Goal: Task Accomplishment & Management: Complete application form

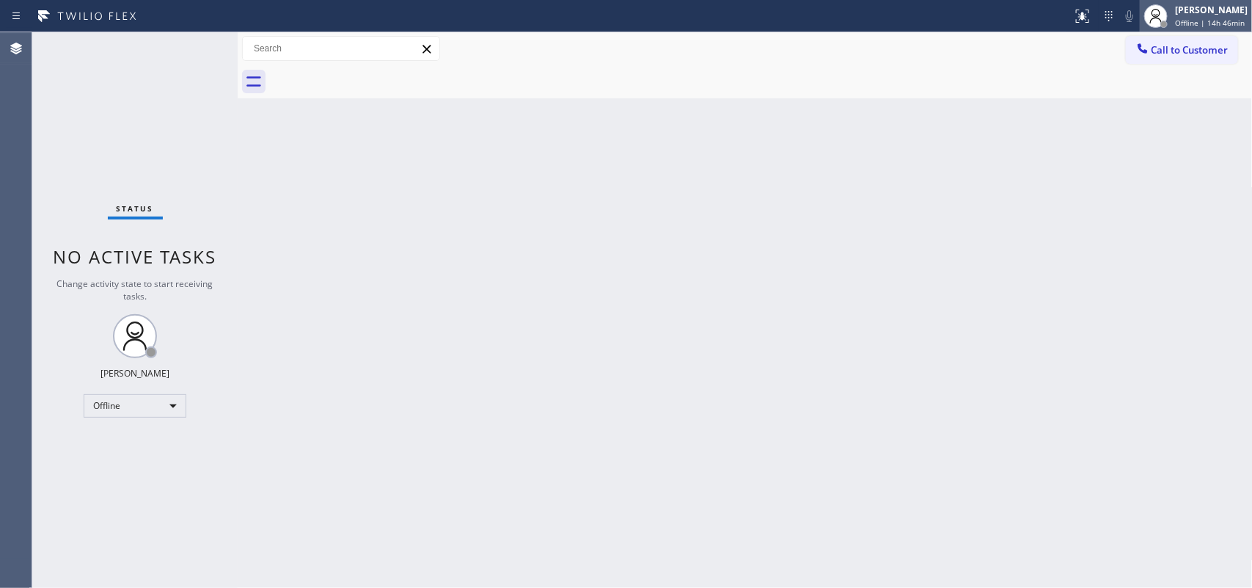
click at [1204, 23] on span "Offline | 14h 46min" at bounding box center [1210, 23] width 70 height 10
click at [1208, 19] on span "Offline | 14h 51min" at bounding box center [1210, 23] width 70 height 10
click at [1183, 18] on span "Offline | 14h 55min" at bounding box center [1210, 23] width 70 height 10
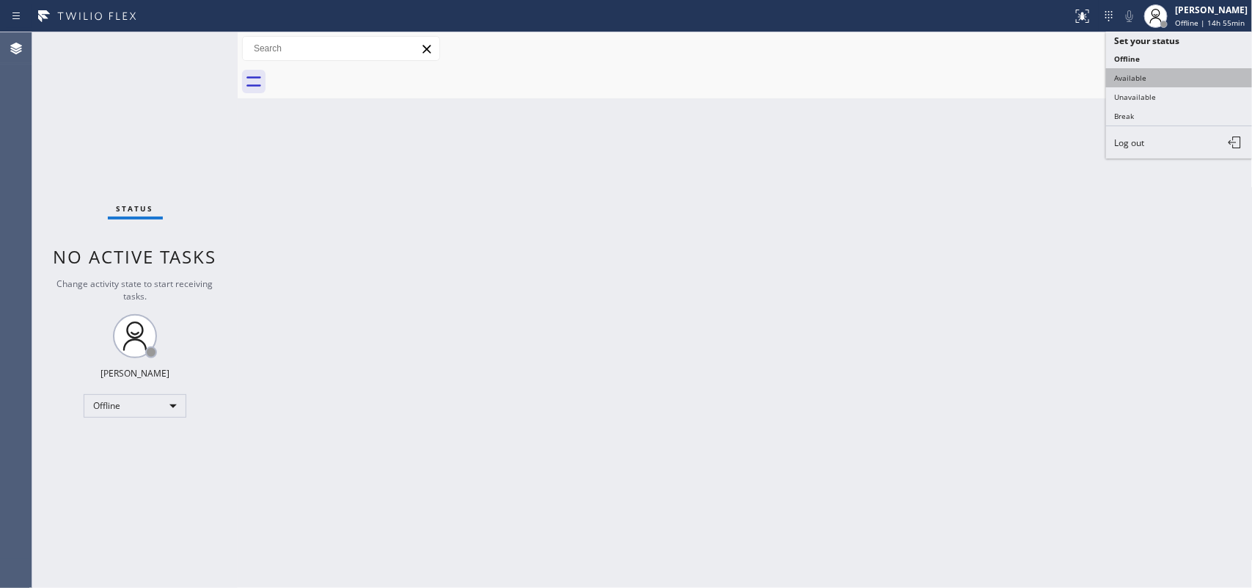
click at [1130, 79] on button "Available" at bounding box center [1179, 77] width 147 height 19
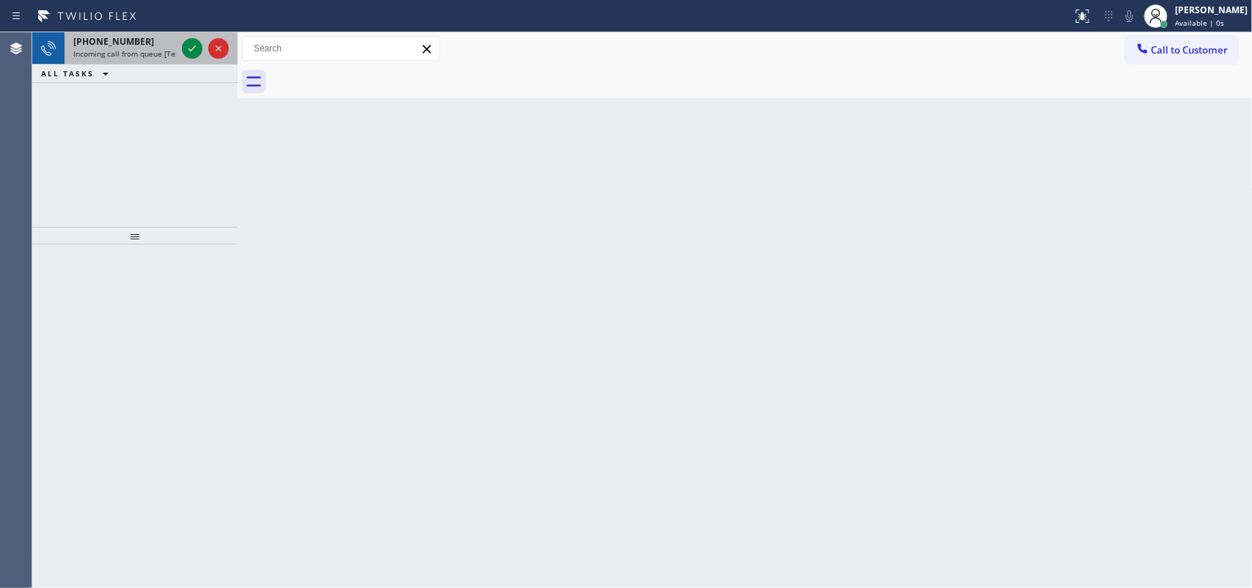
click at [150, 42] on div "+15612063027" at bounding box center [124, 41] width 103 height 12
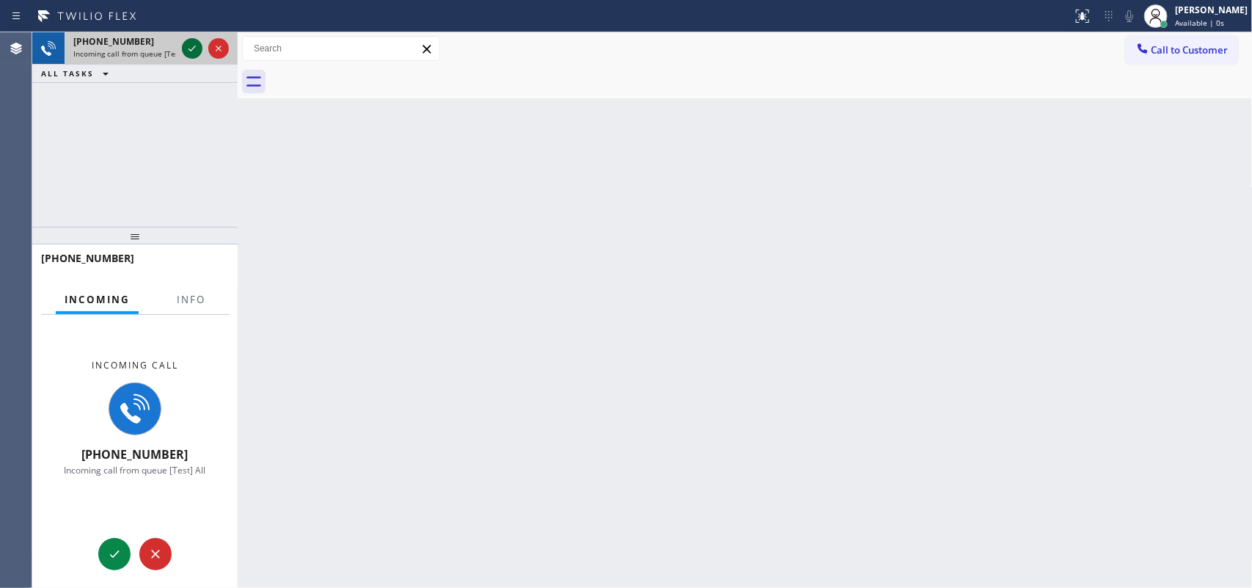
click at [189, 46] on icon at bounding box center [192, 49] width 18 height 18
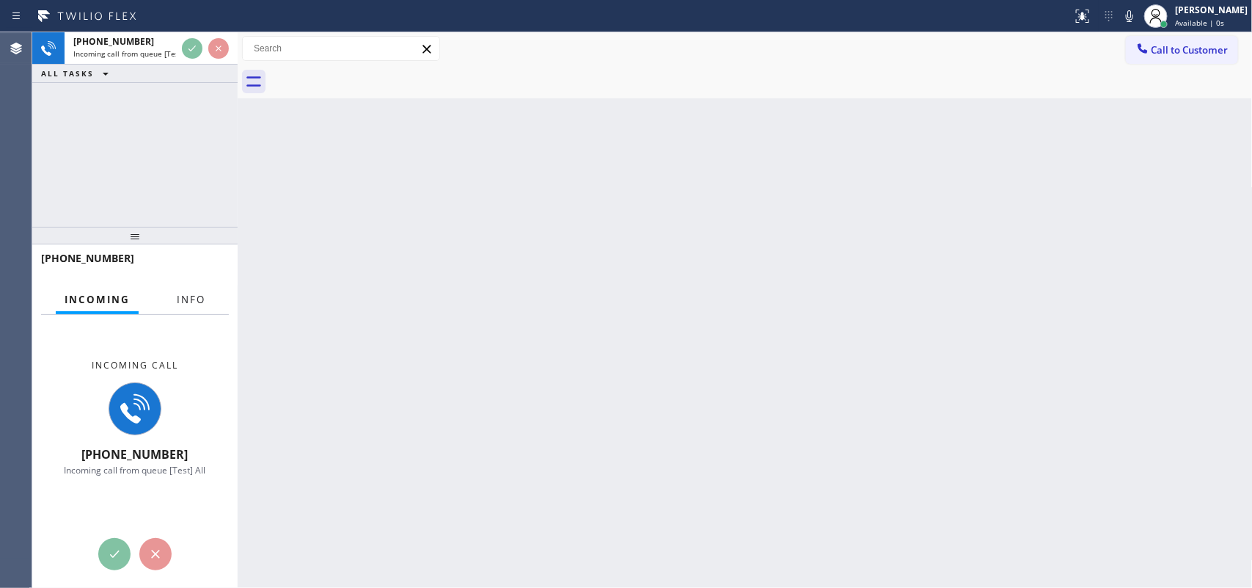
click at [191, 302] on span "Info" at bounding box center [191, 299] width 29 height 13
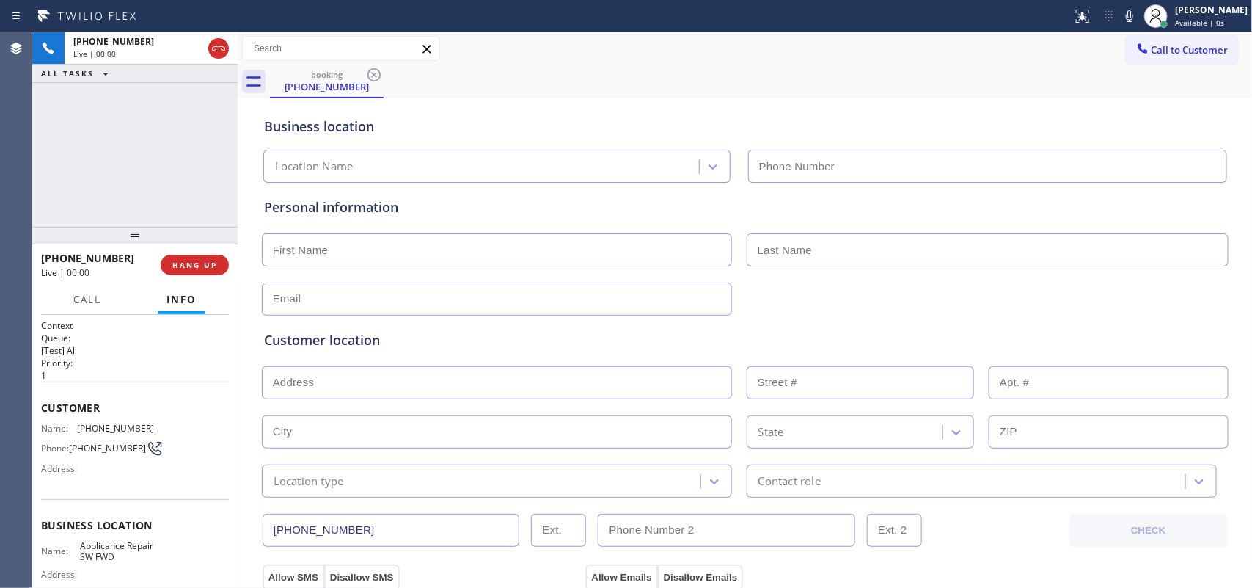
type input "[PHONE_NUMBER]"
drag, startPoint x: 214, startPoint y: 283, endPoint x: 214, endPoint y: 271, distance: 11.7
click at [214, 281] on div "+15612063027 Live | 00:00 HANG UP" at bounding box center [135, 265] width 188 height 38
click at [214, 269] on span "HANG UP" at bounding box center [194, 265] width 45 height 10
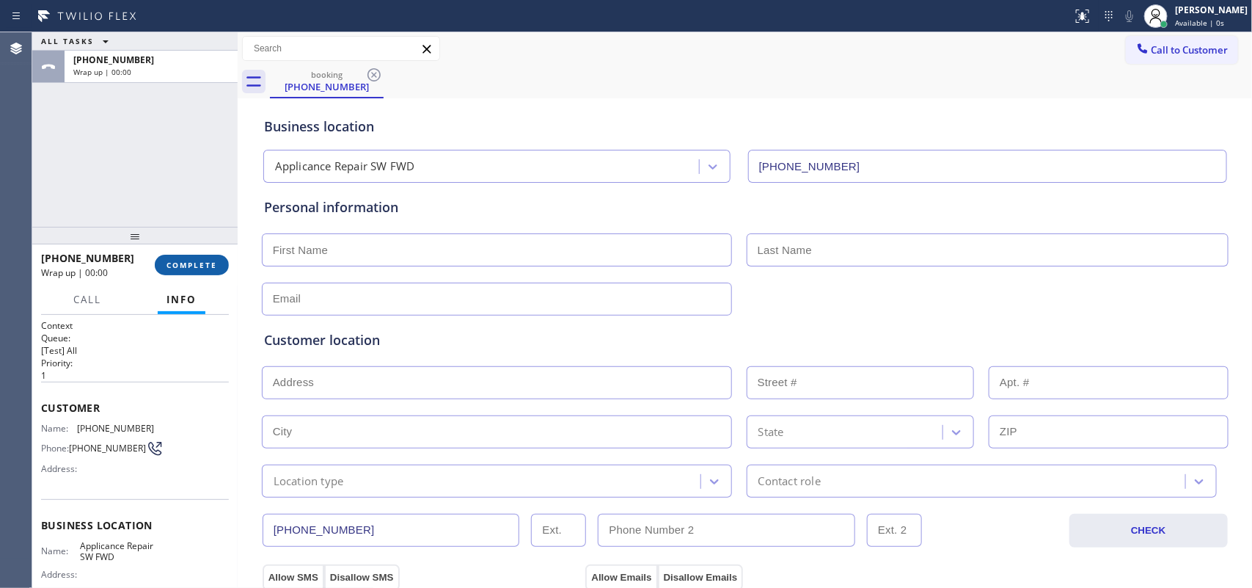
click at [214, 269] on span "COMPLETE" at bounding box center [192, 265] width 51 height 10
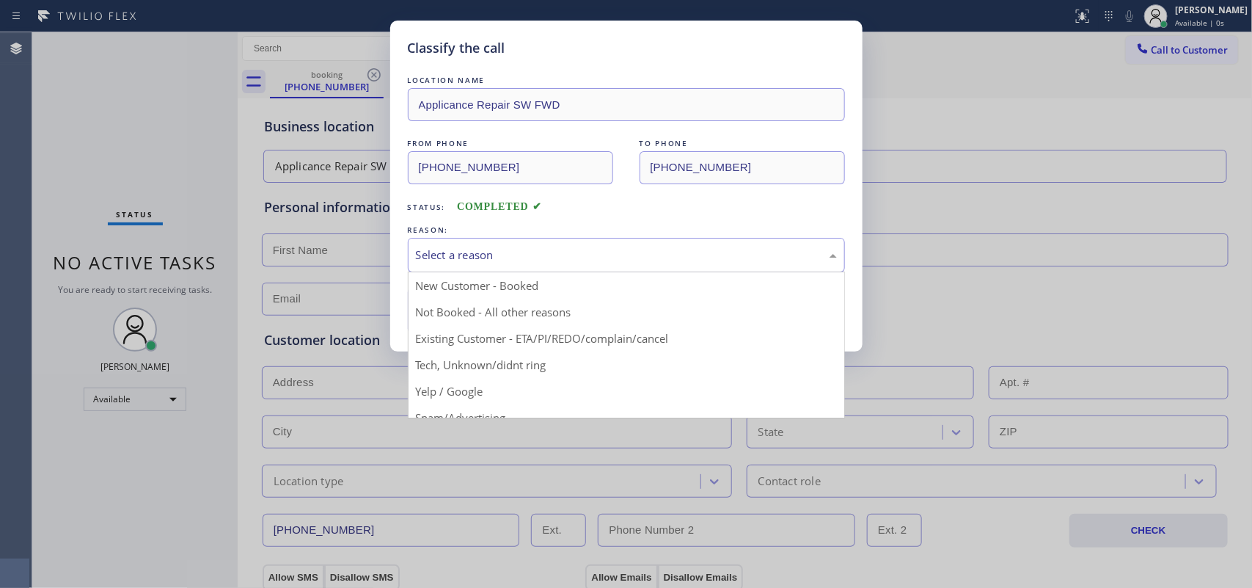
click at [478, 244] on div "Select a reason" at bounding box center [626, 255] width 437 height 34
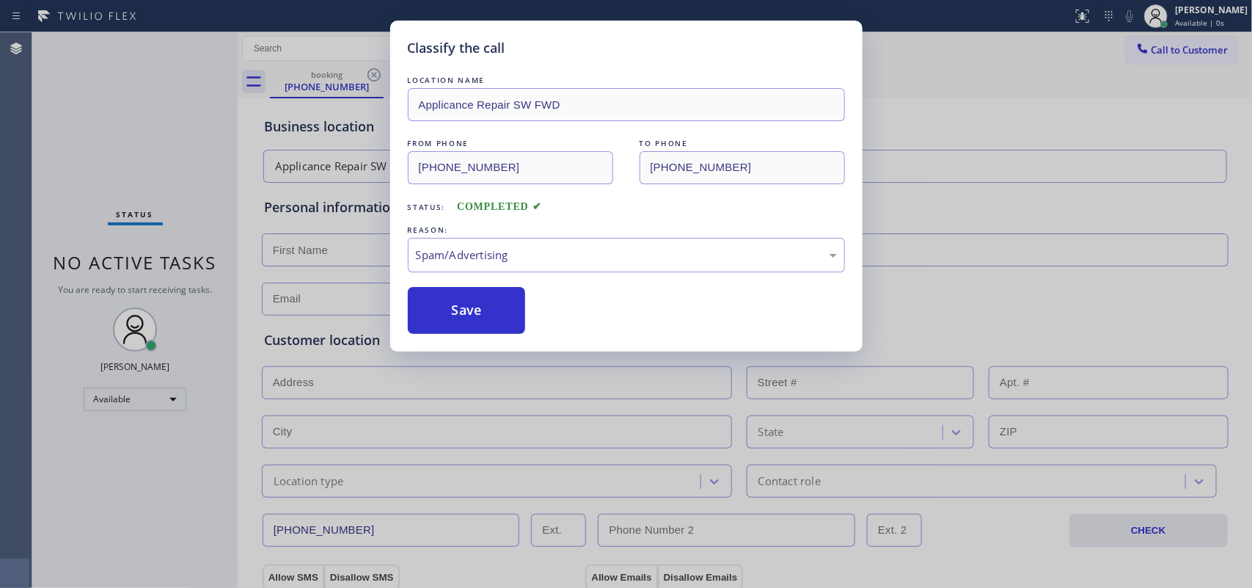
click at [475, 323] on button "Save" at bounding box center [467, 310] width 118 height 47
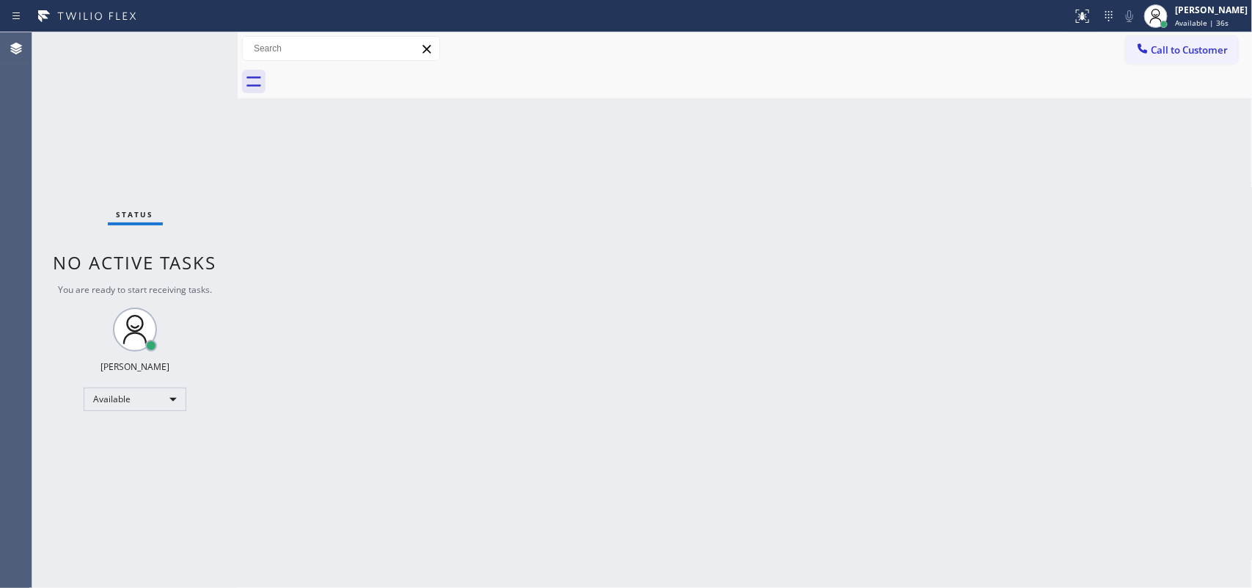
click at [192, 49] on div "Status No active tasks You are ready to start receiving tasks. [PERSON_NAME] Av…" at bounding box center [134, 309] width 205 height 555
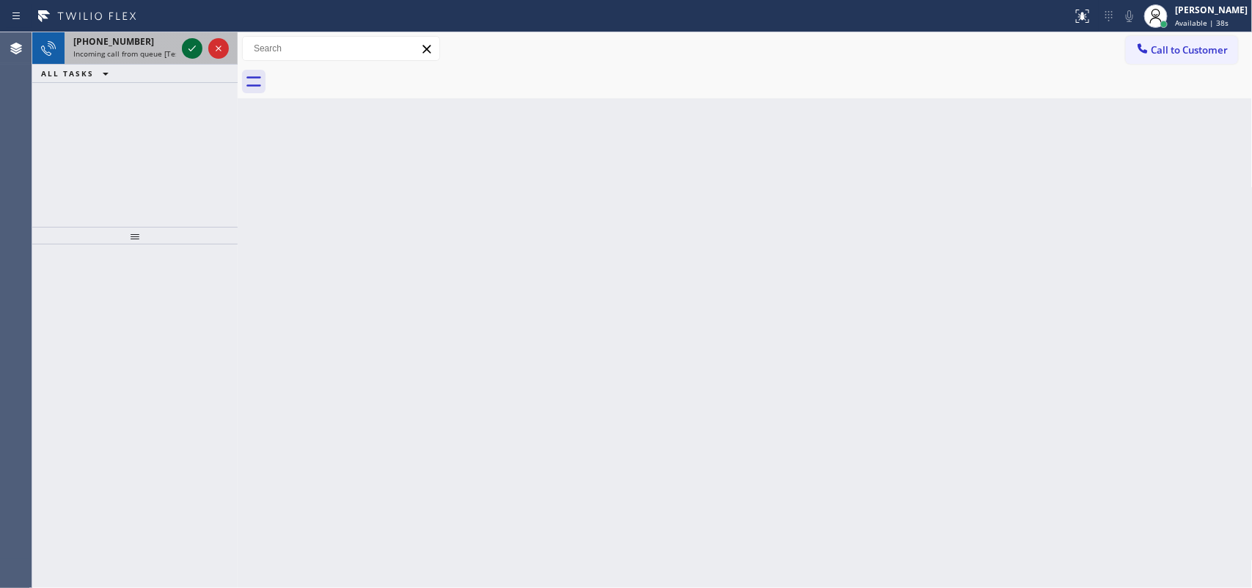
drag, startPoint x: 196, startPoint y: 56, endPoint x: 192, endPoint y: 49, distance: 7.6
click at [192, 49] on icon at bounding box center [192, 48] width 7 height 6
click at [188, 43] on icon at bounding box center [192, 49] width 18 height 18
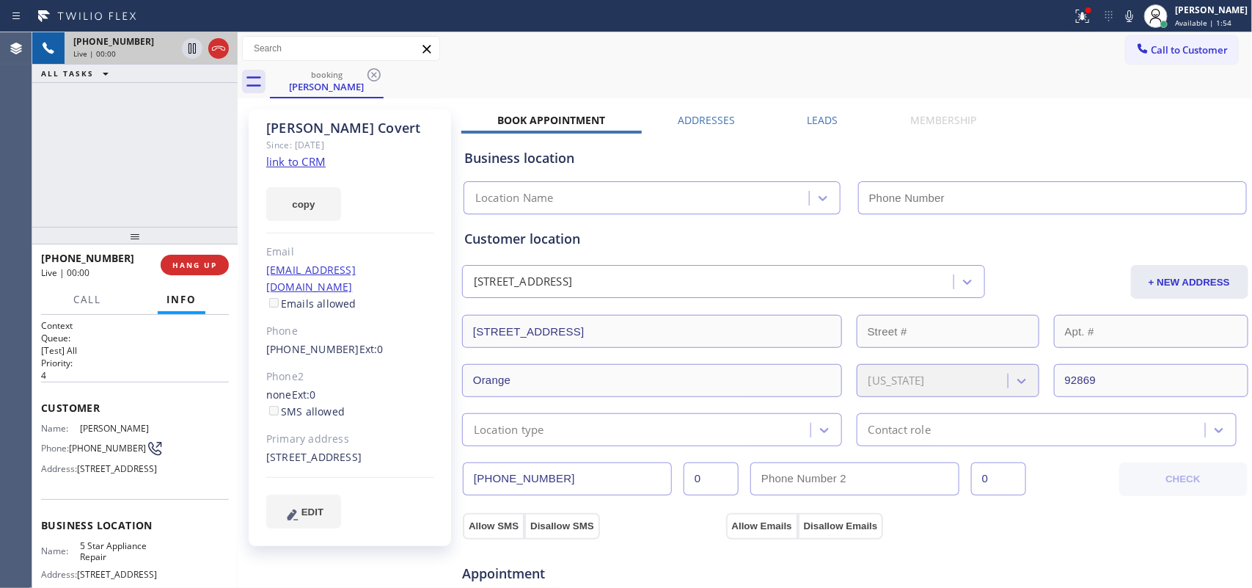
type input "(855) 731-4952"
click at [314, 156] on link "link to CRM" at bounding box center [295, 161] width 59 height 15
click at [186, 158] on div "+17146334621 Live | 00:00 ALL TASKS ALL TASKS ACTIVE TASKS TASKS IN WRAP UP" at bounding box center [134, 129] width 205 height 194
click at [318, 169] on link "link to CRM" at bounding box center [295, 161] width 59 height 15
click at [215, 169] on div "+17146334621 Live | 02:27 ALL TASKS ALL TASKS ACTIVE TASKS TASKS IN WRAP UP" at bounding box center [134, 129] width 205 height 194
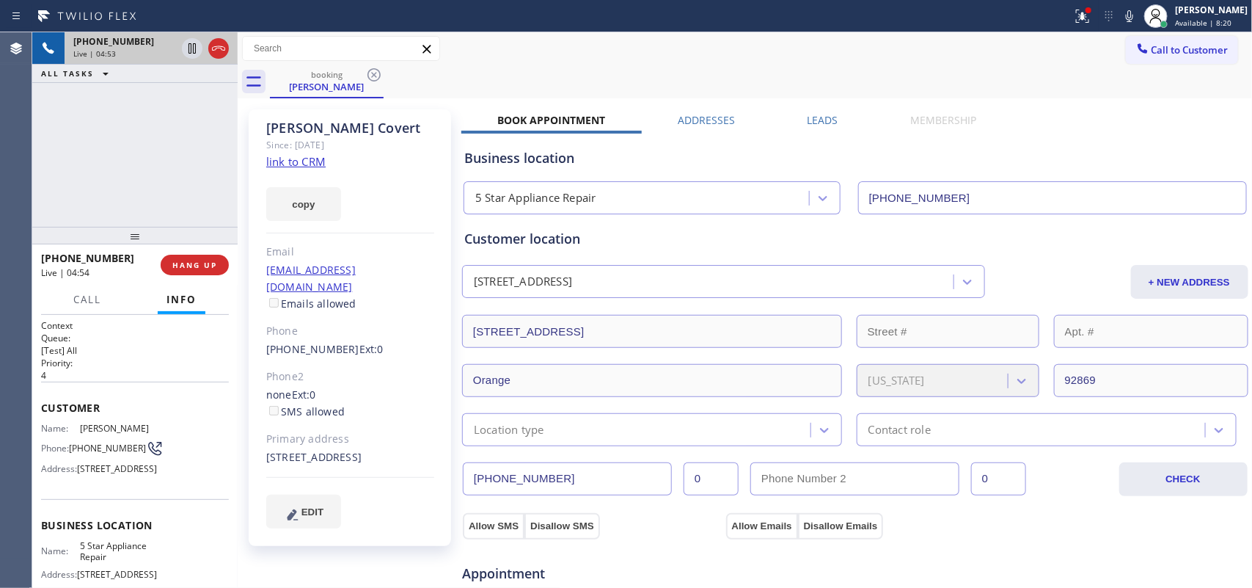
click at [195, 166] on div "+17146334621 Live | 04:53 ALL TASKS ALL TASKS ACTIVE TASKS TASKS IN WRAP UP" at bounding box center [134, 129] width 205 height 194
click at [176, 177] on div "+17146334621 Live | 05:12 ALL TASKS ALL TASKS ACTIVE TASKS TASKS IN WRAP UP" at bounding box center [134, 129] width 205 height 194
click at [307, 501] on button "EDIT" at bounding box center [303, 511] width 75 height 34
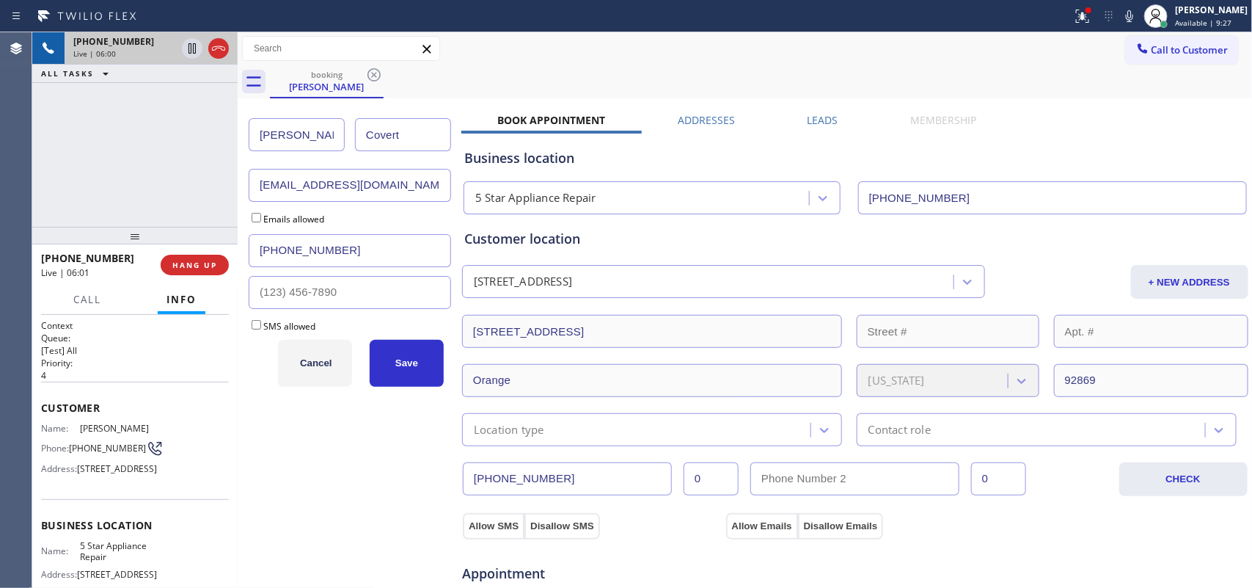
click at [298, 136] on input "Laura" at bounding box center [297, 134] width 96 height 33
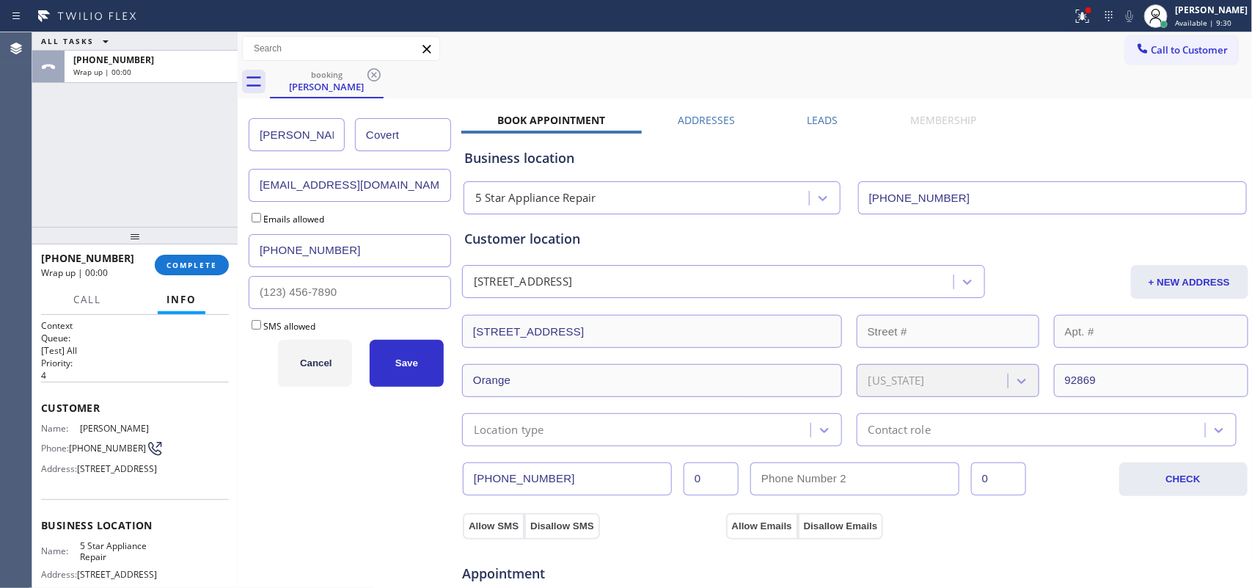
type input "Sharon"
type input "Knight"
click at [90, 203] on div "ALL TASKS ALL TASKS ACTIVE TASKS TASKS IN WRAP UP +17146334621 Wrap up | 00:00" at bounding box center [134, 129] width 205 height 194
click at [261, 189] on input "lcovert@socal.rr.com" at bounding box center [350, 185] width 202 height 33
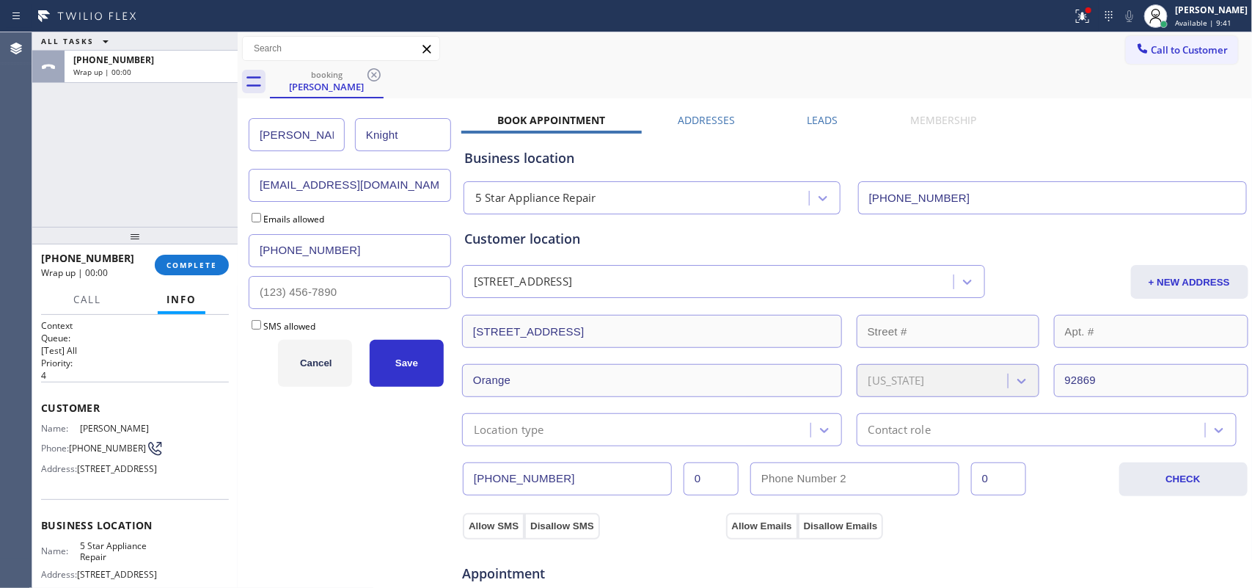
click at [261, 189] on input "lcovert@socal.rr.com" at bounding box center [350, 185] width 202 height 33
paste input "seknigh"
type input "seknight@socal.rr.com"
click at [252, 219] on input "Emails allowed" at bounding box center [257, 218] width 10 height 10
checkbox input "true"
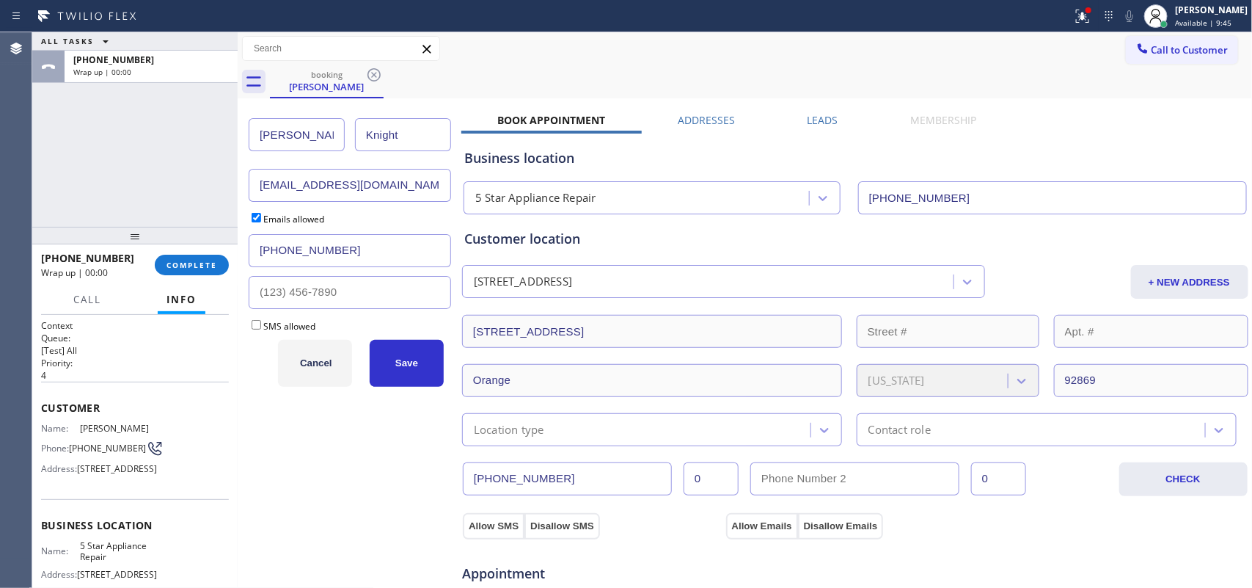
click at [258, 327] on input "SMS allowed" at bounding box center [257, 325] width 10 height 10
checkbox input "true"
click at [386, 367] on button "Save" at bounding box center [407, 363] width 74 height 47
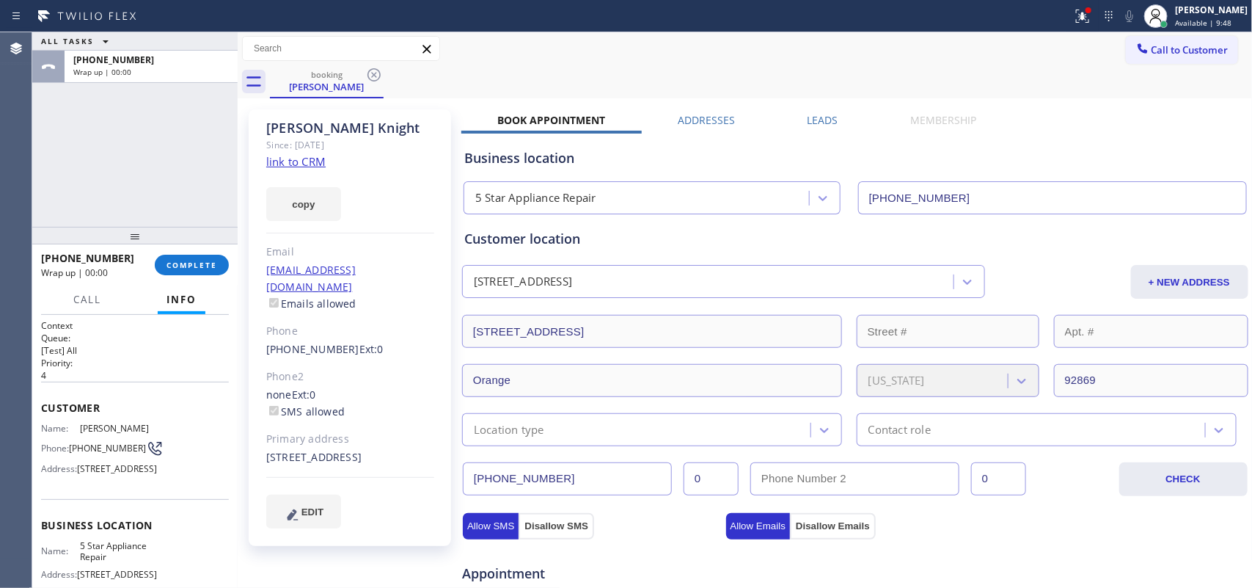
scroll to position [92, 0]
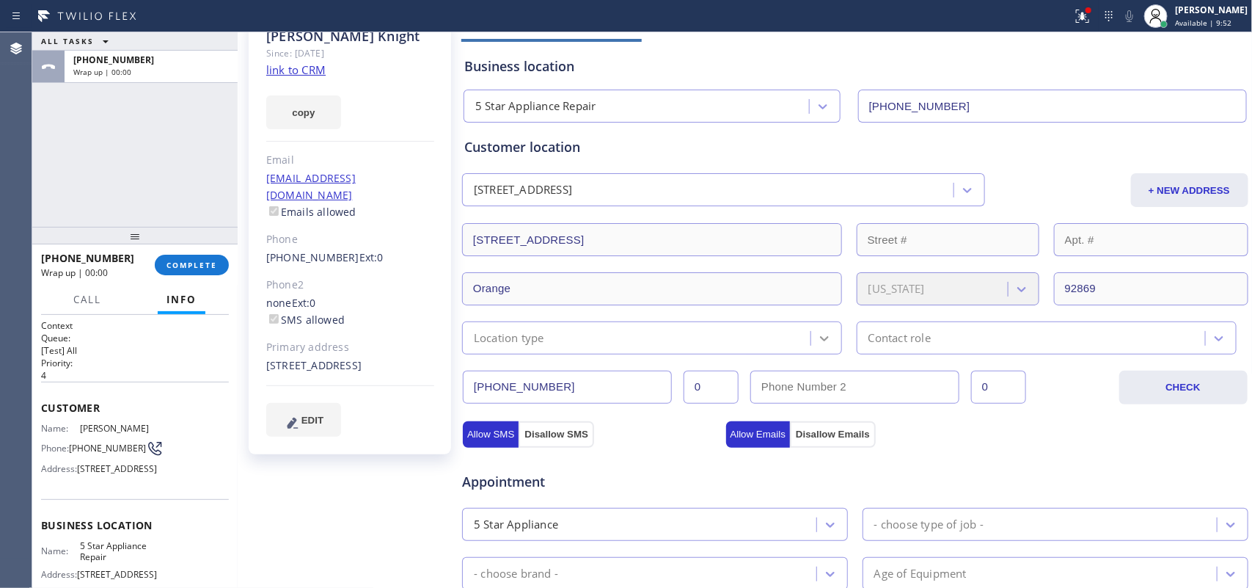
click at [816, 326] on div at bounding box center [824, 338] width 26 height 26
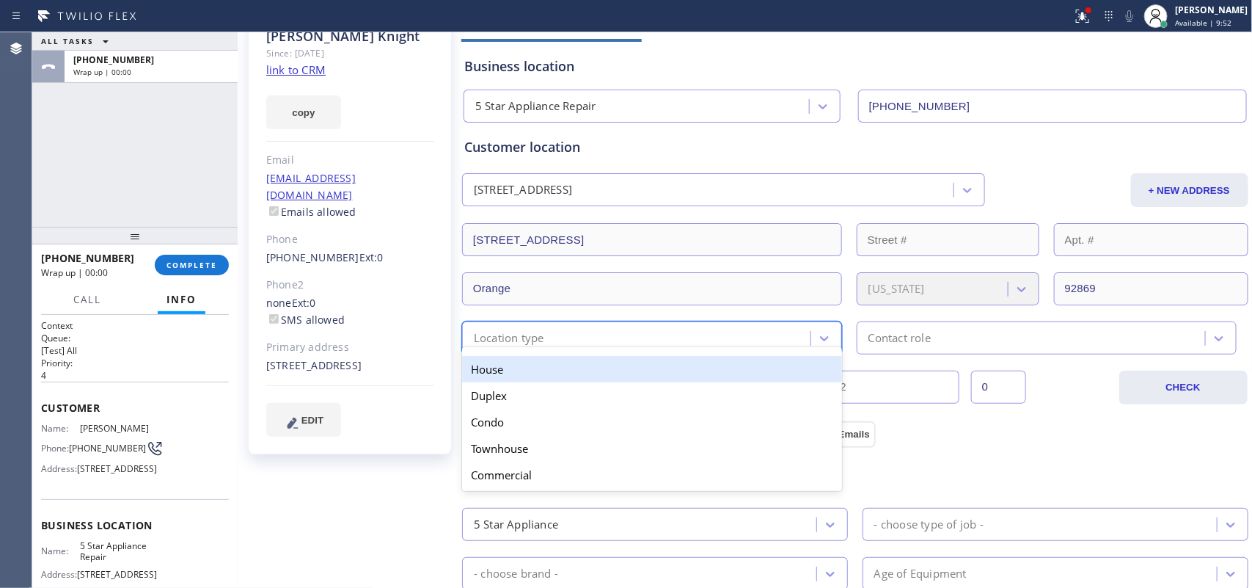
click at [727, 376] on div "House" at bounding box center [652, 369] width 380 height 26
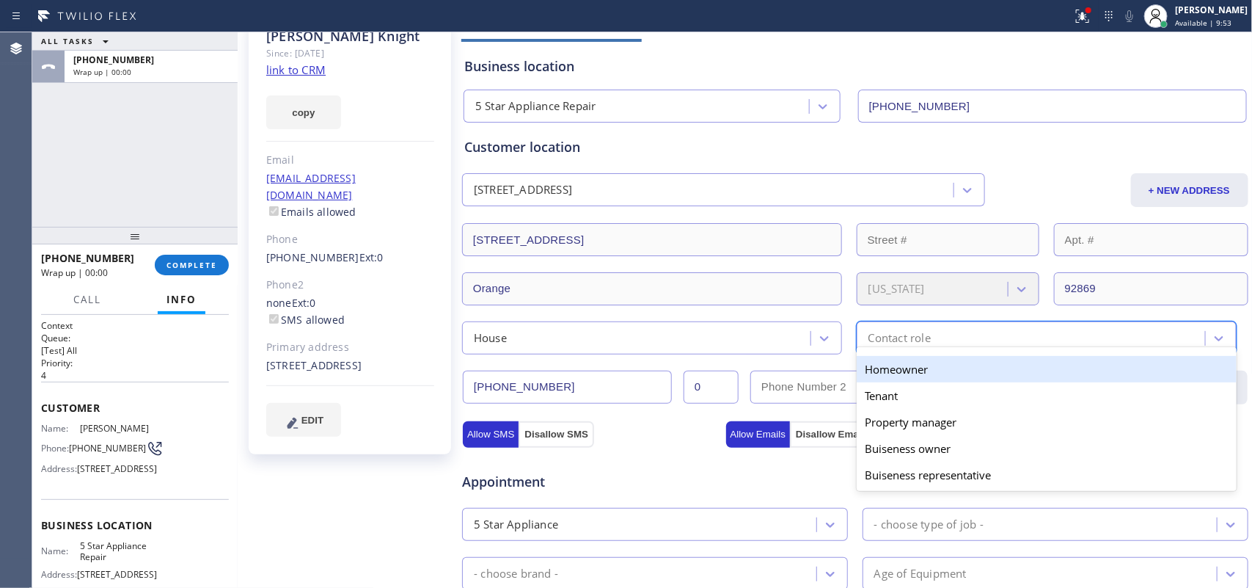
drag, startPoint x: 893, startPoint y: 327, endPoint x: 888, endPoint y: 359, distance: 32.6
click at [893, 330] on div "Contact role" at bounding box center [1033, 338] width 344 height 26
click at [888, 360] on div "Homeowner" at bounding box center [1047, 369] width 380 height 26
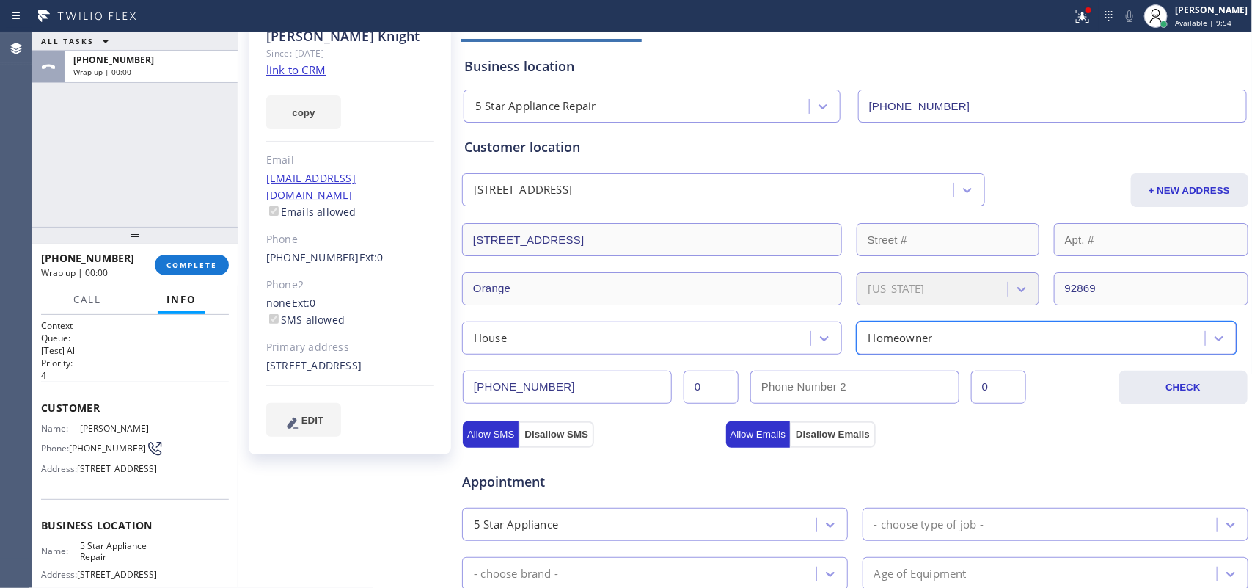
scroll to position [275, 0]
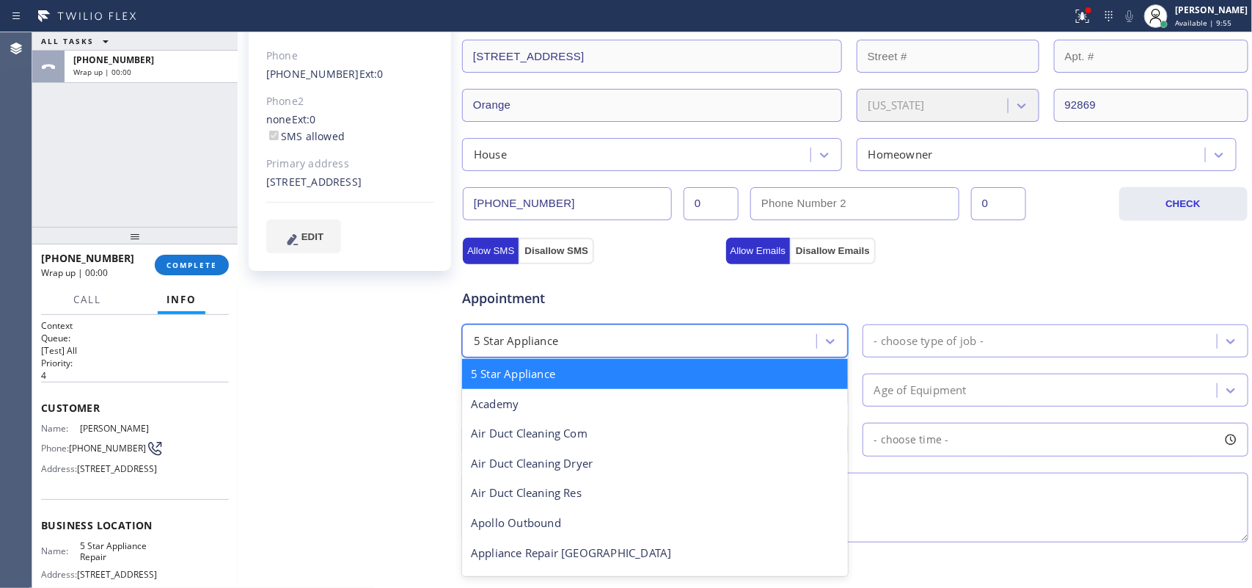
click at [802, 341] on div "5 Star Appliance" at bounding box center [642, 341] width 350 height 26
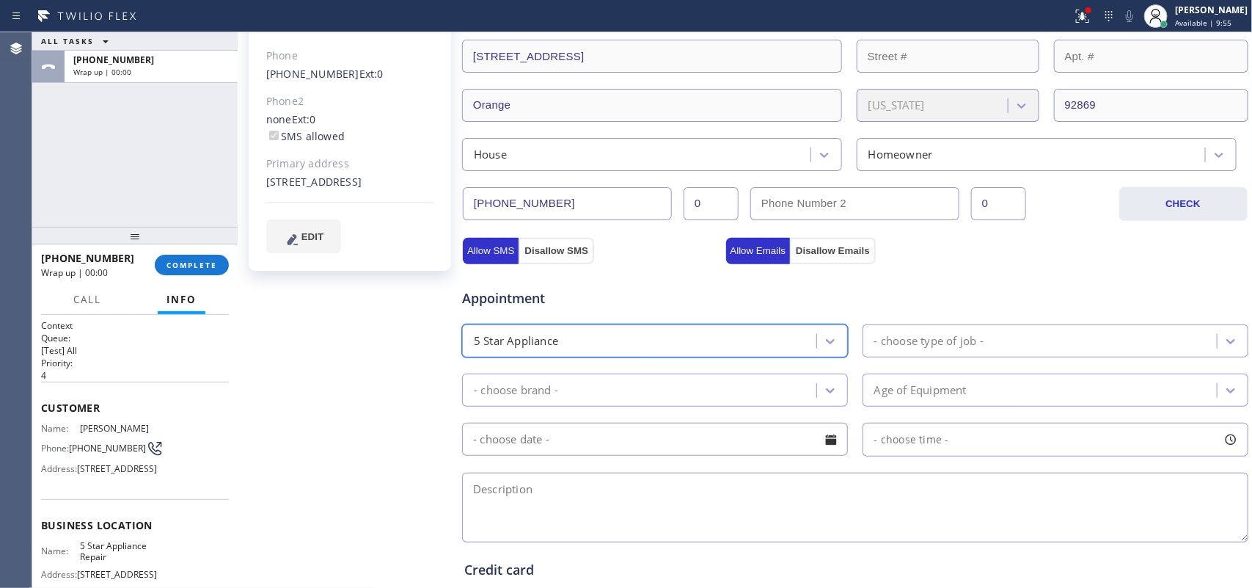
scroll to position [499, 0]
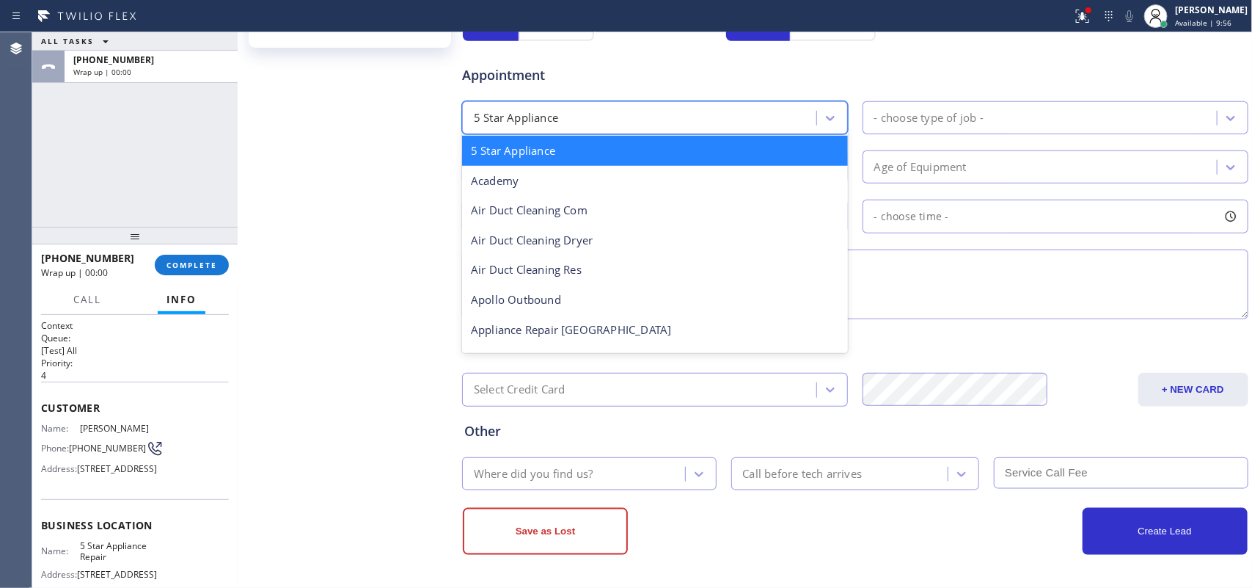
click at [745, 106] on div "5 Star Appliance" at bounding box center [642, 118] width 350 height 26
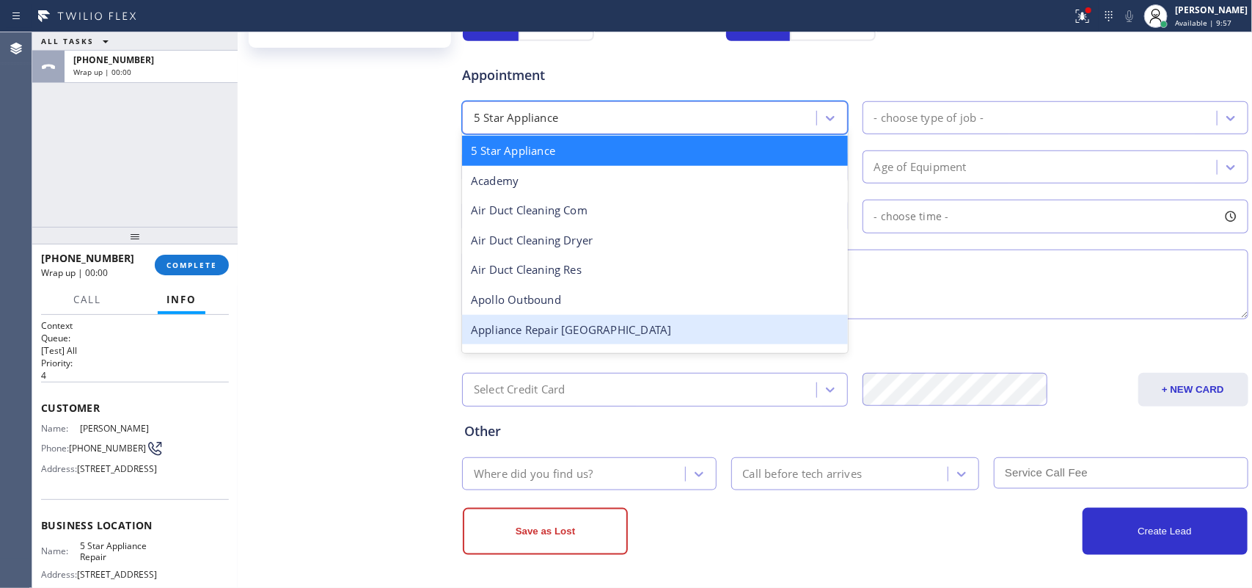
scroll to position [92, 0]
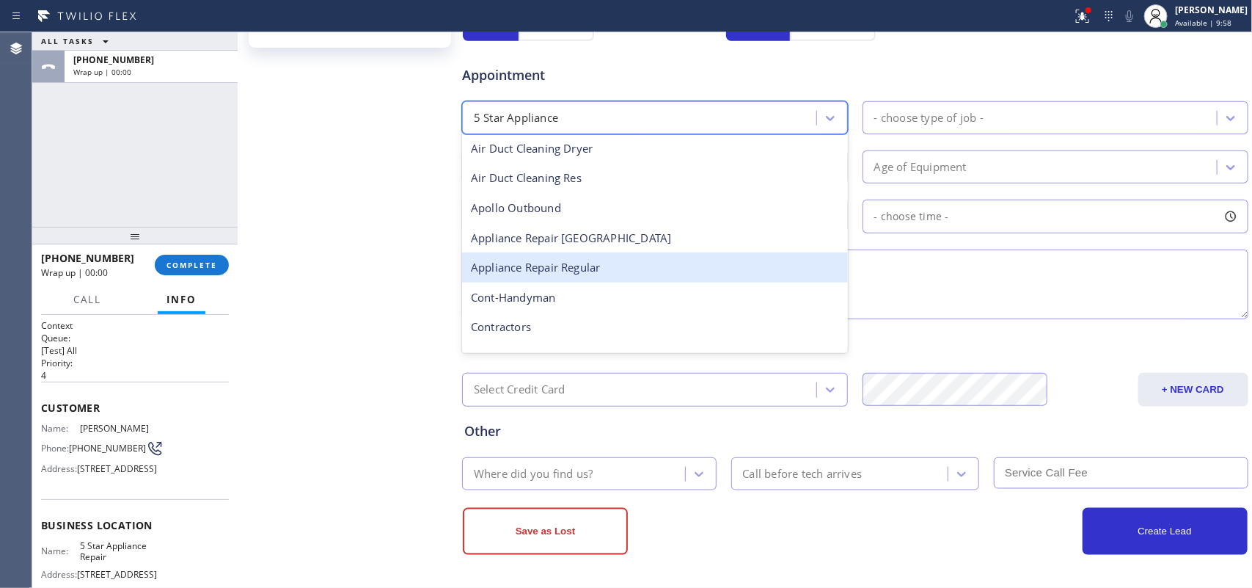
click at [677, 266] on div "Appliance Repair Regular" at bounding box center [655, 267] width 386 height 30
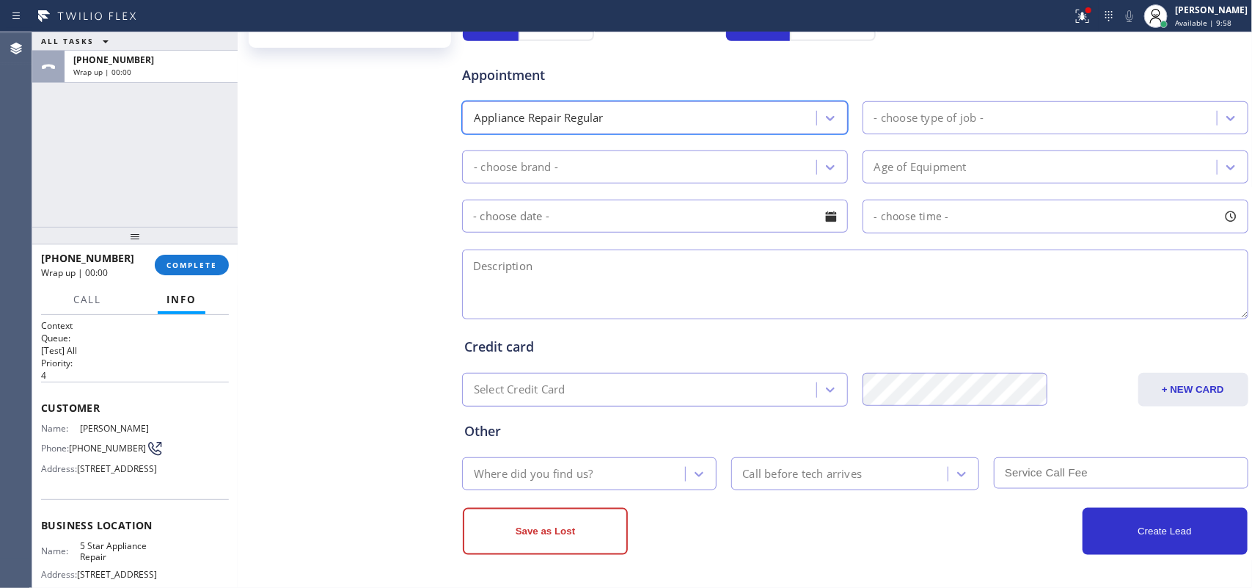
click at [929, 114] on div "- choose type of job -" at bounding box center [928, 117] width 109 height 17
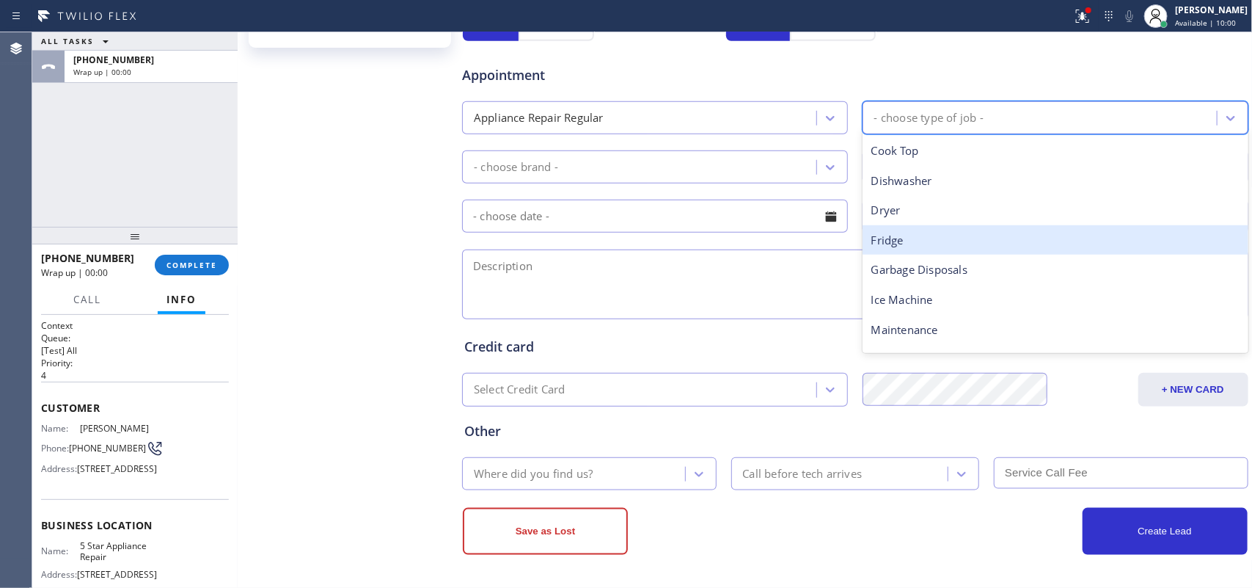
click at [939, 228] on div "Fridge" at bounding box center [1056, 240] width 386 height 30
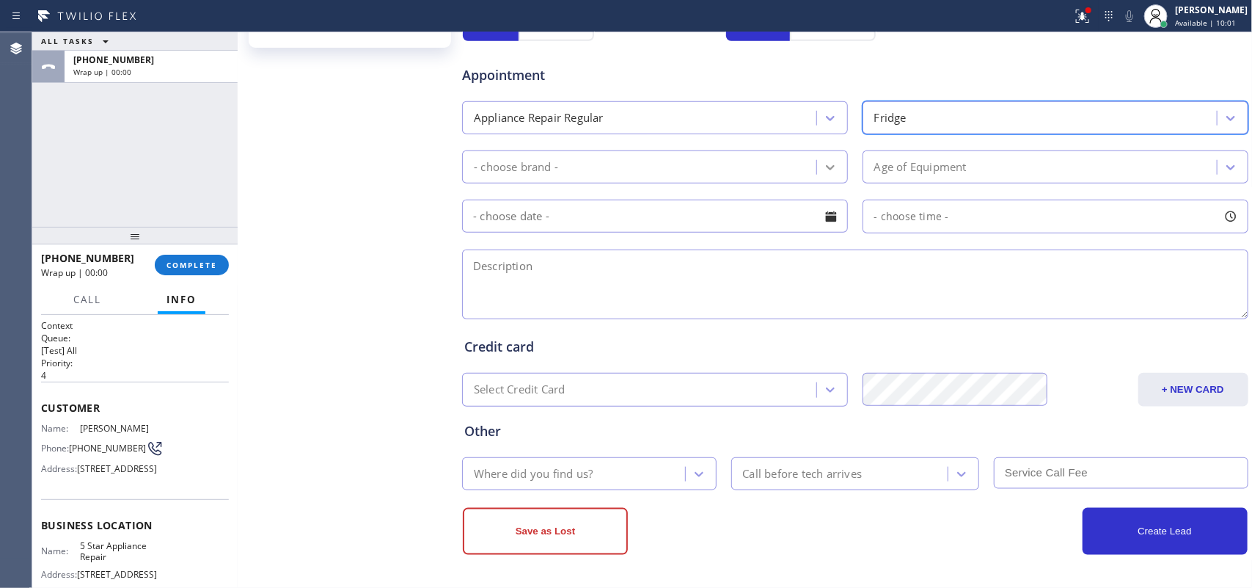
click at [817, 170] on div at bounding box center [830, 167] width 26 height 26
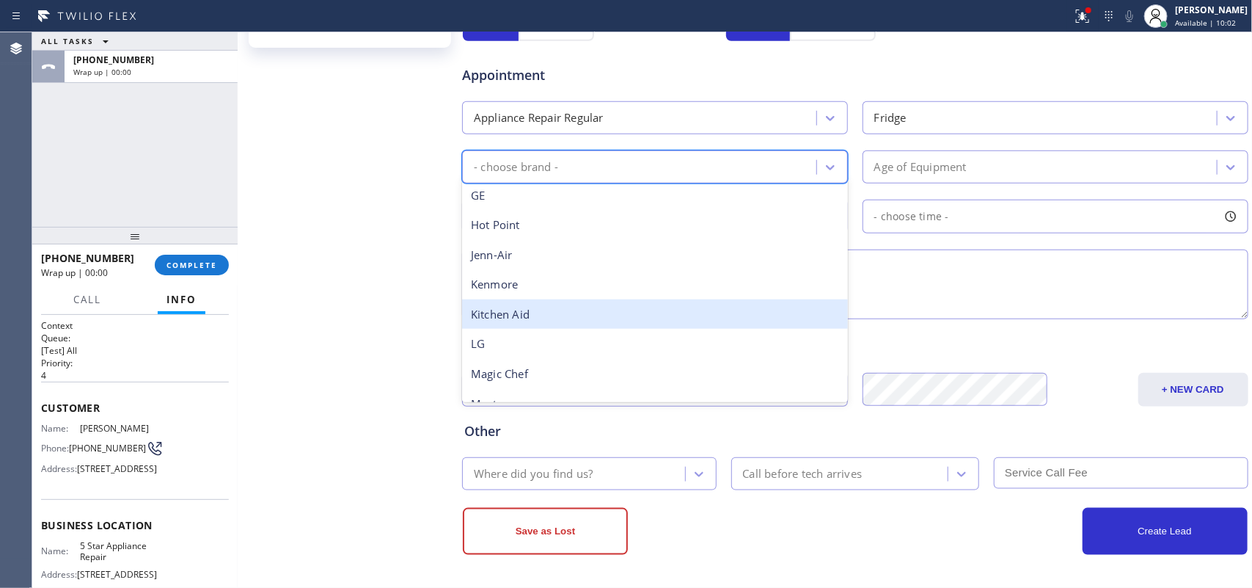
scroll to position [321, 0]
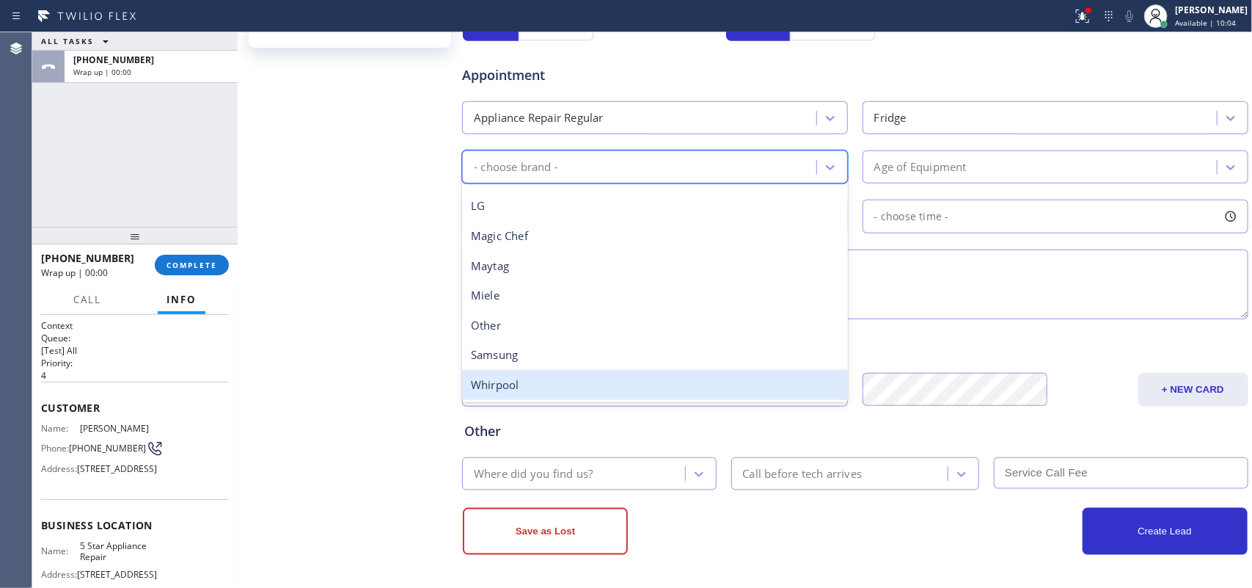
click at [679, 382] on div "Whirpool" at bounding box center [655, 385] width 386 height 30
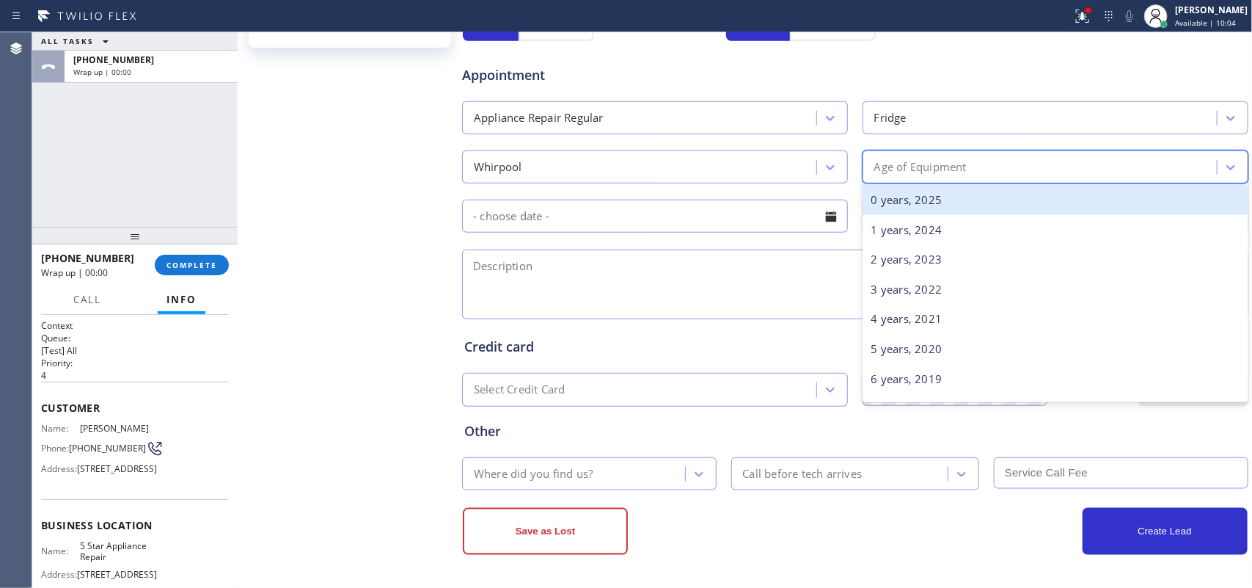
click at [935, 164] on div "Age of Equipment" at bounding box center [920, 166] width 92 height 17
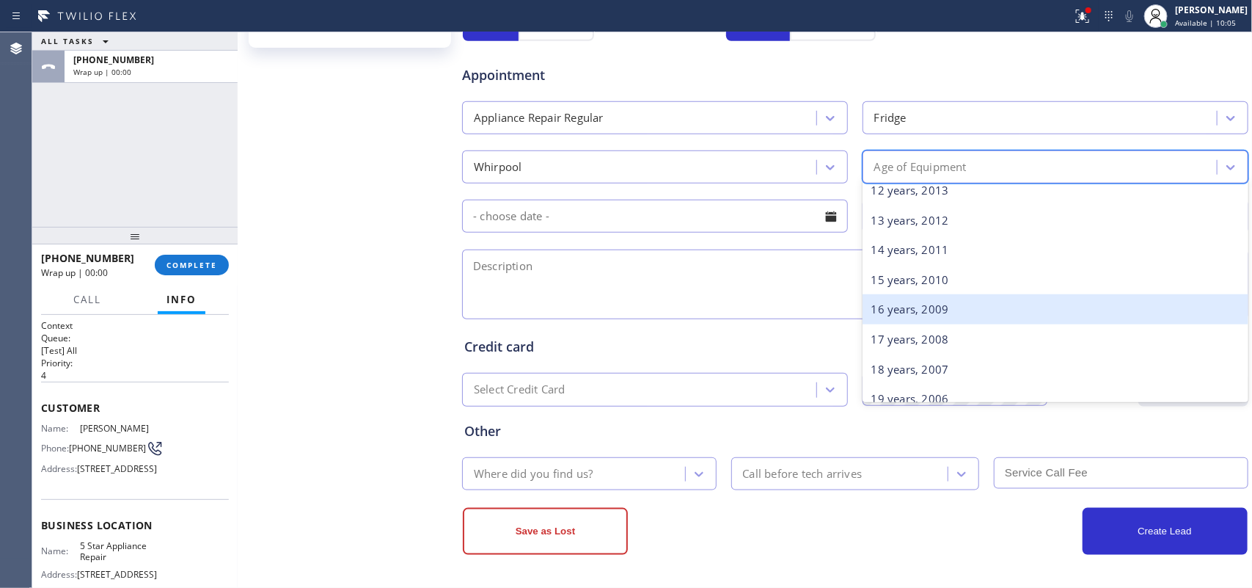
scroll to position [183, 0]
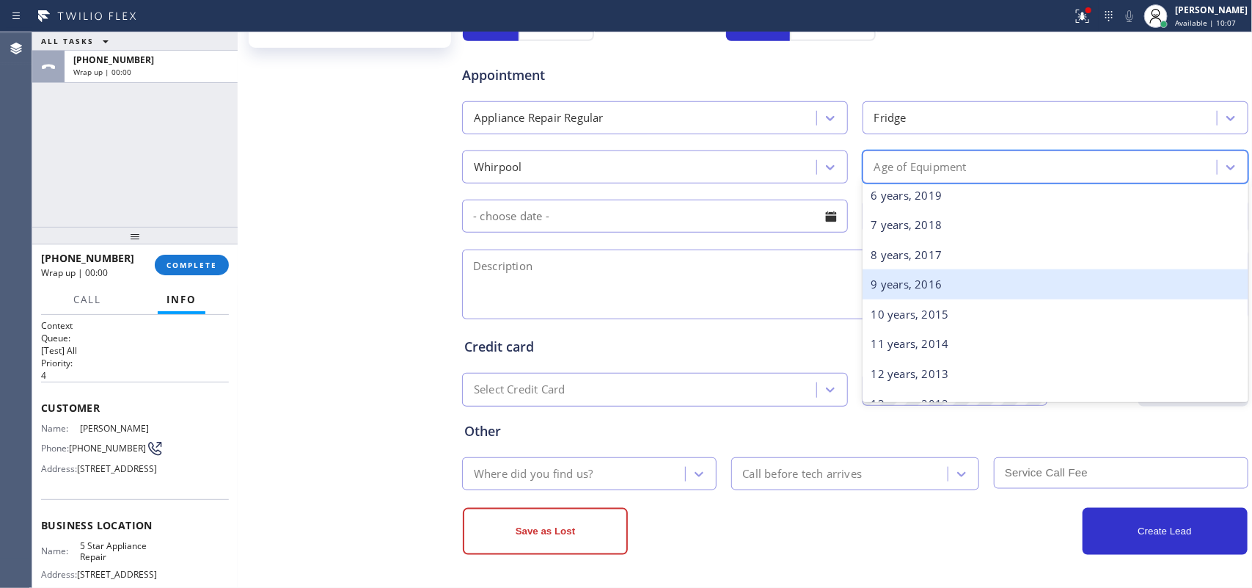
click at [965, 290] on div "9 years, 2016" at bounding box center [1056, 284] width 386 height 30
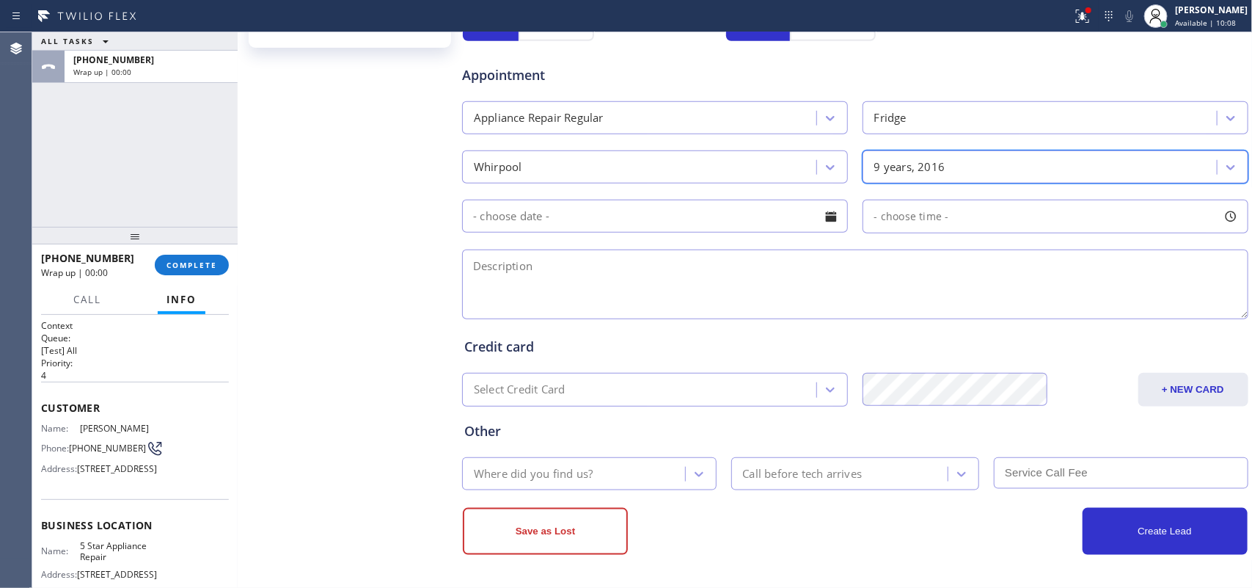
click at [827, 220] on div at bounding box center [831, 216] width 25 height 25
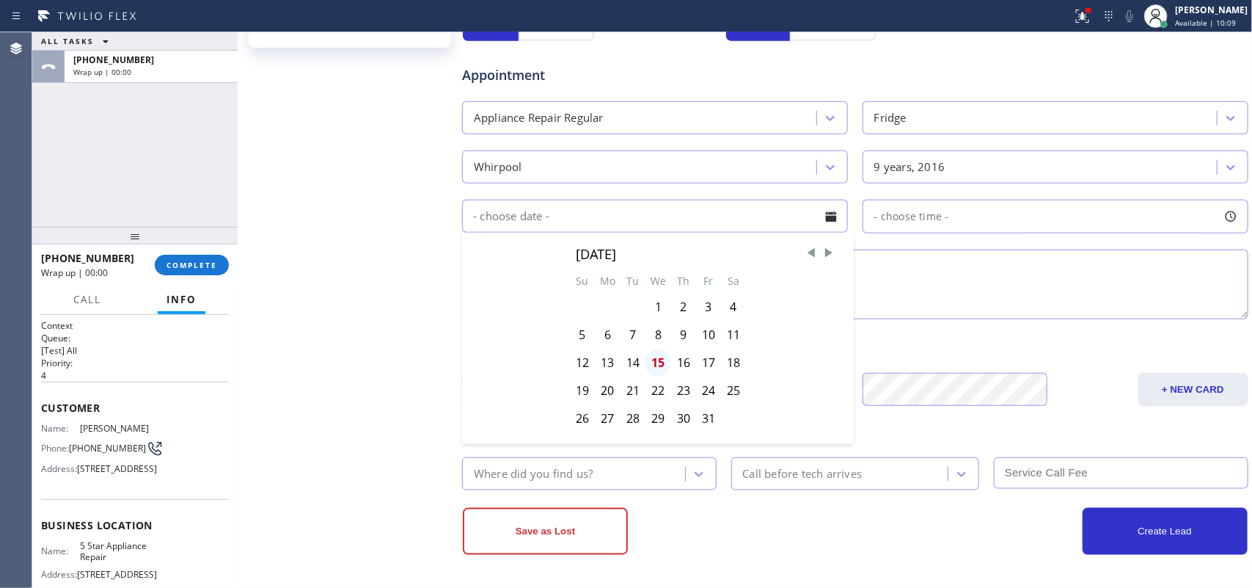
click at [655, 365] on div "15" at bounding box center [659, 362] width 26 height 28
type input "[DATE]"
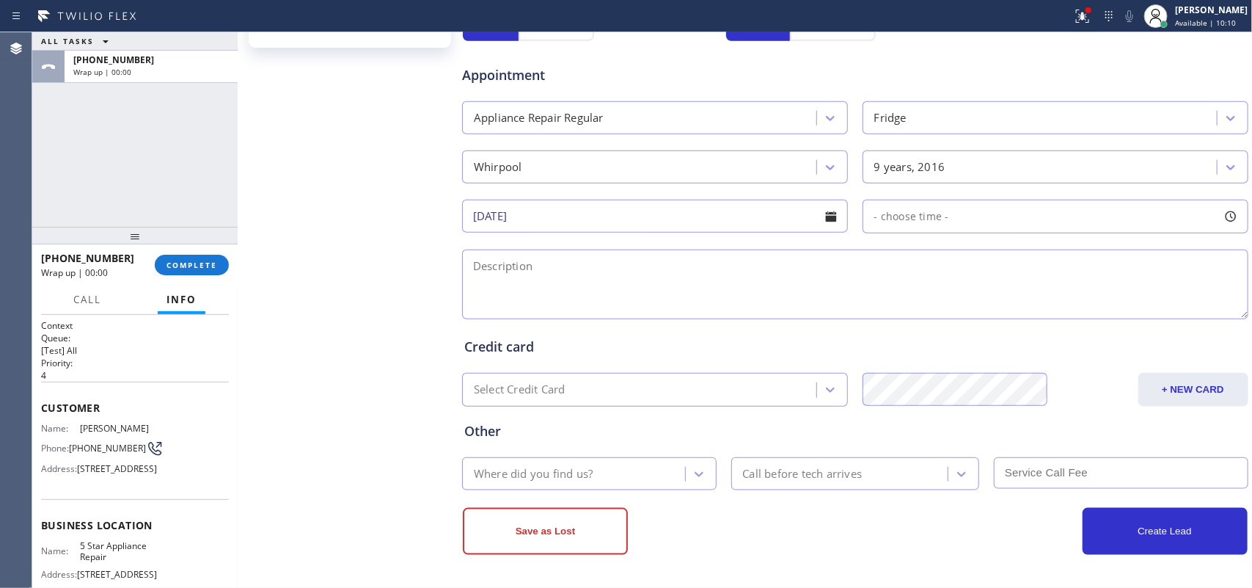
click at [1223, 218] on div at bounding box center [1230, 216] width 25 height 25
drag, startPoint x: 871, startPoint y: 310, endPoint x: 1131, endPoint y: 314, distance: 259.7
click at [1131, 314] on div at bounding box center [1139, 305] width 18 height 31
drag, startPoint x: 926, startPoint y: 305, endPoint x: 1034, endPoint y: 308, distance: 108.6
click at [1034, 308] on div at bounding box center [1043, 305] width 18 height 31
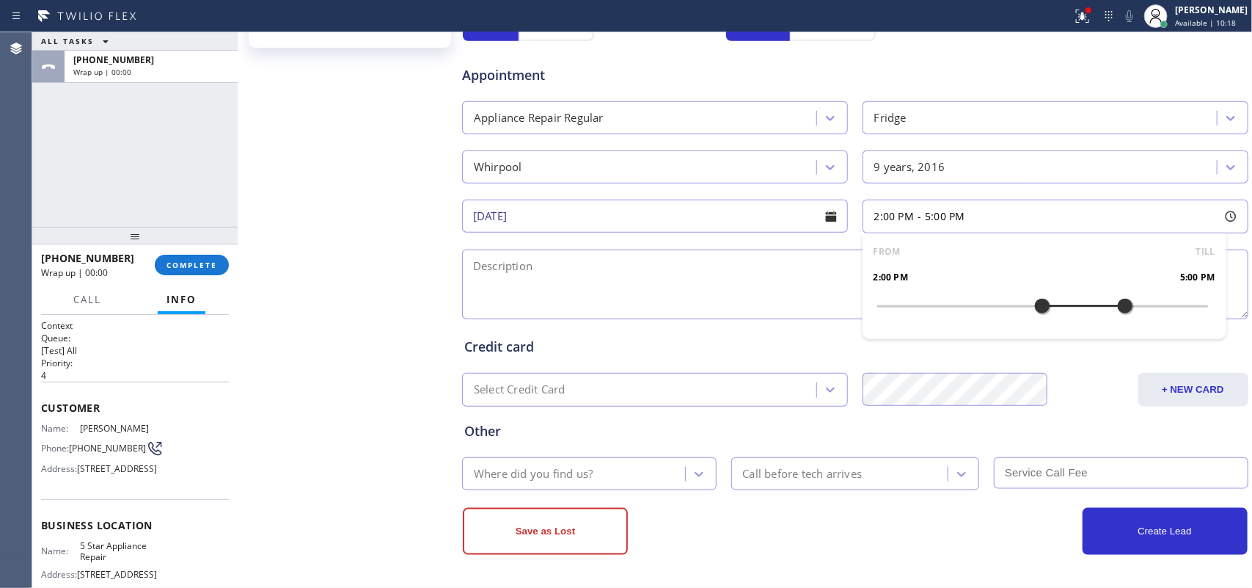
click at [1117, 304] on div at bounding box center [1125, 305] width 18 height 31
click at [602, 279] on textarea at bounding box center [855, 284] width 786 height 70
drag, startPoint x: 270, startPoint y: 320, endPoint x: 280, endPoint y: 321, distance: 10.3
click at [270, 320] on div "Sharon Knight Since: 20 may 2020 link to CRM copy Email seknight@socal.rr.com E…" at bounding box center [351, 94] width 220 height 980
click at [592, 283] on textarea "2-5/ $80/" at bounding box center [855, 284] width 786 height 70
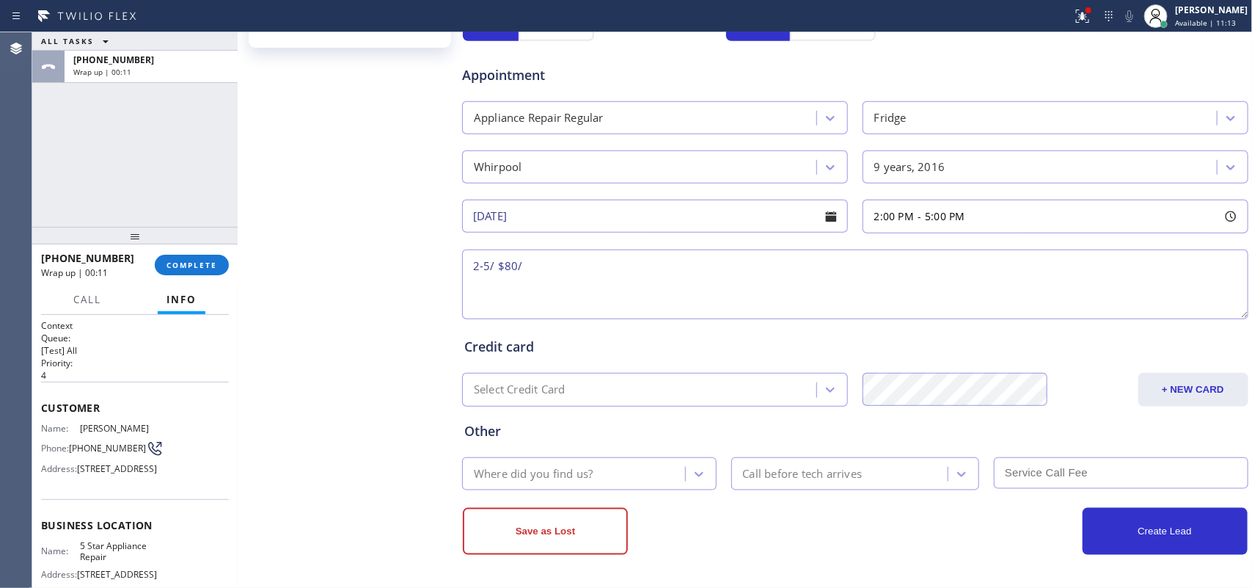
paste textarea "Samsung FS Fridge/ 9 or more years old/the motor's stopped working, lights are …"
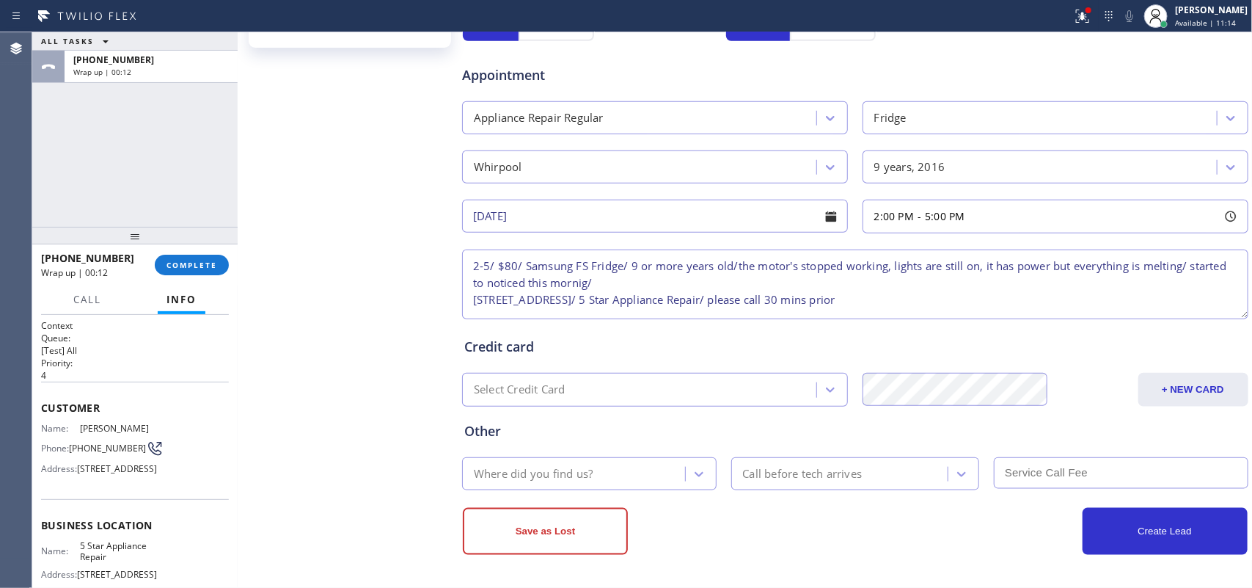
click at [752, 282] on textarea "2-5/ $80/ Samsung FS Fridge/ 9 or more years old/the motor's stopped working, l…" at bounding box center [855, 284] width 786 height 70
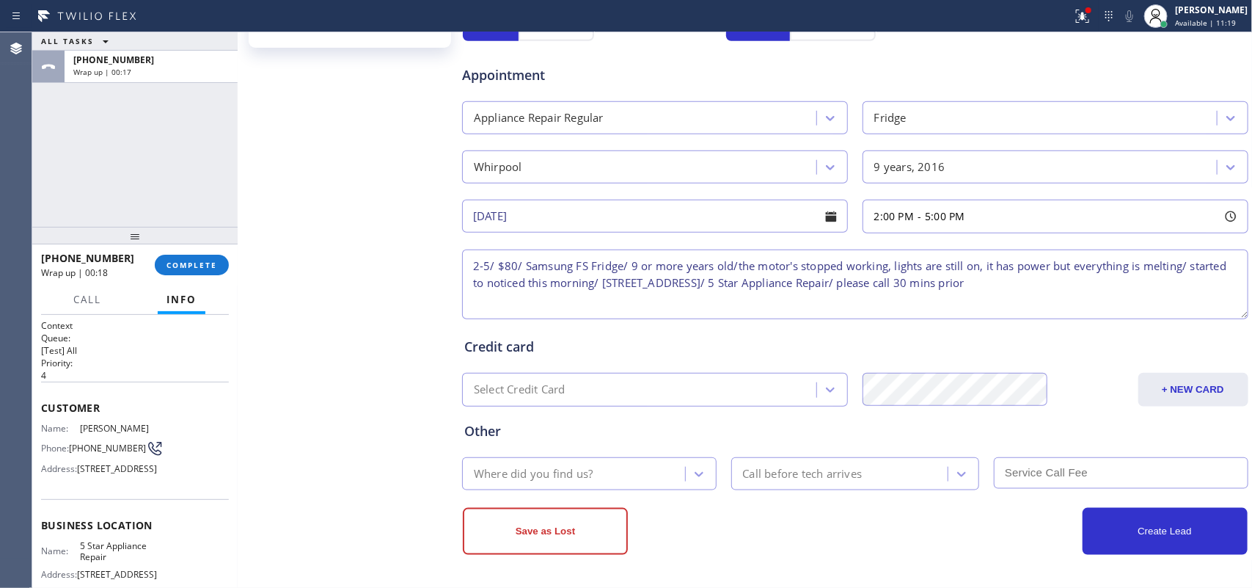
click at [1111, 286] on textarea "2-5/ $80/ Samsung FS Fridge/ 9 or more years old/the motor's stopped working, l…" at bounding box center [855, 284] width 786 height 70
type textarea "2-5/ $80/ Samsung FS Fridge/ 9 or more years old/the motor's stopped working, l…"
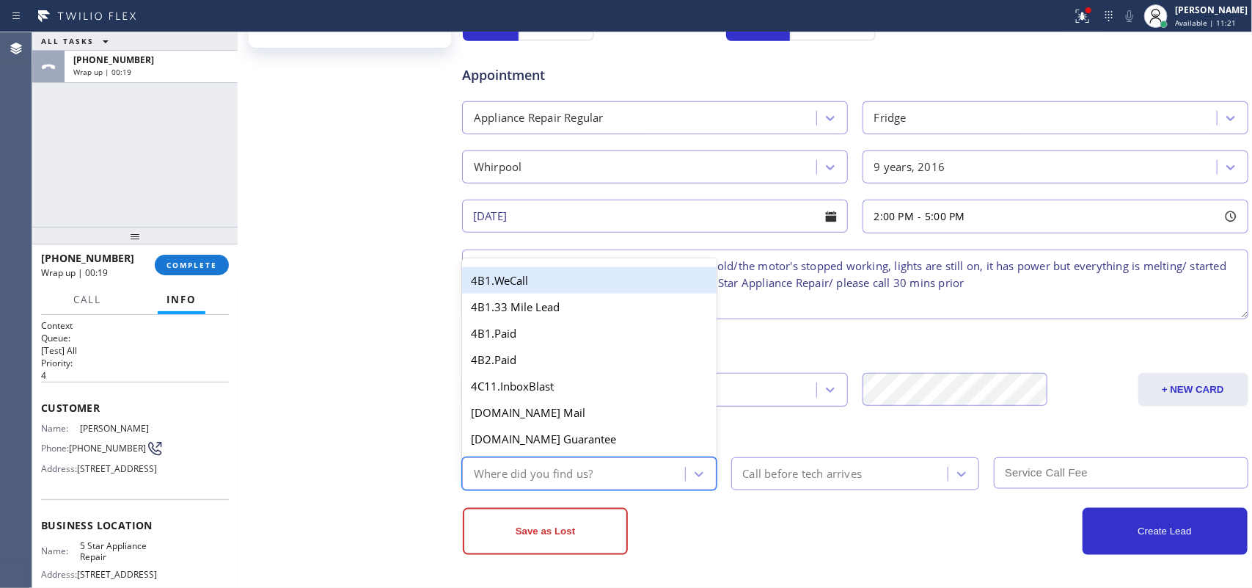
click at [593, 469] on div "Where did you find us?" at bounding box center [533, 473] width 119 height 17
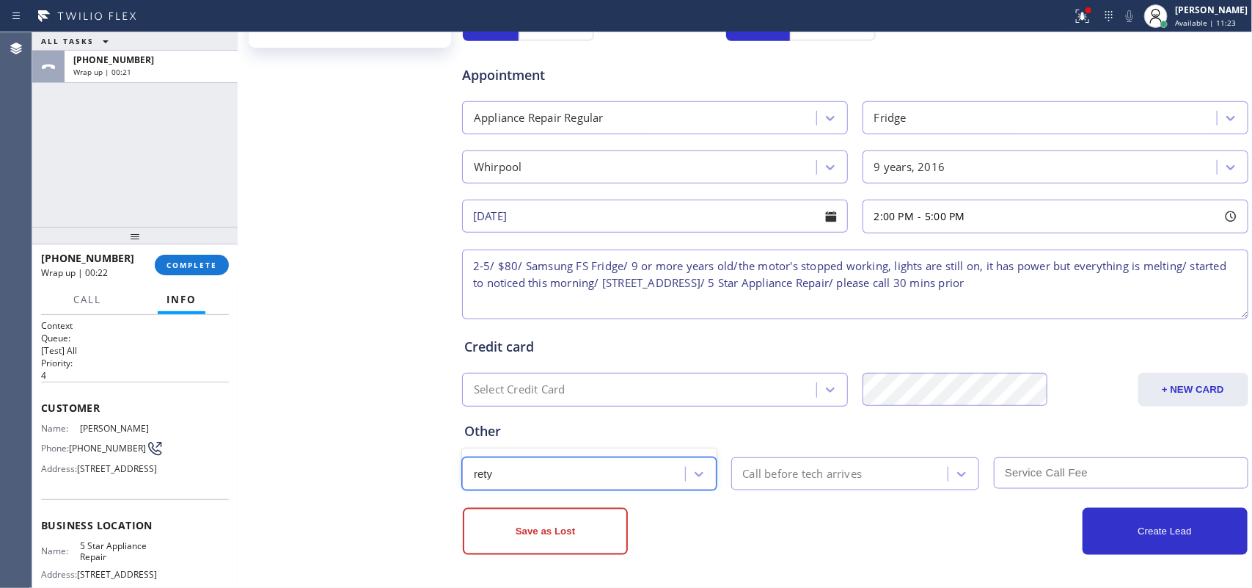
type input "ret"
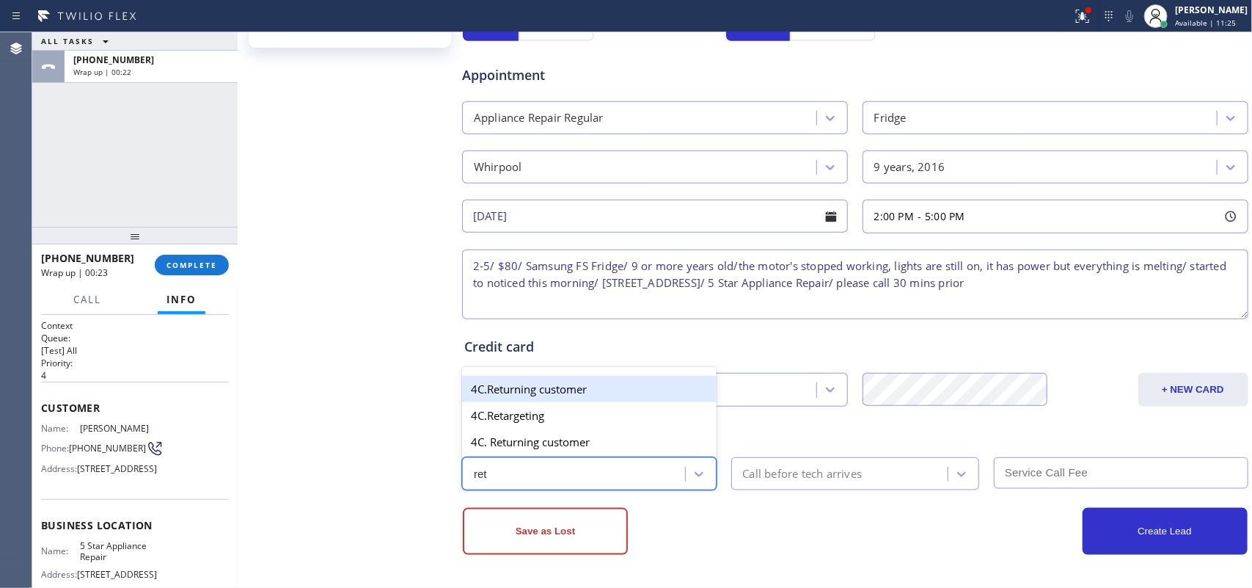
click at [647, 393] on div "4C.Returning customer" at bounding box center [589, 389] width 255 height 26
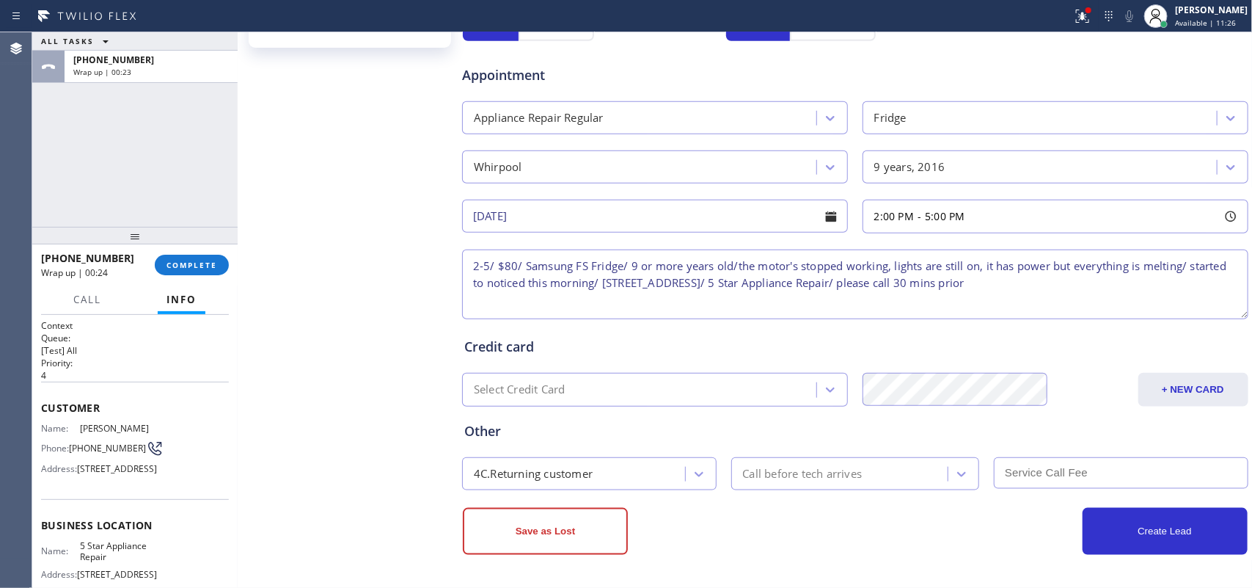
click at [837, 455] on div "4C.Returning customer Call before tech arrives" at bounding box center [855, 472] width 789 height 36
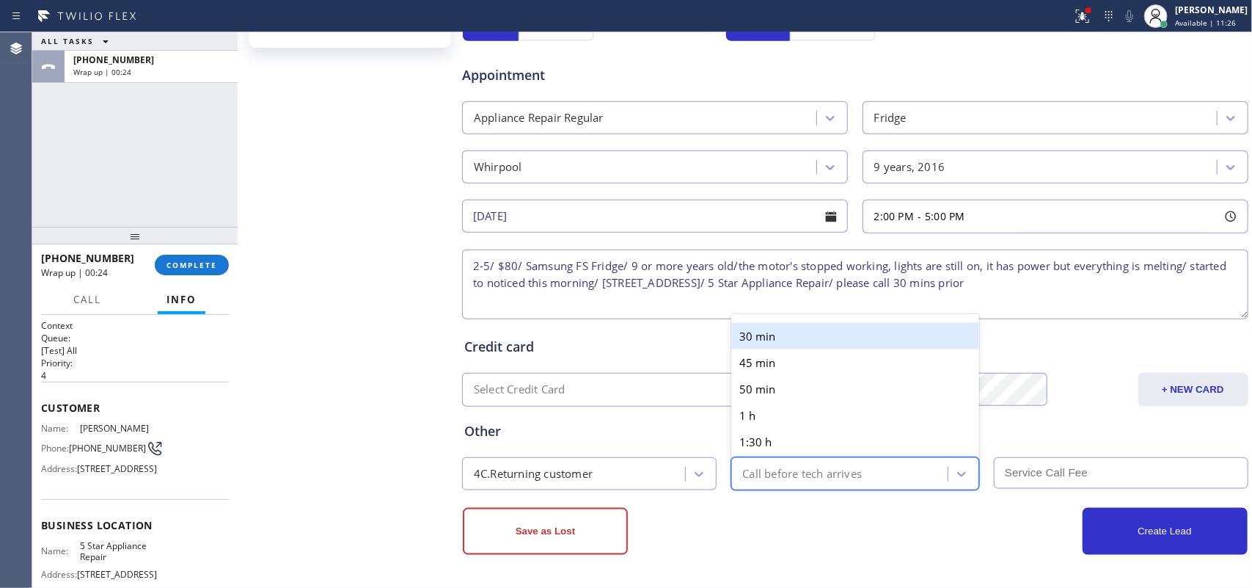
click at [838, 466] on div "Call before tech arrives" at bounding box center [803, 473] width 120 height 17
click at [775, 334] on div "30 min" at bounding box center [855, 336] width 249 height 26
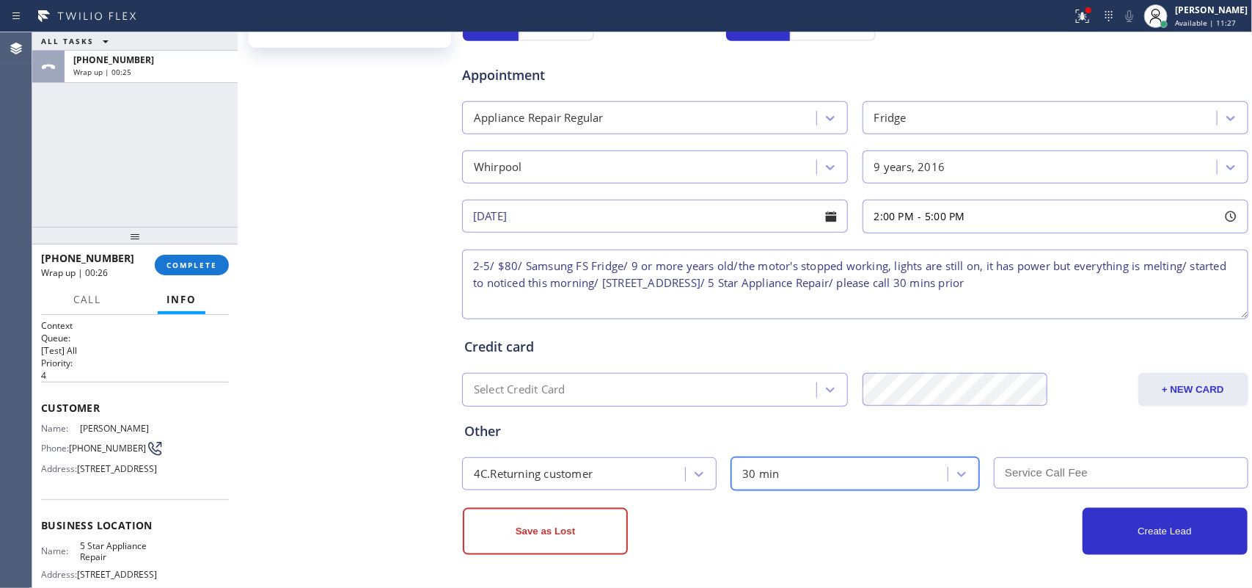
click at [1038, 472] on input "text" at bounding box center [1121, 473] width 255 height 32
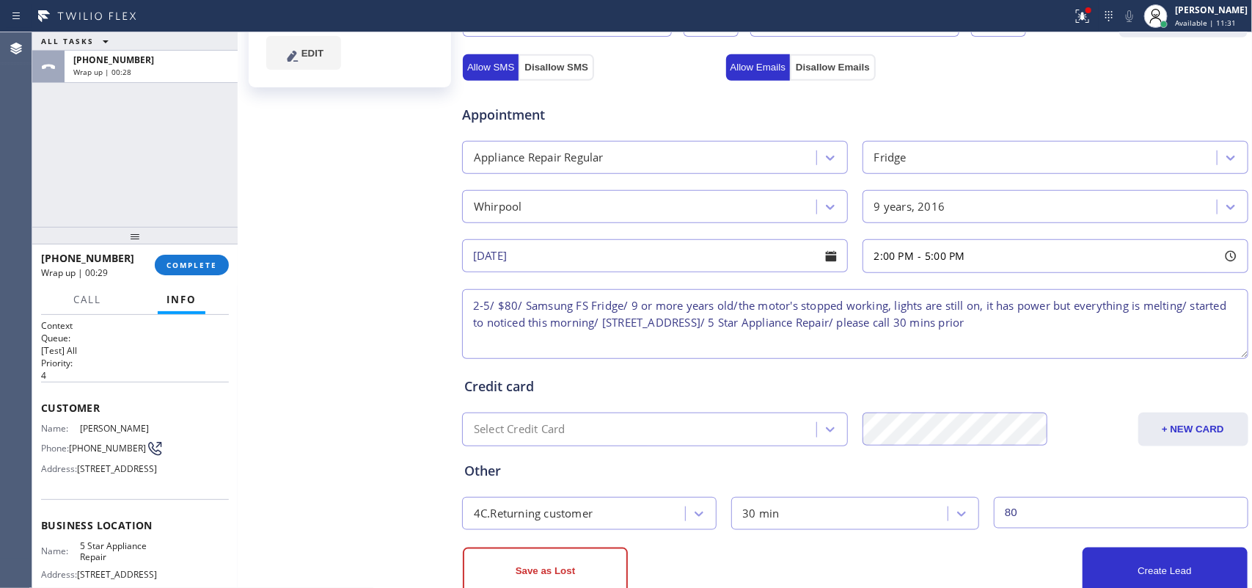
scroll to position [499, 0]
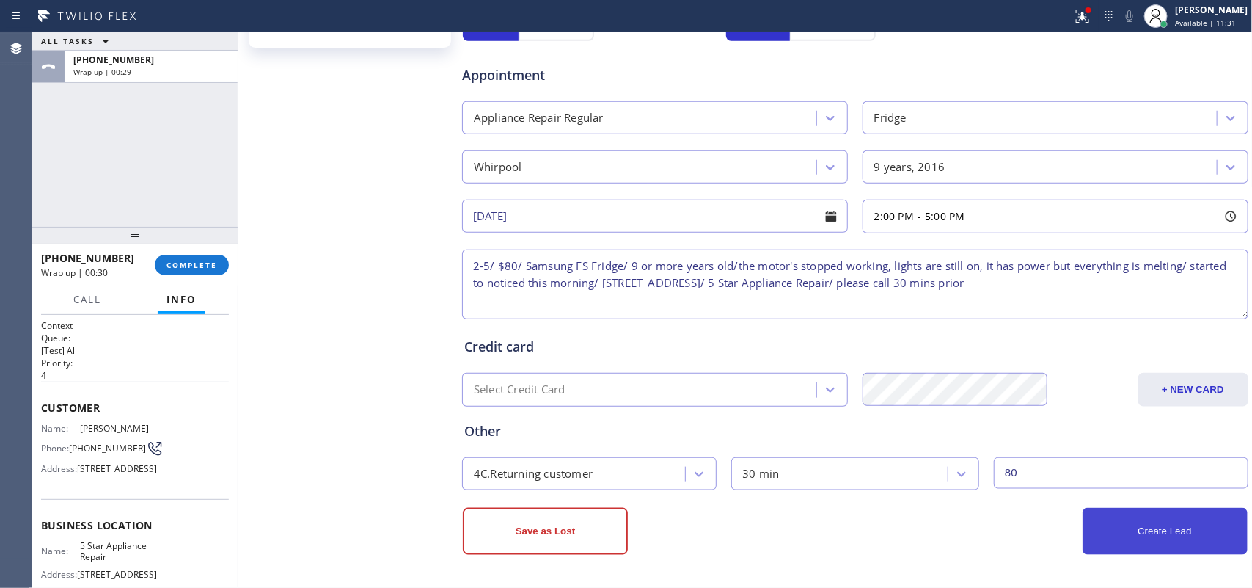
type input "80"
click at [1130, 543] on button "Create Lead" at bounding box center [1165, 531] width 165 height 47
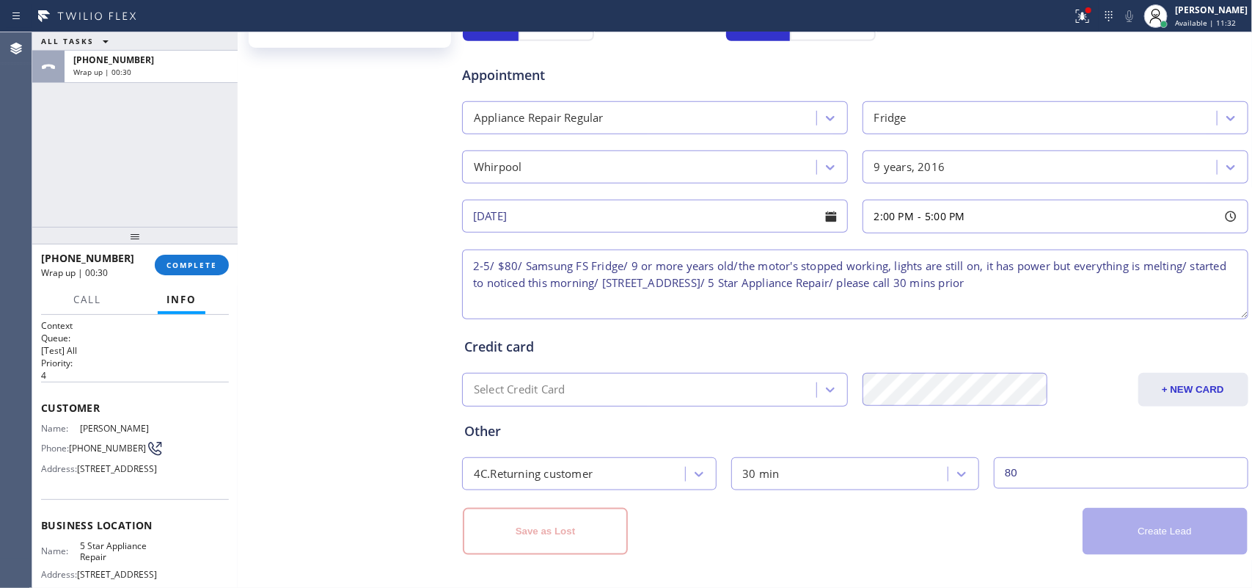
scroll to position [40, 0]
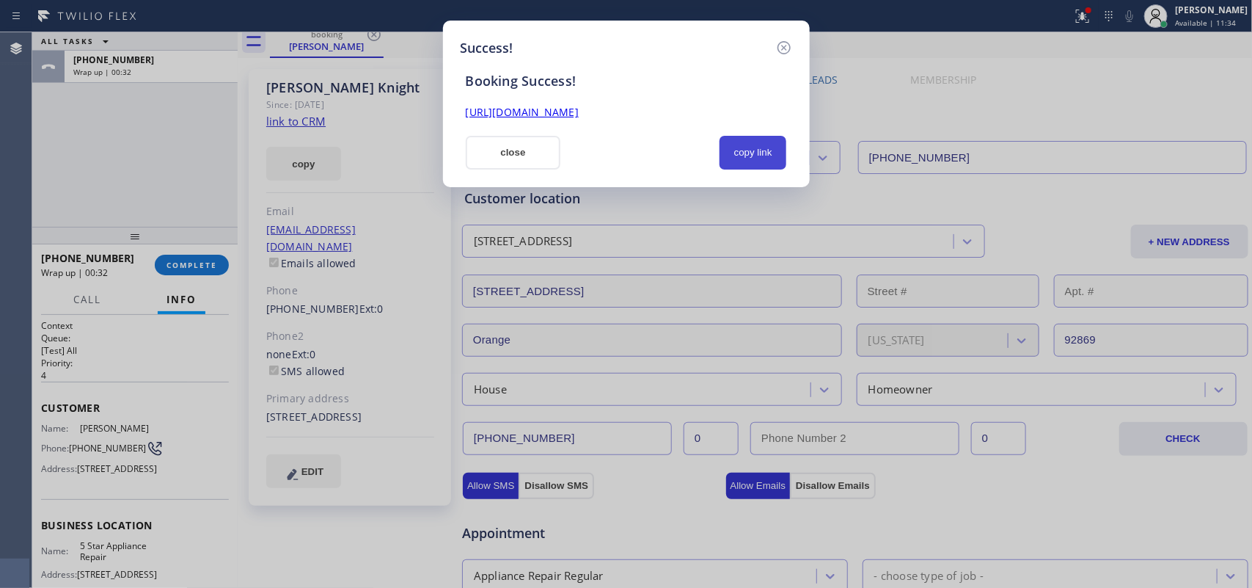
click at [764, 154] on button "copy link" at bounding box center [753, 153] width 67 height 34
click at [579, 114] on link "https://erp.apollosoft.co/customer/332136#portlet_lead" at bounding box center [522, 112] width 113 height 14
click at [486, 154] on button "close" at bounding box center [513, 153] width 95 height 34
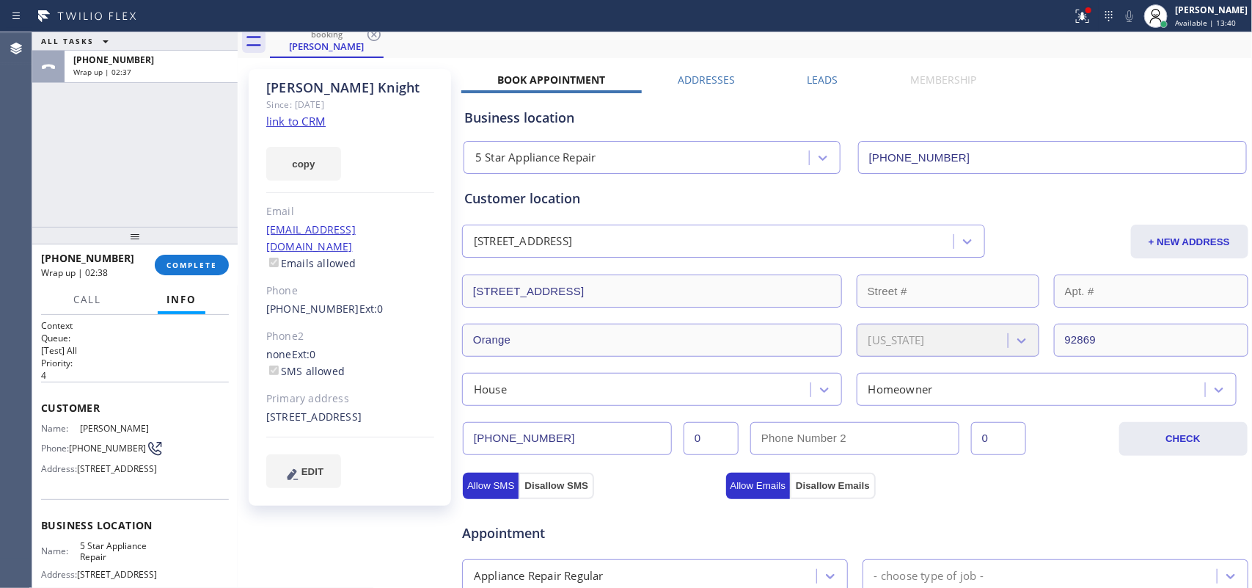
click at [534, 434] on input "(714) 633-4621" at bounding box center [567, 438] width 209 height 33
click at [213, 265] on span "COMPLETE" at bounding box center [192, 265] width 51 height 10
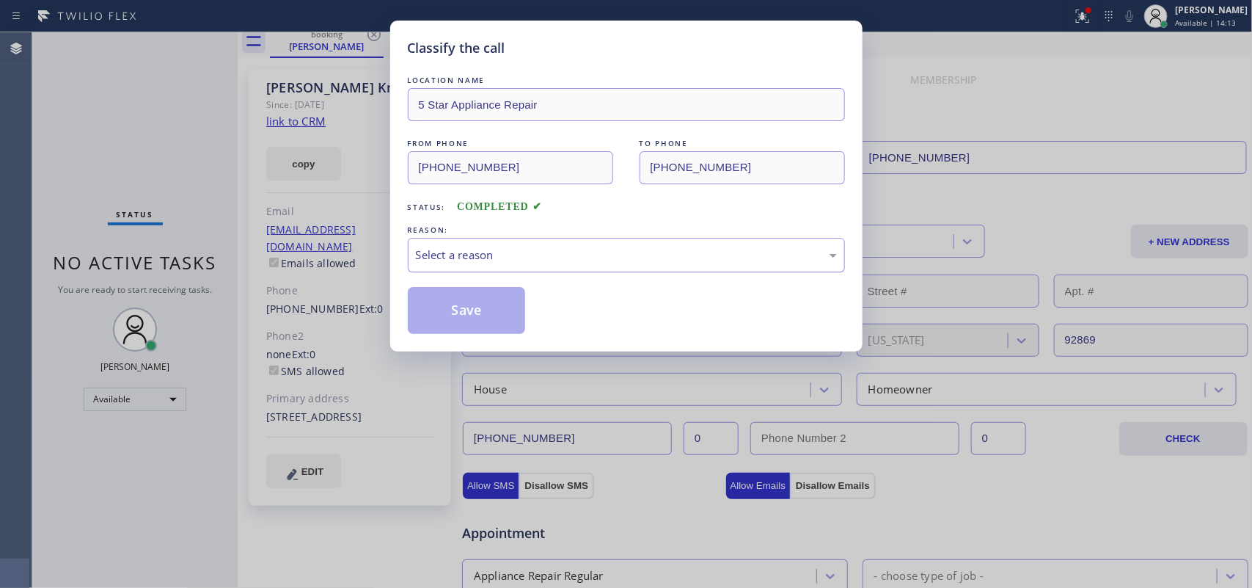
click at [514, 255] on div "Select a reason" at bounding box center [626, 254] width 421 height 17
click at [467, 299] on button "Save" at bounding box center [467, 310] width 118 height 47
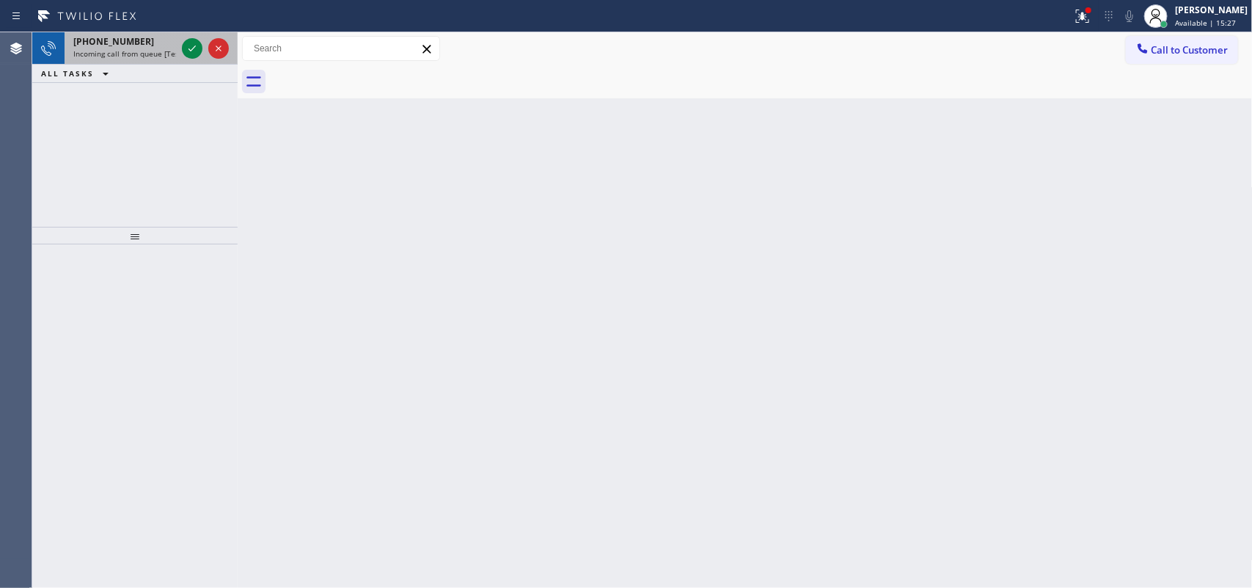
click at [145, 37] on div "+15102005391" at bounding box center [124, 41] width 103 height 12
click at [189, 43] on icon at bounding box center [192, 49] width 18 height 18
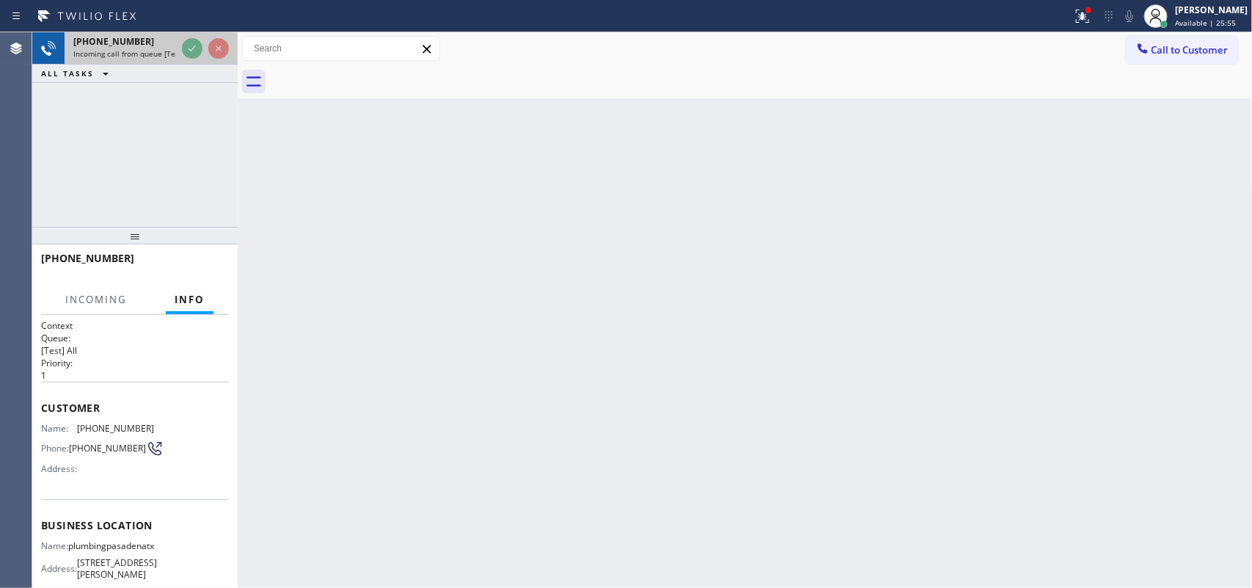
click at [180, 57] on div at bounding box center [205, 48] width 53 height 32
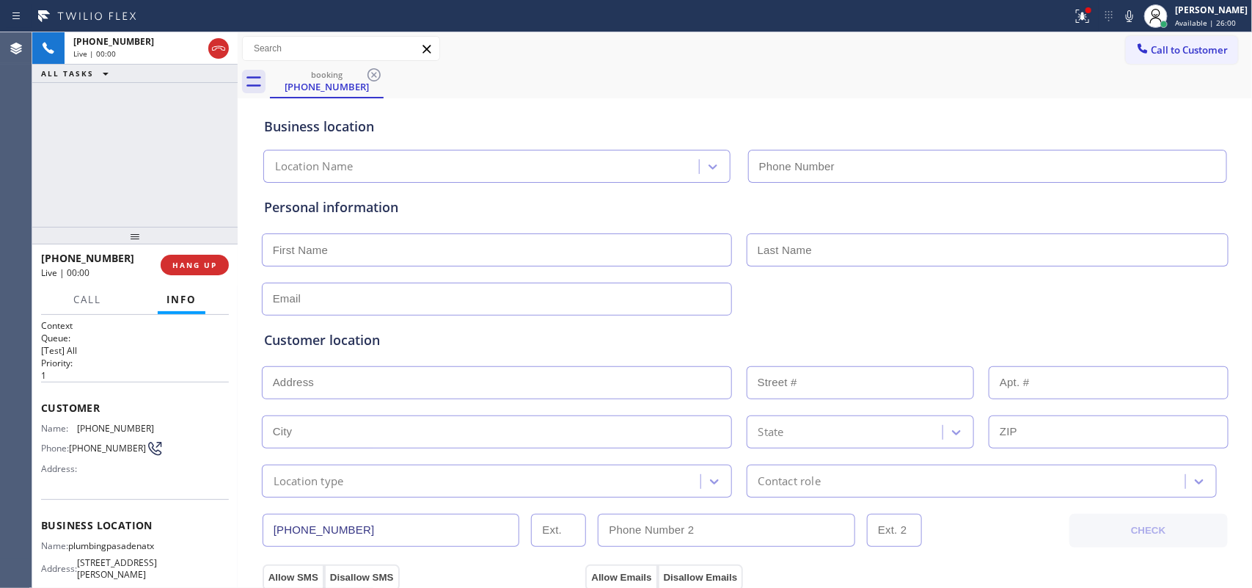
type input "(346) 275-3342"
click at [193, 257] on button "HANG UP" at bounding box center [195, 265] width 68 height 21
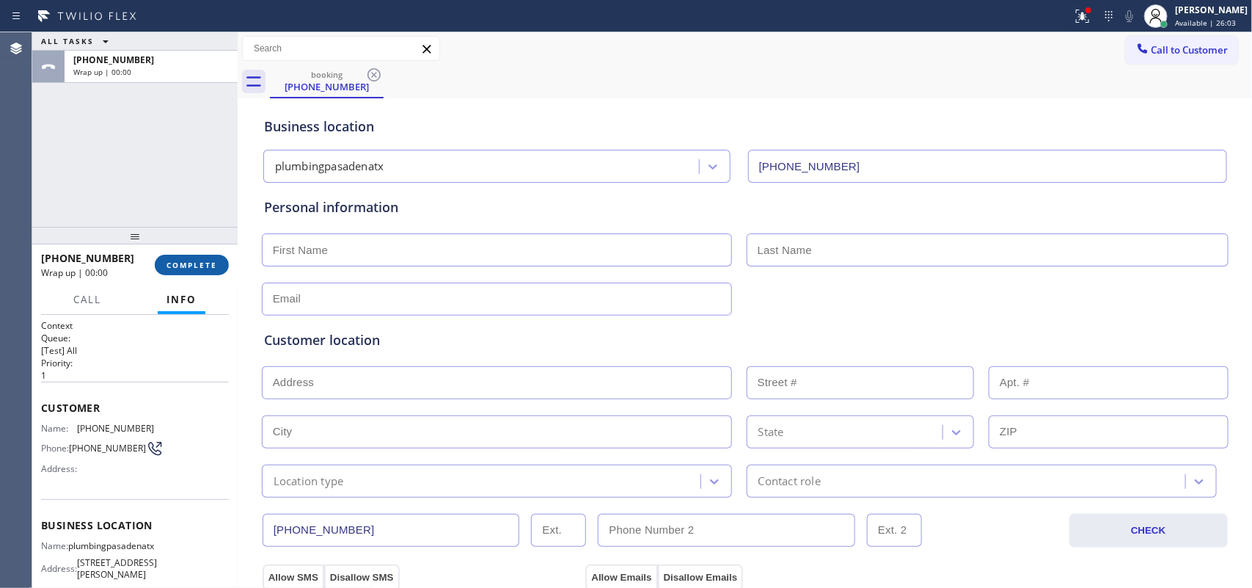
click at [193, 257] on button "COMPLETE" at bounding box center [192, 265] width 74 height 21
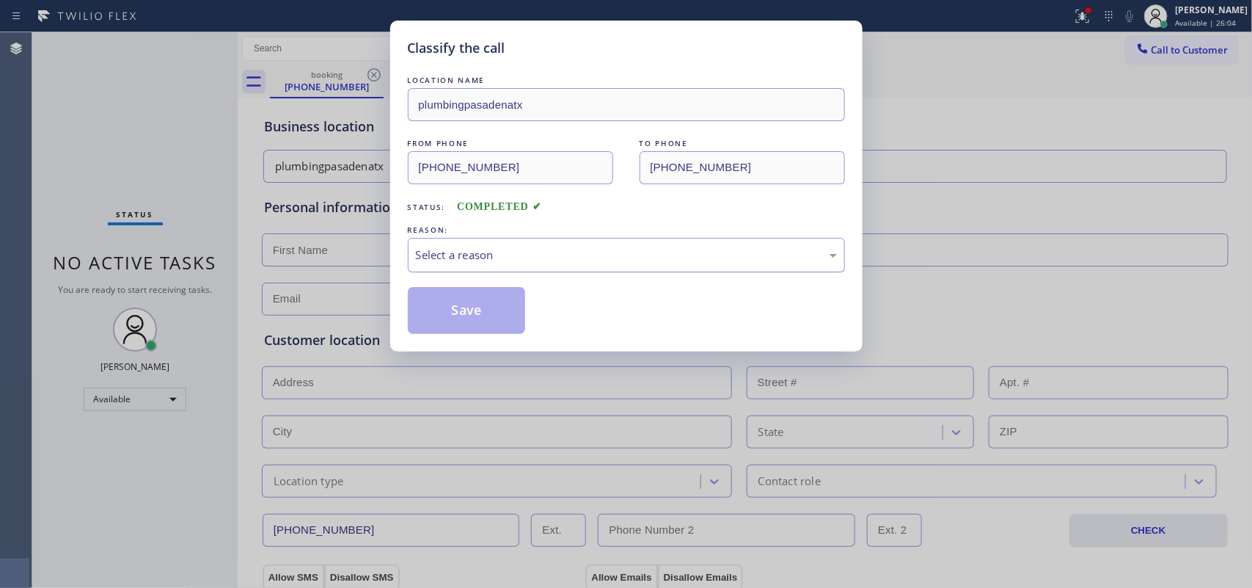
drag, startPoint x: 494, startPoint y: 248, endPoint x: 483, endPoint y: 268, distance: 23.3
click at [494, 248] on div "Select a reason" at bounding box center [626, 254] width 421 height 17
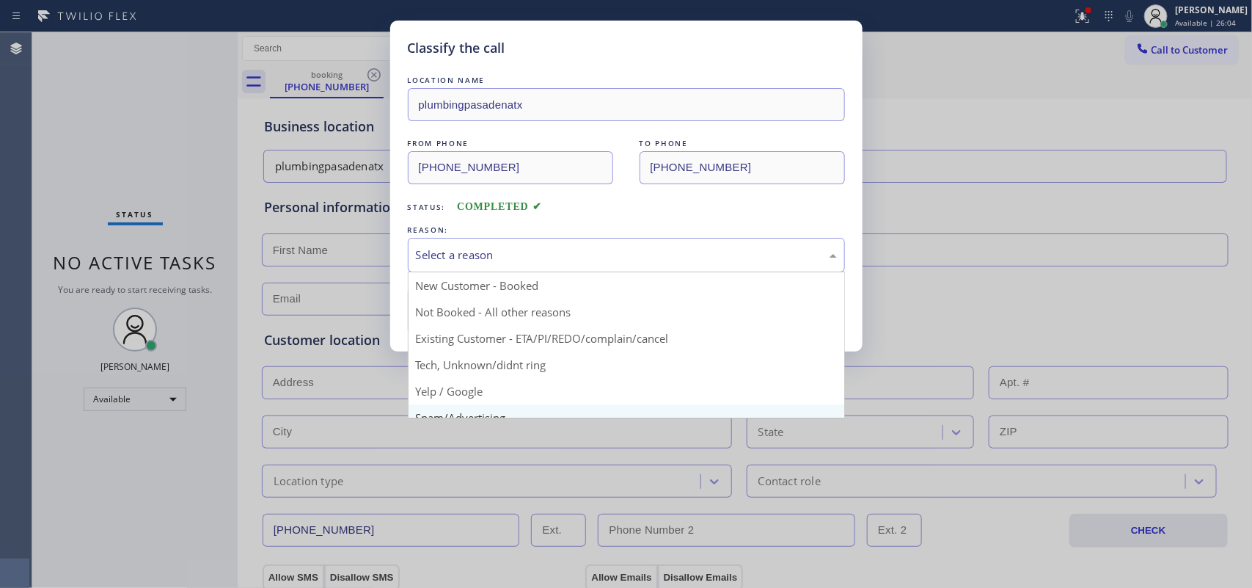
scroll to position [100, 0]
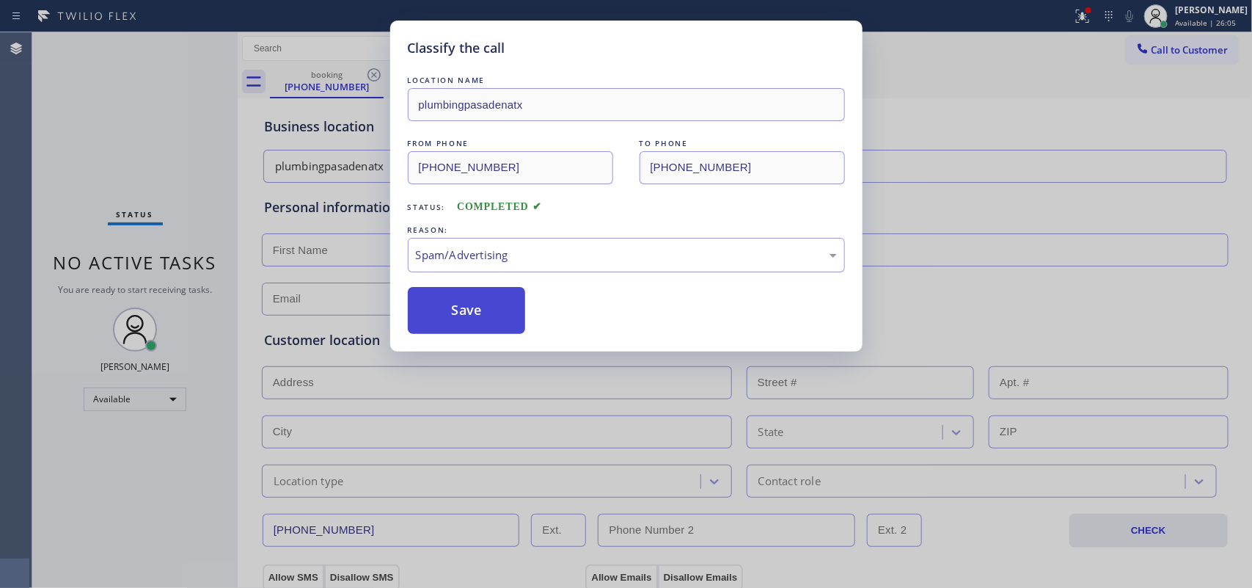
click at [504, 318] on button "Save" at bounding box center [467, 310] width 118 height 47
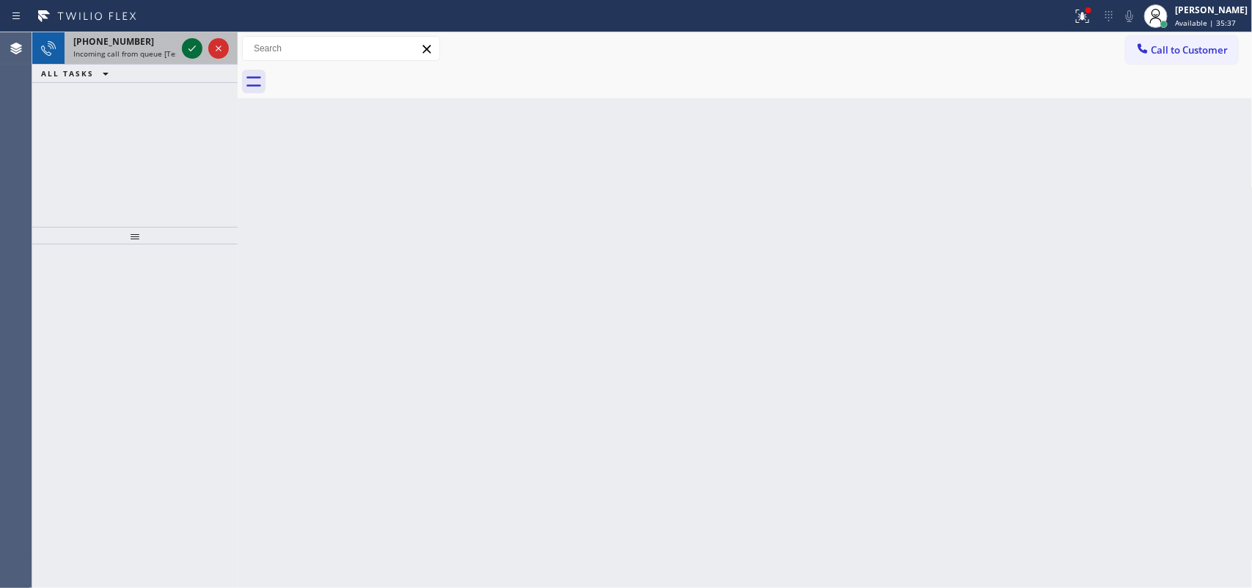
click at [191, 45] on icon at bounding box center [192, 49] width 18 height 18
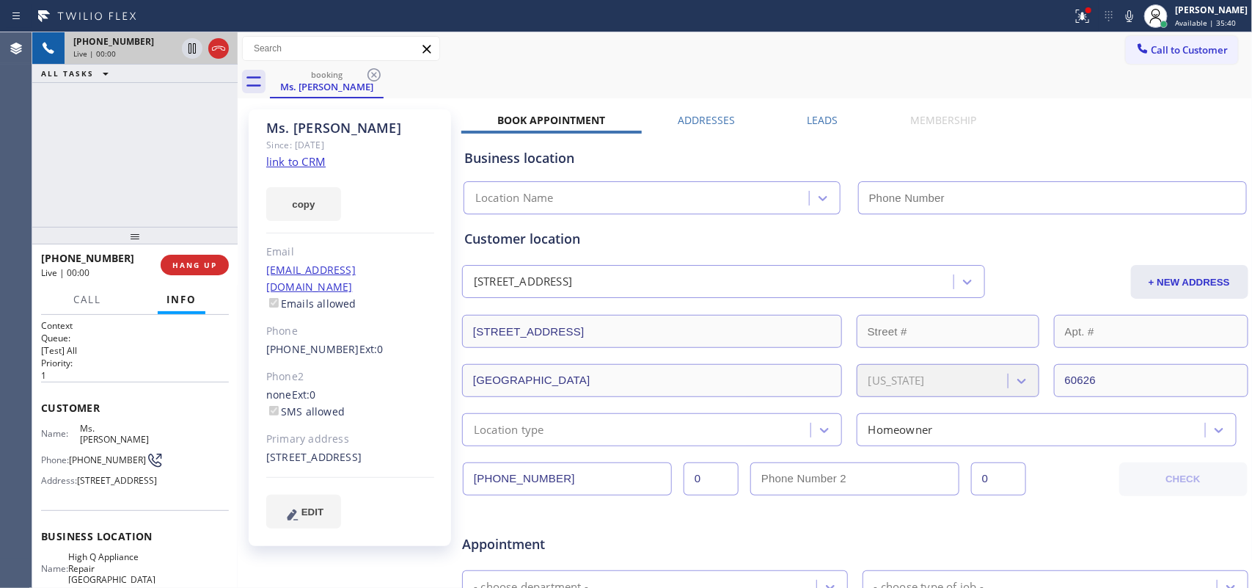
type input "(773) 900-8292"
click at [315, 160] on link "link to CRM" at bounding box center [295, 161] width 59 height 15
click at [89, 301] on span "Call" at bounding box center [87, 299] width 28 height 13
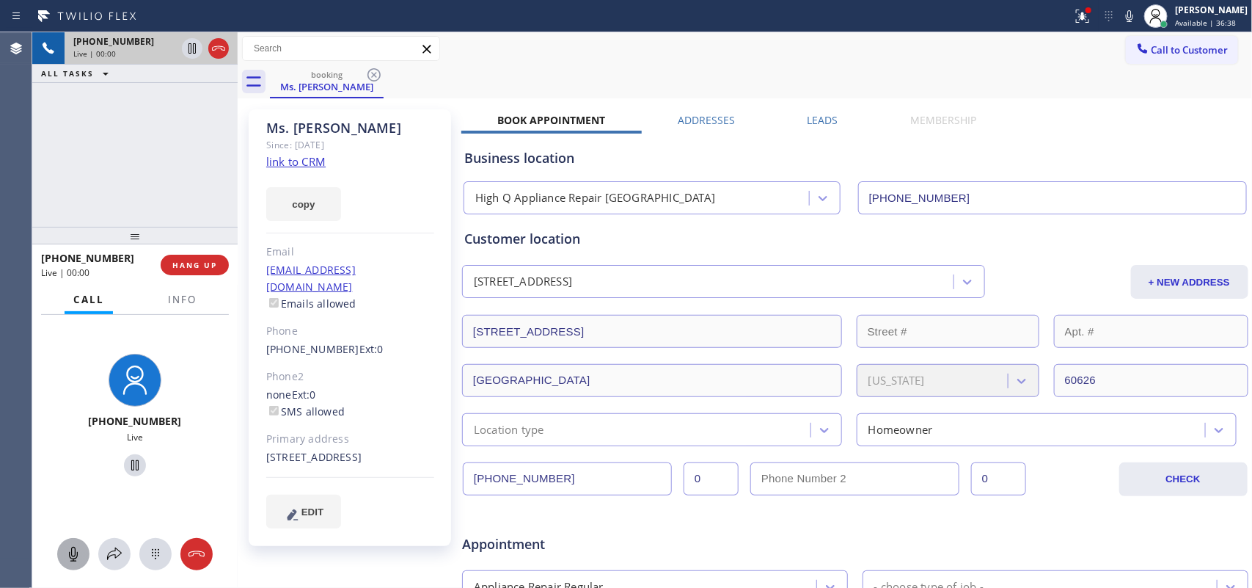
click at [74, 554] on icon at bounding box center [74, 554] width 18 height 18
drag, startPoint x: 129, startPoint y: 464, endPoint x: 166, endPoint y: 381, distance: 90.0
click at [127, 464] on icon at bounding box center [135, 465] width 18 height 18
click at [74, 554] on icon at bounding box center [74, 554] width 18 height 18
click at [130, 464] on icon at bounding box center [135, 465] width 10 height 10
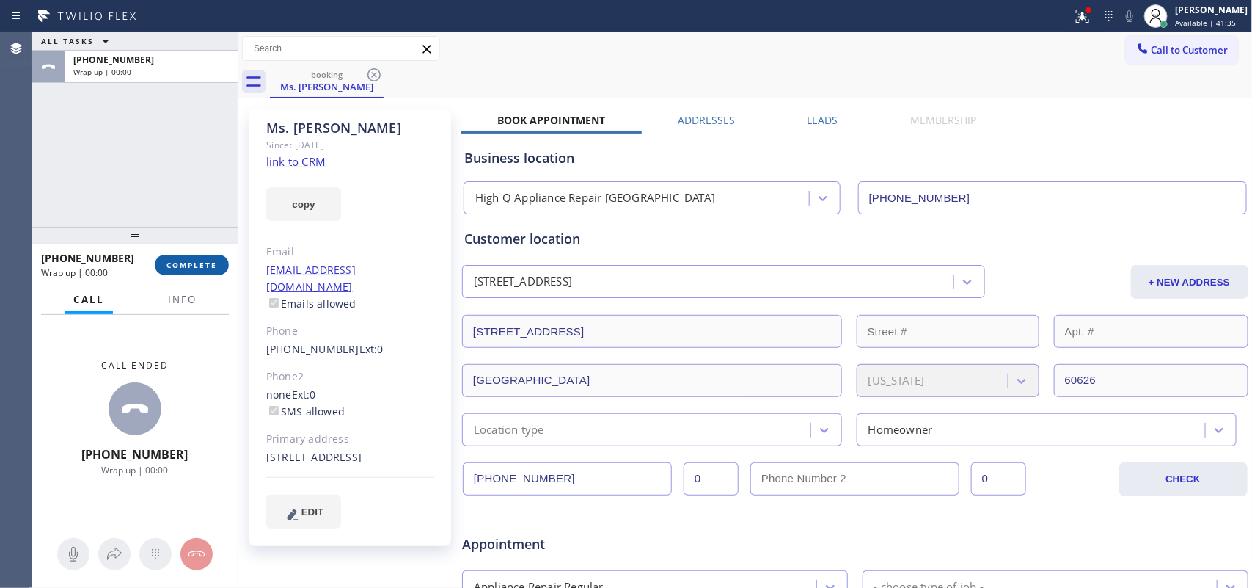
click at [208, 264] on span "COMPLETE" at bounding box center [192, 265] width 51 height 10
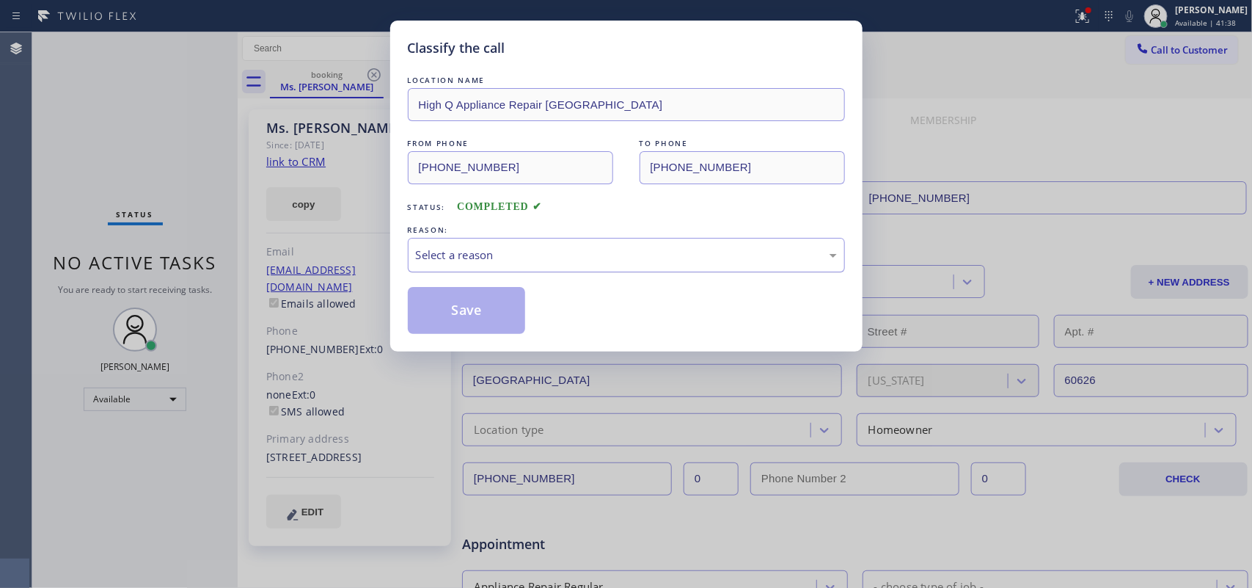
click at [585, 247] on div "Select a reason" at bounding box center [626, 254] width 421 height 17
click at [468, 323] on button "Save" at bounding box center [467, 310] width 118 height 47
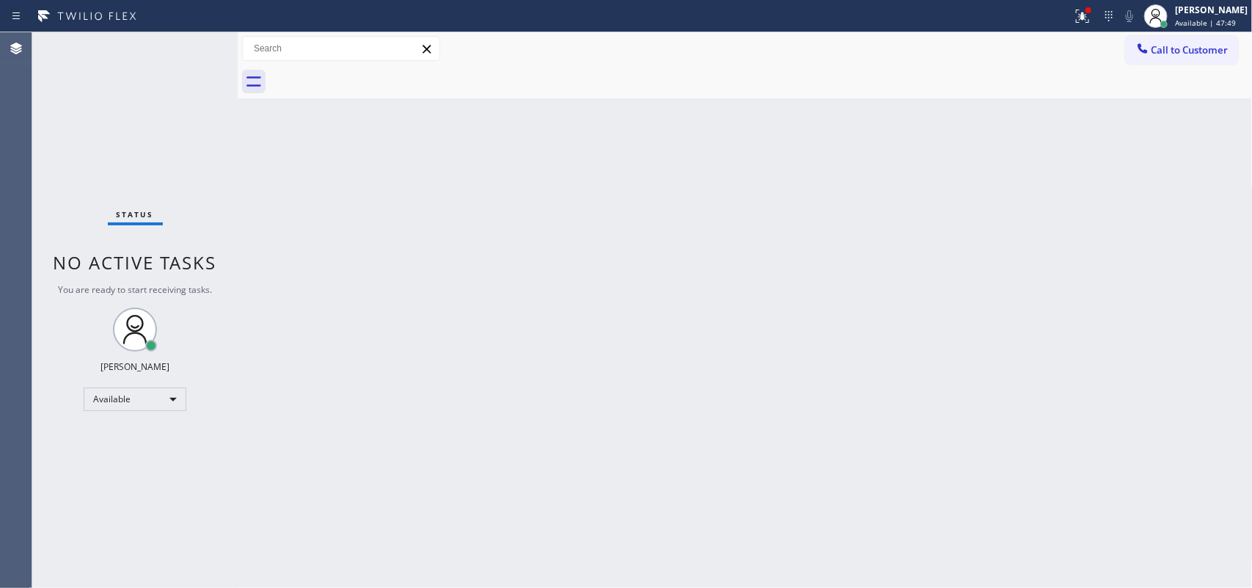
click at [323, 159] on div "Back to Dashboard Change Sender ID Customers Technicians Select a contact Outbo…" at bounding box center [745, 309] width 1015 height 555
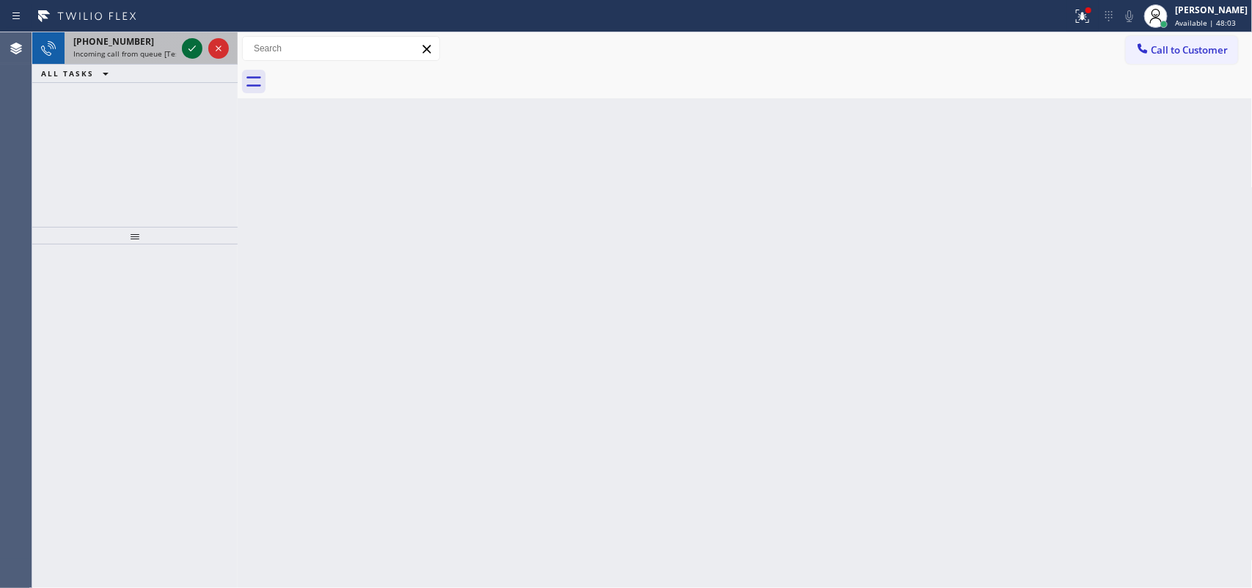
click at [188, 46] on icon at bounding box center [192, 49] width 18 height 18
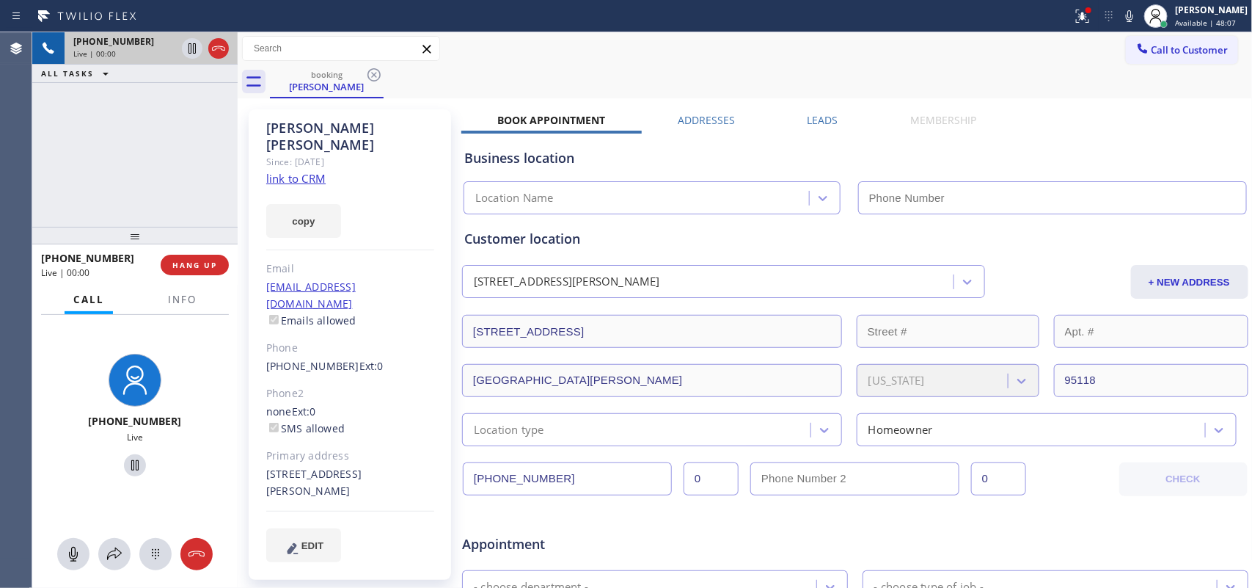
type input "(408) 638-6856"
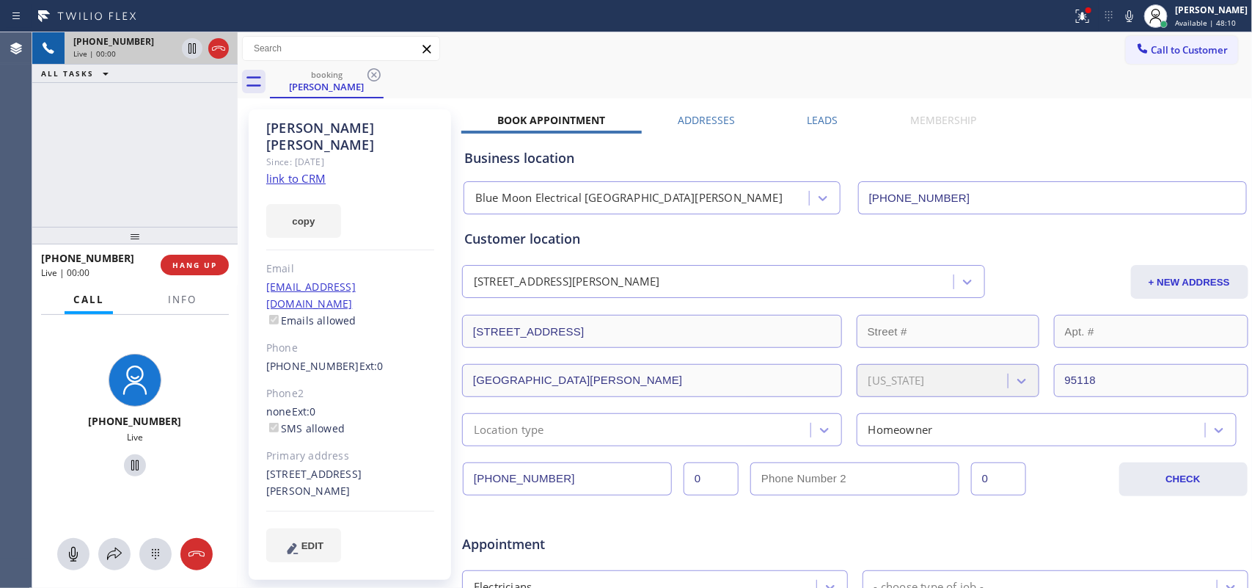
click at [301, 171] on link "link to CRM" at bounding box center [295, 178] width 59 height 15
click at [511, 48] on div "Call to Customer Outbound call Location Search location Your caller id phone nu…" at bounding box center [745, 49] width 1015 height 26
click at [74, 550] on icon at bounding box center [74, 554] width 18 height 18
click at [126, 464] on icon at bounding box center [135, 465] width 18 height 18
click at [66, 551] on icon at bounding box center [74, 554] width 18 height 18
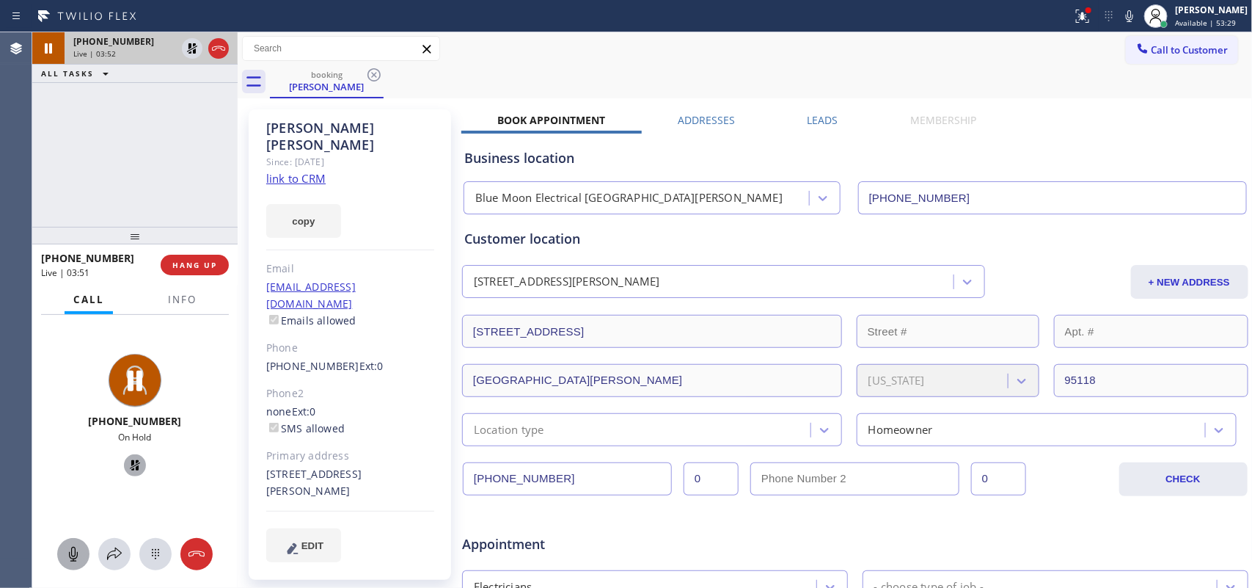
click at [127, 469] on icon at bounding box center [135, 465] width 18 height 18
click at [183, 262] on span "HANG UP" at bounding box center [194, 265] width 45 height 10
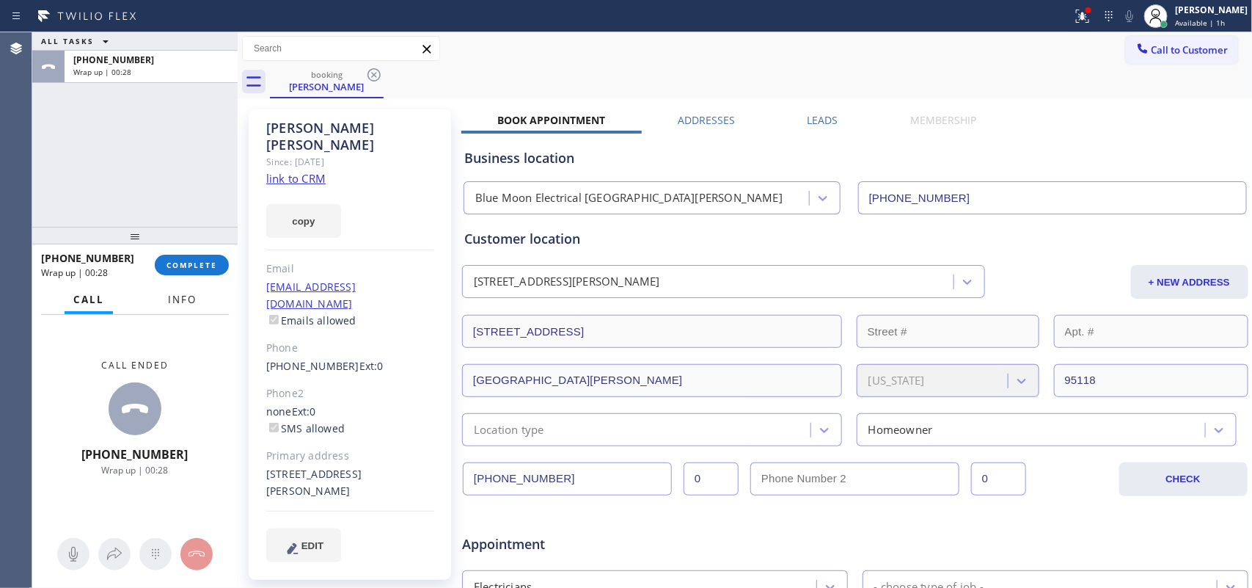
click at [187, 293] on span "Info" at bounding box center [182, 299] width 29 height 13
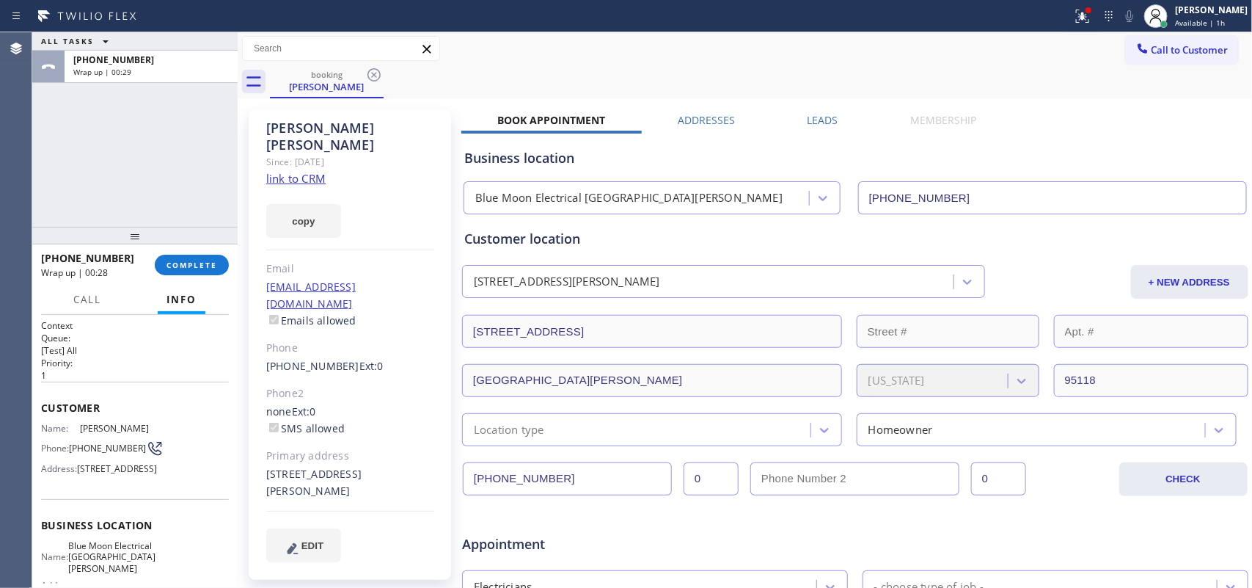
scroll to position [196, 0]
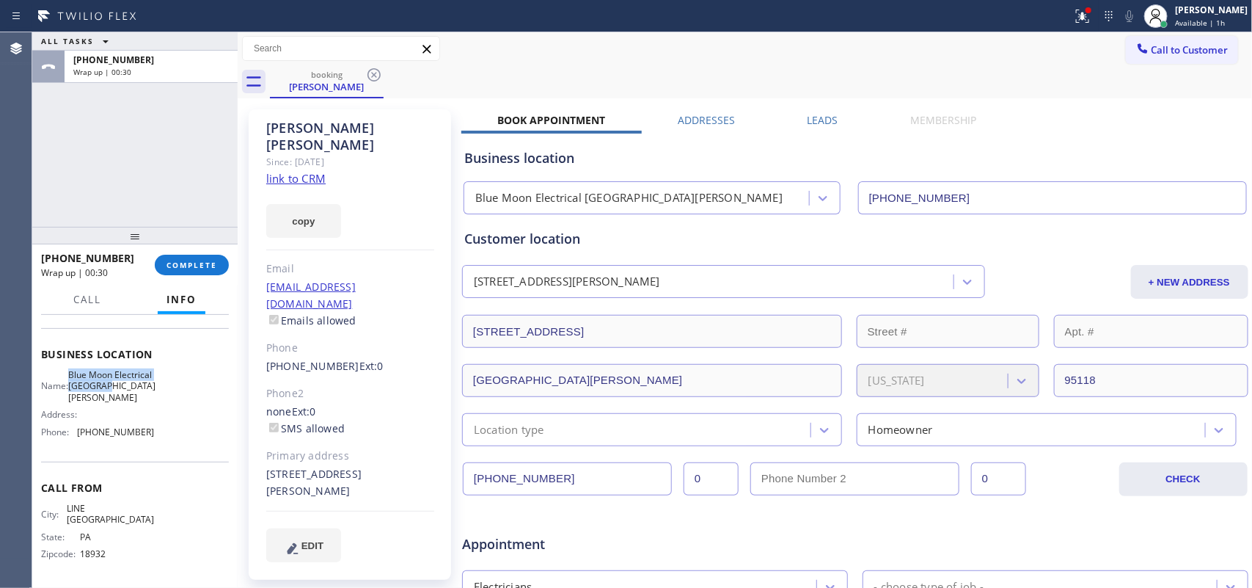
drag, startPoint x: 97, startPoint y: 398, endPoint x: 73, endPoint y: 371, distance: 35.9
click at [73, 371] on div "Name: Blue Moon Electrical San Jose" at bounding box center [97, 386] width 113 height 34
copy span "Blue Moon Electrical San Jose"
click at [532, 484] on input "(267) 952-6268" at bounding box center [567, 478] width 209 height 33
click at [532, 480] on input "(267) 952-6268" at bounding box center [567, 478] width 209 height 33
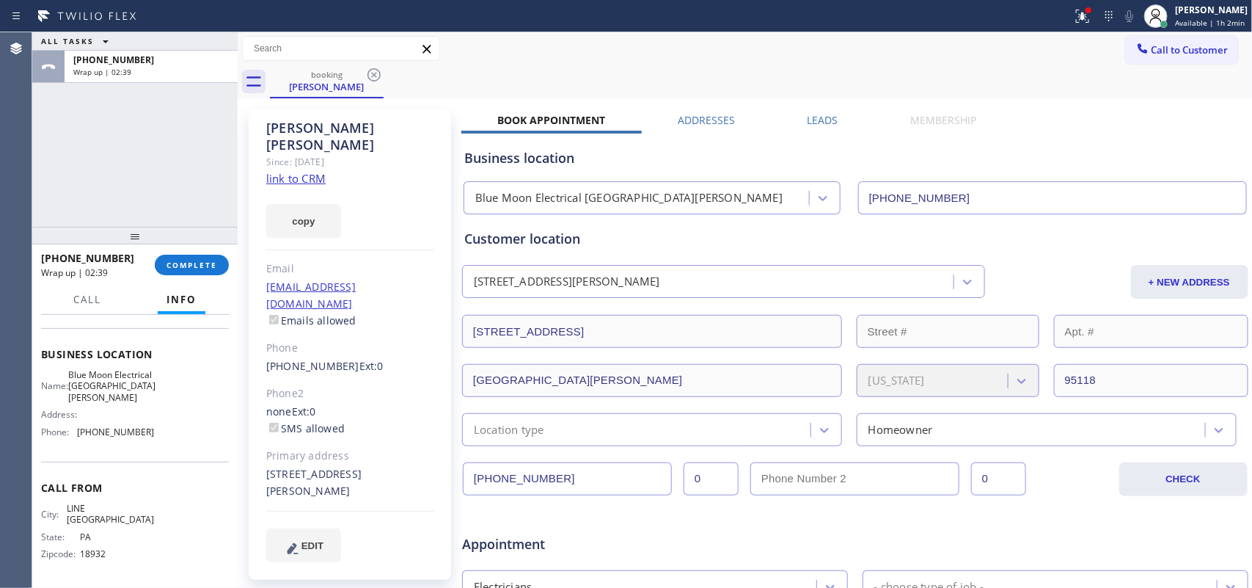
click at [532, 480] on input "(267) 952-6268" at bounding box center [567, 478] width 209 height 33
click at [224, 272] on button "COMPLETE" at bounding box center [192, 265] width 74 height 21
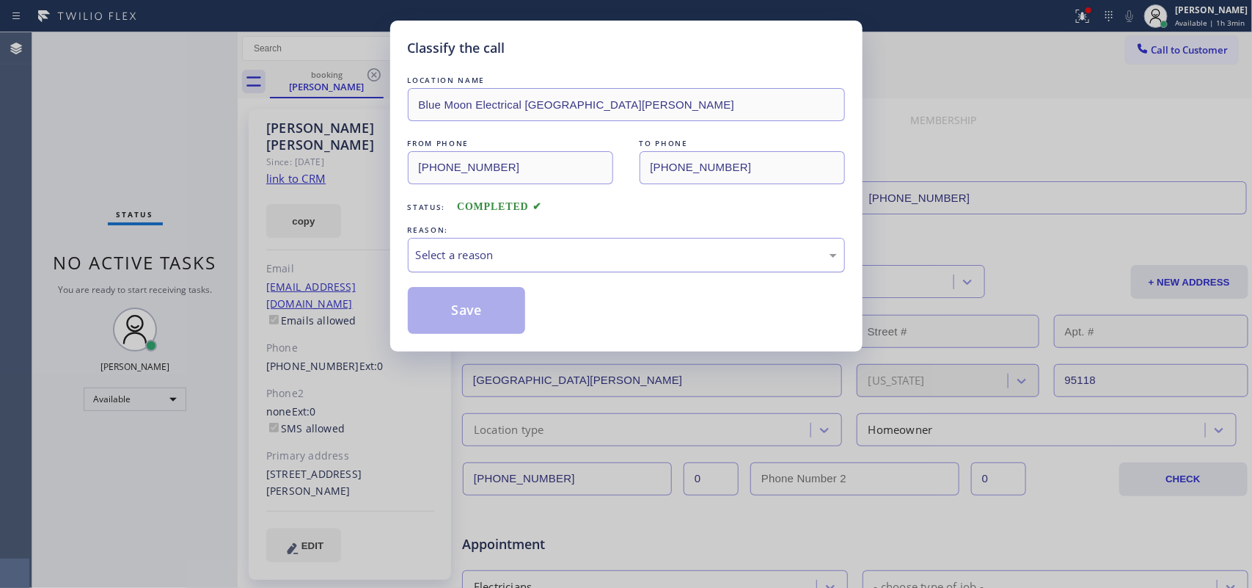
click at [635, 259] on div "Select a reason" at bounding box center [626, 254] width 421 height 17
click at [541, 290] on div "Save" at bounding box center [626, 310] width 437 height 47
click at [452, 316] on button "Save" at bounding box center [467, 310] width 118 height 47
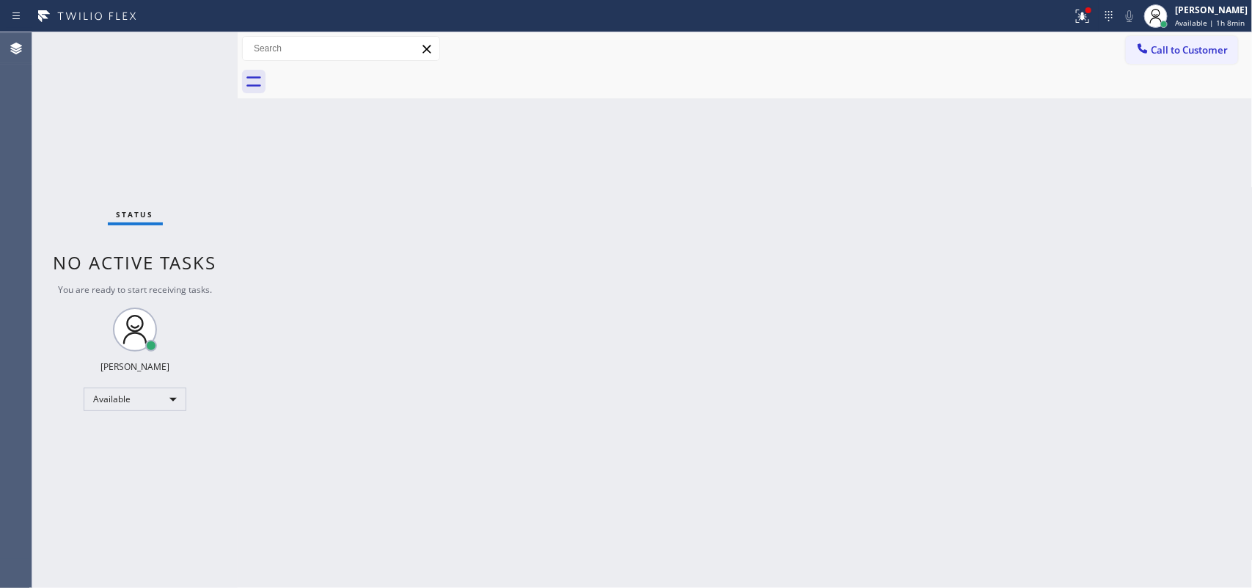
click at [382, 166] on div "Back to Dashboard Change Sender ID Customers Technicians Select a contact Outbo…" at bounding box center [745, 309] width 1015 height 555
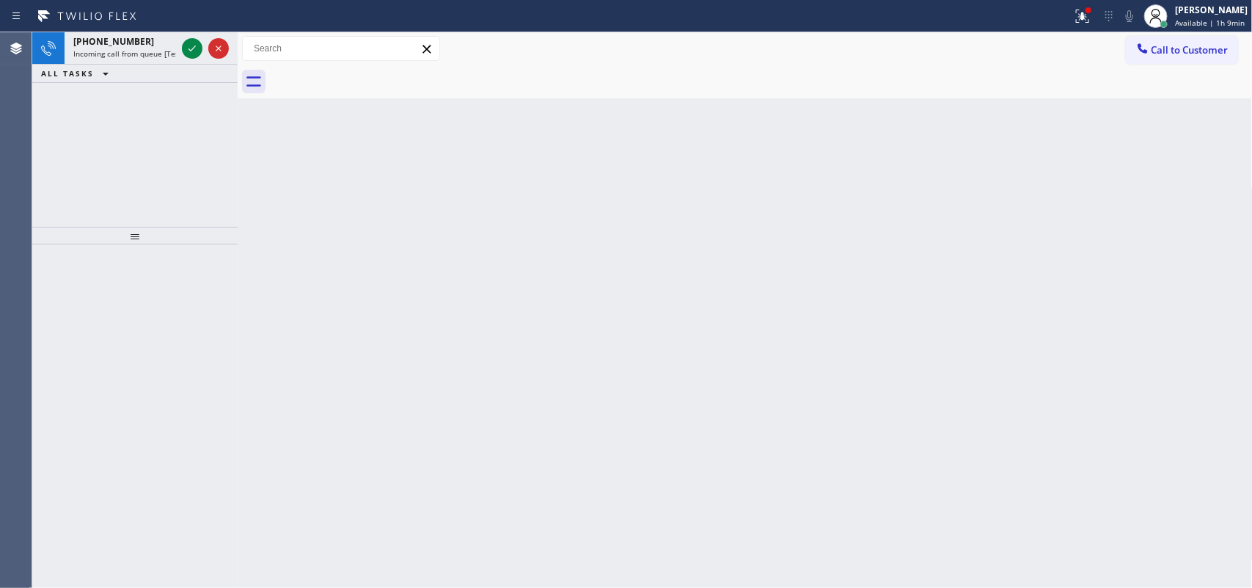
click at [382, 166] on div "Back to Dashboard Change Sender ID Customers Technicians Select a contact Outbo…" at bounding box center [745, 309] width 1015 height 555
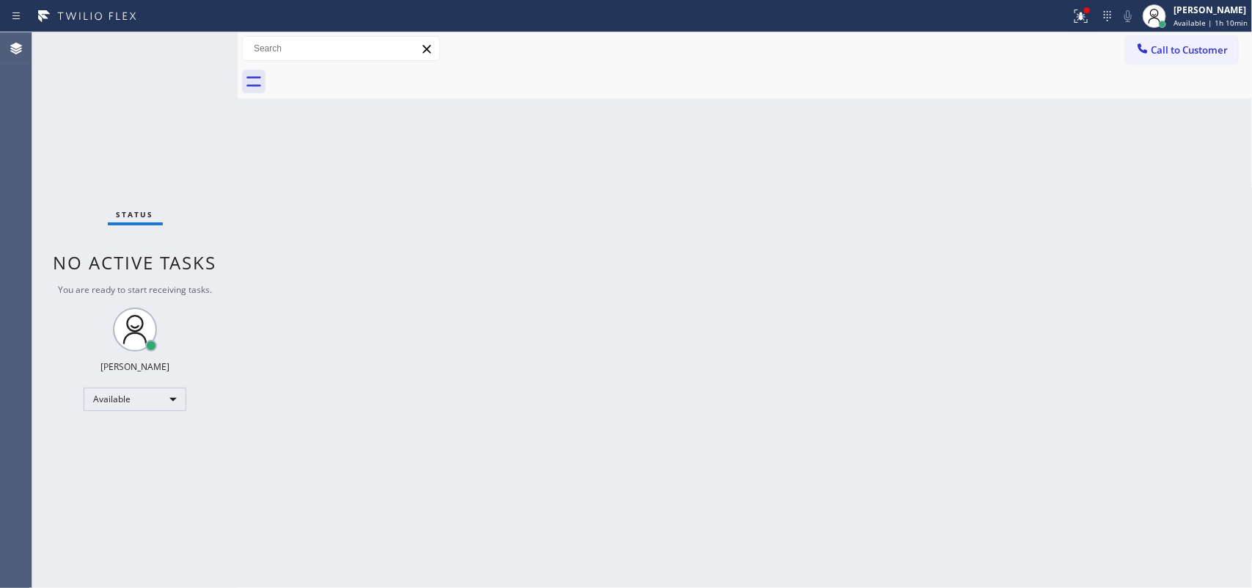
click at [389, 224] on div "Back to Dashboard Change Sender ID Customers Technicians Select a contact Outbo…" at bounding box center [745, 309] width 1015 height 555
click at [177, 287] on span "You are ready to start receiving tasks." at bounding box center [135, 289] width 154 height 12
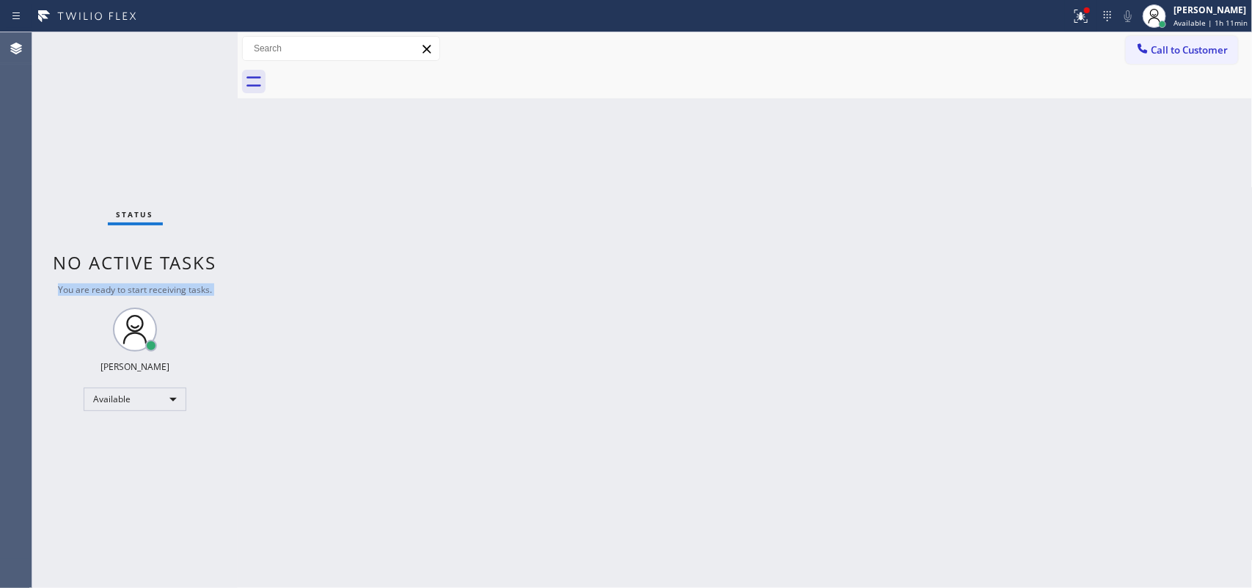
click at [177, 287] on span "You are ready to start receiving tasks." at bounding box center [135, 289] width 154 height 12
click at [312, 269] on div "Back to Dashboard Change Sender ID Customers Technicians Select a contact Outbo…" at bounding box center [745, 309] width 1015 height 555
click at [446, 283] on div "Back to Dashboard Change Sender ID Customers Technicians Select a contact Outbo…" at bounding box center [745, 309] width 1015 height 555
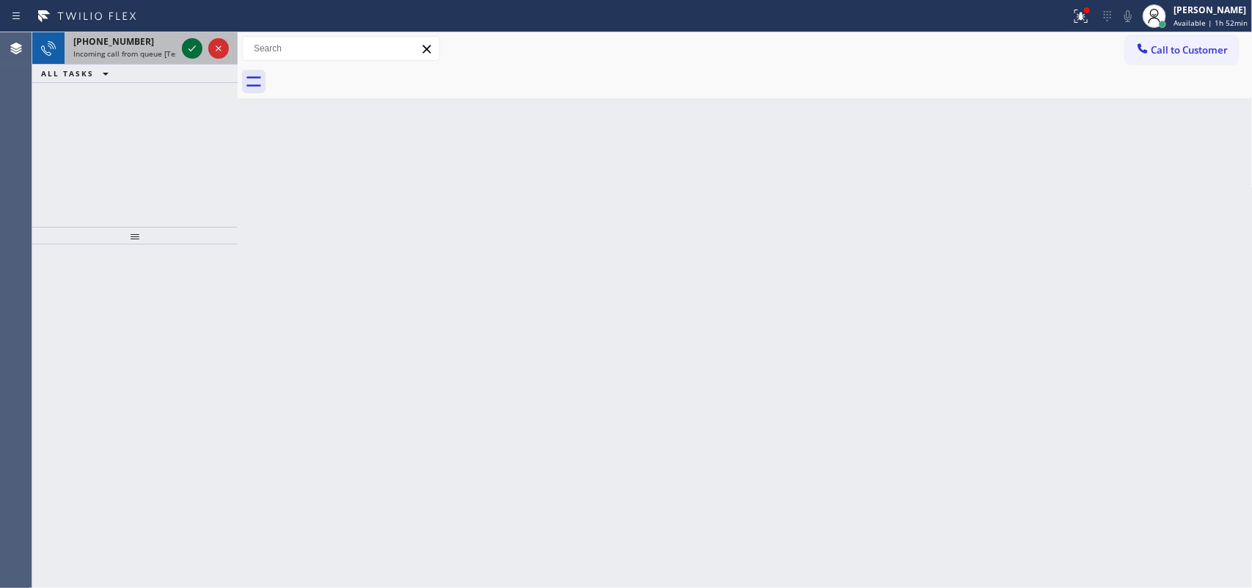
click at [194, 49] on icon at bounding box center [192, 49] width 18 height 18
click at [192, 49] on icon at bounding box center [192, 48] width 7 height 6
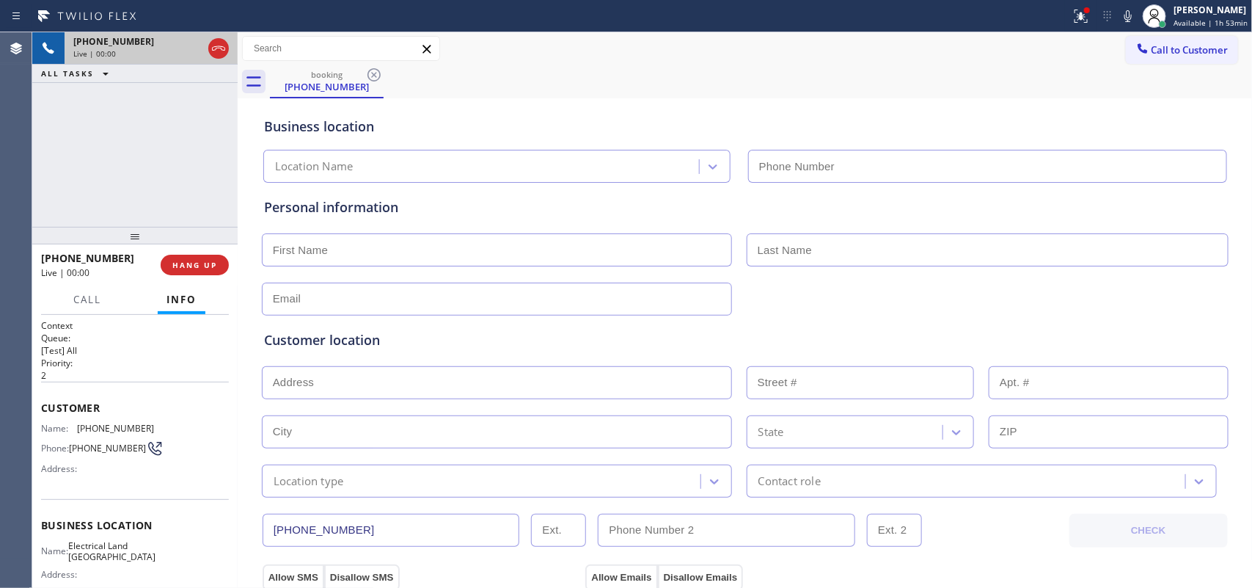
type input "(626) 247-3015"
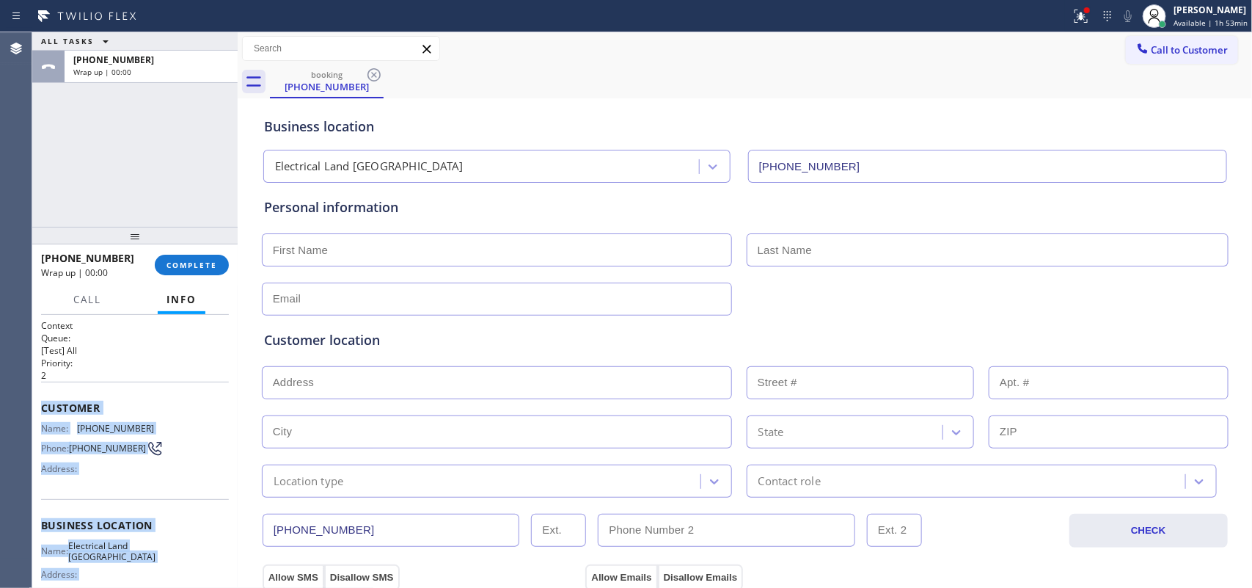
drag, startPoint x: 169, startPoint y: 462, endPoint x: 40, endPoint y: 403, distance: 141.8
click at [41, 403] on div "Context Queue: [Test] All Priority: 2 Customer Name: (626) 315-9458 Phone: (626…" at bounding box center [135, 525] width 188 height 413
copy div "Customer Name: (626) 315-9458 Phone: (626) 315-9458 Address: Business location …"
click at [193, 262] on span "COMPLETE" at bounding box center [192, 265] width 51 height 10
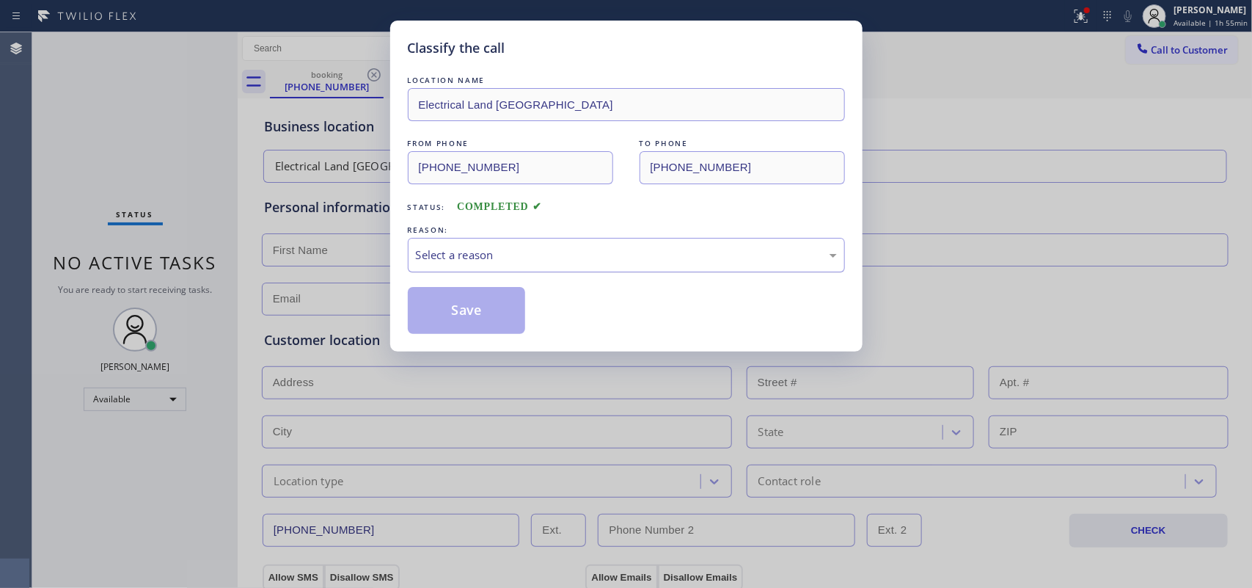
click at [540, 253] on div "Select a reason" at bounding box center [626, 254] width 421 height 17
click at [483, 316] on button "Save" at bounding box center [467, 310] width 118 height 47
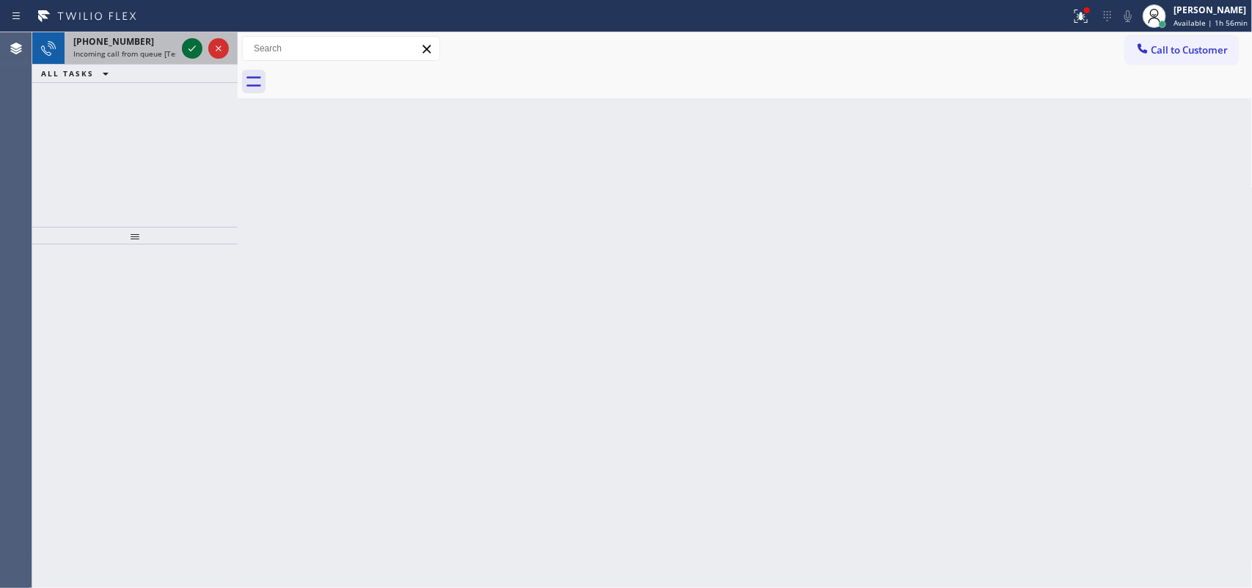
click at [186, 48] on icon at bounding box center [192, 49] width 18 height 18
click at [145, 46] on div "+16316452353" at bounding box center [124, 41] width 103 height 12
click at [194, 49] on icon at bounding box center [192, 49] width 18 height 18
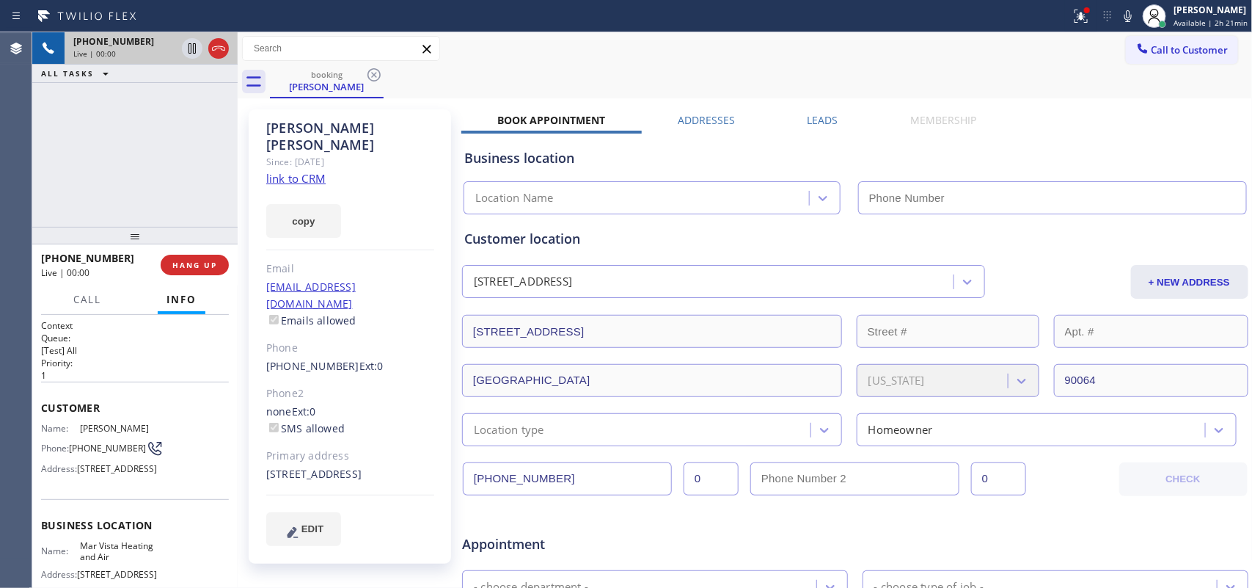
type input "(424) 329-2198"
click at [290, 171] on link "link to CRM" at bounding box center [295, 178] width 59 height 15
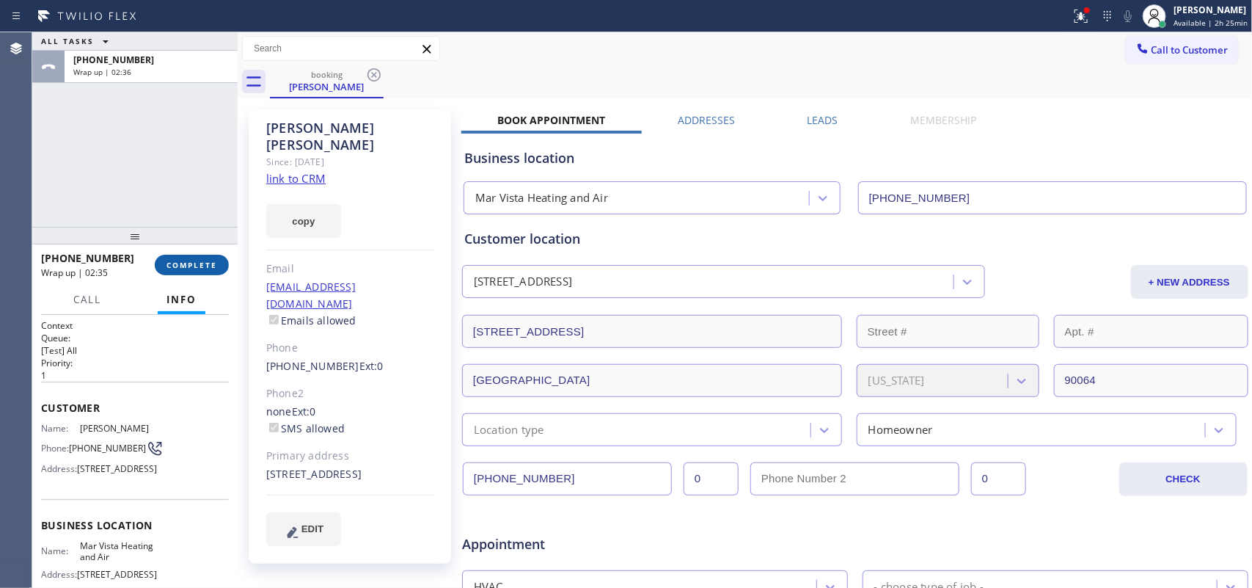
click at [219, 266] on button "COMPLETE" at bounding box center [192, 265] width 74 height 21
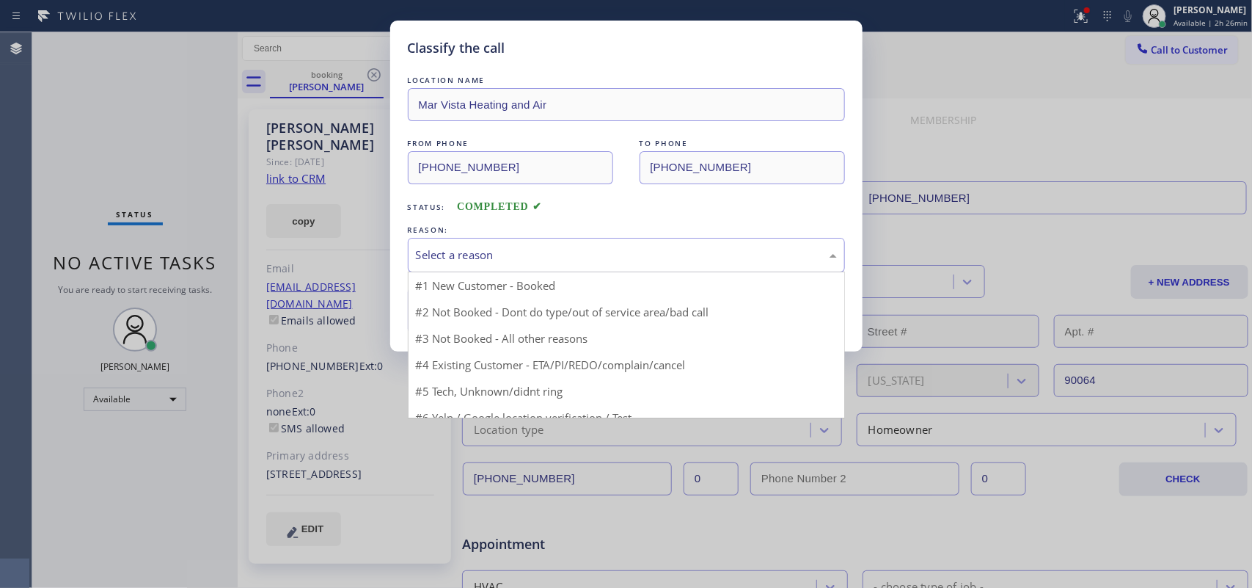
click at [525, 249] on div "Select a reason" at bounding box center [626, 254] width 421 height 17
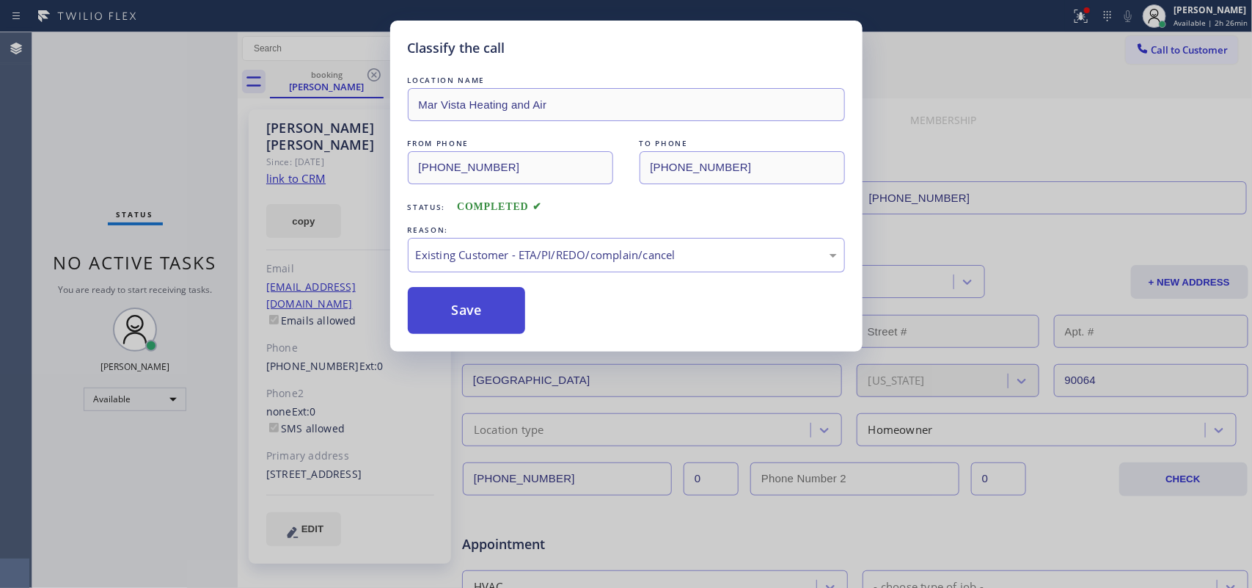
click at [511, 317] on button "Save" at bounding box center [467, 310] width 118 height 47
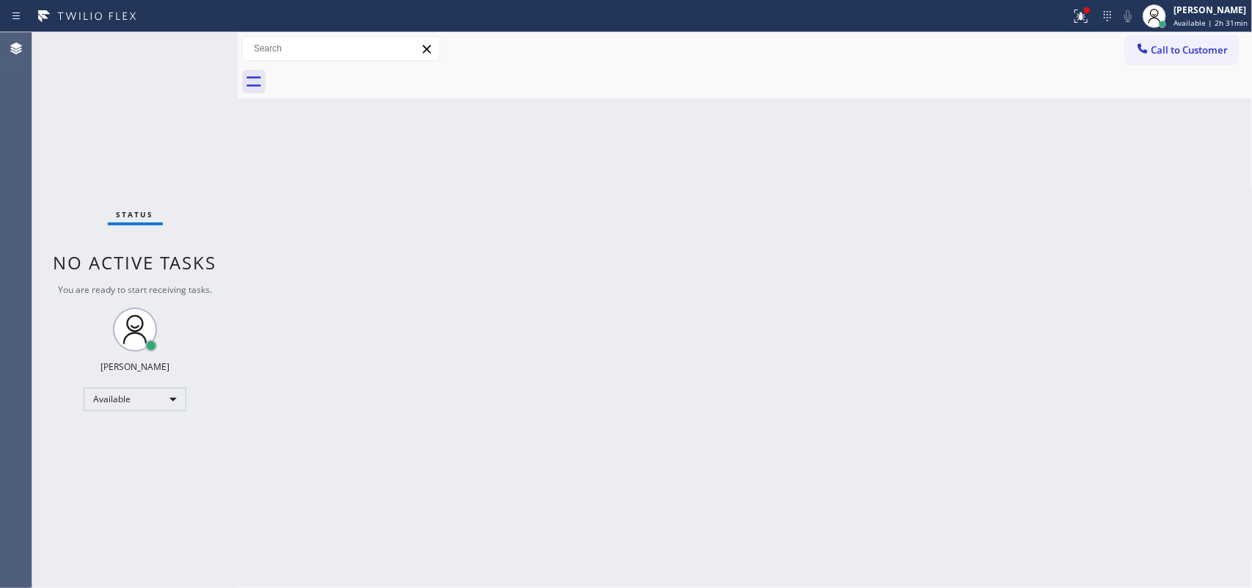
click at [420, 247] on div "Back to Dashboard Change Sender ID Customers Technicians Select a contact Outbo…" at bounding box center [745, 309] width 1015 height 555
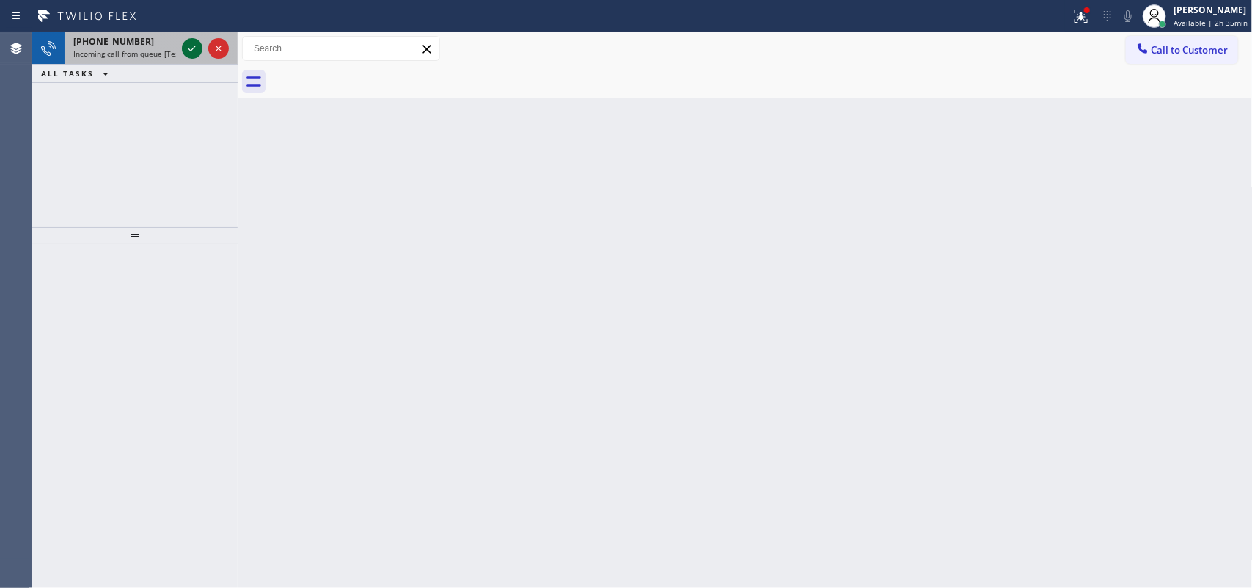
click at [194, 48] on icon at bounding box center [192, 49] width 18 height 18
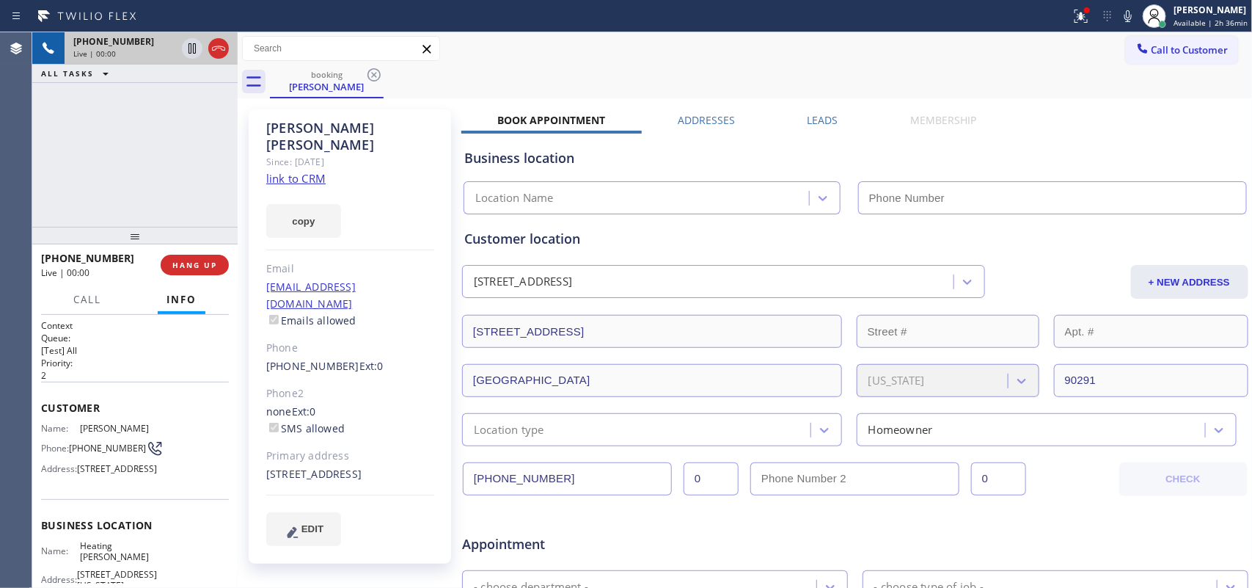
type input "(424) 206-6795"
click at [301, 171] on link "link to CRM" at bounding box center [295, 178] width 59 height 15
click at [90, 296] on span "Call" at bounding box center [87, 299] width 28 height 13
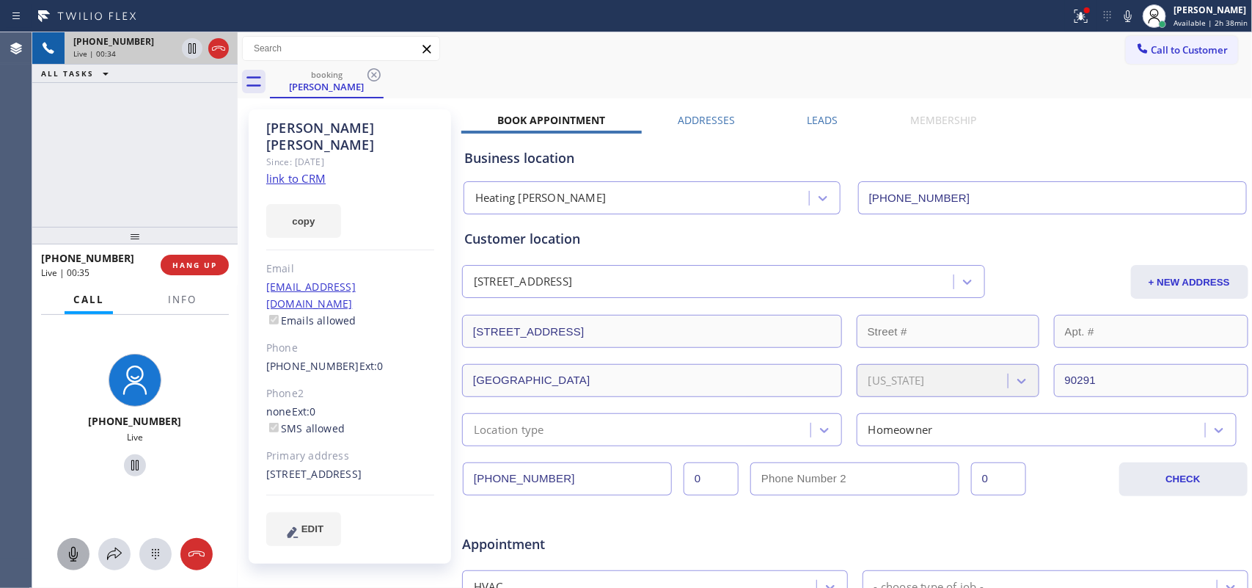
click at [73, 549] on icon at bounding box center [74, 554] width 18 height 18
click at [131, 463] on icon at bounding box center [134, 465] width 7 height 10
click at [78, 555] on icon at bounding box center [74, 554] width 18 height 18
click at [132, 458] on icon at bounding box center [135, 465] width 18 height 18
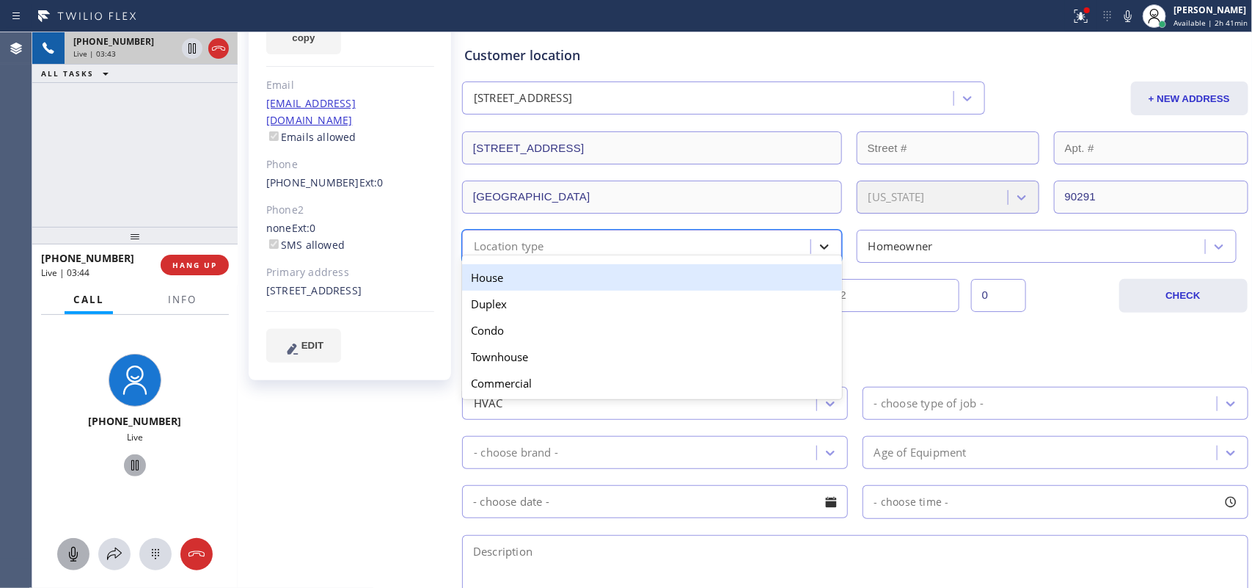
click at [819, 243] on icon at bounding box center [824, 246] width 15 height 15
click at [798, 277] on div "House" at bounding box center [652, 277] width 380 height 26
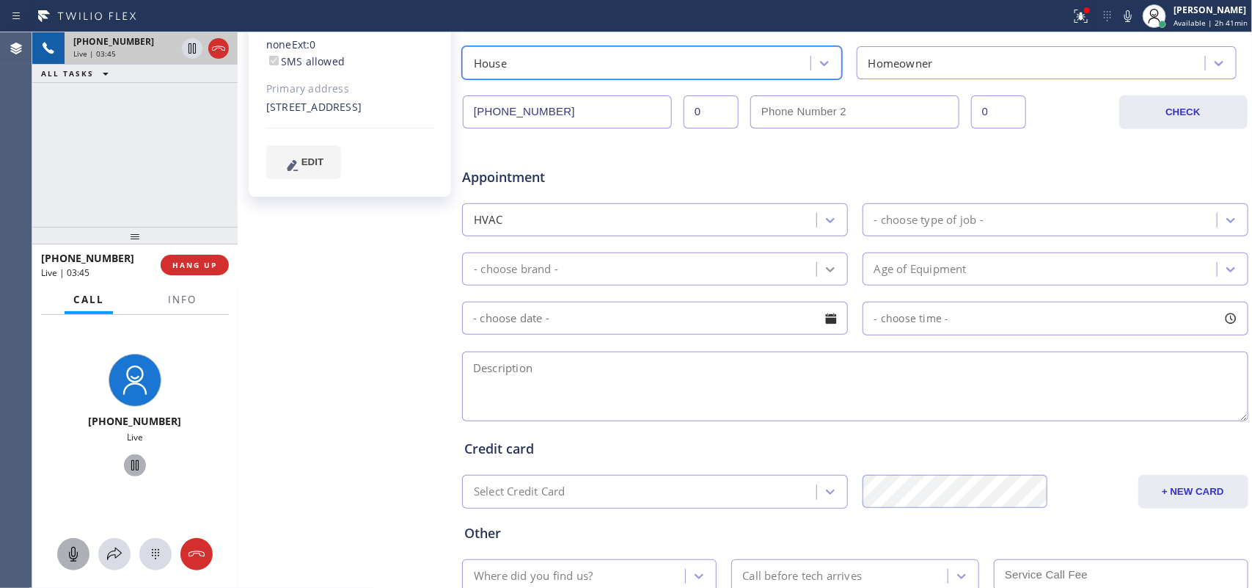
scroll to position [458, 0]
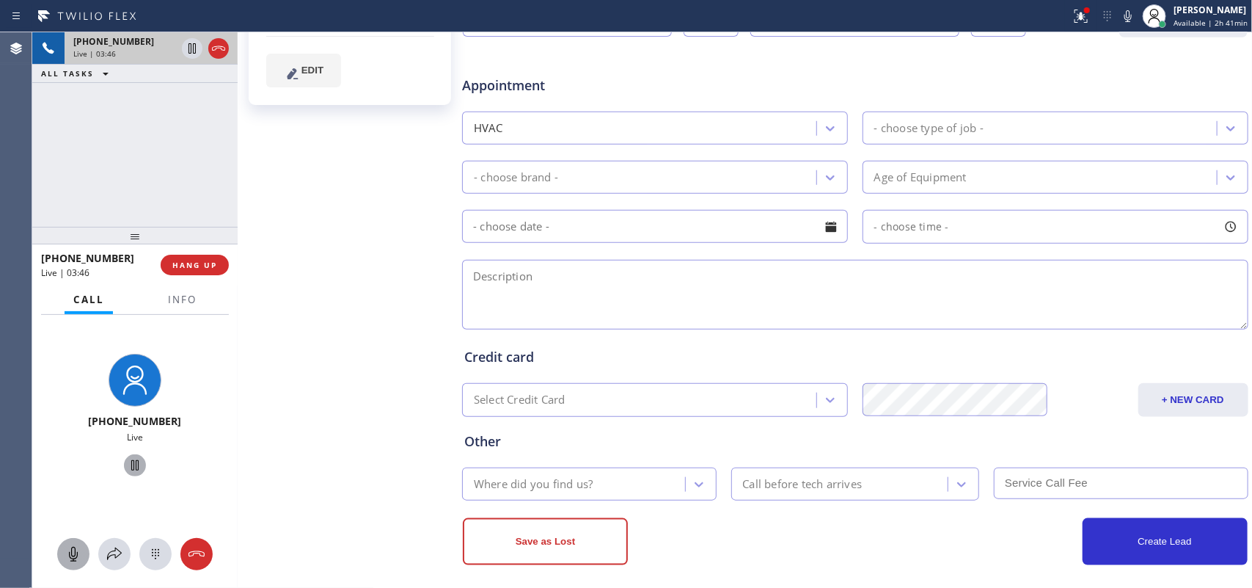
click at [943, 130] on div "- choose type of job -" at bounding box center [928, 128] width 109 height 17
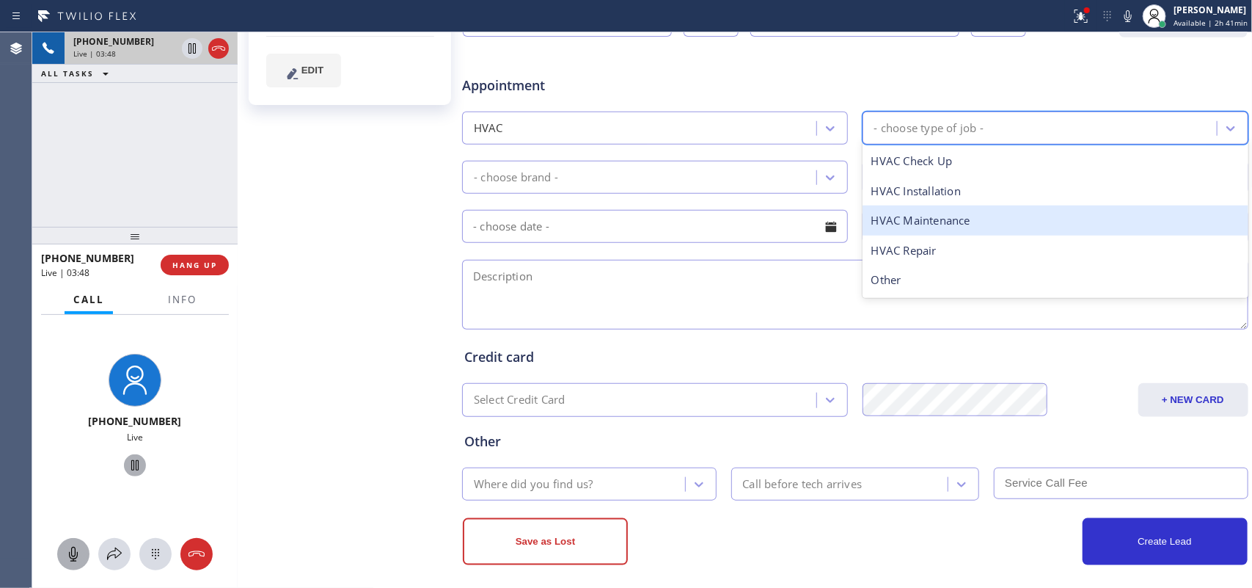
click at [937, 221] on div "HVAC Maintenance" at bounding box center [1056, 220] width 386 height 30
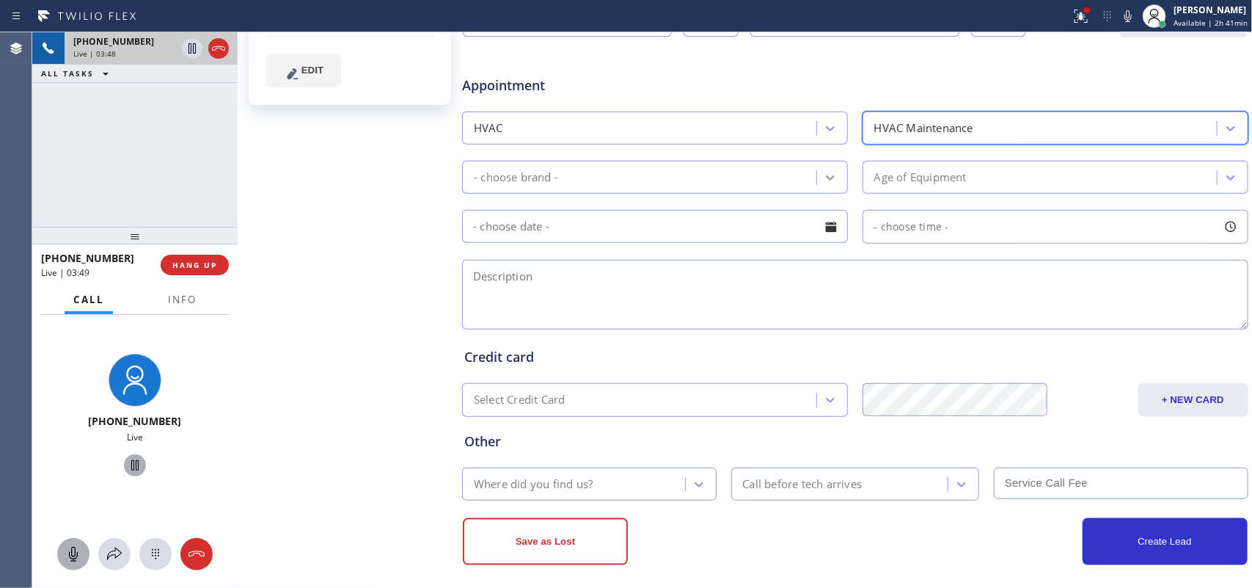
click at [829, 176] on div at bounding box center [830, 177] width 26 height 26
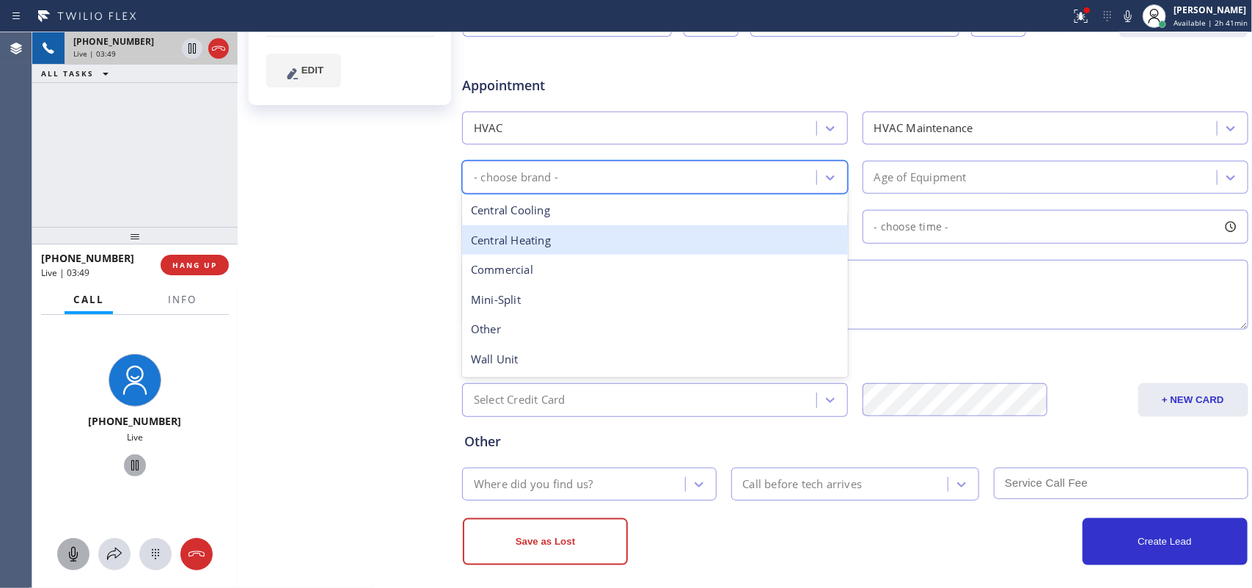
click at [753, 248] on div "Central Heating" at bounding box center [655, 240] width 386 height 30
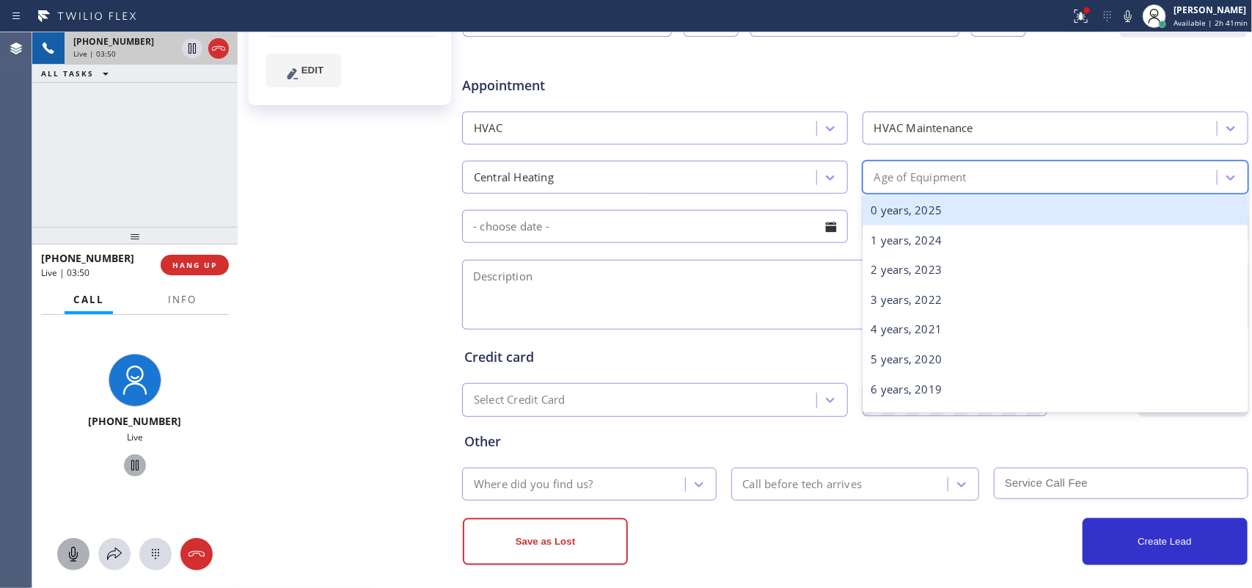
click at [929, 180] on div "Age of Equipment" at bounding box center [920, 177] width 92 height 17
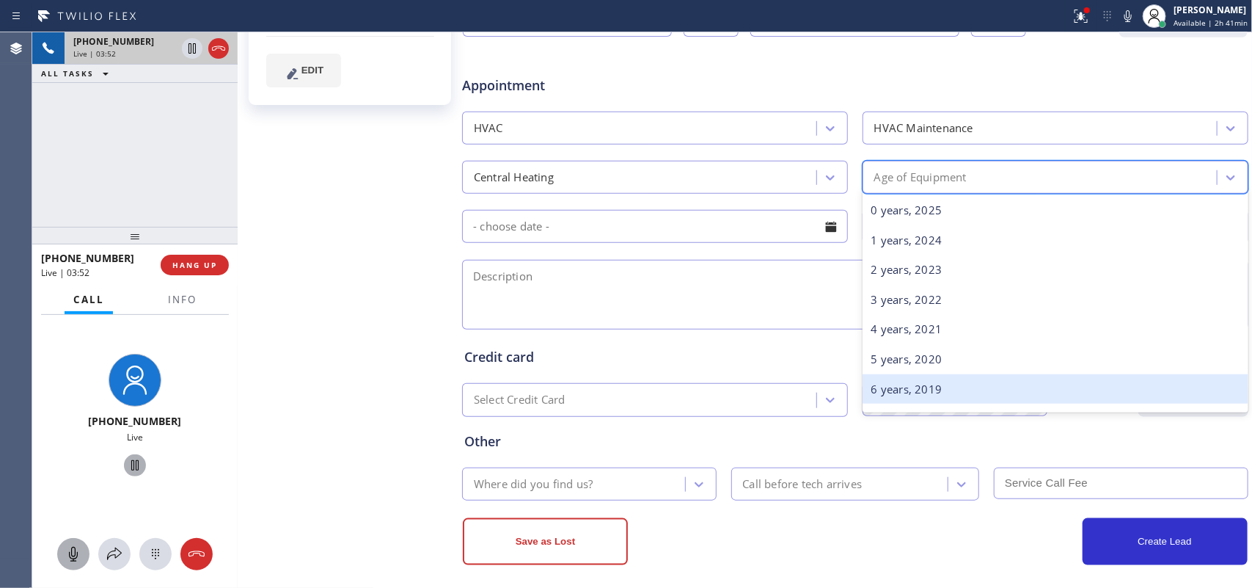
click at [932, 381] on div "6 years, 2019" at bounding box center [1056, 389] width 386 height 30
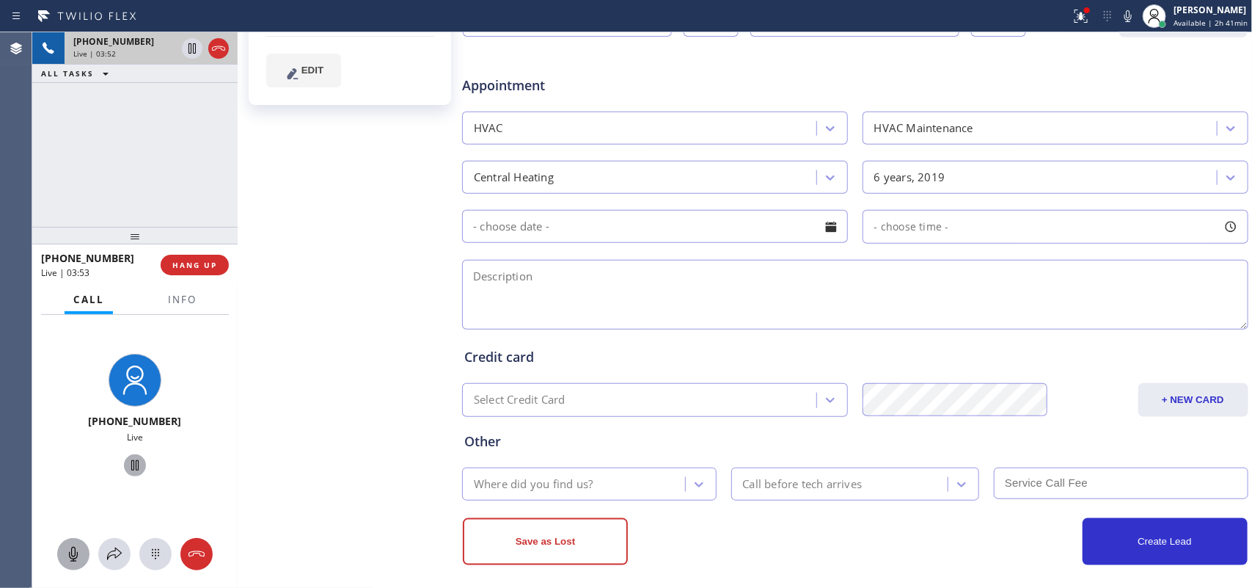
click at [825, 231] on div at bounding box center [831, 226] width 25 height 25
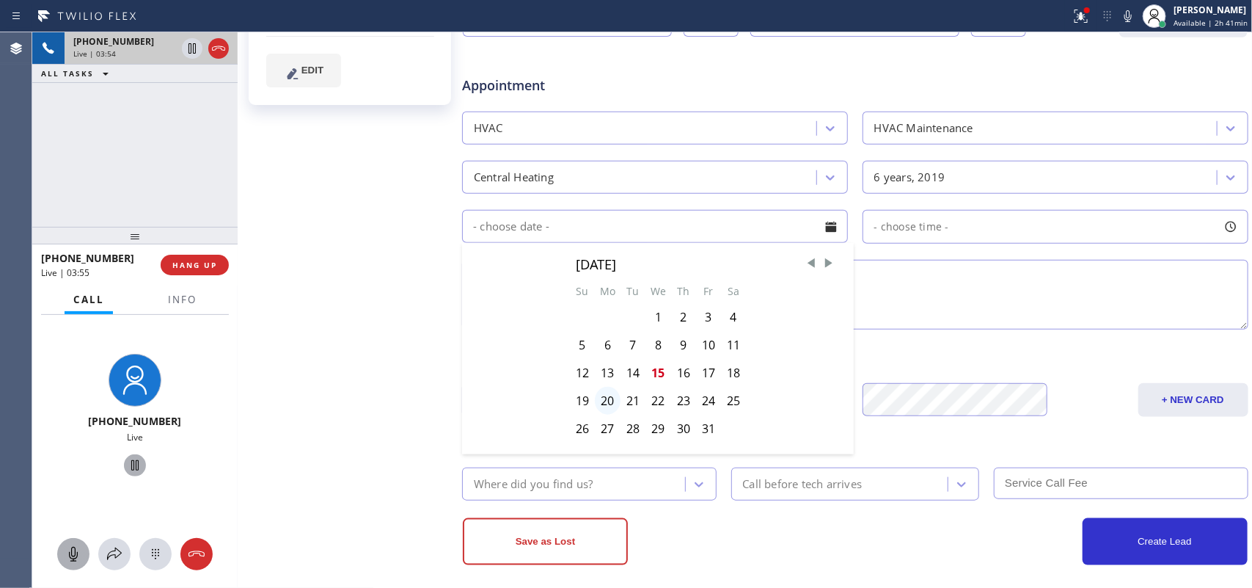
click at [607, 402] on div "20" at bounding box center [608, 401] width 26 height 28
type input "10/20/2025"
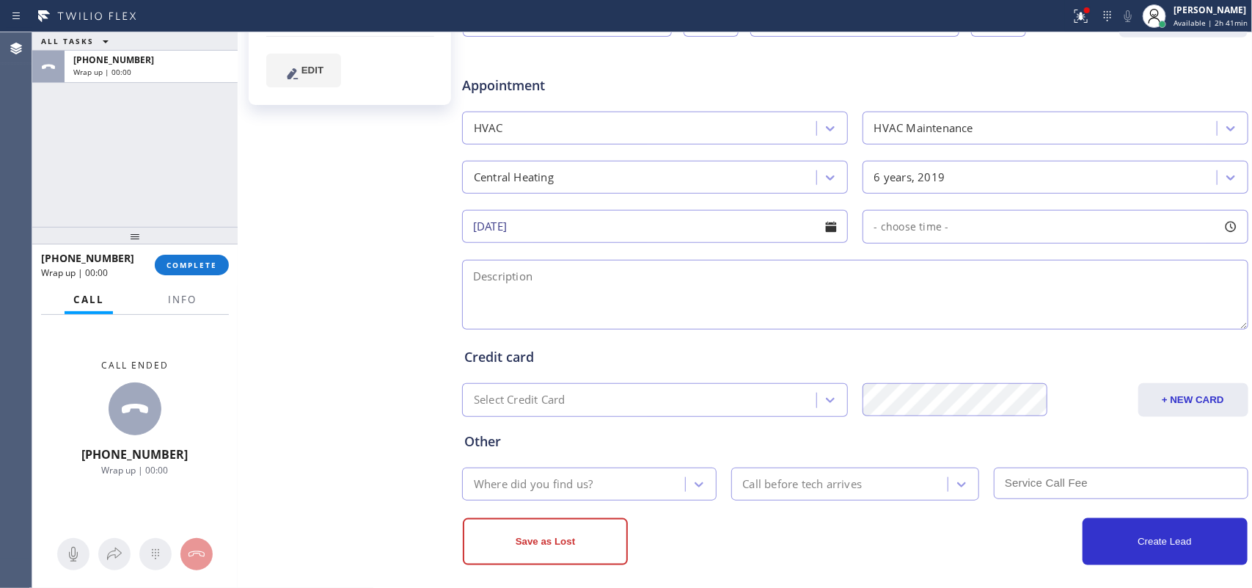
click at [1218, 233] on div at bounding box center [1230, 226] width 25 height 25
drag, startPoint x: 866, startPoint y: 318, endPoint x: 1068, endPoint y: 327, distance: 202.0
click at [1075, 327] on div at bounding box center [1084, 316] width 18 height 31
click at [1164, 325] on div "FROM TILL 8:00 AM 3:30 PM" at bounding box center [1045, 297] width 364 height 106
drag, startPoint x: 1069, startPoint y: 316, endPoint x: 1092, endPoint y: 310, distance: 23.7
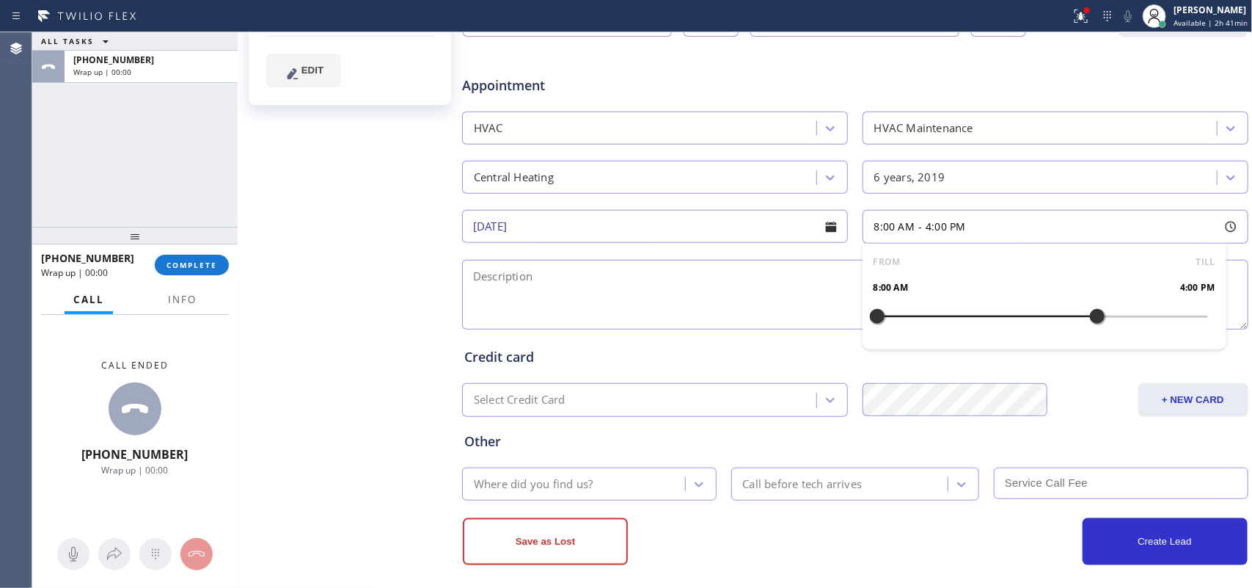
click at [1092, 310] on div at bounding box center [1098, 316] width 18 height 31
drag, startPoint x: 926, startPoint y: 319, endPoint x: 977, endPoint y: 312, distance: 51.9
click at [979, 312] on div at bounding box center [988, 316] width 18 height 31
click at [723, 284] on textarea at bounding box center [855, 295] width 786 height 70
drag, startPoint x: 301, startPoint y: 198, endPoint x: 323, endPoint y: 210, distance: 24.3
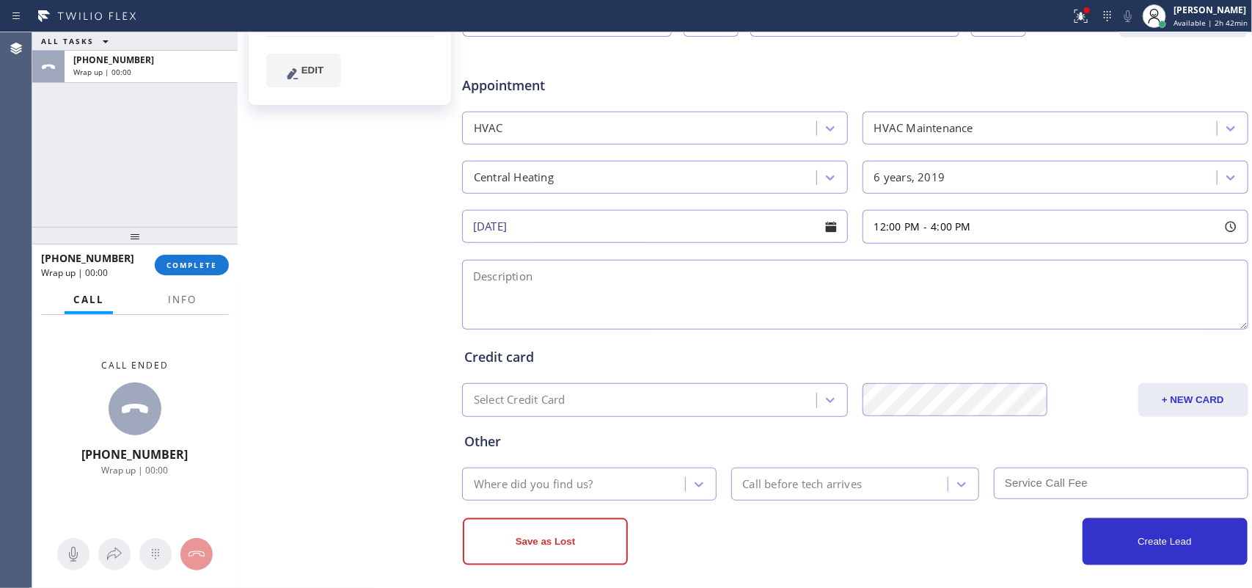
click at [301, 199] on div "Michael Utley Since: 20 may 2020 link to CRM copy Email clubtrini2000@gmail.com…" at bounding box center [351, 118] width 220 height 951
click at [620, 294] on textarea at bounding box center [855, 295] width 786 height 70
paste textarea "12-4 / $69 /Central AC/ furnace in the basement very accessible/wants maintenan…"
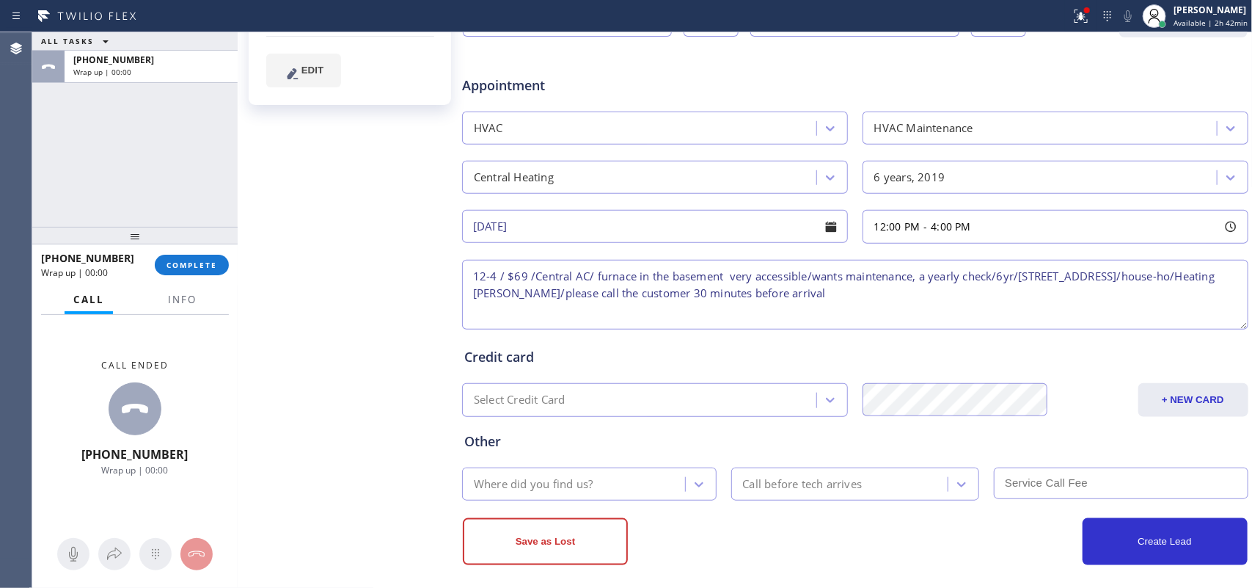
type textarea "12-4 / $69 /Central AC/ furnace in the basement very accessible/wants maintenan…"
click at [649, 486] on div "Where did you find us?" at bounding box center [576, 484] width 219 height 26
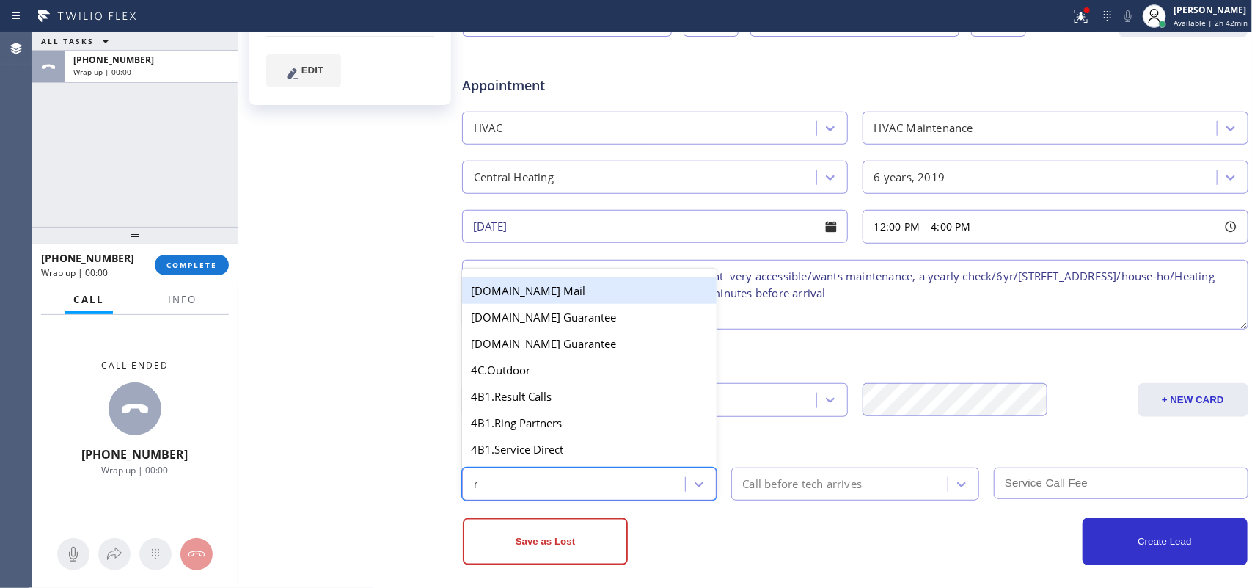
type input "re"
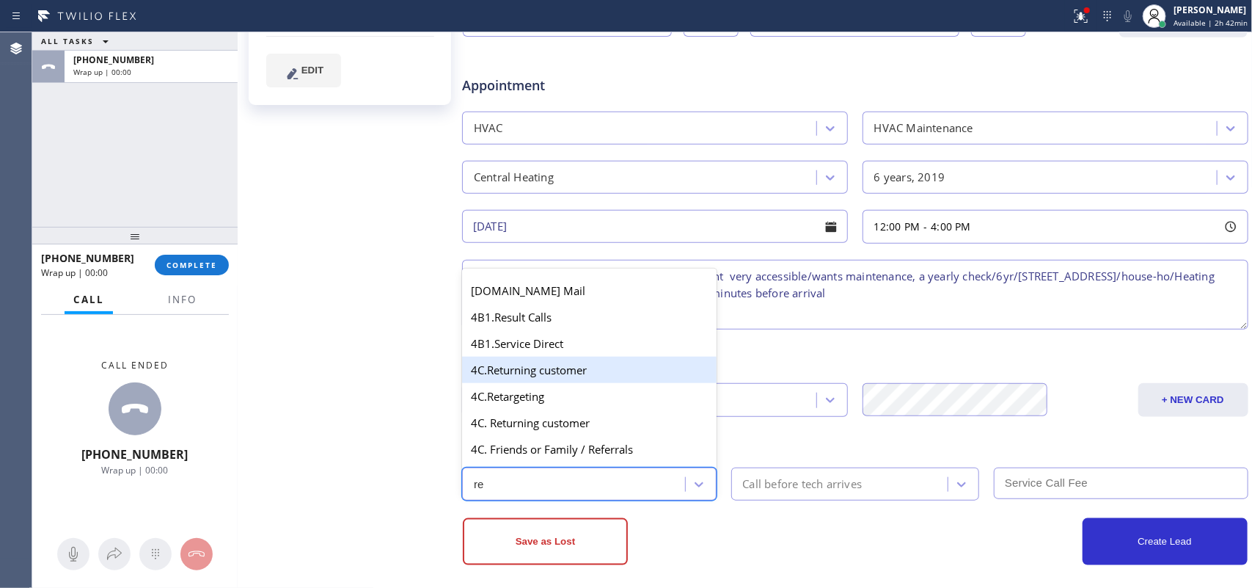
click at [609, 376] on div "4C.Returning customer" at bounding box center [589, 370] width 255 height 26
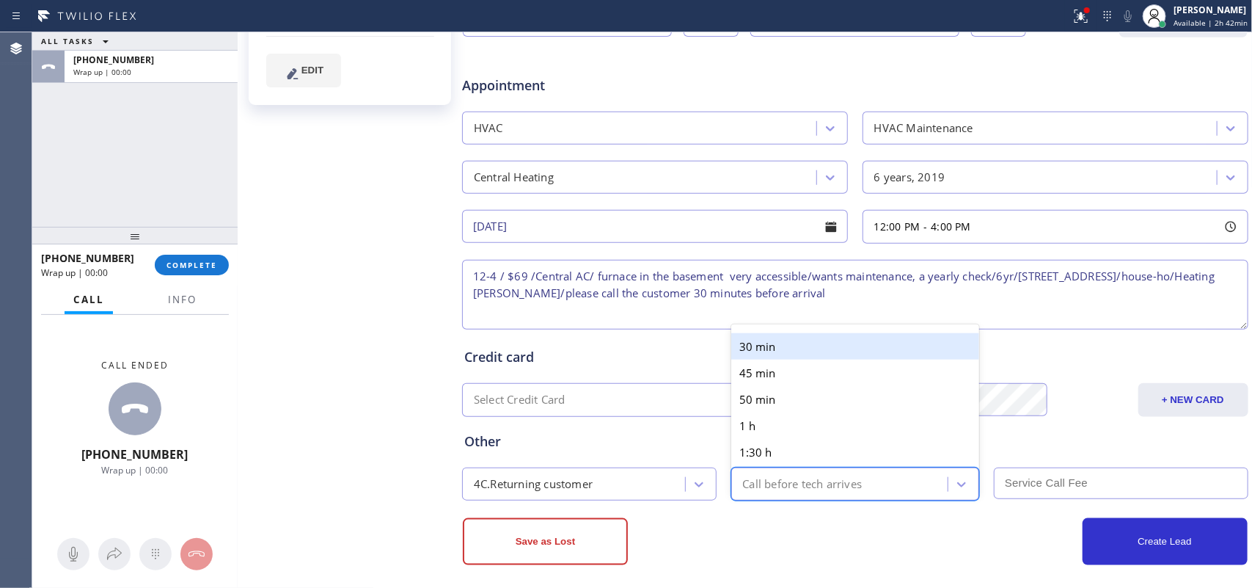
drag, startPoint x: 786, startPoint y: 489, endPoint x: 797, endPoint y: 404, distance: 85.1
click at [787, 489] on div "Call before tech arrives" at bounding box center [803, 483] width 120 height 17
click at [778, 346] on div "30 min" at bounding box center [855, 346] width 249 height 26
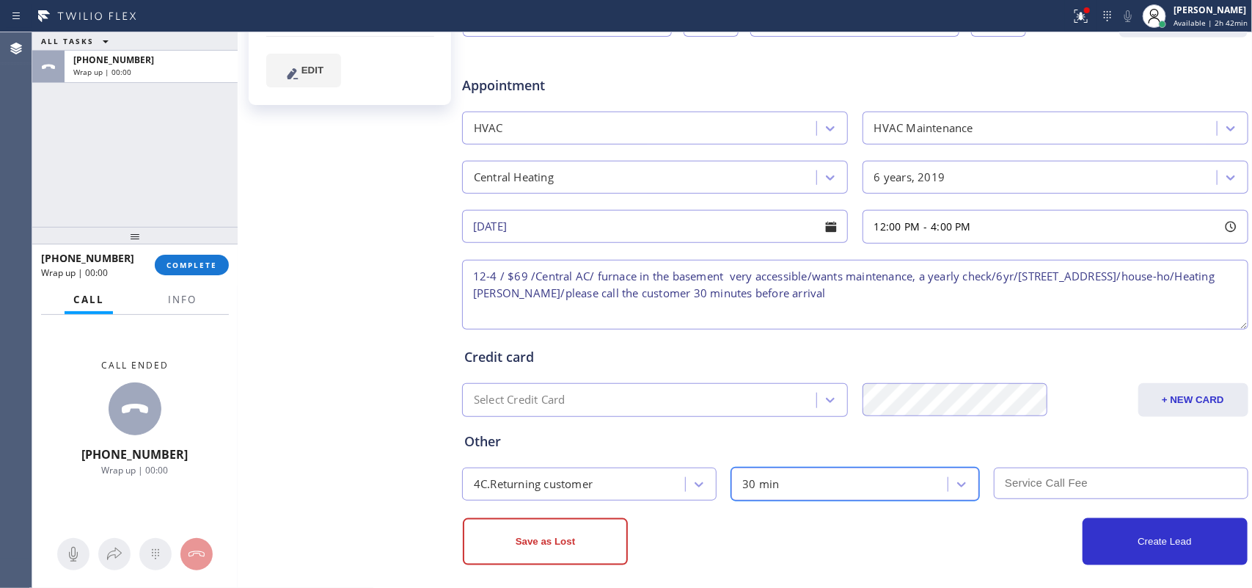
click at [1086, 486] on input "text" at bounding box center [1121, 483] width 255 height 32
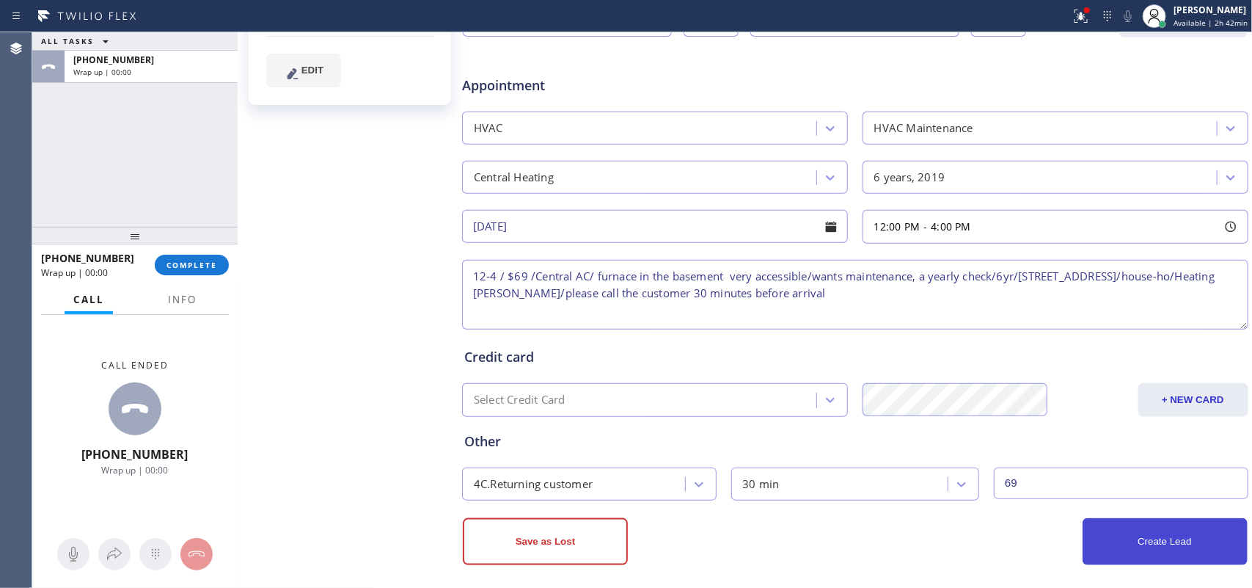
type input "69"
click at [1188, 548] on button "Create Lead" at bounding box center [1165, 541] width 165 height 47
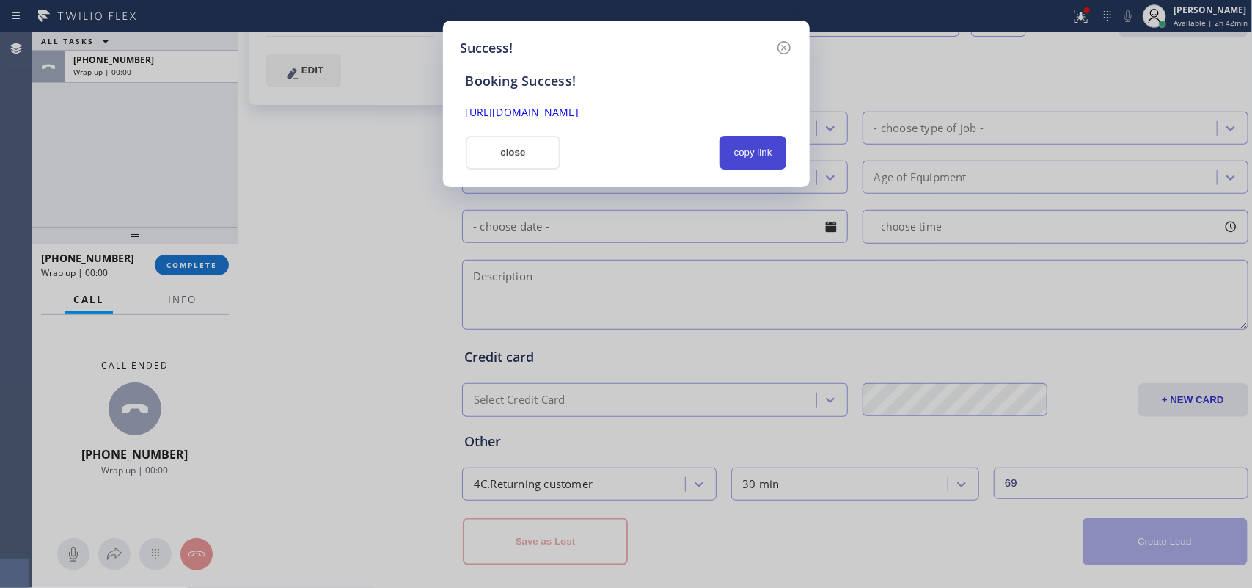
drag, startPoint x: 946, startPoint y: 349, endPoint x: 768, endPoint y: 154, distance: 264.3
click at [768, 154] on button "copy link" at bounding box center [753, 153] width 67 height 34
click at [579, 110] on link "https://erp.apollosoft.co/customer/759569#portlet_lead" at bounding box center [522, 112] width 113 height 14
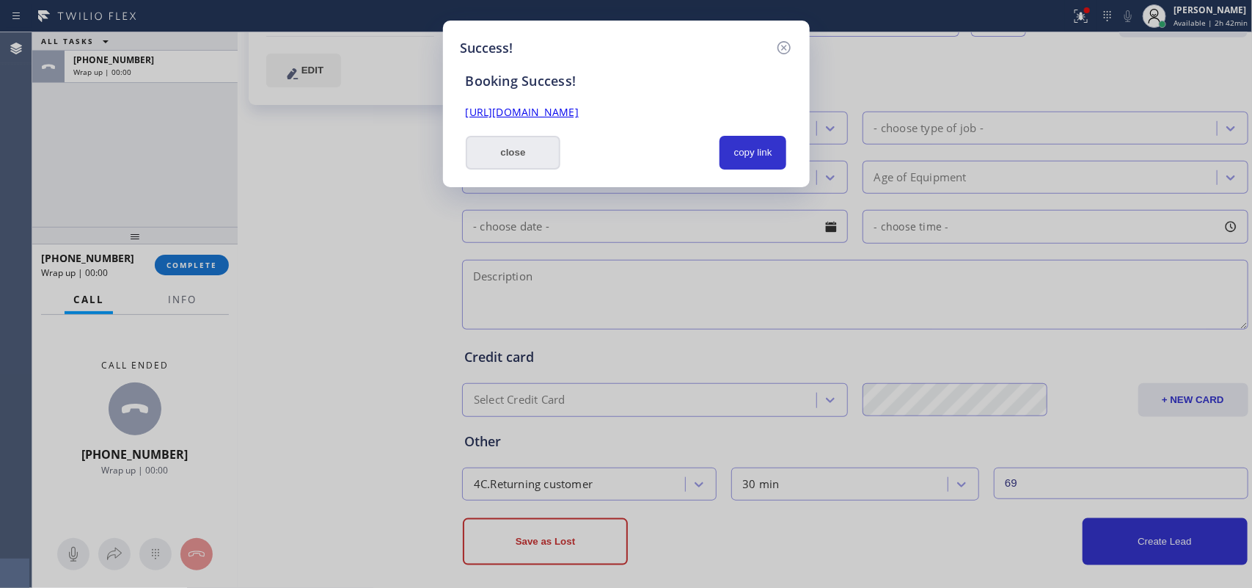
click at [525, 156] on button "close" at bounding box center [513, 153] width 95 height 34
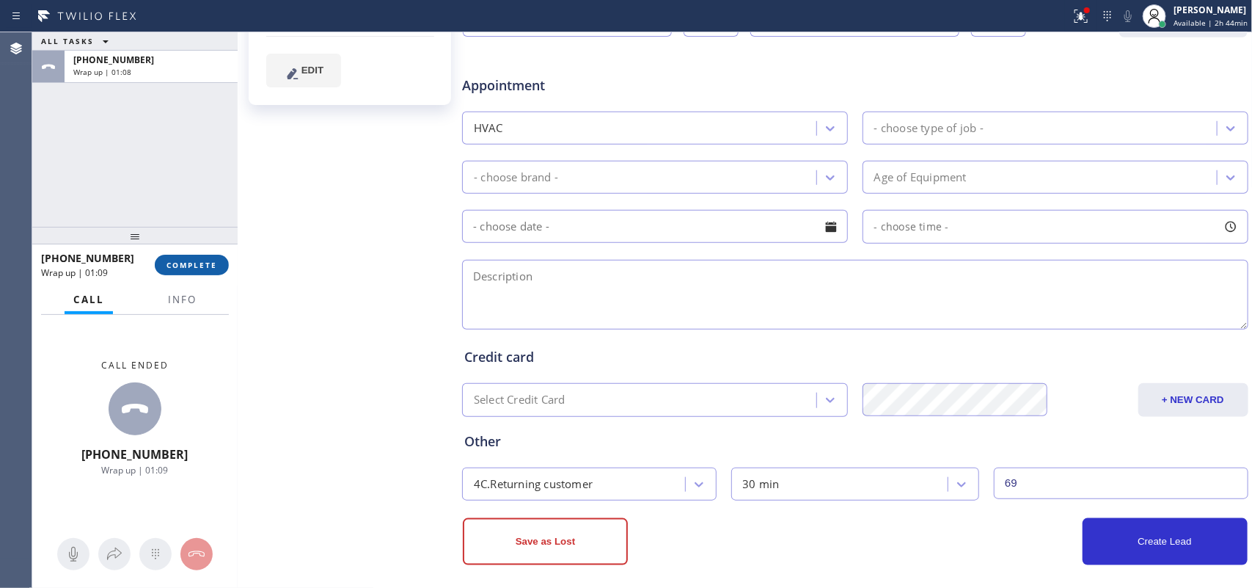
click at [220, 274] on button "COMPLETE" at bounding box center [192, 265] width 74 height 21
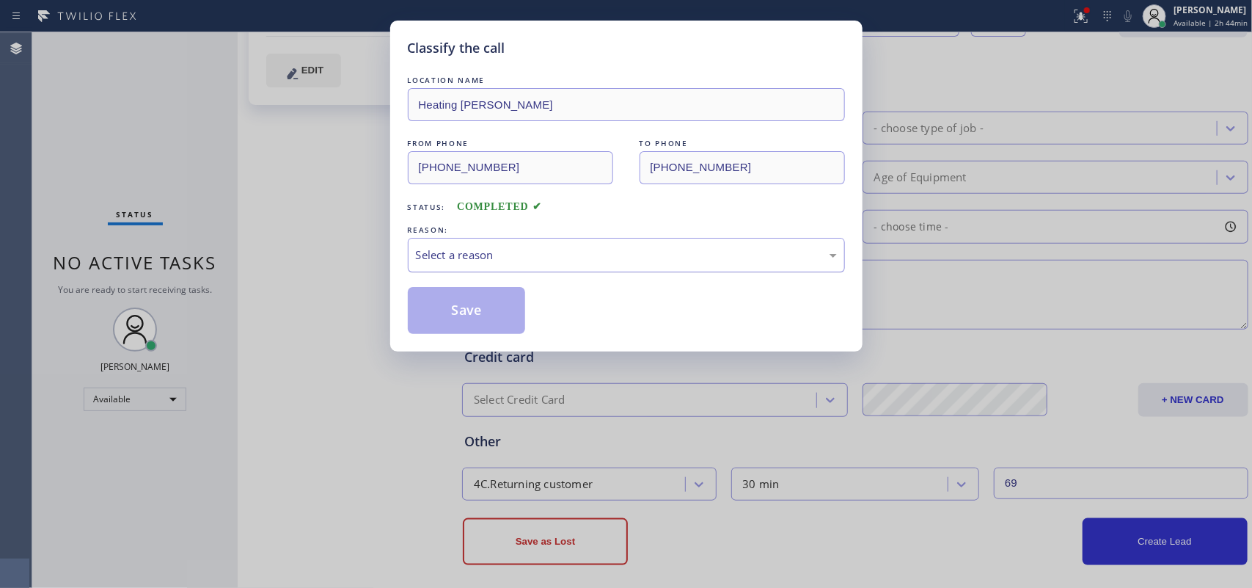
click at [412, 255] on div "Select a reason" at bounding box center [626, 255] width 437 height 34
click at [466, 298] on button "Save" at bounding box center [467, 310] width 118 height 47
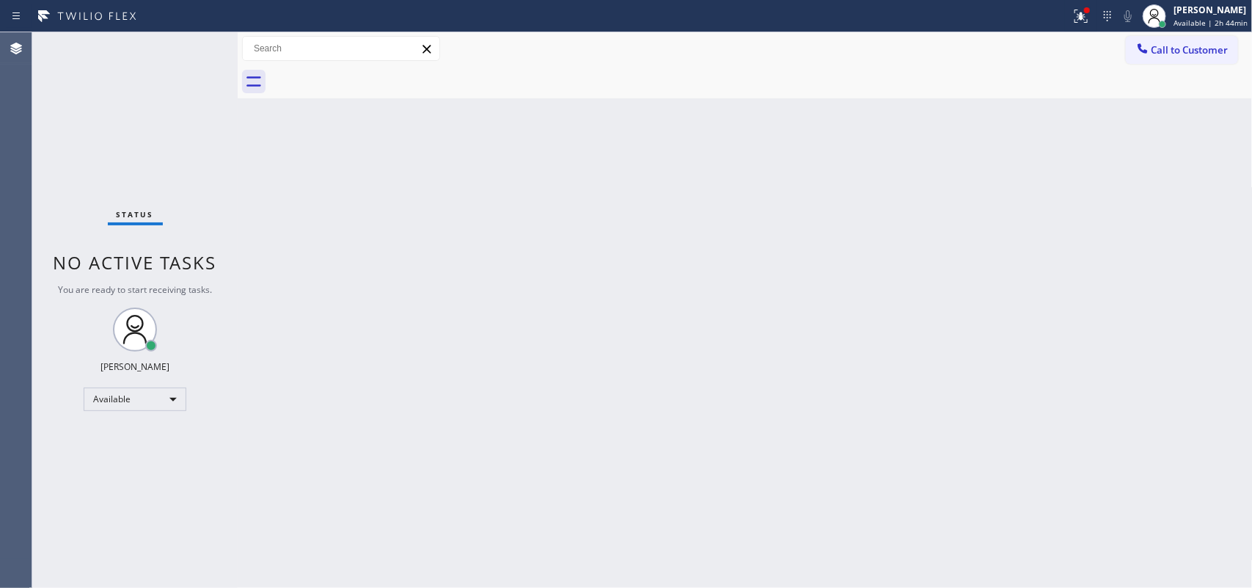
click at [196, 44] on div "Status No active tasks You are ready to start receiving tasks. [PERSON_NAME] Av…" at bounding box center [134, 309] width 205 height 555
click at [196, 42] on div "Status No active tasks You are ready to start receiving tasks. [PERSON_NAME] Av…" at bounding box center [134, 309] width 205 height 555
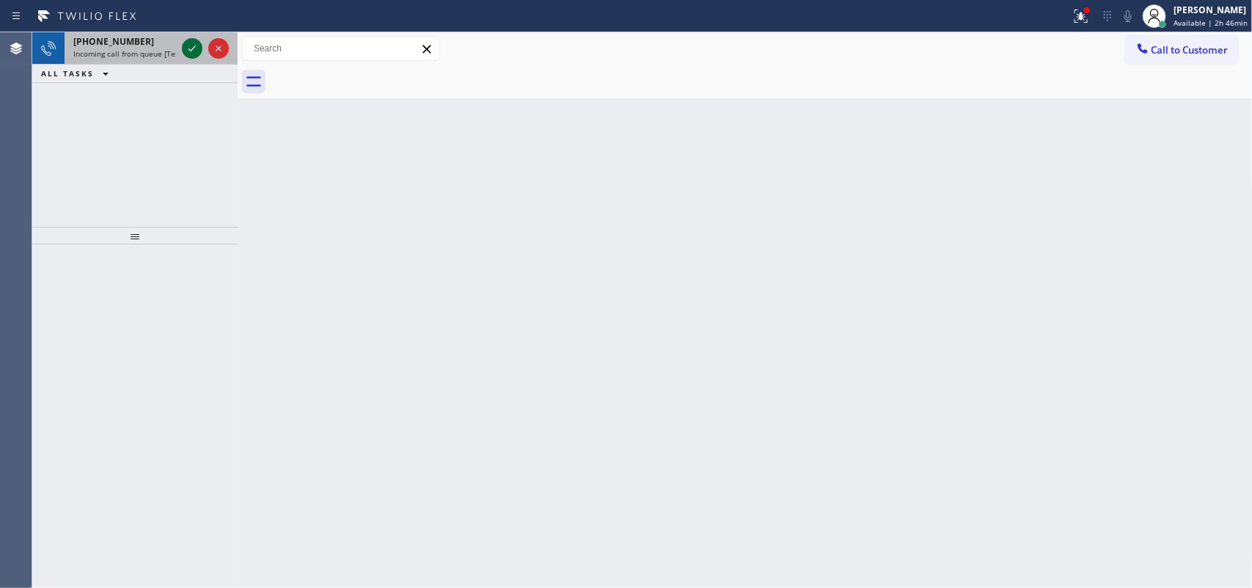
click at [187, 48] on icon at bounding box center [192, 49] width 18 height 18
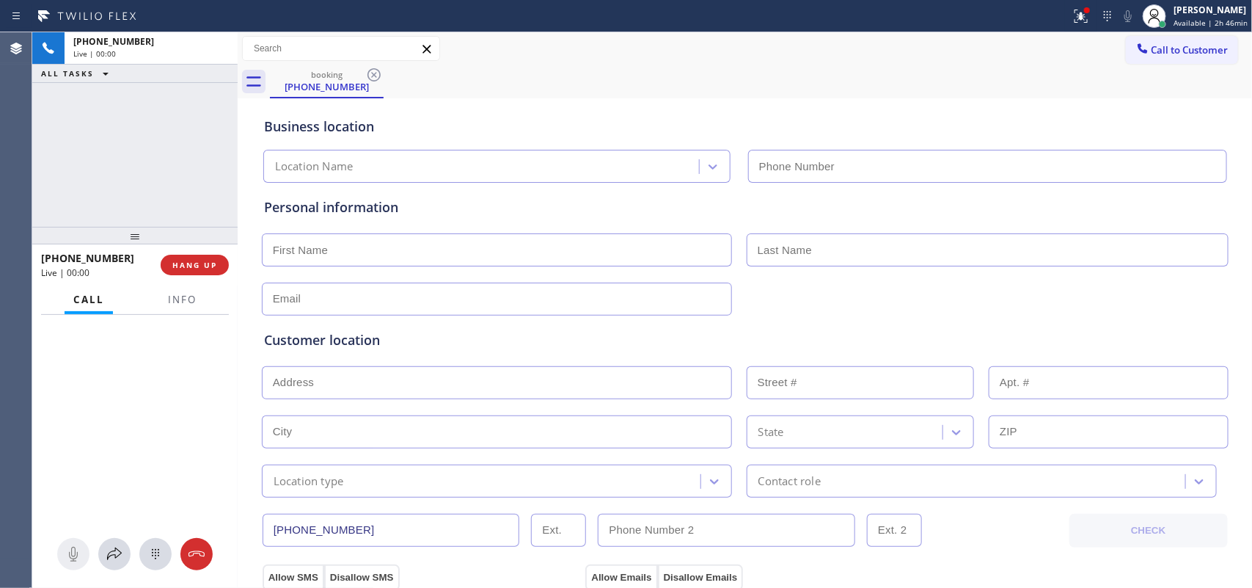
type input "(813) 213-0559"
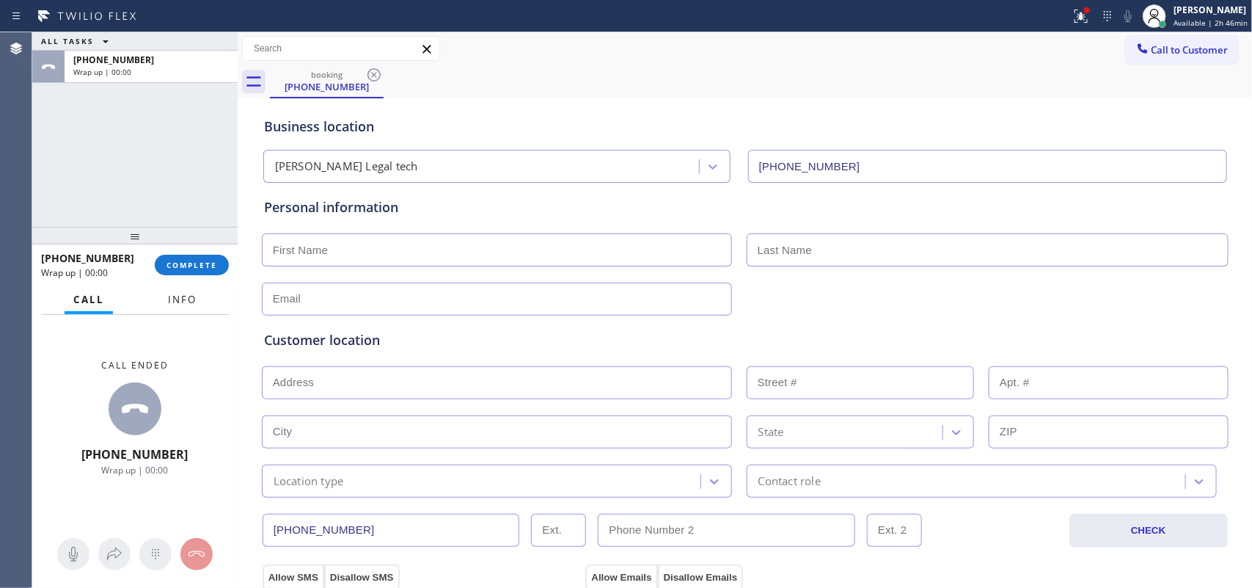
click at [188, 293] on span "Info" at bounding box center [182, 299] width 29 height 13
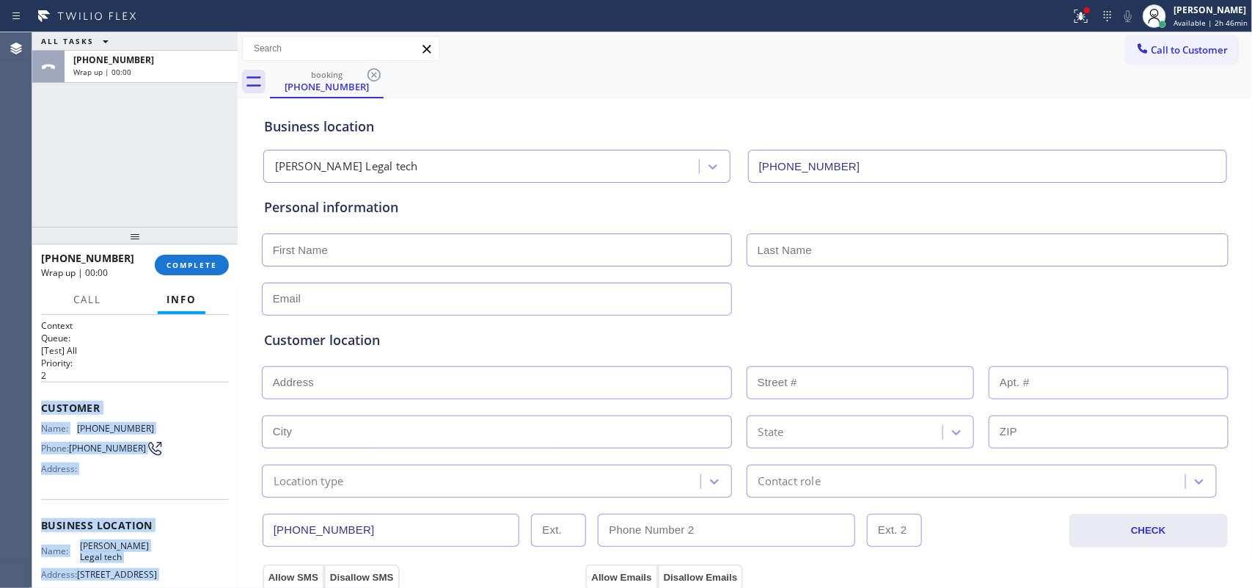
drag, startPoint x: 158, startPoint y: 457, endPoint x: 34, endPoint y: 390, distance: 141.4
click at [34, 390] on div "Context Queue: [Test] All Priority: 2 Customer Name: (813) 894-2312 Phone: (813…" at bounding box center [134, 452] width 205 height 274
copy div "Customer Name: (813) 894-2312 Phone: (813) 894-2312 Address: Business location …"
click at [199, 258] on button "COMPLETE" at bounding box center [192, 265] width 74 height 21
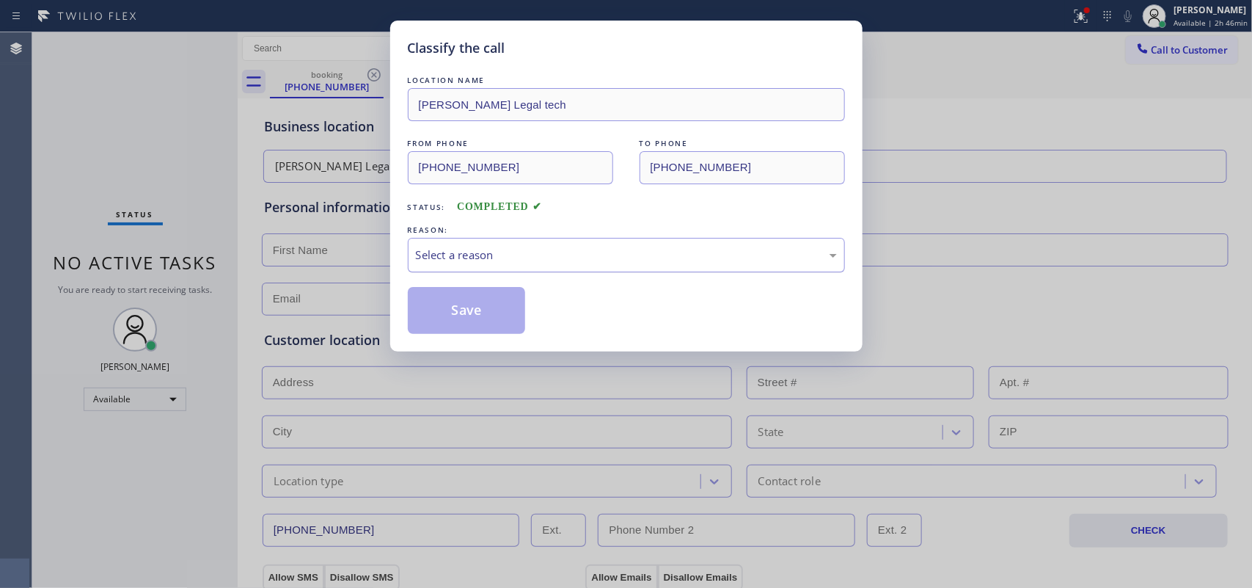
click at [522, 263] on div "Select a reason" at bounding box center [626, 254] width 421 height 17
click at [489, 323] on button "Save" at bounding box center [467, 310] width 118 height 47
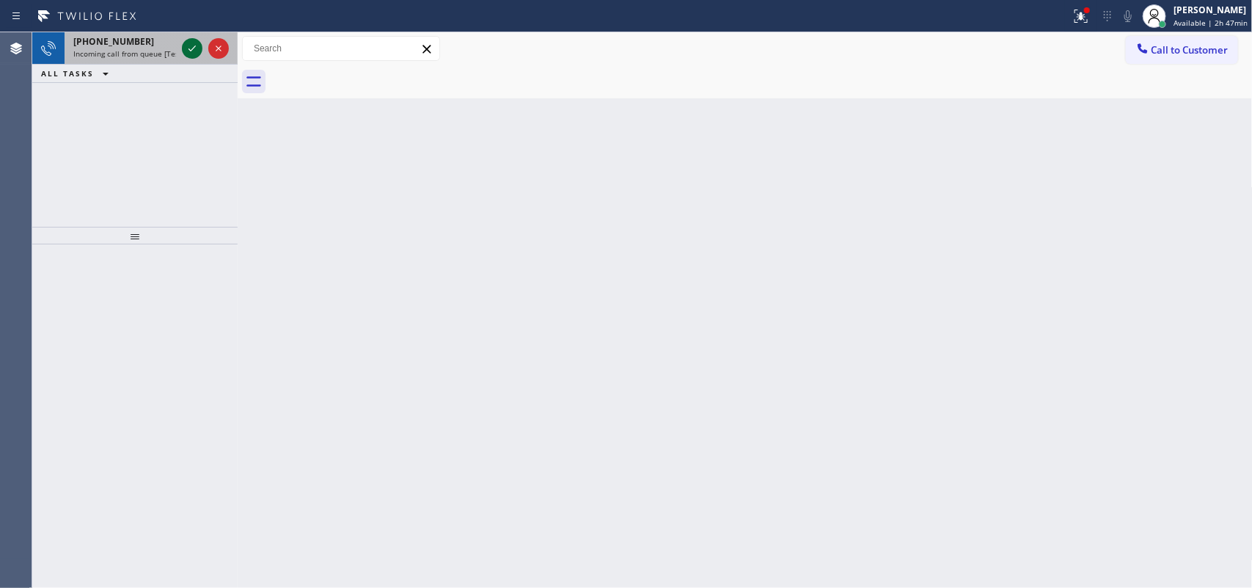
click at [189, 43] on icon at bounding box center [192, 49] width 18 height 18
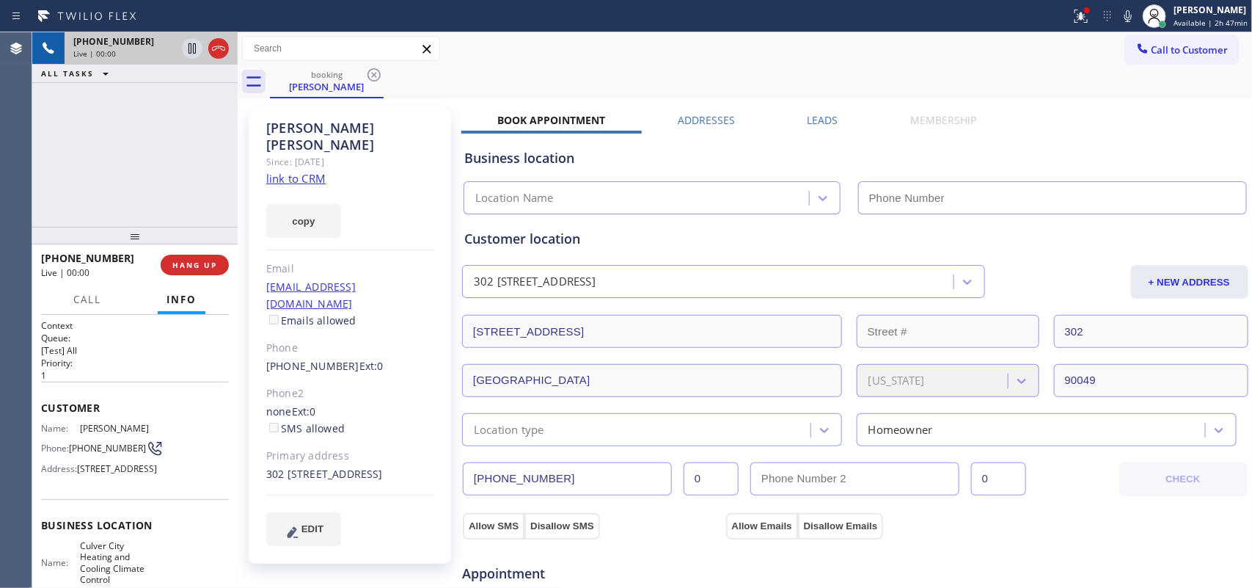
type input "(424) 543-6788"
click at [297, 171] on link "link to CRM" at bounding box center [295, 178] width 59 height 15
click at [89, 293] on span "Call" at bounding box center [87, 299] width 28 height 13
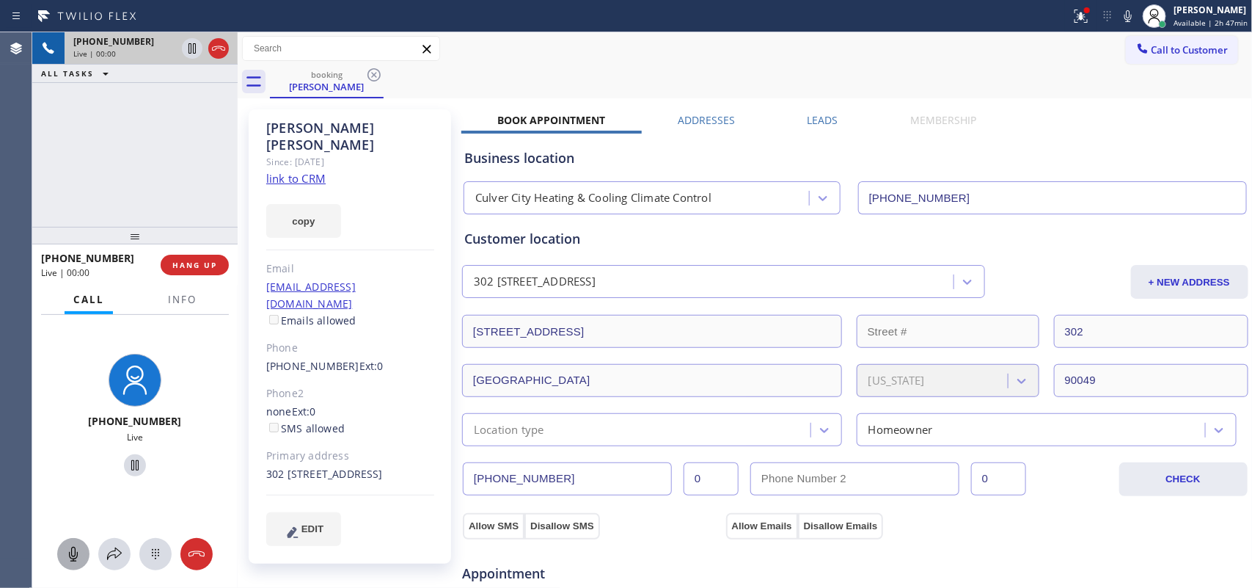
click at [78, 556] on icon at bounding box center [74, 554] width 18 height 18
click at [126, 467] on icon at bounding box center [135, 465] width 18 height 18
click at [76, 540] on button at bounding box center [73, 554] width 32 height 32
click at [130, 463] on icon at bounding box center [135, 465] width 18 height 18
drag, startPoint x: 211, startPoint y: 266, endPoint x: 219, endPoint y: 351, distance: 85.4
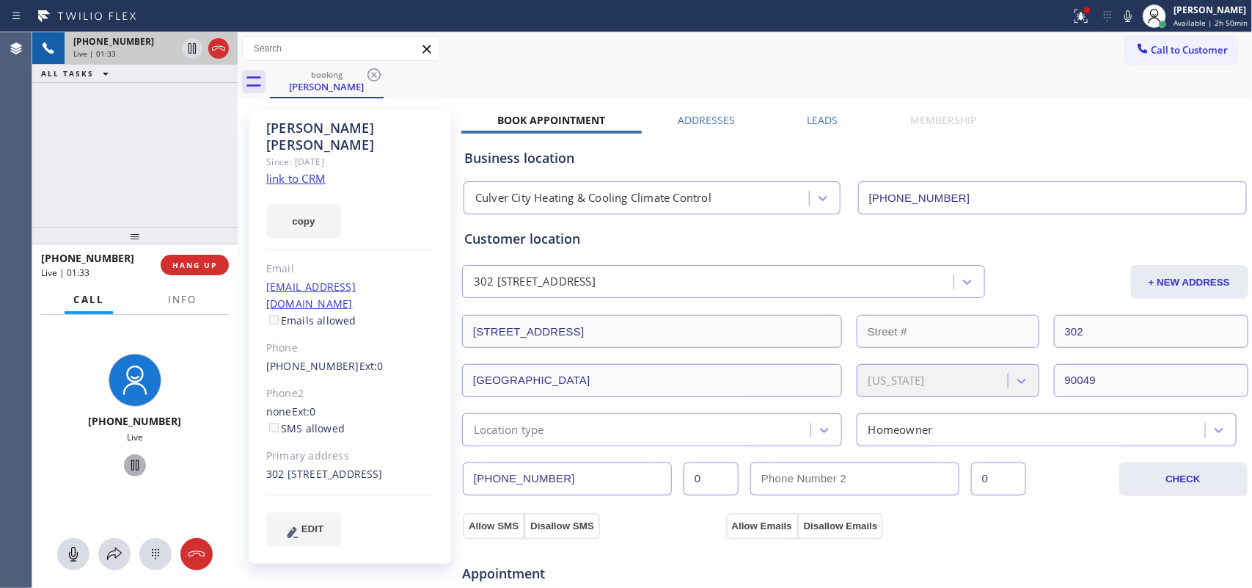
click at [219, 351] on div "+13104290346 Live | 01:33 HANG UP Call Info +13104290346 Live Context Queue: [T…" at bounding box center [134, 415] width 205 height 343
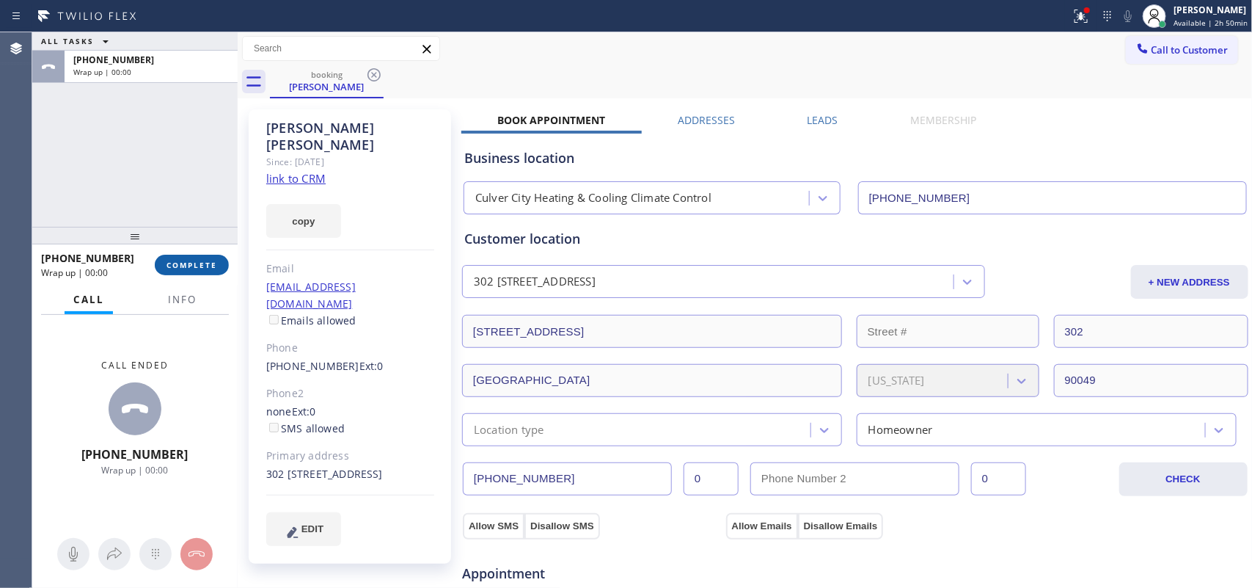
click at [221, 265] on button "COMPLETE" at bounding box center [192, 265] width 74 height 21
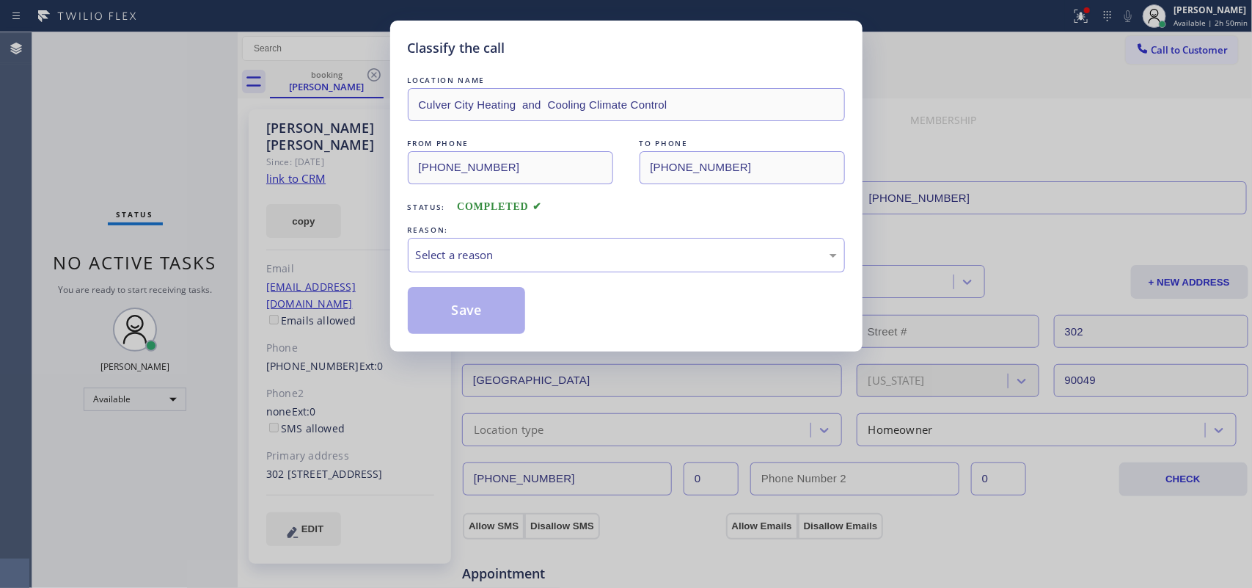
click at [96, 134] on div "Classify the call LOCATION NAME Culver City Heating and Cooling Climate Control…" at bounding box center [626, 294] width 1252 height 588
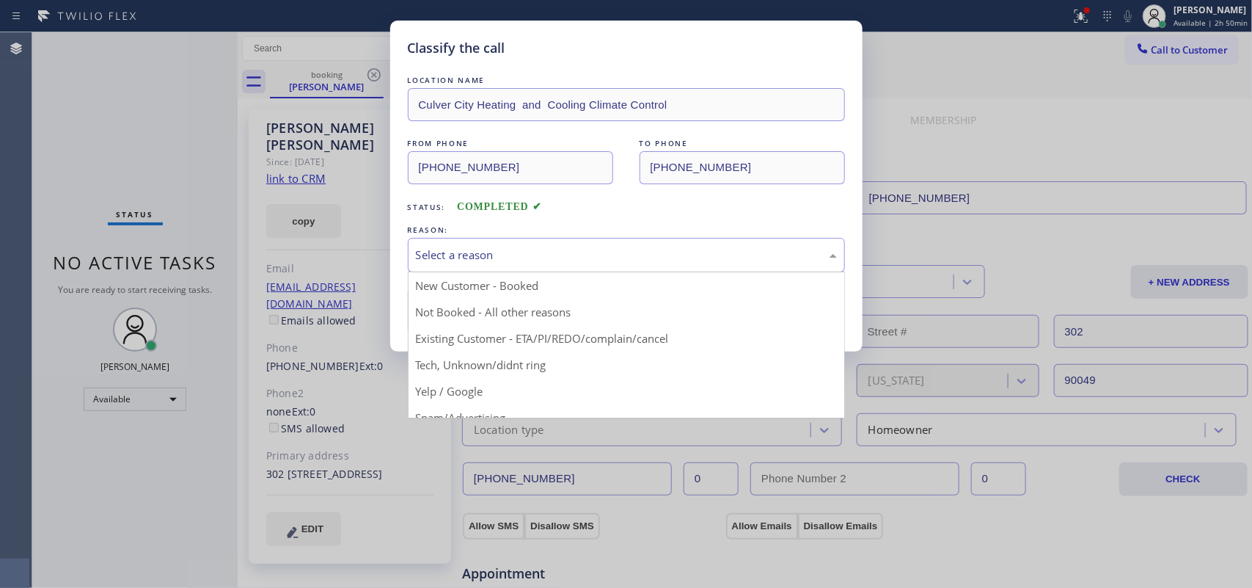
click at [551, 258] on div "Select a reason" at bounding box center [626, 254] width 421 height 17
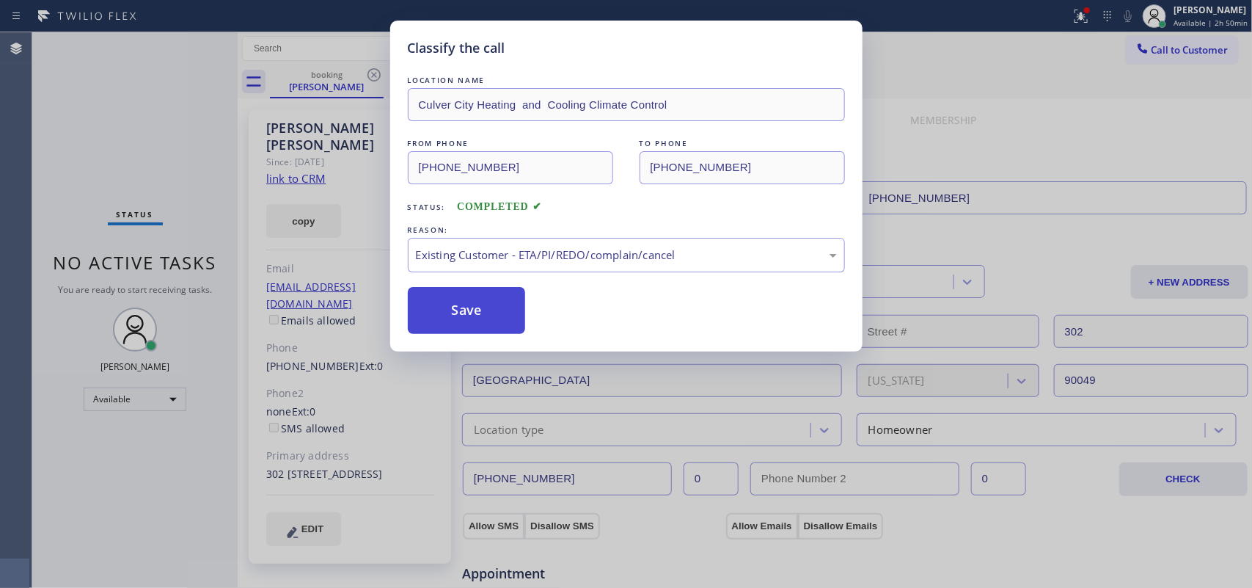
click at [475, 296] on button "Save" at bounding box center [467, 310] width 118 height 47
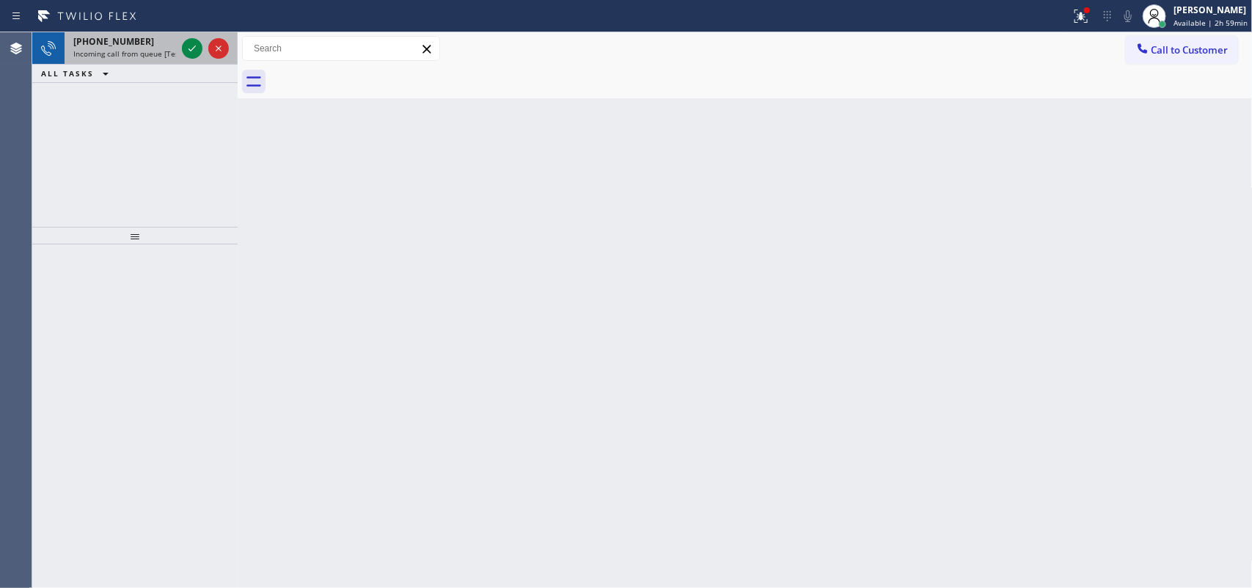
click at [145, 51] on span "Incoming call from queue [Test] All" at bounding box center [134, 53] width 122 height 10
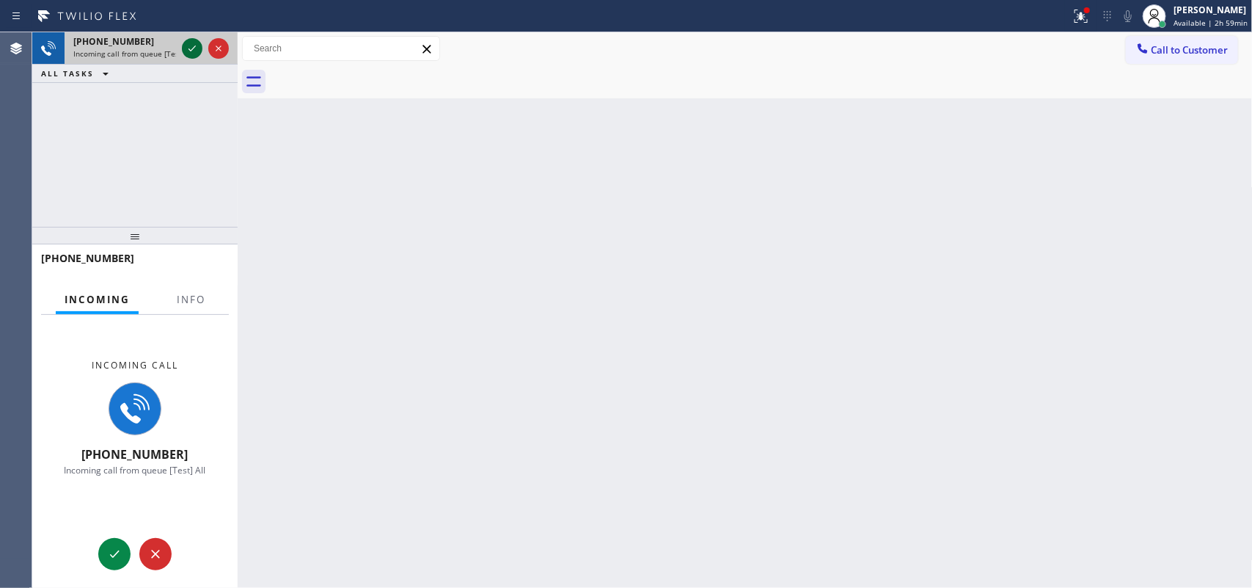
click at [189, 45] on icon at bounding box center [192, 49] width 18 height 18
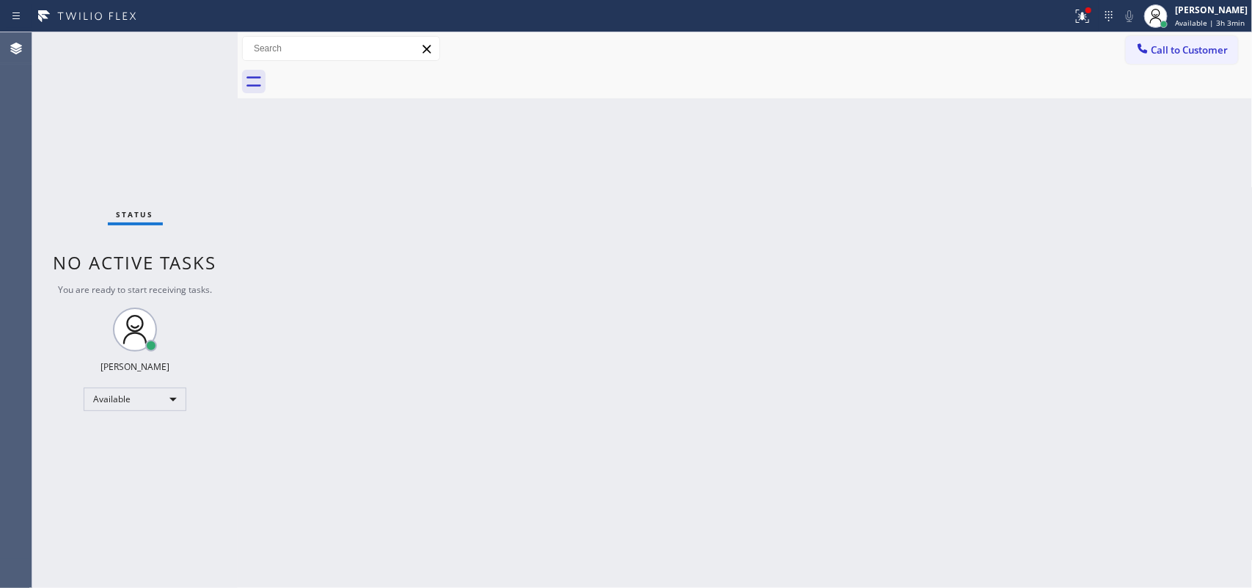
click at [302, 258] on div "Back to Dashboard Change Sender ID Customers Technicians Select a contact Outbo…" at bounding box center [745, 309] width 1015 height 555
click at [425, 307] on div "Back to Dashboard Change Sender ID Customers Technicians Select a contact Outbo…" at bounding box center [745, 309] width 1015 height 555
drag, startPoint x: 1214, startPoint y: 15, endPoint x: 1170, endPoint y: 72, distance: 71.6
click at [1212, 15] on div "[PERSON_NAME]" at bounding box center [1211, 10] width 74 height 12
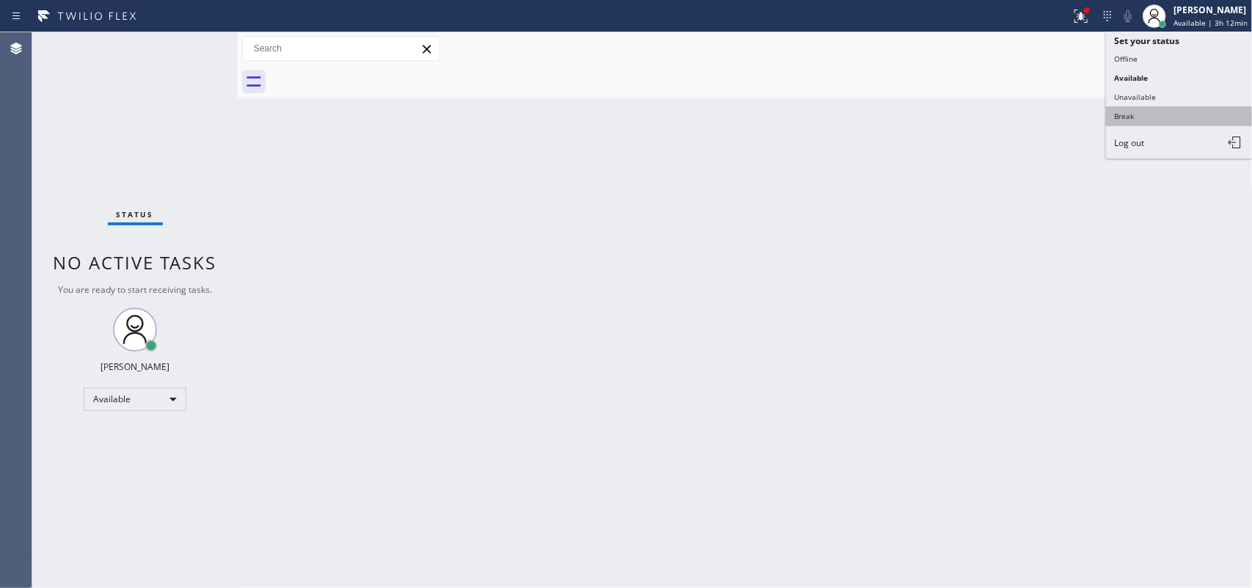
click at [1124, 108] on button "Break" at bounding box center [1179, 115] width 147 height 19
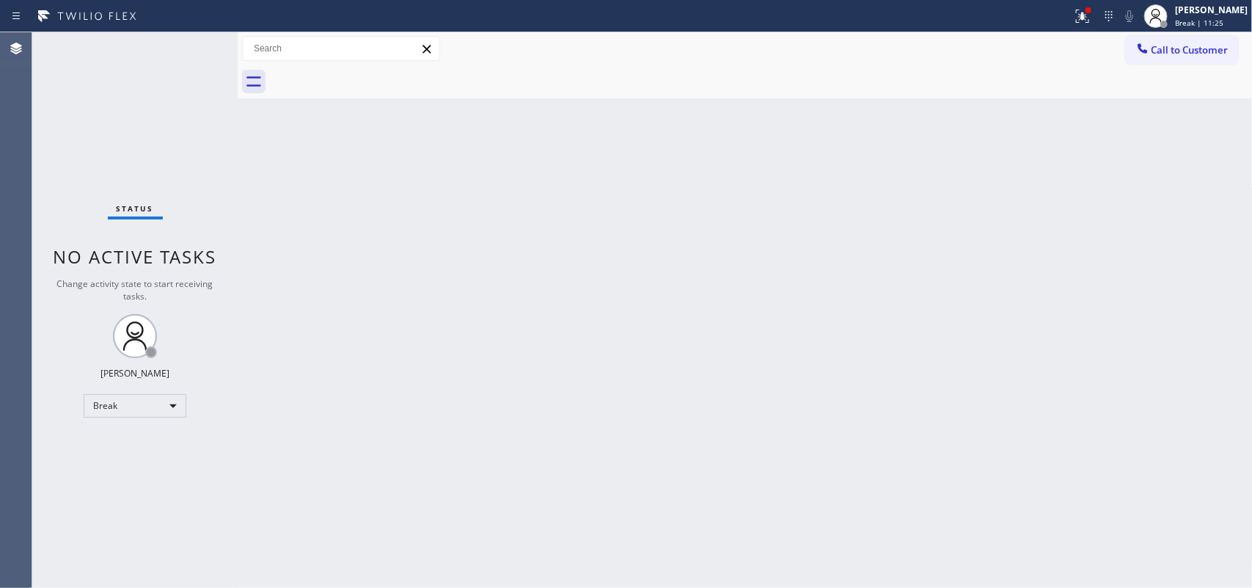
click at [456, 254] on div "Back to Dashboard Change Sender ID Customers Technicians Select a contact Outbo…" at bounding box center [745, 309] width 1015 height 555
drag, startPoint x: 1223, startPoint y: 19, endPoint x: 1214, endPoint y: 53, distance: 34.9
click at [1223, 20] on span "Break | 15:42" at bounding box center [1199, 23] width 48 height 10
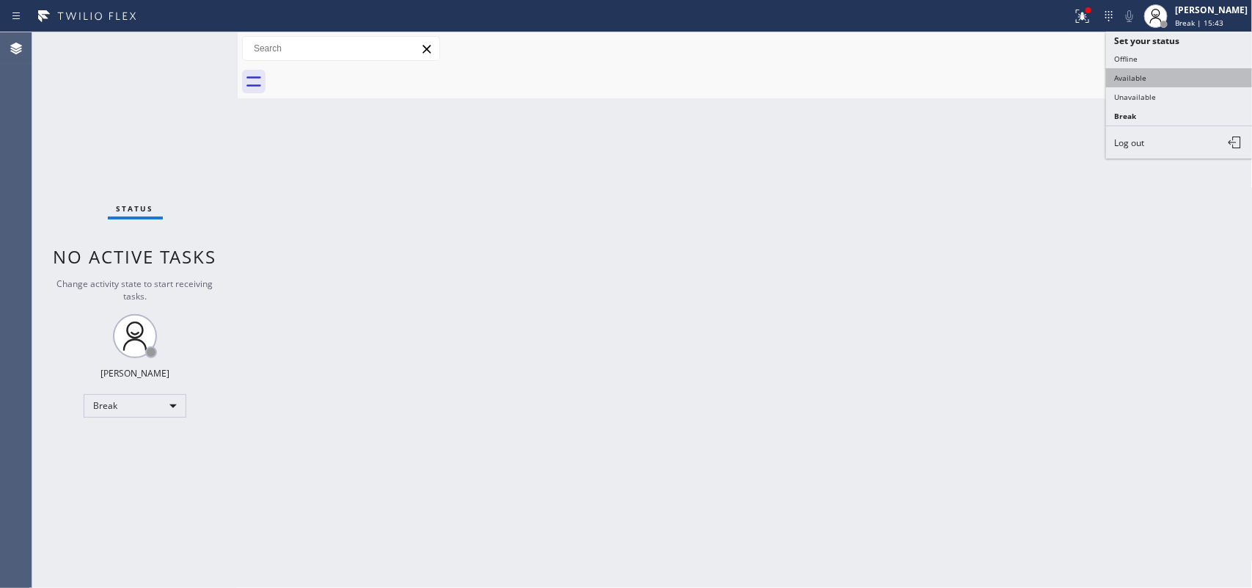
click at [1200, 68] on button "Available" at bounding box center [1179, 77] width 147 height 19
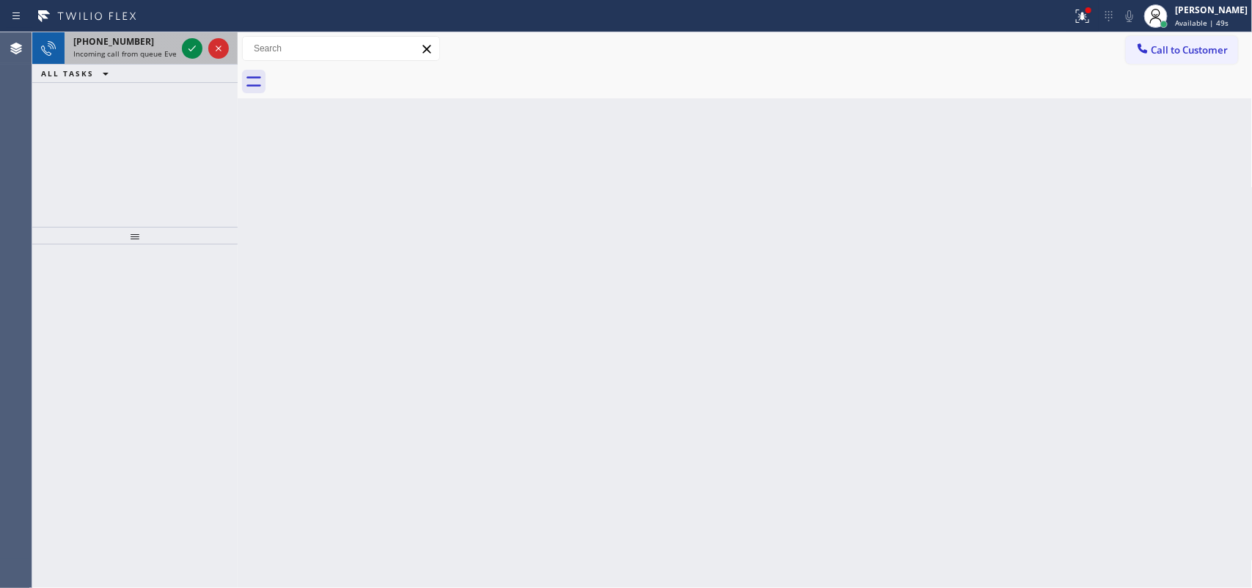
click at [150, 41] on div "+13236648843" at bounding box center [124, 41] width 103 height 12
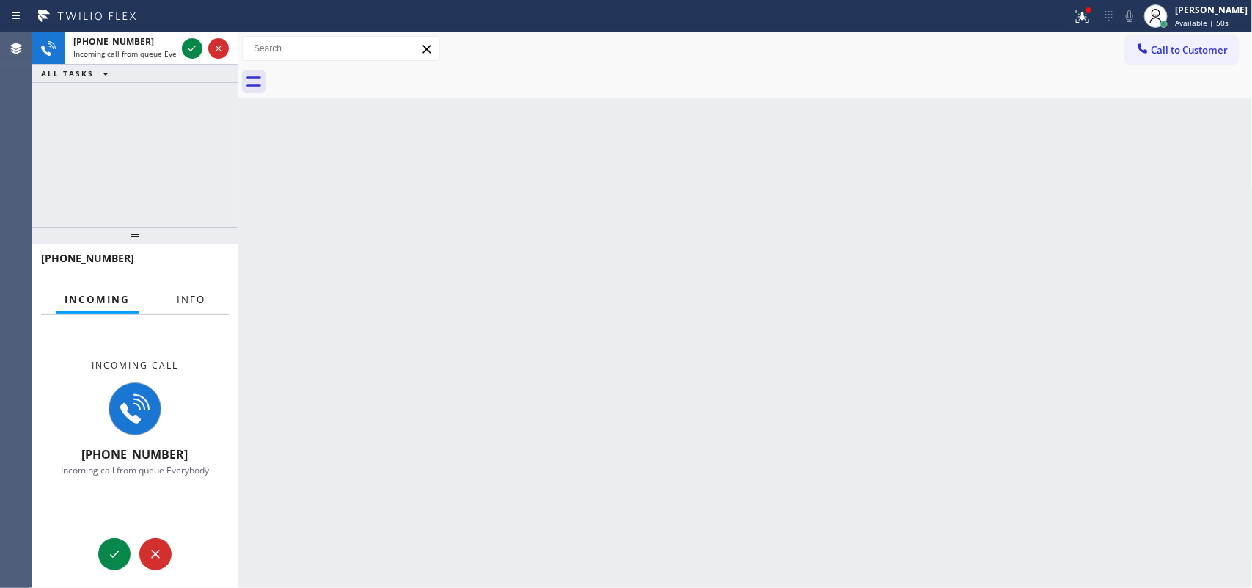
click at [195, 301] on span "Info" at bounding box center [191, 299] width 29 height 13
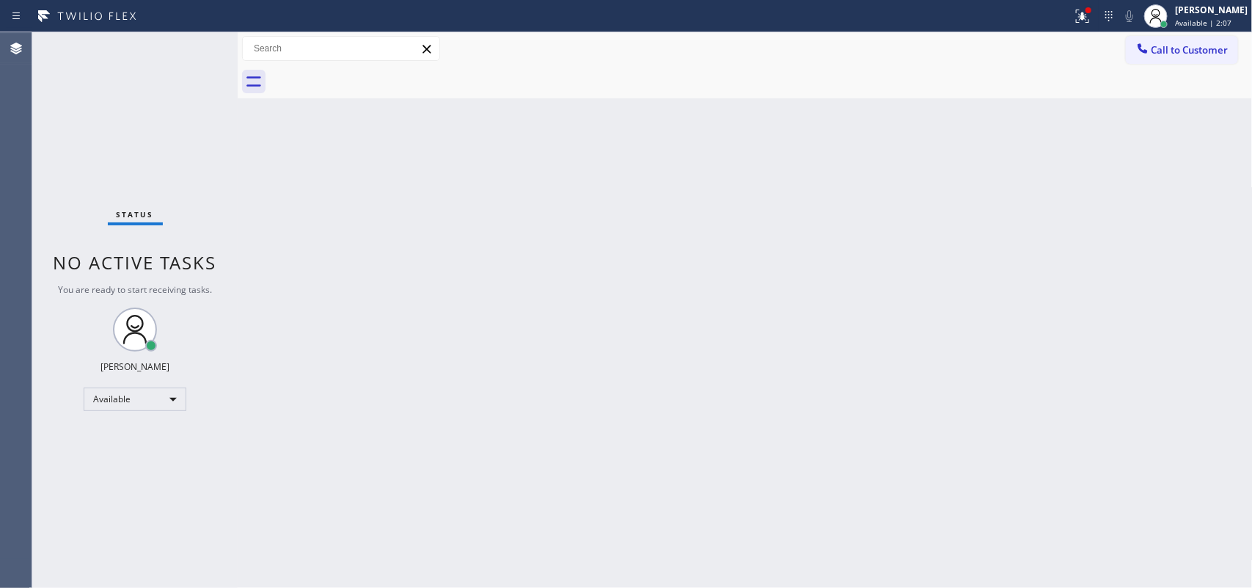
click at [193, 46] on div "Status No active tasks You are ready to start receiving tasks. [PERSON_NAME] Av…" at bounding box center [134, 309] width 205 height 555
drag, startPoint x: 193, startPoint y: 37, endPoint x: 193, endPoint y: 46, distance: 9.5
click at [193, 46] on div "Status No active tasks You are ready to start receiving tasks. [PERSON_NAME] Av…" at bounding box center [134, 309] width 205 height 555
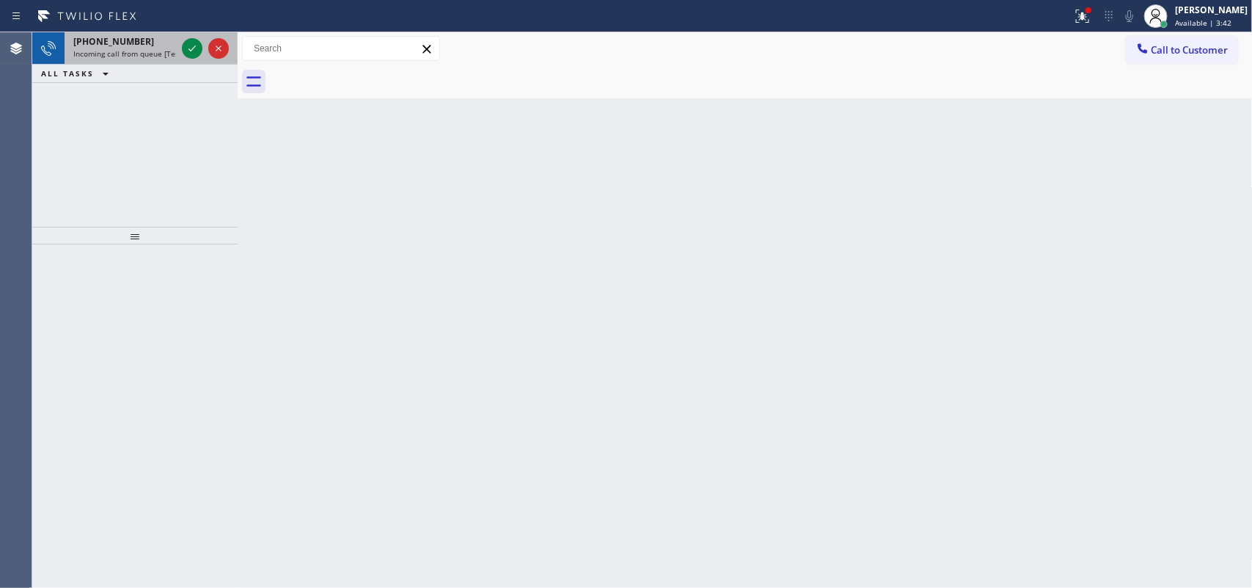
click at [144, 56] on span "Incoming call from queue [Test] All" at bounding box center [134, 53] width 122 height 10
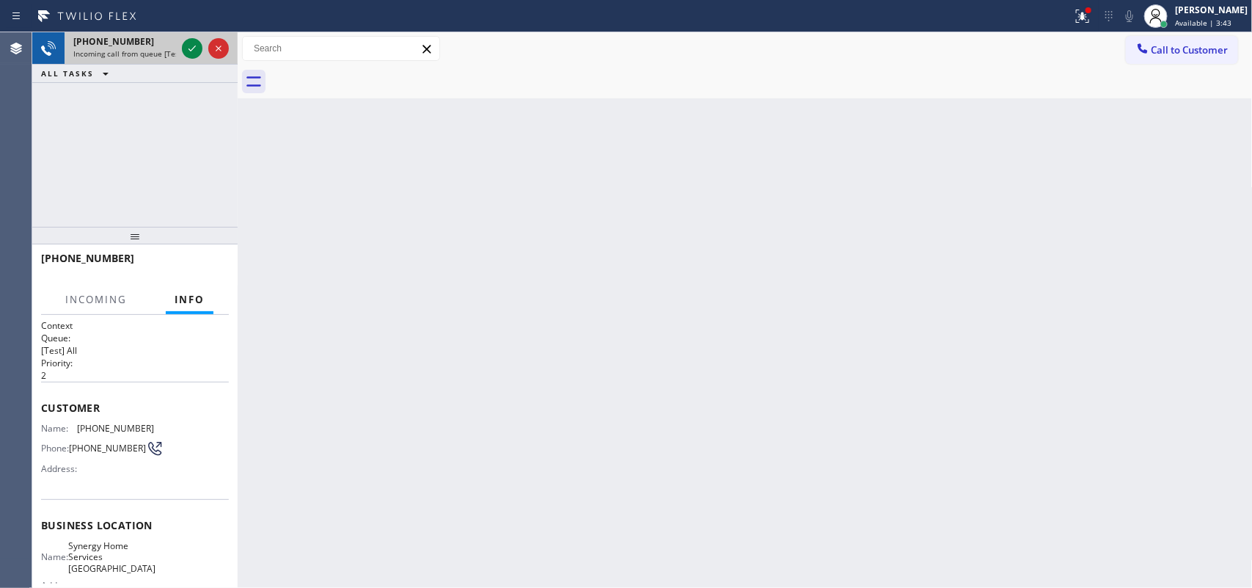
click at [202, 46] on div at bounding box center [205, 48] width 53 height 32
click at [194, 43] on icon at bounding box center [192, 49] width 18 height 18
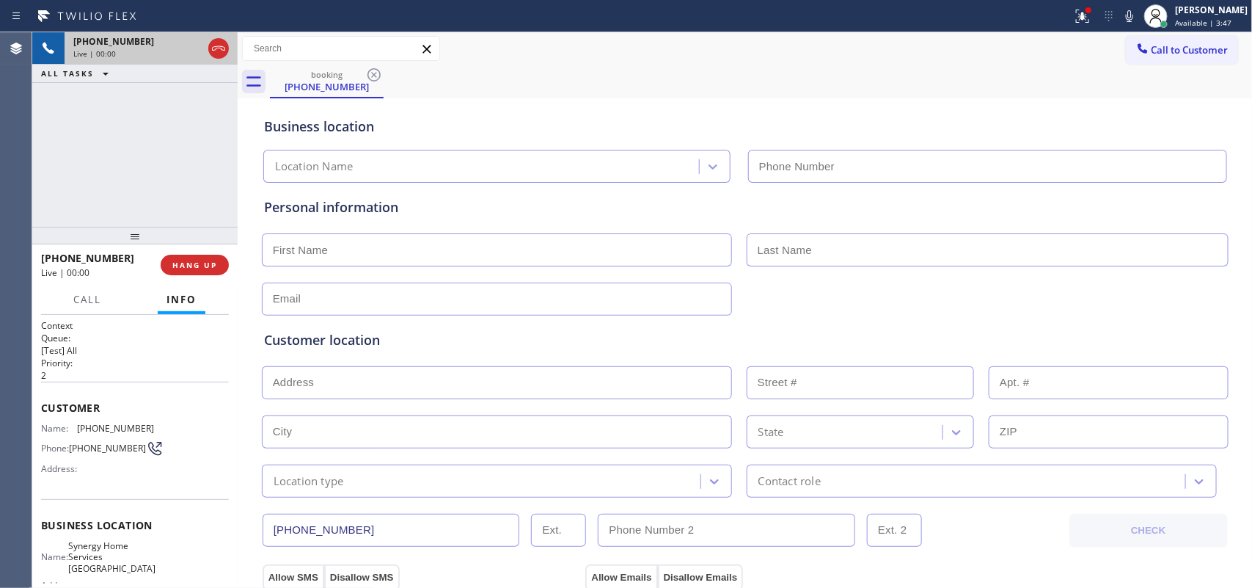
type input "(516) 407-9737"
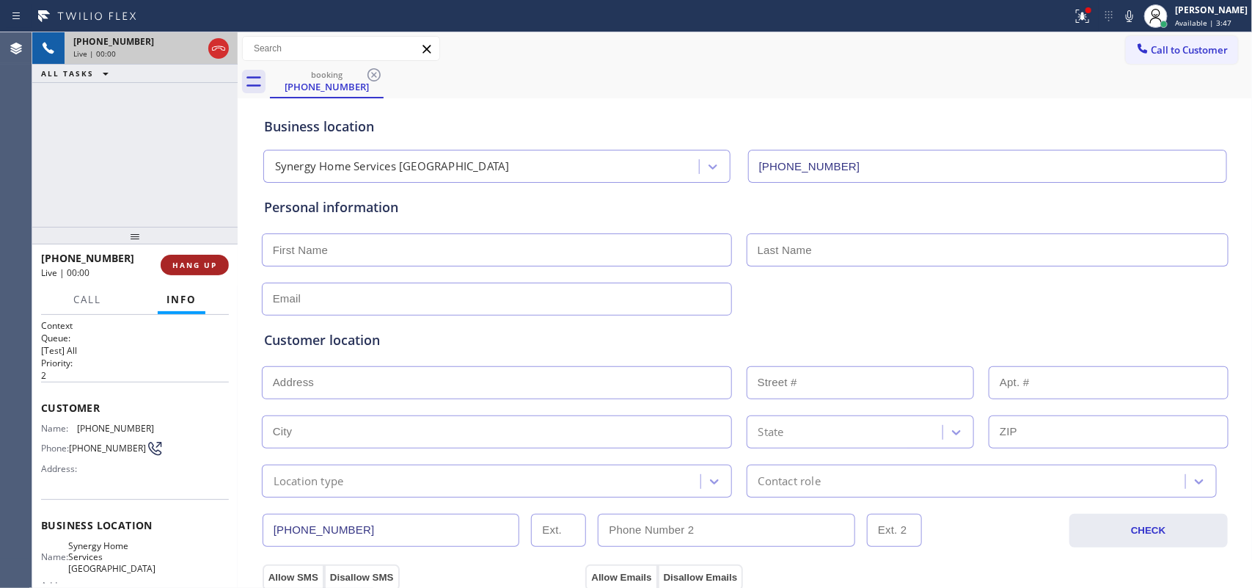
click at [219, 263] on button "HANG UP" at bounding box center [195, 265] width 68 height 21
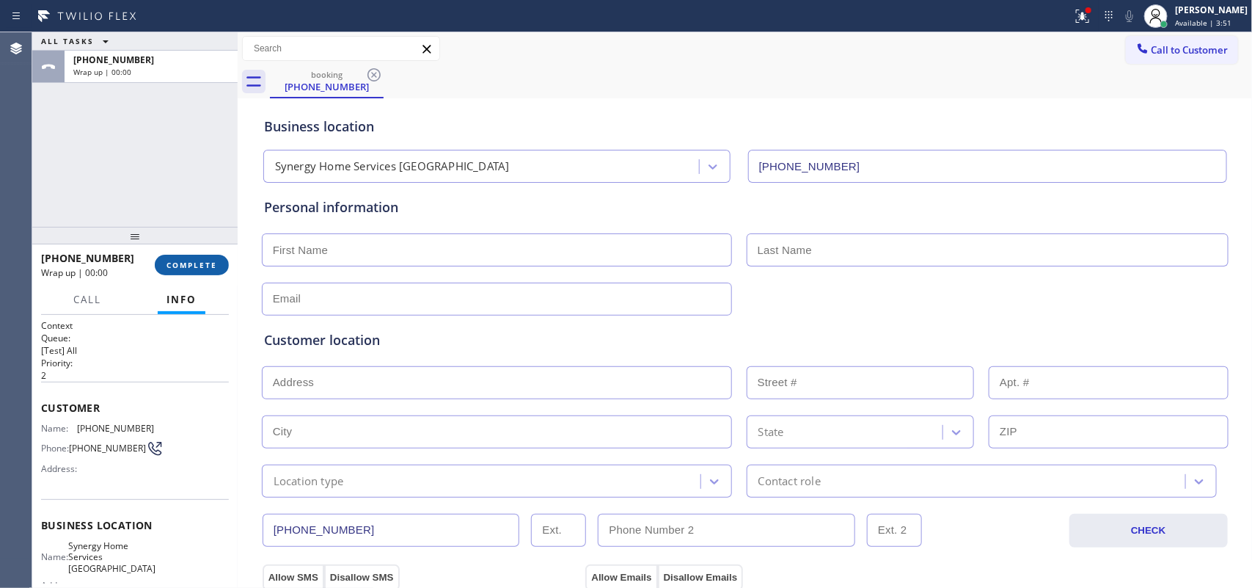
click at [213, 266] on span "COMPLETE" at bounding box center [192, 265] width 51 height 10
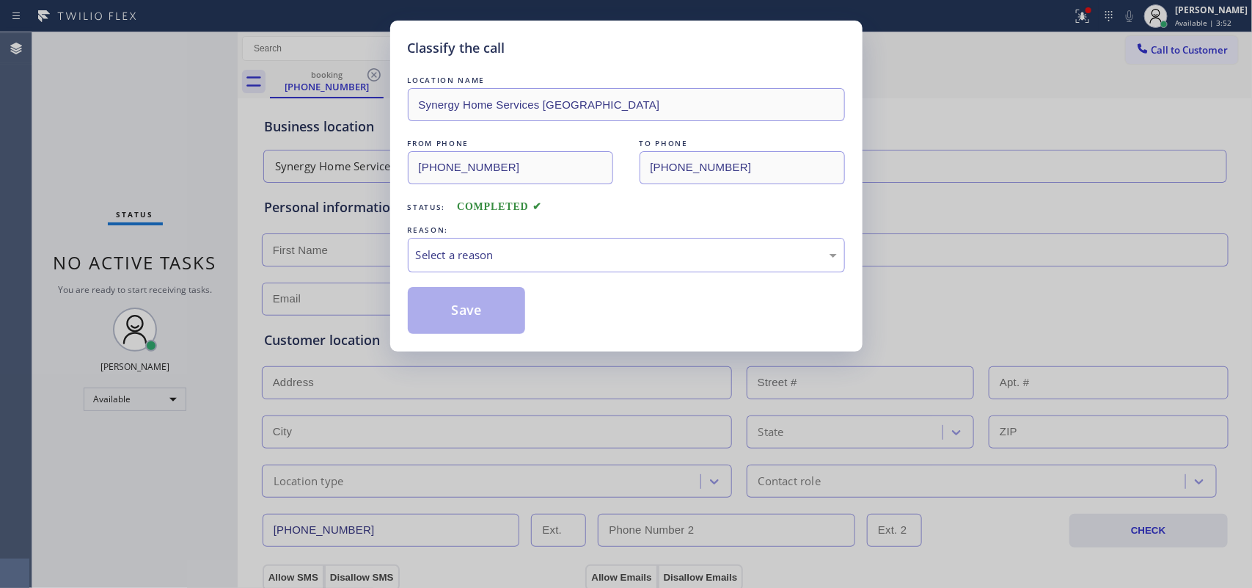
click at [530, 259] on div "Select a reason" at bounding box center [626, 254] width 421 height 17
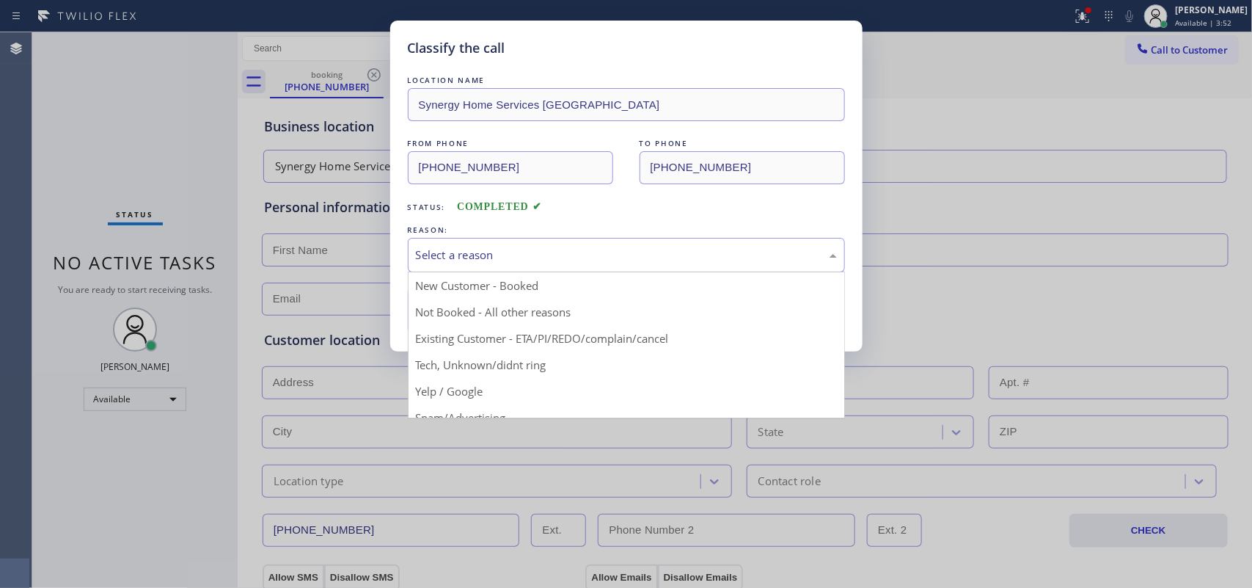
scroll to position [100, 0]
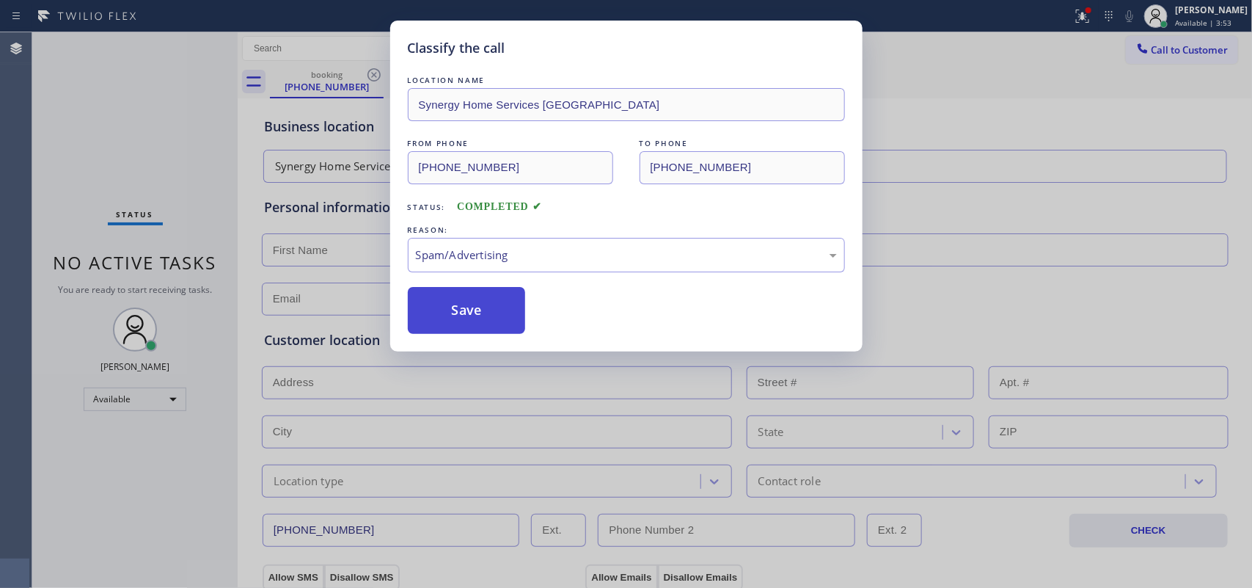
click at [496, 317] on button "Save" at bounding box center [467, 310] width 118 height 47
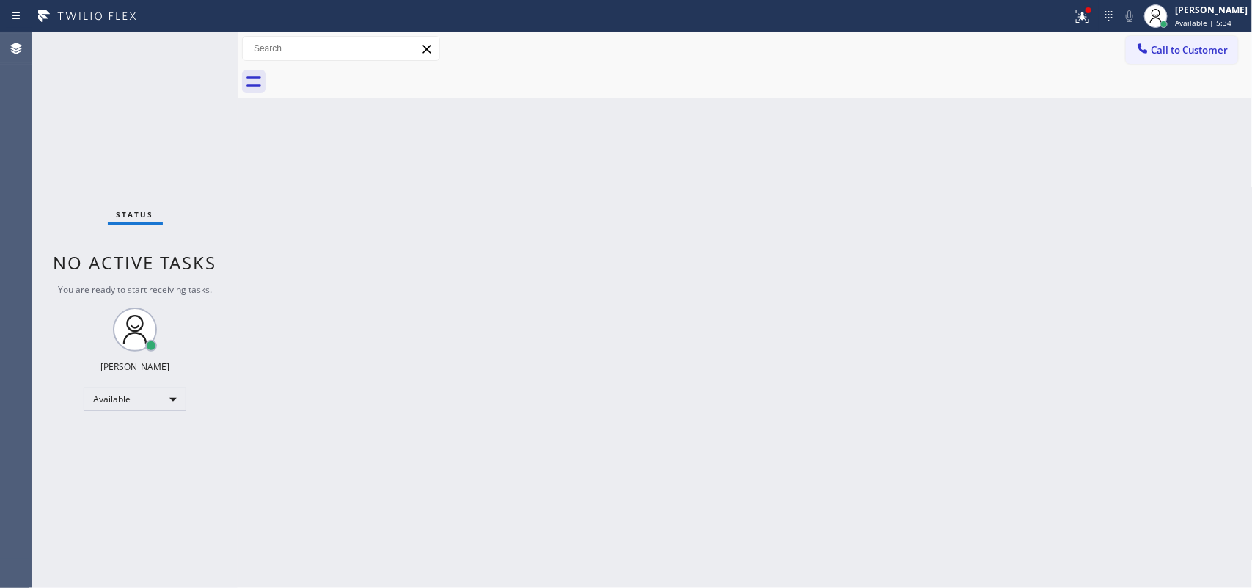
click at [149, 59] on div "Status No active tasks You are ready to start receiving tasks. [PERSON_NAME] Av…" at bounding box center [134, 309] width 205 height 555
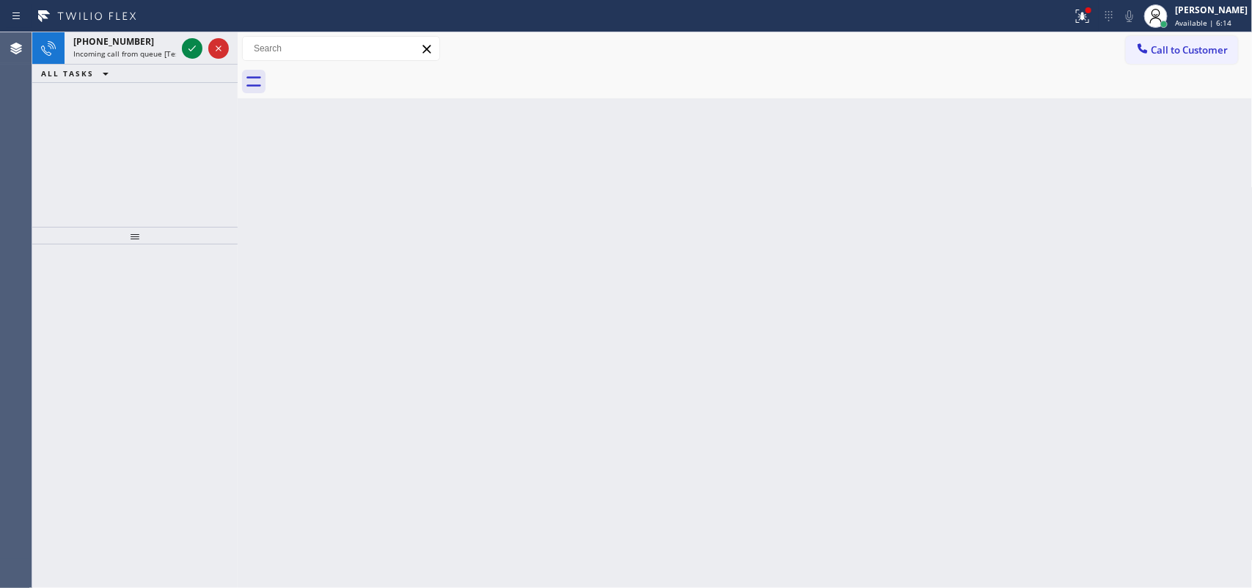
click at [191, 45] on icon at bounding box center [192, 49] width 18 height 18
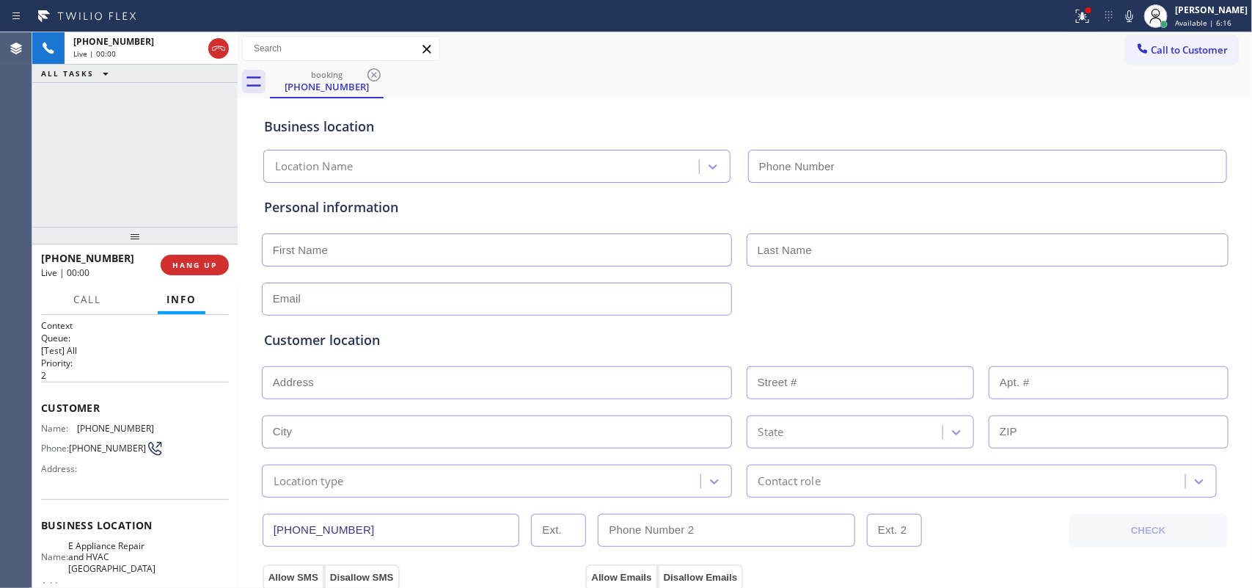
type input "(602) 932-6990"
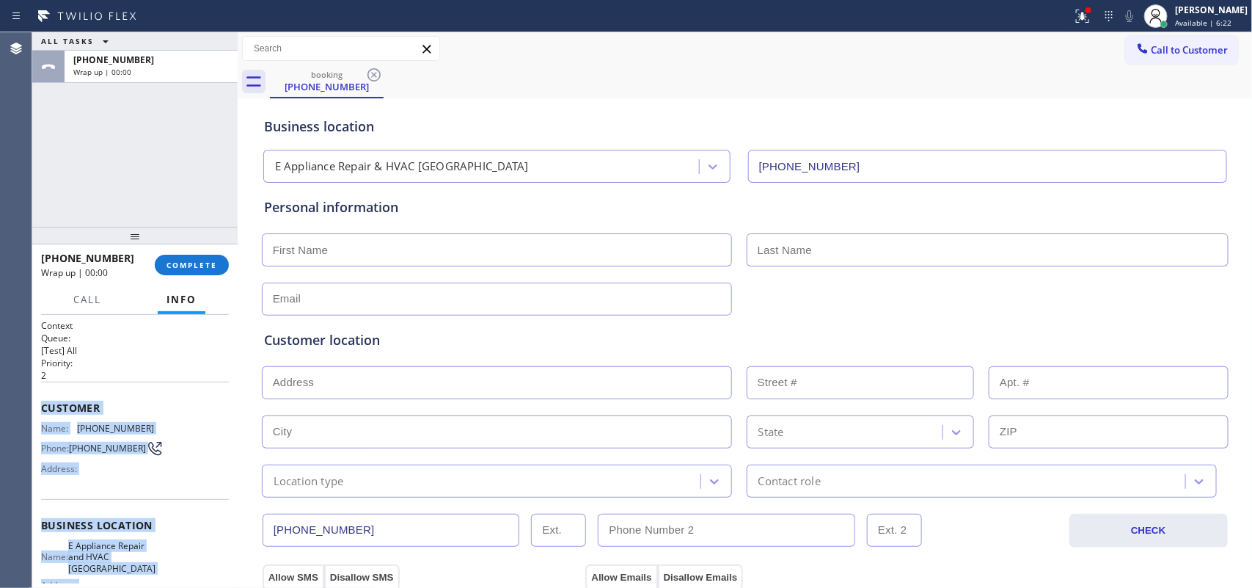
drag, startPoint x: 169, startPoint y: 453, endPoint x: 42, endPoint y: 398, distance: 139.0
click at [42, 398] on div "Context Queue: [Test] All Priority: 2 Customer Name: (602) 707-3908 Phone: (602…" at bounding box center [135, 531] width 188 height 425
copy div "Customer Name: (602) 707-3908 Phone: (602) 707-3908 Address: Business location …"
click at [202, 270] on button "COMPLETE" at bounding box center [192, 265] width 74 height 21
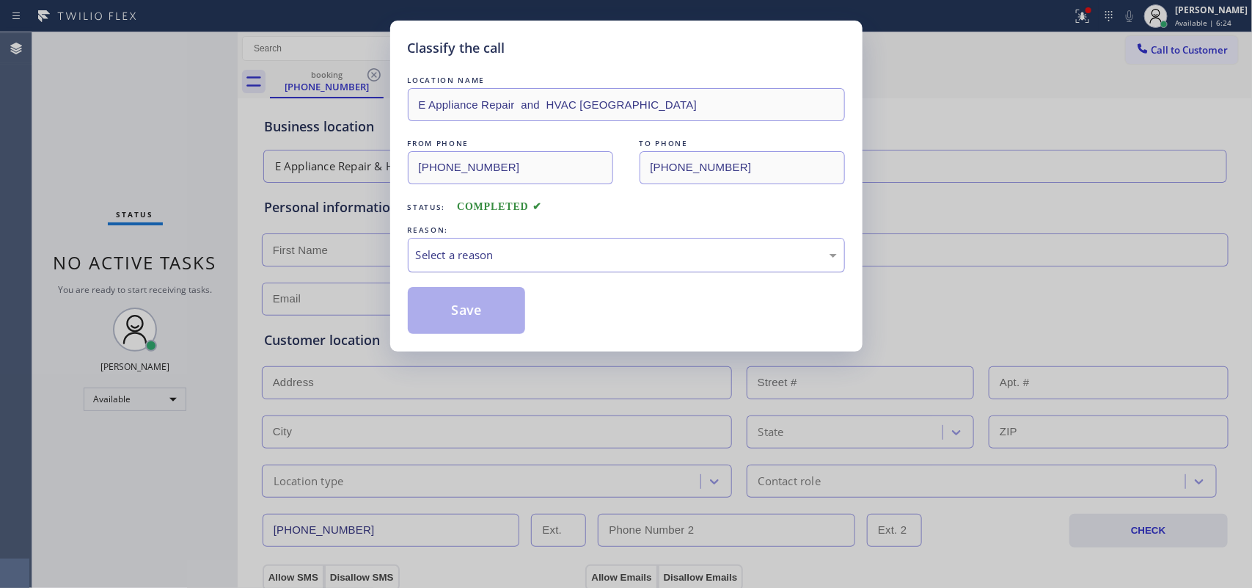
click at [580, 244] on div "Select a reason" at bounding box center [626, 255] width 437 height 34
click at [492, 305] on button "Save" at bounding box center [467, 310] width 118 height 47
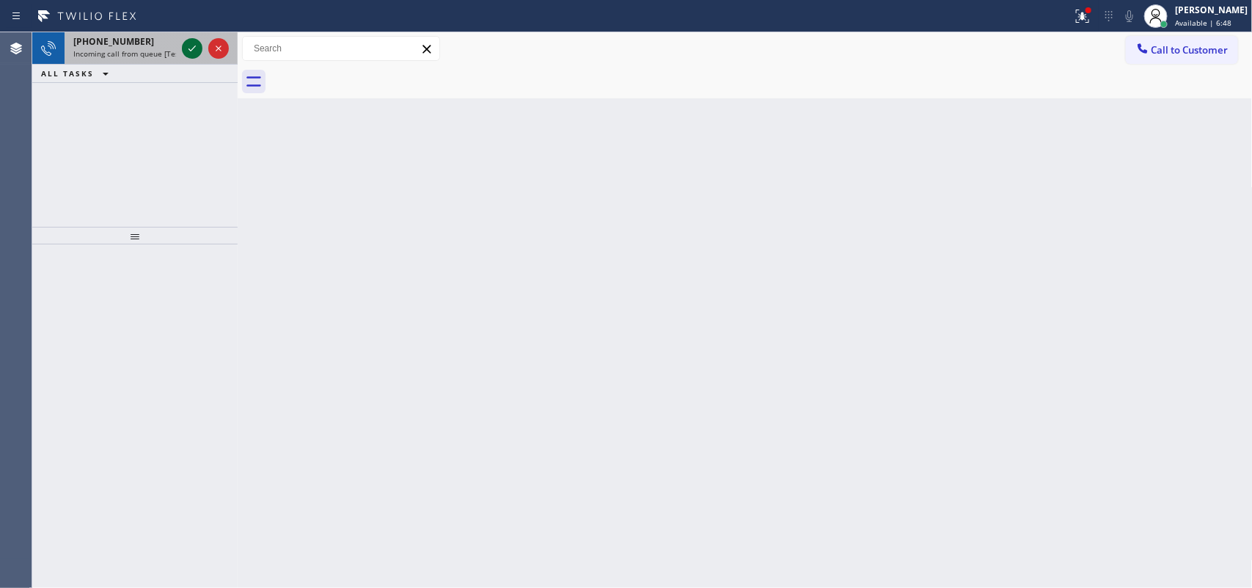
click at [189, 46] on icon at bounding box center [192, 49] width 18 height 18
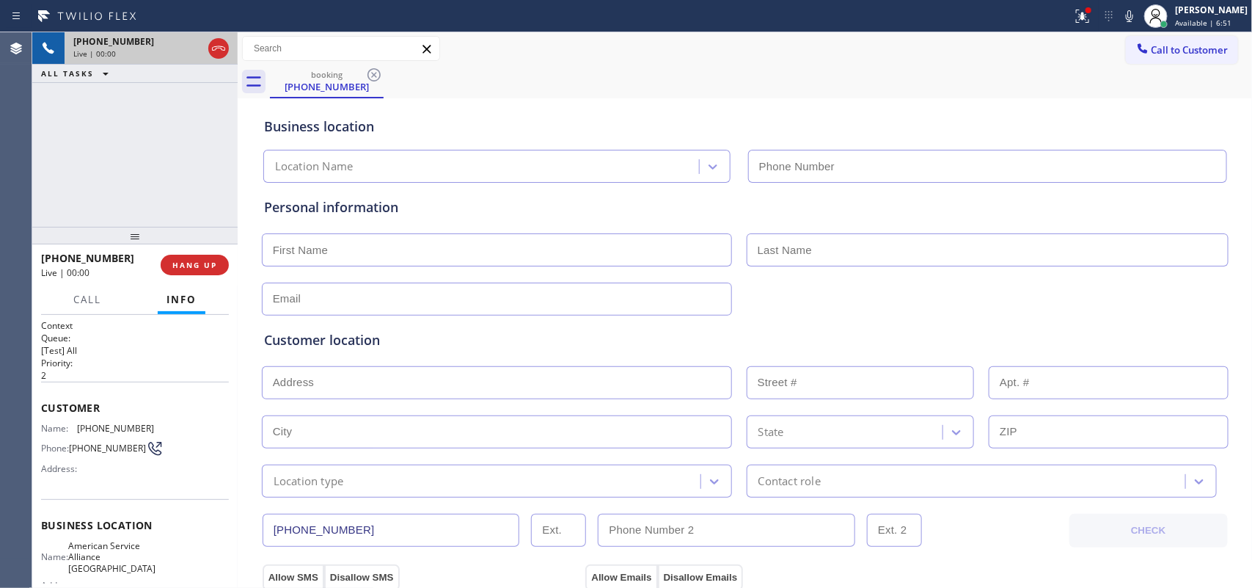
type input "(760) 452-3737"
click at [583, 255] on input "text" at bounding box center [497, 249] width 470 height 33
type input "Salvador"
click at [888, 254] on input "text" at bounding box center [988, 249] width 482 height 33
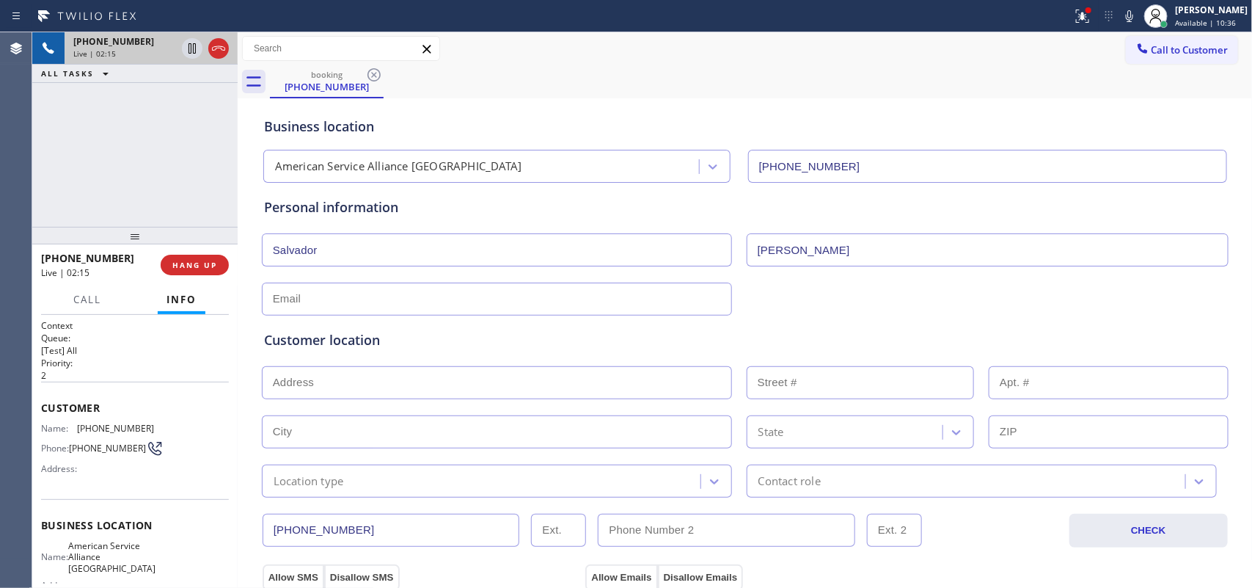
type input "Hernandez"
click at [331, 295] on input "text" at bounding box center [497, 298] width 470 height 33
paste input "salhara2003@yahoo.com"
type input "salhara2003@yahoo.com"
click at [134, 143] on div "+17605598302 Live | 03:54 ALL TASKS ALL TASKS ACTIVE TASKS TASKS IN WRAP UP" at bounding box center [134, 129] width 205 height 194
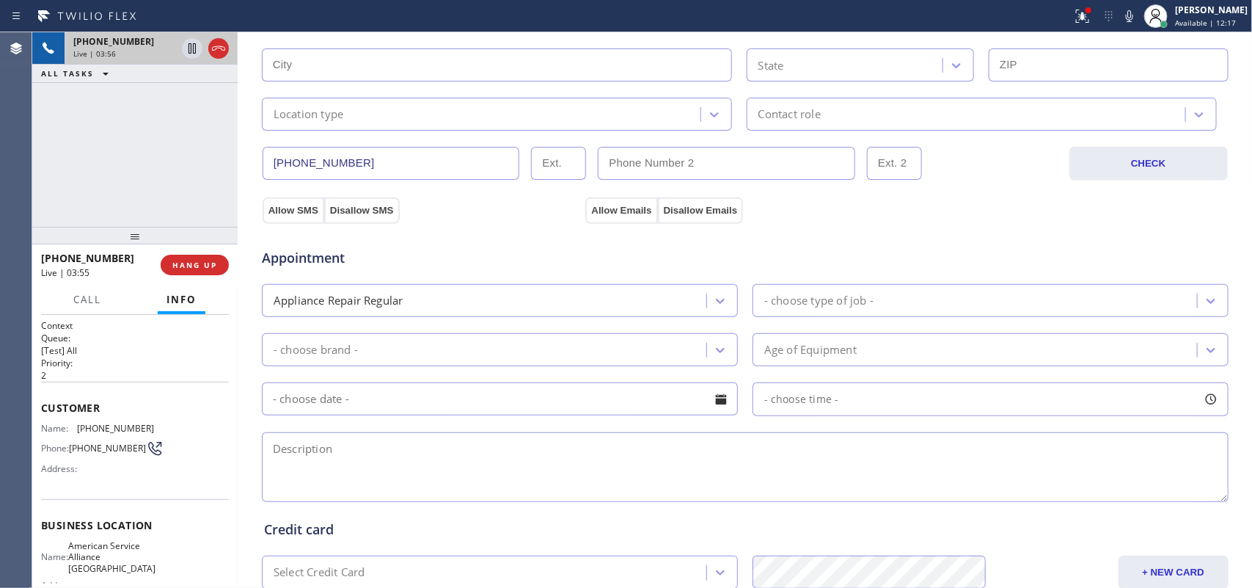
scroll to position [183, 0]
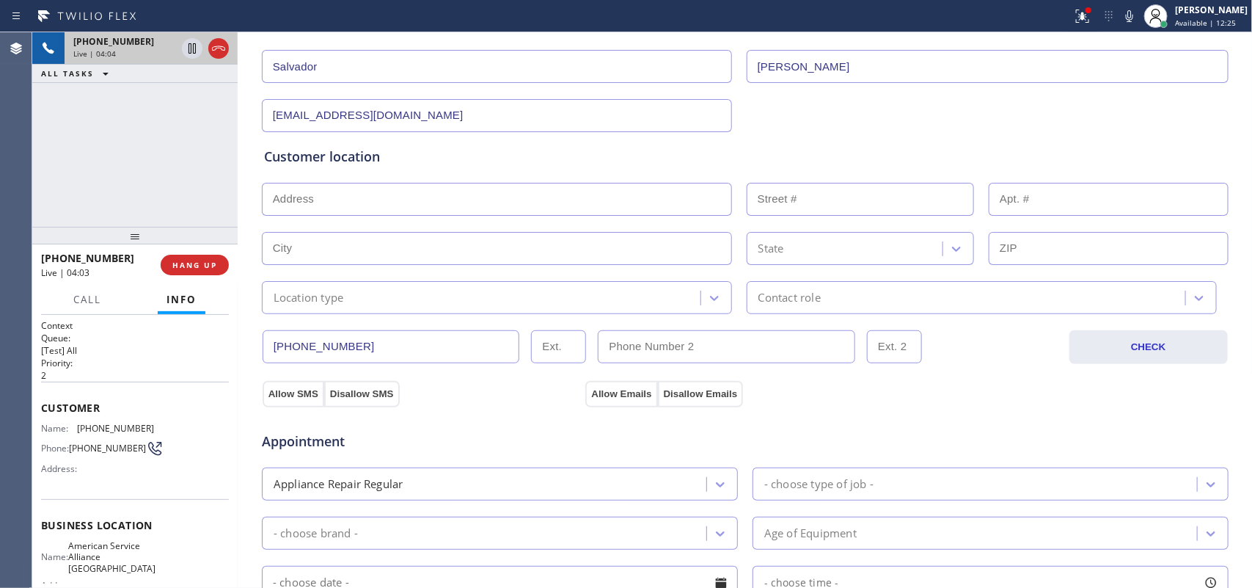
click at [578, 211] on input "text" at bounding box center [497, 199] width 470 height 33
paste input "71387 Sahara RdRancho Mirage, CA 92270,"
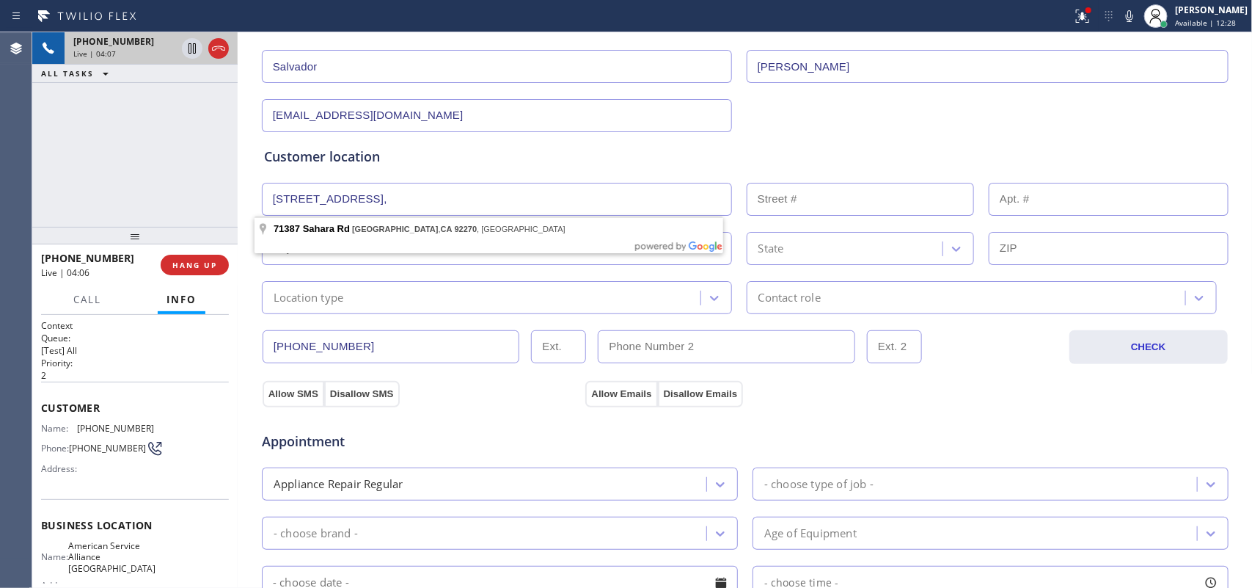
click at [356, 198] on input "71387 Sahara RdRancho Mirage, CA 92270," at bounding box center [497, 199] width 470 height 33
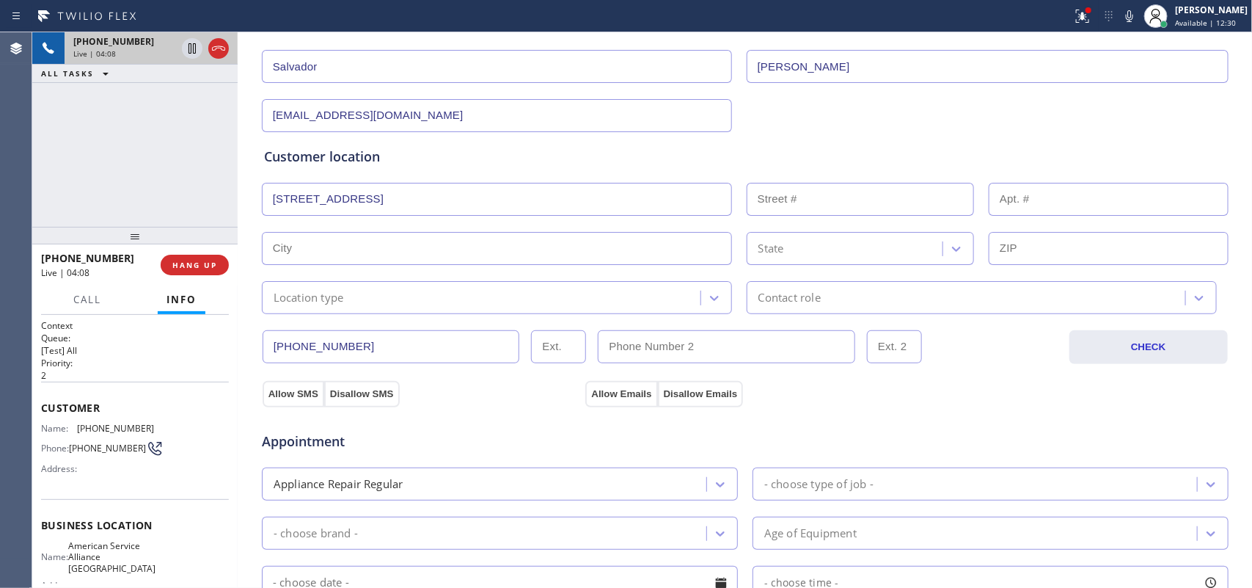
type input "71387 Sahara Rd"
type input "71387"
type input "Rancho Mirage"
type input "92270"
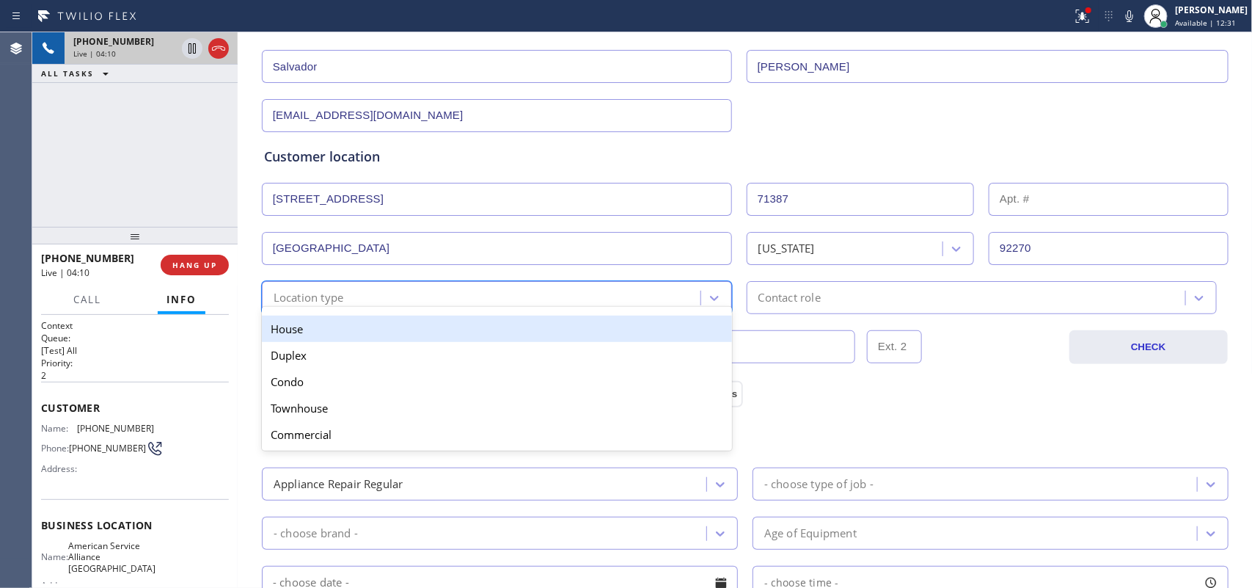
click at [625, 303] on div "Location type" at bounding box center [483, 298] width 434 height 26
click at [554, 342] on div "House" at bounding box center [497, 328] width 470 height 26
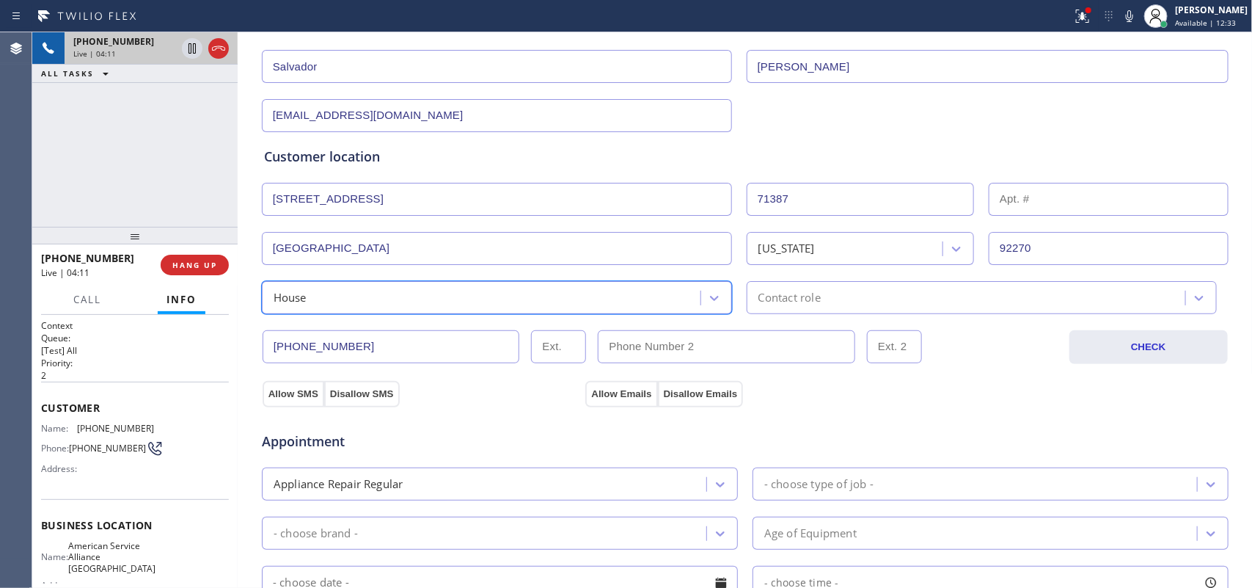
click at [880, 302] on div "Contact role" at bounding box center [968, 298] width 434 height 26
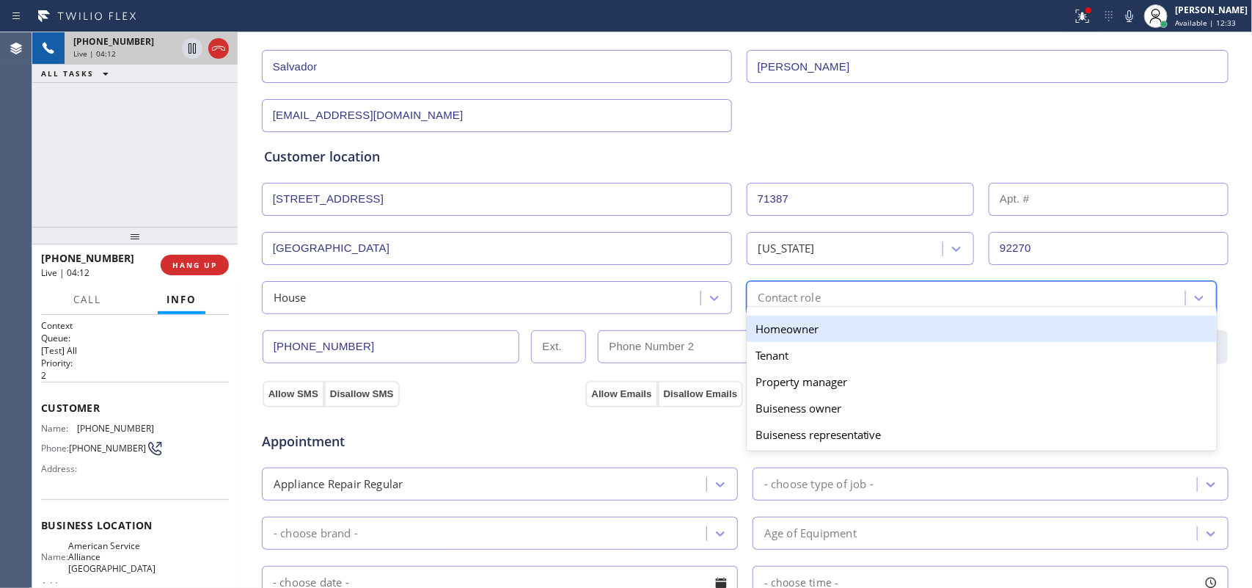
click at [877, 332] on div "Homeowner" at bounding box center [982, 328] width 470 height 26
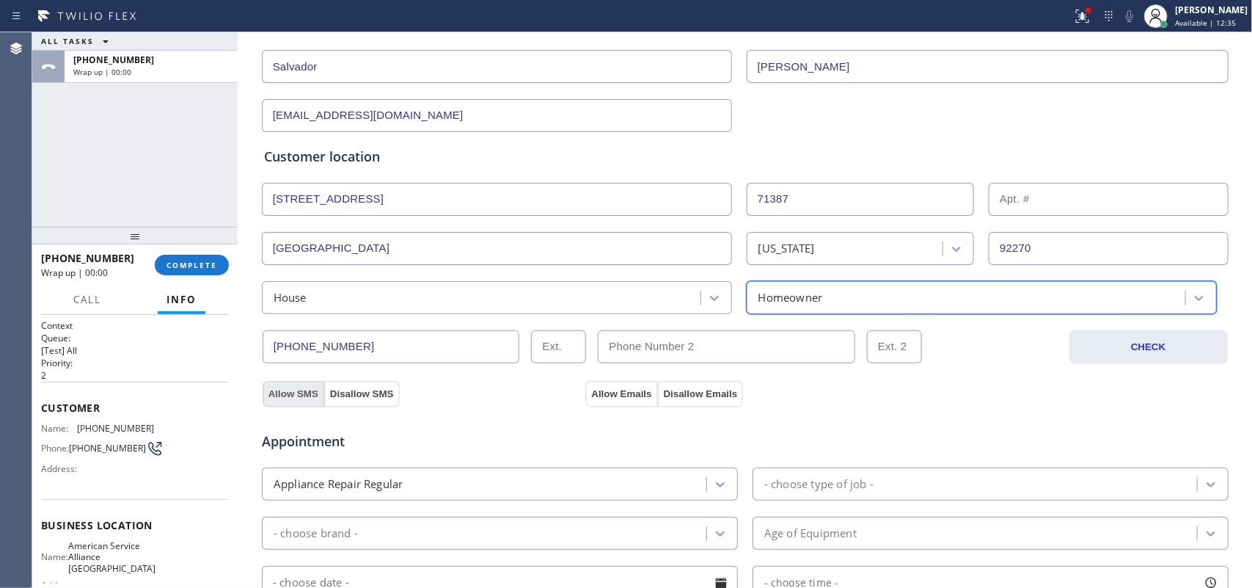
click at [269, 387] on button "Allow SMS" at bounding box center [294, 394] width 62 height 26
click at [618, 394] on button "Allow Emails" at bounding box center [621, 394] width 72 height 26
click at [296, 395] on button "Allow SMS" at bounding box center [294, 394] width 62 height 26
click at [68, 177] on div "ALL TASKS ALL TASKS ACTIVE TASKS TASKS IN WRAP UP +17605598302 Wrap up | 00:00" at bounding box center [134, 129] width 205 height 194
click at [75, 178] on div "ALL TASKS ALL TASKS ACTIVE TASKS TASKS IN WRAP UP +17605598302 Wrap up | 00:00" at bounding box center [134, 129] width 205 height 194
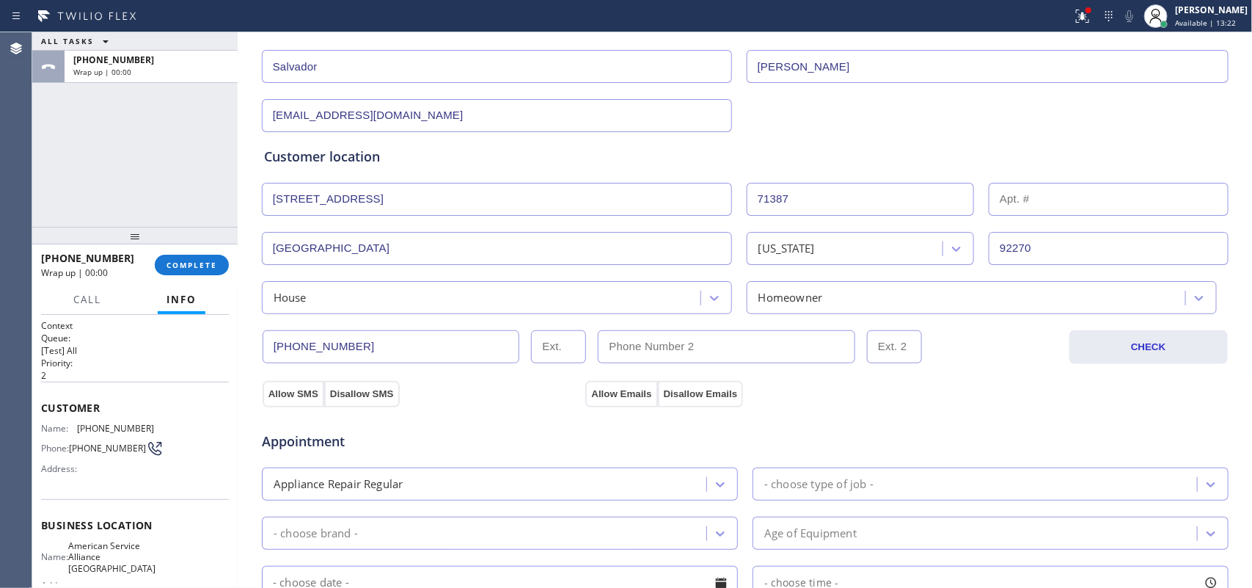
scroll to position [458, 0]
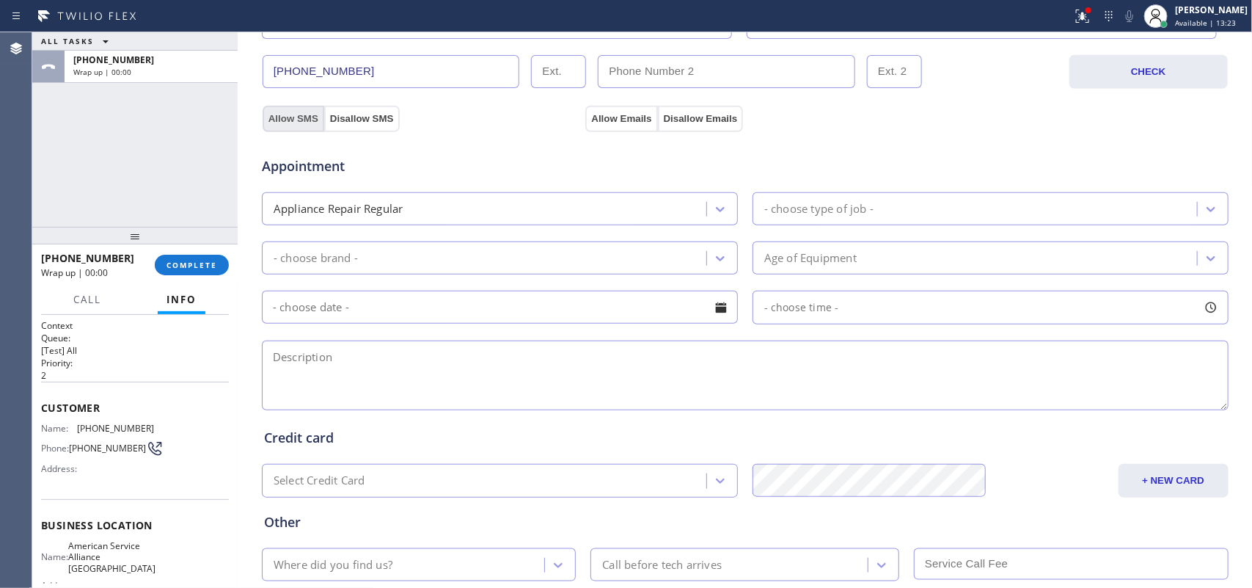
click at [299, 118] on button "Allow SMS" at bounding box center [294, 119] width 62 height 26
click at [615, 120] on button "Allow Emails" at bounding box center [621, 119] width 72 height 26
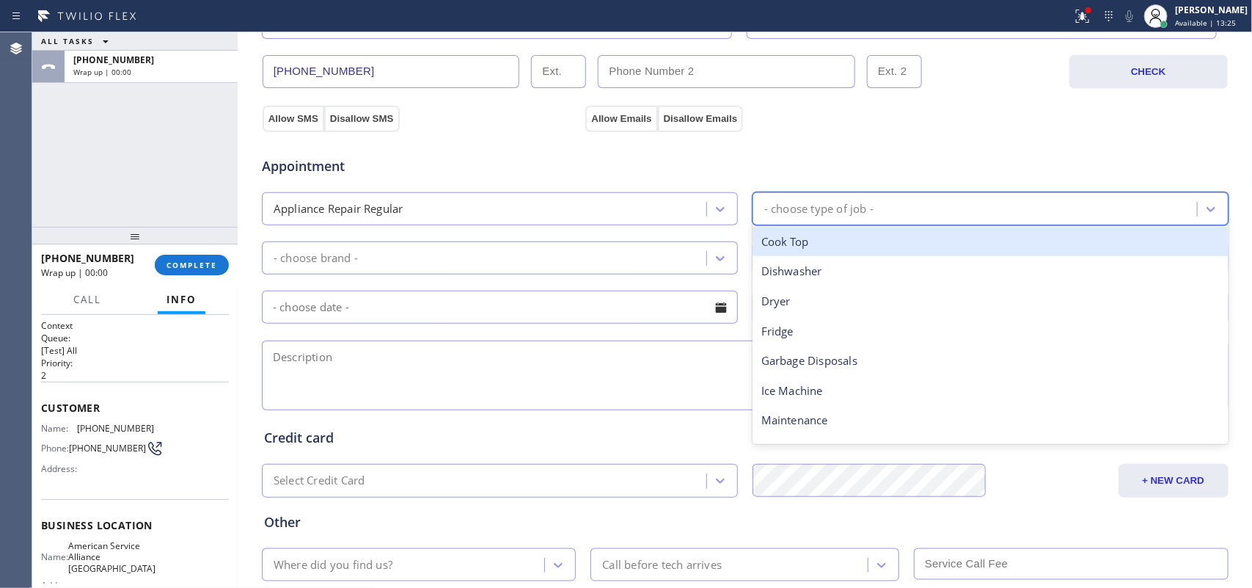
click at [827, 200] on div "- choose type of job -" at bounding box center [977, 209] width 440 height 26
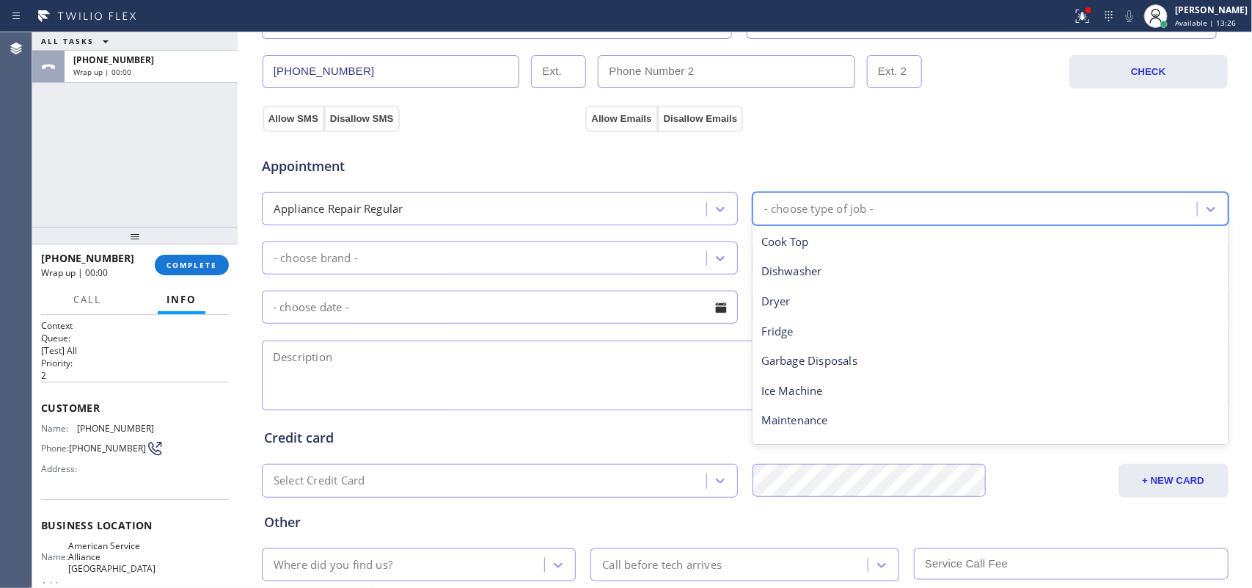
scroll to position [202, 0]
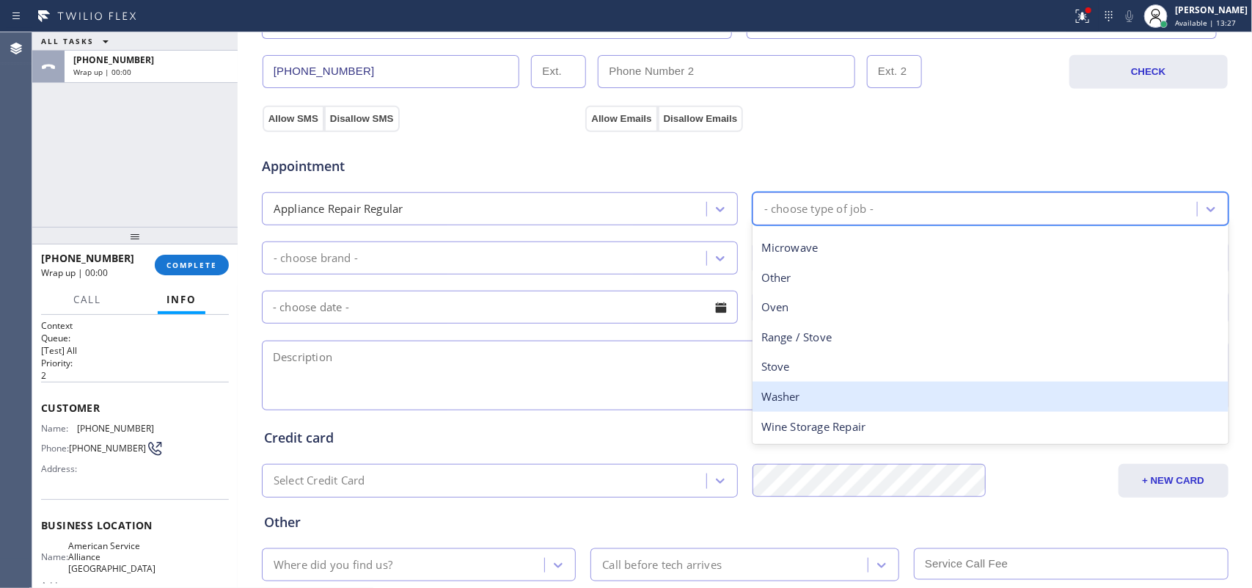
drag, startPoint x: 844, startPoint y: 400, endPoint x: 794, endPoint y: 347, distance: 72.6
click at [841, 400] on div "Washer" at bounding box center [991, 396] width 476 height 30
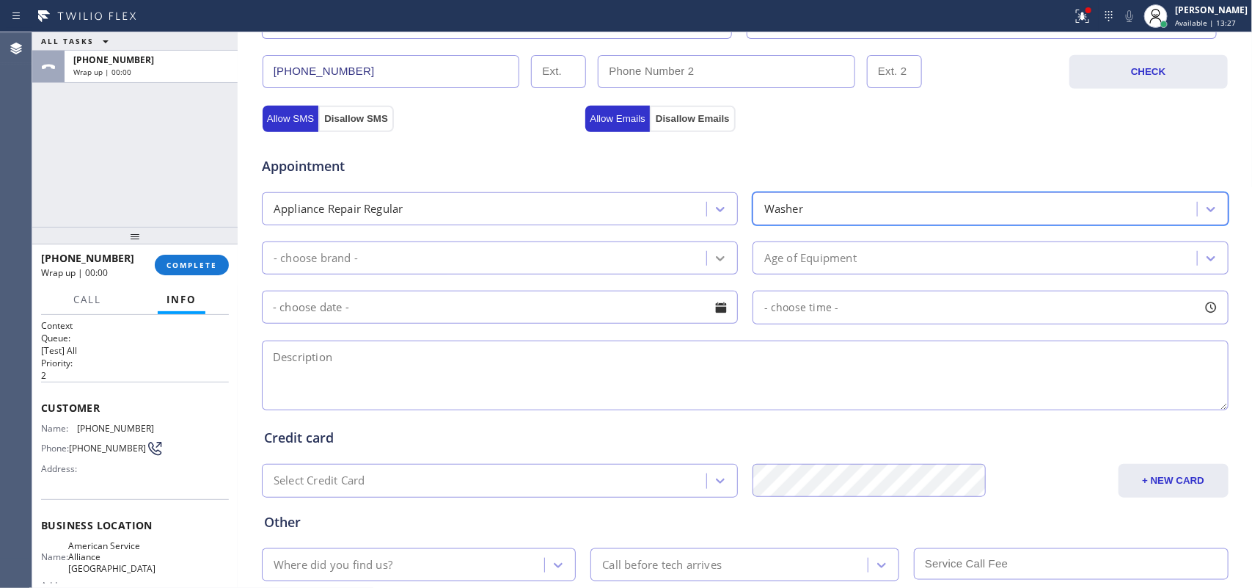
click at [714, 263] on icon at bounding box center [720, 258] width 15 height 15
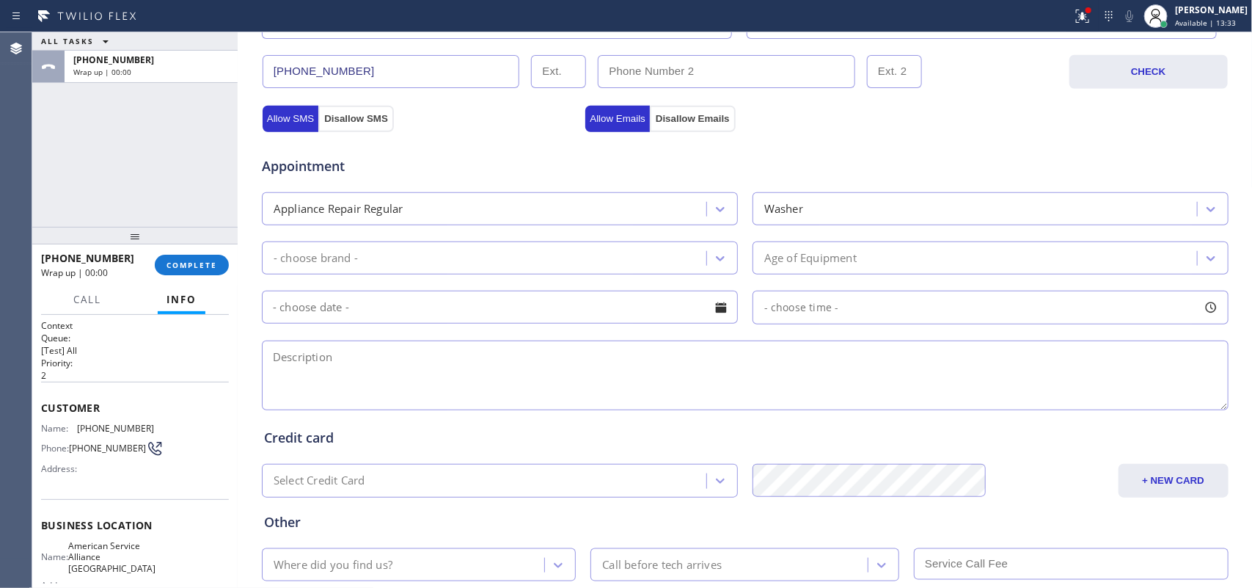
click at [109, 195] on div "ALL TASKS ALL TASKS ACTIVE TASKS TASKS IN WRAP UP +17605598302 Wrap up | 00:00" at bounding box center [134, 129] width 205 height 194
click at [707, 252] on div at bounding box center [720, 258] width 26 height 26
click at [303, 259] on div "- choose brand -" at bounding box center [316, 257] width 84 height 17
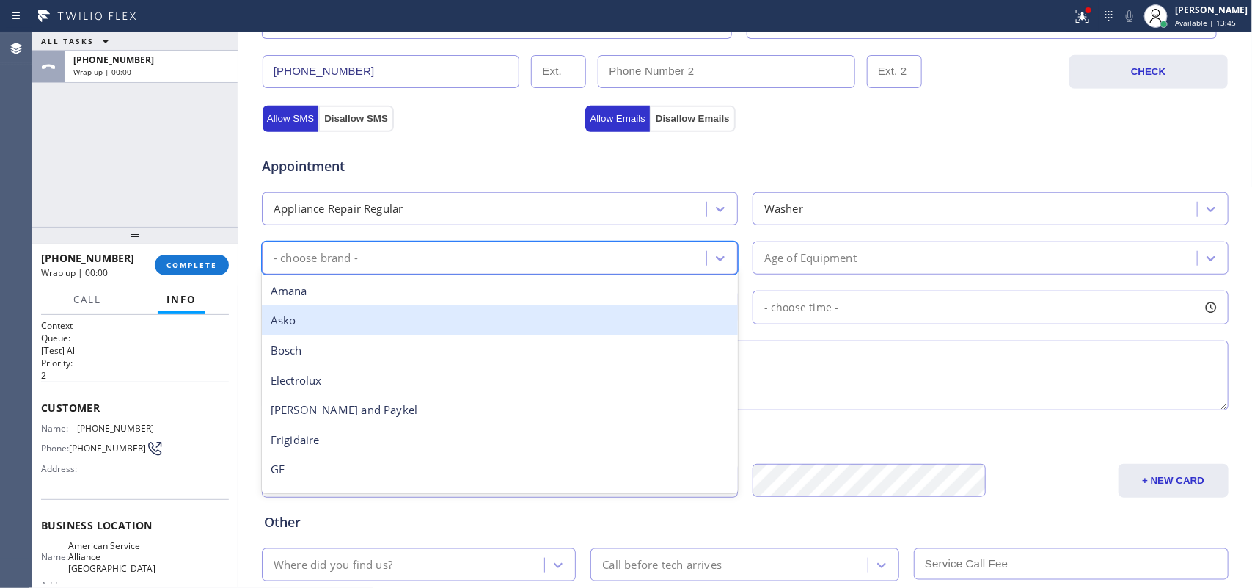
scroll to position [321, 0]
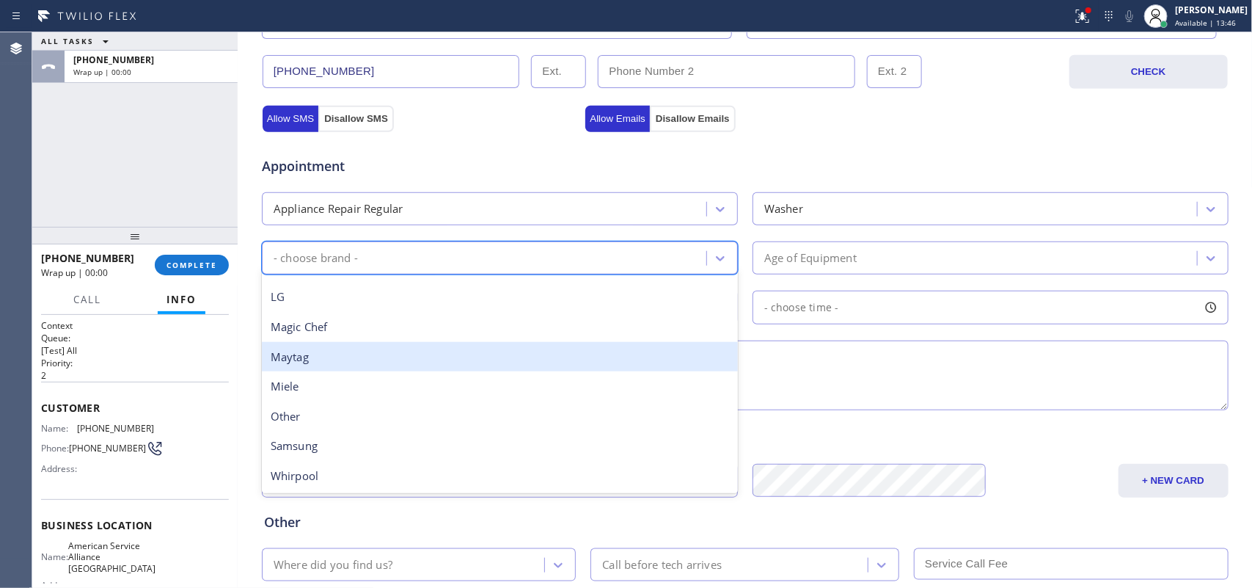
click at [412, 364] on div "Maytag" at bounding box center [500, 357] width 476 height 30
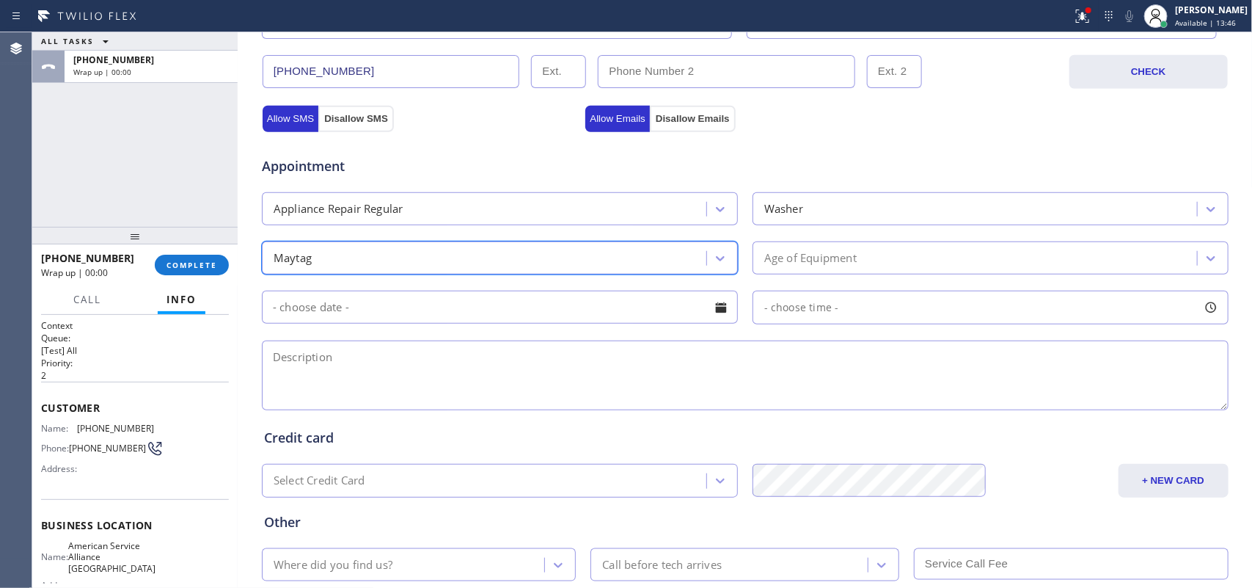
click at [917, 262] on div "Age of Equipment" at bounding box center [977, 258] width 440 height 26
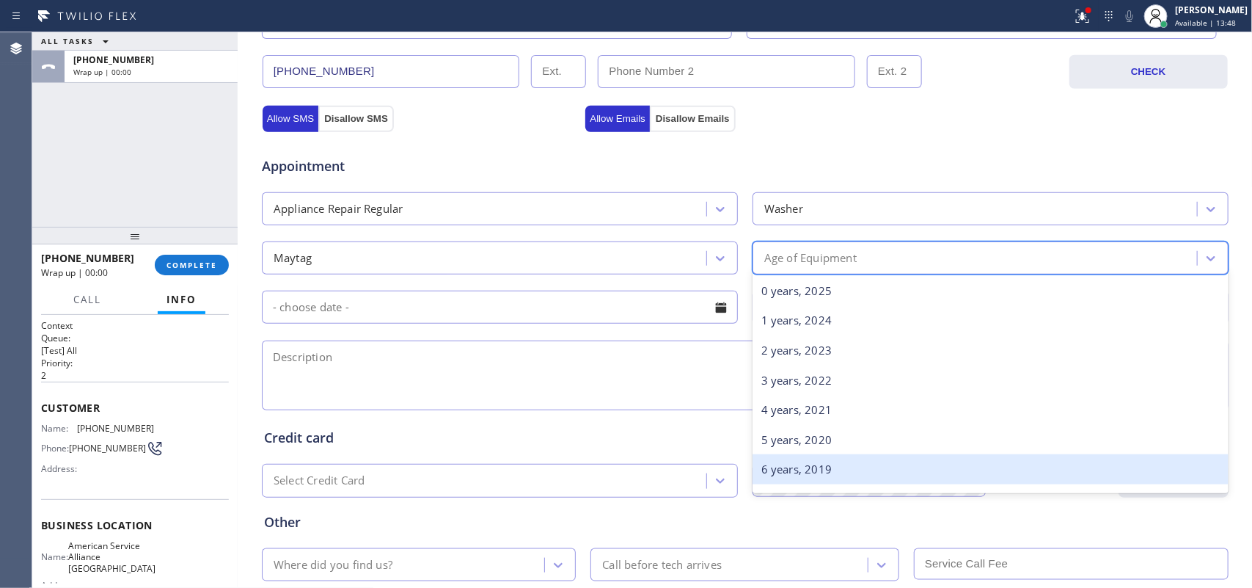
click at [896, 468] on div "6 years, 2019" at bounding box center [991, 469] width 476 height 30
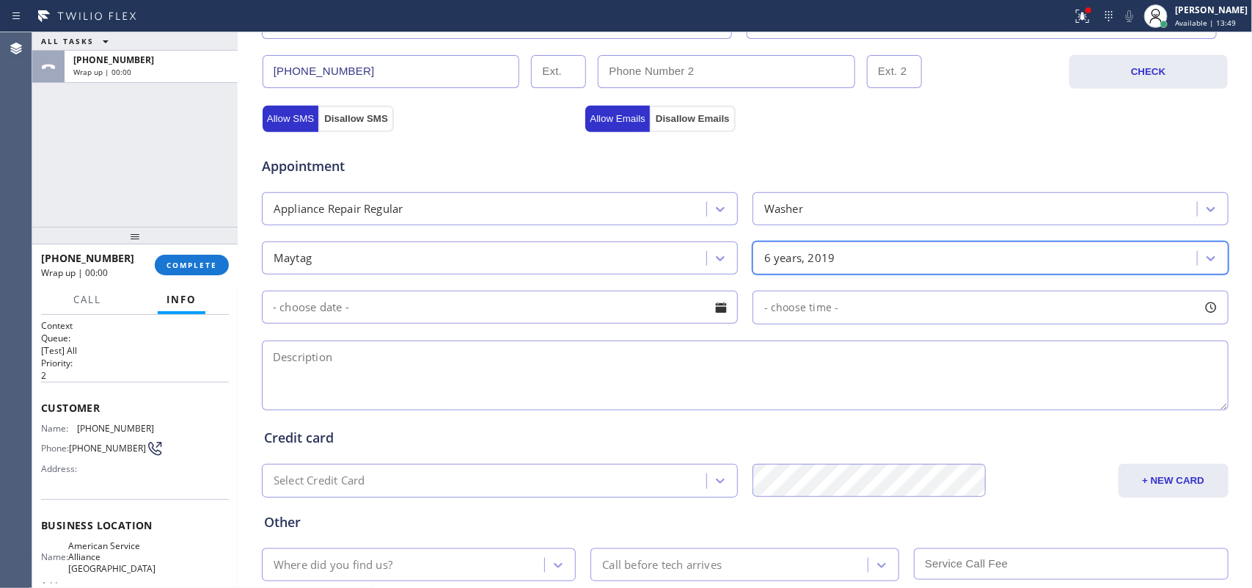
click at [713, 306] on div at bounding box center [721, 307] width 25 height 25
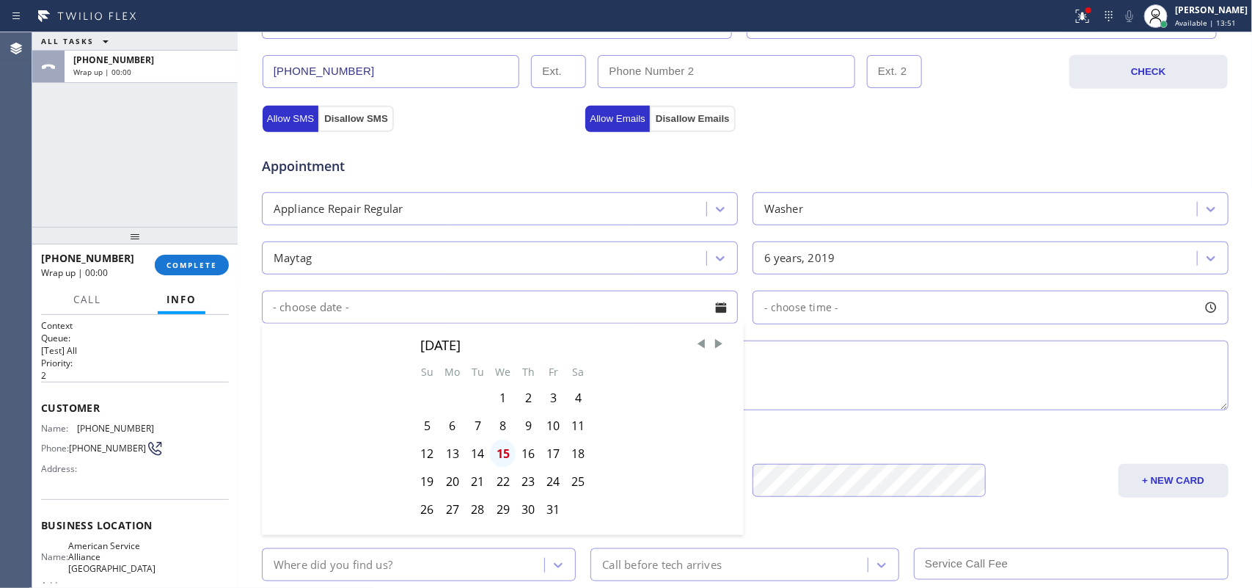
click at [495, 455] on div "15" at bounding box center [503, 453] width 26 height 28
type input "[DATE]"
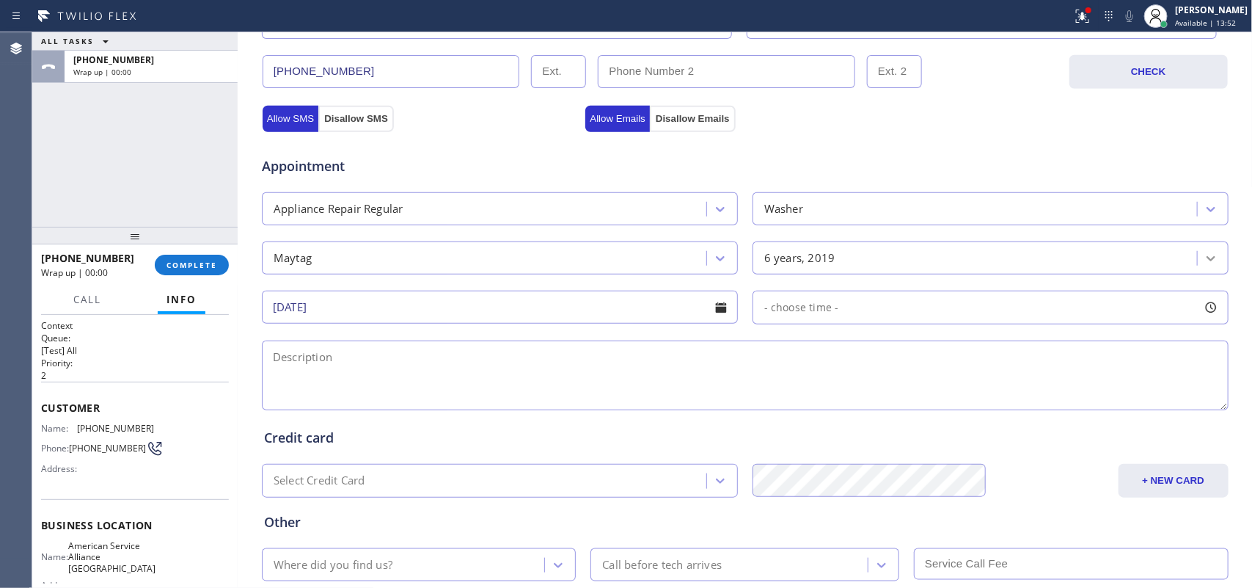
click at [1204, 266] on icon at bounding box center [1211, 258] width 15 height 15
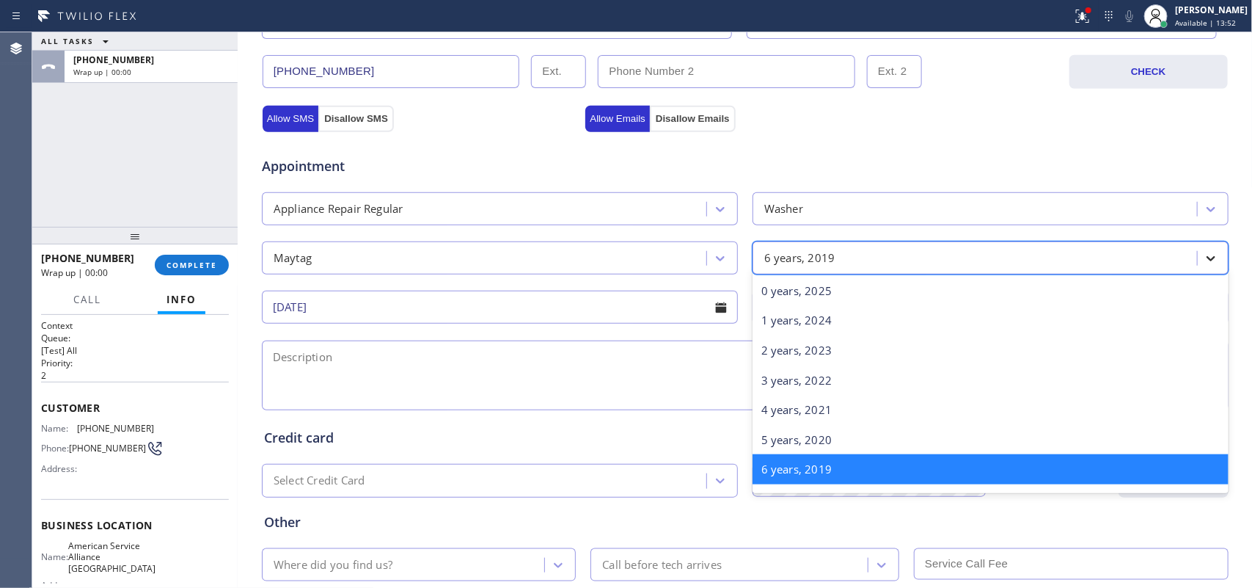
scroll to position [1, 0]
click at [1207, 258] on icon at bounding box center [1211, 258] width 9 height 5
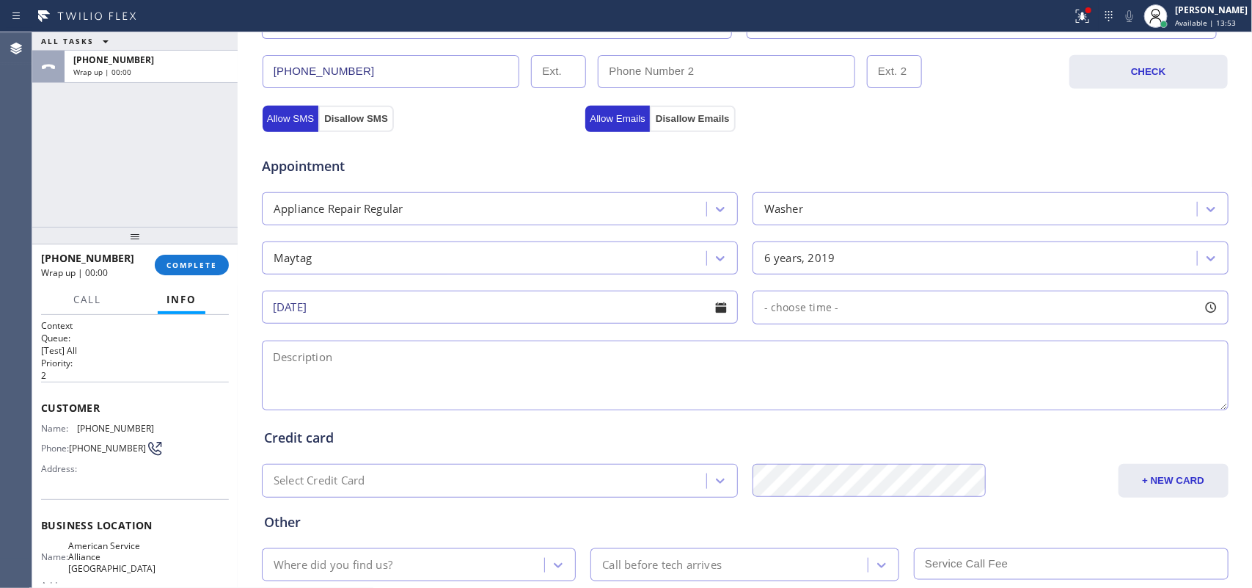
click at [1204, 306] on div at bounding box center [1211, 307] width 25 height 25
drag, startPoint x: 761, startPoint y: 401, endPoint x: 1109, endPoint y: 402, distance: 348.4
click at [1109, 402] on div at bounding box center [1118, 396] width 18 height 31
drag, startPoint x: 756, startPoint y: 398, endPoint x: 460, endPoint y: 405, distance: 295.7
click at [1004, 402] on div at bounding box center [1013, 396] width 18 height 31
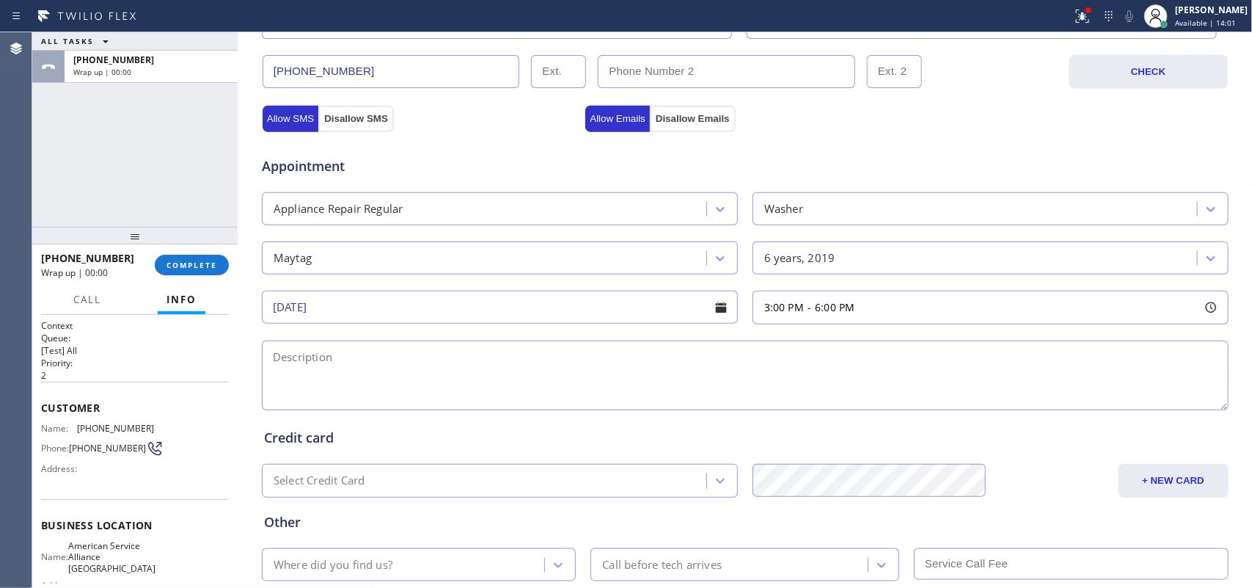
click at [436, 387] on textarea at bounding box center [745, 375] width 967 height 70
click at [330, 361] on textarea "3-6/ $75/" at bounding box center [745, 375] width 967 height 70
paste textarea "Maytag SBS topload washer/6-7 yo/ jumping everywhere when it's turning on/ 7138…"
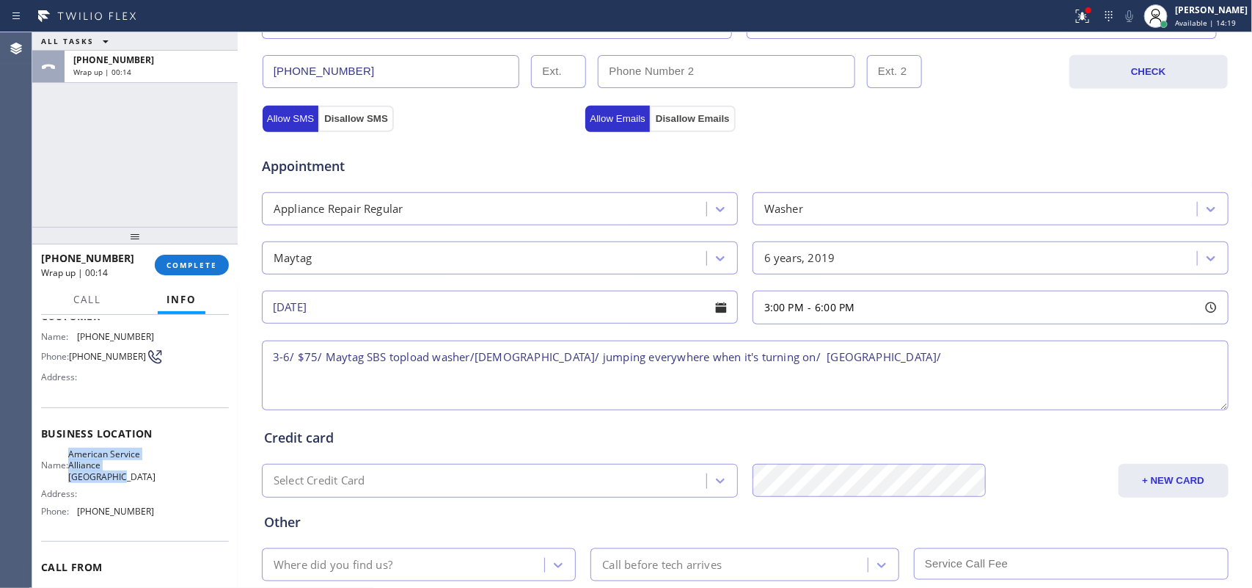
drag, startPoint x: 127, startPoint y: 480, endPoint x: 76, endPoint y: 451, distance: 59.1
click at [76, 451] on div "Name: American Service Alliance Palm Desert" at bounding box center [97, 465] width 113 height 34
copy span "American Service Alliance Palm Desert"
click at [984, 351] on textarea "3-6/ $75/ Maytag SBS topload washer/6-7 yo/ jumping everywhere when it's turnin…" at bounding box center [745, 375] width 967 height 70
paste textarea "American Service Alliance Palm Desert"
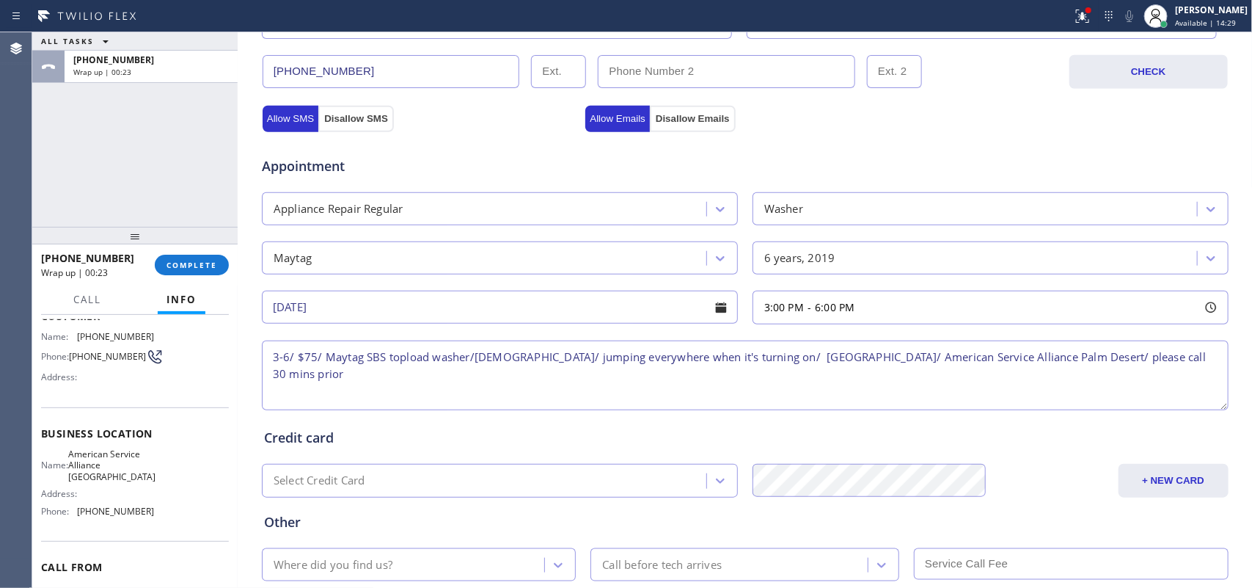
scroll to position [552, 0]
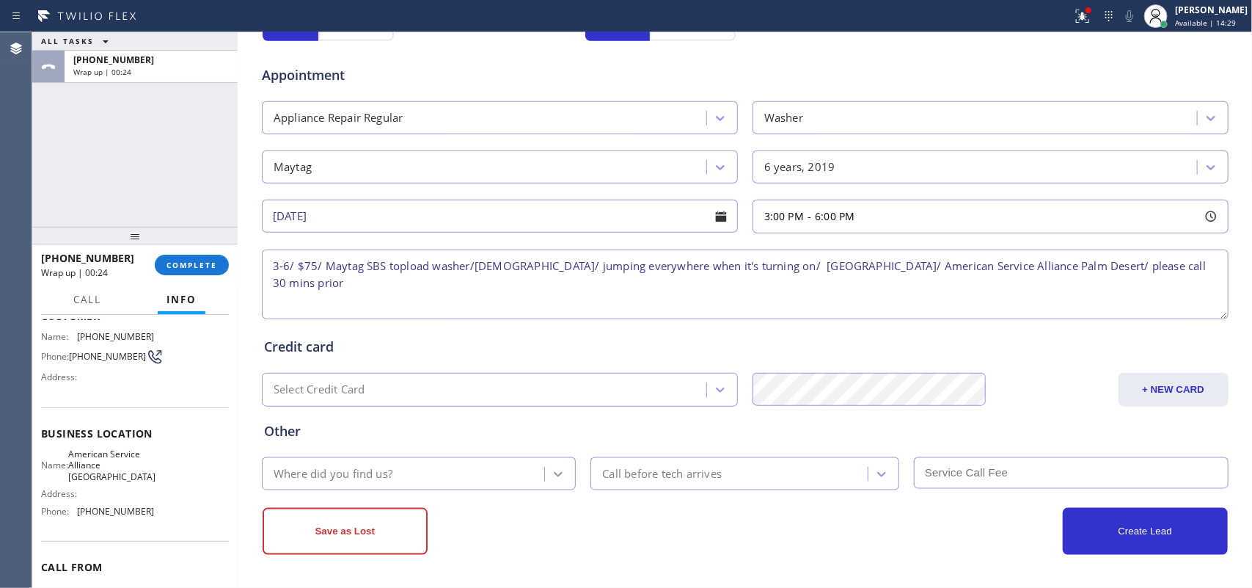
type textarea "3-6/ $75/ Maytag SBS topload washer/6-7 yo/ jumping everywhere when it's turnin…"
click at [551, 468] on icon at bounding box center [558, 474] width 15 height 15
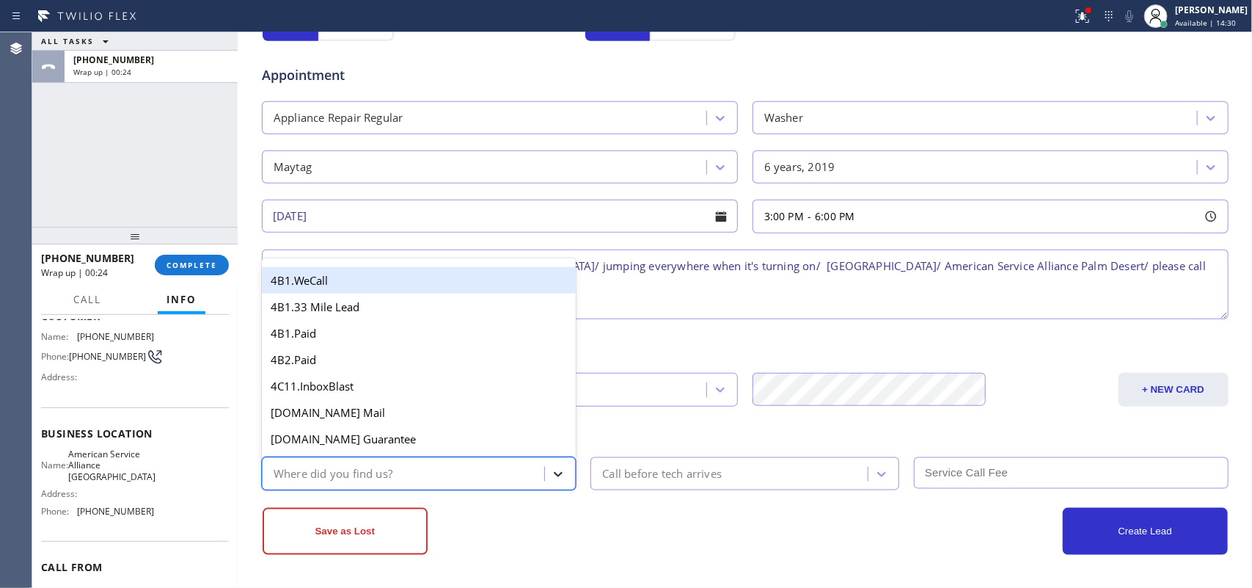
type input "g"
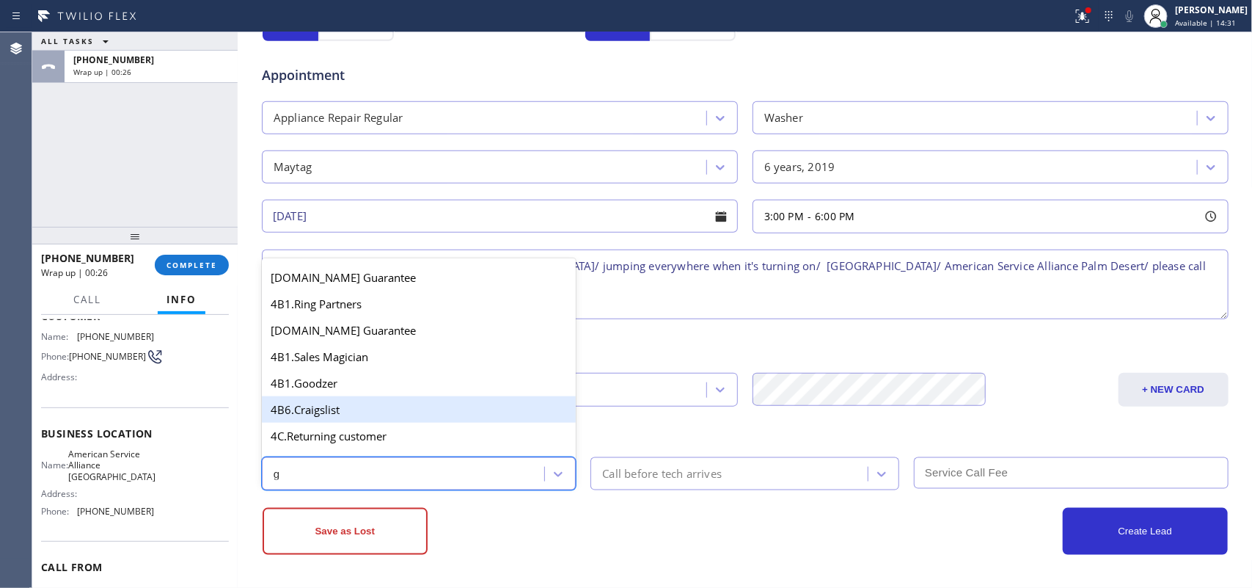
scroll to position [213, 0]
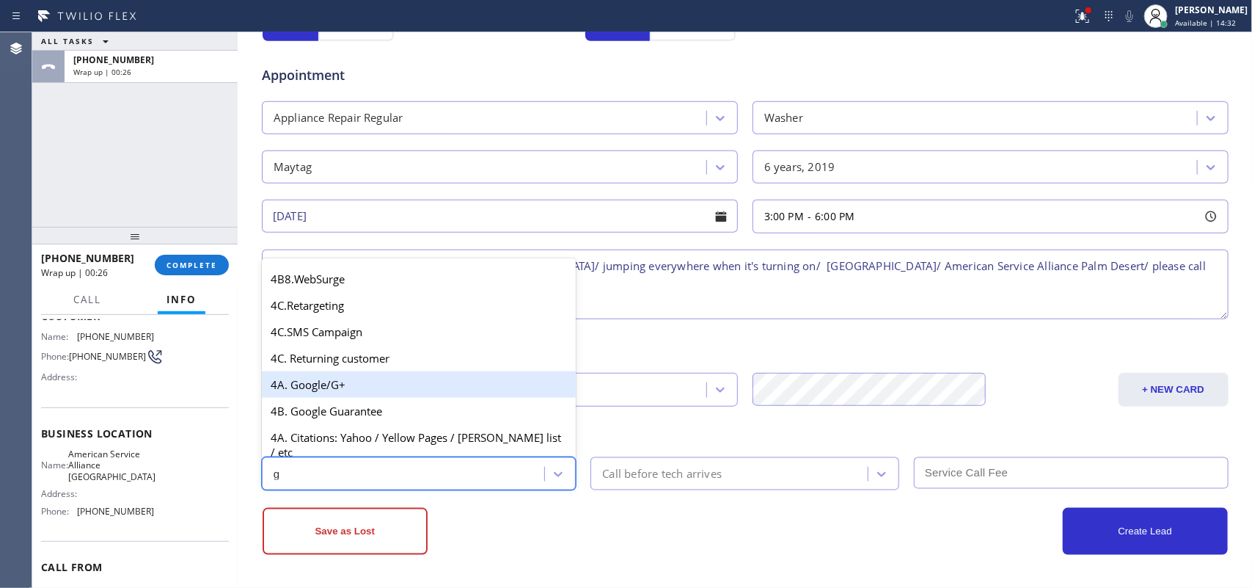
click at [392, 391] on div "4A. Google/G+" at bounding box center [419, 384] width 315 height 26
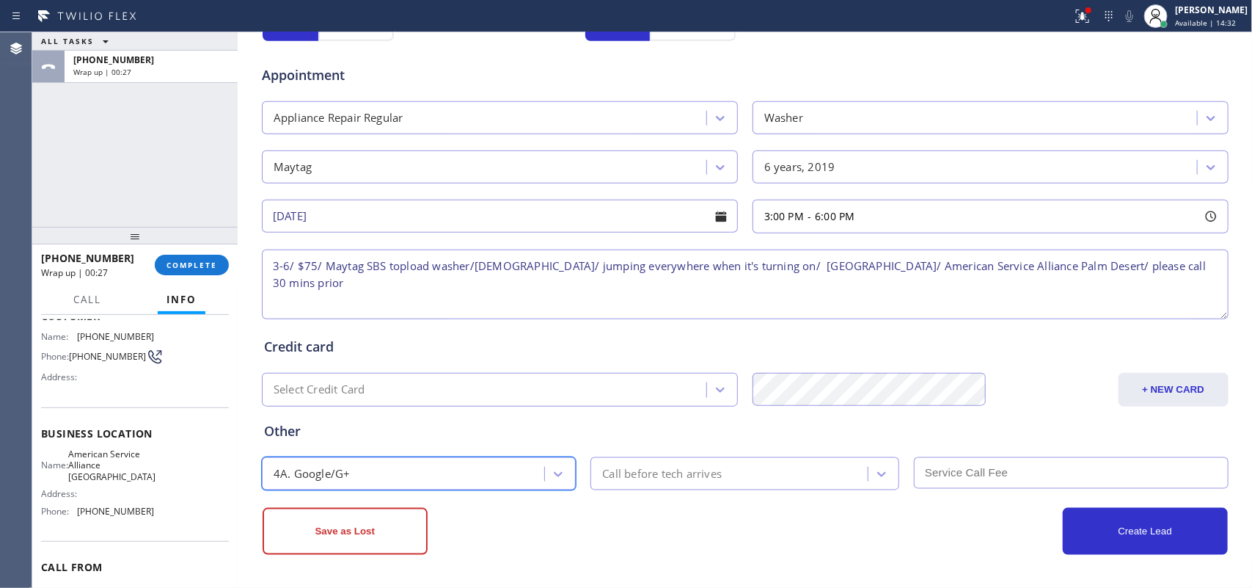
click at [657, 467] on div "Call before tech arrives" at bounding box center [662, 473] width 120 height 17
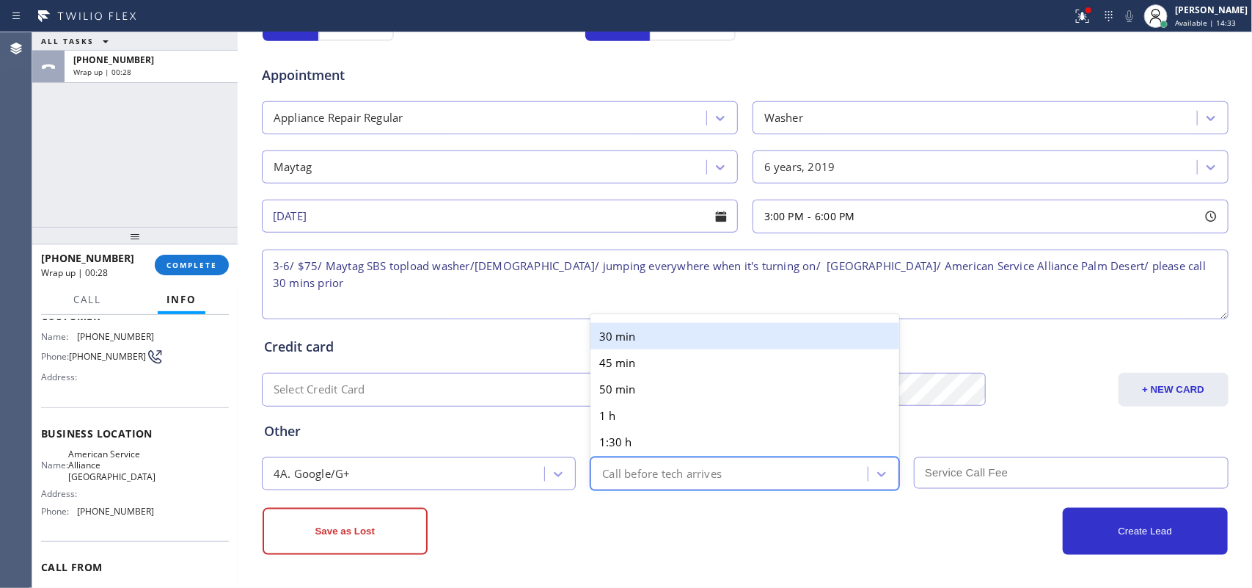
click at [669, 332] on div "30 min" at bounding box center [745, 336] width 309 height 26
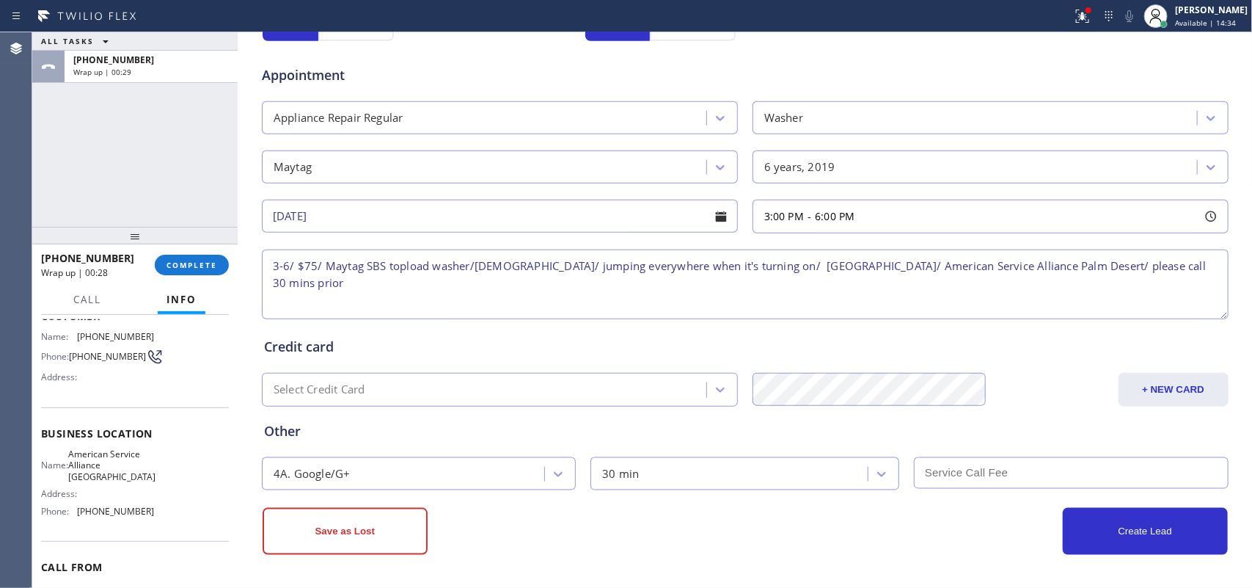
click at [1051, 489] on div at bounding box center [1068, 473] width 323 height 33
click at [1051, 481] on input "text" at bounding box center [1071, 473] width 315 height 32
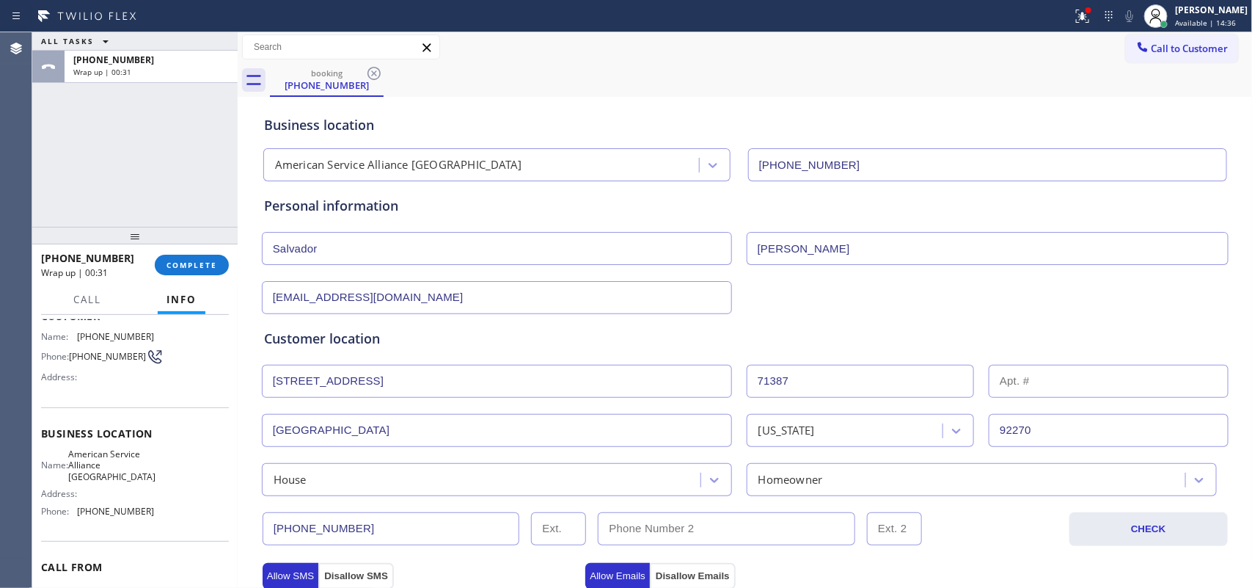
scroll to position [0, 0]
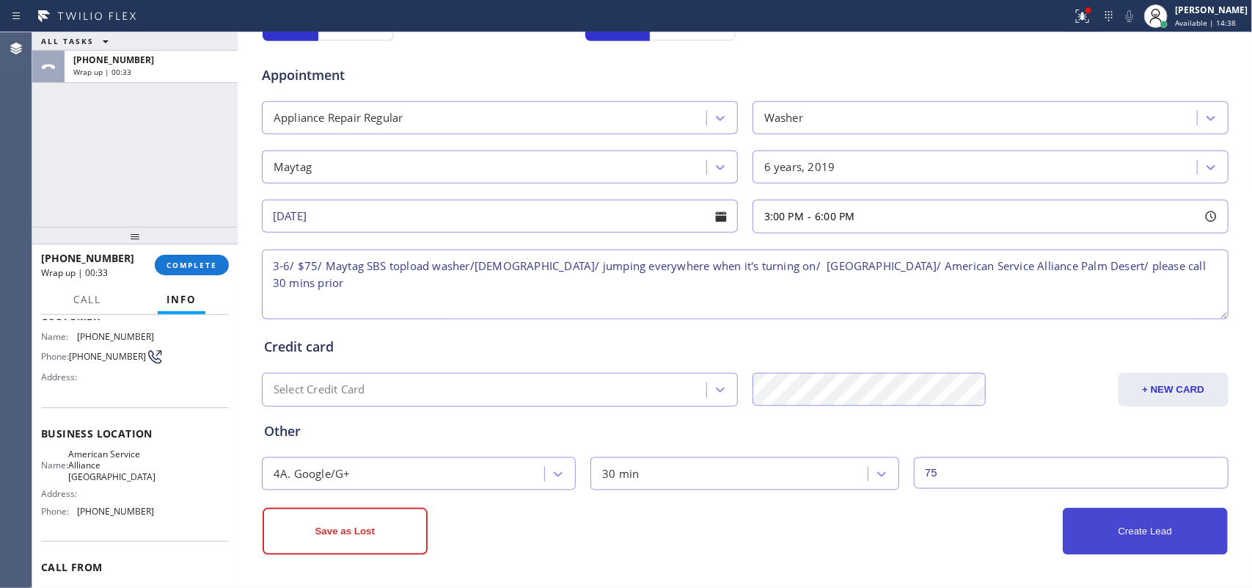
type input "75"
click at [1117, 533] on button "Create Lead" at bounding box center [1145, 531] width 165 height 47
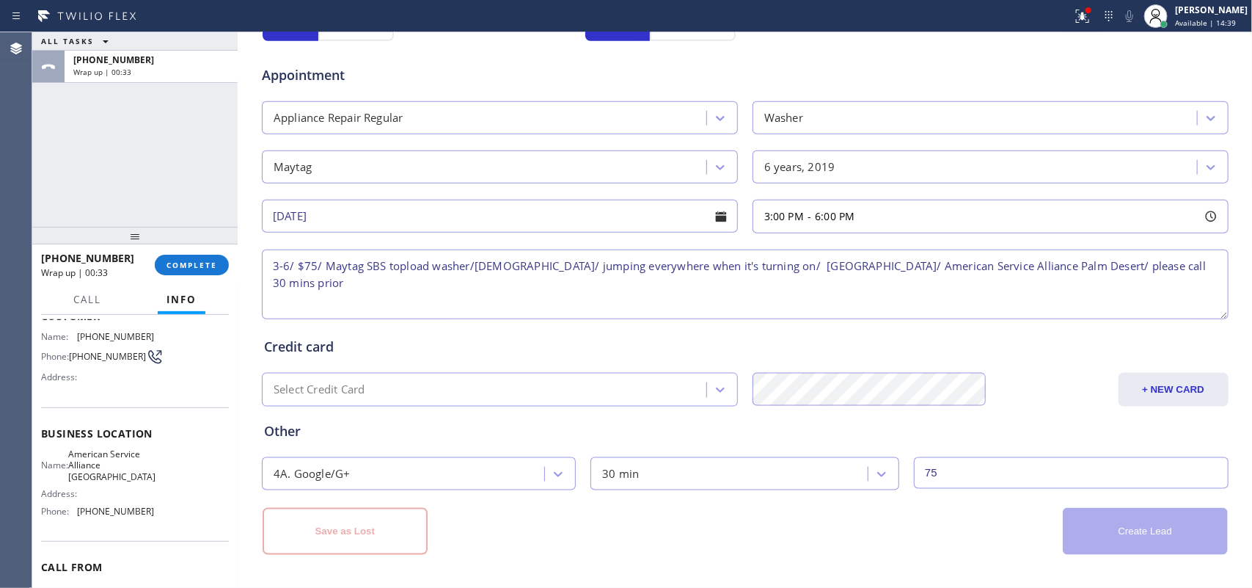
scroll to position [143, 0]
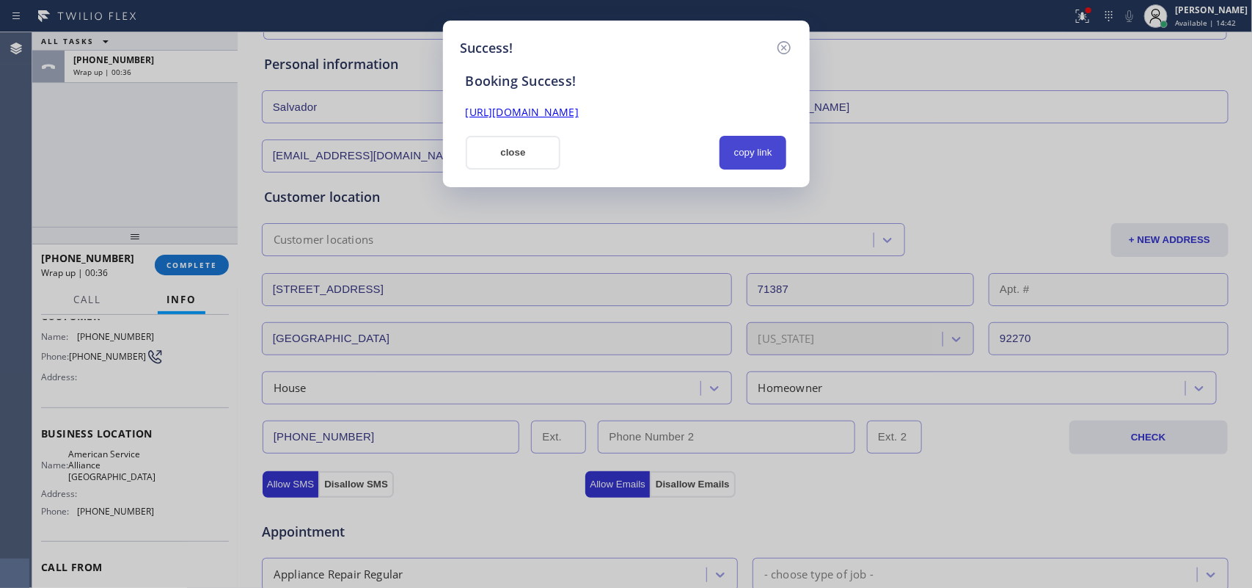
click at [763, 152] on button "copy link" at bounding box center [753, 153] width 67 height 34
click at [579, 111] on link "https://erp.apollosoft.co/customer/767294#portlet_lead" at bounding box center [522, 112] width 113 height 14
click at [525, 169] on button "close" at bounding box center [513, 153] width 95 height 34
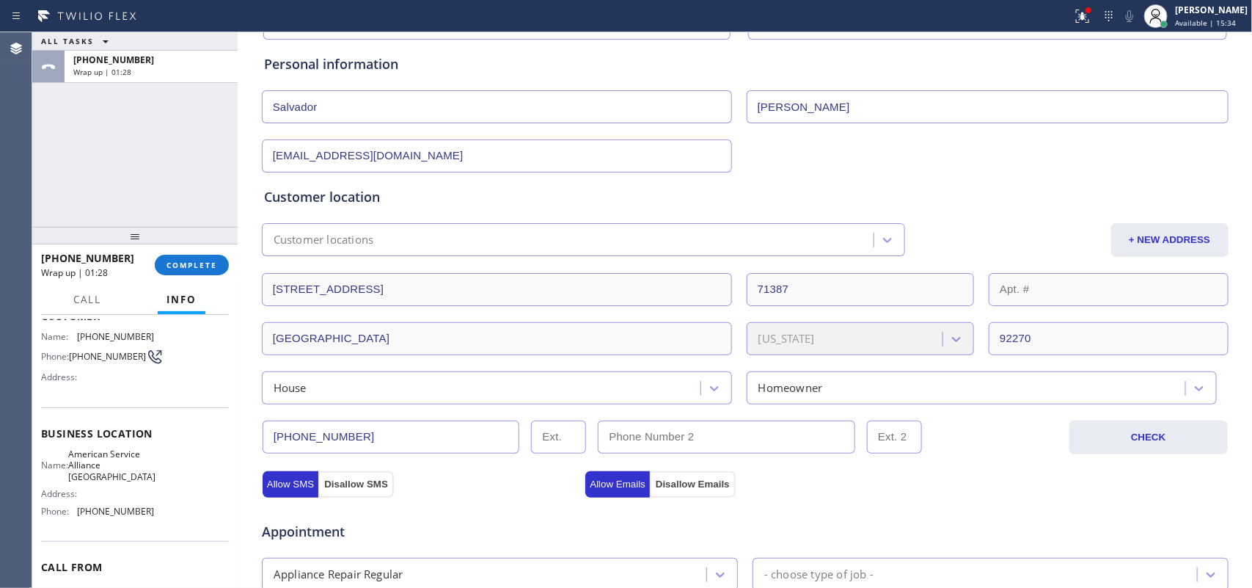
click at [316, 445] on input "(760) 559-8302" at bounding box center [391, 436] width 257 height 33
click at [211, 269] on span "COMPLETE" at bounding box center [192, 265] width 51 height 10
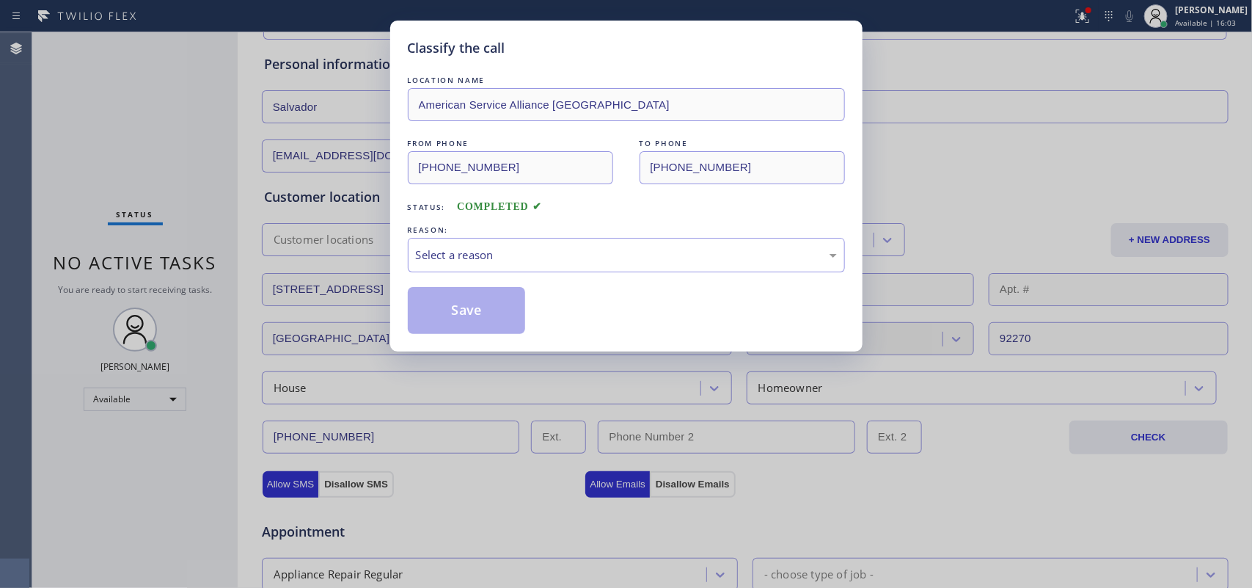
click at [497, 228] on div "REASON:" at bounding box center [626, 229] width 437 height 15
click at [500, 254] on div "Select a reason" at bounding box center [626, 254] width 421 height 17
click at [492, 302] on button "Save" at bounding box center [467, 310] width 118 height 47
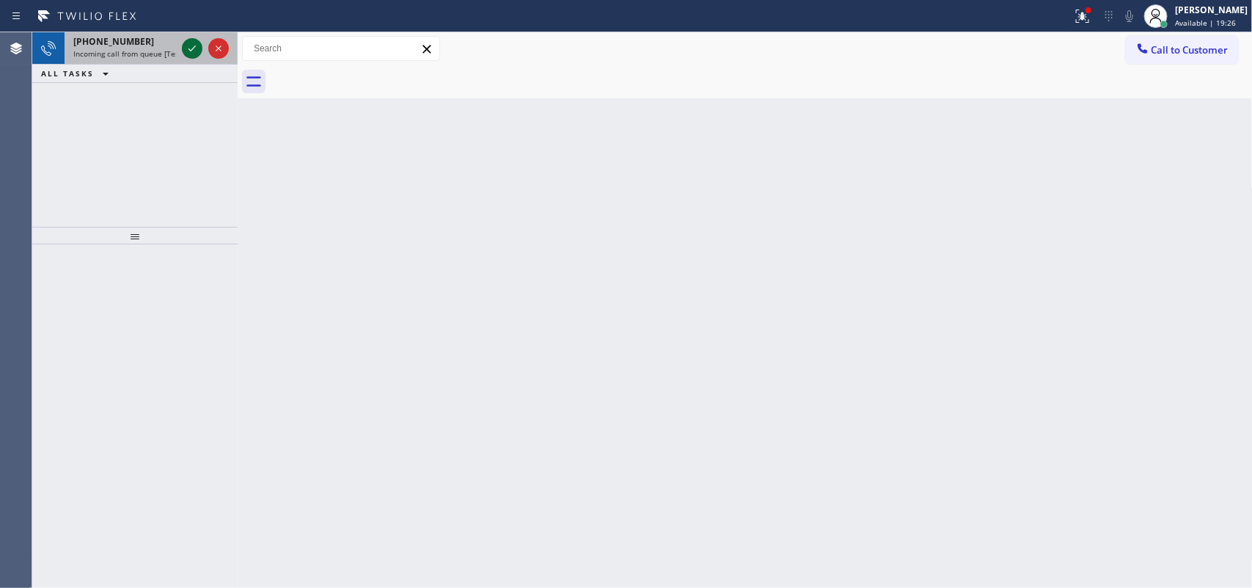
click at [189, 45] on icon at bounding box center [192, 49] width 18 height 18
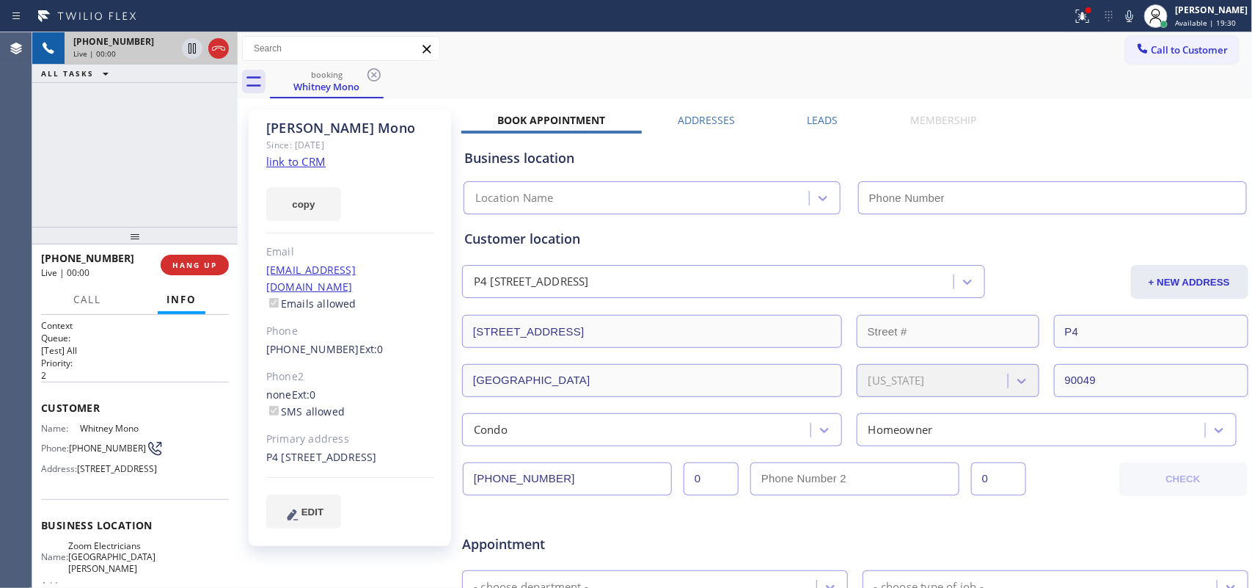
type input "(310) 388-4067"
click at [301, 158] on link "link to CRM" at bounding box center [295, 161] width 59 height 15
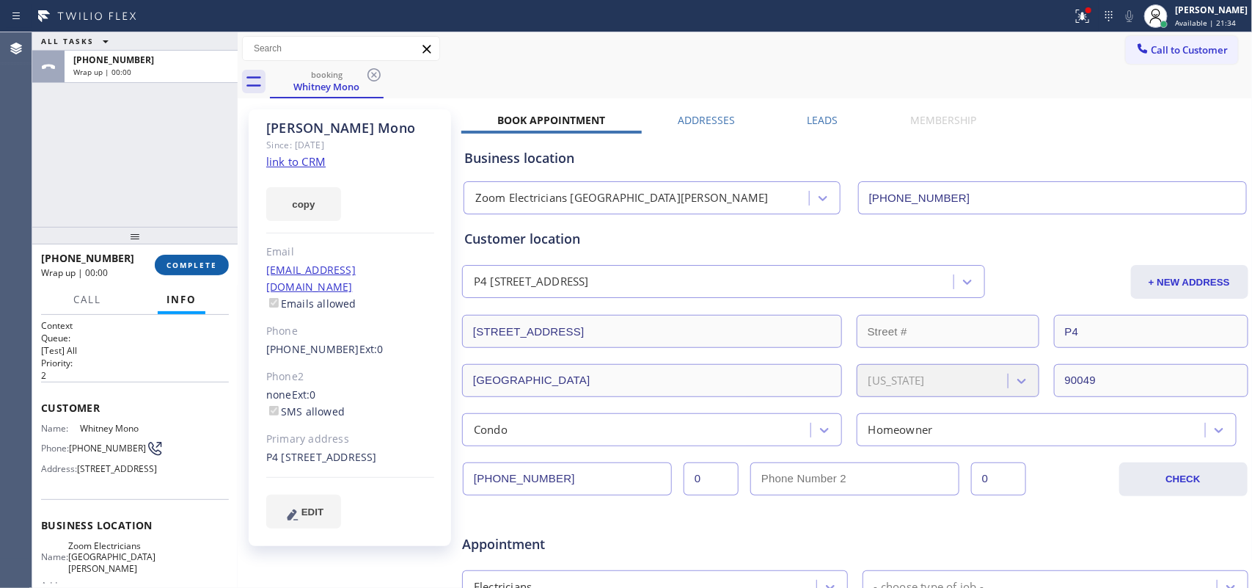
click at [191, 270] on button "COMPLETE" at bounding box center [192, 265] width 74 height 21
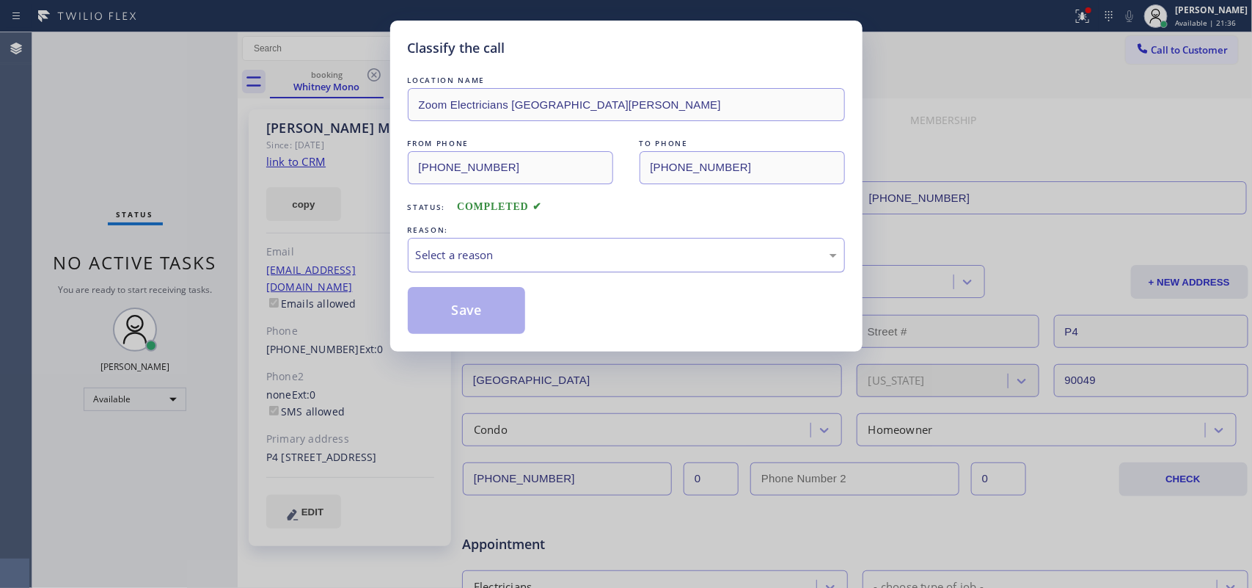
click at [742, 257] on div "Select a reason" at bounding box center [626, 254] width 421 height 17
click at [475, 315] on button "Save" at bounding box center [467, 310] width 118 height 47
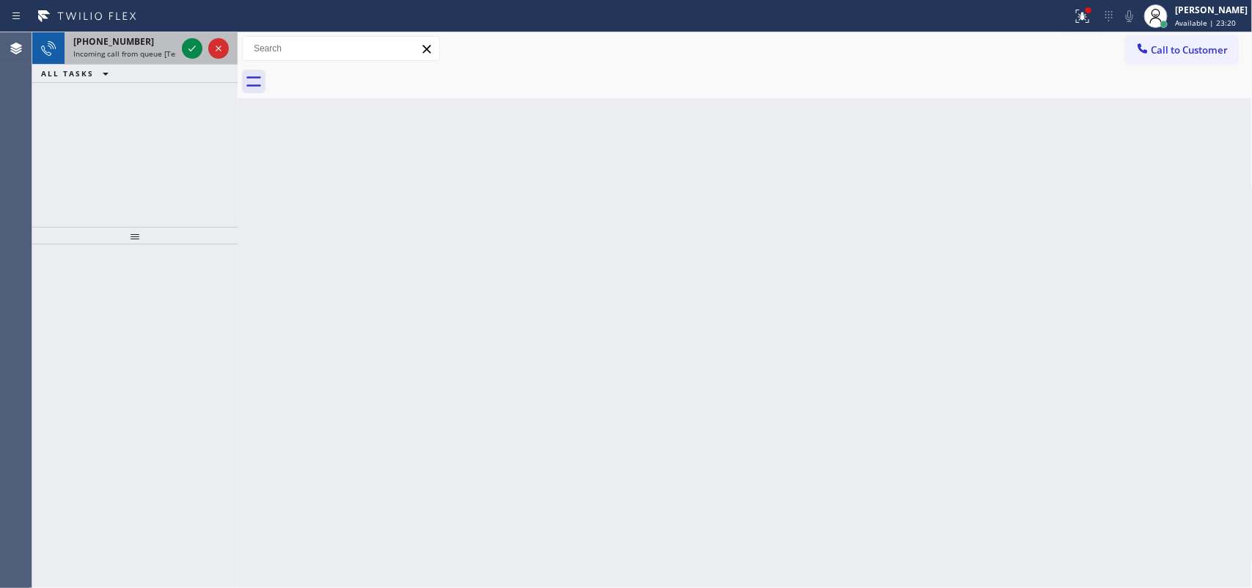
click at [70, 42] on div "+16192023130 Incoming call from queue [Test] All" at bounding box center [122, 48] width 114 height 32
click at [188, 44] on icon at bounding box center [192, 49] width 18 height 18
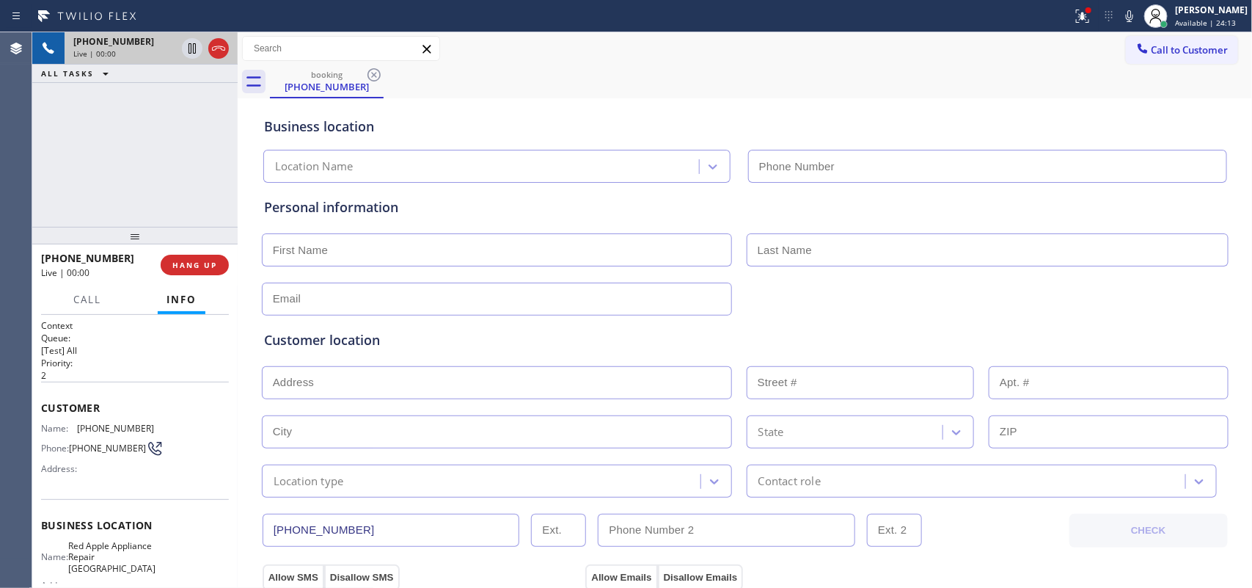
type input "(408) 872-9690"
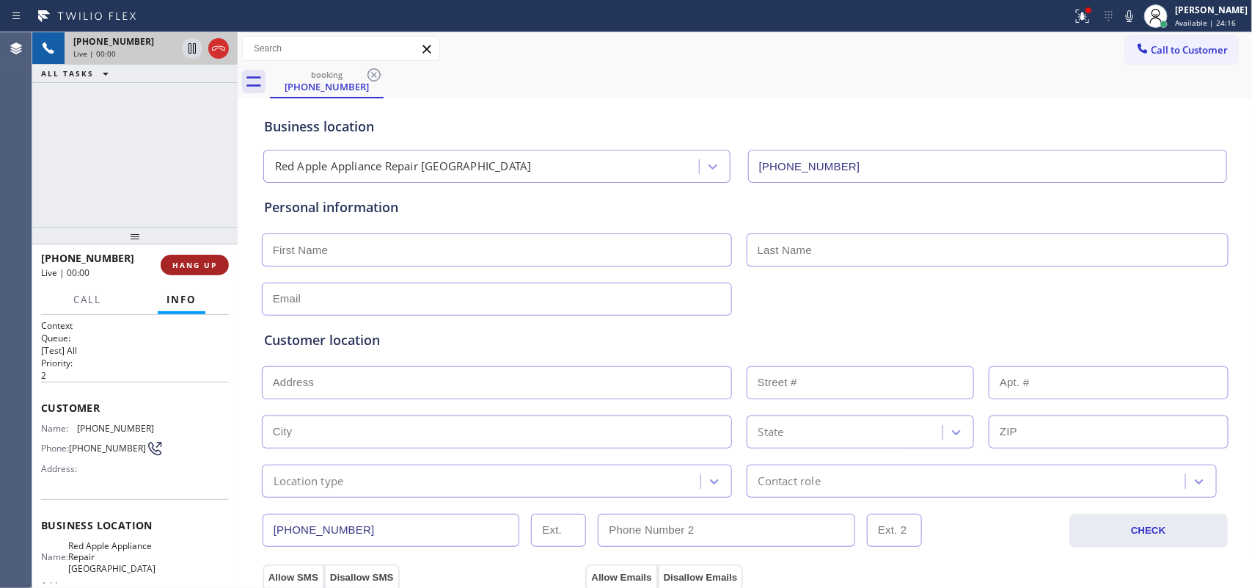
click at [224, 262] on button "HANG UP" at bounding box center [195, 265] width 68 height 21
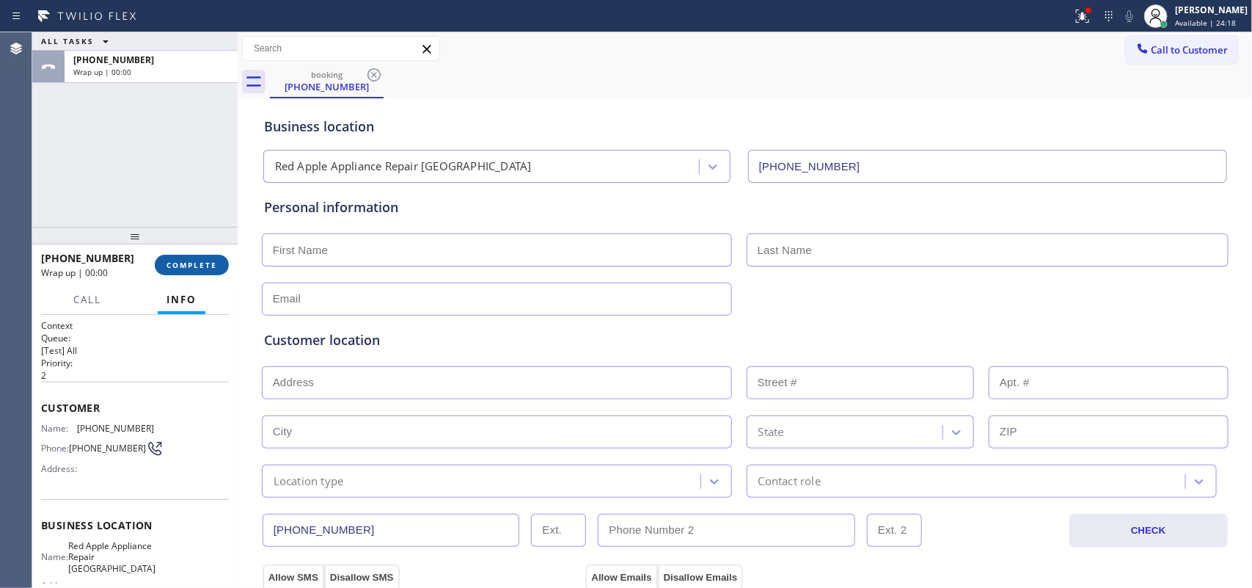
click at [224, 262] on button "COMPLETE" at bounding box center [192, 265] width 74 height 21
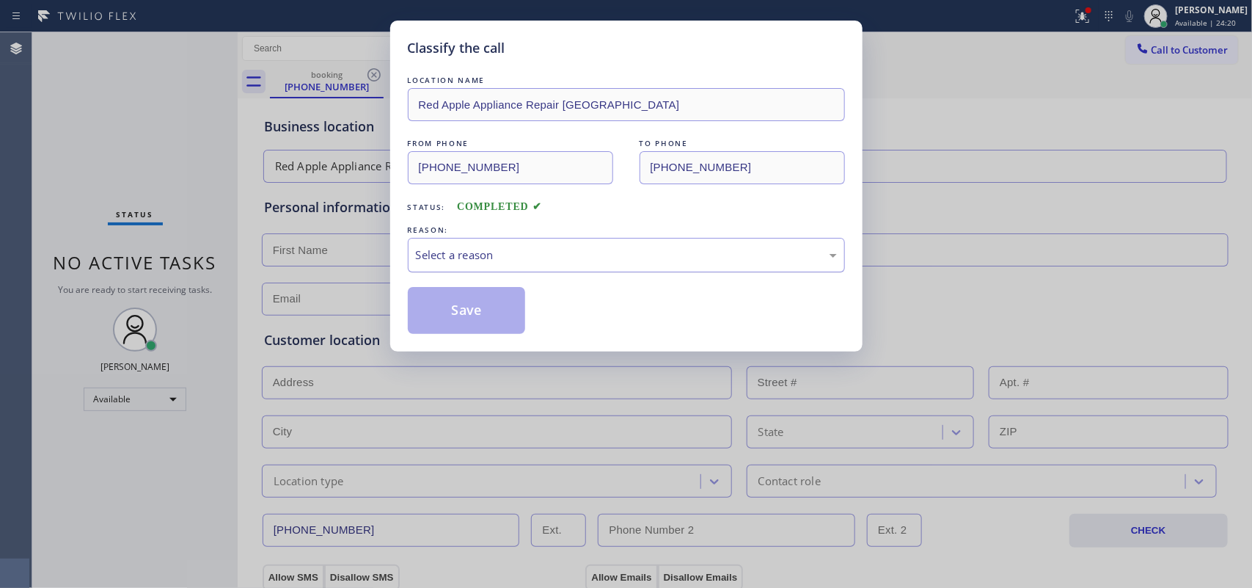
click at [573, 257] on div "Select a reason" at bounding box center [626, 254] width 421 height 17
click at [585, 249] on div "Select a reason" at bounding box center [626, 254] width 421 height 17
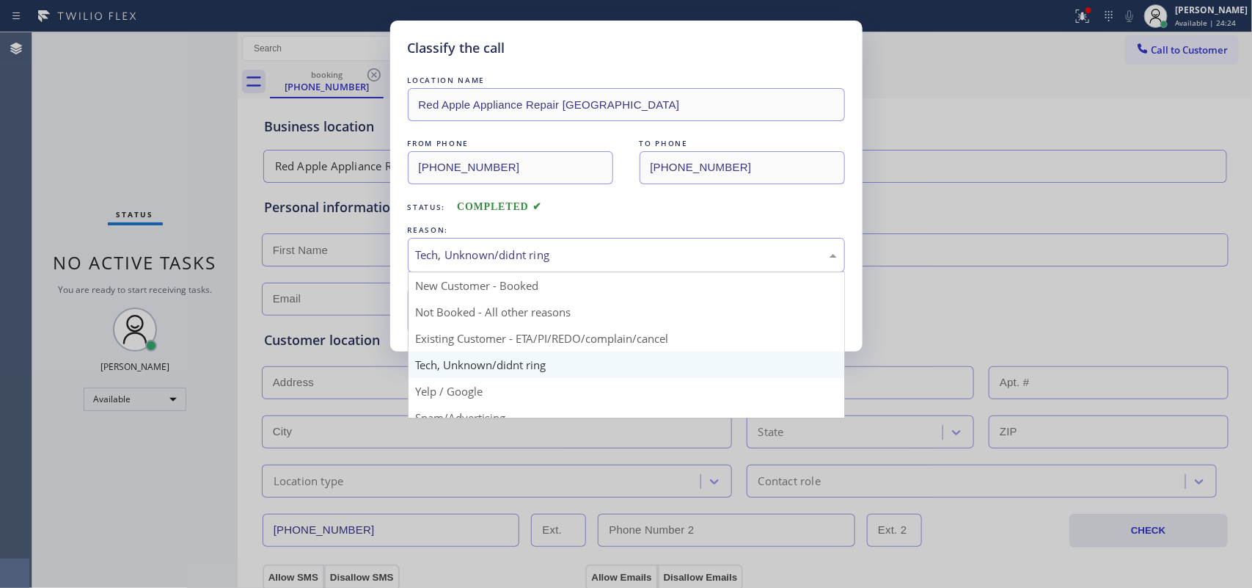
click at [511, 260] on div "Tech, Unknown/didnt ring" at bounding box center [626, 254] width 421 height 17
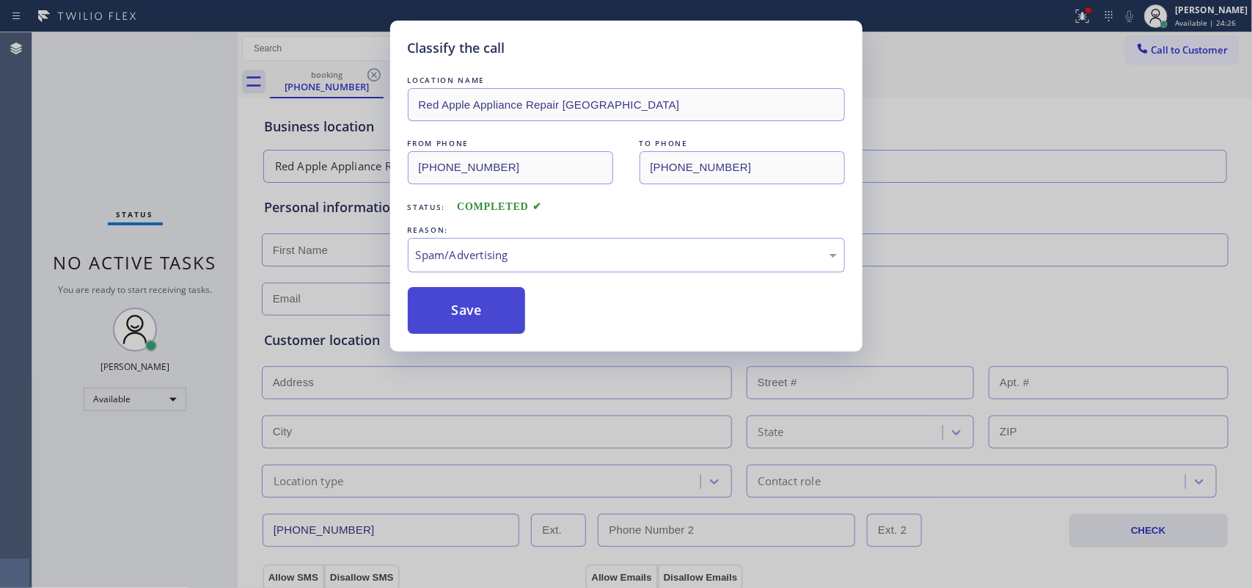
click at [508, 306] on button "Save" at bounding box center [467, 310] width 118 height 47
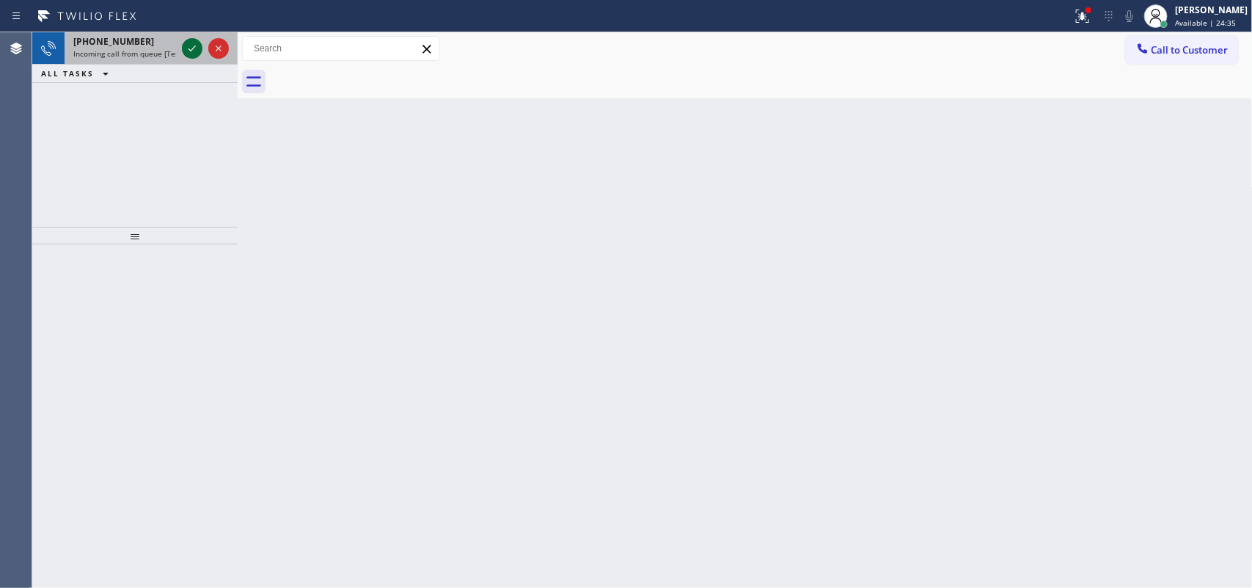
click at [193, 53] on icon at bounding box center [192, 49] width 18 height 18
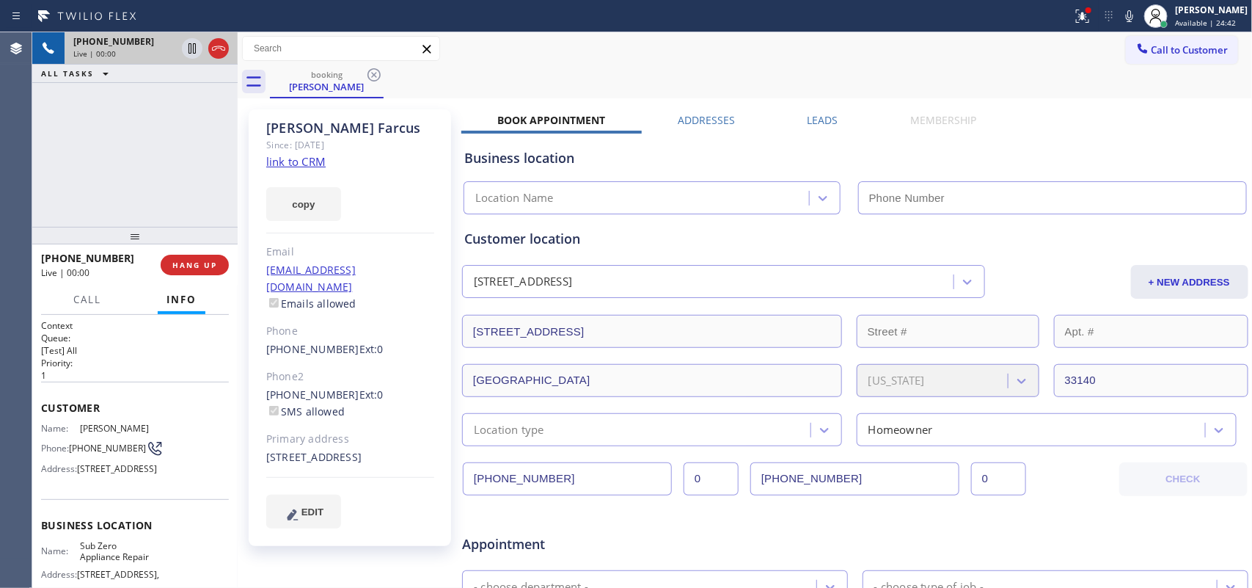
type input "(855) 340-1313"
click at [313, 156] on link "link to CRM" at bounding box center [295, 161] width 59 height 15
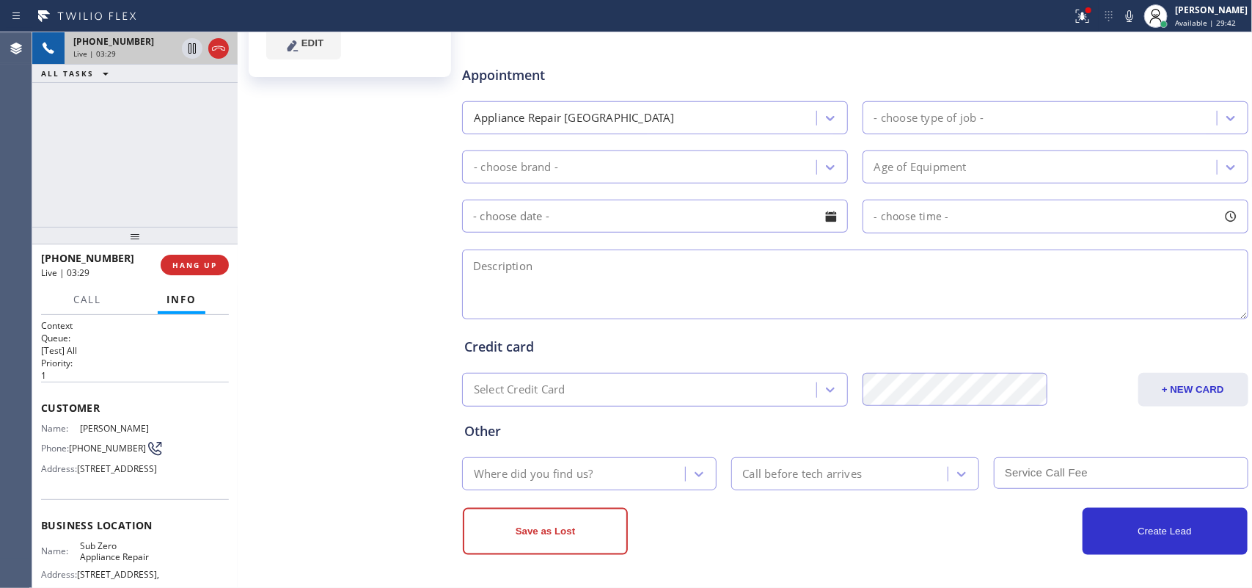
scroll to position [11, 0]
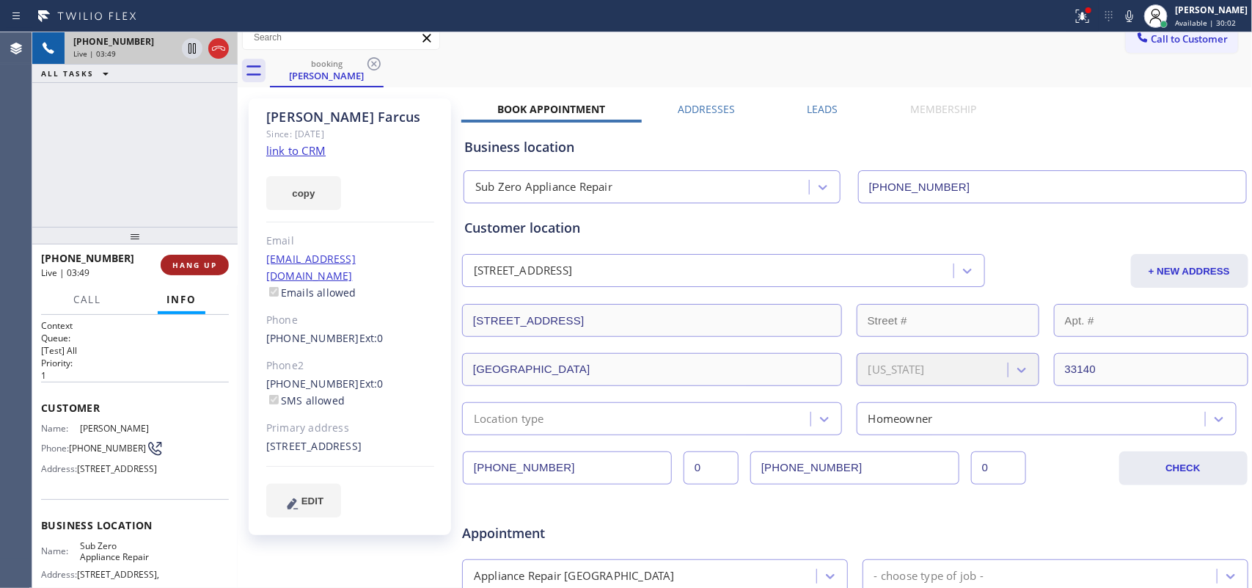
click at [218, 270] on button "HANG UP" at bounding box center [195, 265] width 68 height 21
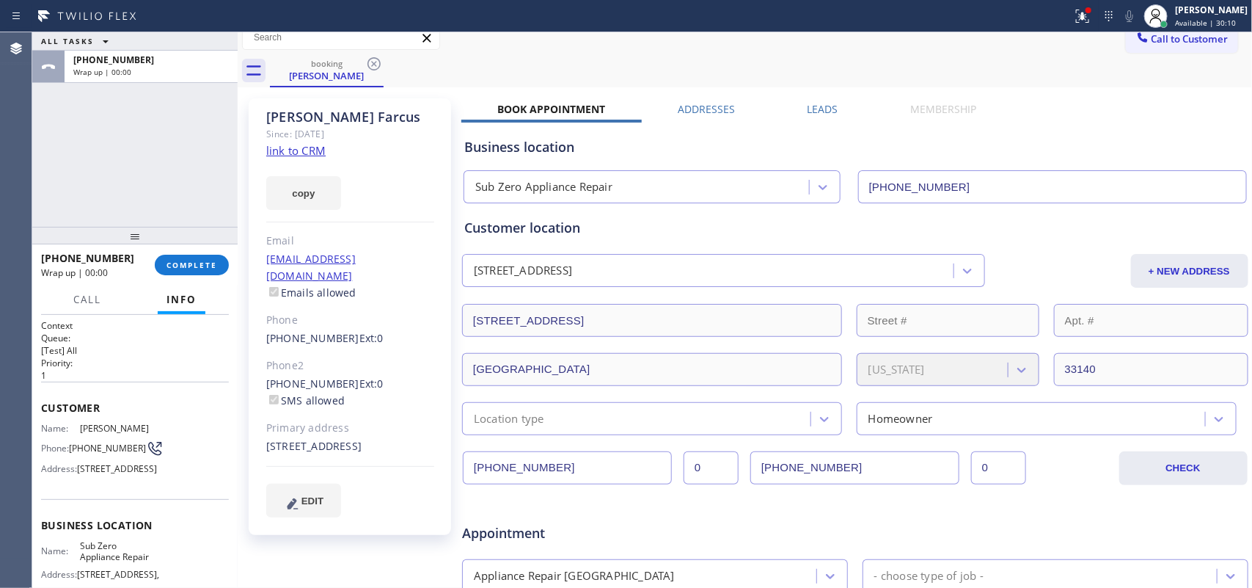
click at [78, 158] on div "ALL TASKS ALL TASKS ACTIVE TASKS TASKS IN WRAP UP +17865467300 Wrap up | 00:00" at bounding box center [134, 129] width 205 height 194
click at [107, 171] on div "ALL TASKS ALL TASKS ACTIVE TASKS TASKS IN WRAP UP +17865467300 Wrap up | 00:00" at bounding box center [134, 129] width 205 height 194
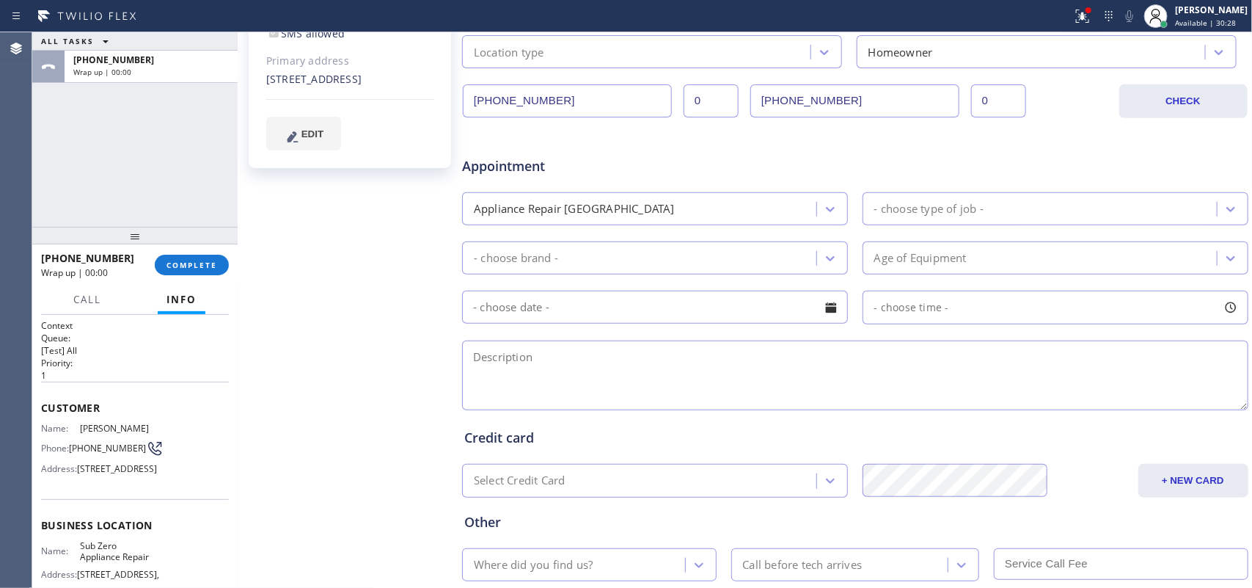
click at [907, 203] on div "- choose type of job -" at bounding box center [928, 208] width 109 height 17
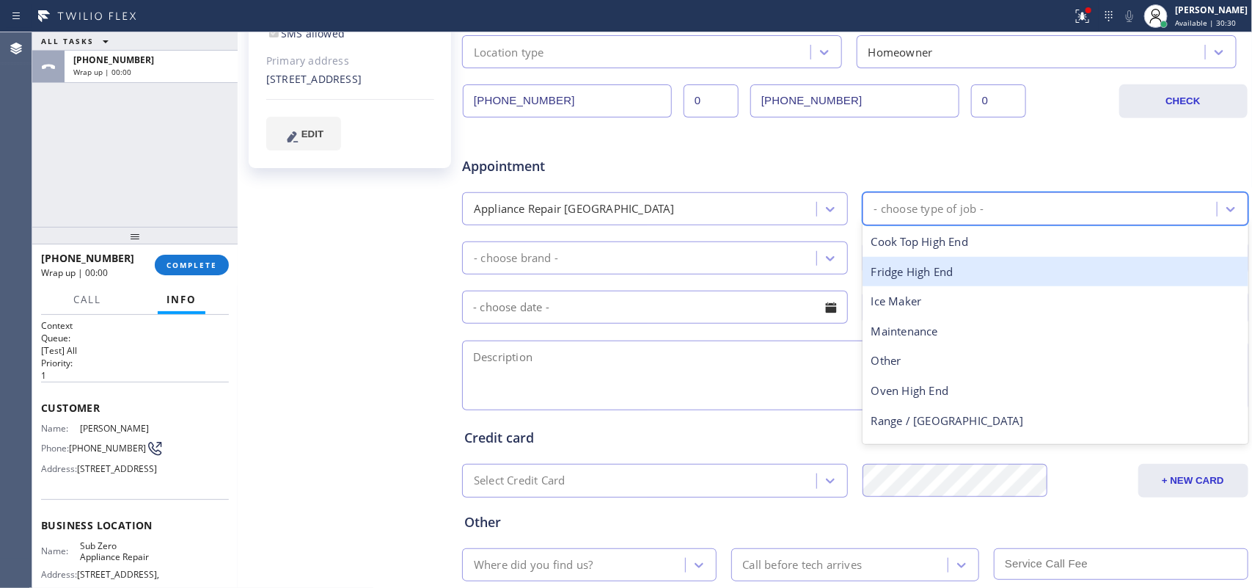
click at [932, 271] on div "Fridge High End" at bounding box center [1056, 272] width 386 height 30
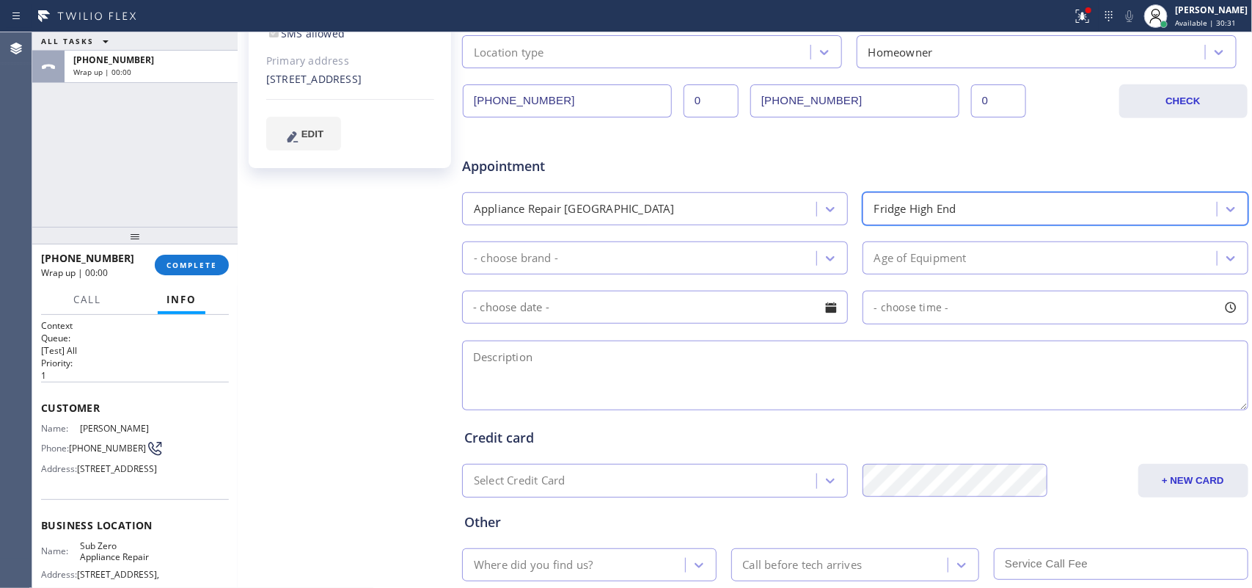
click at [827, 240] on div "- choose brand - Age of Equipment" at bounding box center [855, 256] width 789 height 36
click at [830, 246] on div "- choose brand -" at bounding box center [655, 257] width 386 height 33
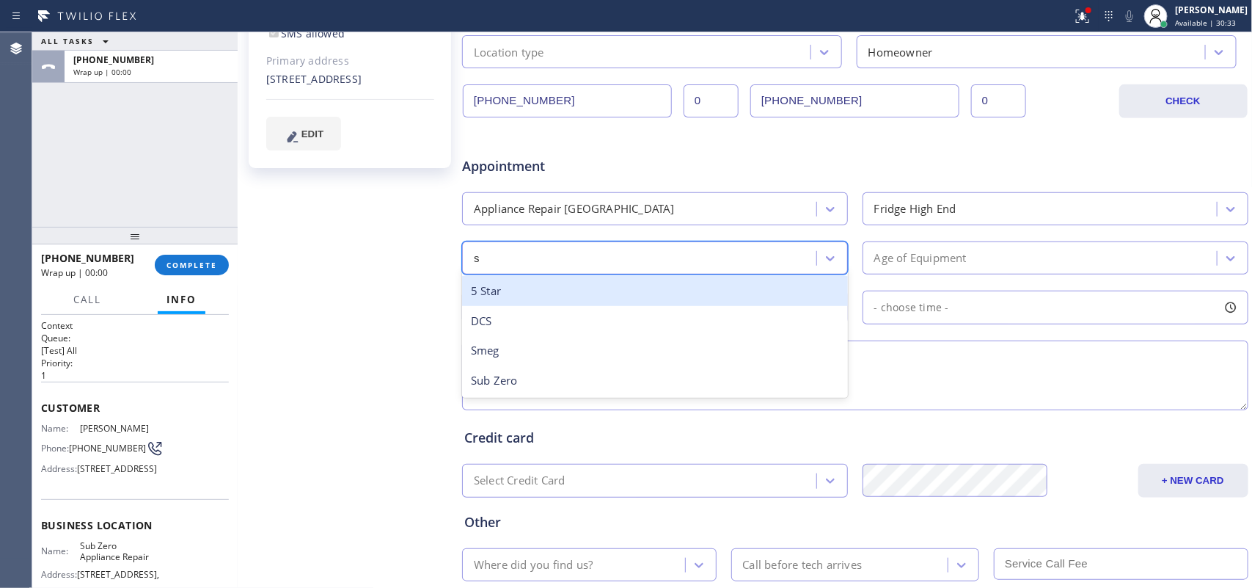
type input "su"
click at [607, 302] on div "Sub Zero" at bounding box center [655, 291] width 386 height 30
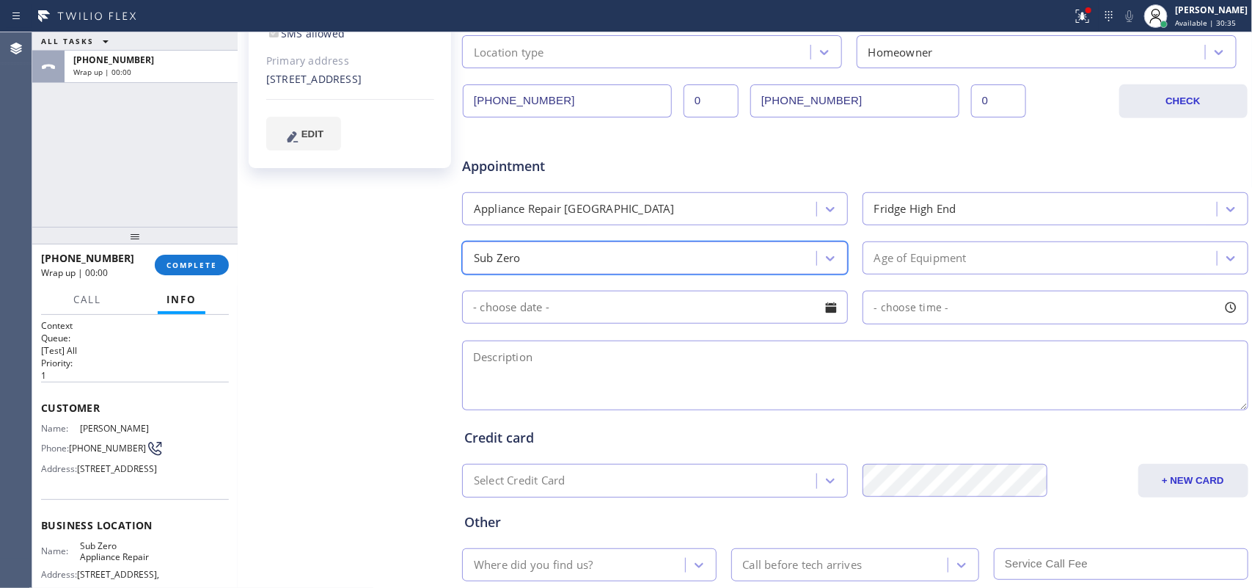
click at [951, 271] on div "Age of Equipment" at bounding box center [1042, 258] width 350 height 26
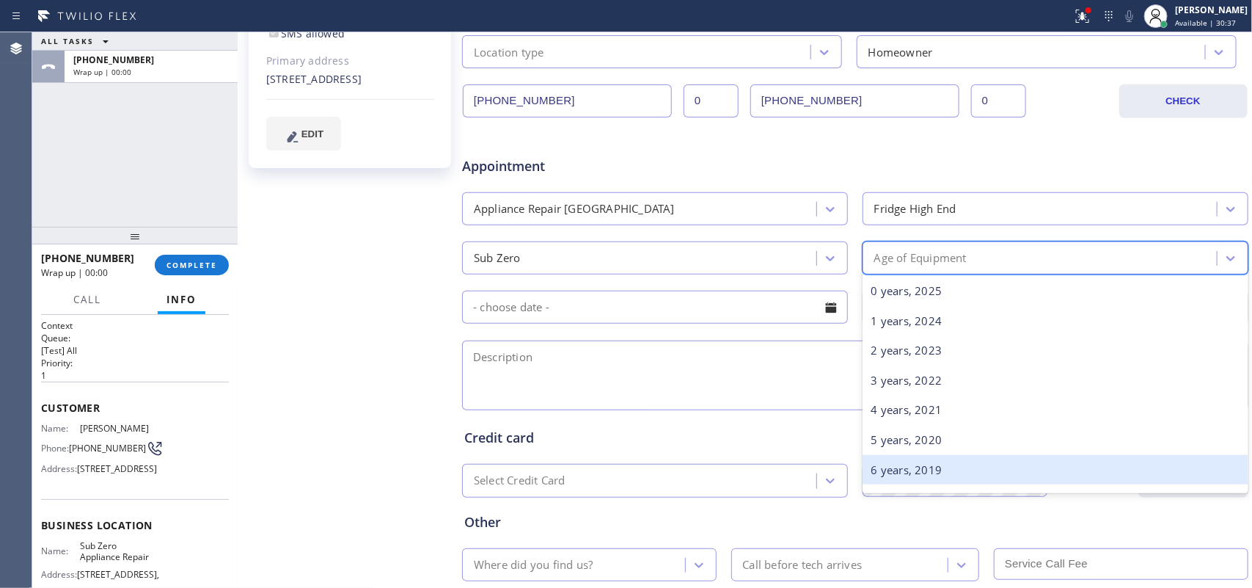
click at [926, 466] on div "6 years, 2019" at bounding box center [1056, 470] width 386 height 30
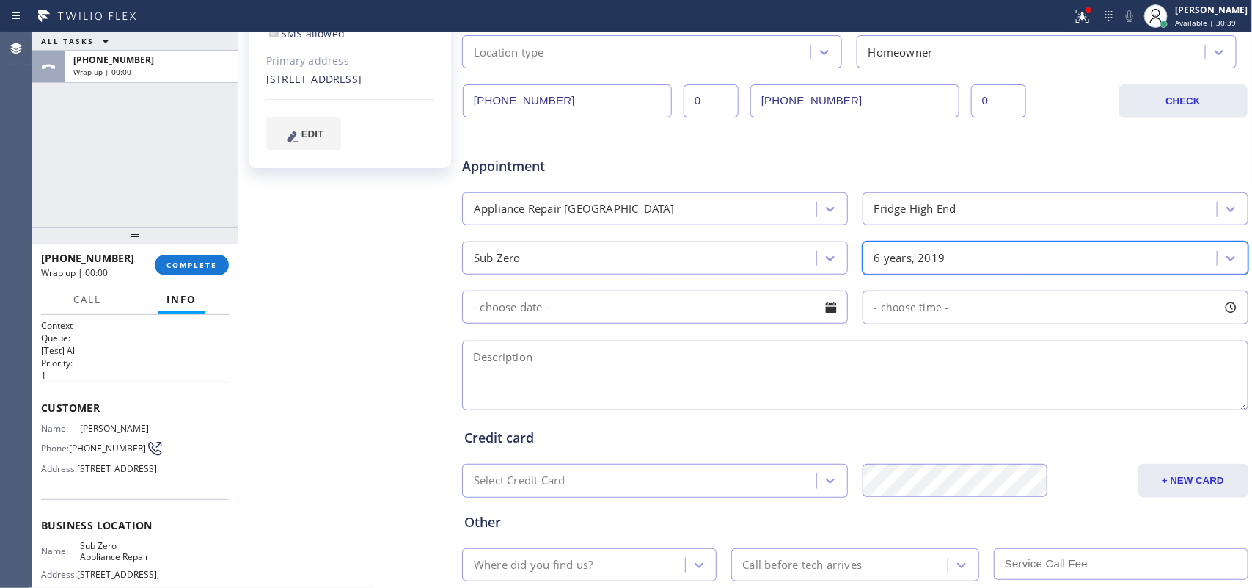
click at [831, 312] on div at bounding box center [831, 307] width 25 height 25
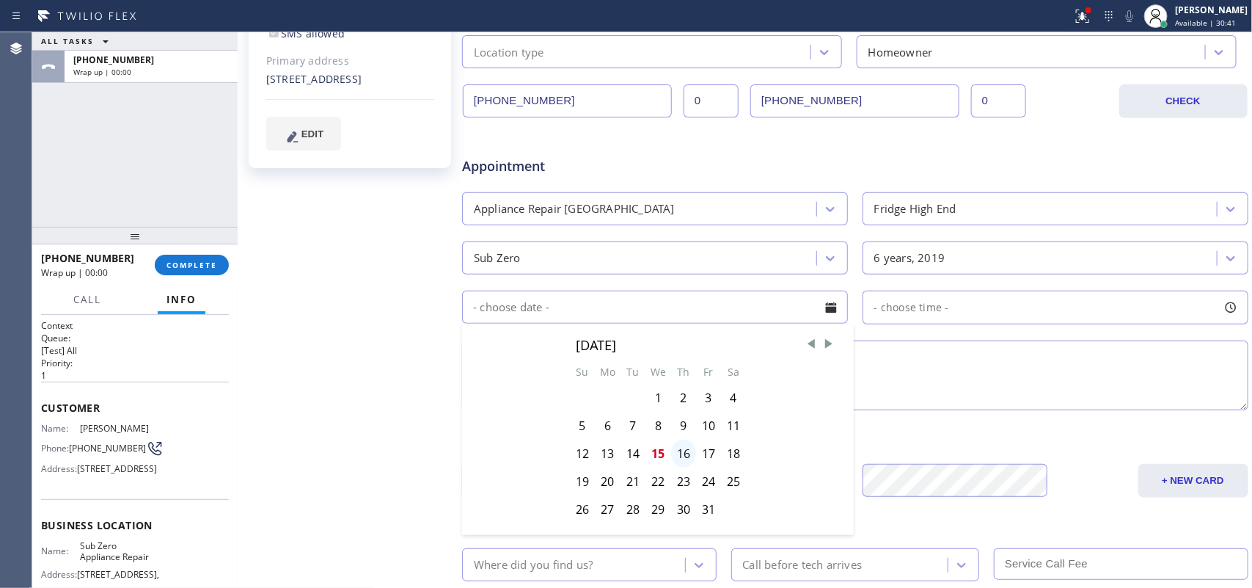
click at [684, 455] on div "16" at bounding box center [683, 453] width 25 height 28
click at [684, 455] on div "Credit card Select Credit Card + NEW CARD CANCEL SAVE" at bounding box center [855, 455] width 788 height 84
type input "10/16/2025"
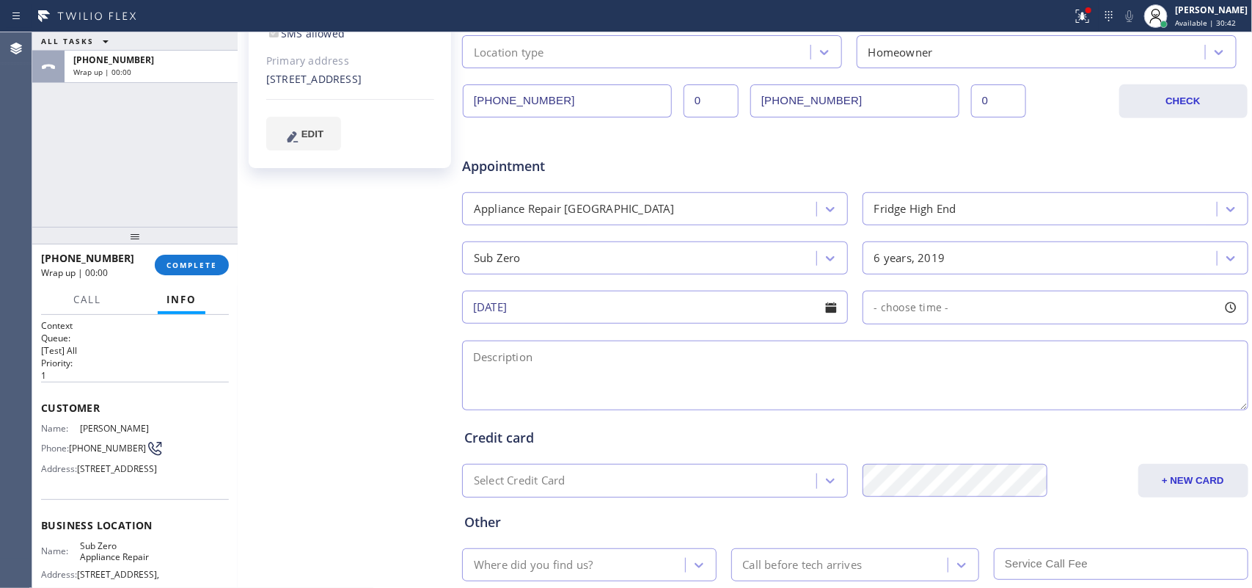
click at [1218, 307] on div at bounding box center [1230, 307] width 25 height 25
drag, startPoint x: 868, startPoint y: 395, endPoint x: 1064, endPoint y: 404, distance: 196.8
click at [1064, 404] on div at bounding box center [1070, 396] width 18 height 31
drag, startPoint x: 870, startPoint y: 401, endPoint x: 983, endPoint y: 403, distance: 113.0
click at [983, 403] on div at bounding box center [988, 396] width 18 height 31
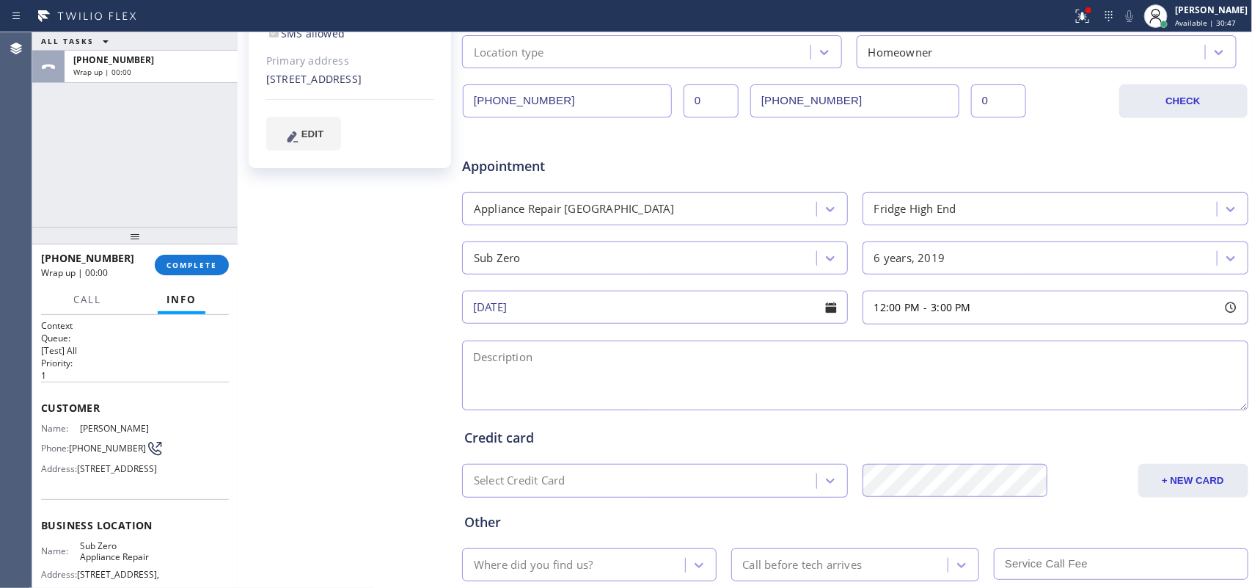
click at [676, 361] on textarea at bounding box center [855, 375] width 786 height 70
type textarea "12-3/"
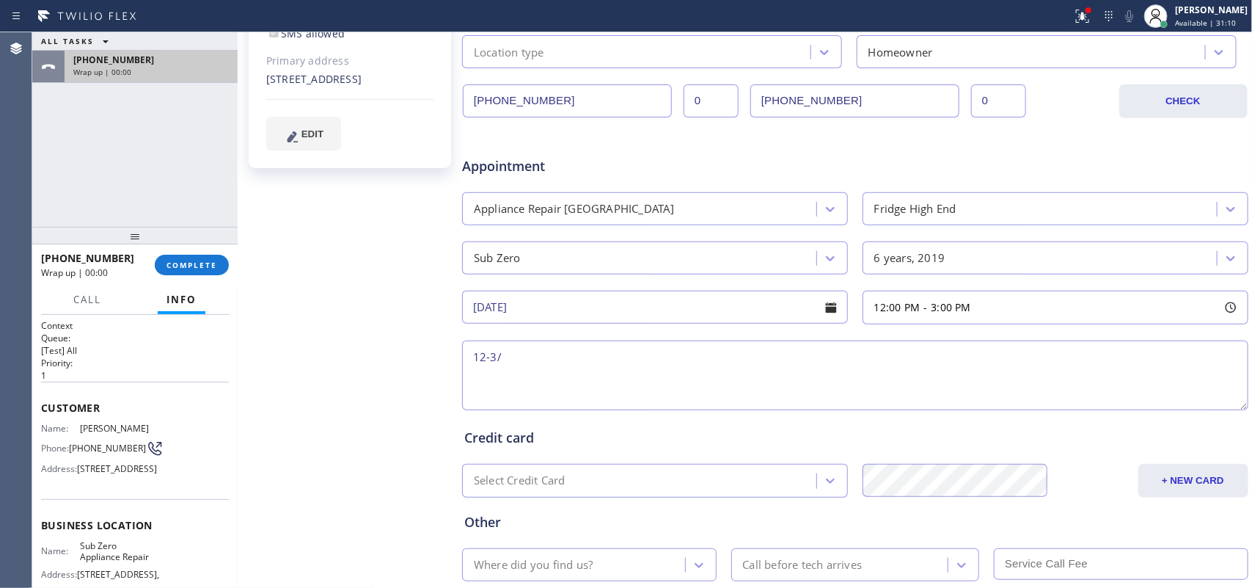
click at [191, 66] on div "+17865467300 Wrap up | 00:00" at bounding box center [148, 67] width 167 height 32
drag, startPoint x: 532, startPoint y: 359, endPoint x: 460, endPoint y: 343, distance: 73.7
click at [461, 346] on div "12-3/" at bounding box center [855, 376] width 789 height 73
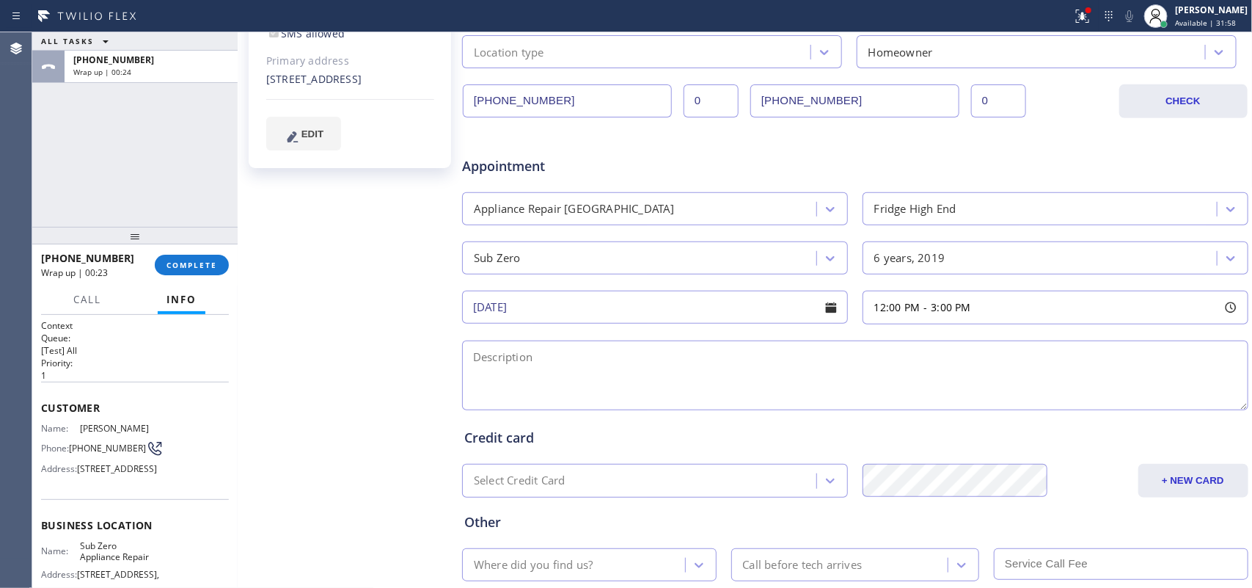
click at [87, 174] on div "ALL TASKS ALL TASKS ACTIVE TASKS TASKS IN WRAP UP +17865467300 Wrap up | 00:24" at bounding box center [134, 129] width 205 height 194
click at [111, 143] on div "ALL TASKS ALL TASKS ACTIVE TASKS TASKS IN WRAP UP +17865467300 Wrap up | 00:41" at bounding box center [134, 129] width 205 height 194
click at [67, 172] on div "ALL TASKS ALL TASKS ACTIVE TASKS TASKS IN WRAP UP +17865467300 Wrap up | 01:44" at bounding box center [134, 129] width 205 height 194
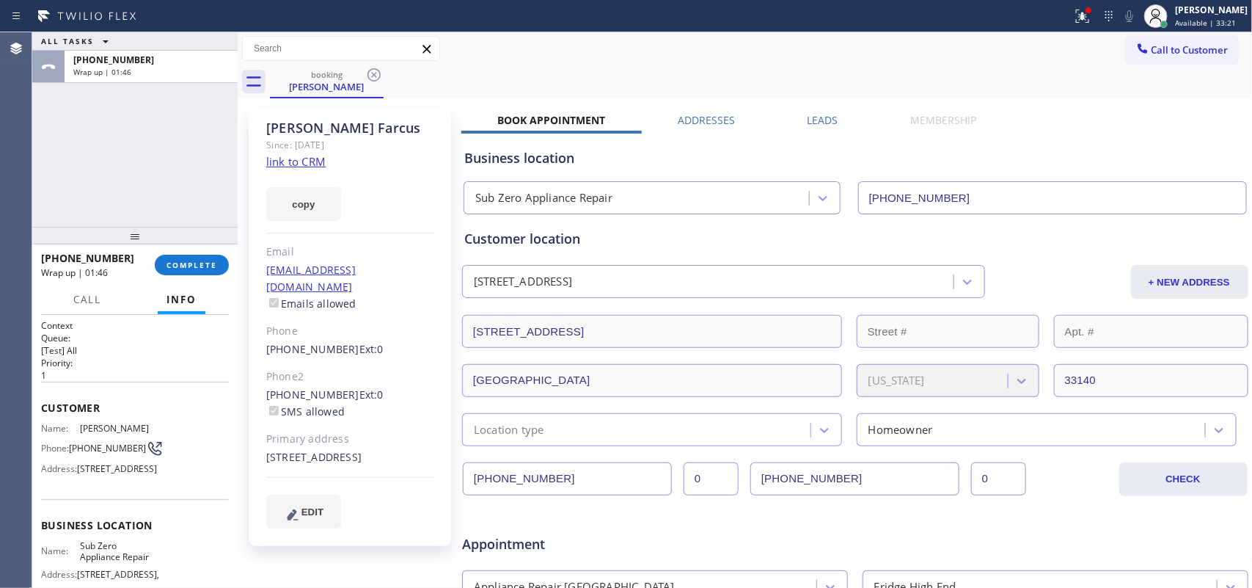
drag, startPoint x: 341, startPoint y: 125, endPoint x: 269, endPoint y: 125, distance: 71.9
click at [269, 125] on div "Joe Farcus" at bounding box center [350, 128] width 168 height 17
drag, startPoint x: 563, startPoint y: 481, endPoint x: 442, endPoint y: 475, distance: 121.2
click at [442, 475] on div "Joe Farcus Since: 20 may 2020 link to CRM copy Email jfa@jfausa.com Emails allo…" at bounding box center [745, 577] width 1008 height 951
click at [129, 142] on div "ALL TASKS ALL TASKS ACTIVE TASKS TASKS IN WRAP UP +17865467300 Wrap up | 02:36" at bounding box center [134, 129] width 205 height 194
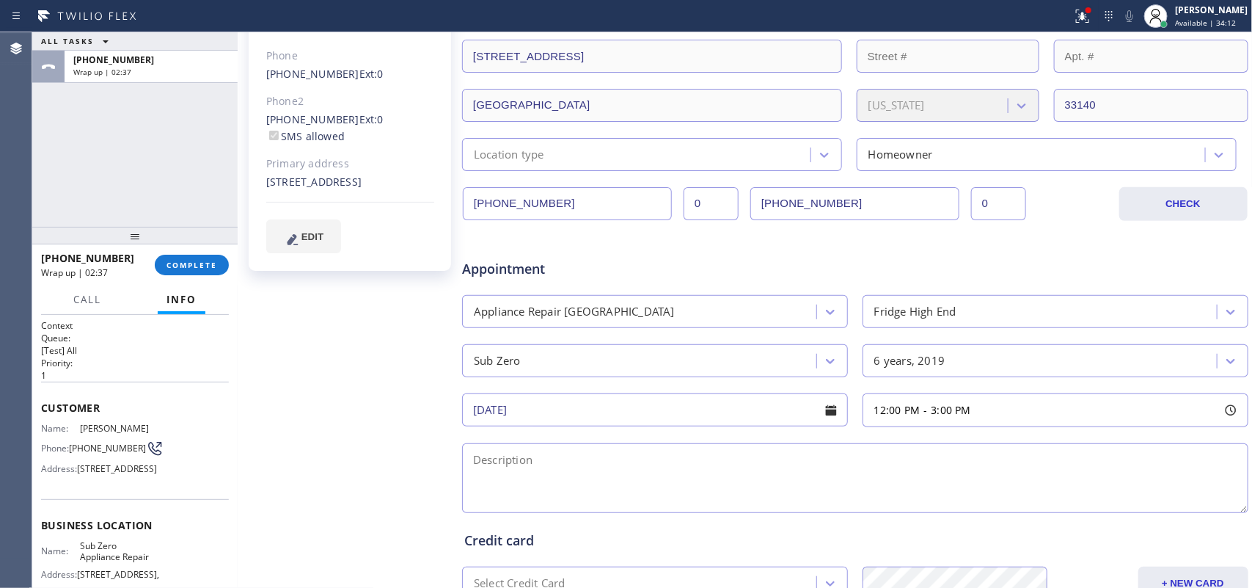
scroll to position [367, 0]
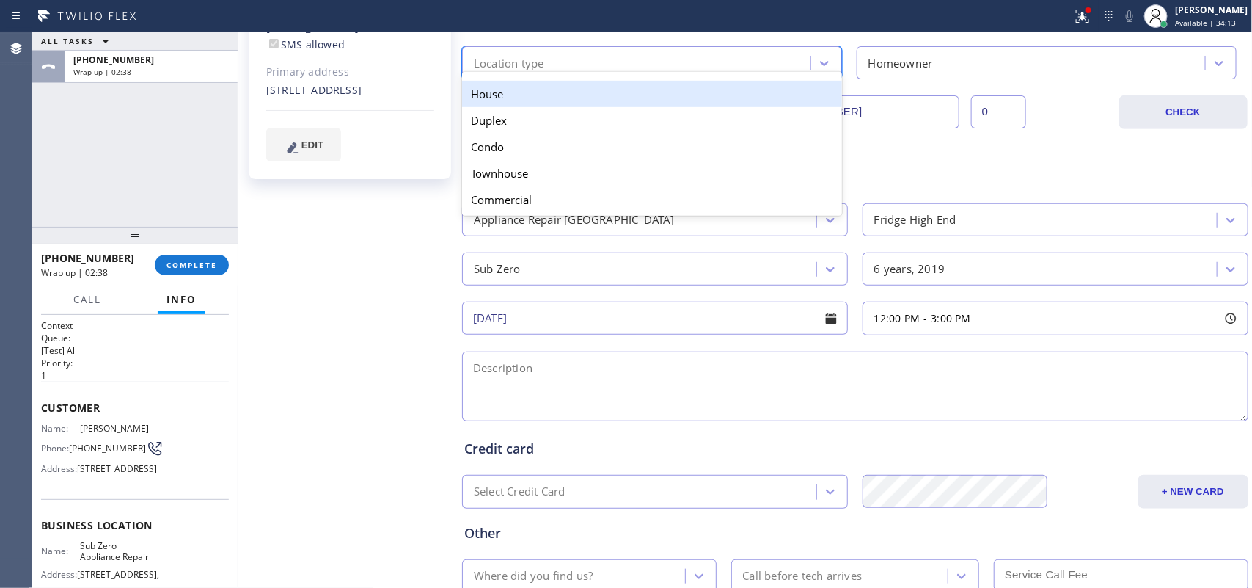
click at [714, 67] on div "Location type" at bounding box center [639, 63] width 344 height 26
click at [713, 94] on div "House" at bounding box center [652, 94] width 380 height 26
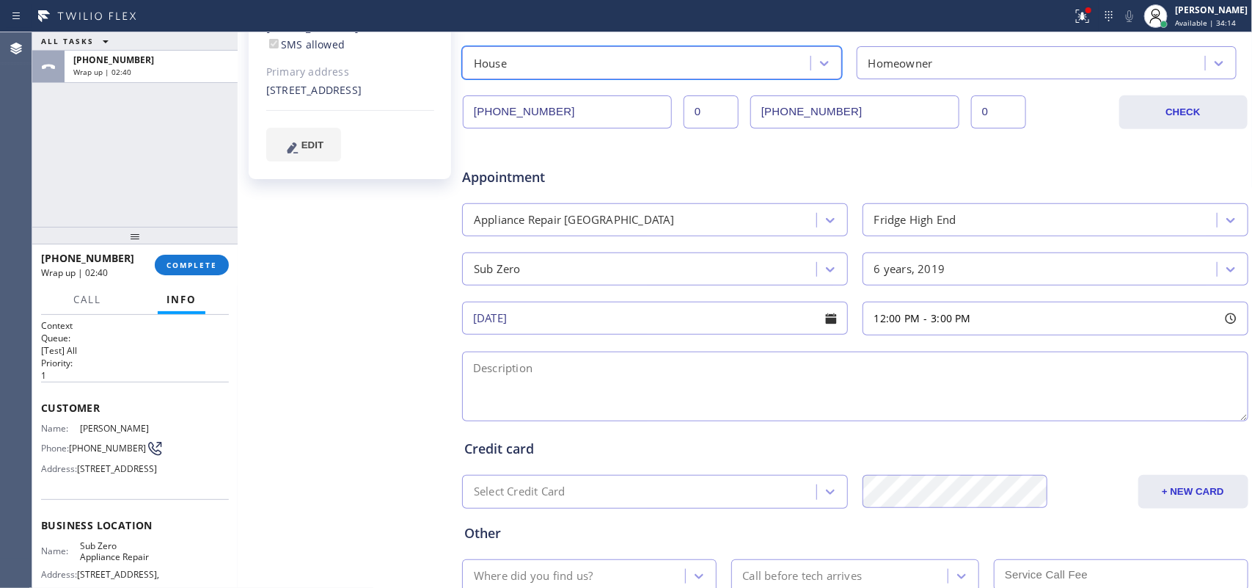
click at [717, 393] on textarea at bounding box center [855, 386] width 786 height 70
paste textarea "12-3 | $79 | Sub Zero BI Fridge| freezer stopped working| 6-7 yo| noticed today…"
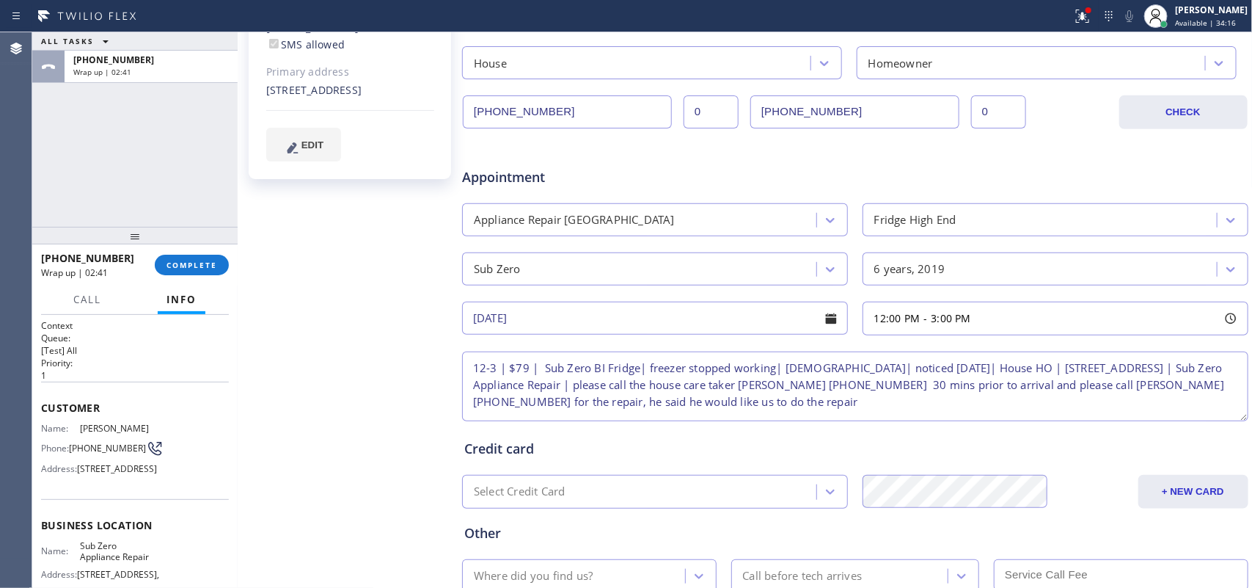
scroll to position [469, 0]
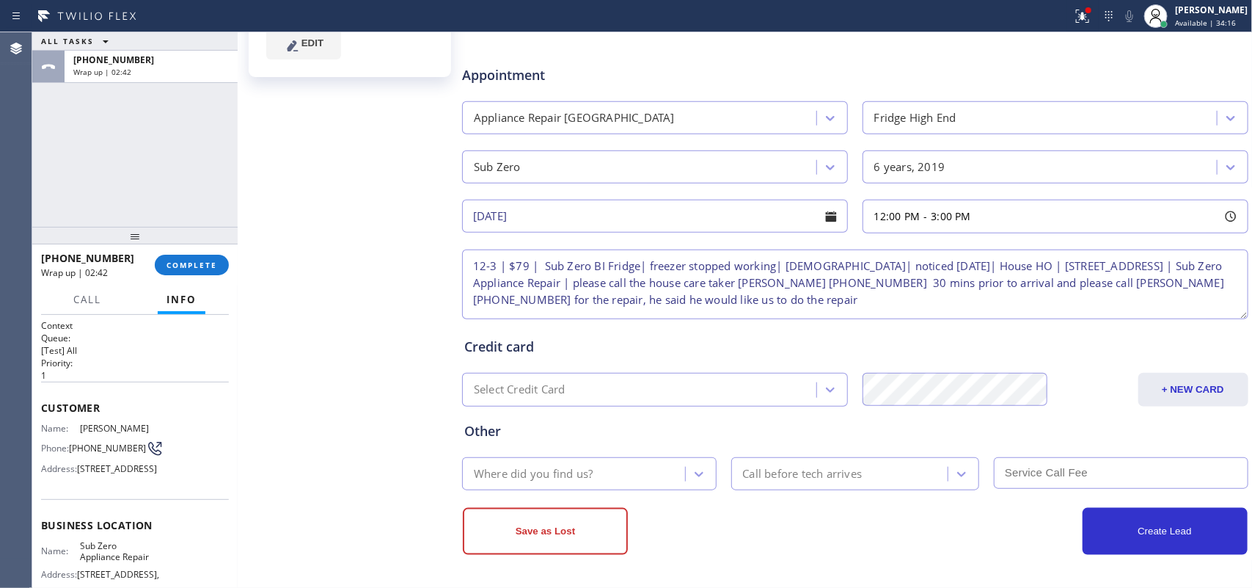
type textarea "12-3 | $79 | Sub Zero BI Fridge| freezer stopped working| 6-7 yo| noticed today…"
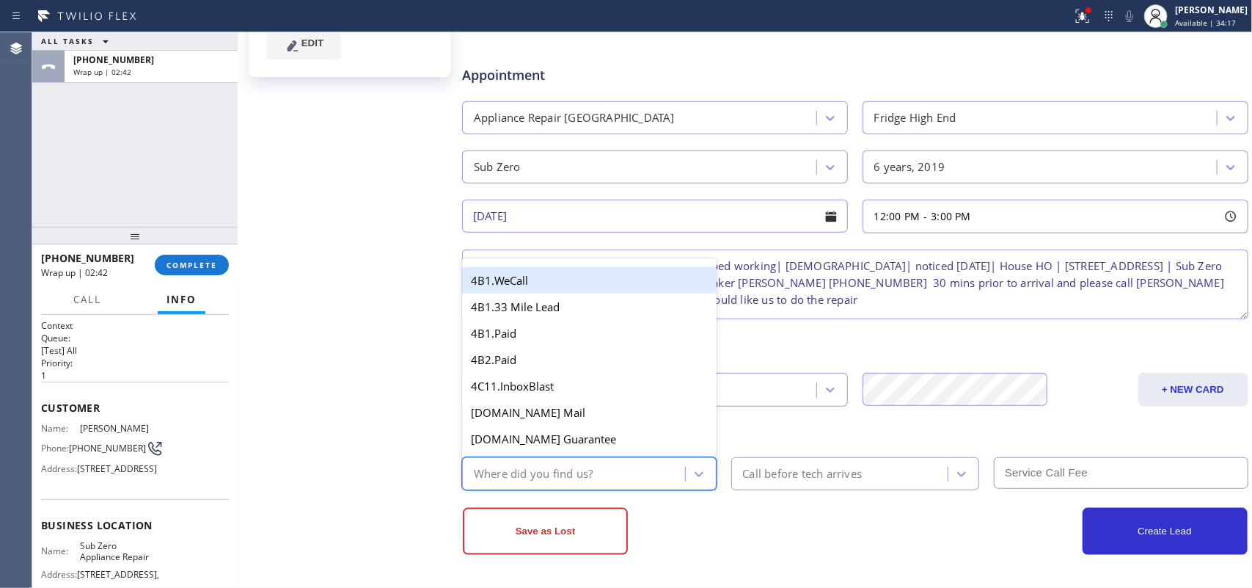
click at [646, 471] on div "Where did you find us?" at bounding box center [576, 474] width 219 height 26
type input "ret"
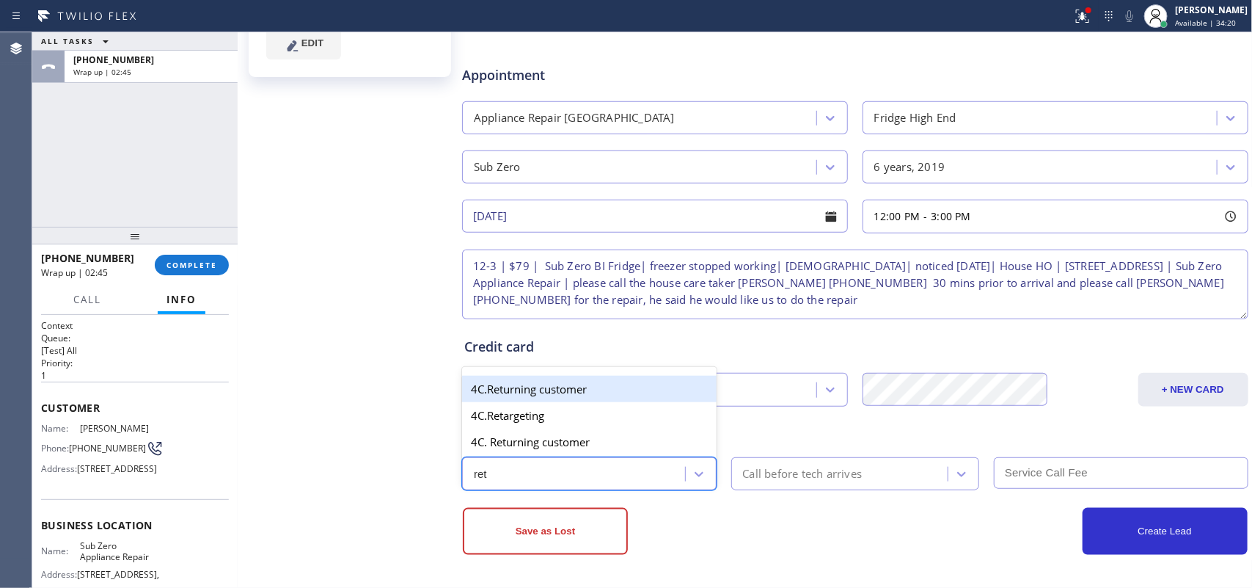
click at [616, 384] on div "4C.Returning customer" at bounding box center [589, 389] width 255 height 26
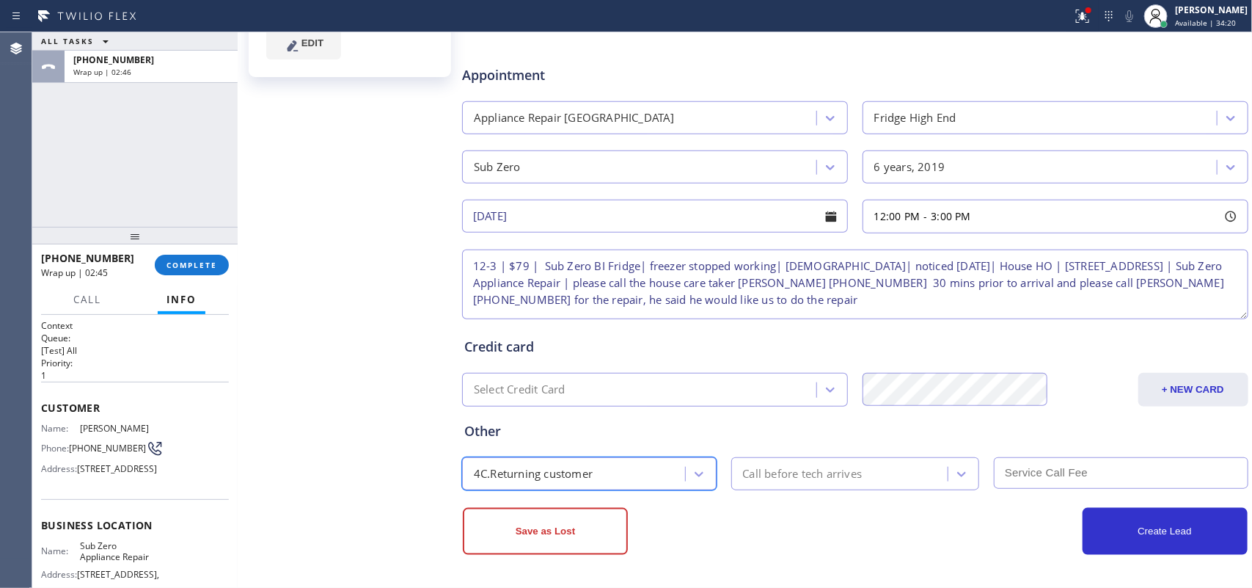
click at [798, 472] on div "Call before tech arrives" at bounding box center [803, 473] width 120 height 17
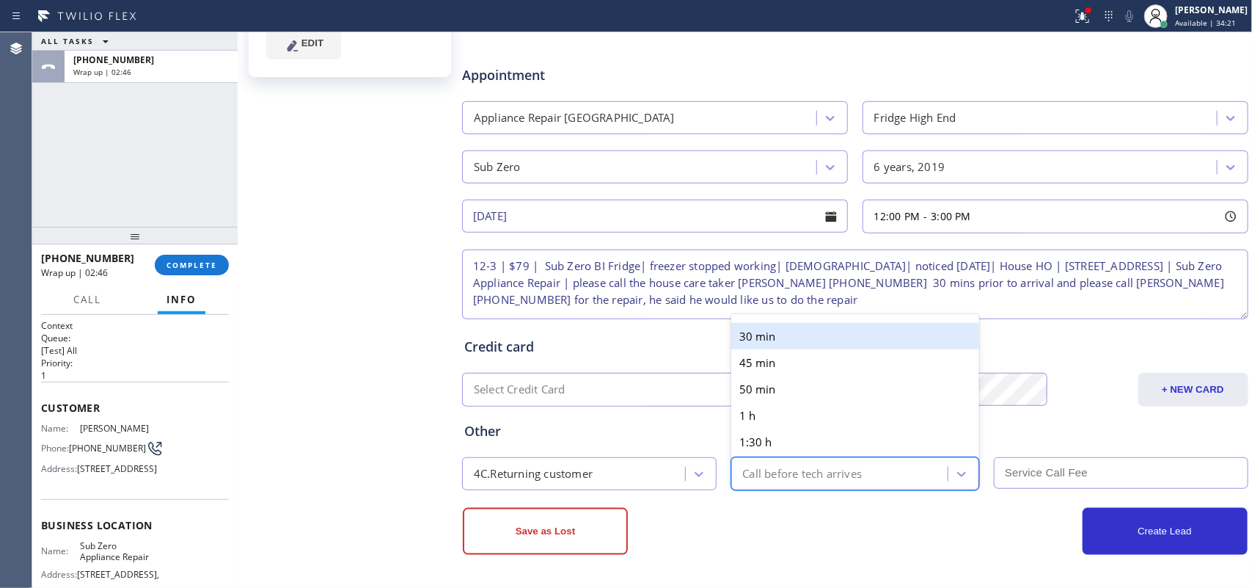
click at [815, 337] on div "30 min" at bounding box center [855, 336] width 249 height 26
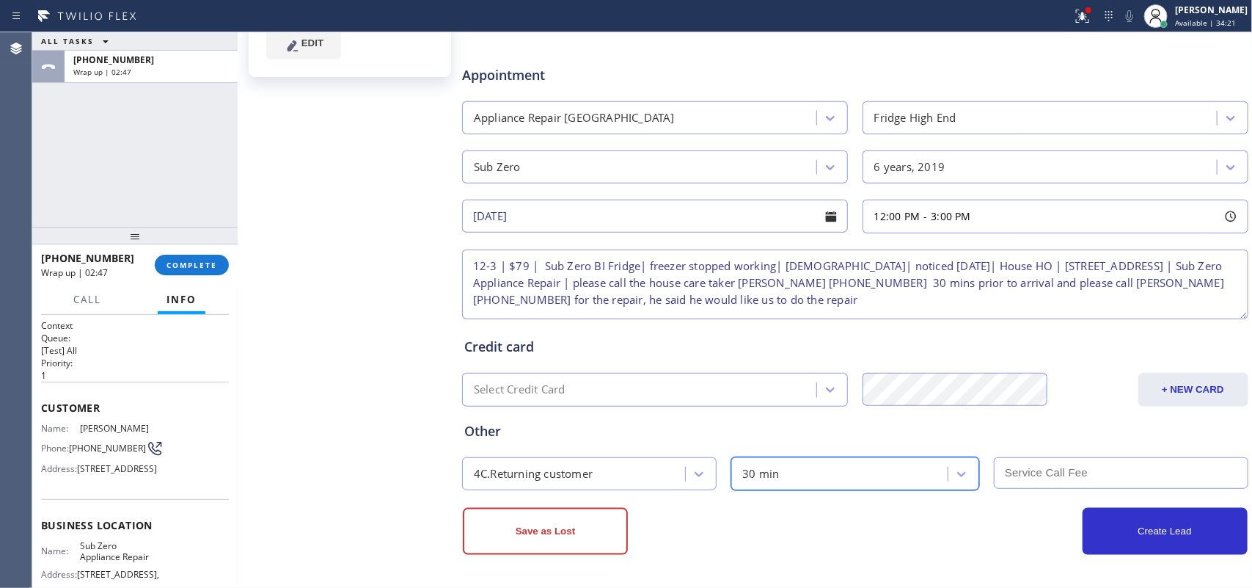
click at [1077, 473] on input "text" at bounding box center [1121, 473] width 255 height 32
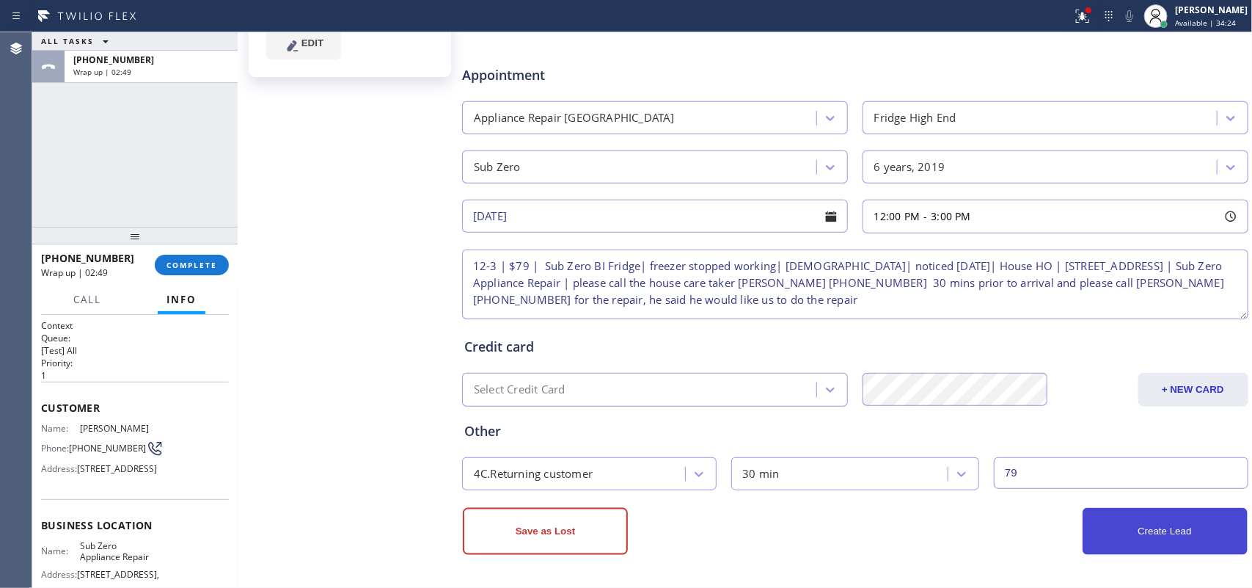
type input "79"
click at [1119, 530] on button "Create Lead" at bounding box center [1165, 531] width 165 height 47
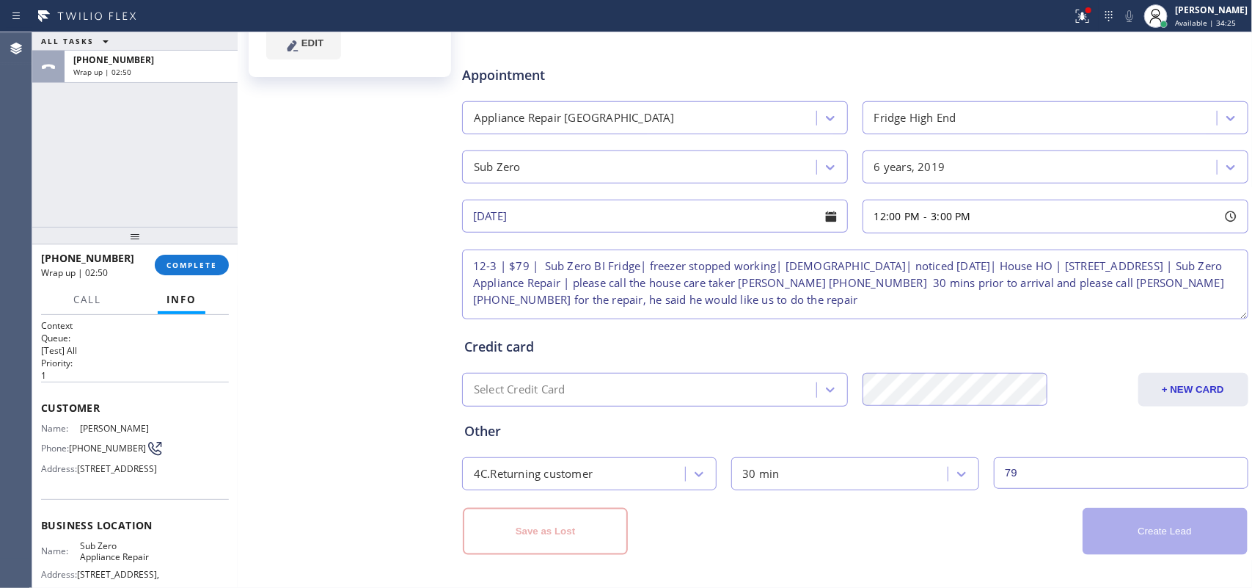
scroll to position [0, 0]
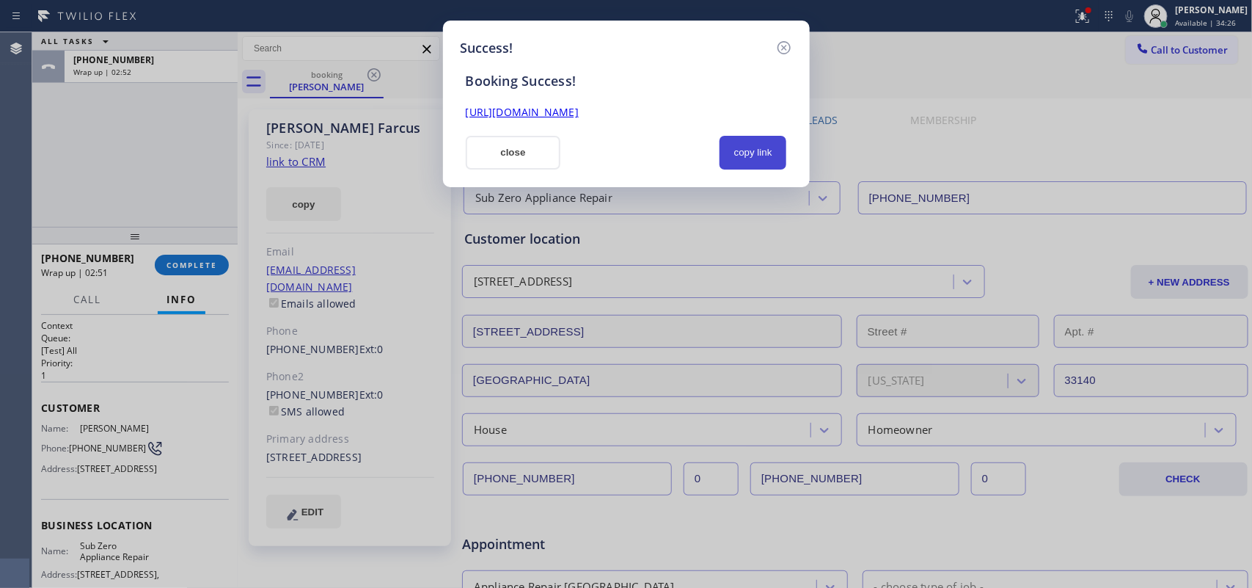
click at [772, 153] on button "copy link" at bounding box center [753, 153] width 67 height 34
click at [579, 114] on link "https://erp.apollosoft.co/customer/567981#portlet_lead" at bounding box center [522, 112] width 113 height 14
click at [517, 152] on button "close" at bounding box center [513, 153] width 95 height 34
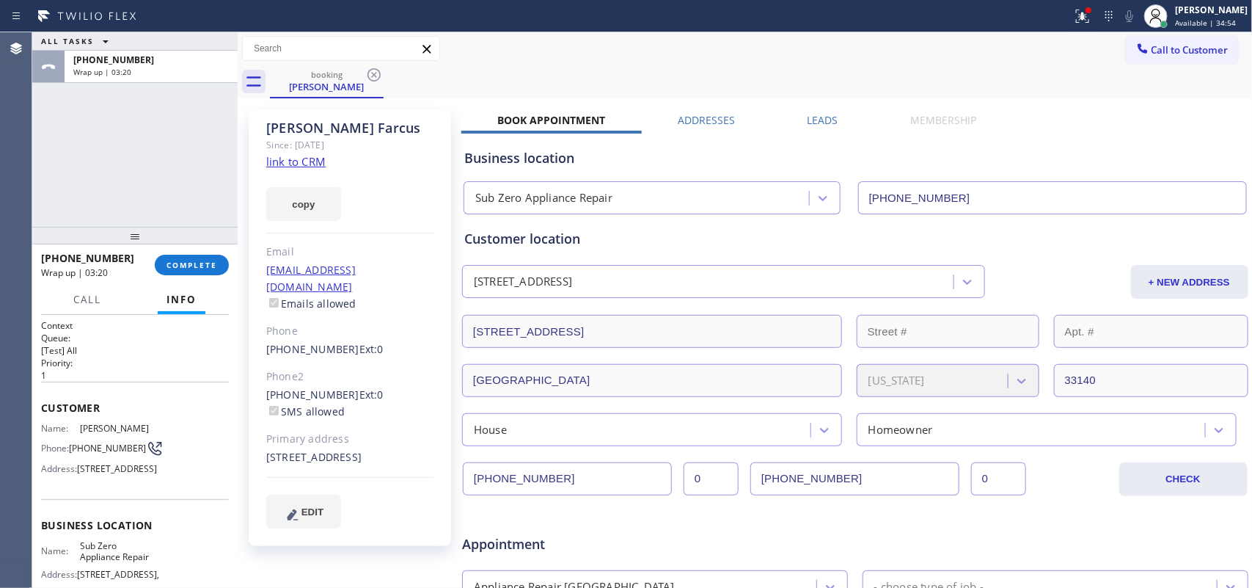
click at [519, 484] on input "(786) 546-7300" at bounding box center [567, 478] width 209 height 33
click at [202, 266] on span "COMPLETE" at bounding box center [192, 265] width 51 height 10
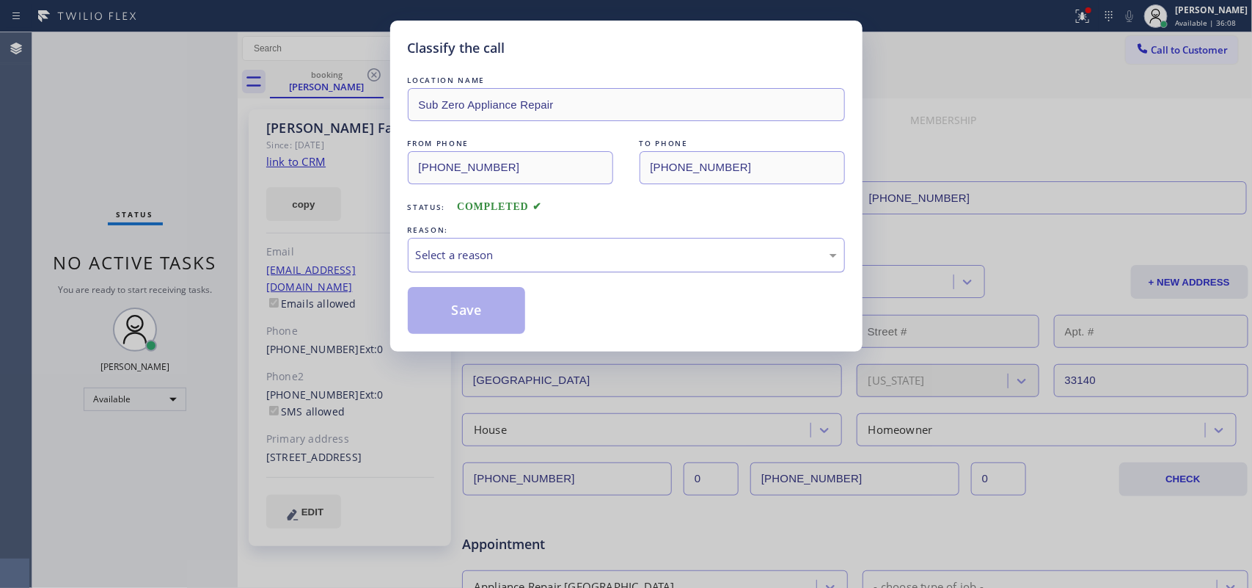
click at [484, 263] on div "Select a reason" at bounding box center [626, 254] width 421 height 17
click at [478, 310] on button "Save" at bounding box center [467, 310] width 118 height 47
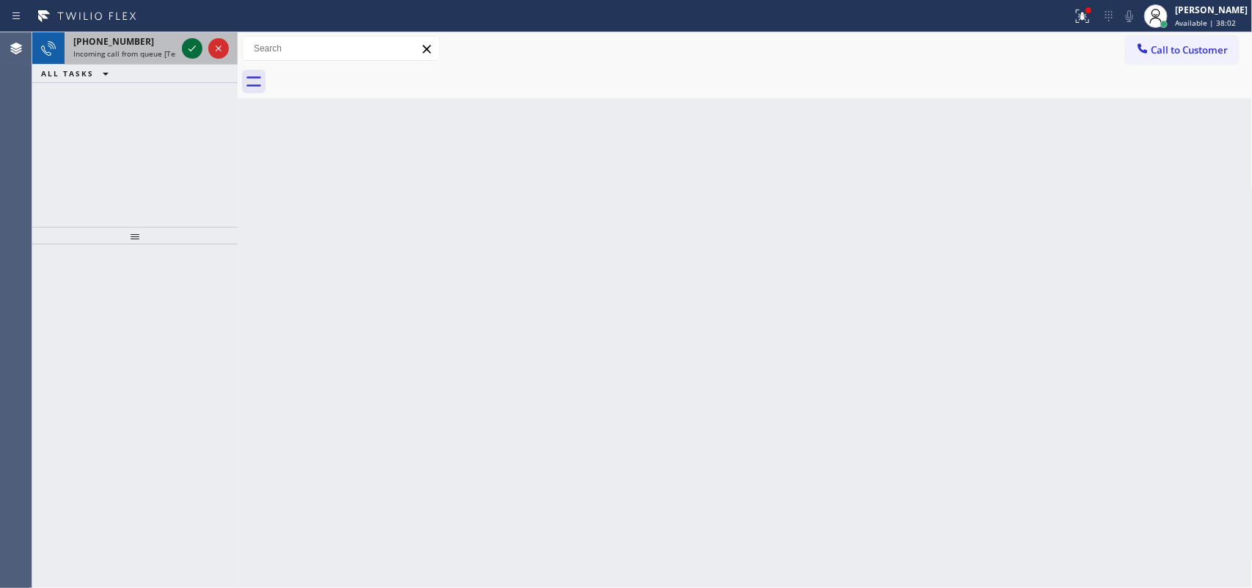
click at [191, 52] on icon at bounding box center [192, 49] width 18 height 18
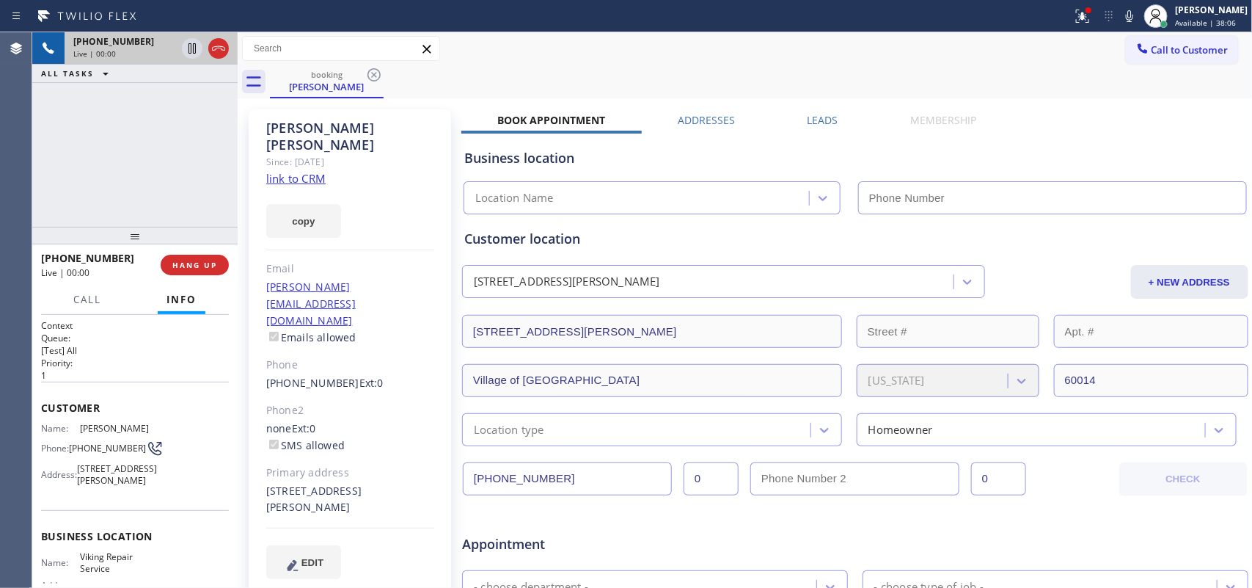
type input "[PHONE_NUMBER]"
click at [298, 171] on link "link to CRM" at bounding box center [295, 178] width 59 height 15
click at [81, 298] on span "Call" at bounding box center [87, 299] width 28 height 13
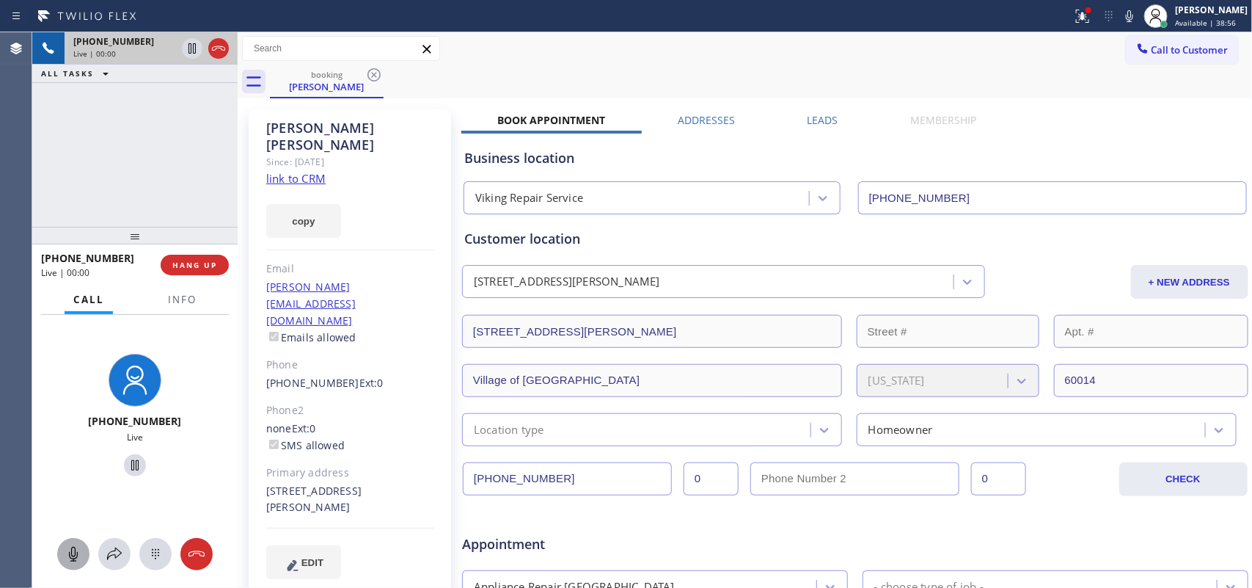
click at [78, 555] on icon at bounding box center [74, 554] width 18 height 18
click at [131, 461] on icon at bounding box center [134, 465] width 7 height 10
click at [79, 547] on icon at bounding box center [74, 554] width 18 height 18
click at [136, 466] on icon at bounding box center [135, 465] width 18 height 18
drag, startPoint x: 255, startPoint y: 335, endPoint x: 338, endPoint y: 331, distance: 83.0
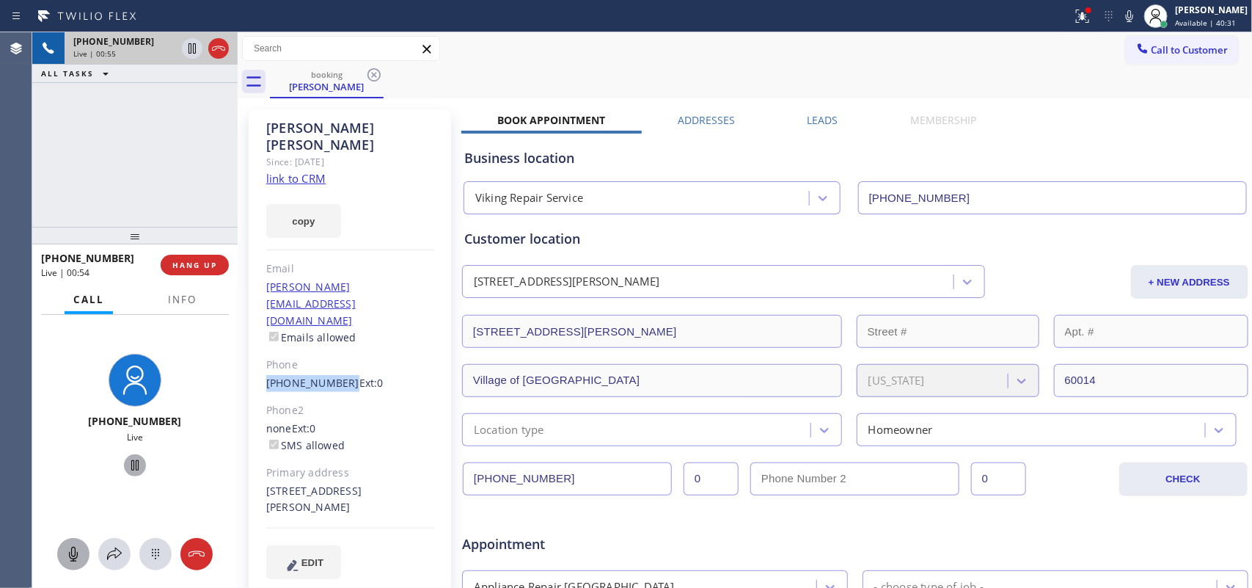
click at [338, 331] on div "James Kassner Since: 20 may 2020 link to CRM copy Email jimkassner@yahoo.com Em…" at bounding box center [350, 352] width 202 height 487
copy link "[PHONE_NUMBER]"
click at [78, 554] on icon at bounding box center [74, 554] width 18 height 18
drag, startPoint x: 131, startPoint y: 466, endPoint x: 430, endPoint y: 90, distance: 480.2
click at [130, 466] on icon at bounding box center [135, 465] width 18 height 18
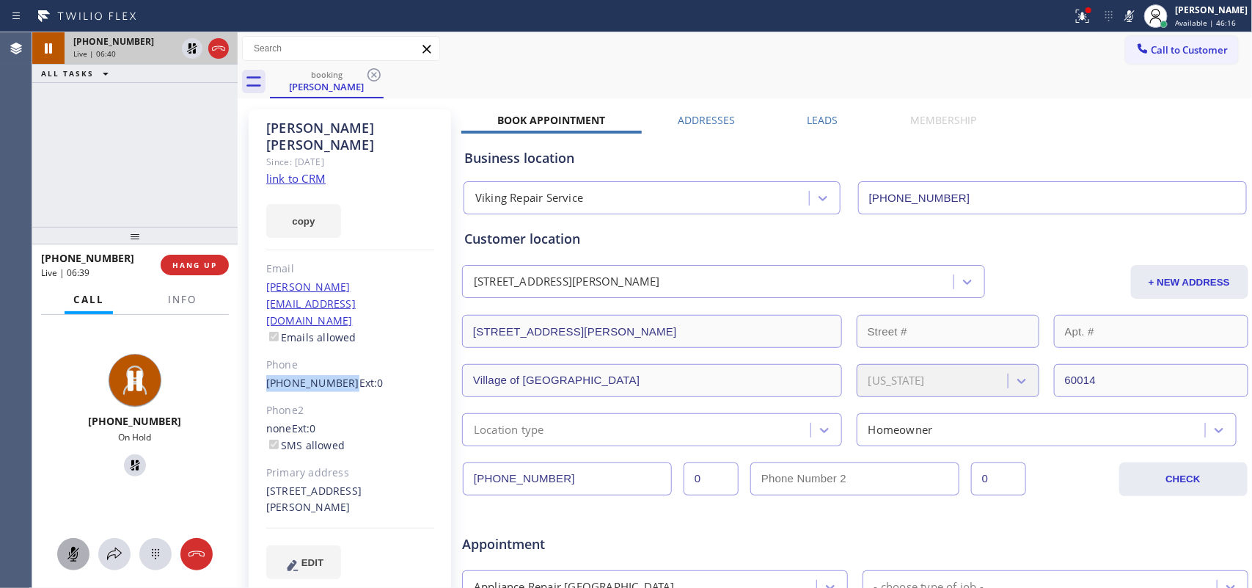
click at [79, 554] on icon at bounding box center [74, 554] width 18 height 18
click at [128, 470] on icon at bounding box center [135, 465] width 18 height 18
click at [210, 270] on button "HANG UP" at bounding box center [195, 265] width 68 height 21
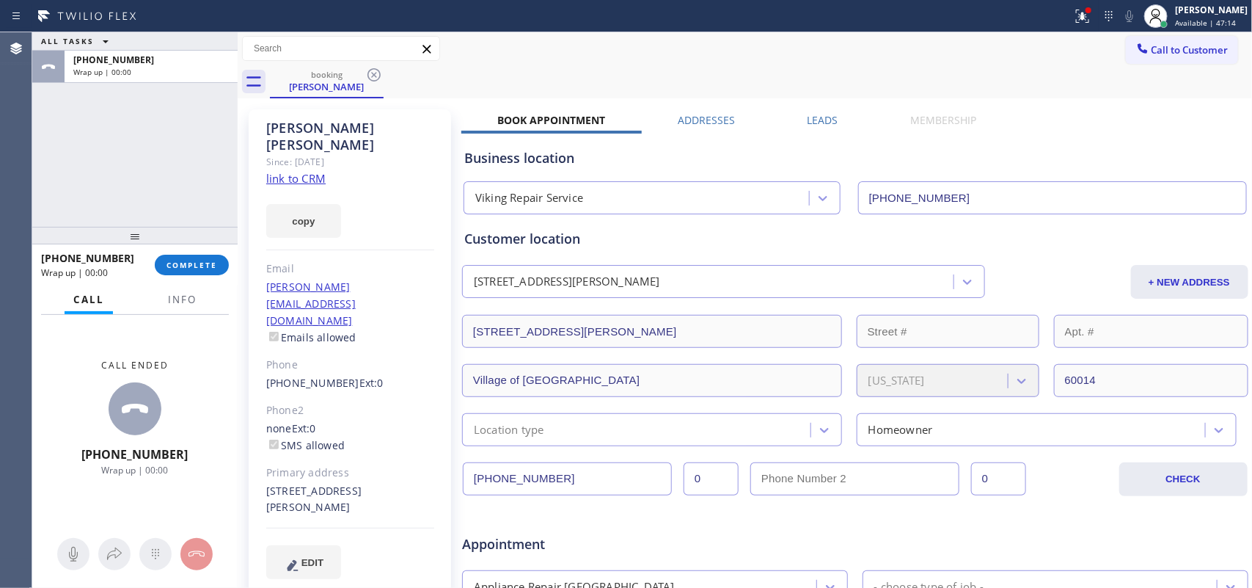
click at [66, 180] on div "ALL TASKS ALL TASKS ACTIVE TASKS TASKS IN WRAP UP +12244932297 Wrap up | 00:00" at bounding box center [134, 129] width 205 height 194
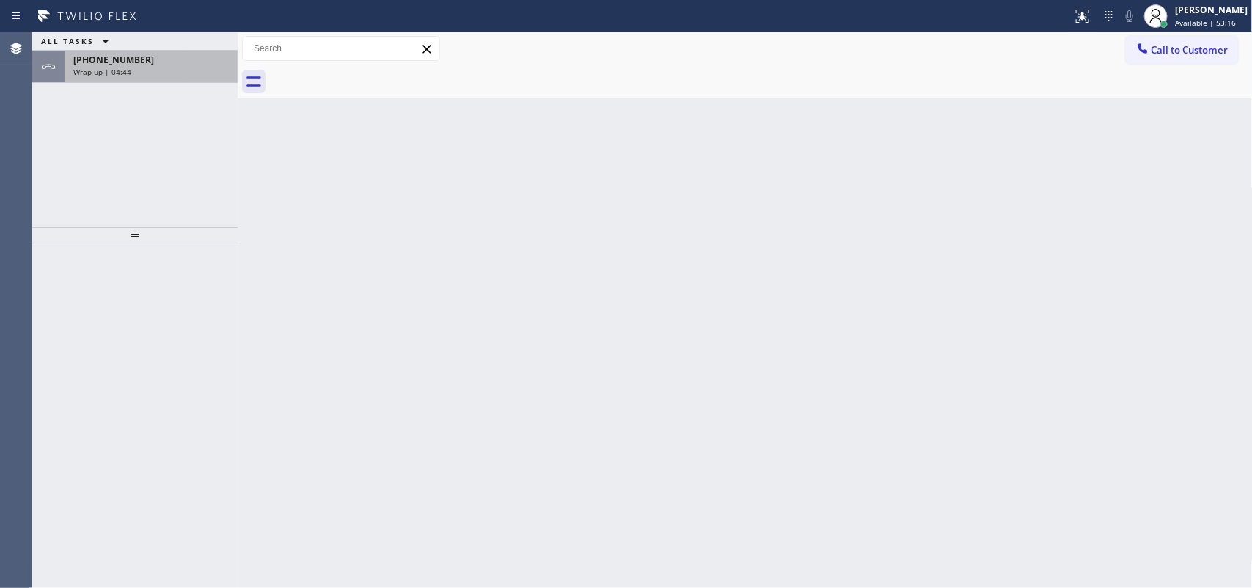
click at [169, 60] on div "[PHONE_NUMBER]" at bounding box center [151, 60] width 156 height 12
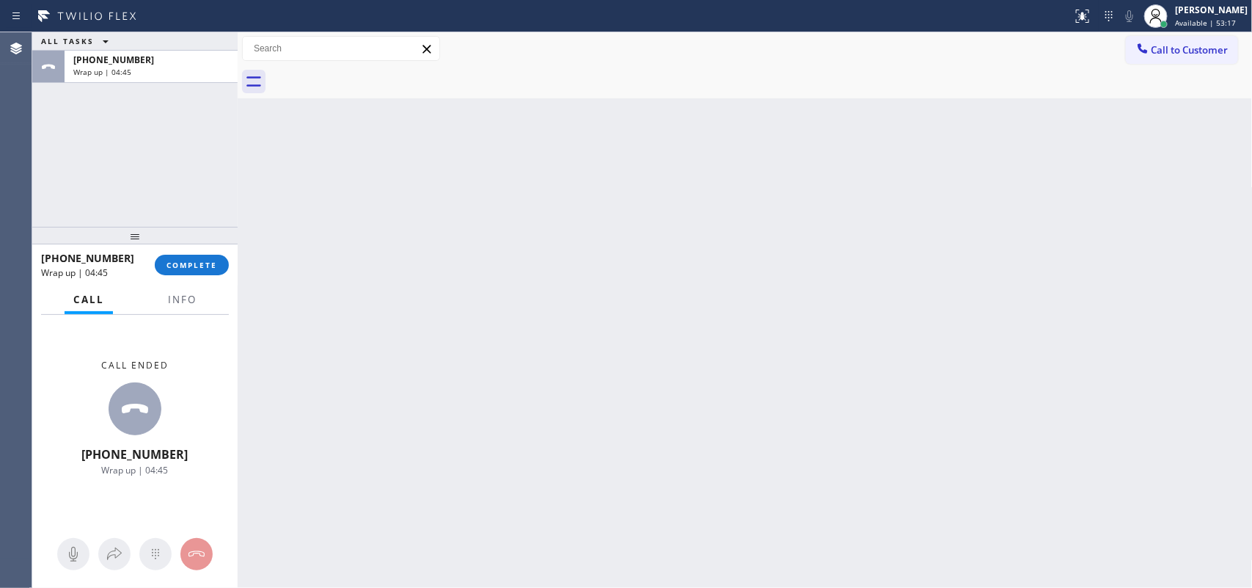
click at [209, 277] on div "[PHONE_NUMBER] Wrap up | 04:45 COMPLETE" at bounding box center [135, 265] width 188 height 38
click at [209, 266] on span "COMPLETE" at bounding box center [192, 265] width 51 height 10
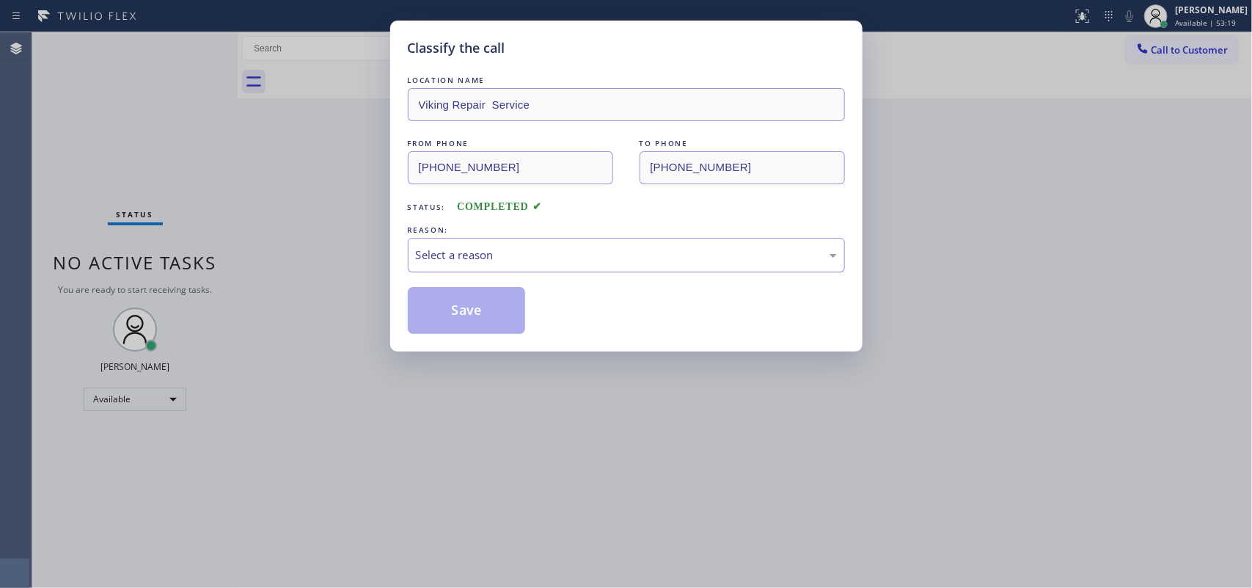
click at [513, 258] on div "Select a reason" at bounding box center [626, 254] width 421 height 17
click at [477, 320] on button "Save" at bounding box center [467, 310] width 118 height 47
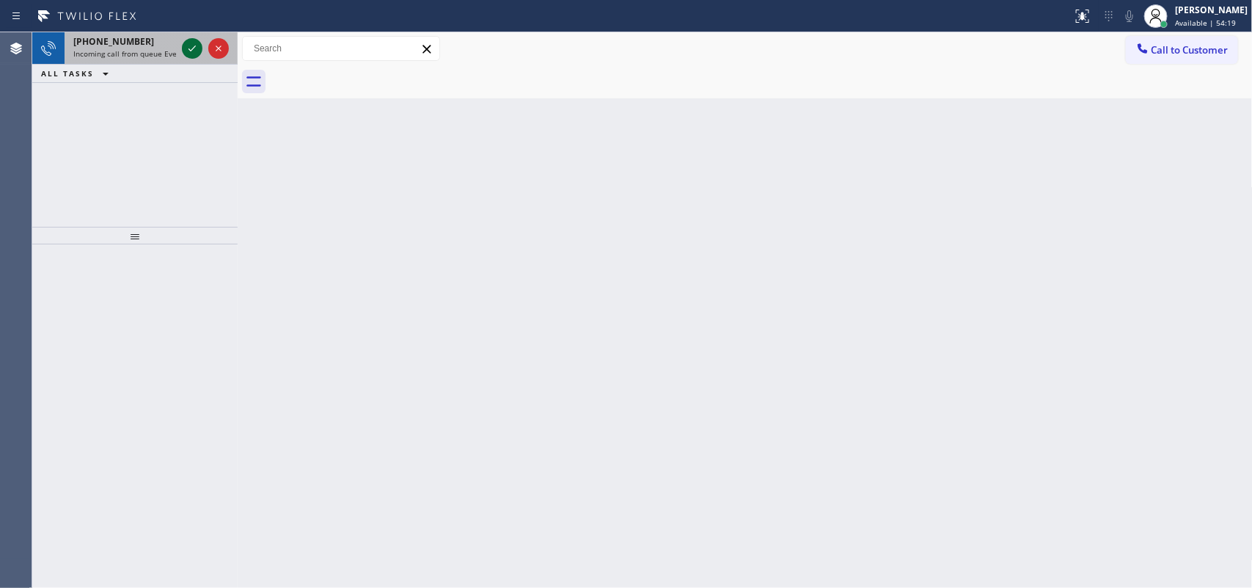
click at [184, 50] on icon at bounding box center [192, 49] width 18 height 18
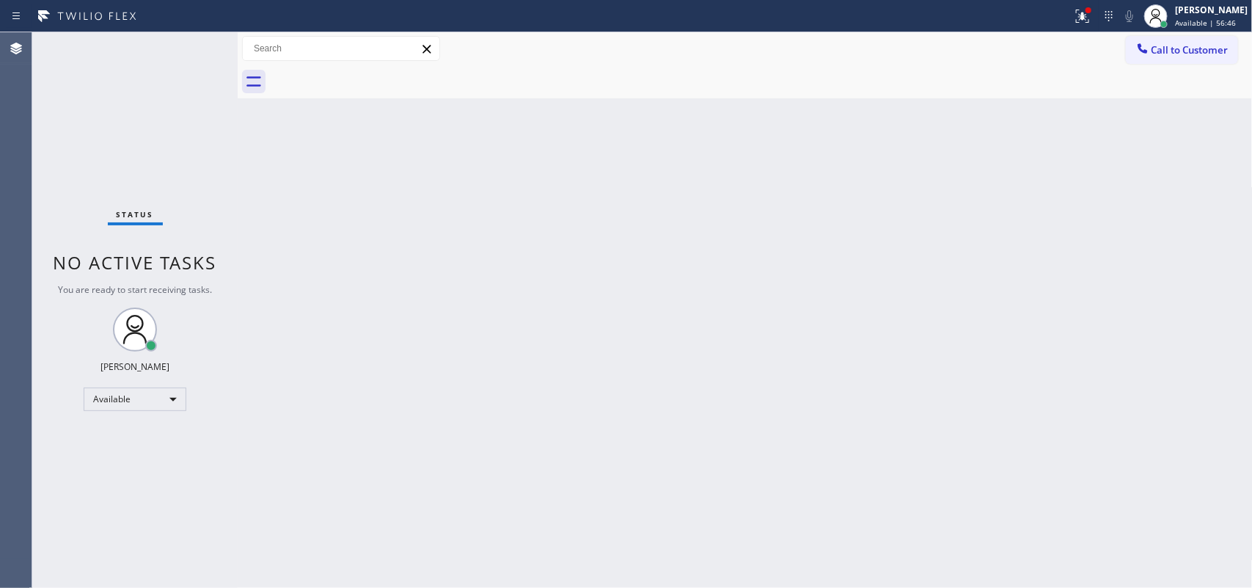
click at [155, 66] on div "Status No active tasks You are ready to start receiving tasks. [PERSON_NAME] Av…" at bounding box center [134, 309] width 205 height 555
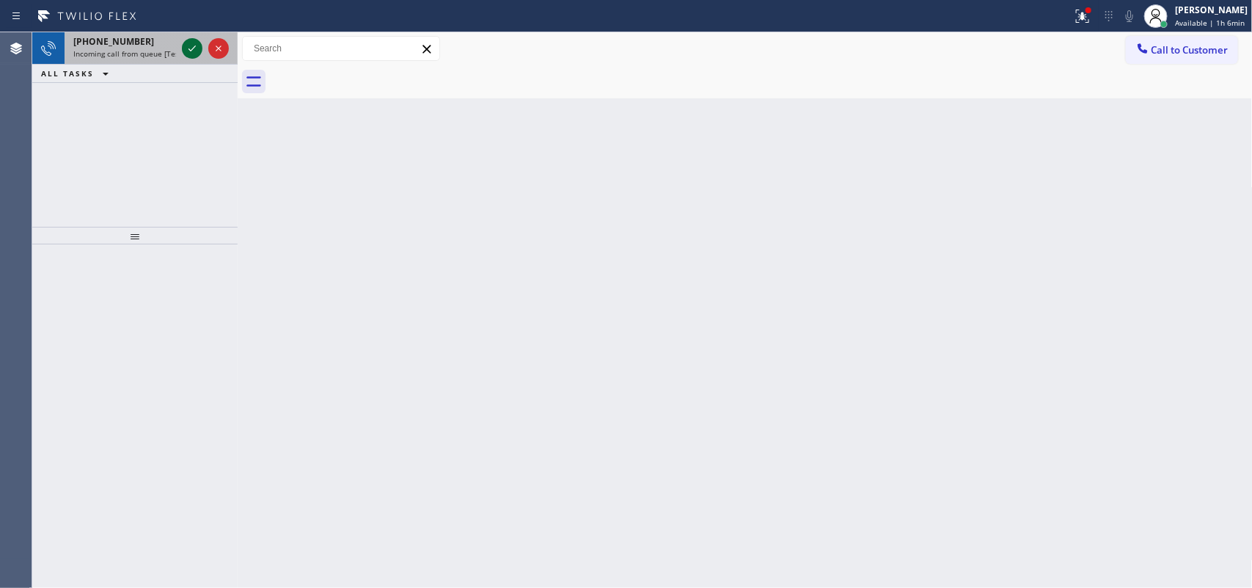
click at [185, 51] on icon at bounding box center [192, 49] width 18 height 18
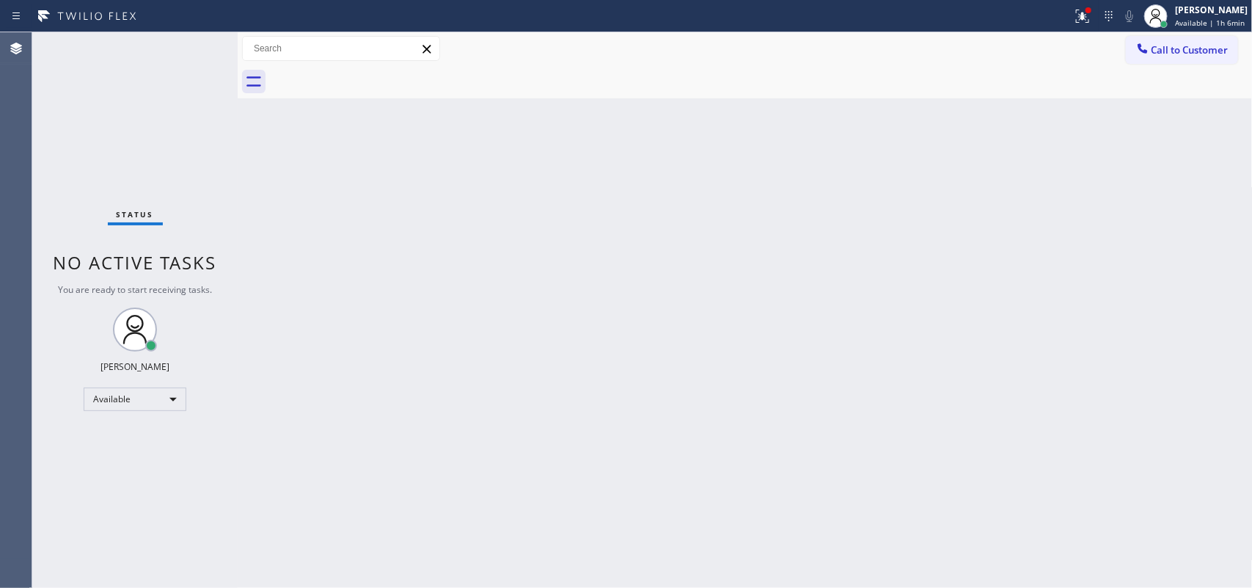
click at [196, 295] on span "You are ready to start receiving tasks." at bounding box center [135, 289] width 154 height 12
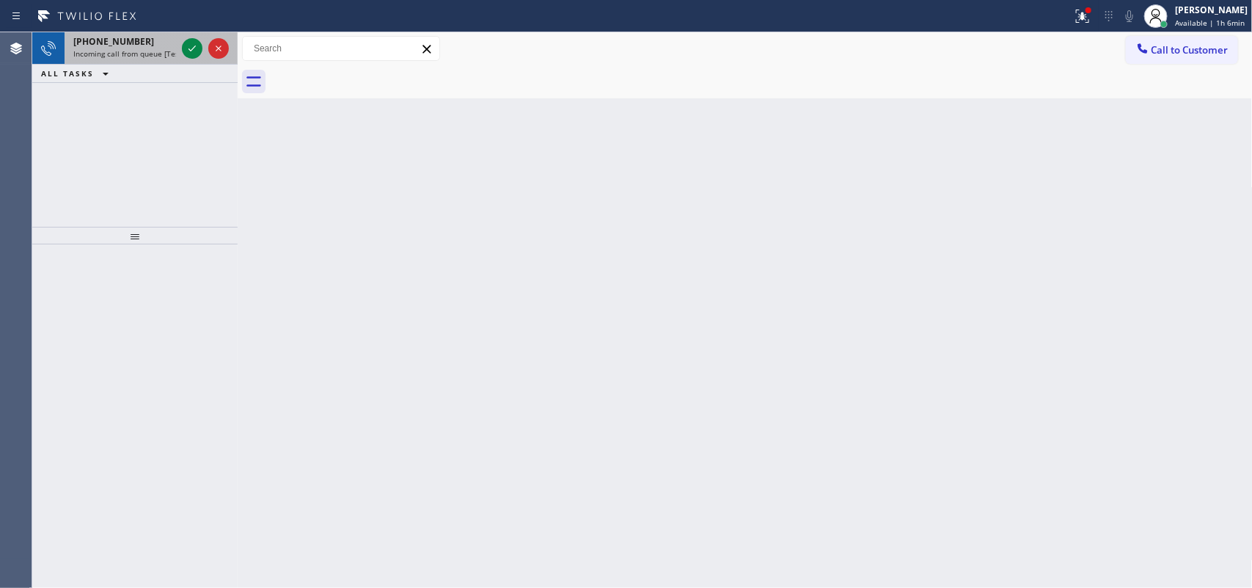
click at [123, 32] on div "[PHONE_NUMBER] Incoming call from queue [Test] All" at bounding box center [122, 48] width 114 height 32
click at [193, 45] on icon at bounding box center [192, 49] width 18 height 18
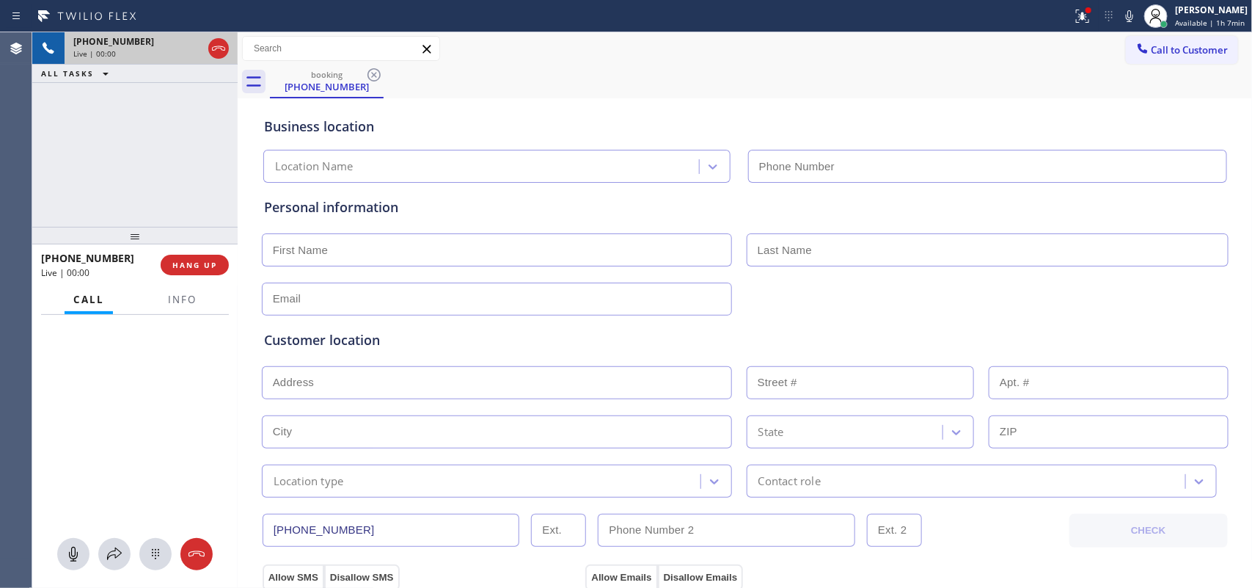
type input "[PHONE_NUMBER]"
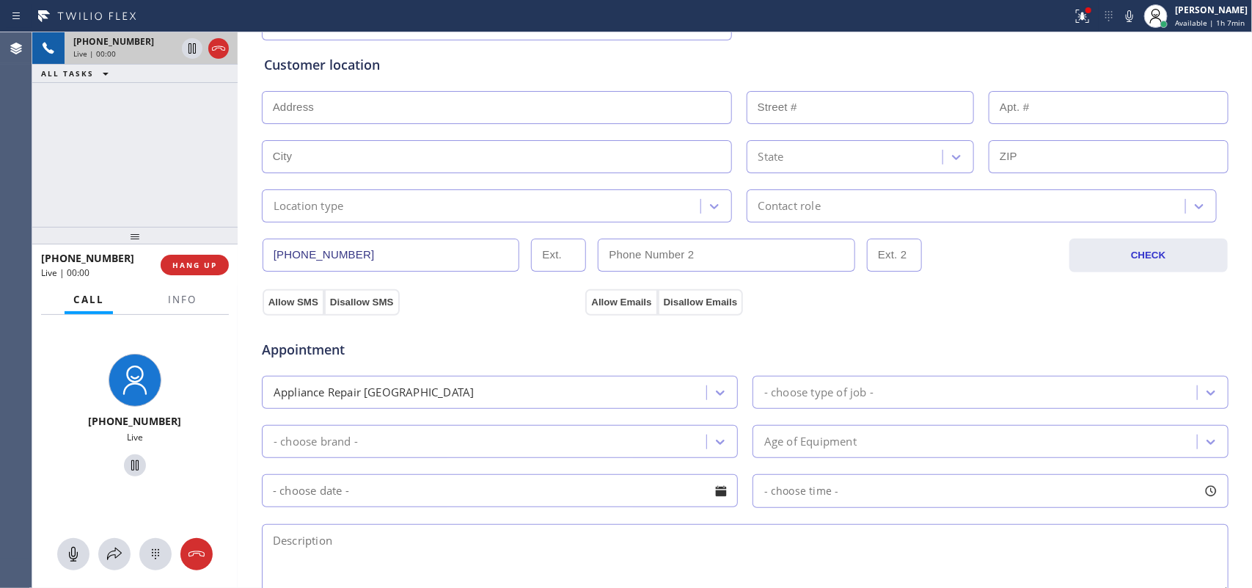
scroll to position [550, 0]
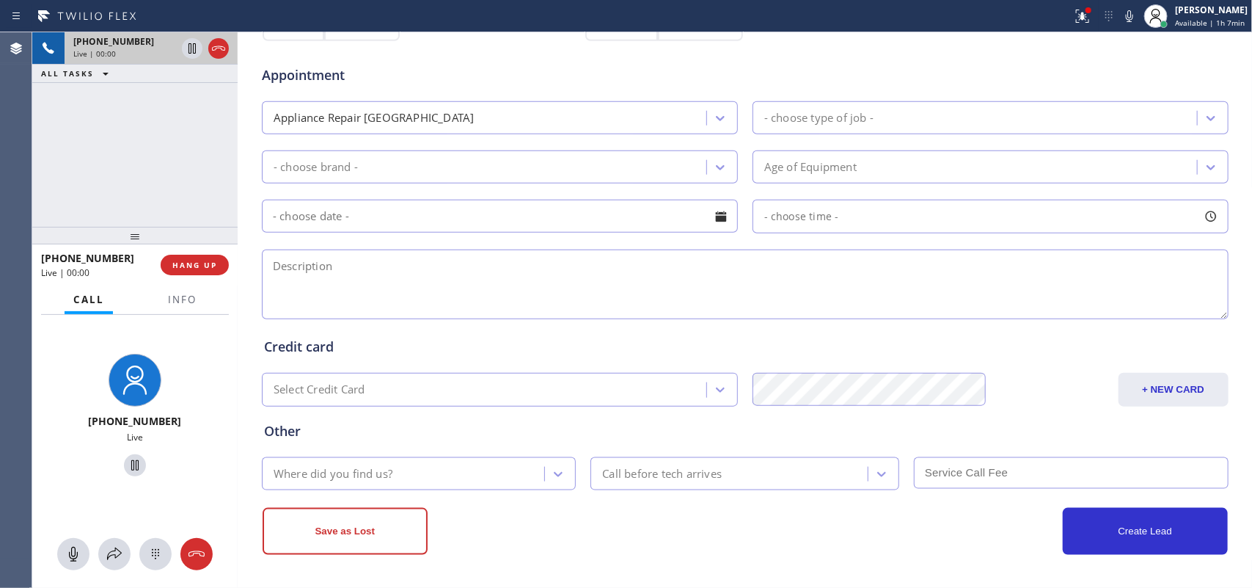
click at [275, 162] on div "- choose brand -" at bounding box center [316, 166] width 84 height 17
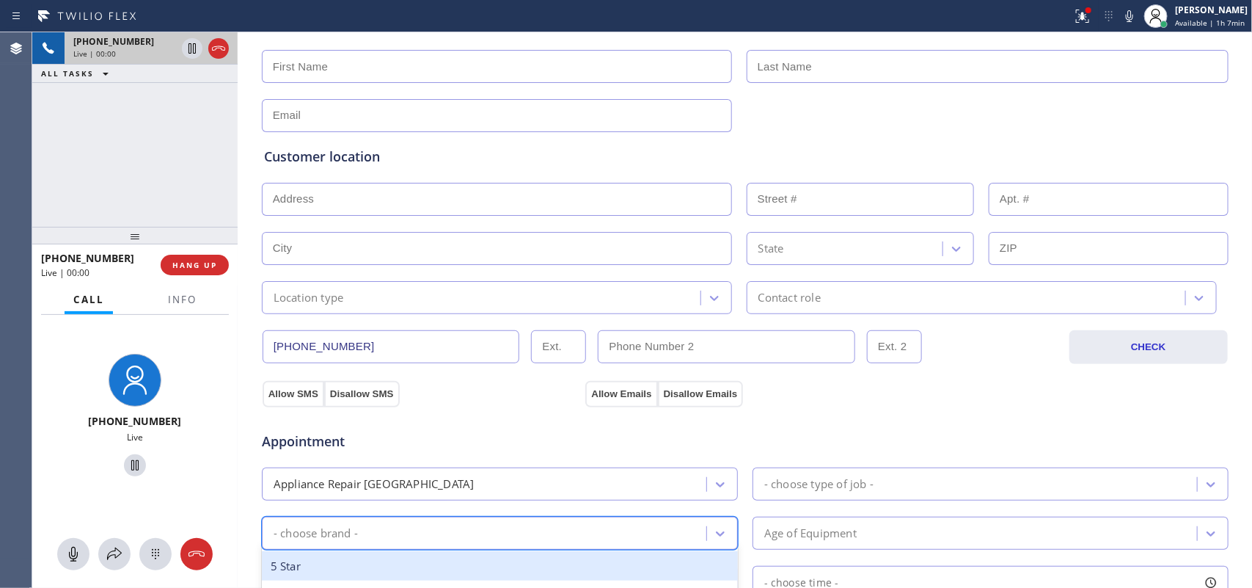
scroll to position [0, 0]
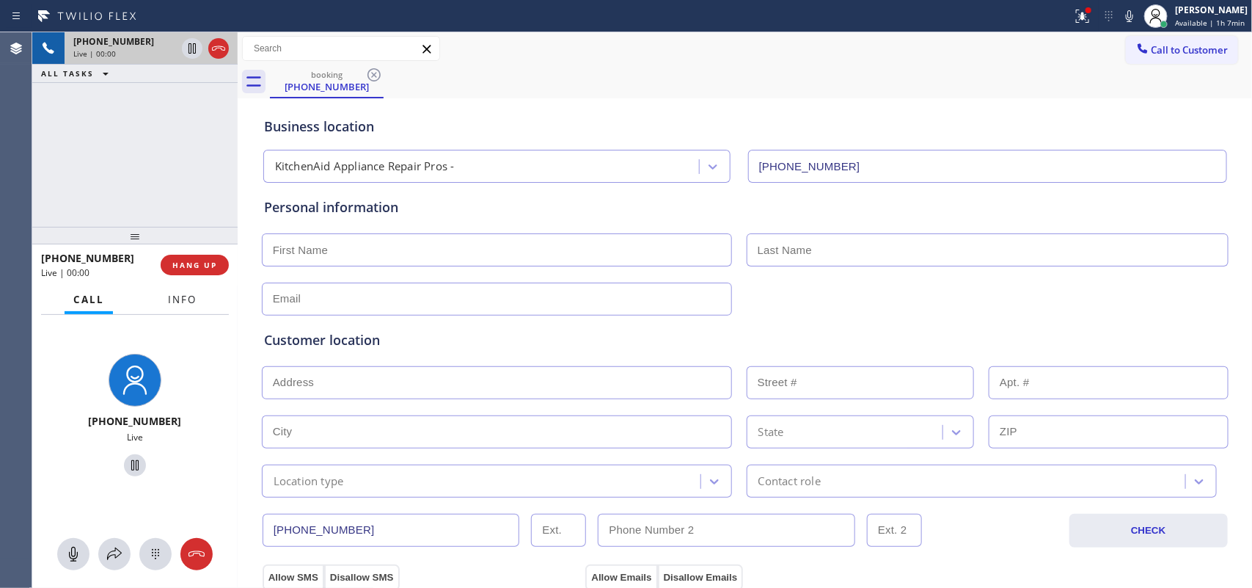
click at [170, 301] on span "Info" at bounding box center [182, 299] width 29 height 13
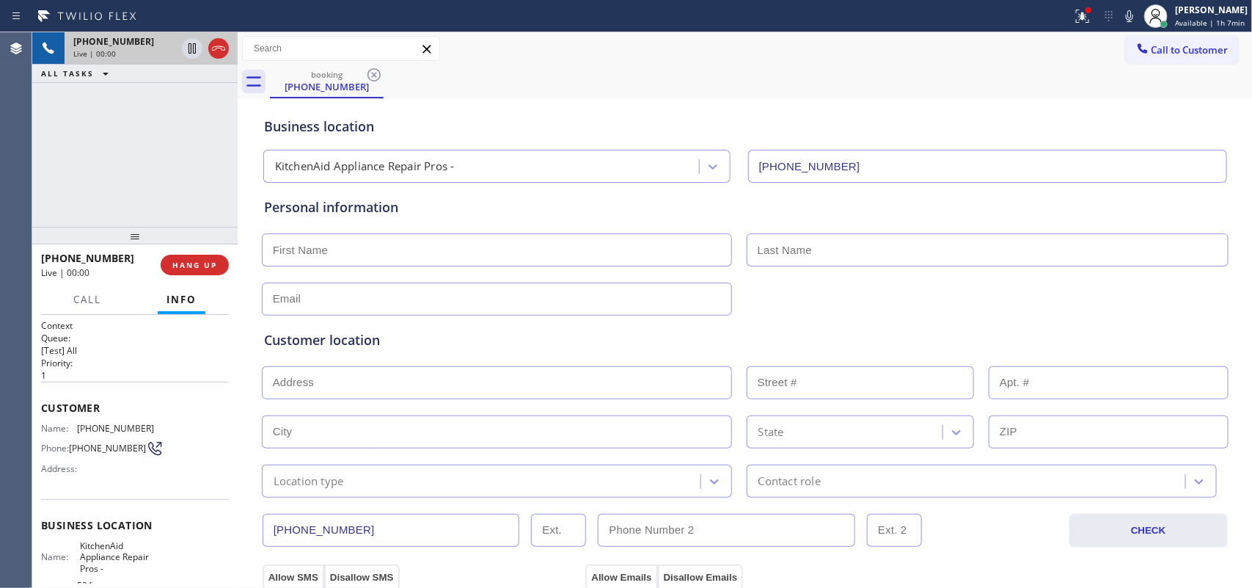
scroll to position [174, 0]
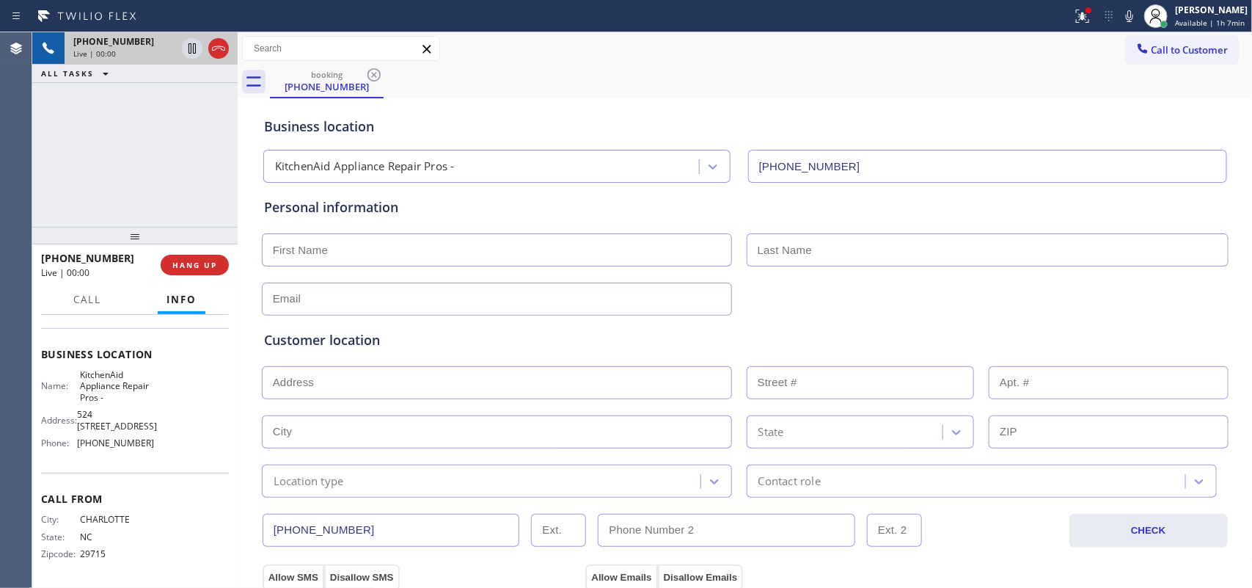
drag, startPoint x: 100, startPoint y: 423, endPoint x: 77, endPoint y: 415, distance: 24.8
click at [77, 415] on span "524 [STREET_ADDRESS]" at bounding box center [117, 420] width 80 height 23
copy span "524 [STREET_ADDRESS]"
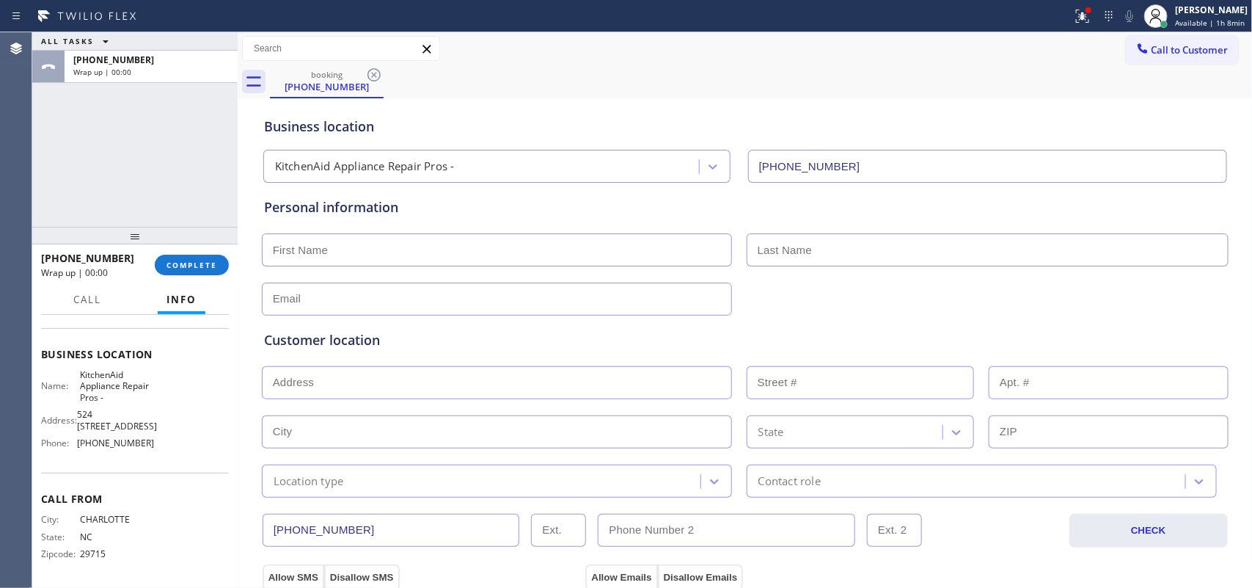
click at [97, 147] on div "ALL TASKS ALL TASKS ACTIVE TASKS TASKS IN WRAP UP [PHONE_NUMBER] Wrap up | 00:00" at bounding box center [134, 129] width 205 height 194
click at [205, 264] on span "COMPLETE" at bounding box center [192, 265] width 51 height 10
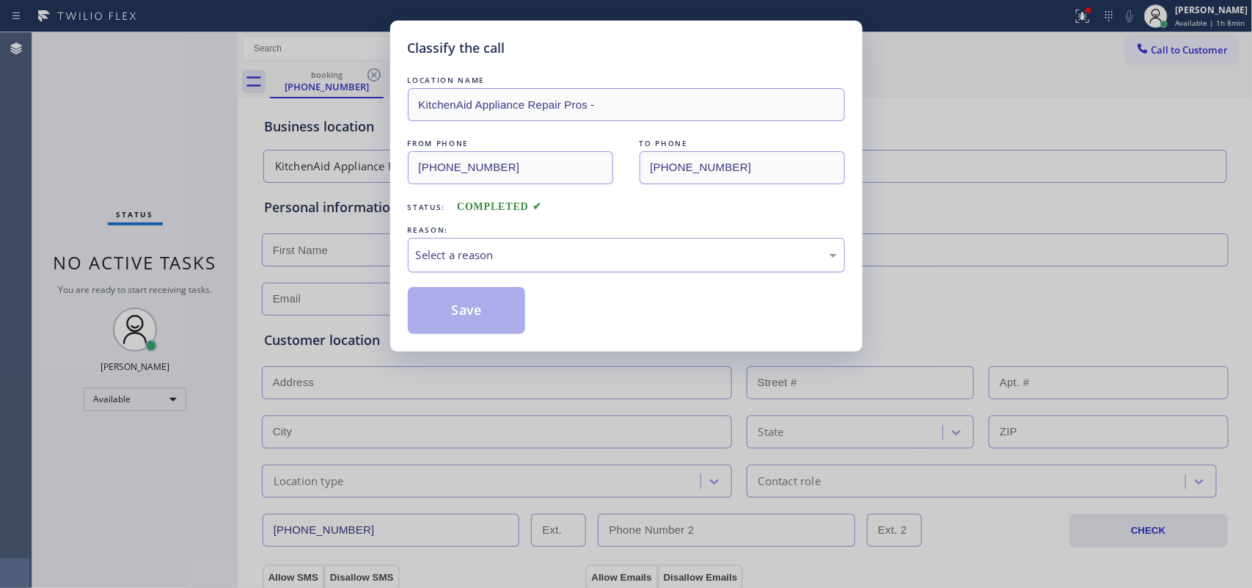
click at [573, 263] on div "Select a reason" at bounding box center [626, 254] width 421 height 17
click at [483, 324] on button "Save" at bounding box center [467, 310] width 118 height 47
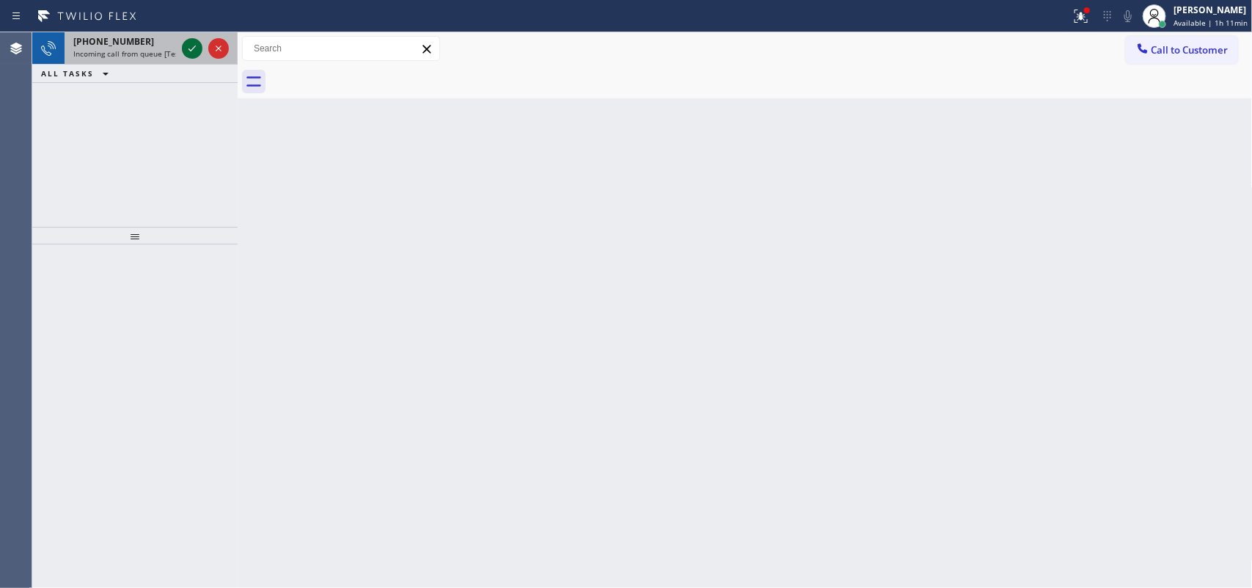
click at [192, 50] on icon at bounding box center [192, 49] width 18 height 18
click at [145, 37] on div "[PHONE_NUMBER]" at bounding box center [124, 41] width 103 height 12
click at [123, 35] on span "[PHONE_NUMBER]" at bounding box center [113, 41] width 81 height 12
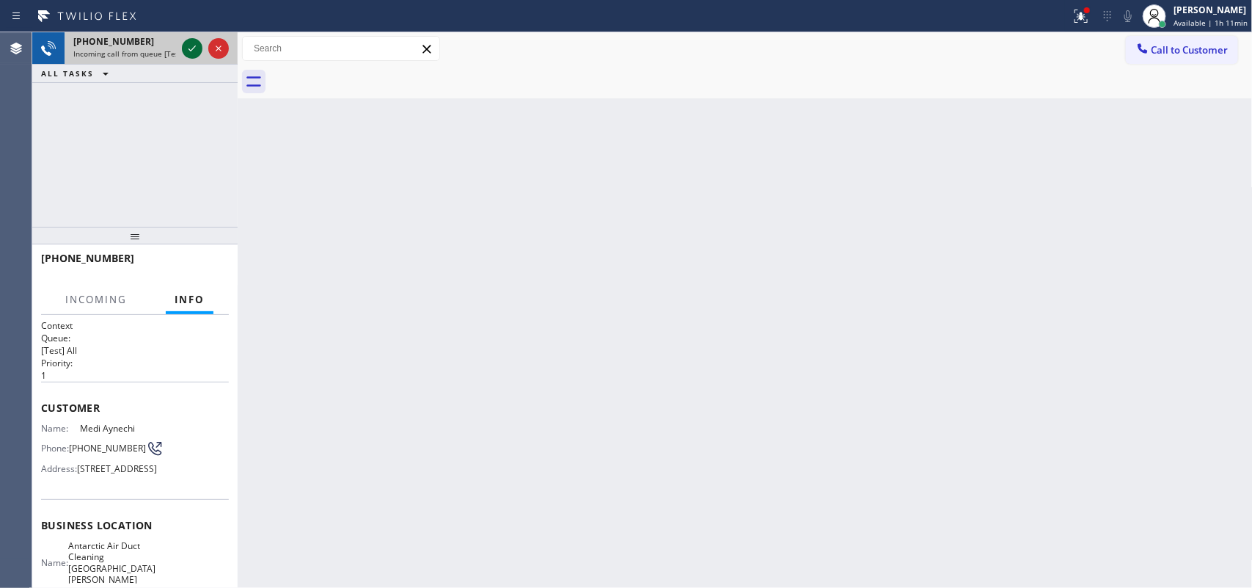
click at [186, 48] on icon at bounding box center [192, 49] width 18 height 18
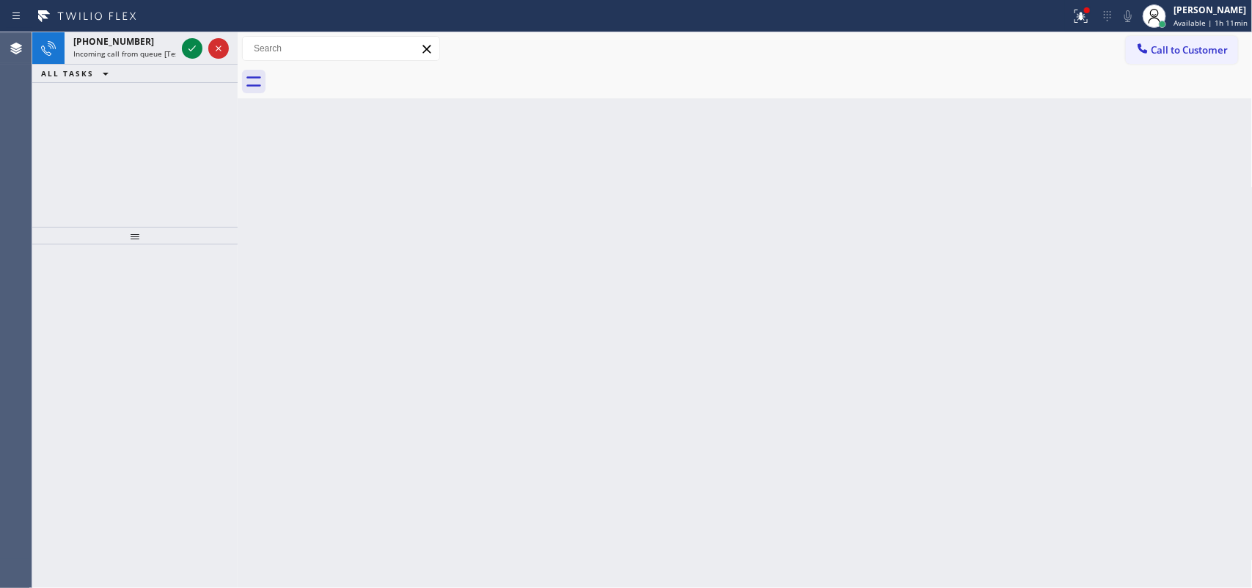
click at [178, 235] on div at bounding box center [134, 236] width 205 height 18
click at [156, 42] on div "[PHONE_NUMBER]" at bounding box center [124, 41] width 103 height 12
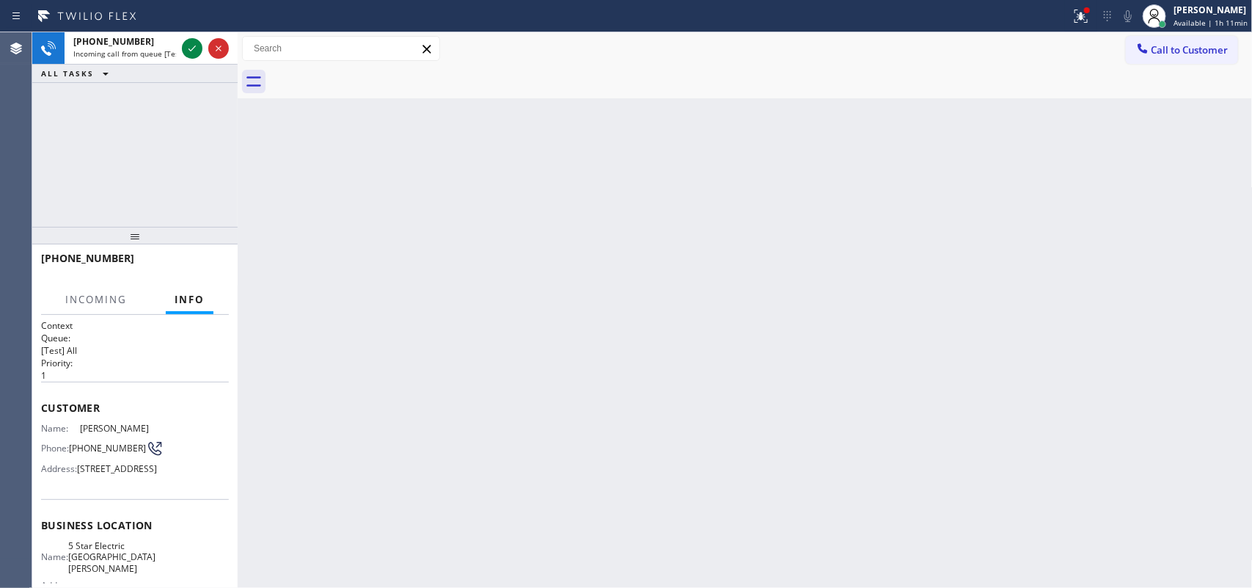
scroll to position [185, 0]
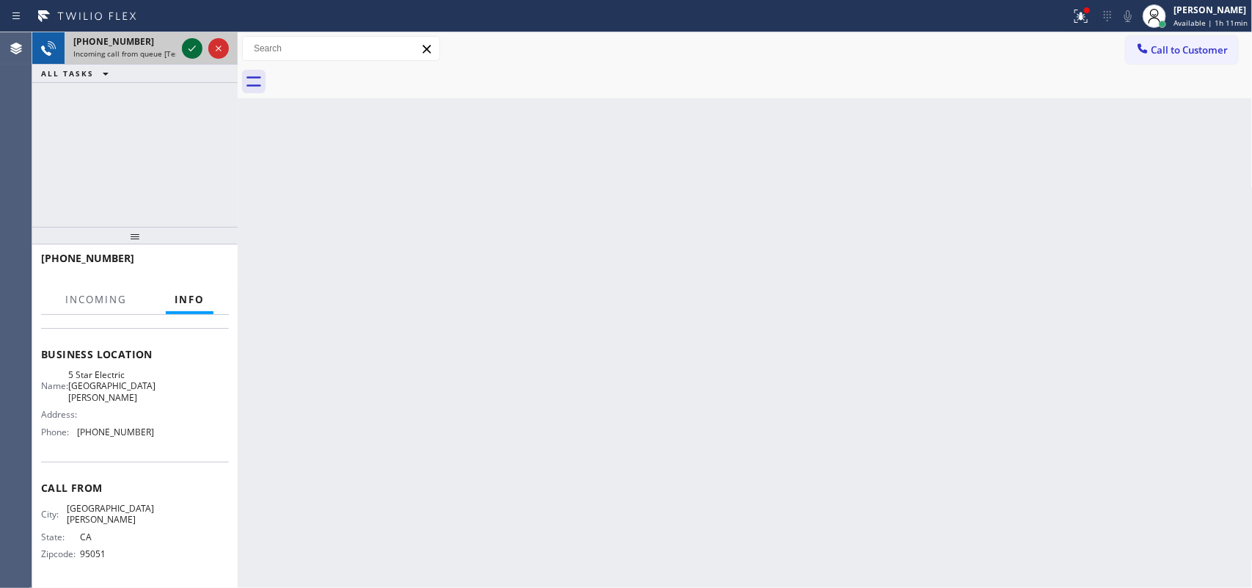
click at [193, 44] on icon at bounding box center [192, 49] width 18 height 18
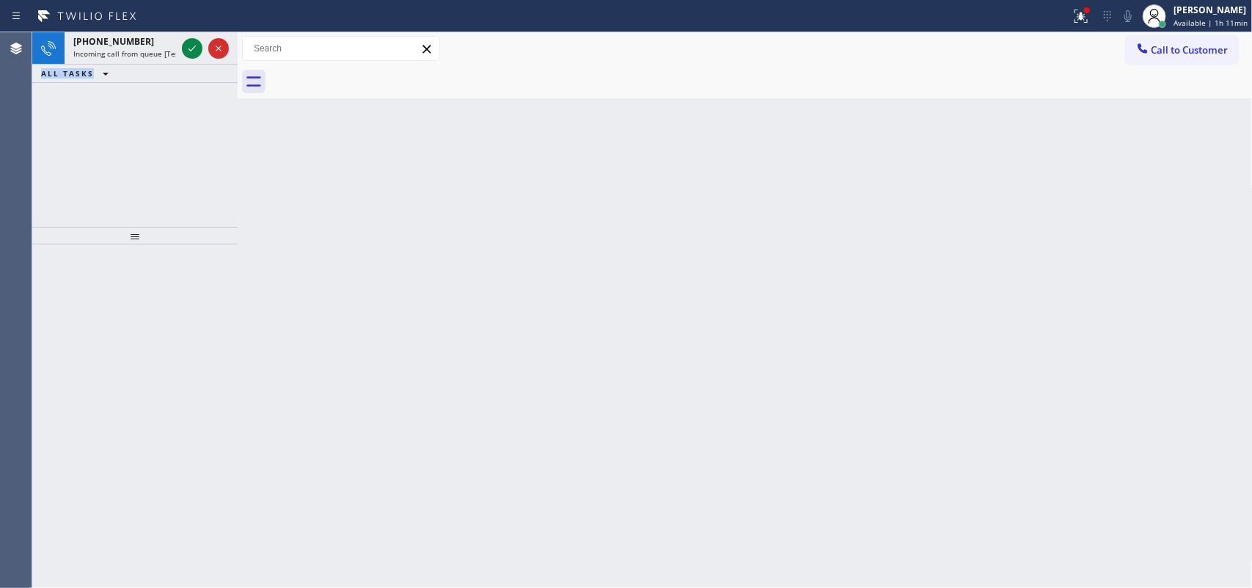
click at [193, 45] on icon at bounding box center [192, 49] width 18 height 18
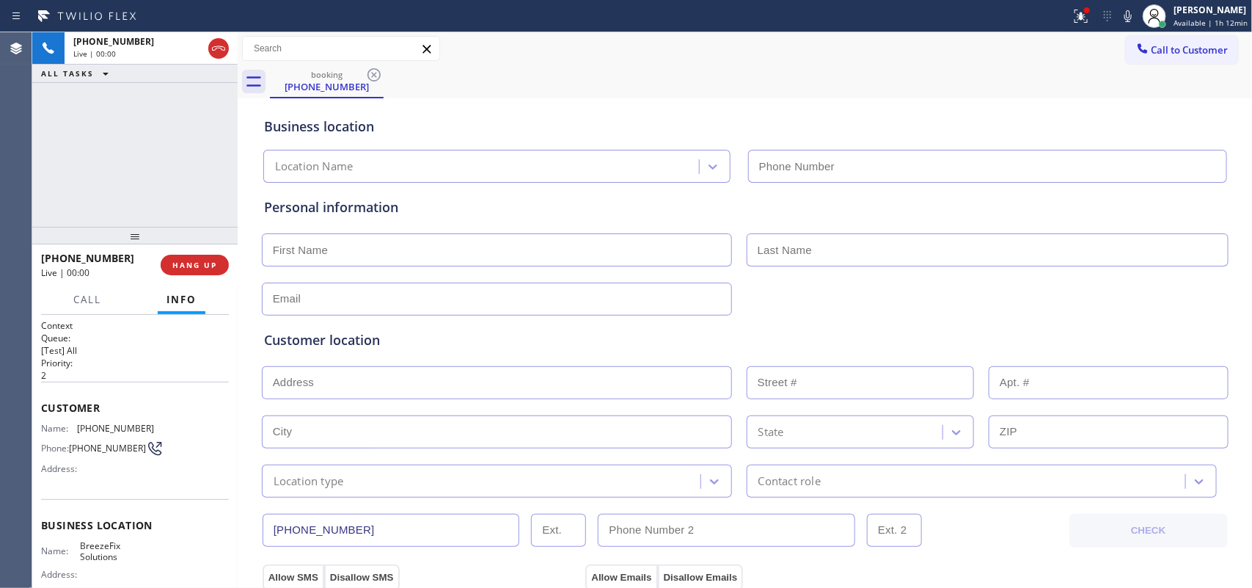
type input "[PHONE_NUMBER]"
click at [84, 299] on span "Call" at bounding box center [87, 299] width 28 height 13
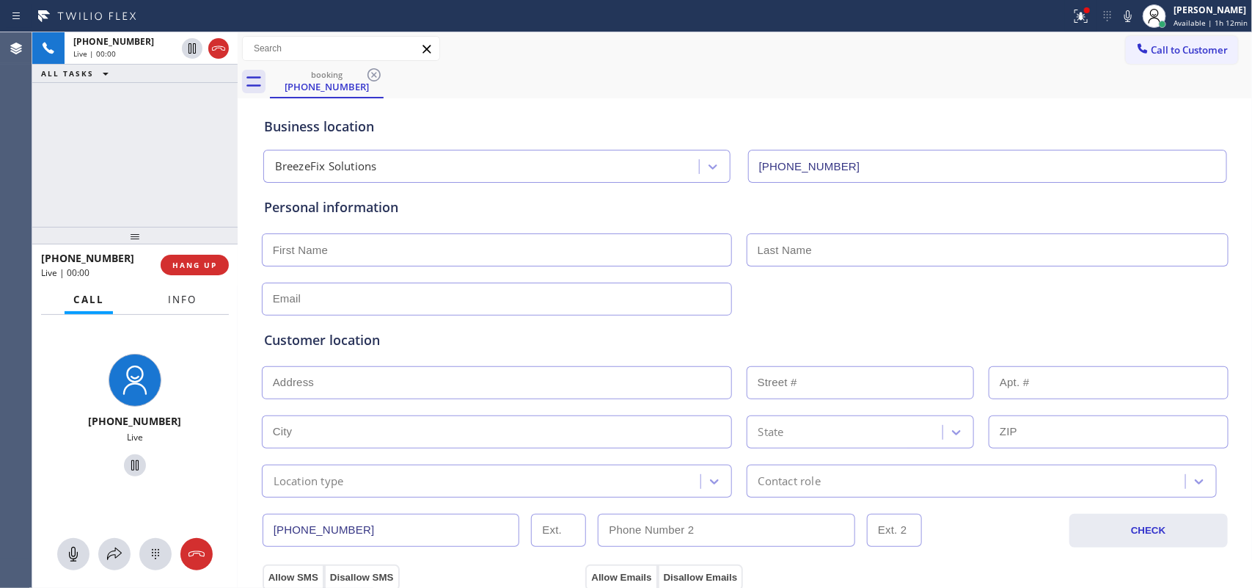
click at [182, 305] on button "Info" at bounding box center [182, 299] width 46 height 29
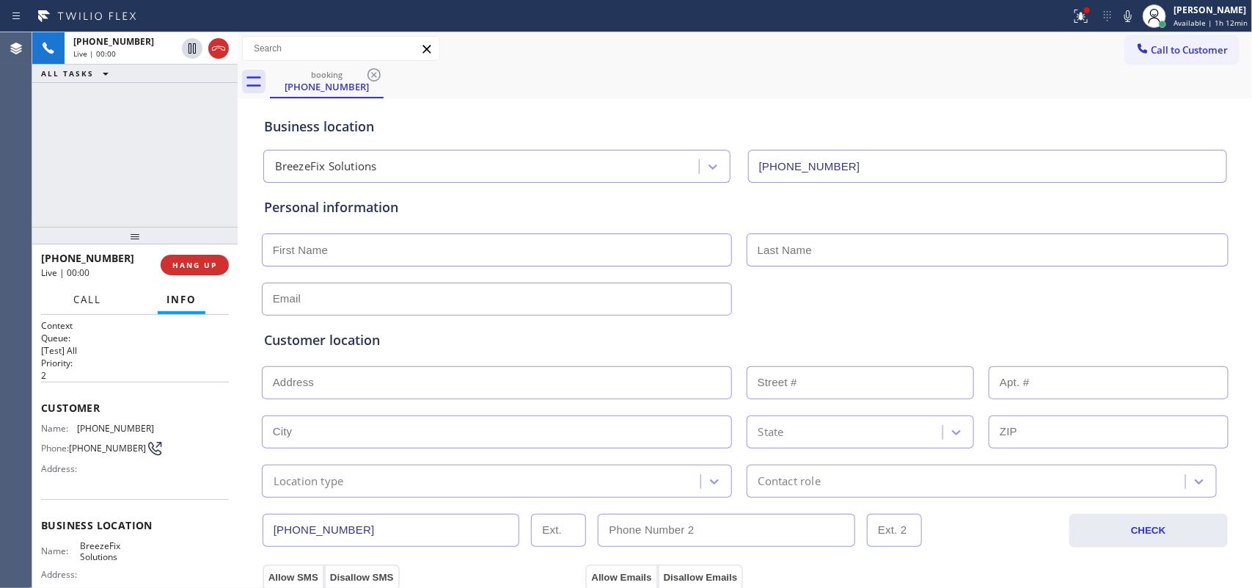
click at [96, 307] on button "Call" at bounding box center [87, 299] width 45 height 29
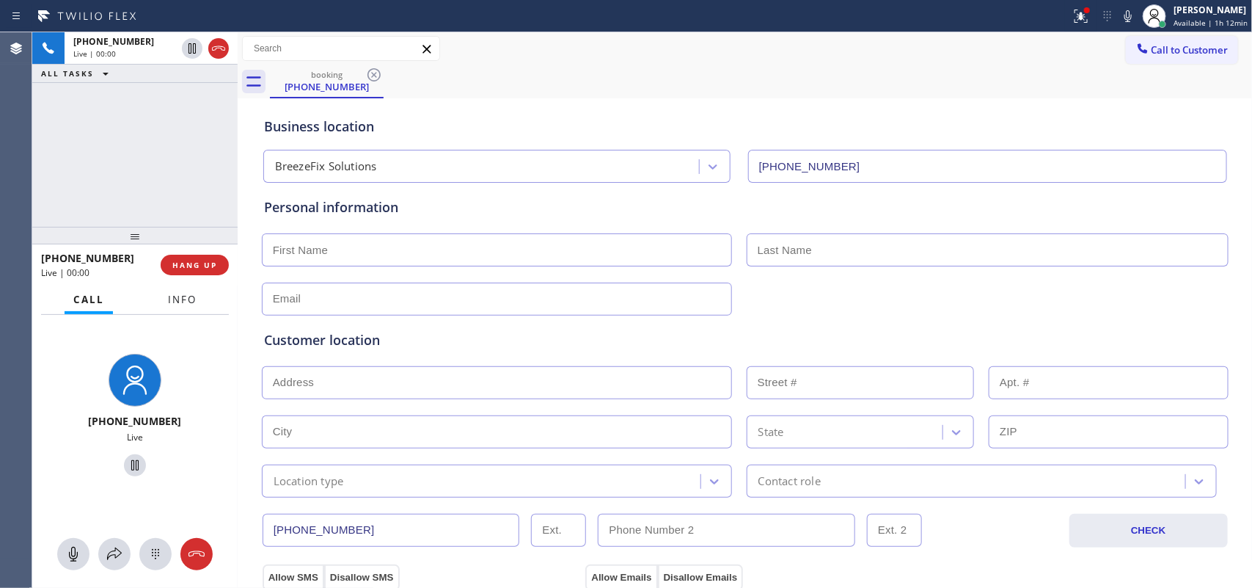
click at [188, 293] on span "Info" at bounding box center [182, 299] width 29 height 13
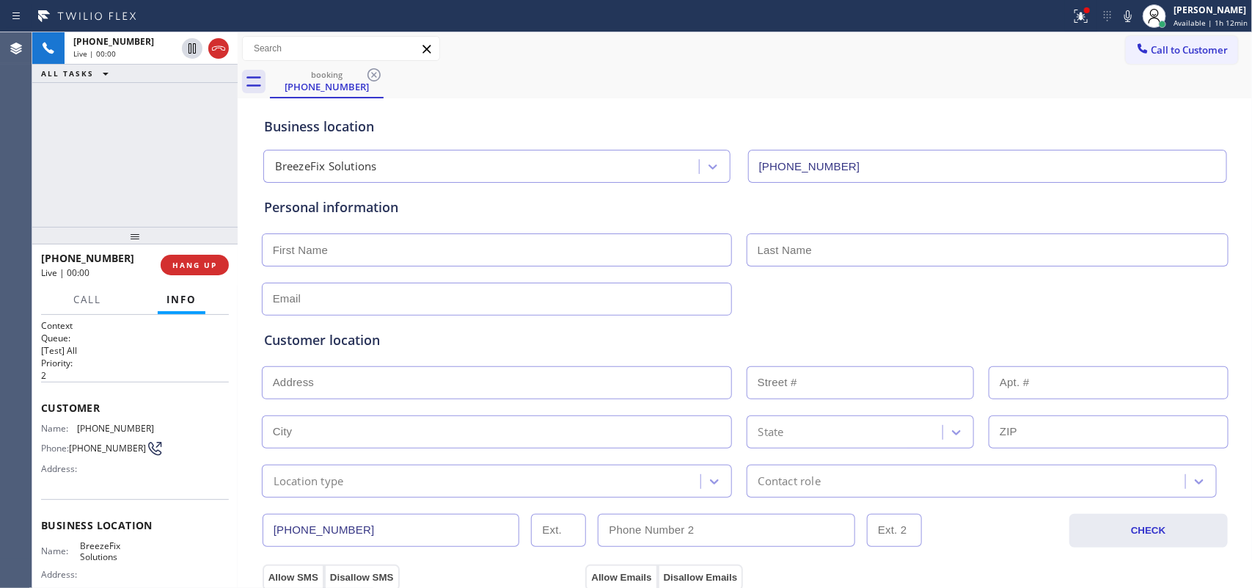
scroll to position [151, 0]
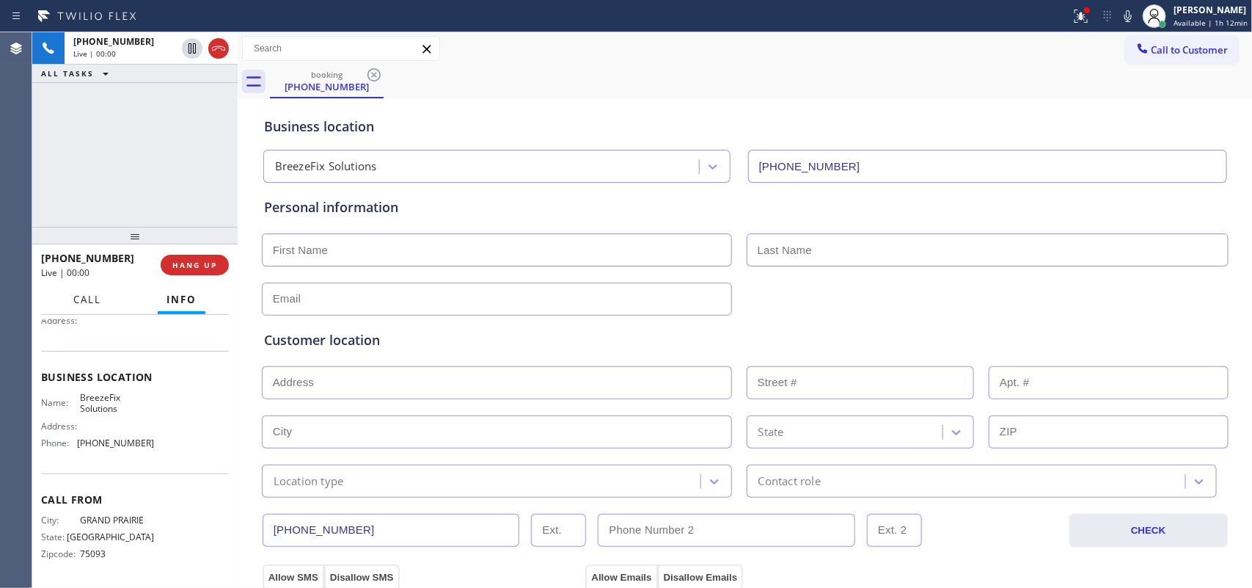
click at [87, 299] on span "Call" at bounding box center [87, 299] width 28 height 13
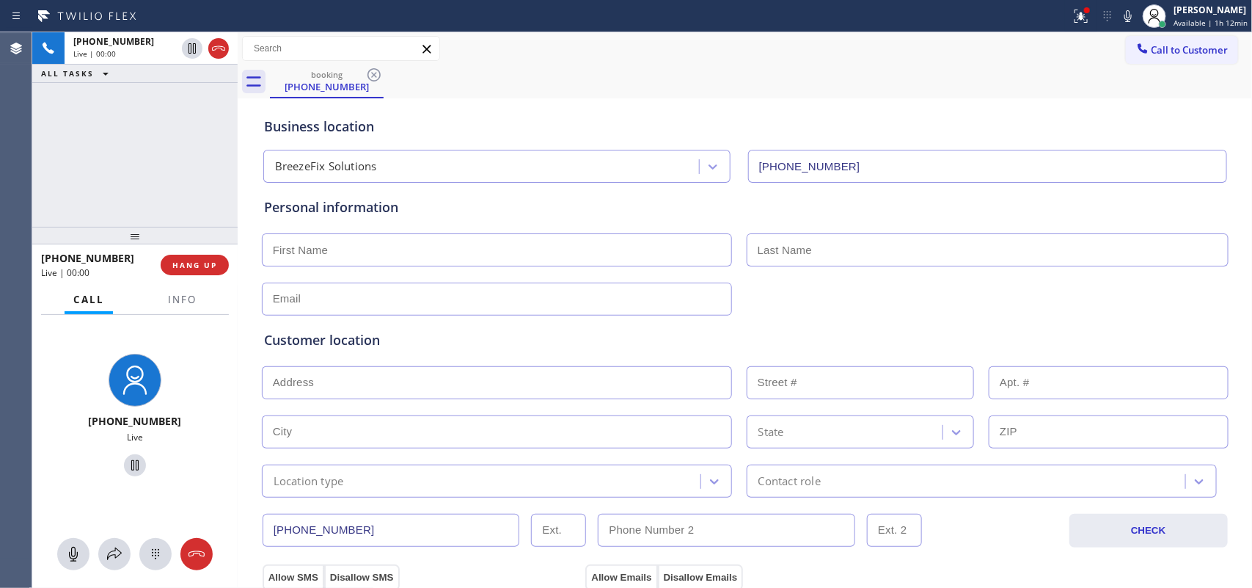
click at [169, 311] on div at bounding box center [182, 312] width 46 height 3
click at [173, 299] on span "Info" at bounding box center [182, 299] width 29 height 13
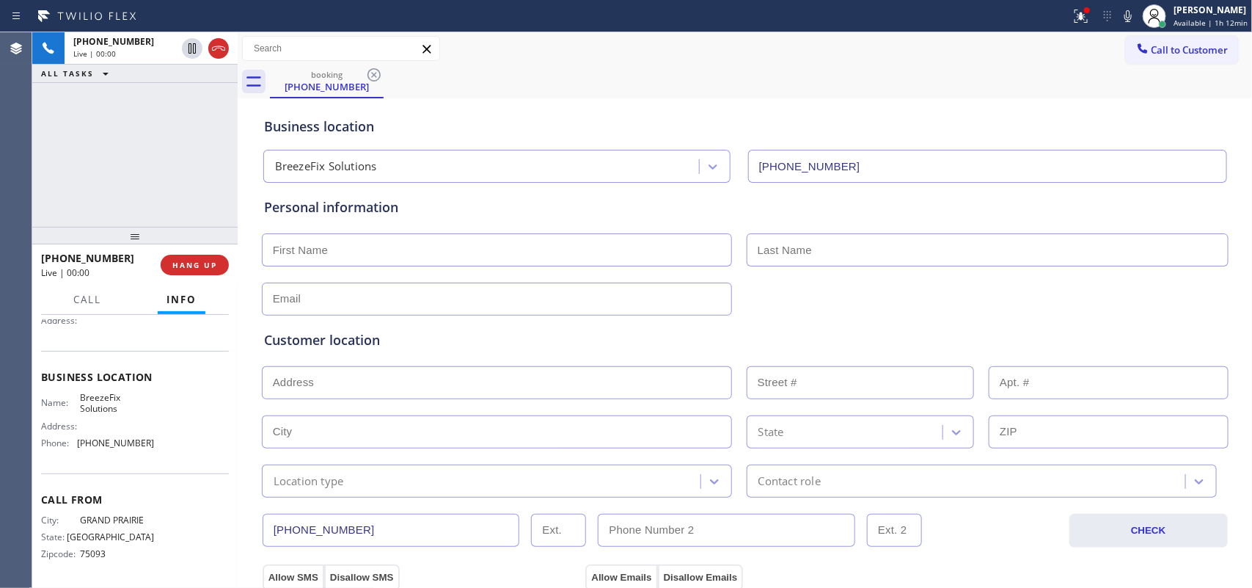
click at [154, 459] on div "Business location Name: BreezeFix Solutions Address: Phone: [PHONE_NUMBER]" at bounding box center [135, 412] width 188 height 123
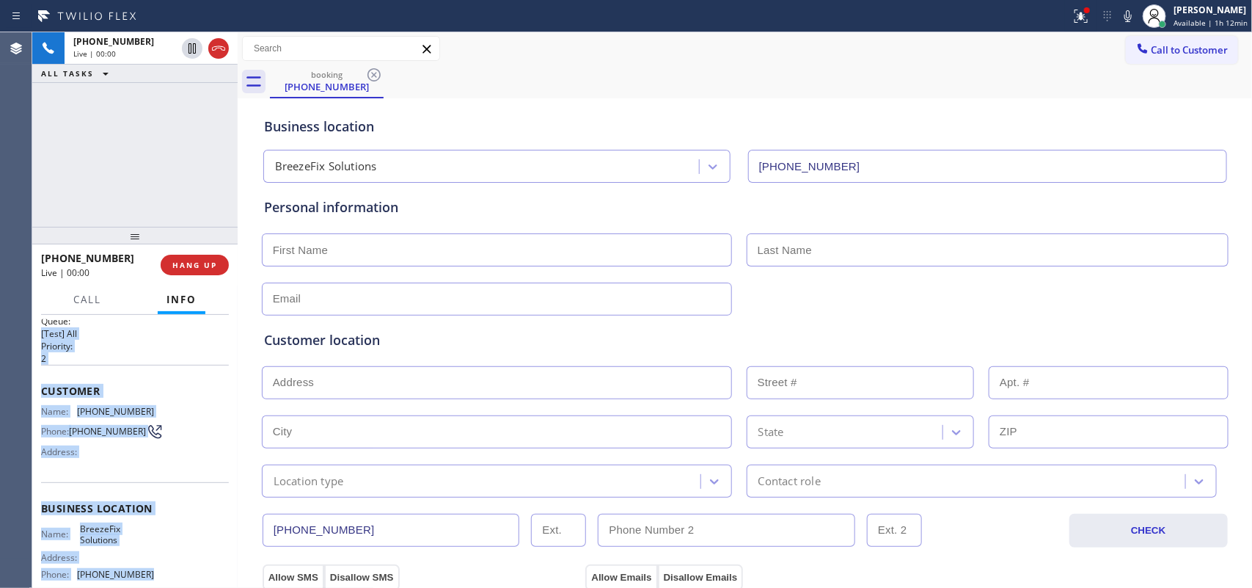
scroll to position [0, 0]
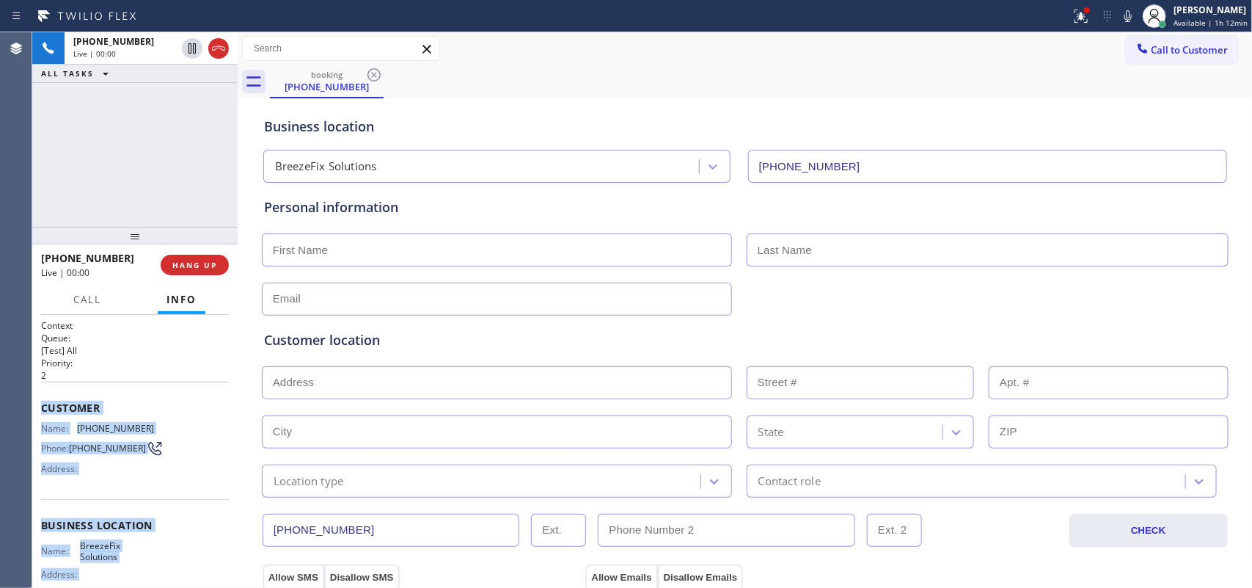
drag, startPoint x: 158, startPoint y: 453, endPoint x: 42, endPoint y: 402, distance: 126.8
click at [42, 402] on div "Context Queue: [Test] All Priority: 2 Customer Name: [PHONE_NUMBER] Phone: [PHO…" at bounding box center [135, 525] width 188 height 413
copy div "Customer Name: [PHONE_NUMBER] Phone: [PHONE_NUMBER] Address: Business location …"
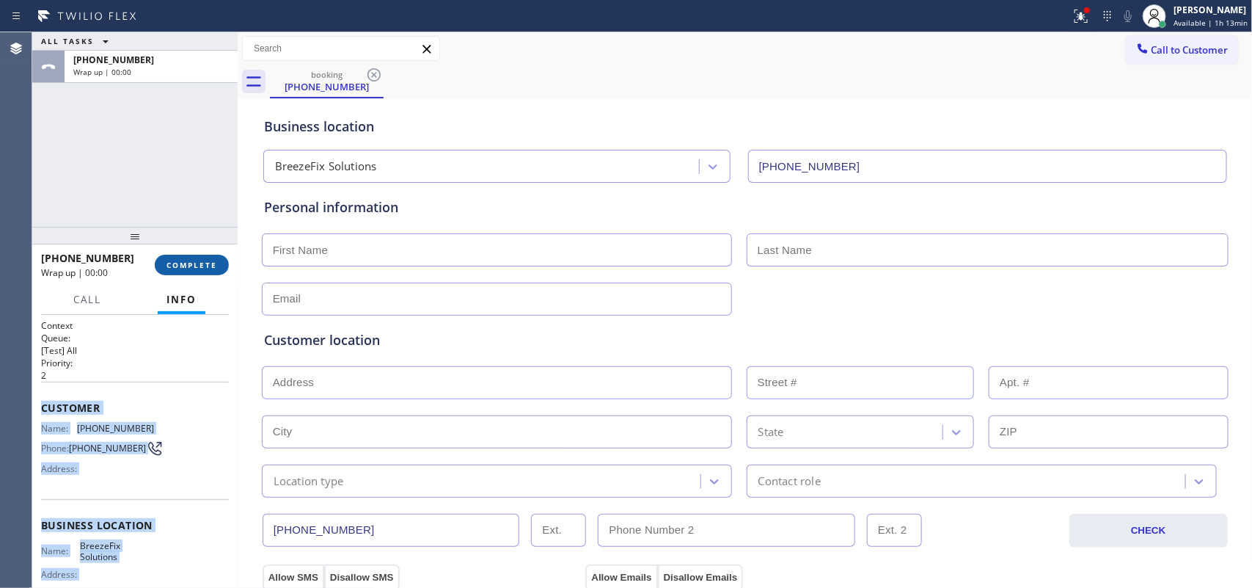
click at [207, 266] on span "COMPLETE" at bounding box center [192, 265] width 51 height 10
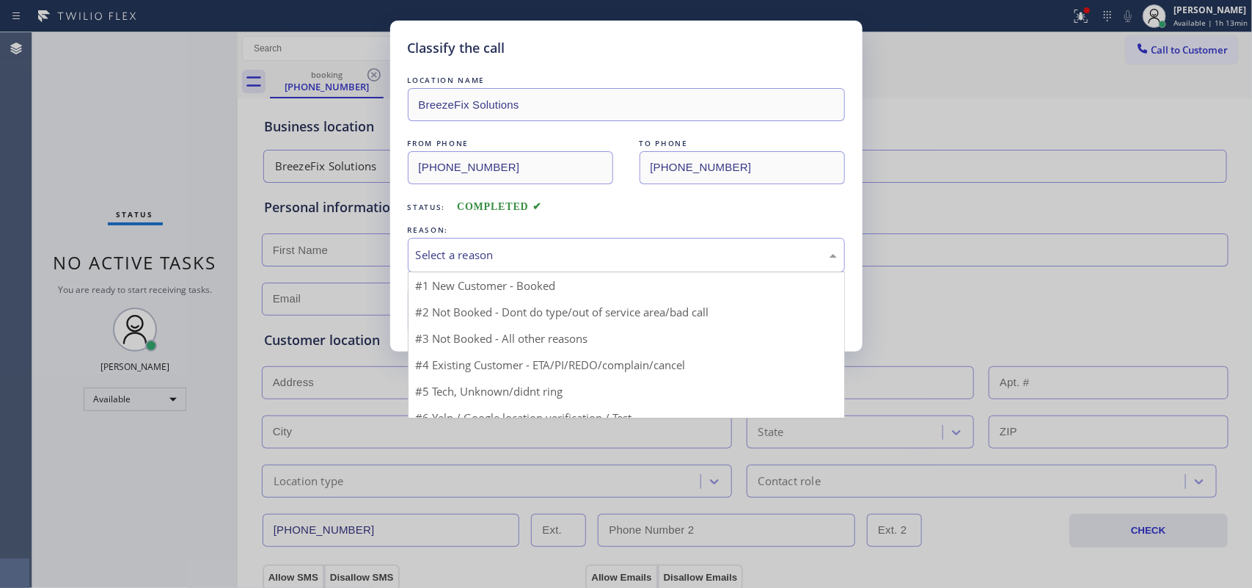
click at [488, 255] on div "Select a reason" at bounding box center [626, 254] width 421 height 17
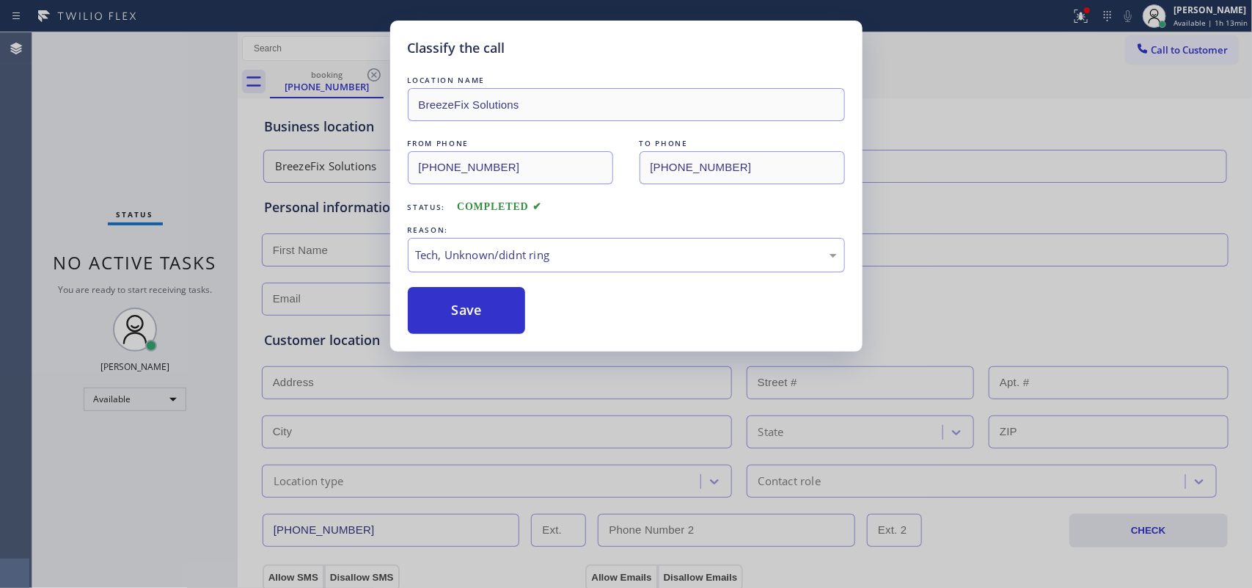
click at [125, 156] on div "Classify the call LOCATION NAME BreezeFix Solutions FROM PHONE [PHONE_NUMBER] T…" at bounding box center [626, 294] width 1252 height 588
click at [481, 308] on button "Save" at bounding box center [467, 310] width 118 height 47
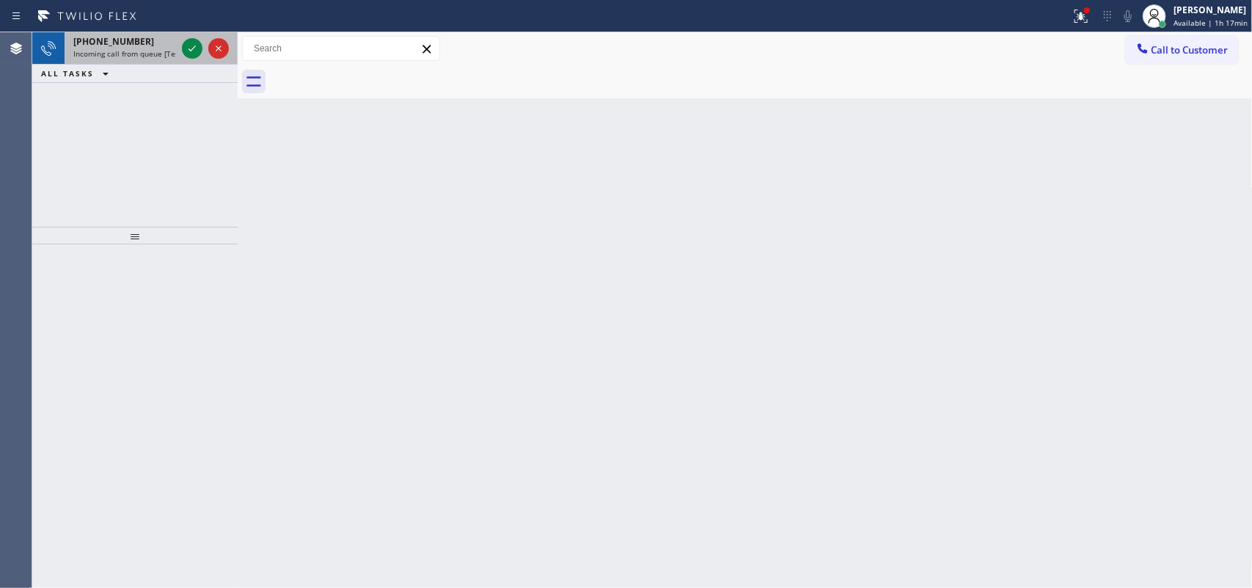
click at [165, 48] on span "Incoming call from queue [Test] All" at bounding box center [134, 53] width 122 height 10
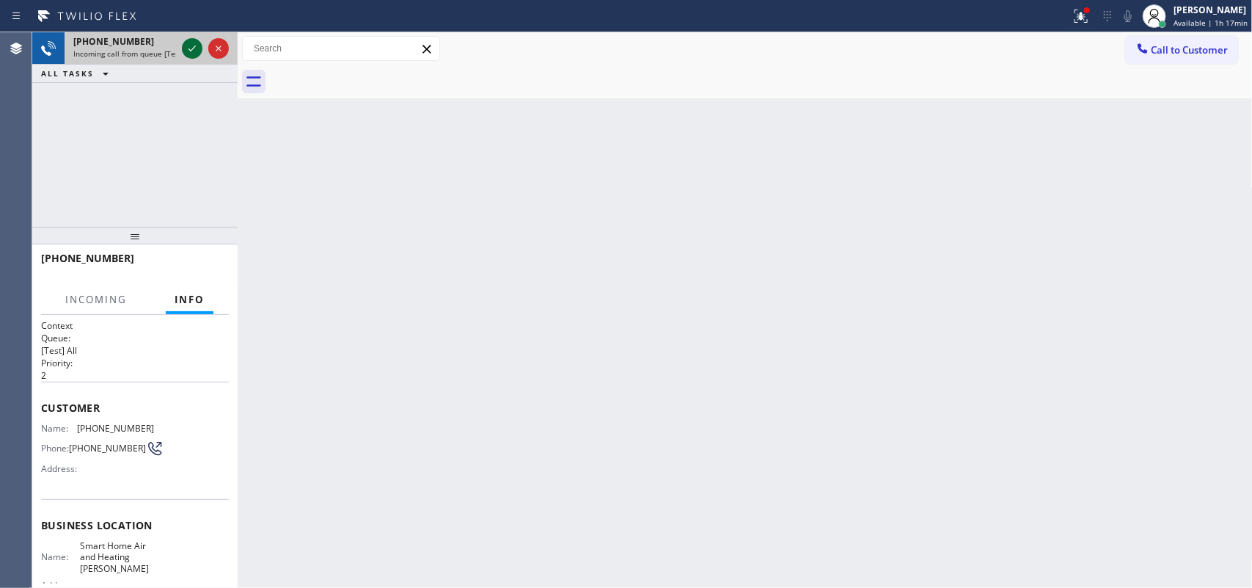
click at [188, 48] on icon at bounding box center [192, 49] width 18 height 18
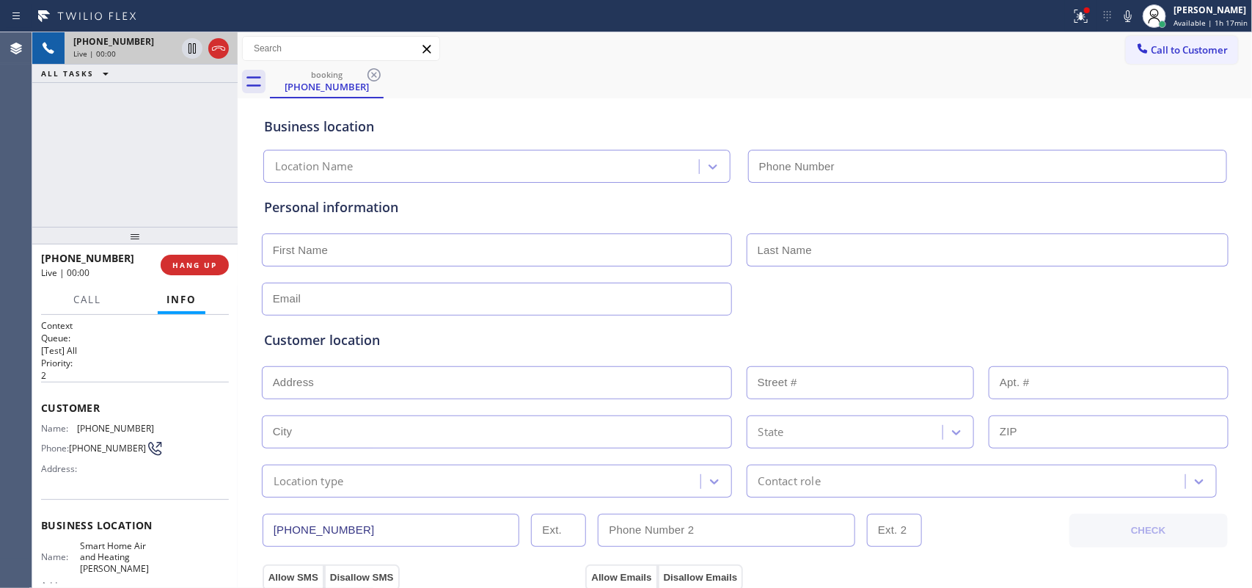
type input "[PHONE_NUMBER]"
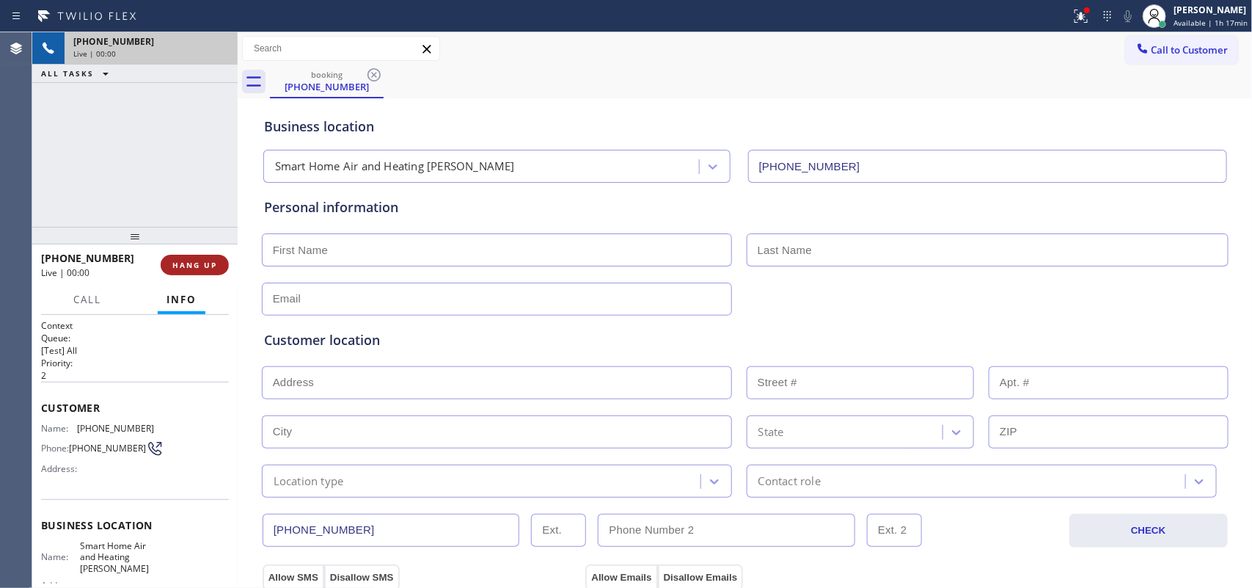
click at [202, 266] on span "HANG UP" at bounding box center [194, 265] width 45 height 10
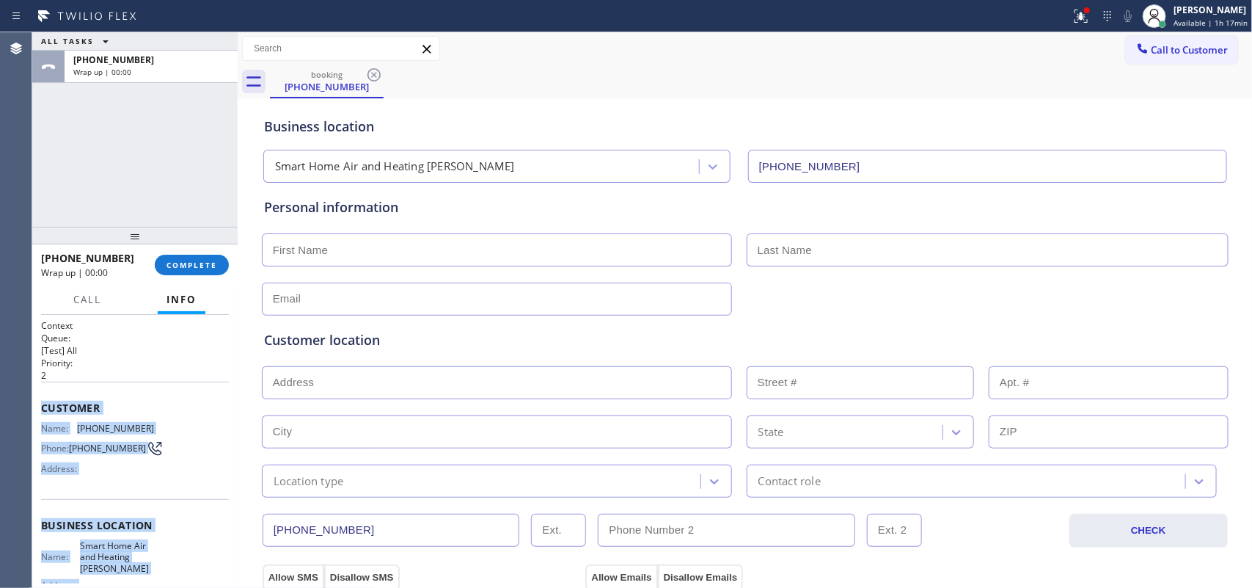
drag, startPoint x: 166, startPoint y: 447, endPoint x: 37, endPoint y: 408, distance: 135.0
click at [37, 408] on div "Context Queue: [Test] All Priority: 2 Customer Name: [PHONE_NUMBER] Phone: [PHO…" at bounding box center [134, 452] width 205 height 274
copy div "Customer Name: [PHONE_NUMBER] Phone: [PHONE_NUMBER] Address: Business location …"
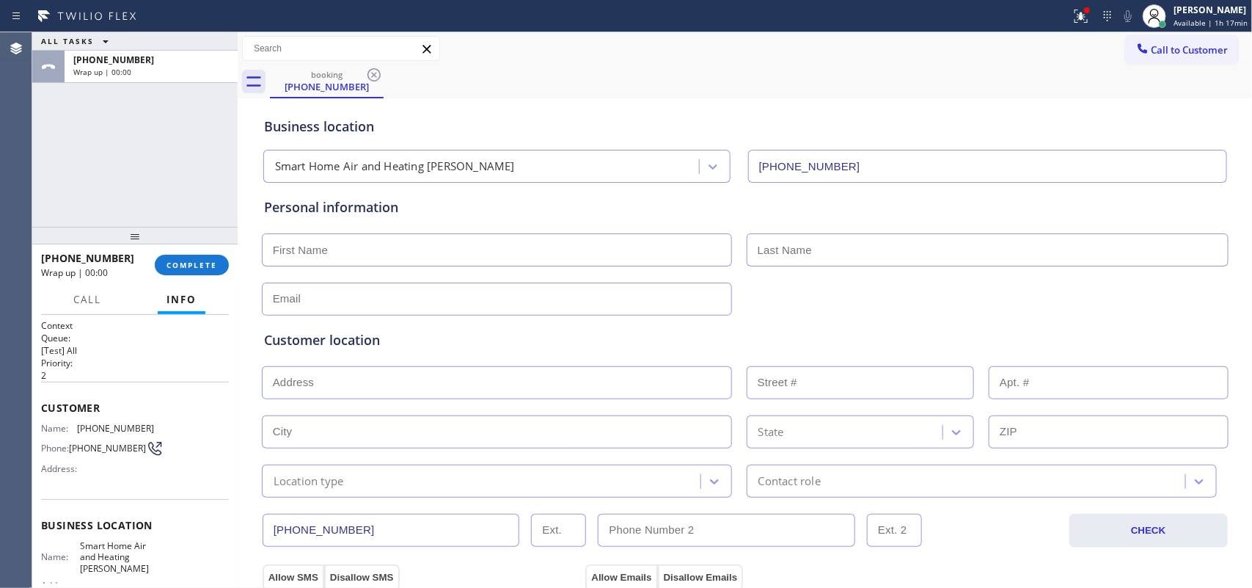
click at [232, 270] on div "[PHONE_NUMBER] Wrap up | 00:00 COMPLETE" at bounding box center [134, 264] width 205 height 41
click at [216, 261] on span "COMPLETE" at bounding box center [192, 265] width 51 height 10
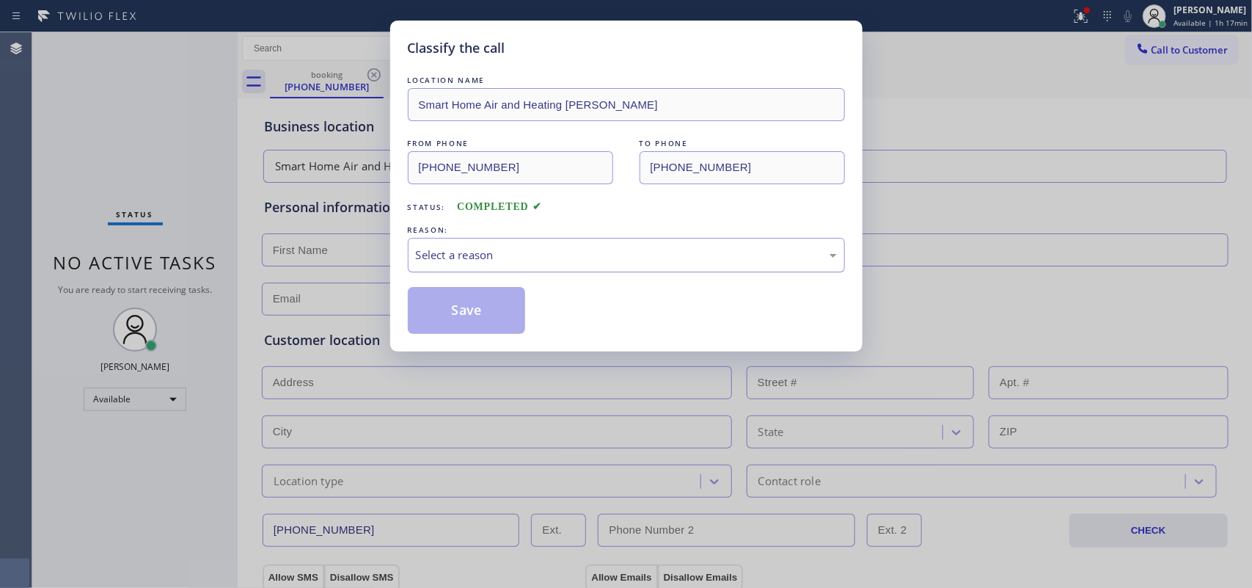
click at [539, 263] on div "Select a reason" at bounding box center [626, 254] width 421 height 17
click at [511, 320] on button "Save" at bounding box center [467, 310] width 118 height 47
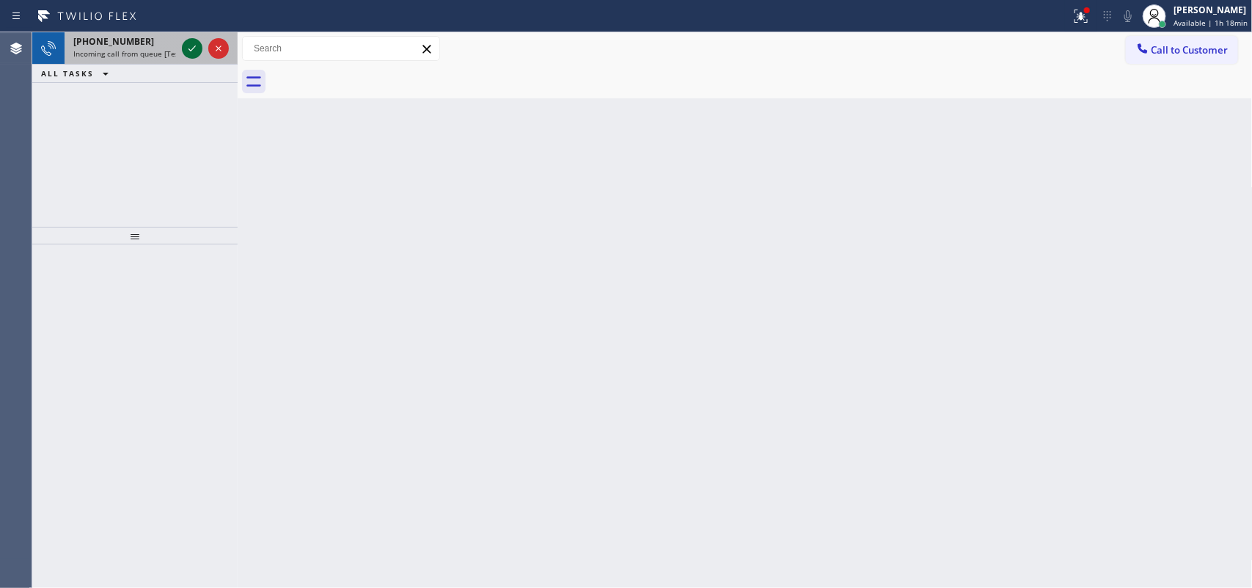
click at [191, 48] on icon at bounding box center [192, 49] width 18 height 18
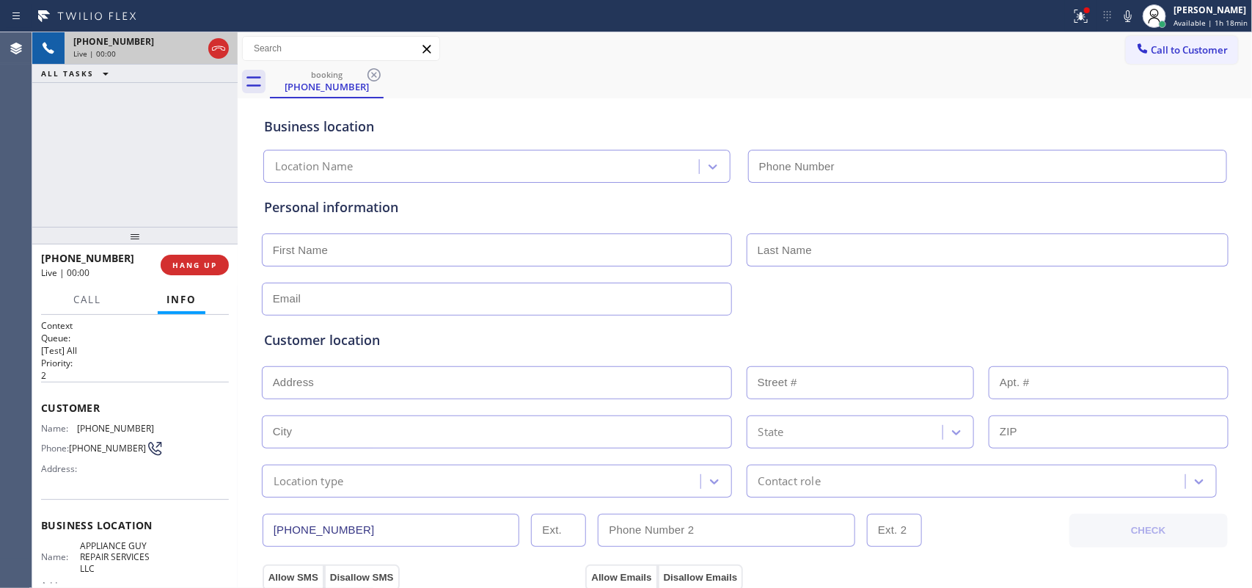
type input "[PHONE_NUMBER]"
click at [81, 293] on span "Call" at bounding box center [87, 299] width 28 height 13
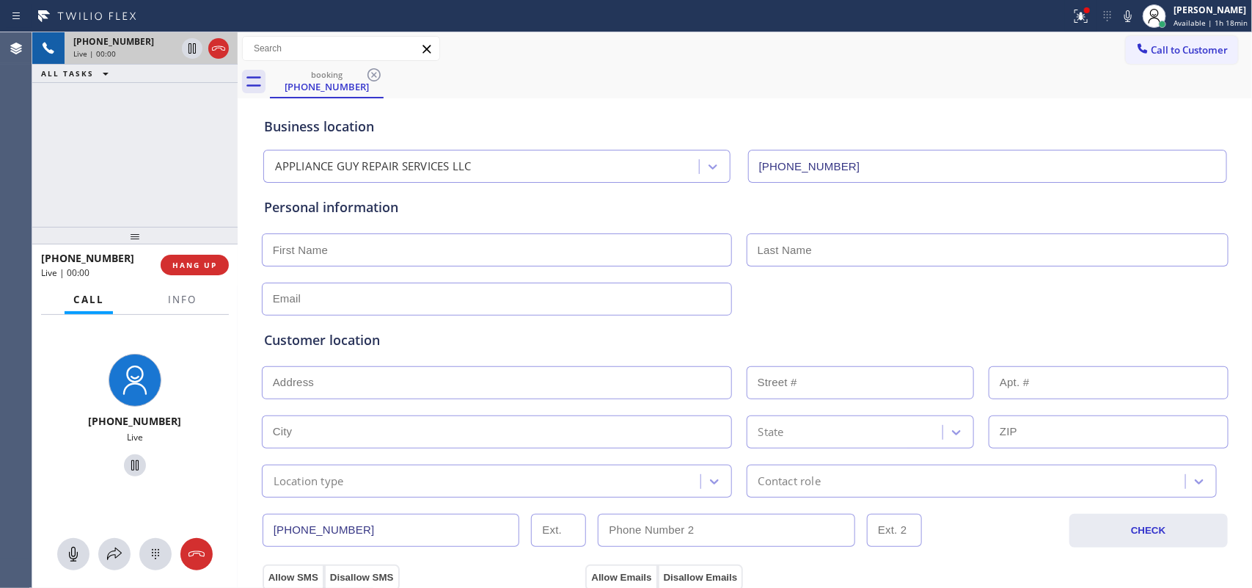
click at [142, 215] on div "[PHONE_NUMBER] Live | 00:00 ALL TASKS ALL TASKS ACTIVE TASKS TASKS IN WRAP UP" at bounding box center [134, 129] width 205 height 194
click at [189, 270] on button "HANG UP" at bounding box center [195, 265] width 68 height 21
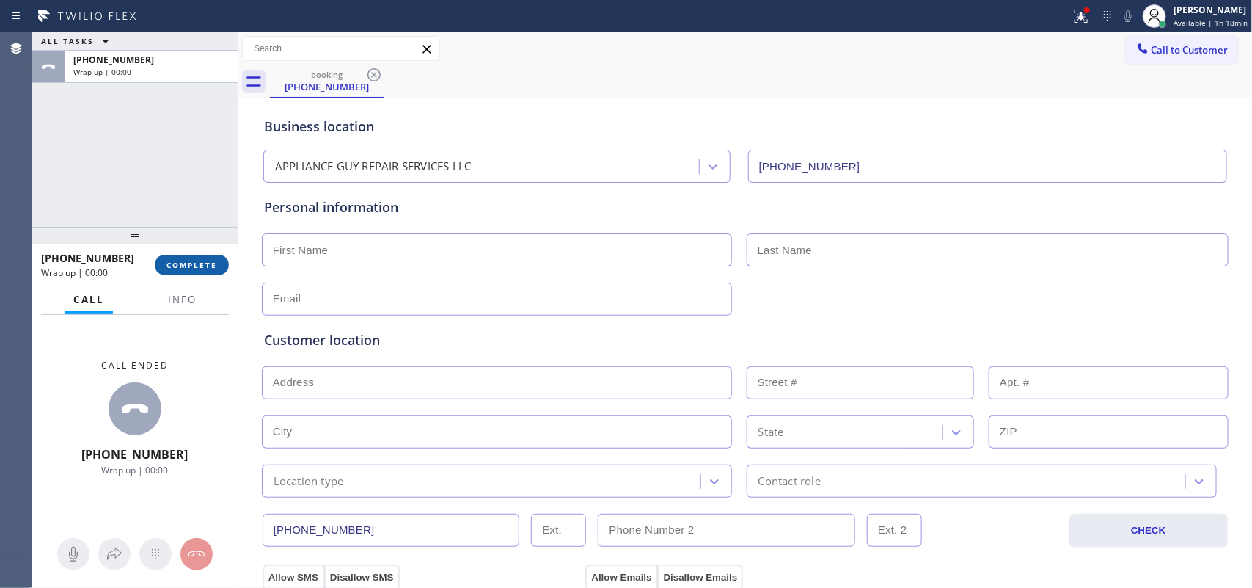
click at [189, 269] on button "COMPLETE" at bounding box center [192, 265] width 74 height 21
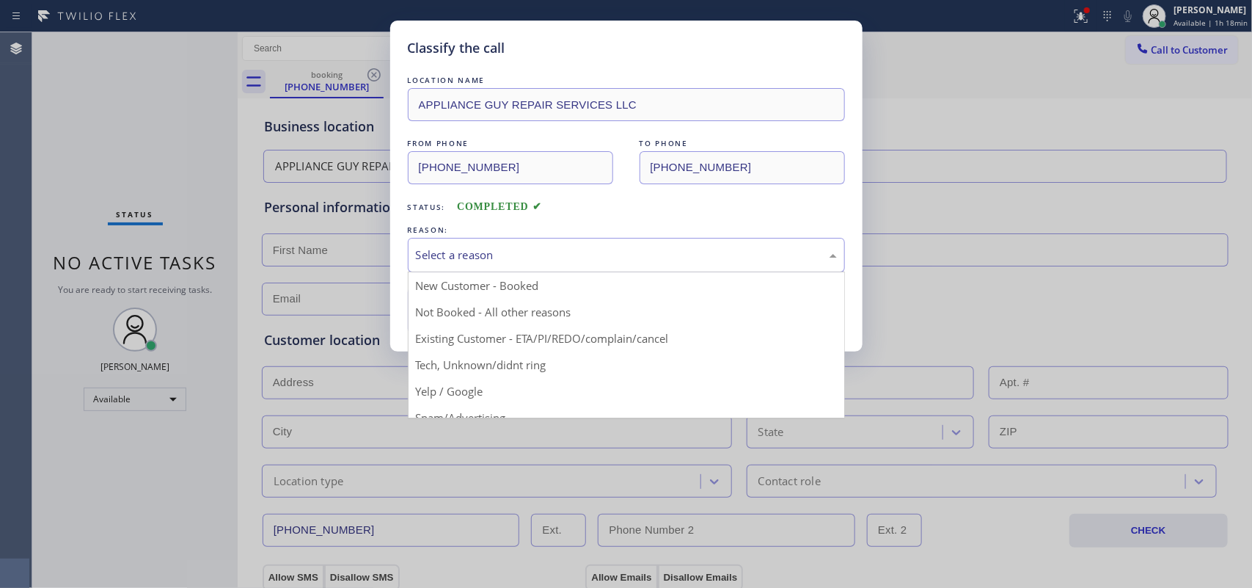
click at [637, 262] on div "Select a reason" at bounding box center [626, 254] width 421 height 17
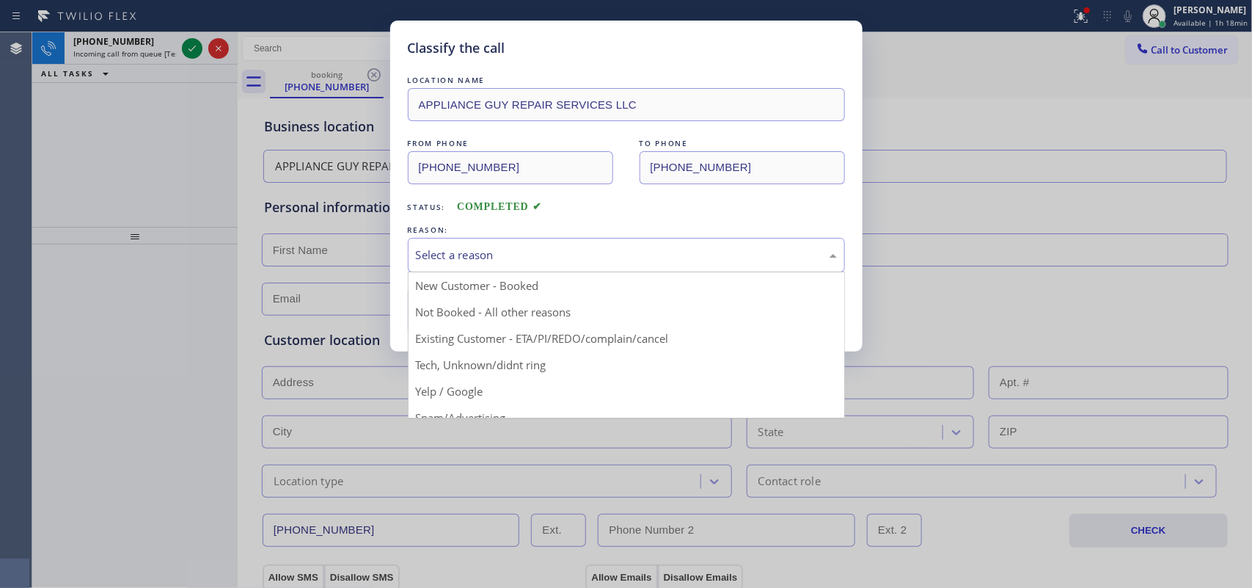
click at [391, 177] on div "Classify the call LOCATION NAME APPLIANCE GUY REPAIR SERVICES LLC FROM PHONE [P…" at bounding box center [626, 186] width 472 height 331
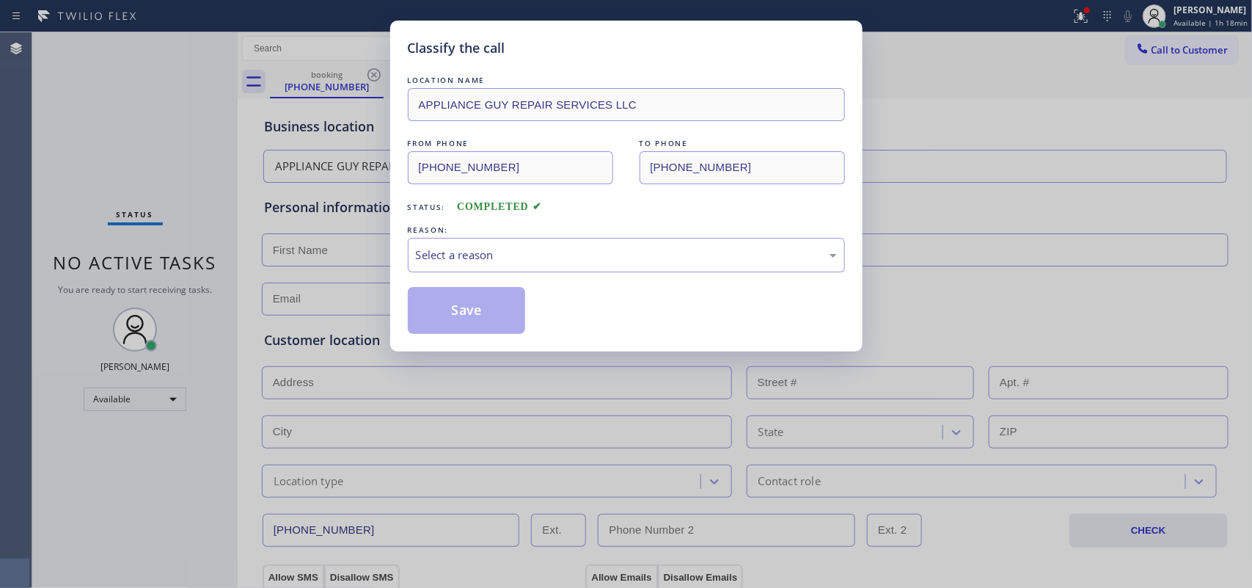
click at [310, 188] on div "Classify the call LOCATION NAME APPLIANCE GUY REPAIR SERVICES LLC FROM PHONE [P…" at bounding box center [626, 294] width 1252 height 588
click at [588, 170] on div "FROM PHONE [PHONE_NUMBER] TO PHONE [PHONE_NUMBER]" at bounding box center [626, 160] width 437 height 48
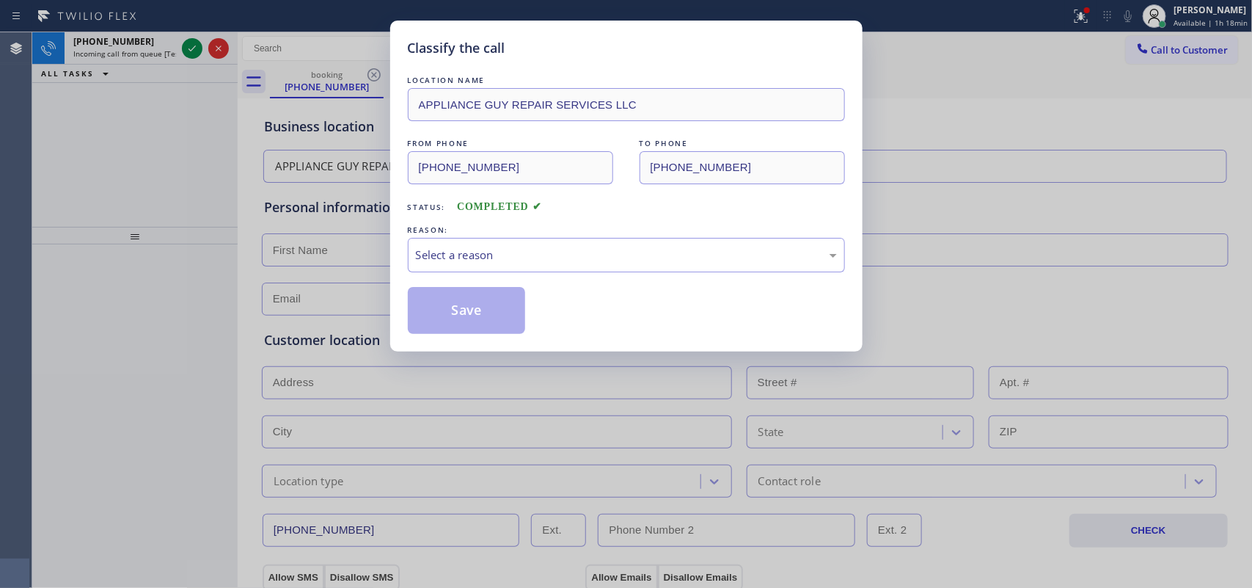
click at [89, 163] on div "Classify the call LOCATION NAME APPLIANCE GUY REPAIR SERVICES LLC FROM PHONE [P…" at bounding box center [626, 294] width 1252 height 588
click at [555, 242] on div "Select a reason" at bounding box center [626, 255] width 437 height 34
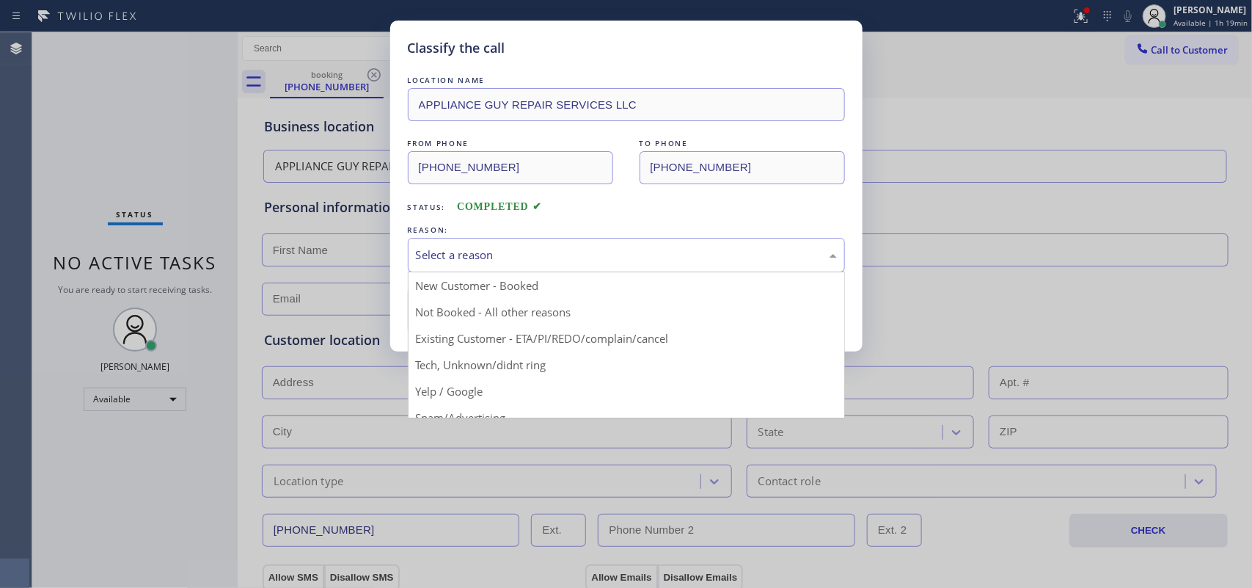
drag, startPoint x: 551, startPoint y: 363, endPoint x: 513, endPoint y: 316, distance: 60.0
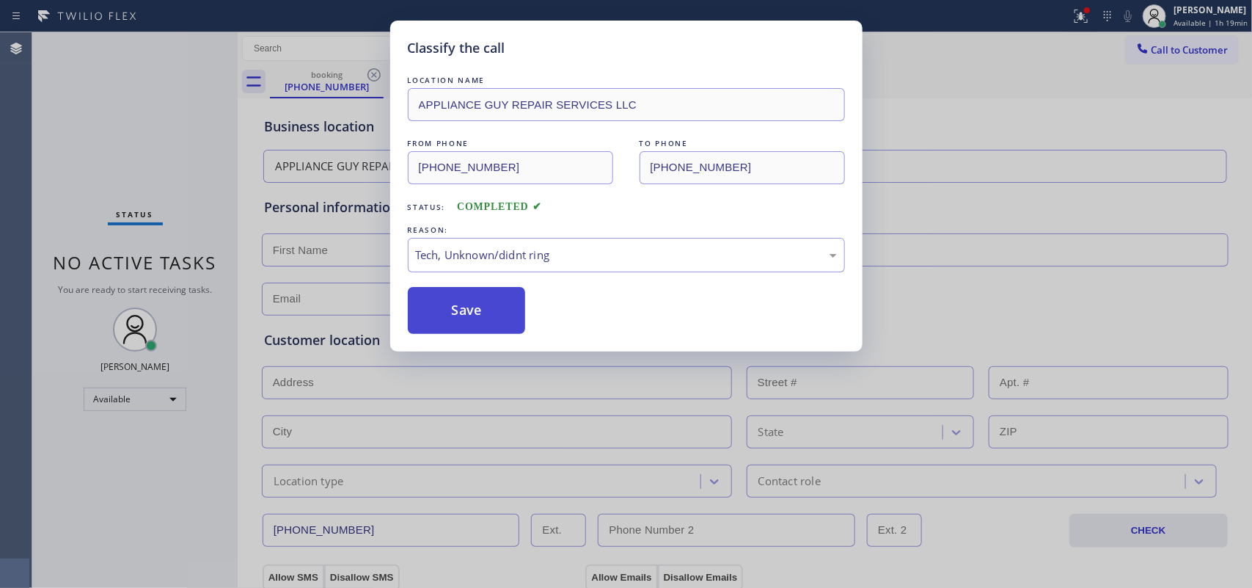
click at [500, 303] on button "Save" at bounding box center [467, 310] width 118 height 47
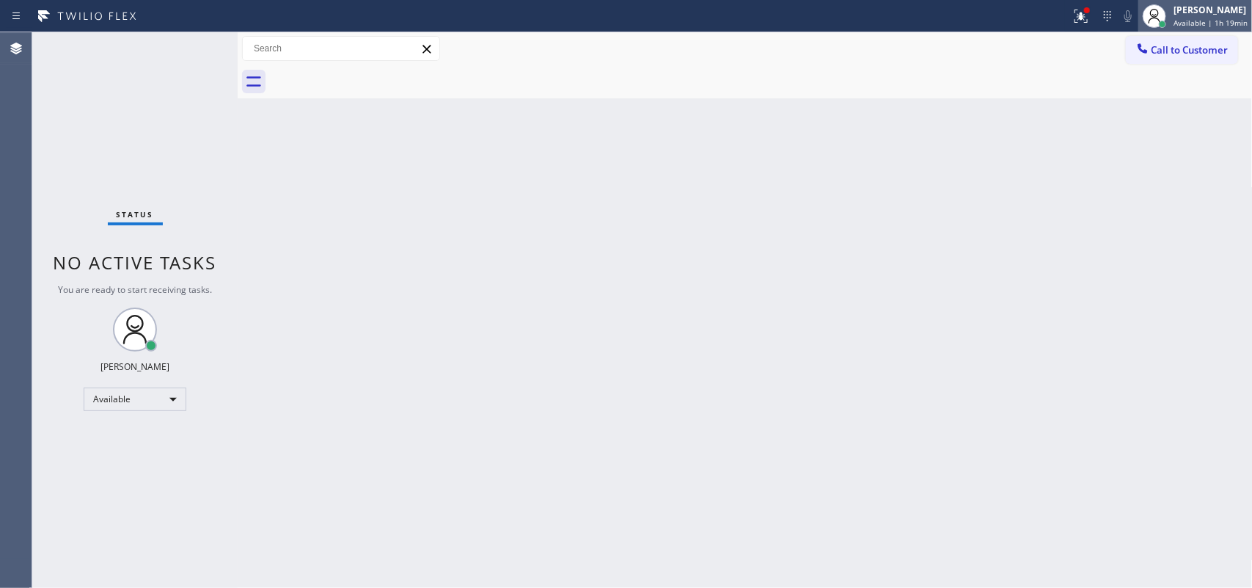
click at [1227, 26] on span "Available | 1h 19min" at bounding box center [1211, 23] width 74 height 10
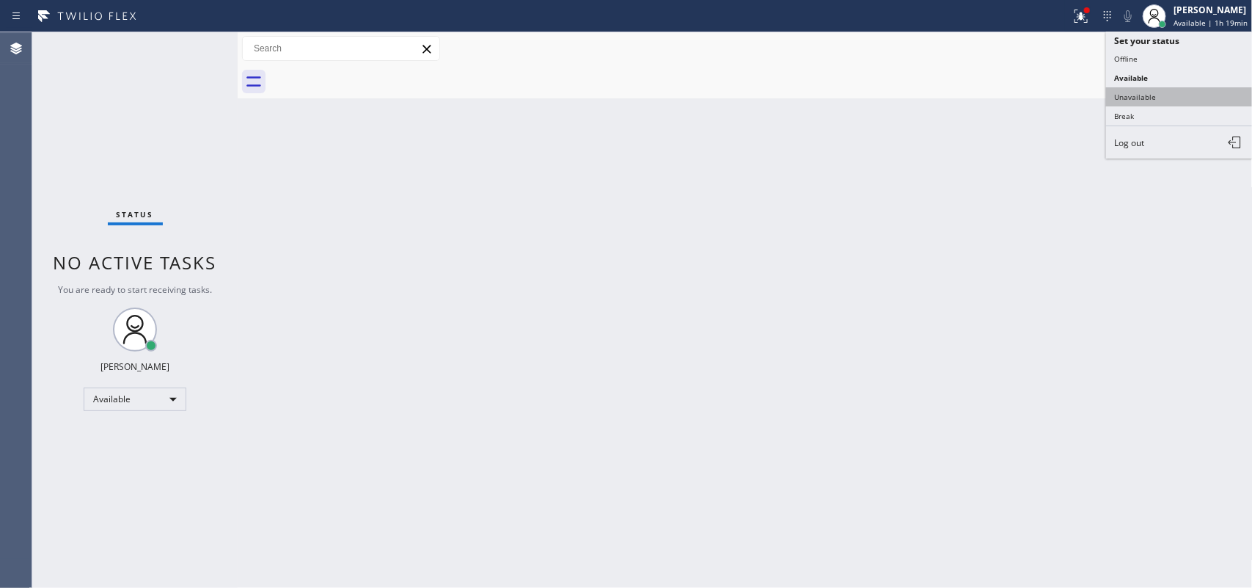
click at [1185, 96] on button "Unavailable" at bounding box center [1179, 96] width 147 height 19
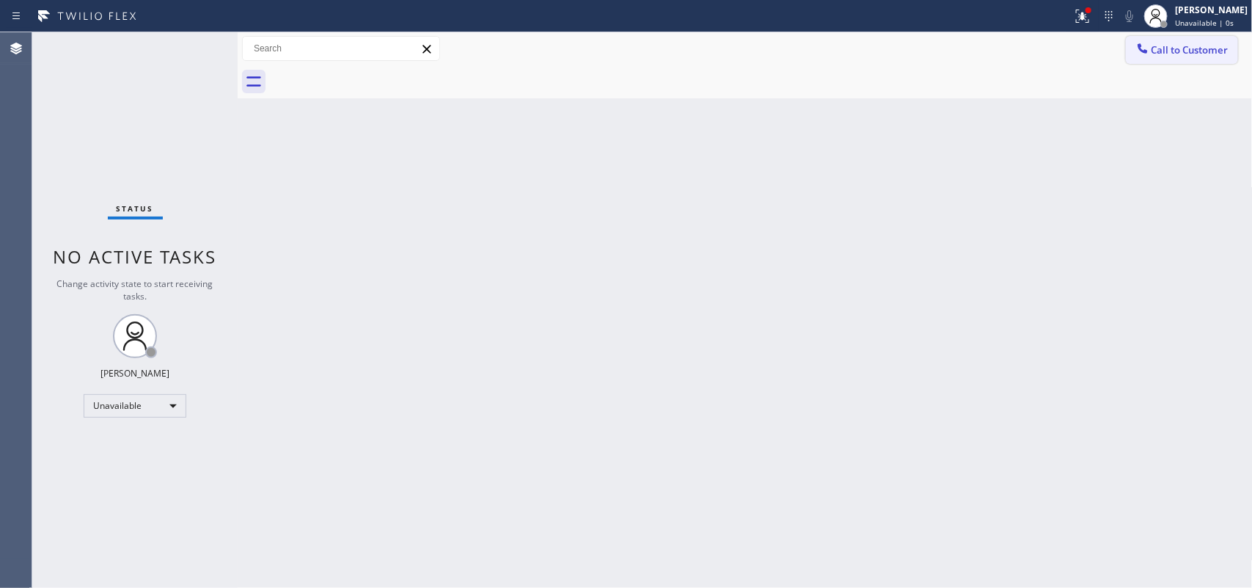
click at [1209, 48] on span "Call to Customer" at bounding box center [1190, 49] width 77 height 13
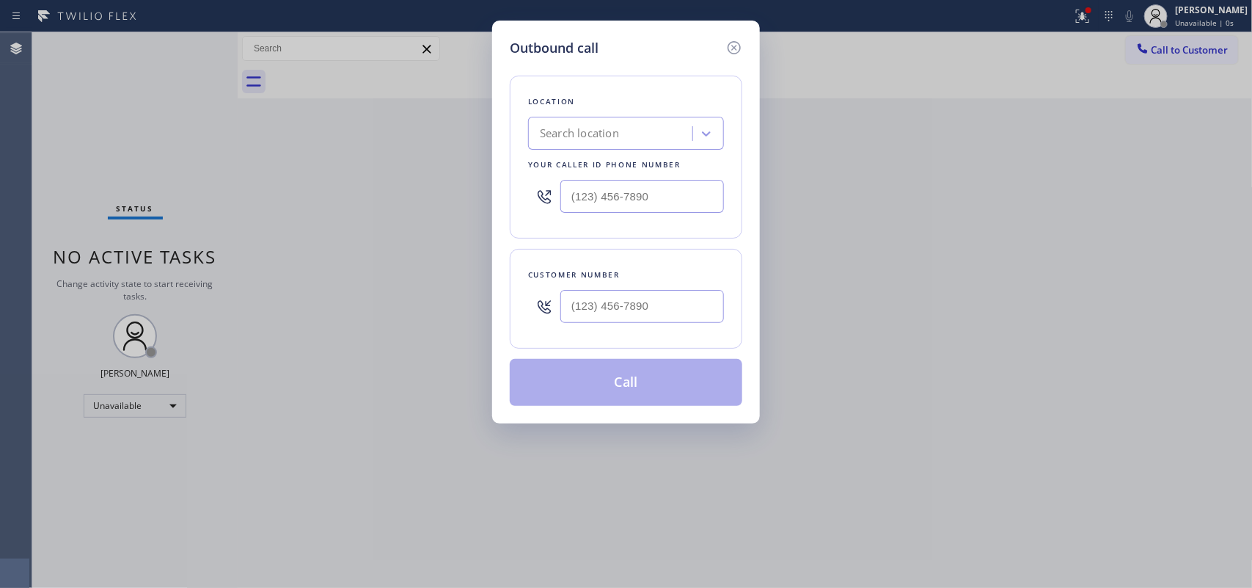
click at [242, 224] on div "Outbound call Location Search location Your caller id phone number Customer num…" at bounding box center [626, 294] width 1252 height 588
click at [611, 317] on input "(___) ___-____" at bounding box center [642, 306] width 164 height 33
paste input "818) 321-5744"
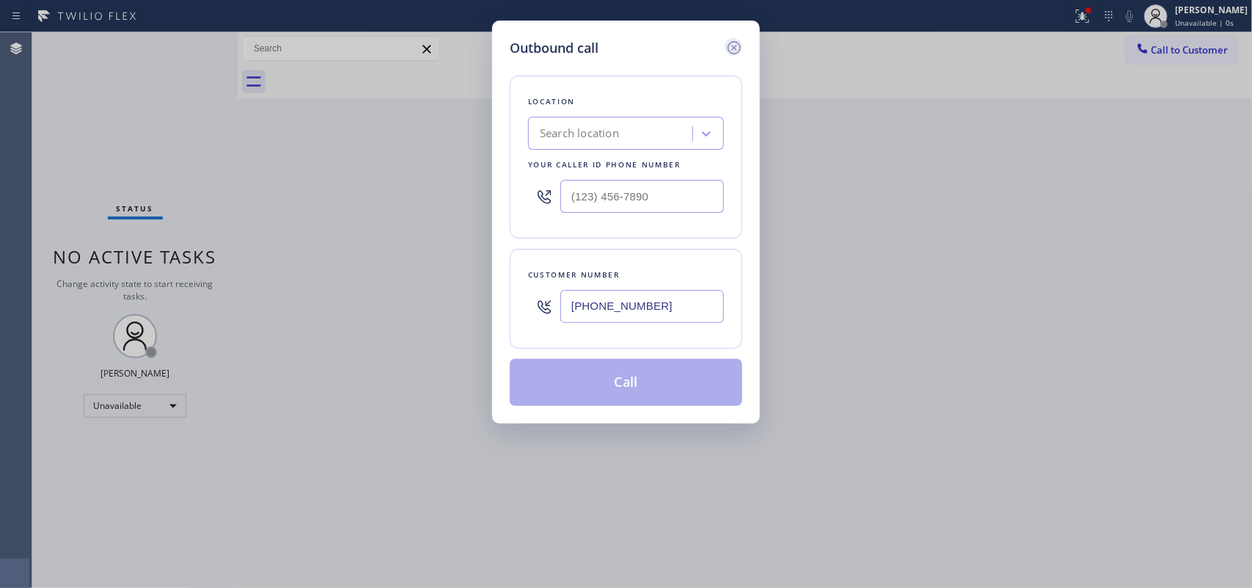
type input "[PHONE_NUMBER]"
click at [734, 40] on icon at bounding box center [734, 48] width 18 height 18
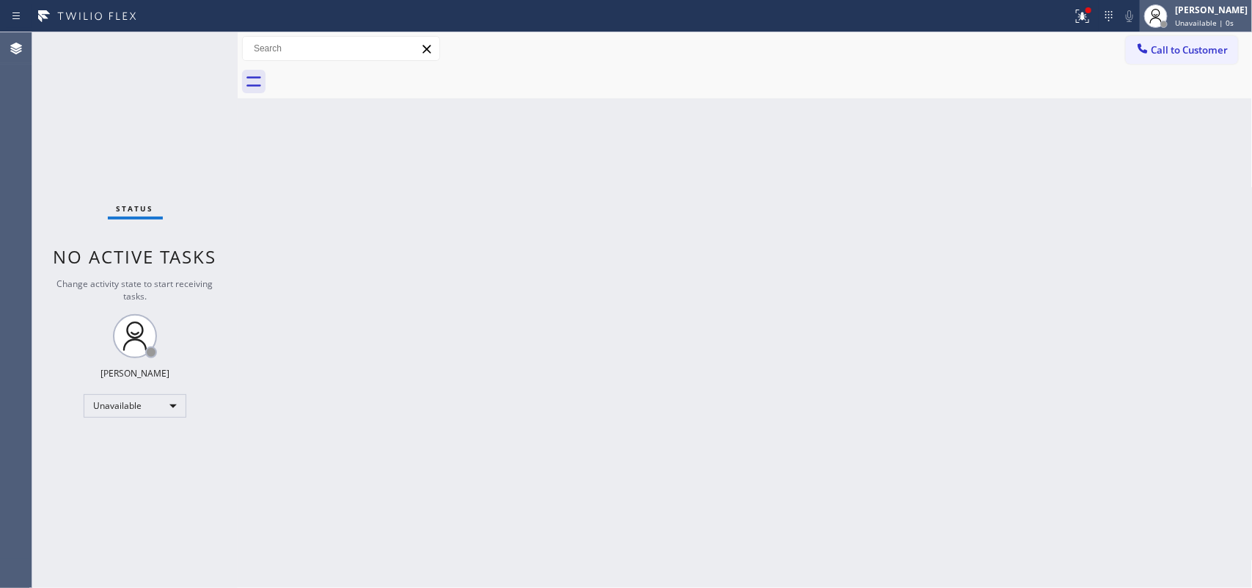
click at [1200, 10] on div "[PERSON_NAME]" at bounding box center [1211, 10] width 73 height 12
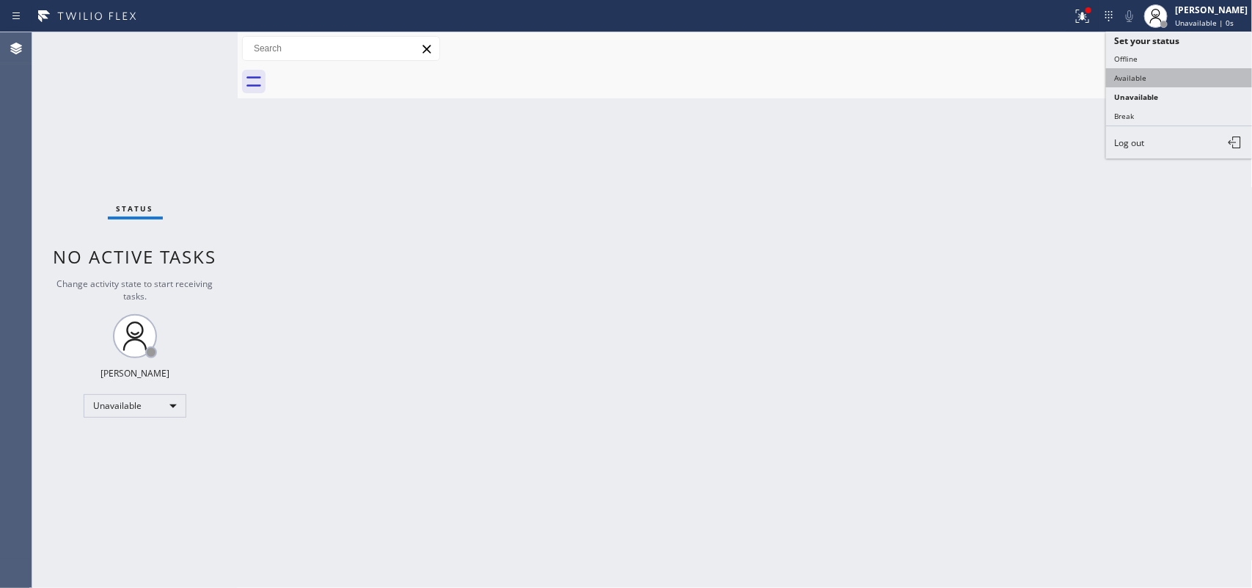
click at [1170, 79] on button "Available" at bounding box center [1179, 77] width 147 height 19
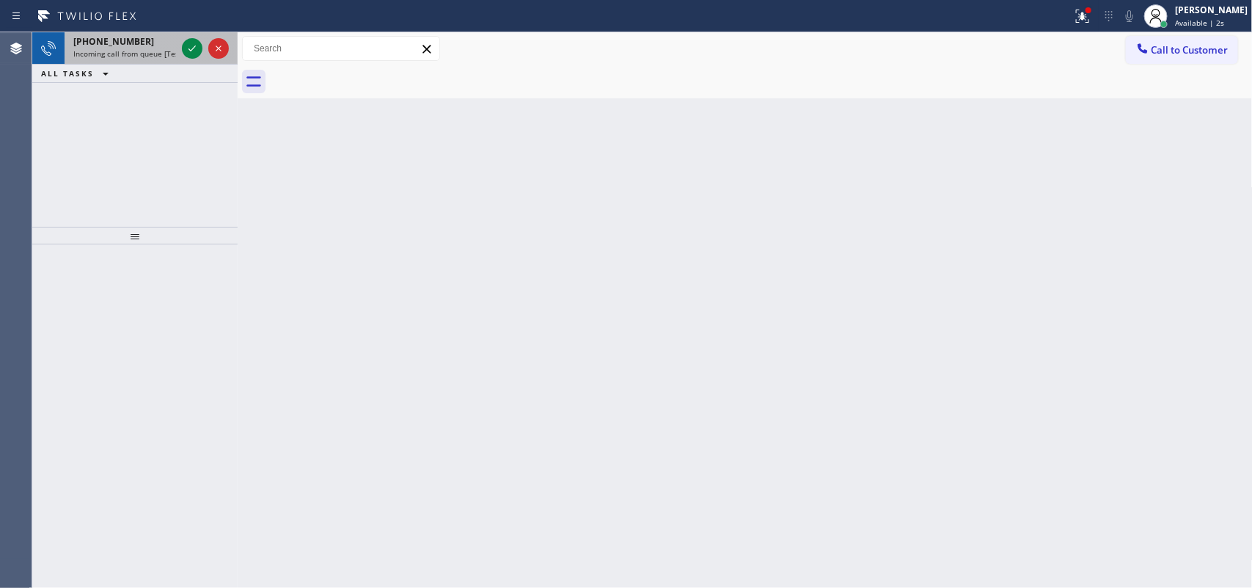
click at [132, 56] on span "Incoming call from queue [Test] All" at bounding box center [134, 53] width 122 height 10
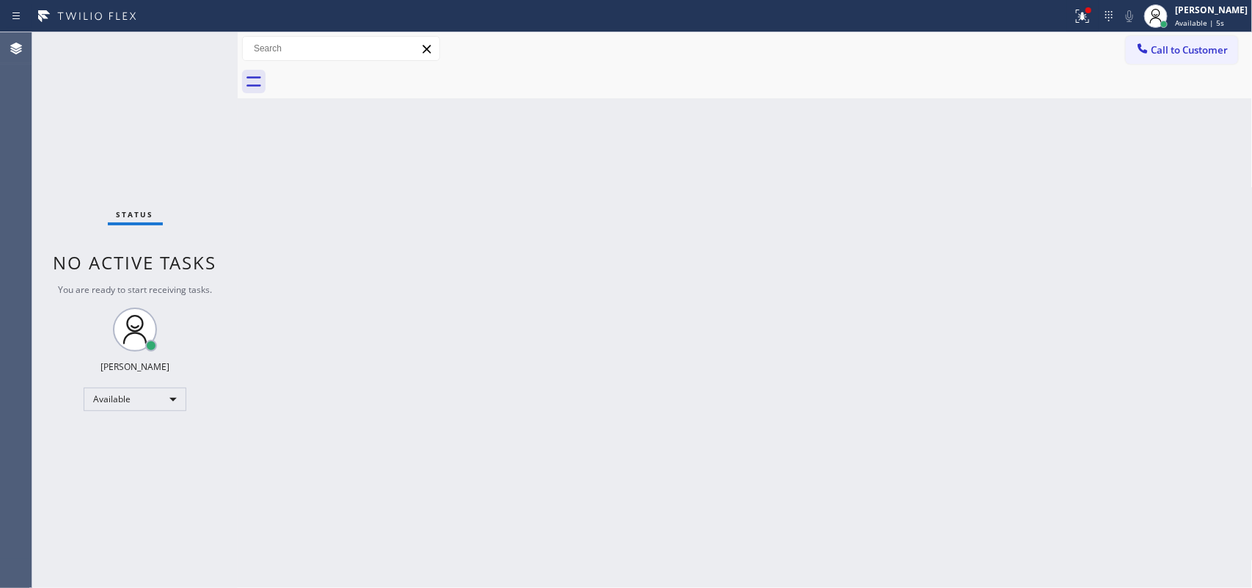
click at [194, 49] on div "Status No active tasks You are ready to start receiving tasks. [PERSON_NAME] Av…" at bounding box center [134, 309] width 205 height 555
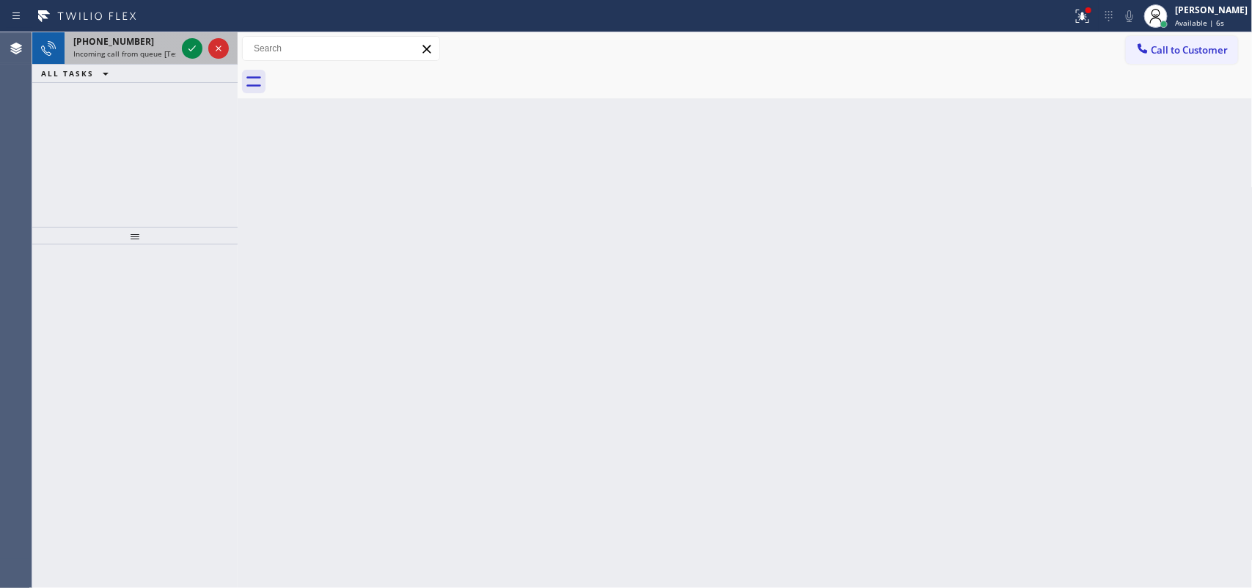
click at [153, 46] on div "[PHONE_NUMBER]" at bounding box center [124, 41] width 103 height 12
click at [147, 49] on span "Incoming call from queue [Test] All" at bounding box center [134, 53] width 122 height 10
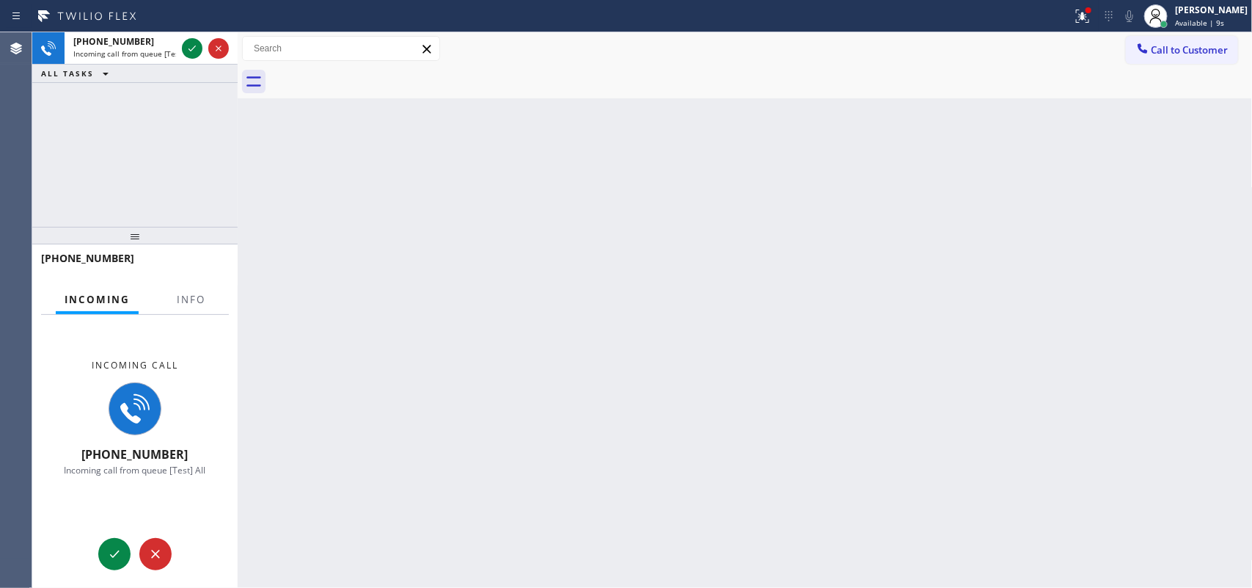
click at [178, 280] on div "[PHONE_NUMBER]" at bounding box center [135, 265] width 188 height 38
click at [198, 311] on div at bounding box center [191, 312] width 46 height 3
click at [195, 294] on span "Info" at bounding box center [191, 299] width 29 height 13
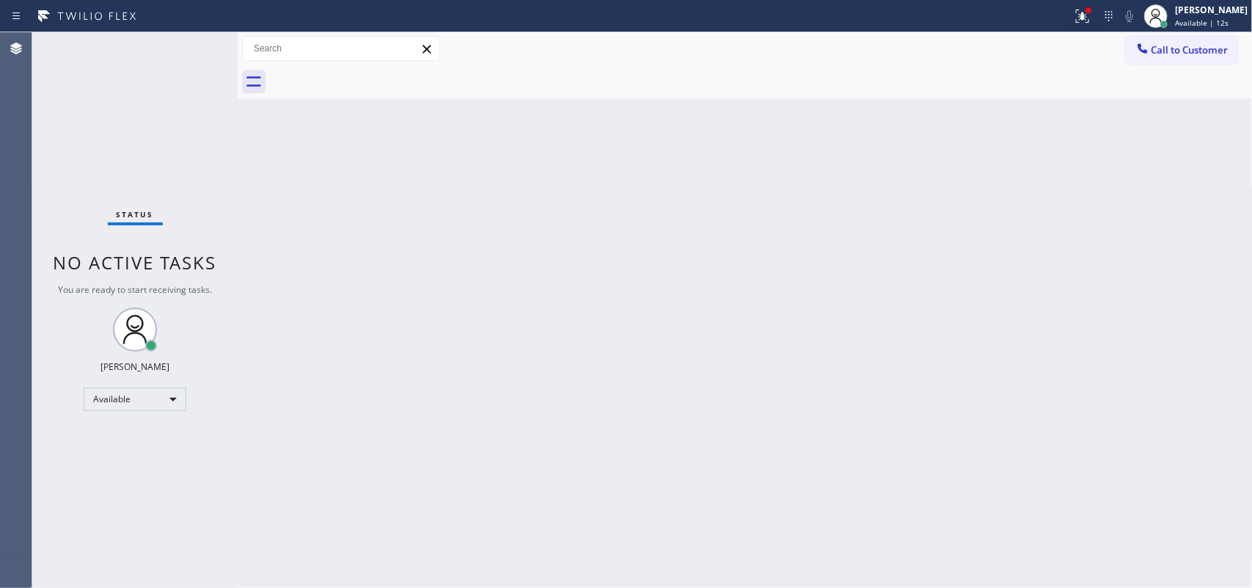
click at [193, 48] on div "Status No active tasks You are ready to start receiving tasks. [PERSON_NAME] Av…" at bounding box center [134, 309] width 205 height 555
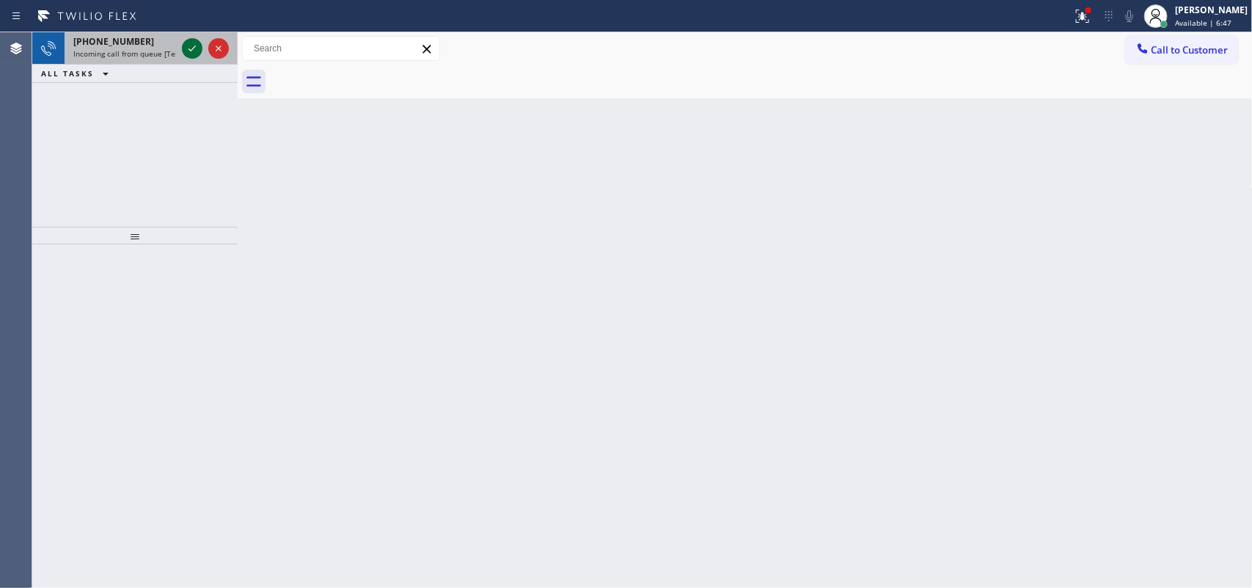
click at [184, 42] on icon at bounding box center [192, 49] width 18 height 18
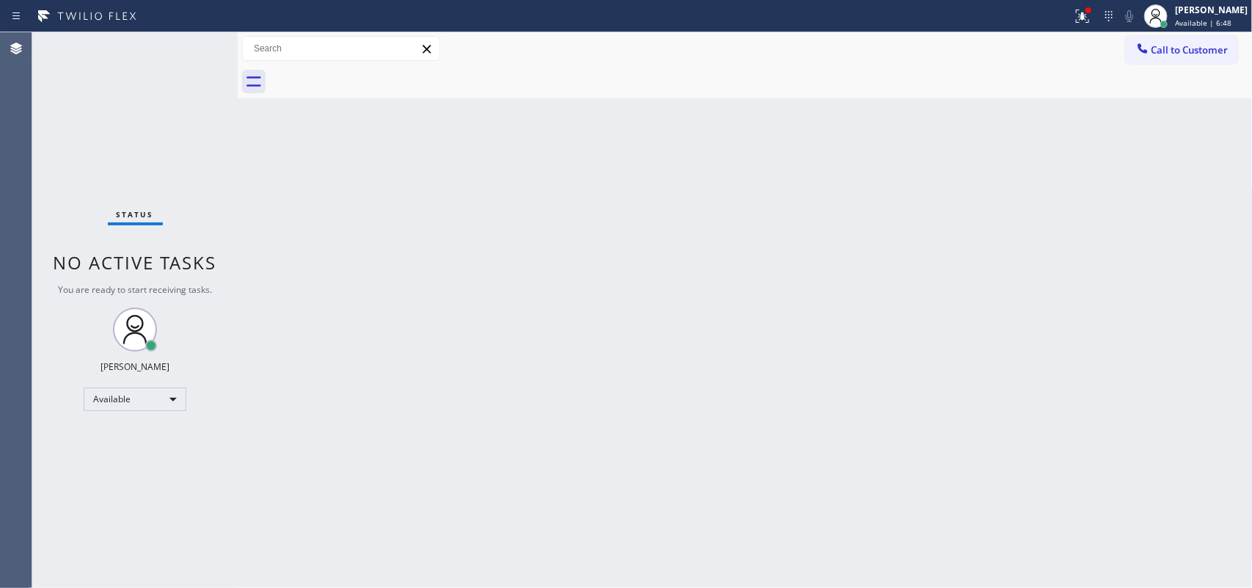
click at [194, 48] on div "Status No active tasks You are ready to start receiving tasks. [PERSON_NAME] Av…" at bounding box center [134, 309] width 205 height 555
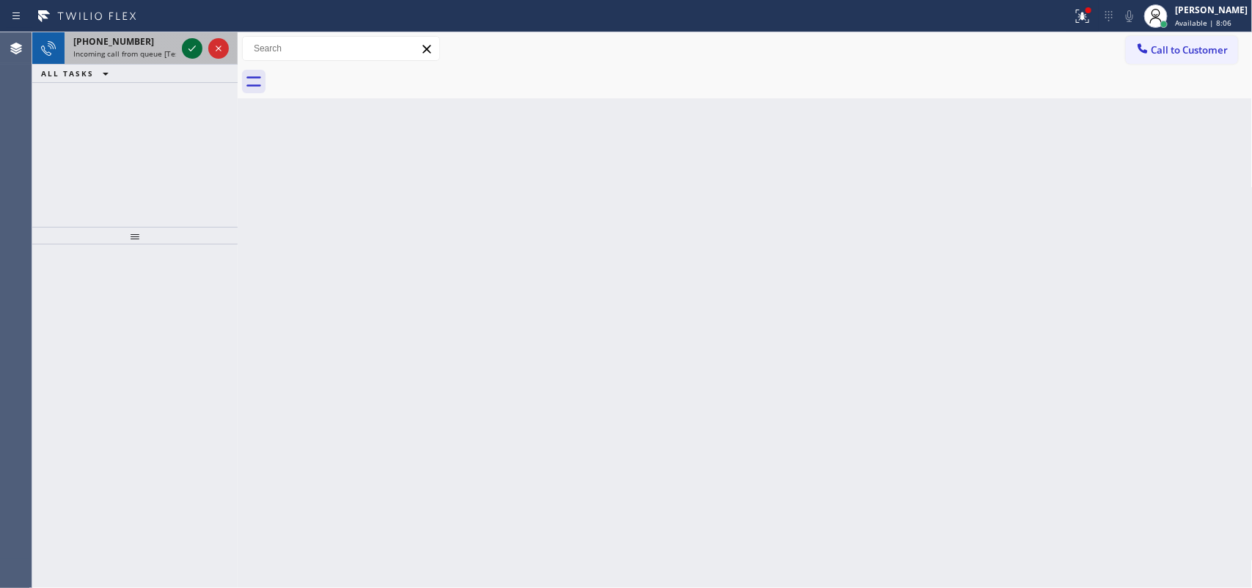
click at [188, 45] on icon at bounding box center [192, 49] width 18 height 18
click at [192, 43] on icon at bounding box center [192, 49] width 18 height 18
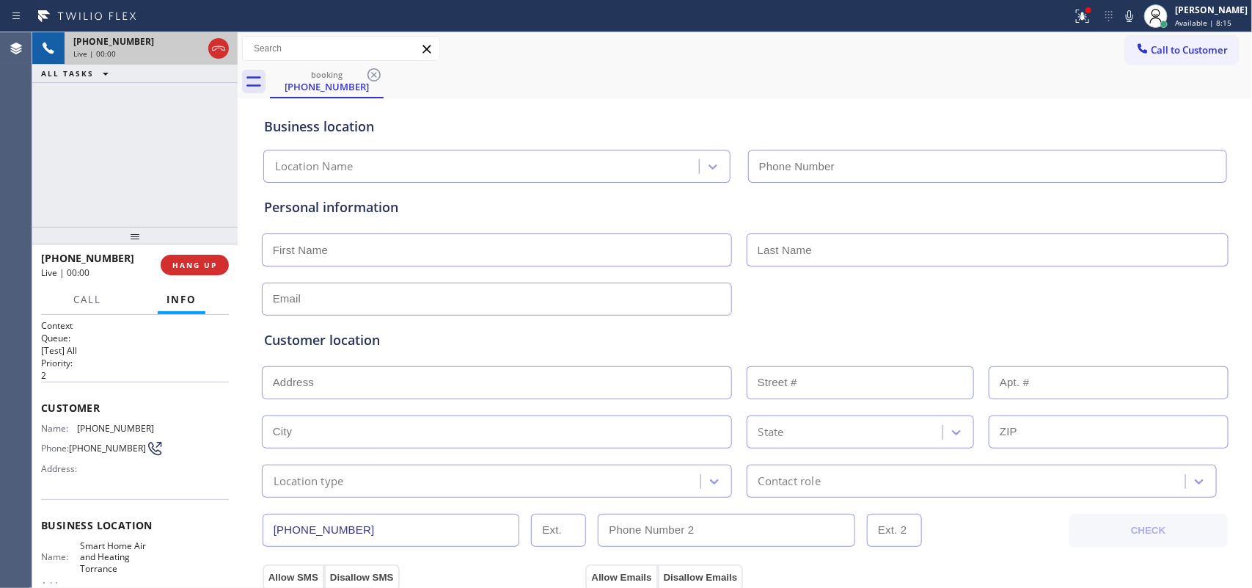
type input "[PHONE_NUMBER]"
click at [205, 265] on span "HANG UP" at bounding box center [194, 265] width 45 height 10
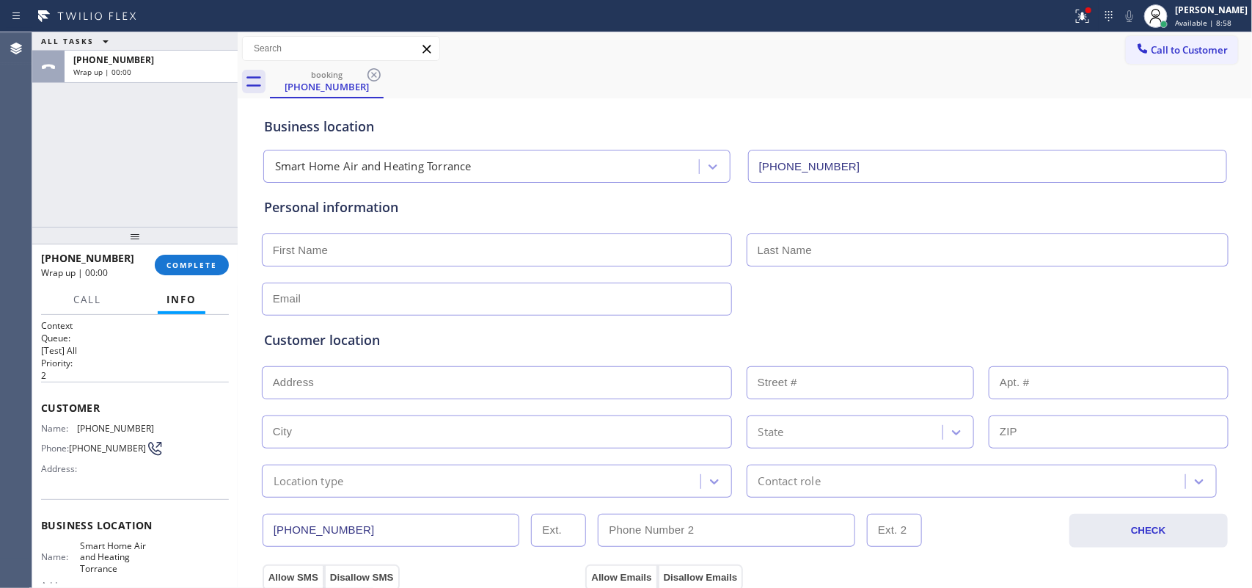
click at [790, 96] on div "Business location Smart Home Air and Heating Torrance [PHONE_NUMBER]" at bounding box center [745, 139] width 968 height 87
click at [202, 253] on div "[PHONE_NUMBER] Wrap up | 00:00 COMPLETE" at bounding box center [135, 265] width 188 height 38
click at [199, 255] on button "COMPLETE" at bounding box center [192, 265] width 74 height 21
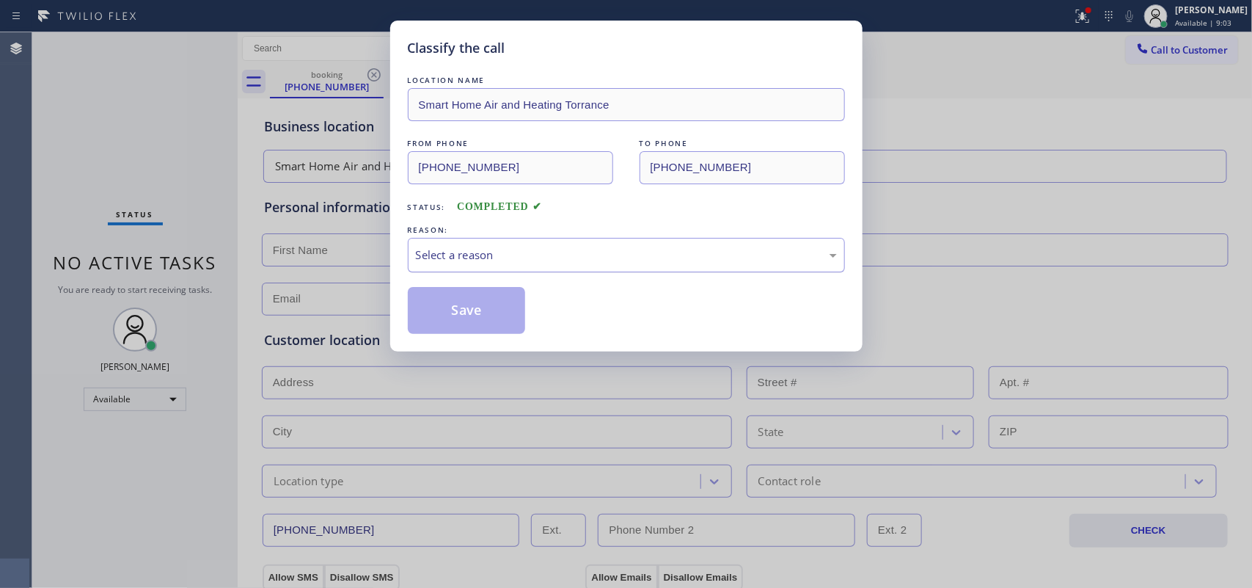
click at [522, 257] on div "Select a reason" at bounding box center [626, 254] width 421 height 17
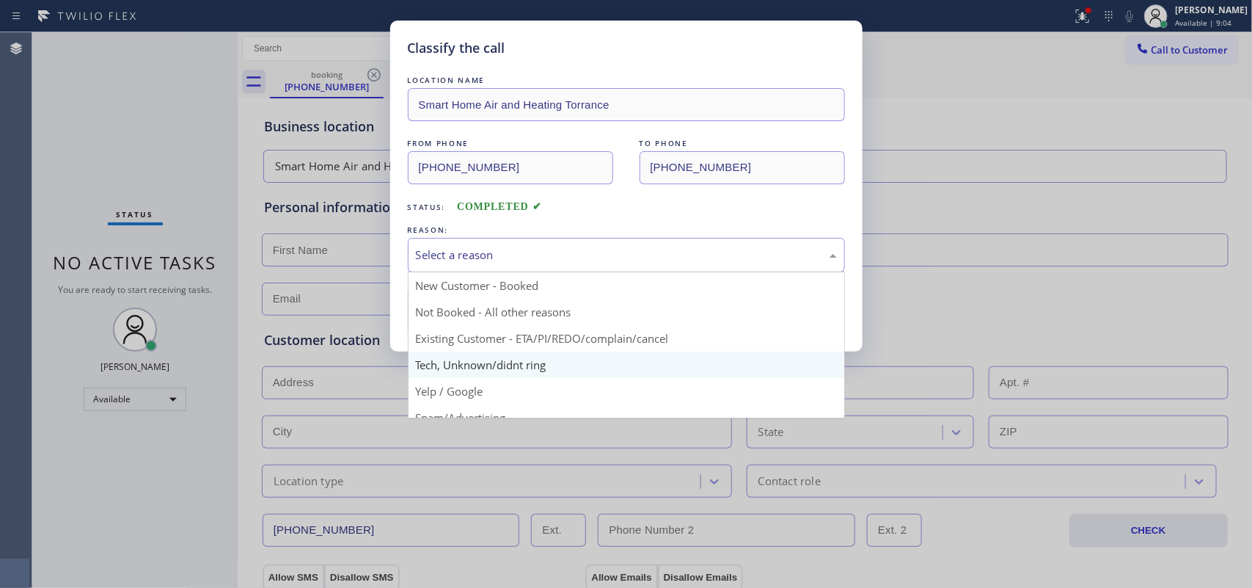
scroll to position [100, 0]
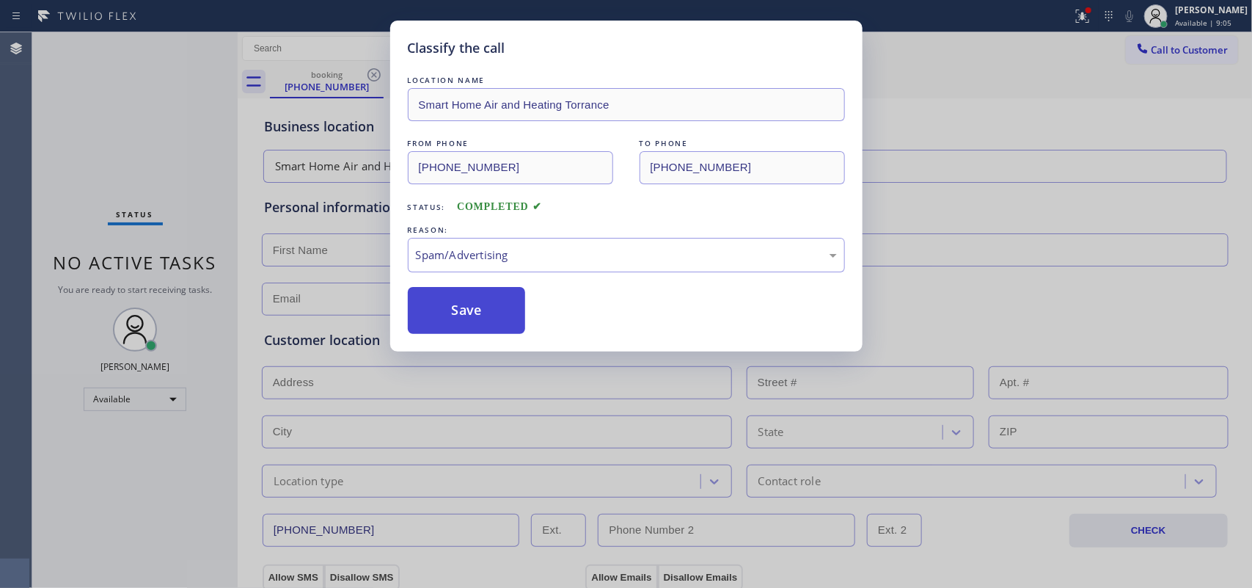
click at [500, 312] on button "Save" at bounding box center [467, 310] width 118 height 47
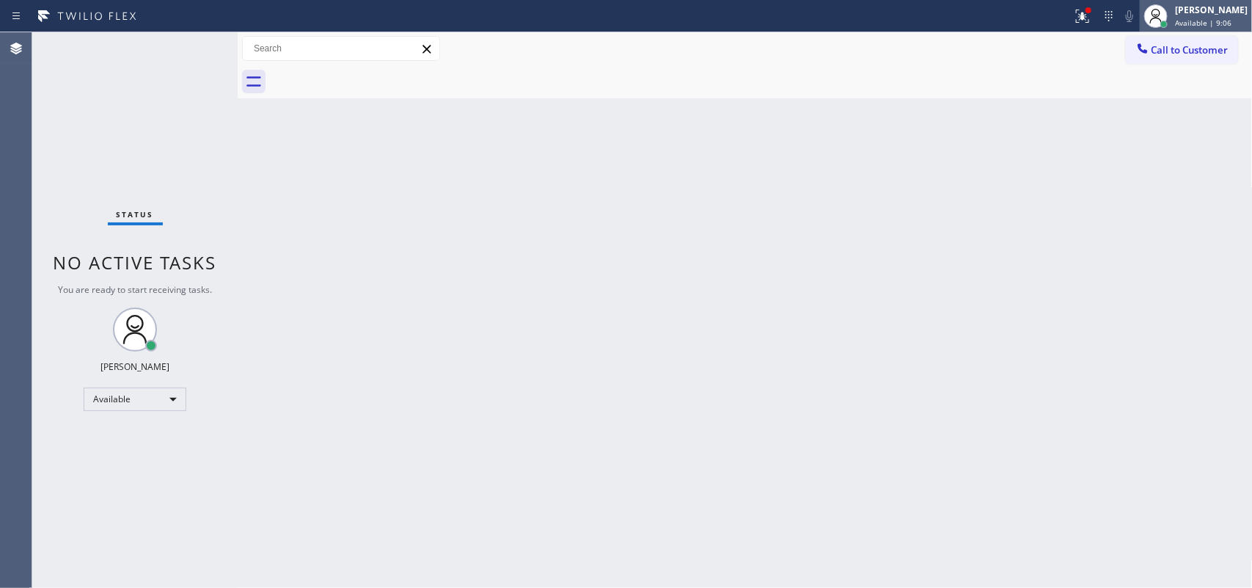
click at [1214, 12] on div "[PERSON_NAME]" at bounding box center [1211, 10] width 73 height 12
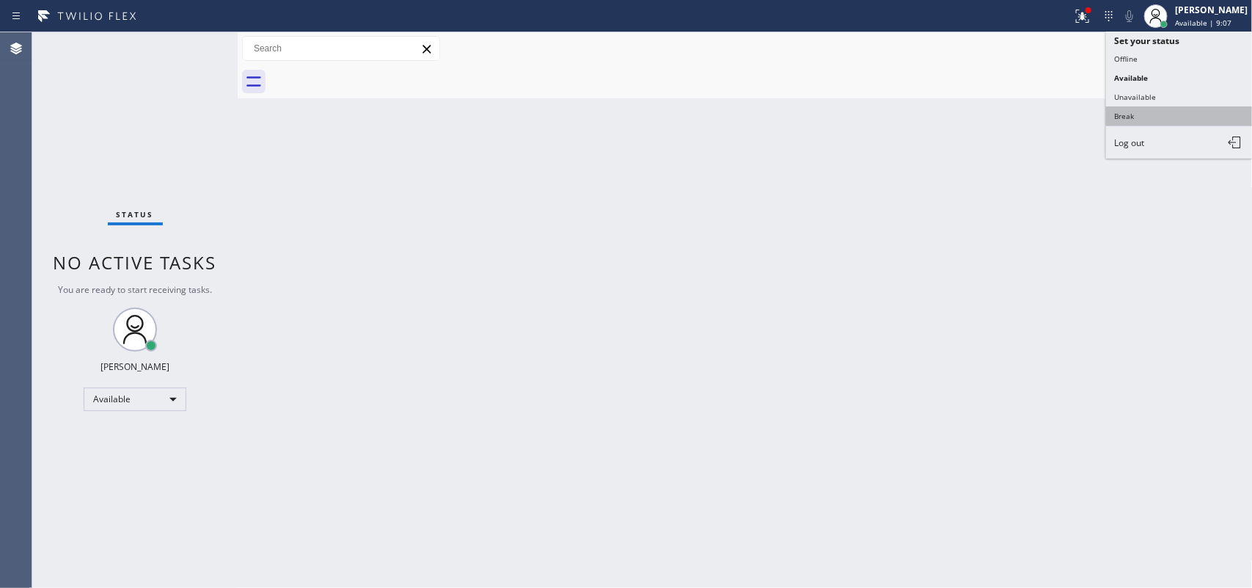
click at [1132, 112] on button "Break" at bounding box center [1179, 115] width 147 height 19
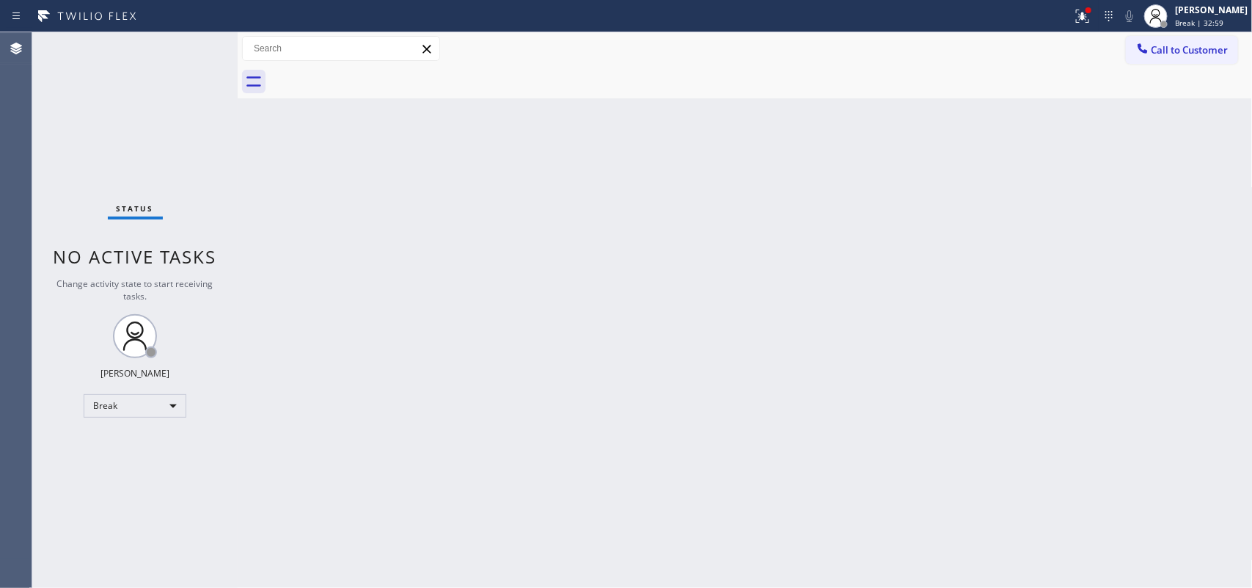
click at [367, 313] on div "Back to Dashboard Change Sender ID Customers Technicians Select a contact Outbo…" at bounding box center [745, 309] width 1015 height 555
click at [327, 252] on div "Back to Dashboard Change Sender ID Customers Technicians Select a contact Outbo…" at bounding box center [745, 309] width 1015 height 555
click at [530, 167] on div "Back to Dashboard Change Sender ID Customers Technicians Select a contact Outbo…" at bounding box center [745, 309] width 1015 height 555
click at [1204, 15] on div "[PERSON_NAME]" at bounding box center [1211, 10] width 73 height 12
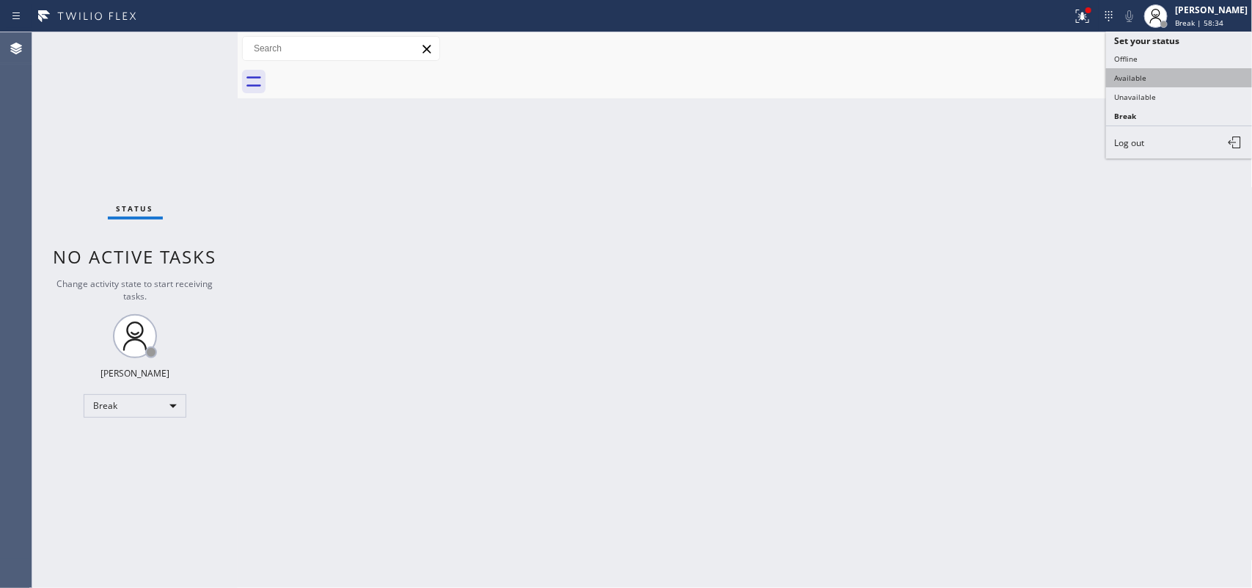
click at [1185, 79] on button "Available" at bounding box center [1179, 77] width 147 height 19
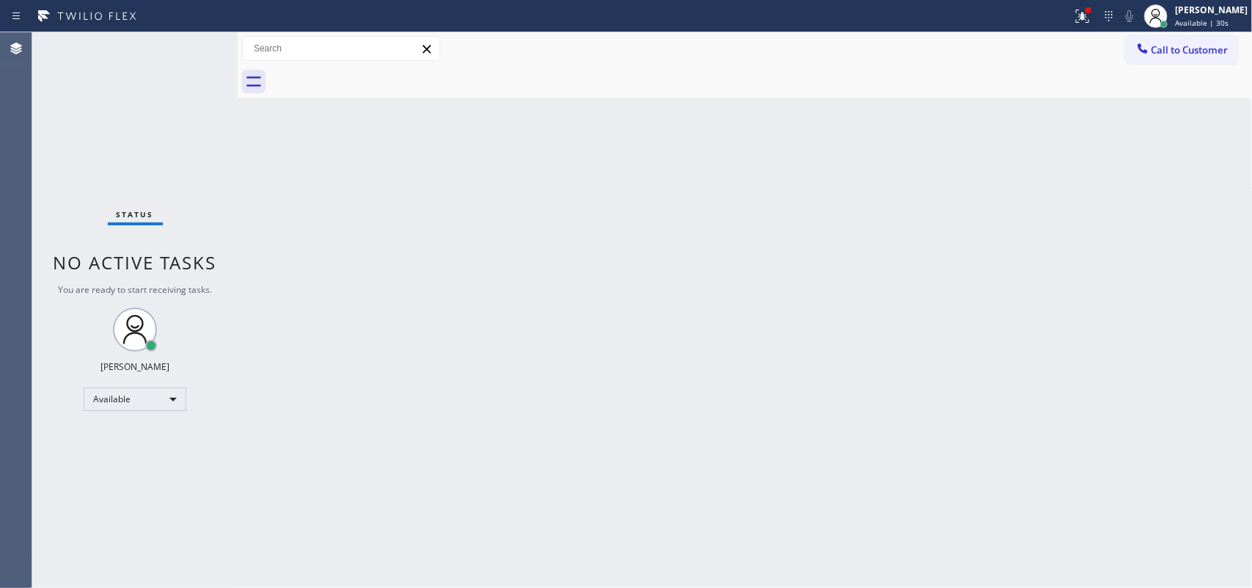
click at [937, 354] on div "Back to Dashboard Change Sender ID Customers Technicians Select a contact Outbo…" at bounding box center [745, 309] width 1015 height 555
click at [486, 264] on div "Back to Dashboard Change Sender ID Customers Technicians Select a contact Outbo…" at bounding box center [745, 309] width 1015 height 555
click at [456, 199] on div "Back to Dashboard Change Sender ID Customers Technicians Select a contact Outbo…" at bounding box center [745, 309] width 1015 height 555
click at [566, 357] on div "Back to Dashboard Change Sender ID Customers Technicians Select a contact Outbo…" at bounding box center [745, 309] width 1015 height 555
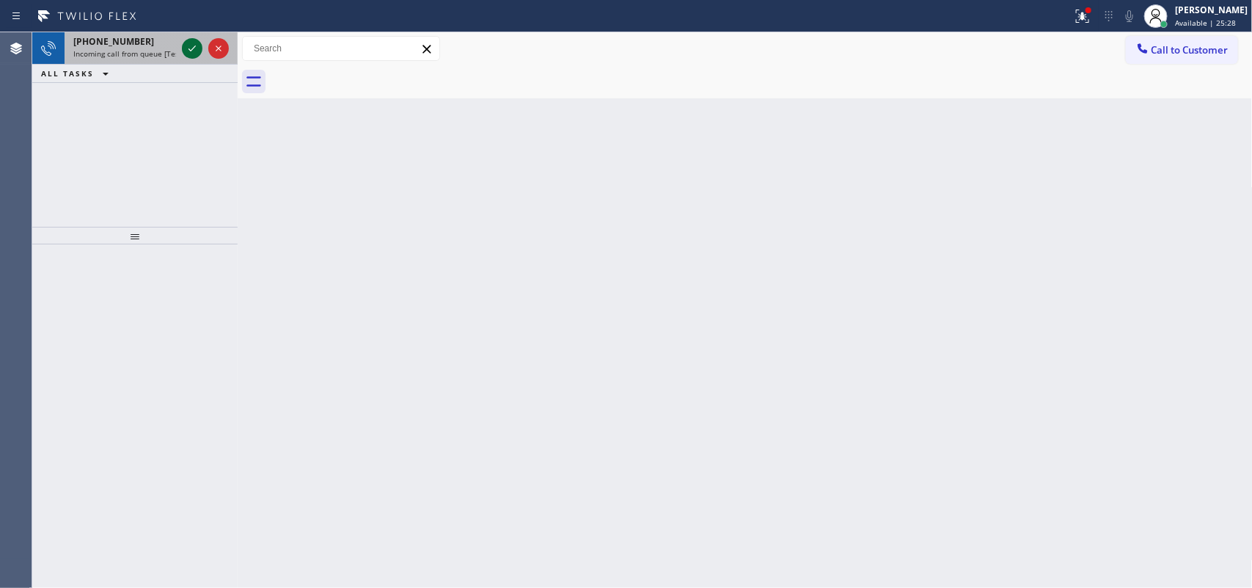
click at [186, 43] on icon at bounding box center [192, 49] width 18 height 18
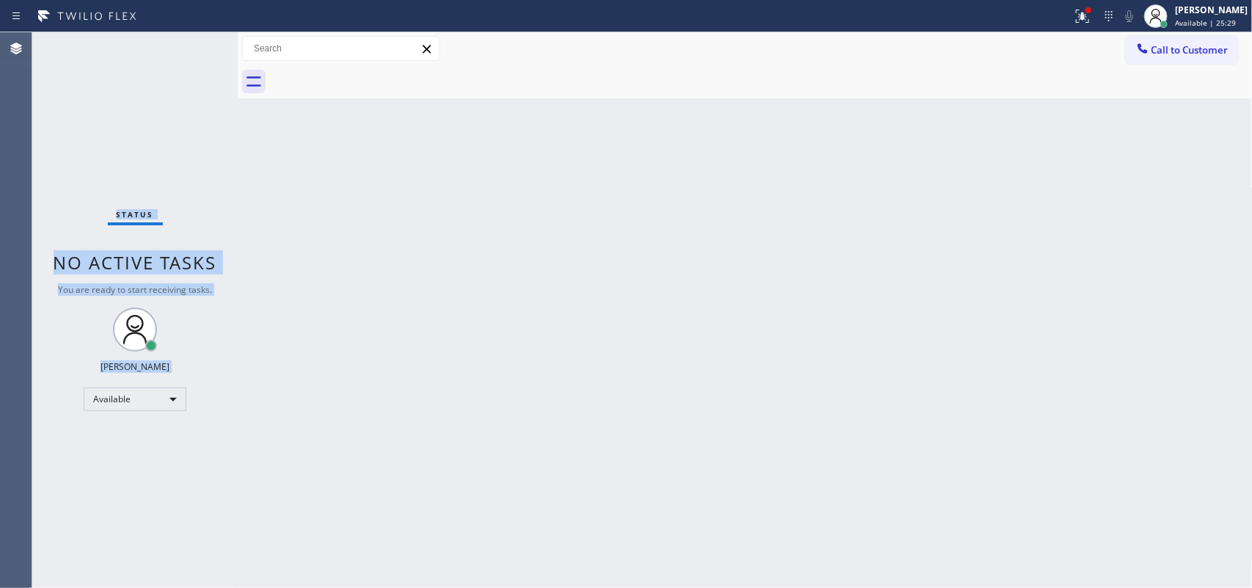
click at [189, 45] on div "Status No active tasks You are ready to start receiving tasks. [PERSON_NAME] Av…" at bounding box center [134, 309] width 205 height 555
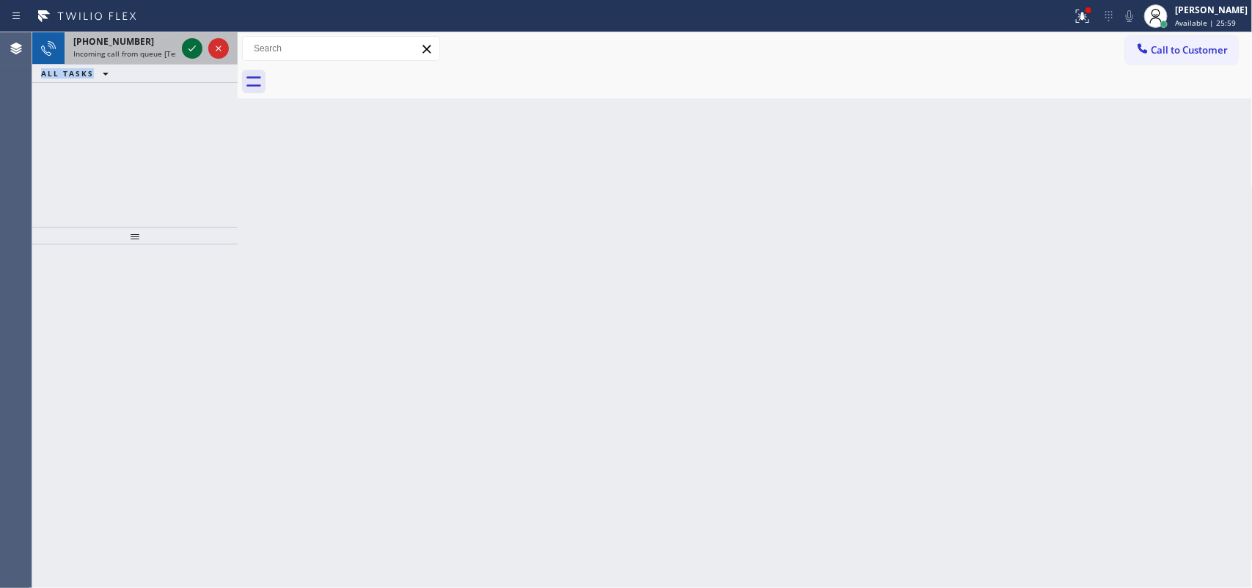
click at [191, 44] on icon at bounding box center [192, 49] width 18 height 18
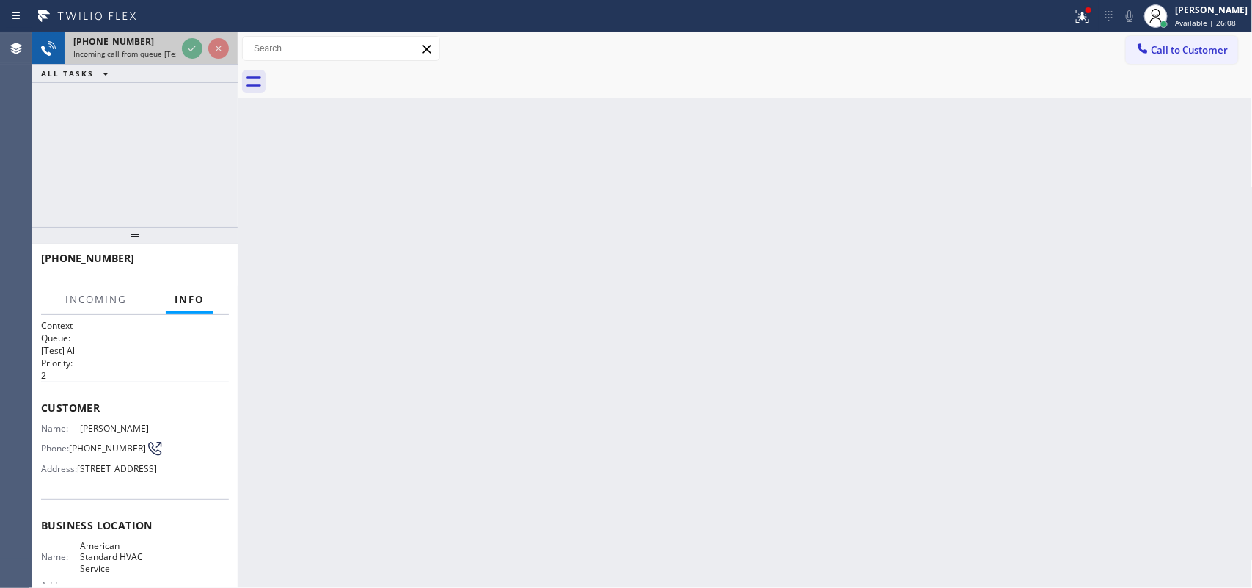
click at [133, 44] on span "[PHONE_NUMBER]" at bounding box center [113, 41] width 81 height 12
click at [87, 70] on span "ALL TASKS" at bounding box center [67, 73] width 53 height 10
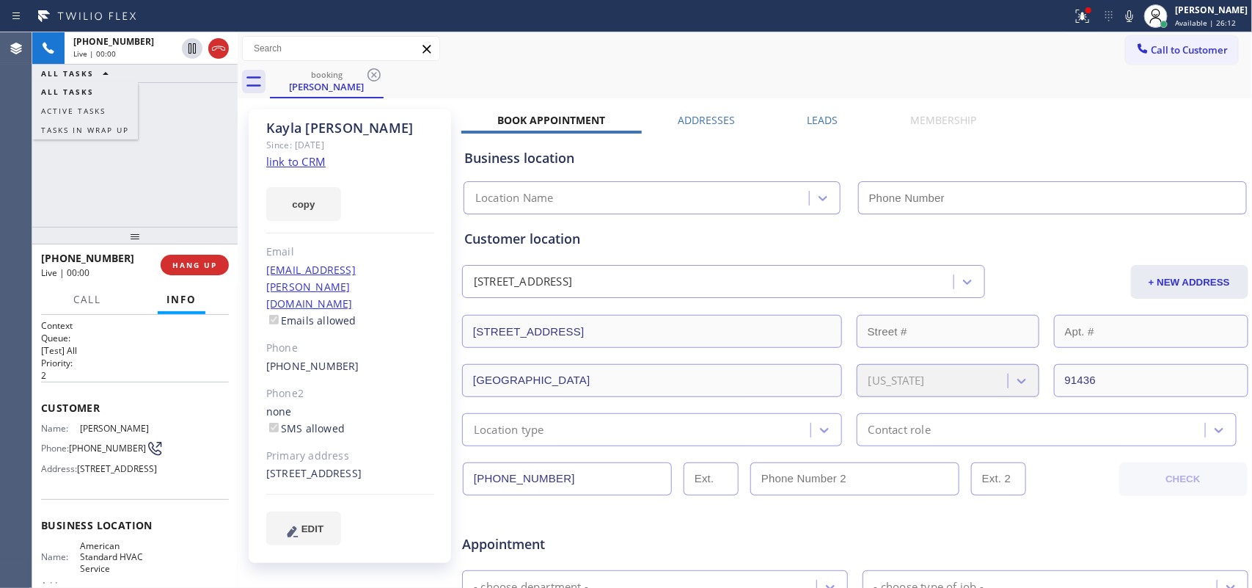
type input "[PHONE_NUMBER]"
click at [287, 156] on link "link to CRM" at bounding box center [295, 161] width 59 height 15
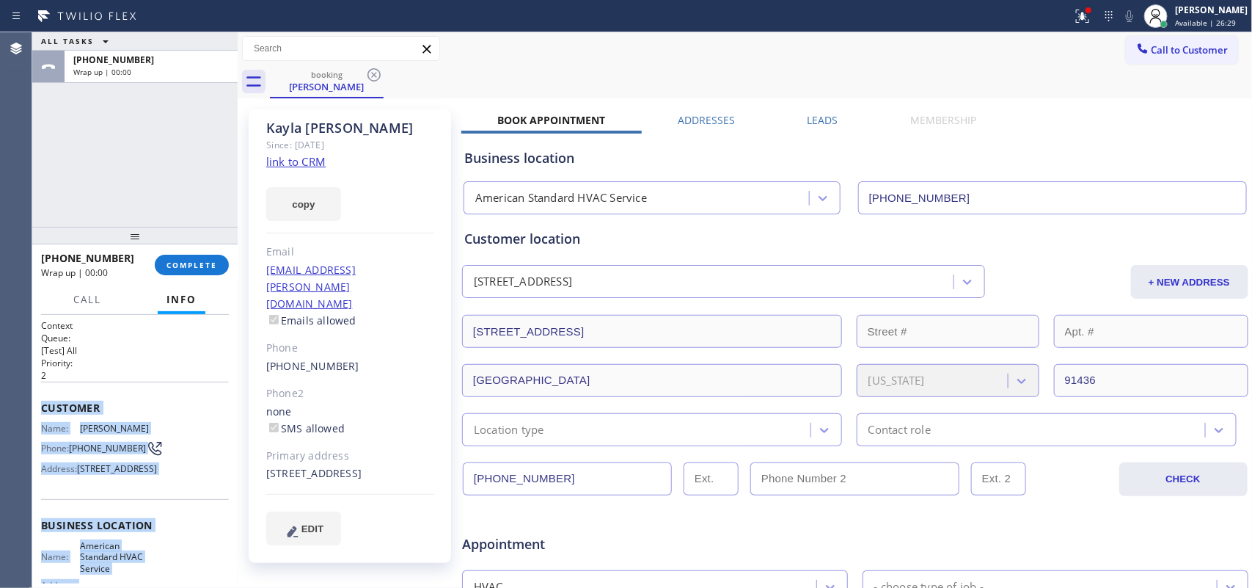
drag, startPoint x: 160, startPoint y: 452, endPoint x: 35, endPoint y: 413, distance: 130.6
click at [35, 413] on div "Context Queue: [Test] All Priority: 2 Customer Name: [PERSON_NAME] Phone: [PHON…" at bounding box center [134, 452] width 205 height 274
copy div "Customer Name: [PERSON_NAME] Phone: [PHONE_NUMBER] Address: [STREET_ADDRESS] Bu…"
click at [203, 265] on span "COMPLETE" at bounding box center [192, 265] width 51 height 10
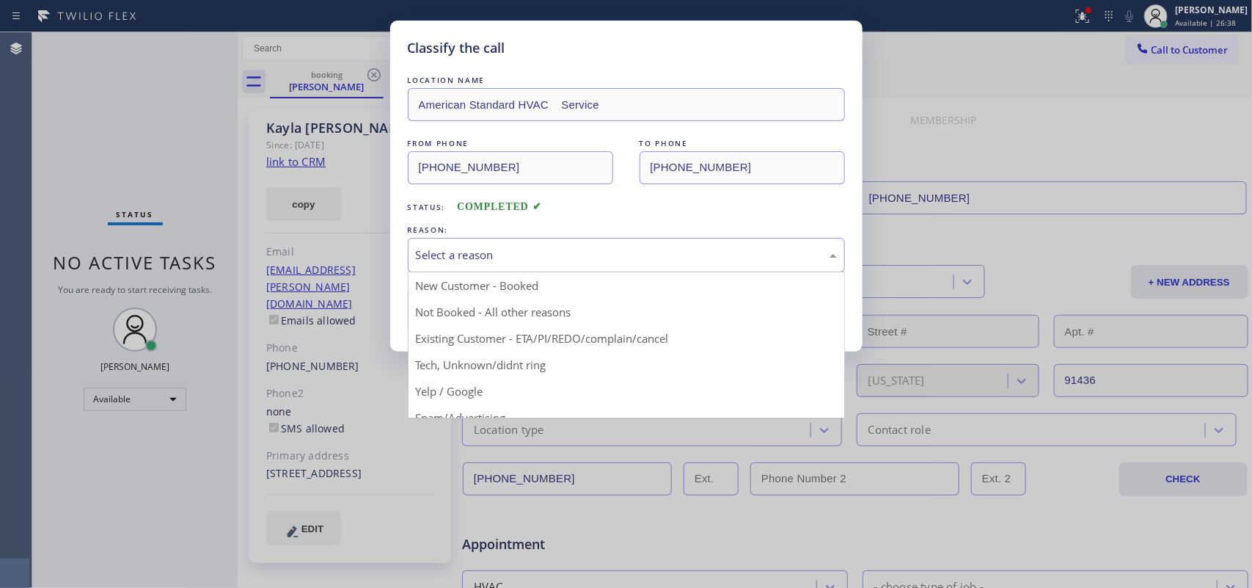
click at [635, 255] on div "Select a reason" at bounding box center [626, 254] width 421 height 17
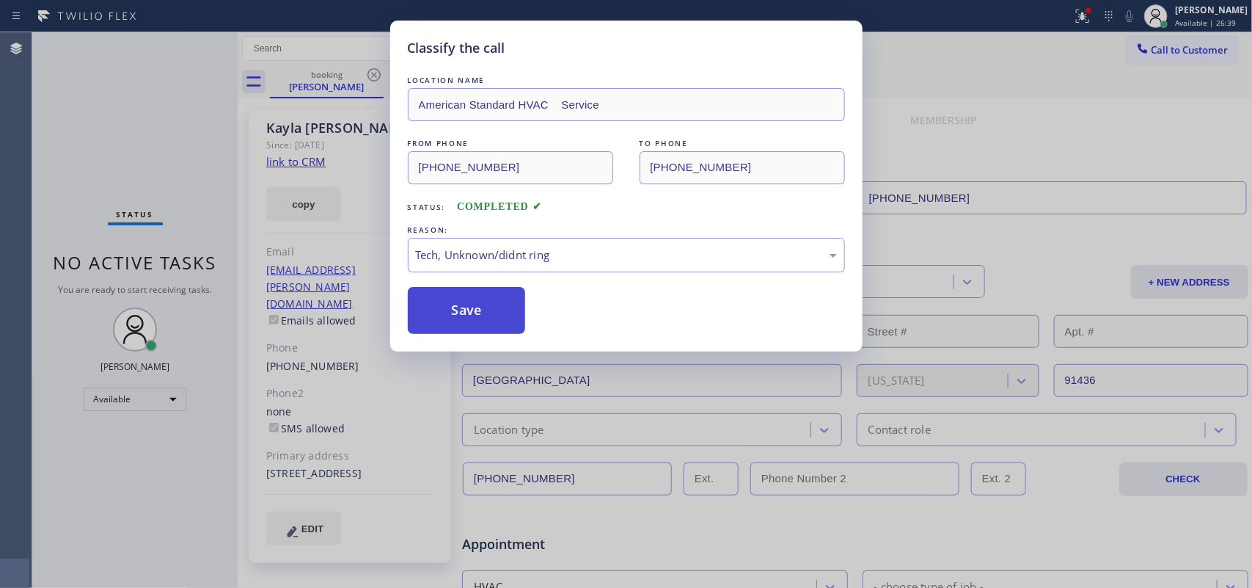
drag, startPoint x: 549, startPoint y: 363, endPoint x: 467, endPoint y: 334, distance: 86.5
click at [461, 328] on button "Save" at bounding box center [467, 310] width 118 height 47
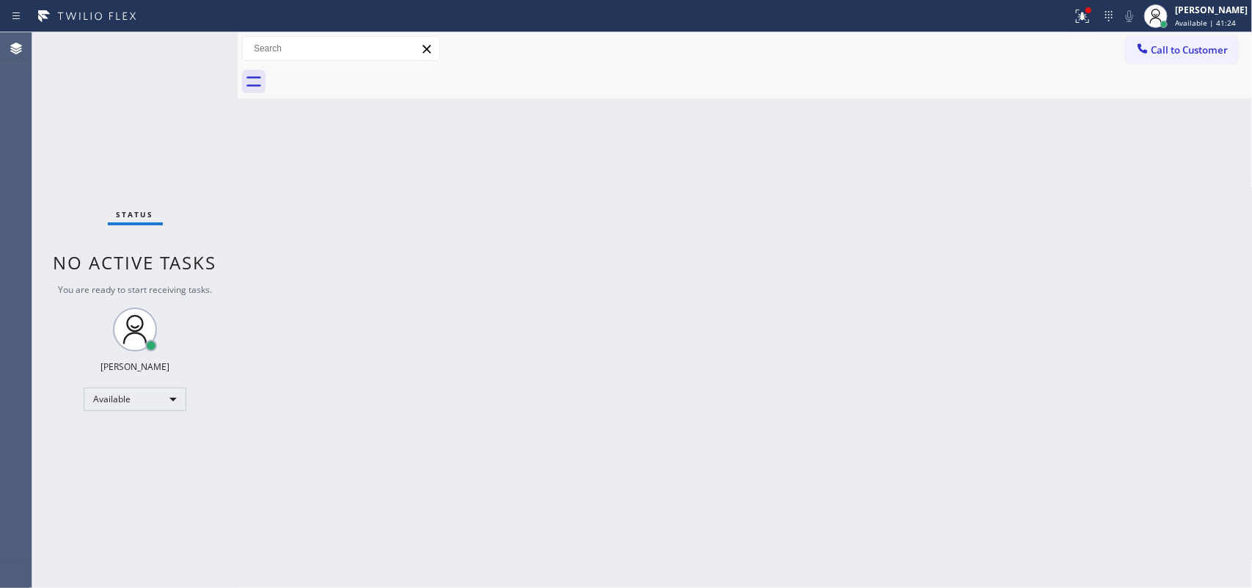
click at [428, 226] on div "Back to Dashboard Change Sender ID Customers Technicians Select a contact Outbo…" at bounding box center [745, 309] width 1015 height 555
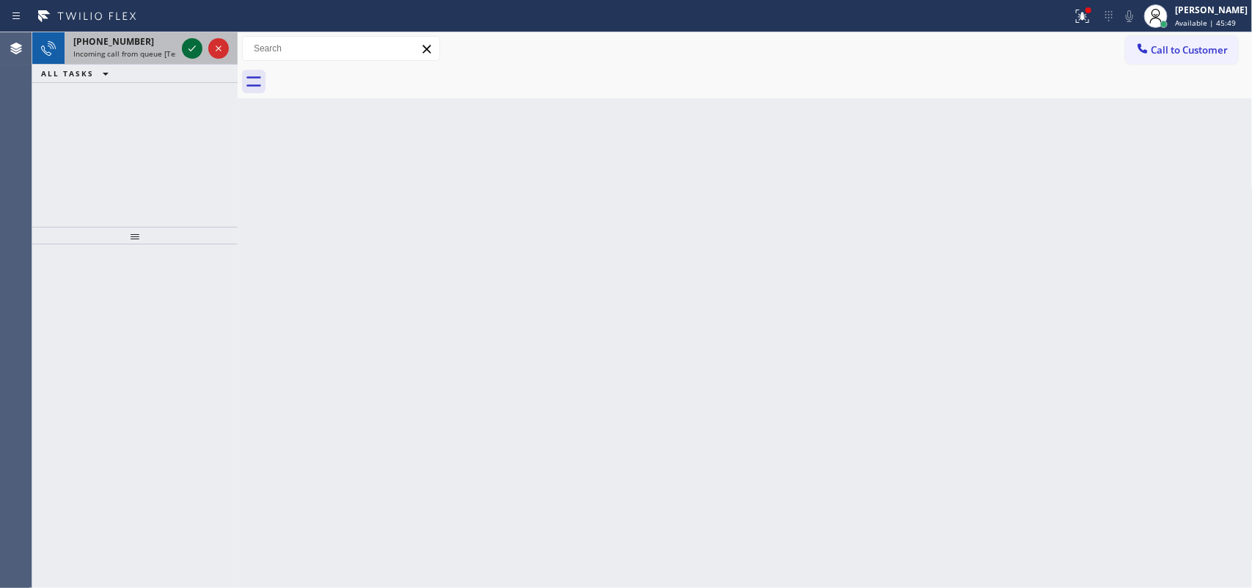
click at [191, 50] on icon at bounding box center [192, 48] width 7 height 6
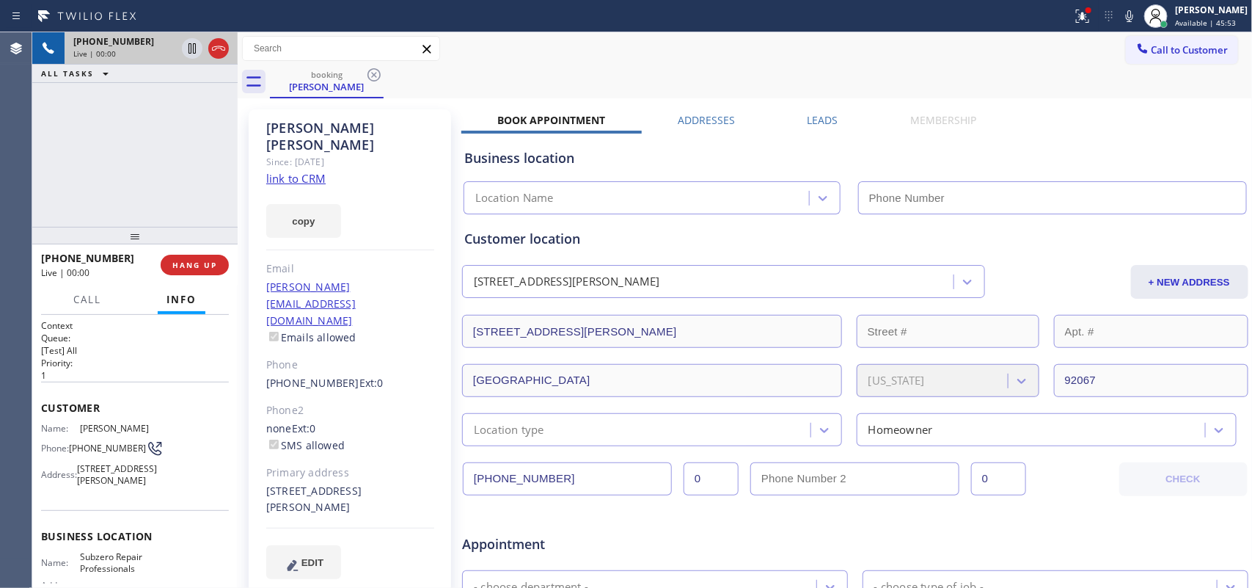
type input "[PHONE_NUMBER]"
click at [316, 171] on link "link to CRM" at bounding box center [295, 178] width 59 height 15
click at [70, 307] on button "Call" at bounding box center [87, 299] width 45 height 29
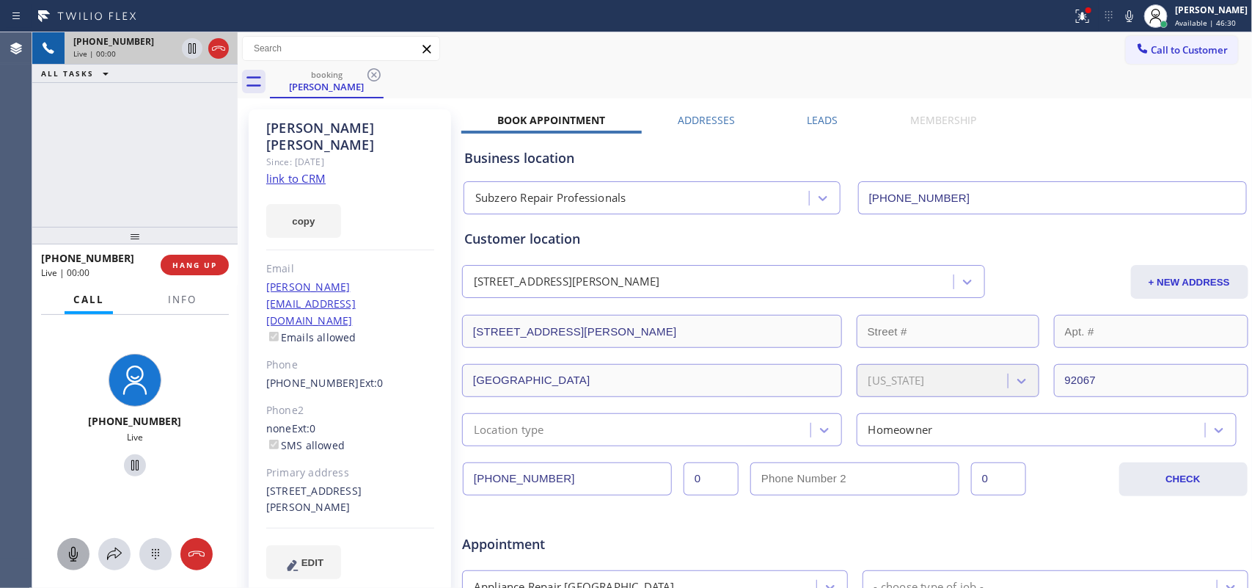
click at [70, 551] on icon at bounding box center [74, 554] width 18 height 18
click at [139, 463] on div at bounding box center [134, 465] width 113 height 30
click at [126, 464] on icon at bounding box center [135, 465] width 18 height 18
click at [77, 555] on icon at bounding box center [73, 553] width 9 height 15
click at [130, 467] on icon at bounding box center [135, 465] width 10 height 10
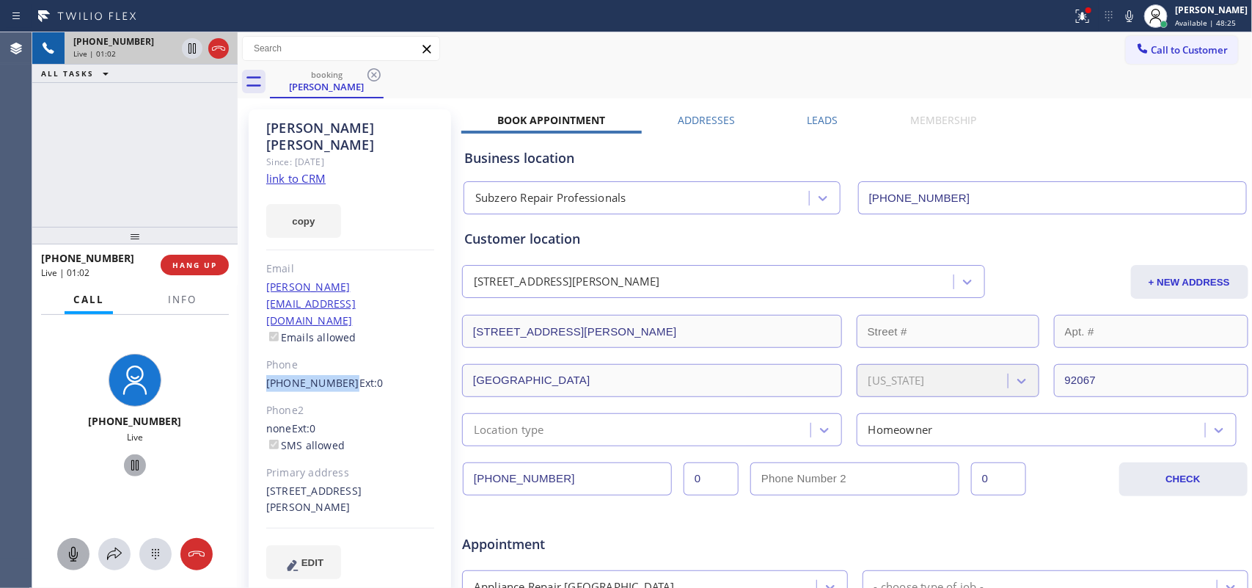
drag, startPoint x: 255, startPoint y: 332, endPoint x: 339, endPoint y: 335, distance: 83.7
click at [339, 335] on div "[PERSON_NAME] Since: [DATE] link to CRM copy Email [PERSON_NAME][EMAIL_ADDRESS]…" at bounding box center [350, 352] width 202 height 487
click at [359, 376] on span "Ext: 0" at bounding box center [371, 383] width 24 height 14
drag, startPoint x: 78, startPoint y: 555, endPoint x: 126, endPoint y: 490, distance: 80.8
click at [78, 556] on icon at bounding box center [74, 554] width 18 height 18
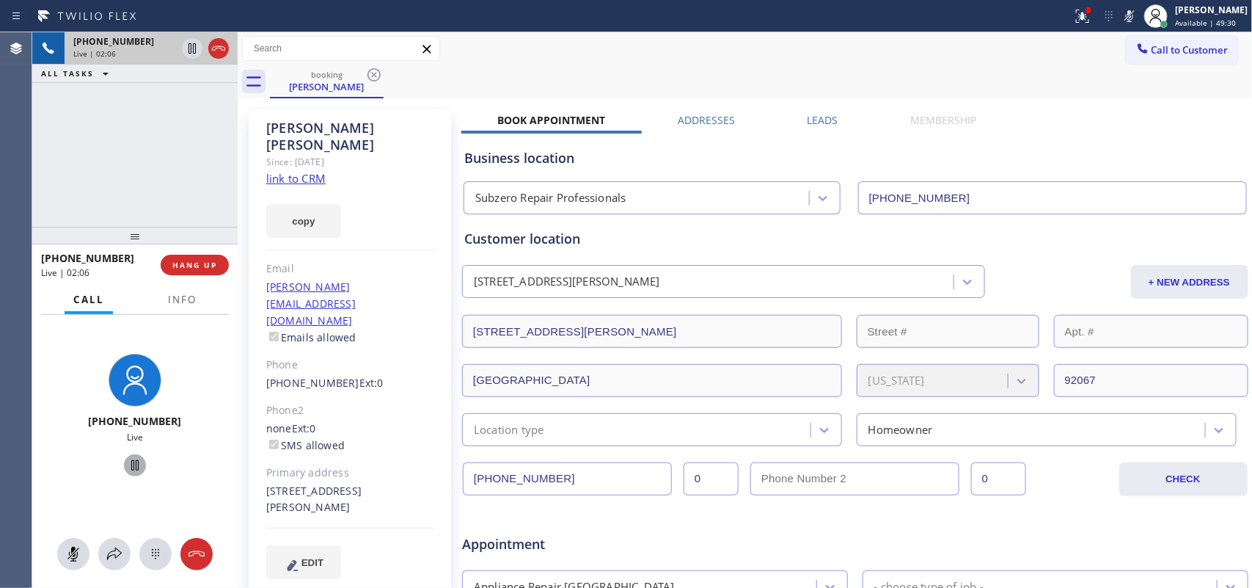
click at [128, 464] on icon at bounding box center [135, 465] width 18 height 18
click at [70, 558] on icon at bounding box center [73, 553] width 9 height 15
click at [131, 458] on icon at bounding box center [135, 465] width 18 height 18
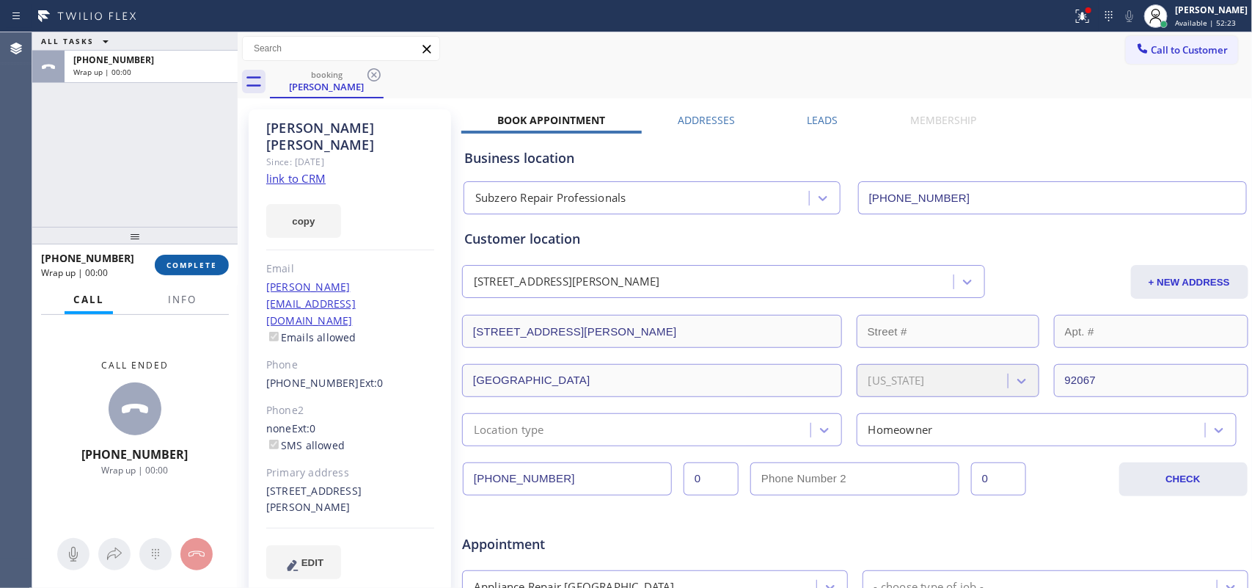
click at [225, 271] on button "COMPLETE" at bounding box center [192, 265] width 74 height 21
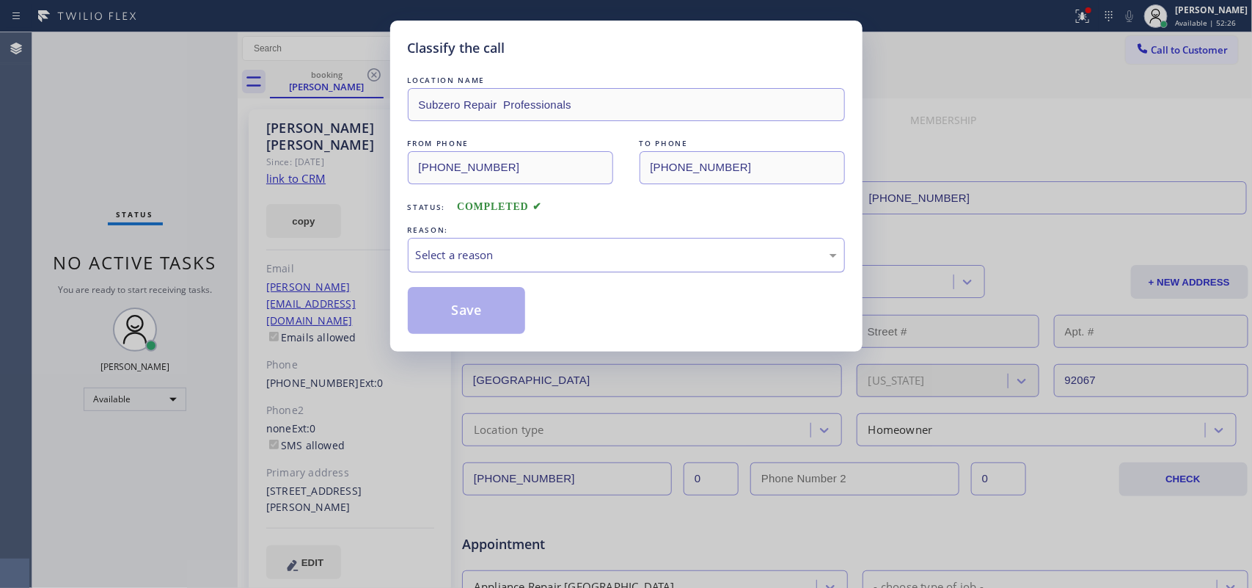
click at [659, 246] on div "Select a reason" at bounding box center [626, 254] width 421 height 17
click at [493, 310] on button "Save" at bounding box center [467, 310] width 118 height 47
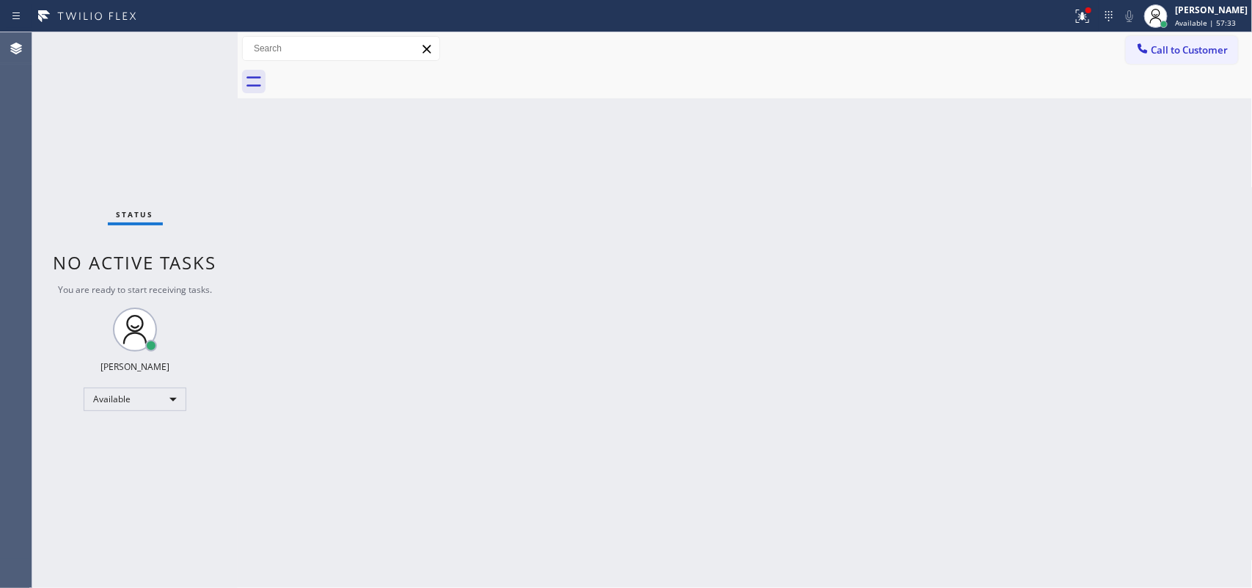
click at [296, 147] on div "Back to Dashboard Change Sender ID Customers Technicians Select a contact Outbo…" at bounding box center [745, 309] width 1015 height 555
click at [189, 41] on div "Status No active tasks You are ready to start receiving tasks. [PERSON_NAME] Av…" at bounding box center [134, 309] width 205 height 555
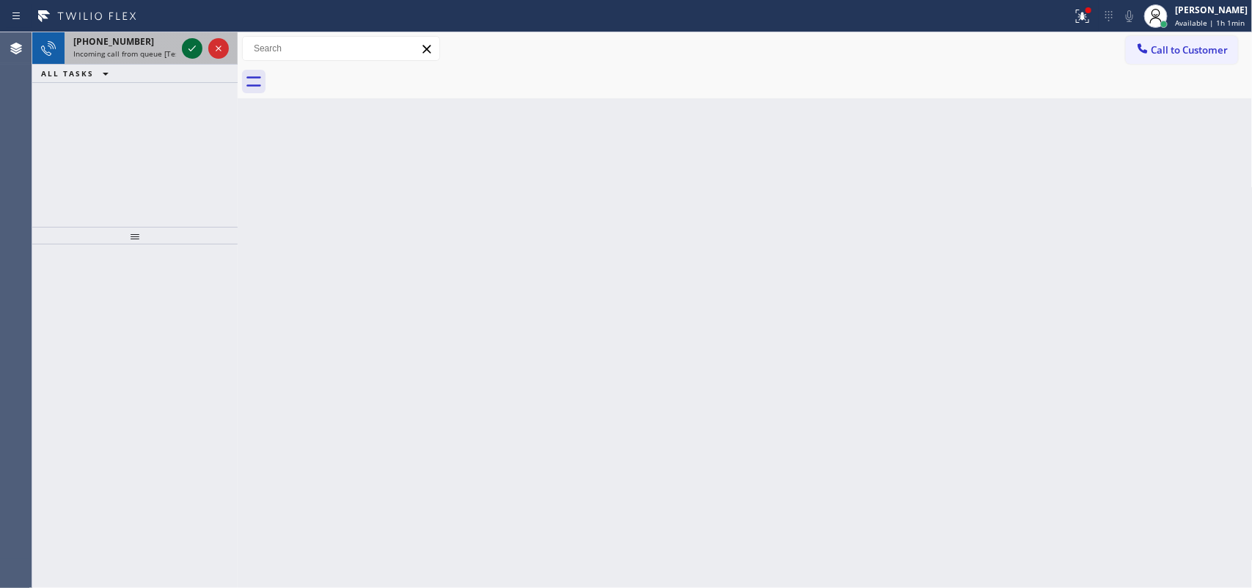
click at [191, 46] on icon at bounding box center [192, 49] width 18 height 18
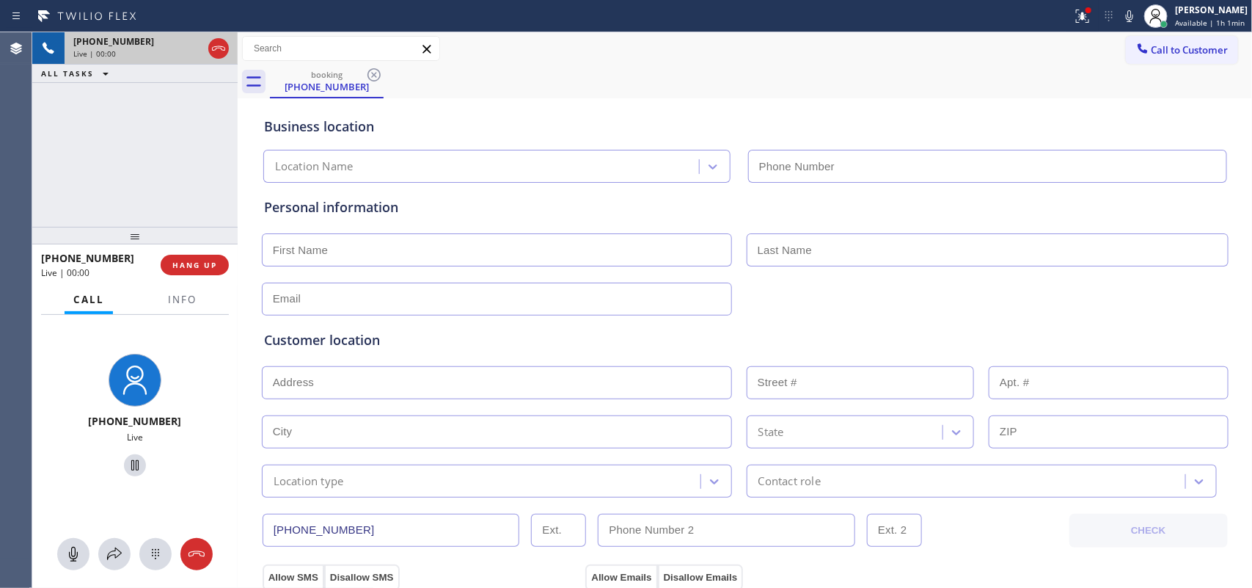
type input "[PHONE_NUMBER]"
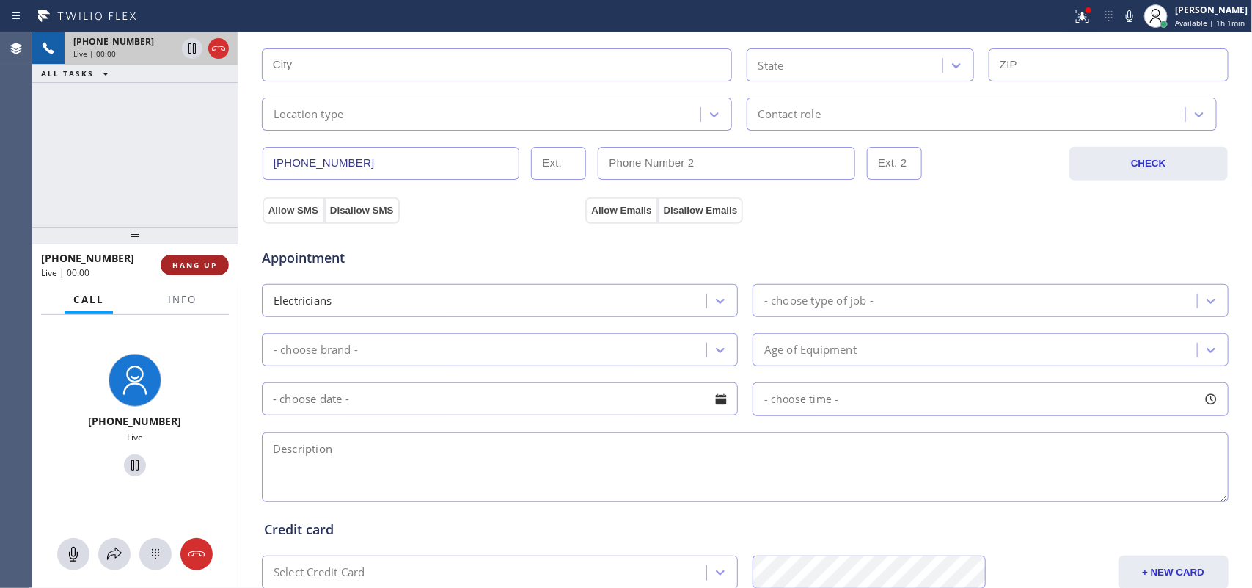
click at [209, 262] on span "HANG UP" at bounding box center [194, 265] width 45 height 10
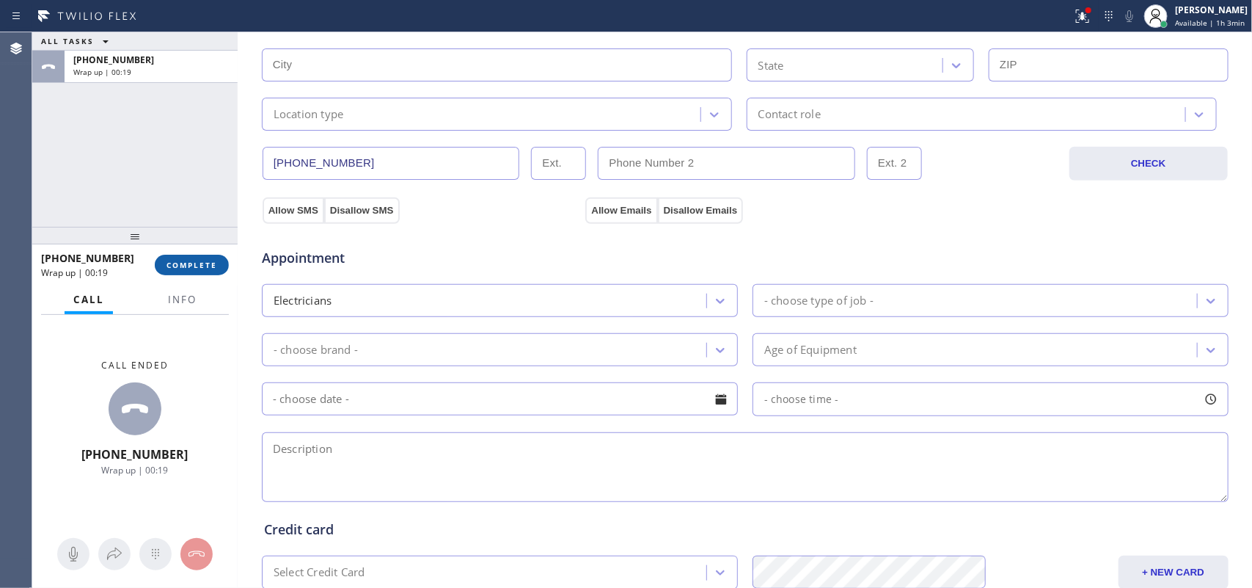
click at [204, 264] on span "COMPLETE" at bounding box center [192, 265] width 51 height 10
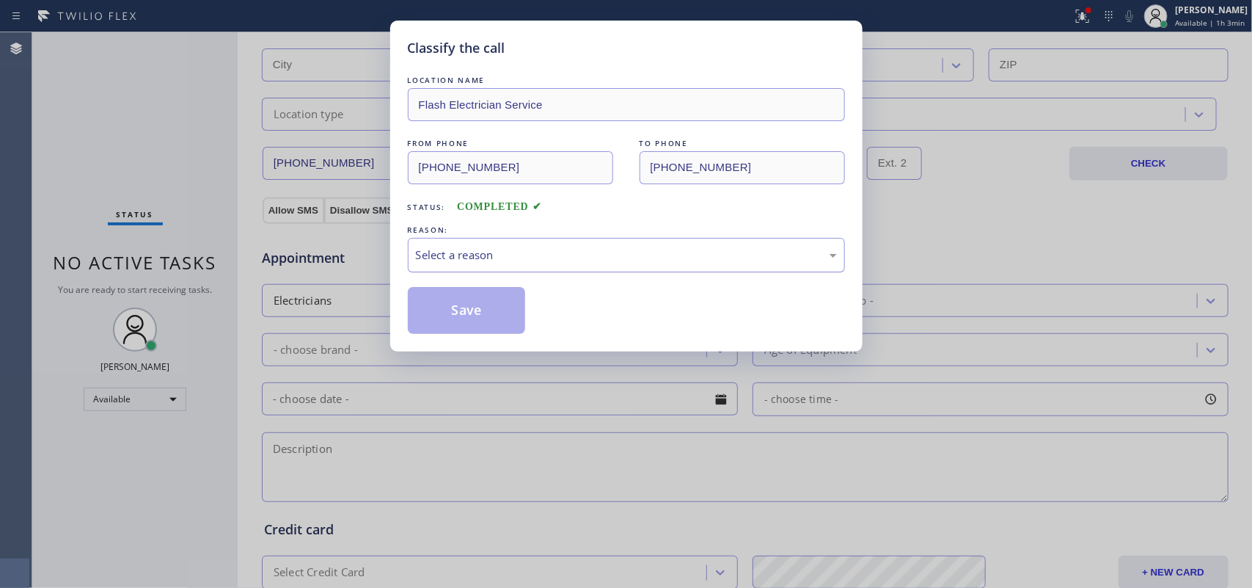
click at [657, 259] on div "Select a reason" at bounding box center [626, 254] width 421 height 17
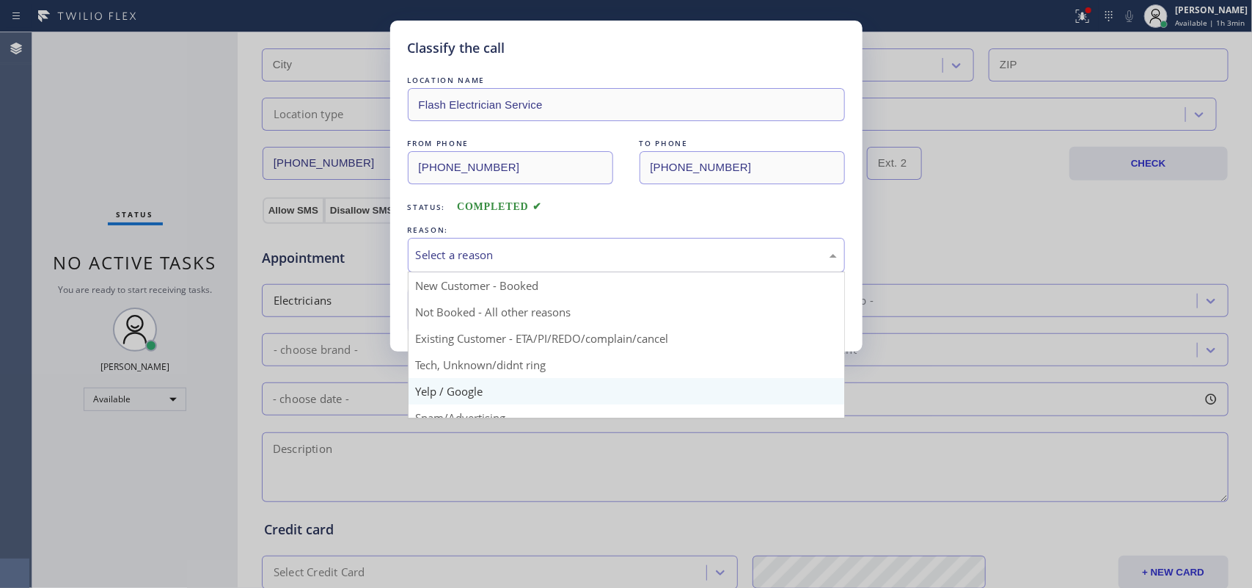
scroll to position [100, 0]
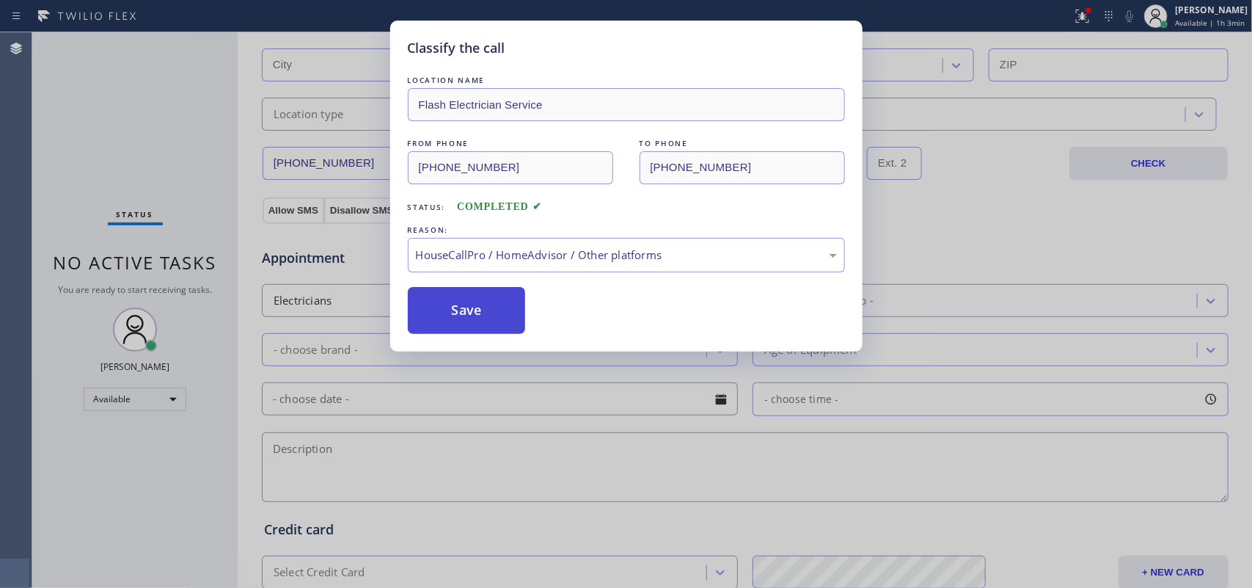
click at [478, 324] on button "Save" at bounding box center [467, 310] width 118 height 47
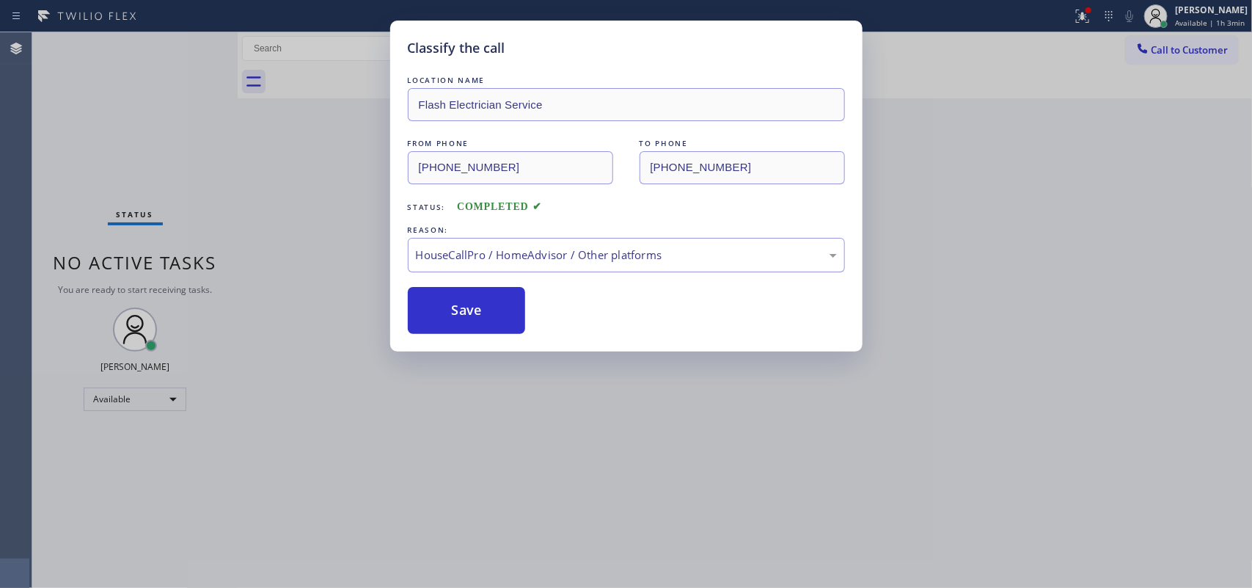
scroll to position [0, 0]
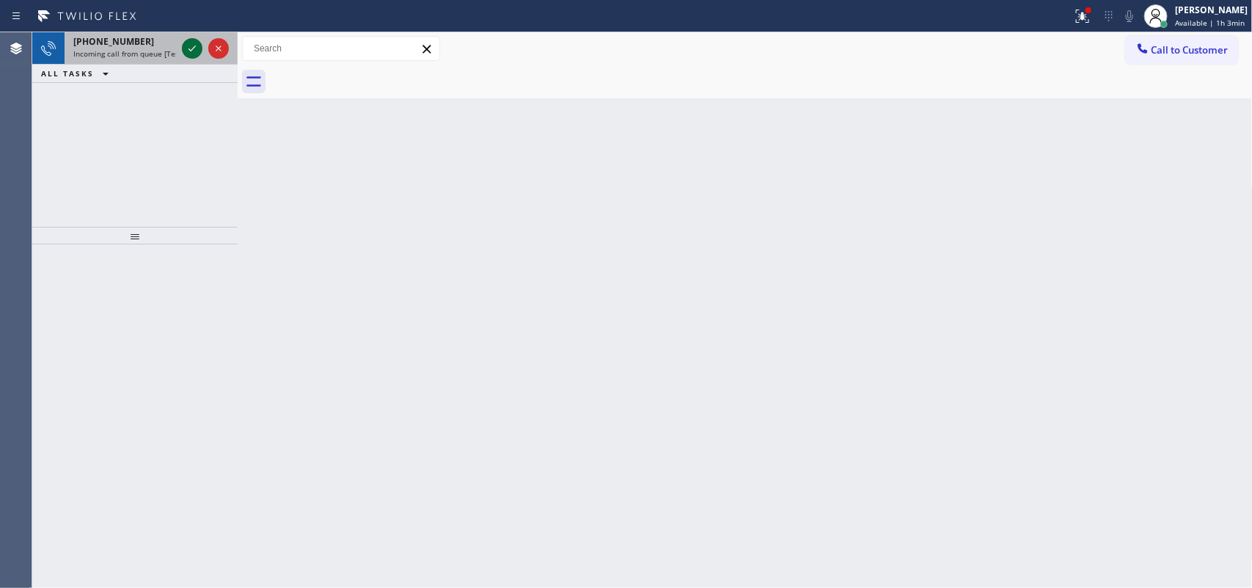
click at [192, 49] on icon at bounding box center [192, 48] width 7 height 6
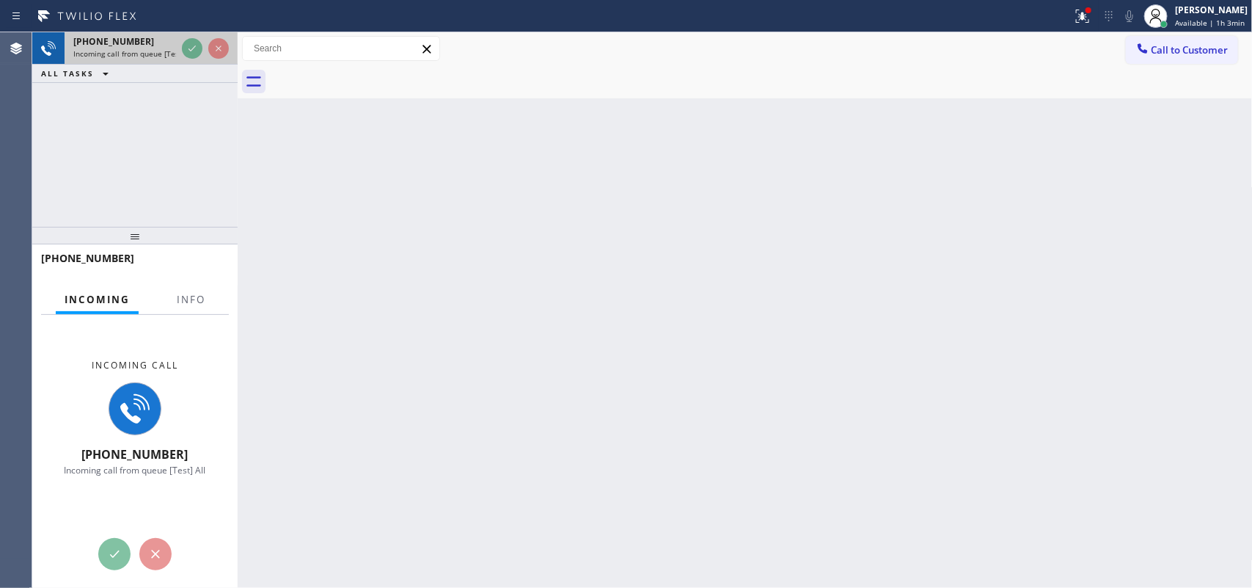
click at [158, 50] on span "Incoming call from queue [Test] All" at bounding box center [134, 53] width 122 height 10
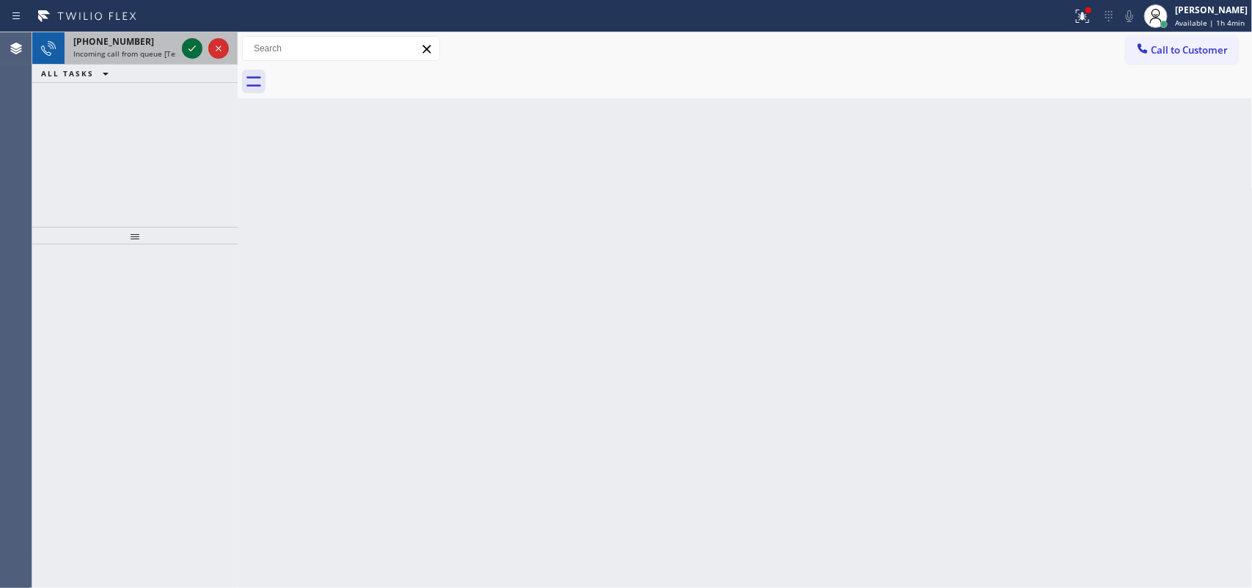
click at [192, 49] on icon at bounding box center [192, 48] width 7 height 6
click at [191, 40] on icon at bounding box center [192, 49] width 18 height 18
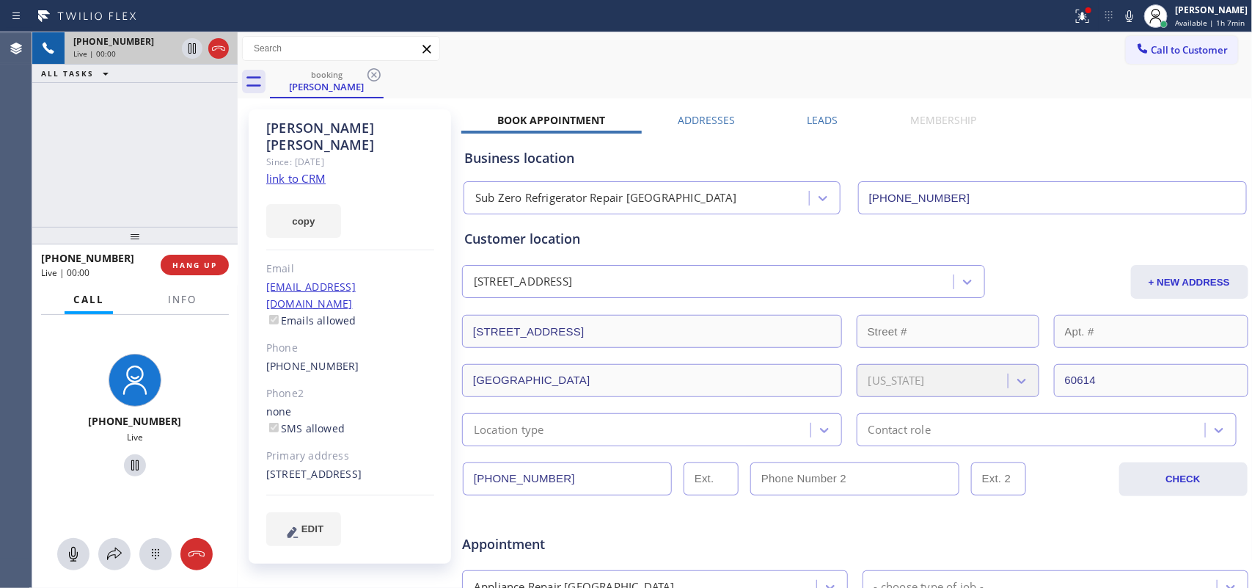
type input "[PHONE_NUMBER]"
click at [315, 171] on link "link to CRM" at bounding box center [295, 178] width 59 height 15
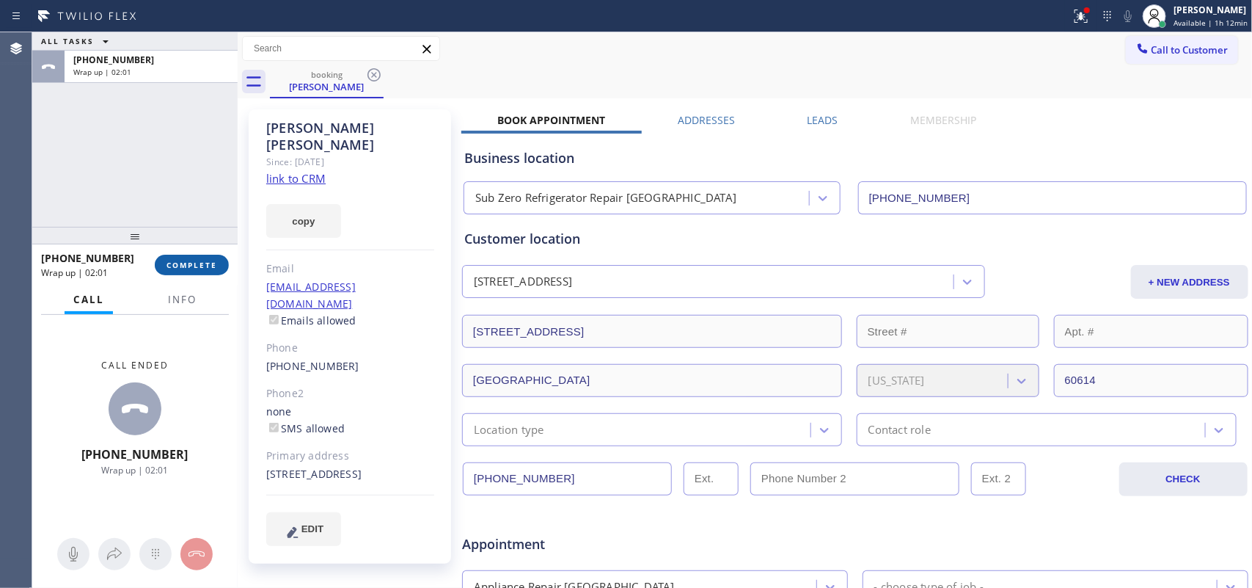
click at [191, 266] on span "COMPLETE" at bounding box center [192, 265] width 51 height 10
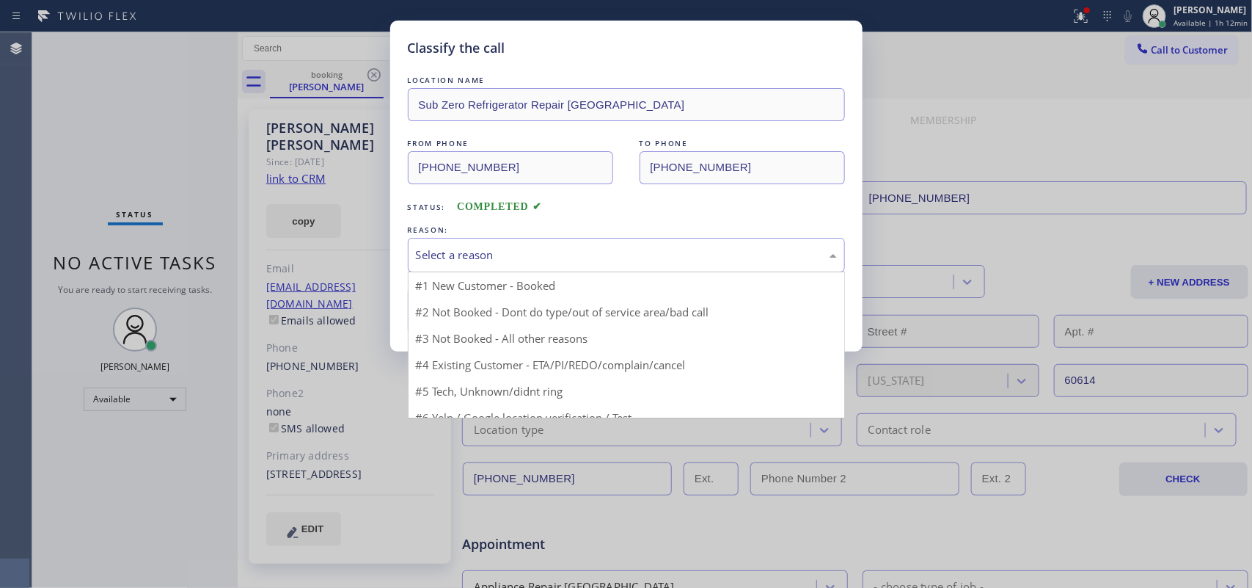
click at [507, 247] on div "Select a reason" at bounding box center [626, 254] width 421 height 17
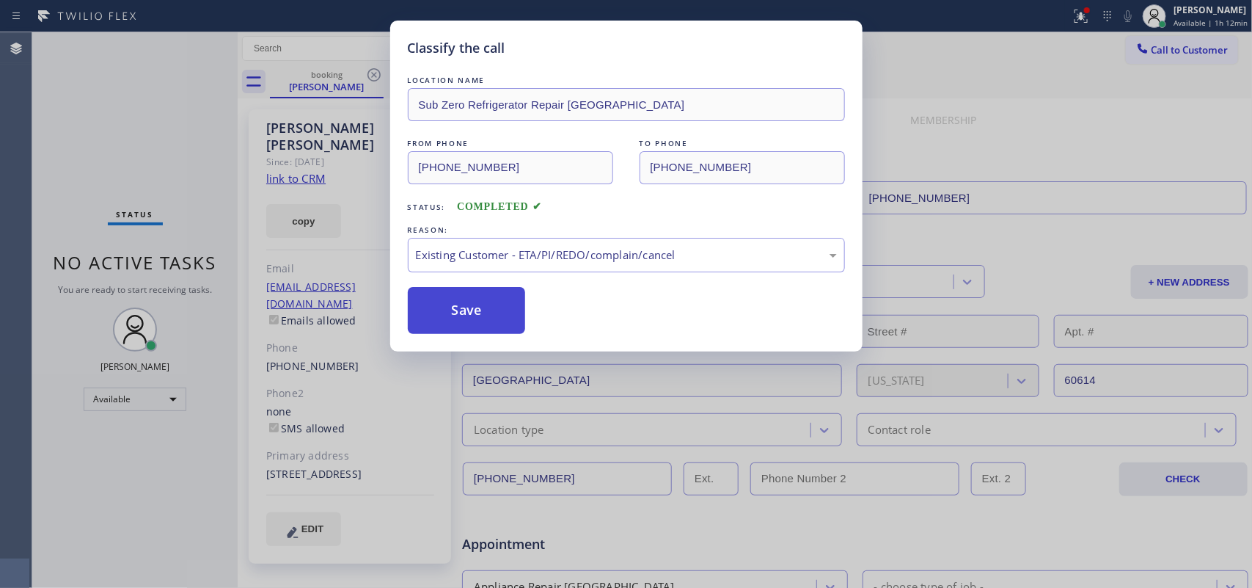
click at [496, 303] on button "Save" at bounding box center [467, 310] width 118 height 47
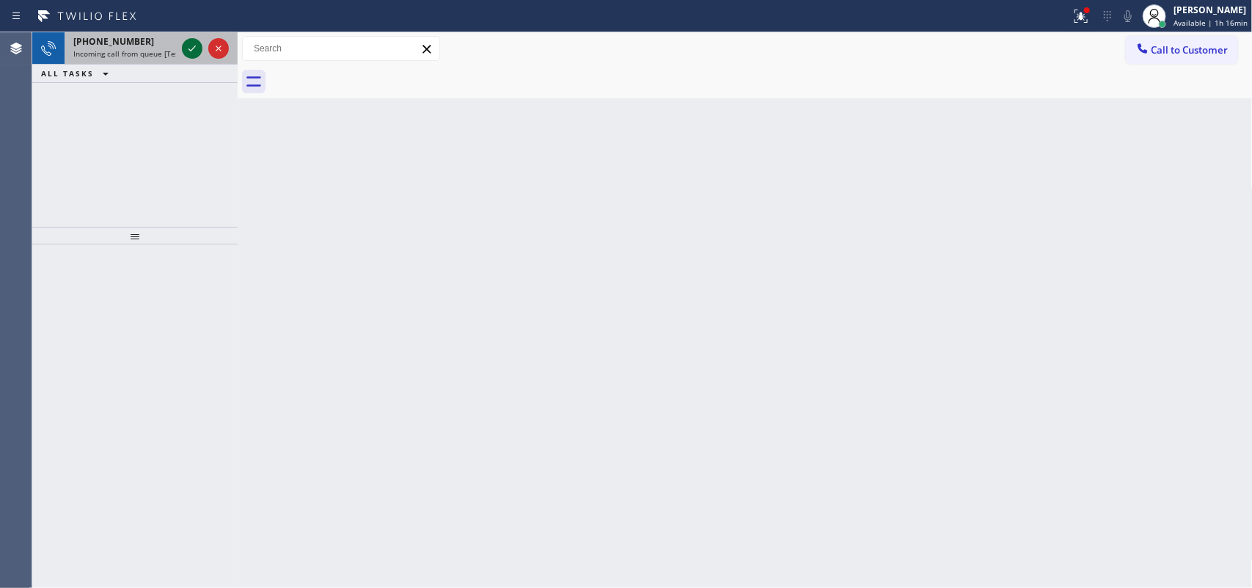
click at [195, 44] on icon at bounding box center [192, 49] width 18 height 18
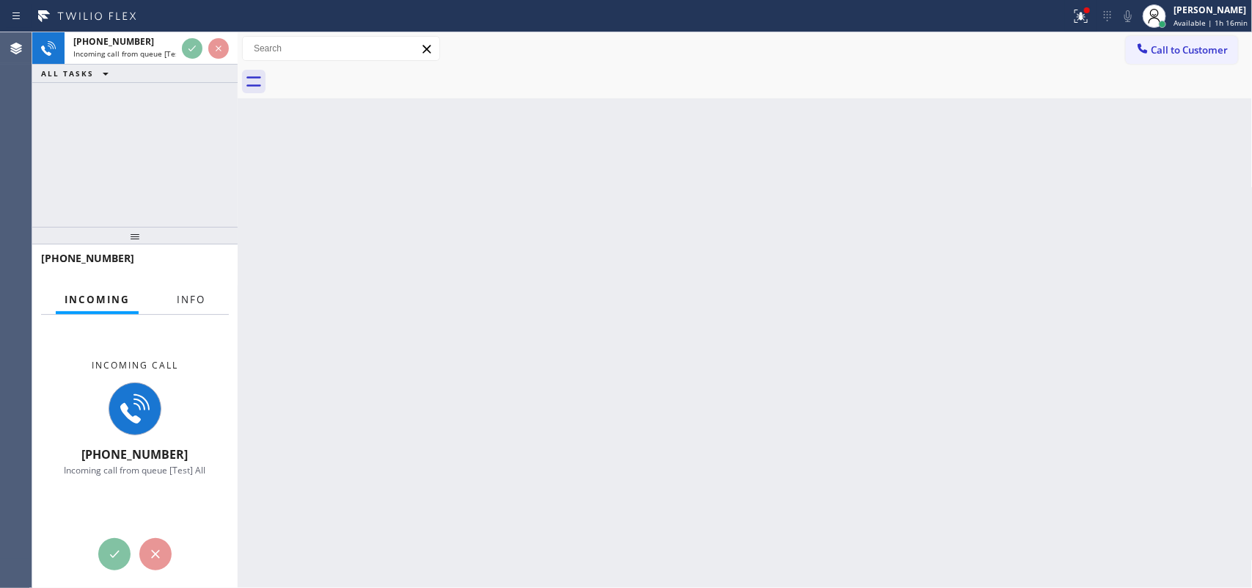
click at [192, 306] on button "Info" at bounding box center [191, 299] width 46 height 29
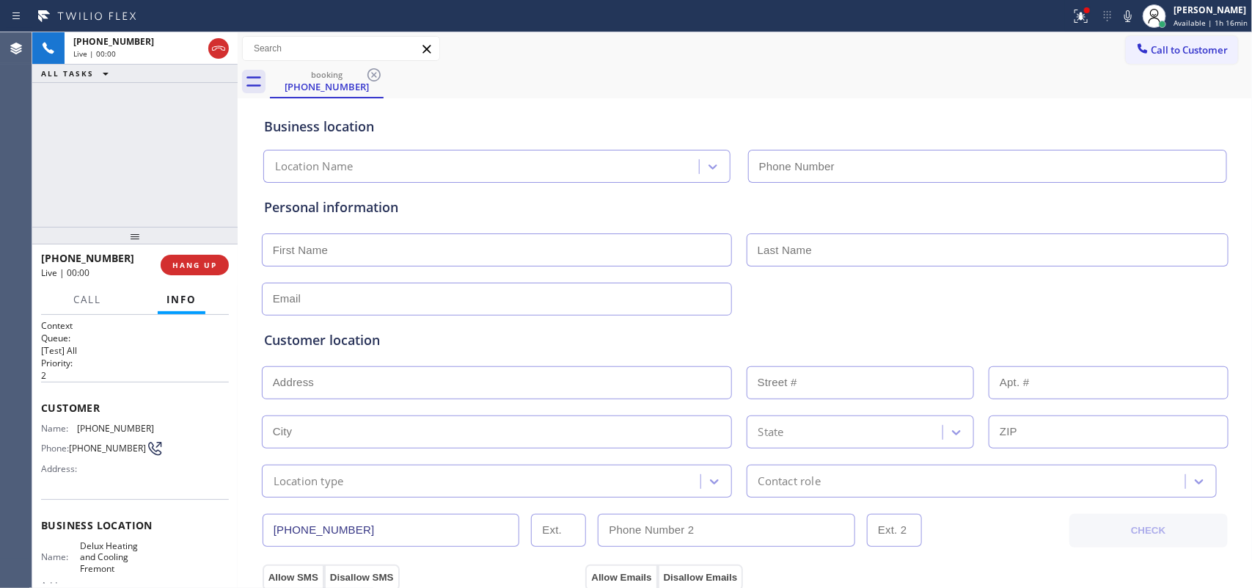
type input "[PHONE_NUMBER]"
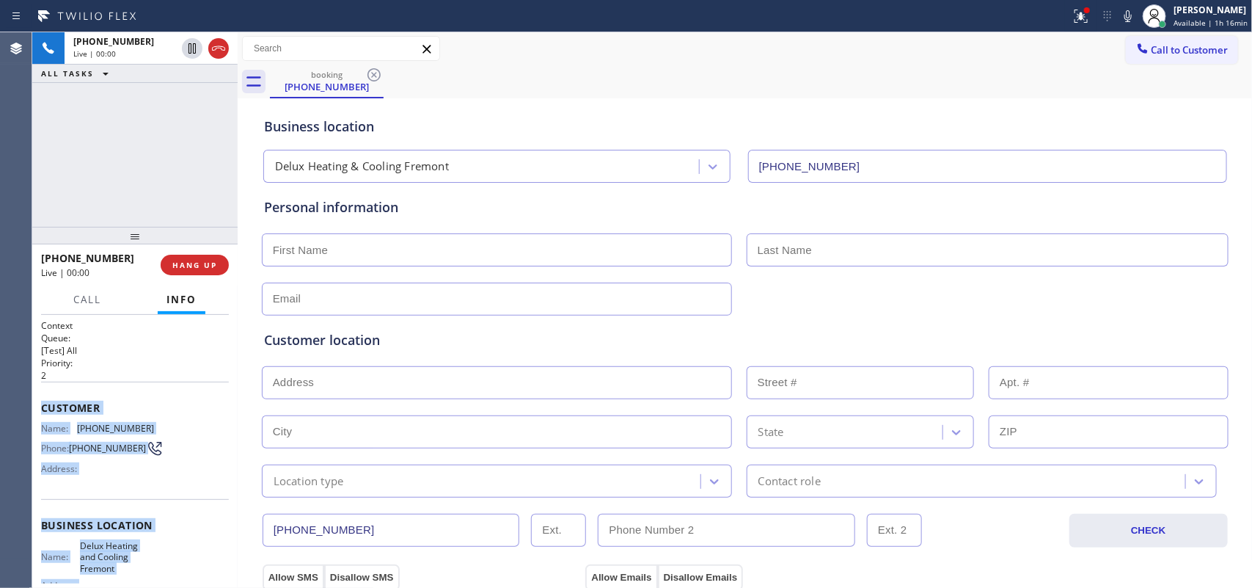
drag, startPoint x: 154, startPoint y: 438, endPoint x: 39, endPoint y: 412, distance: 118.0
click at [39, 412] on div "Context Queue: [Test] All Priority: 2 Customer Name: [PHONE_NUMBER] Phone: [PHO…" at bounding box center [134, 452] width 205 height 274
copy div "Customer Name: [PHONE_NUMBER] Phone: [PHONE_NUMBER] Address: Business location …"
click at [207, 266] on span "HANG UP" at bounding box center [194, 265] width 45 height 10
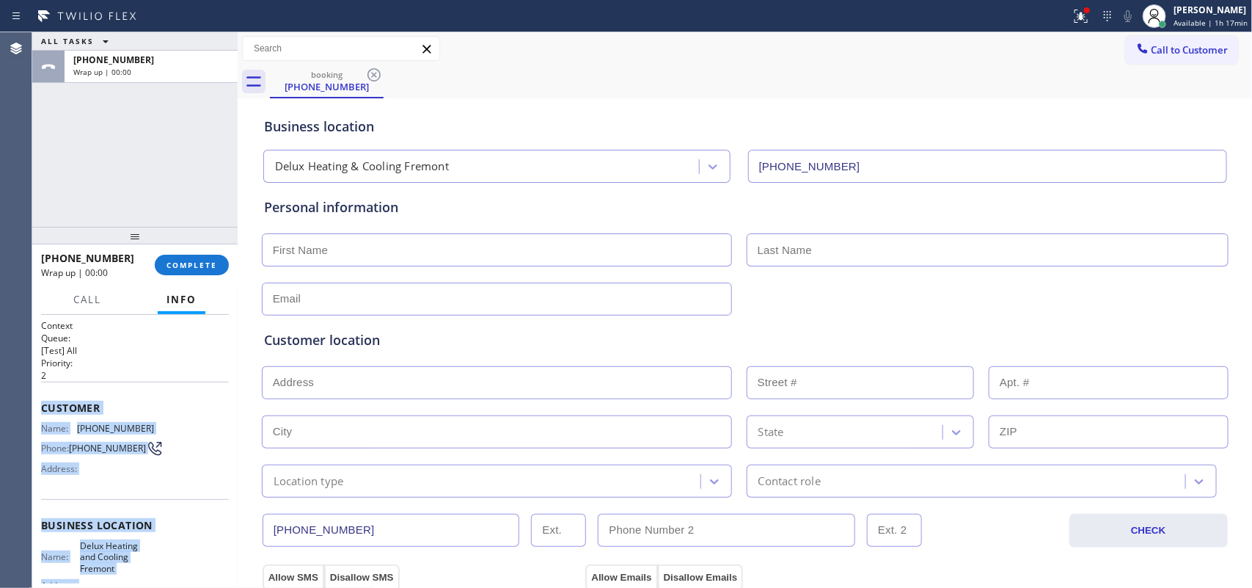
drag, startPoint x: 202, startPoint y: 259, endPoint x: 486, endPoint y: 314, distance: 289.2
click at [202, 260] on span "COMPLETE" at bounding box center [192, 265] width 51 height 10
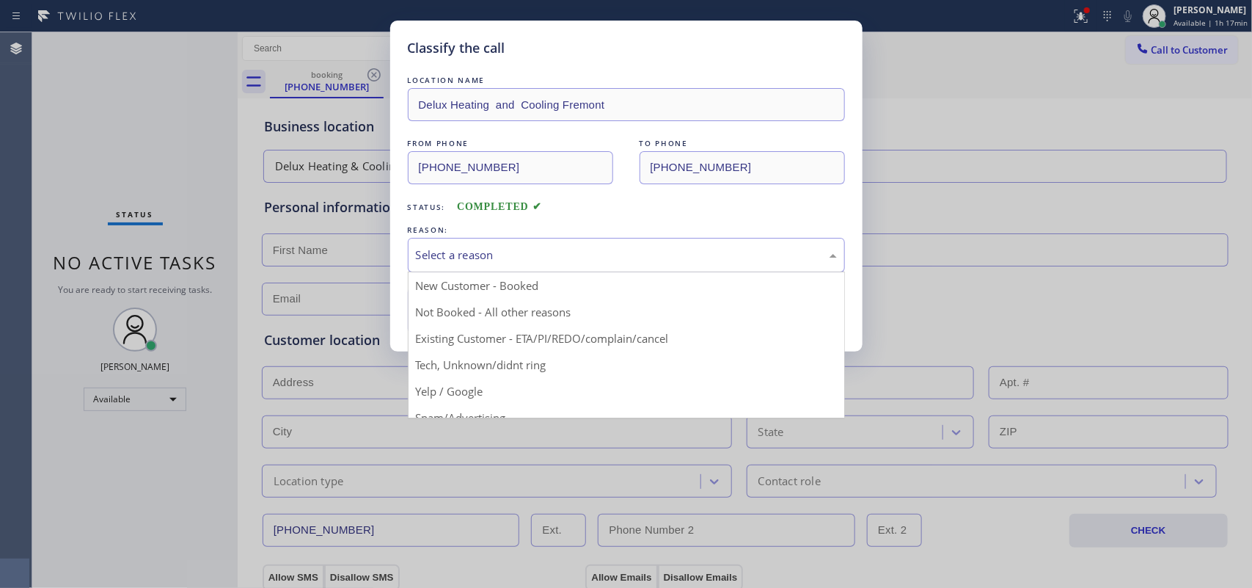
click at [504, 250] on div "Select a reason" at bounding box center [626, 254] width 421 height 17
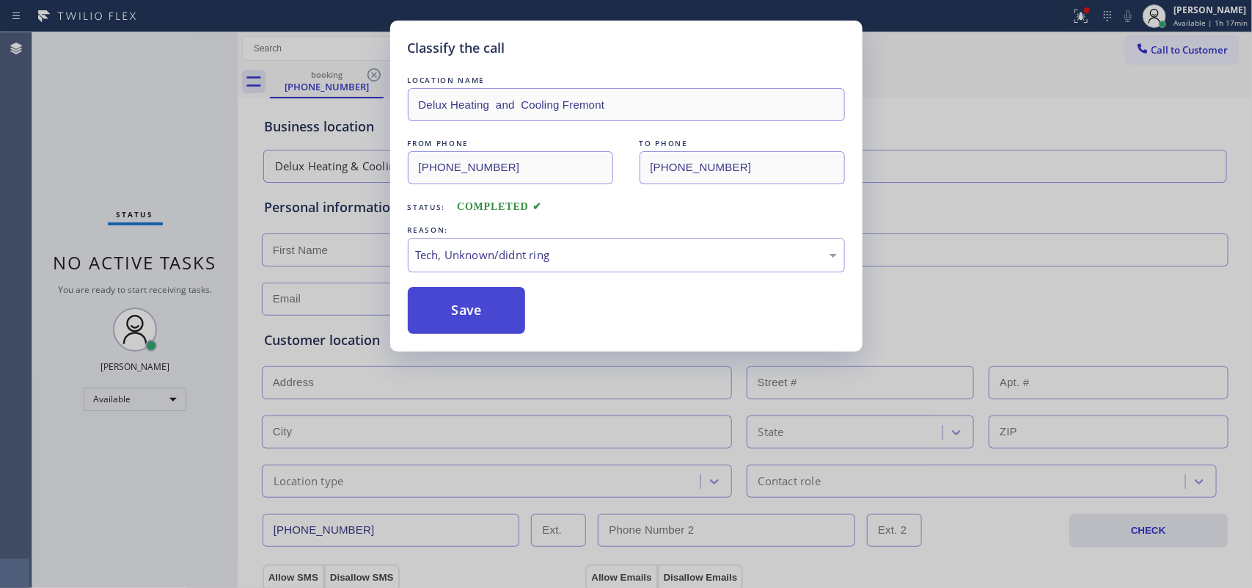
click at [481, 328] on button "Save" at bounding box center [467, 310] width 118 height 47
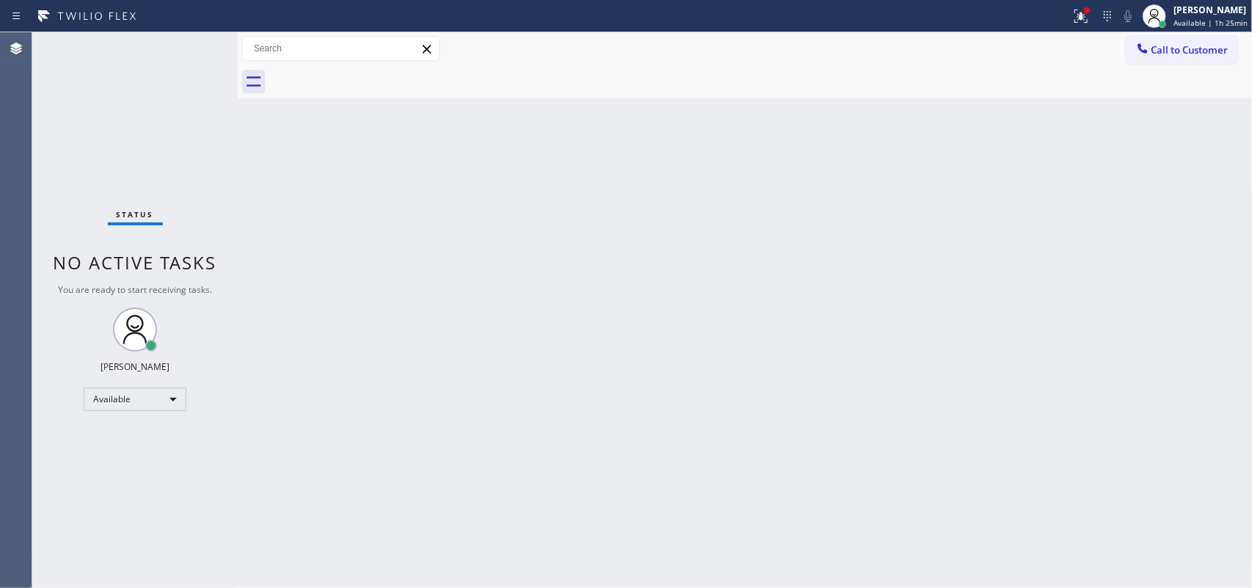
click at [132, 37] on div "Status No active tasks You are ready to start receiving tasks. [PERSON_NAME] Av…" at bounding box center [134, 309] width 205 height 555
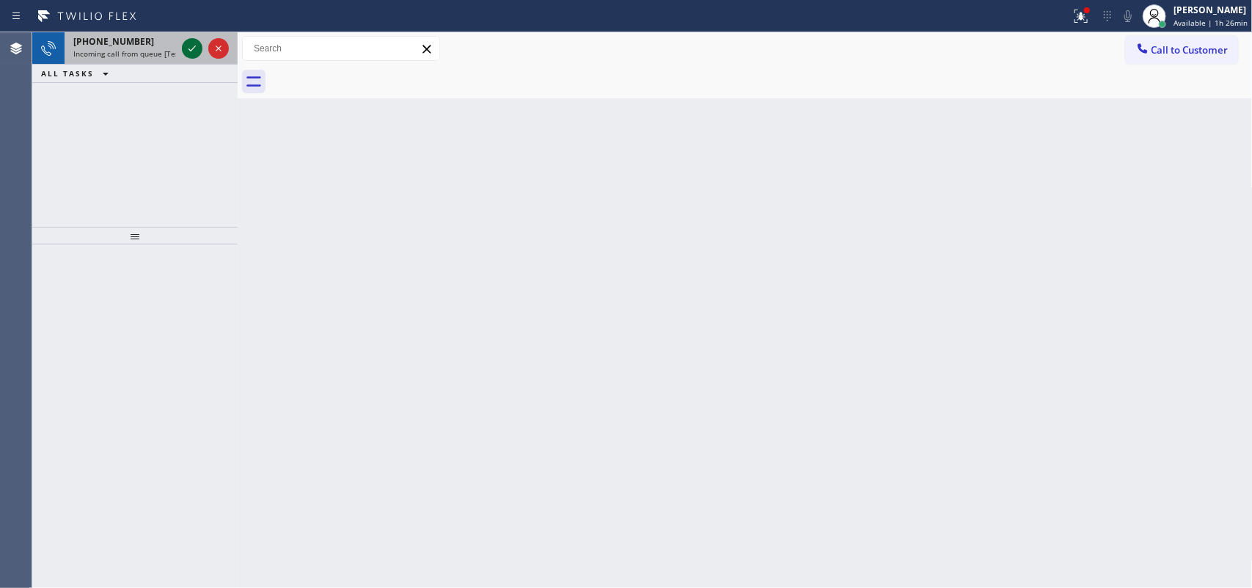
click at [189, 51] on icon at bounding box center [192, 49] width 18 height 18
click at [200, 45] on icon at bounding box center [192, 49] width 18 height 18
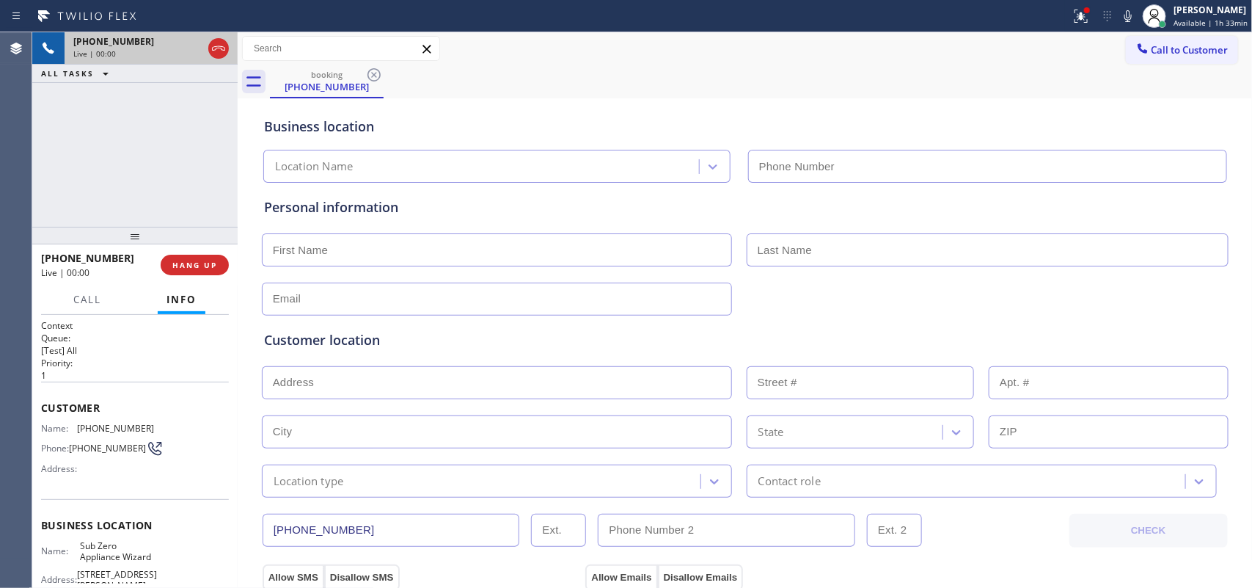
type input "[PHONE_NUMBER]"
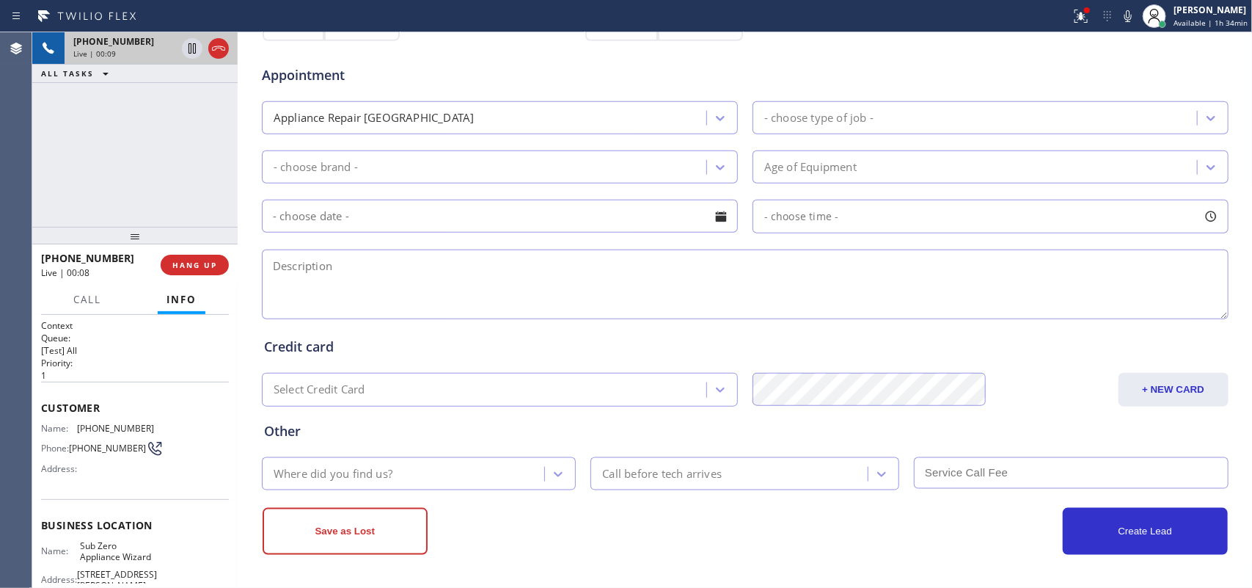
scroll to position [93, 0]
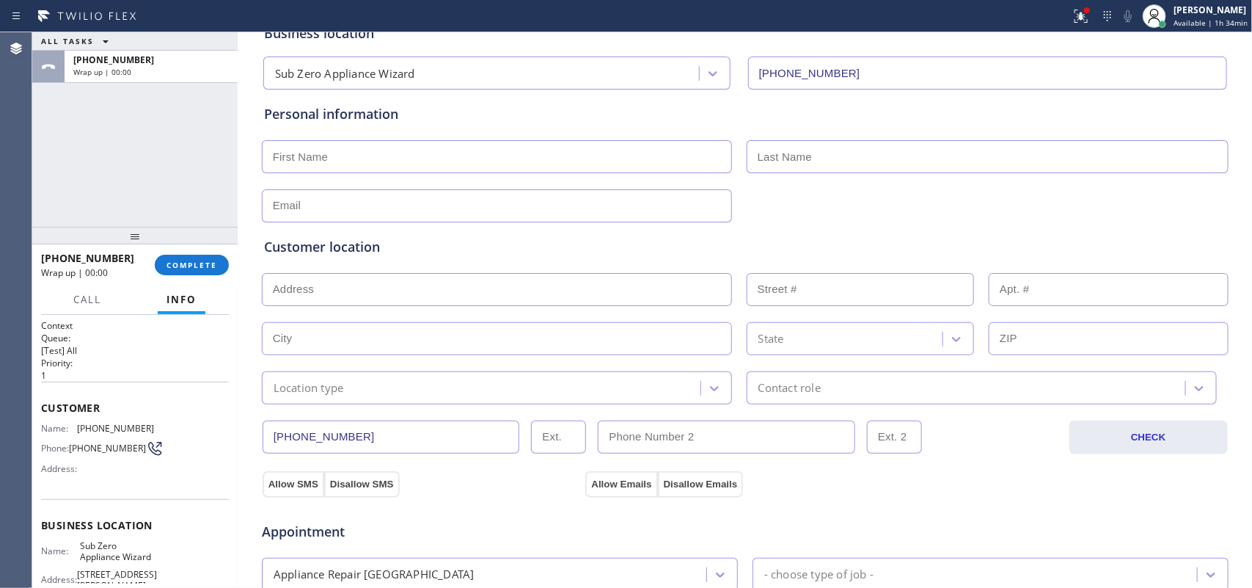
click at [83, 156] on div "ALL TASKS ALL TASKS ACTIVE TASKS TASKS IN WRAP UP [PHONE_NUMBER] Wrap up | 00:00" at bounding box center [134, 129] width 205 height 194
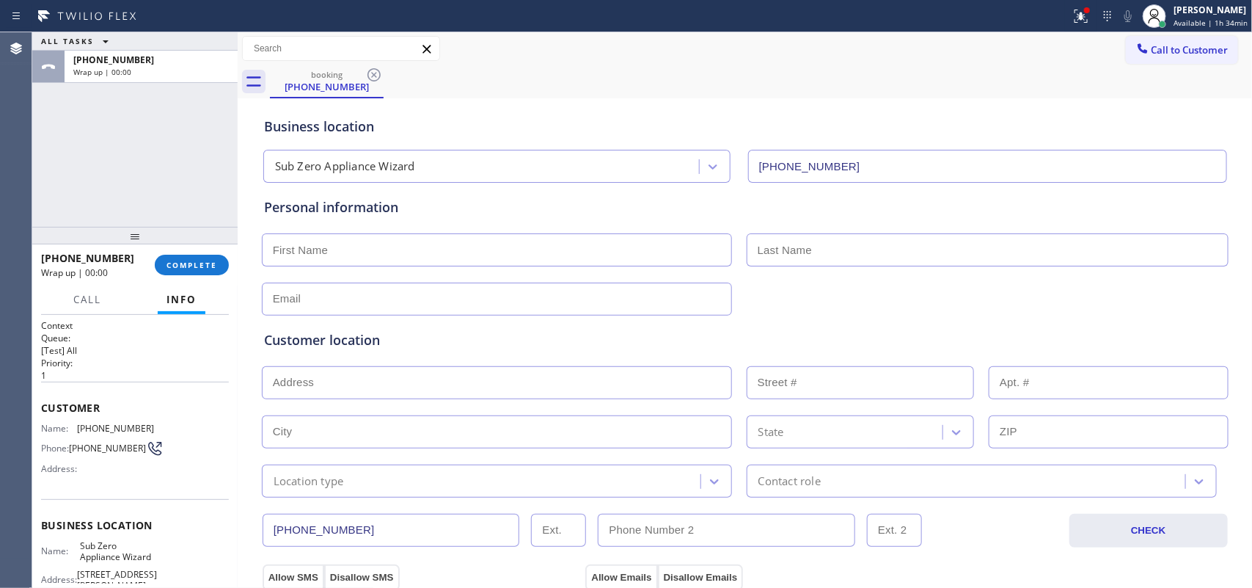
click at [471, 249] on input "text" at bounding box center [497, 249] width 470 height 33
type input "Miss"
type input "[PERSON_NAME]"
click at [464, 301] on input "text" at bounding box center [497, 298] width 470 height 33
type input "[EMAIL_ADDRESS][DOMAIN_NAME]"
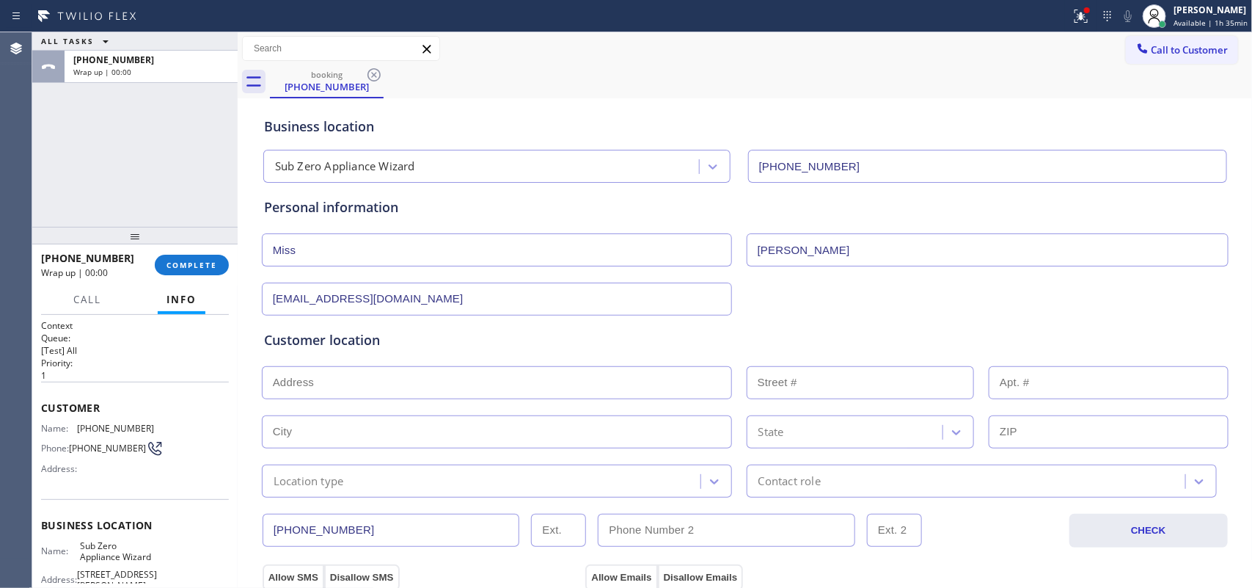
click at [391, 391] on input "text" at bounding box center [497, 382] width 470 height 33
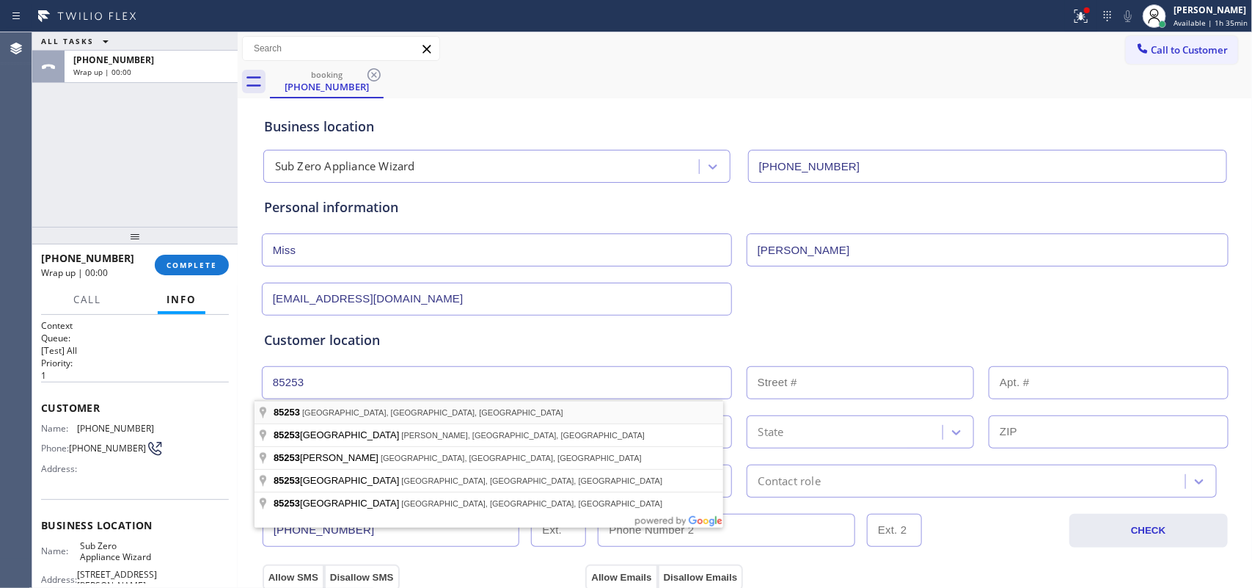
type input "[GEOGRAPHIC_DATA], [GEOGRAPHIC_DATA]"
type input "Scottsdale"
type input "85253"
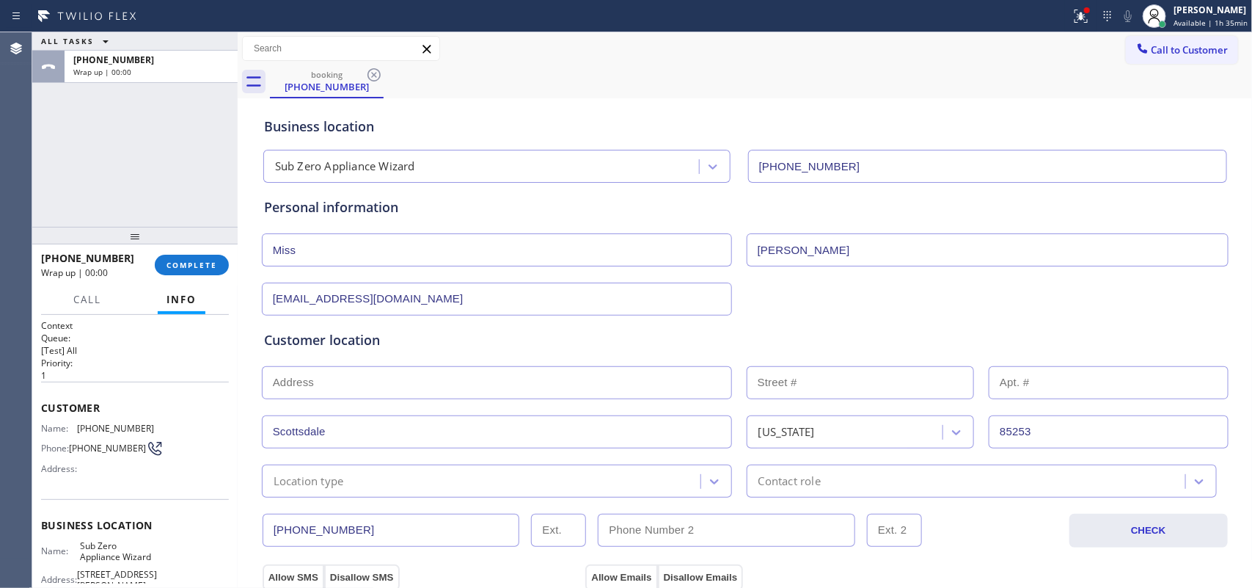
scroll to position [275, 0]
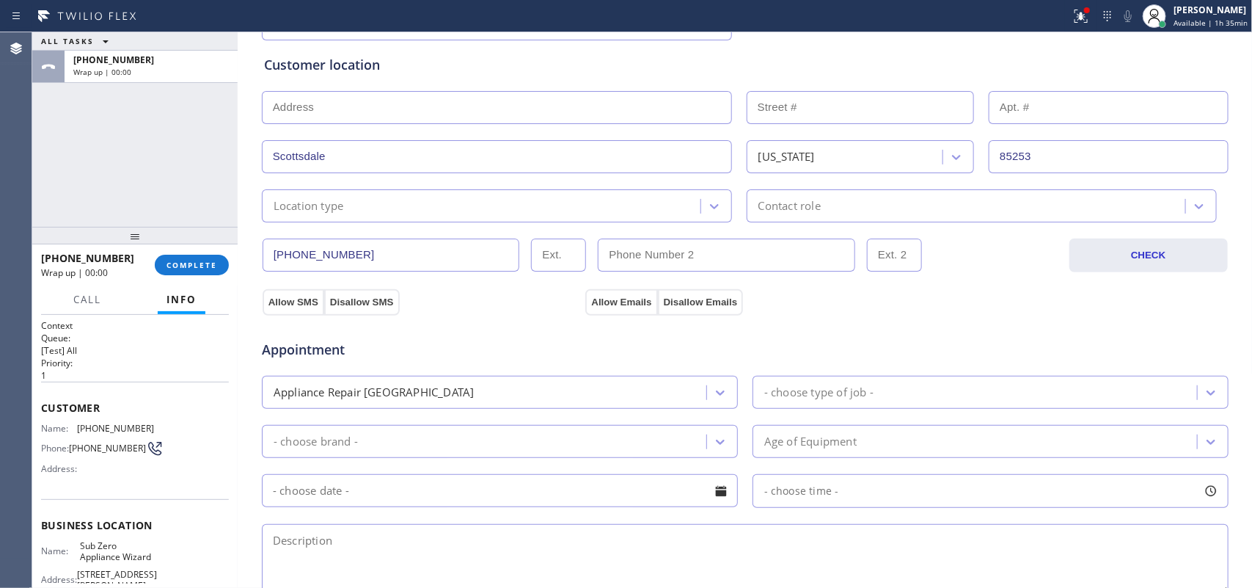
click at [424, 214] on div "Location type" at bounding box center [483, 206] width 434 height 26
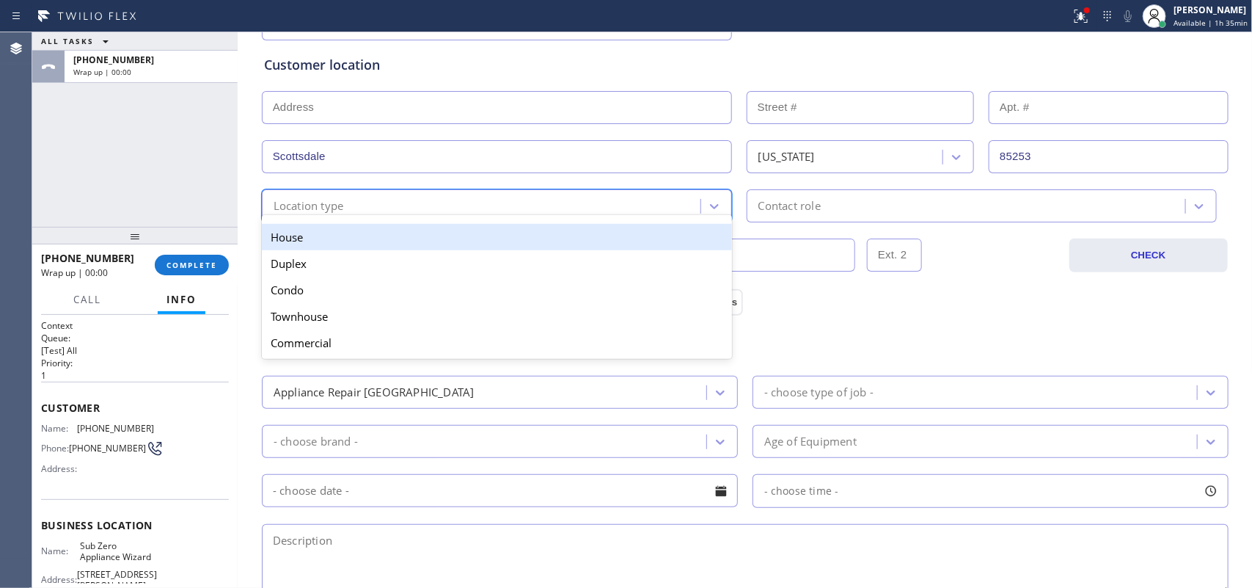
click at [453, 238] on div "House" at bounding box center [497, 237] width 470 height 26
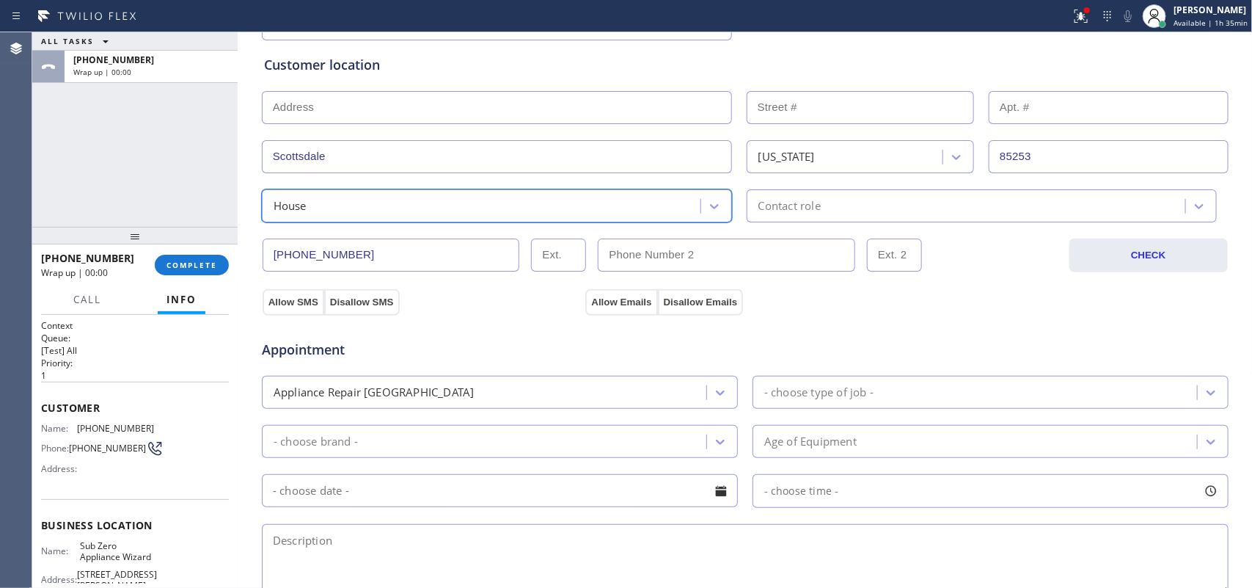
click at [786, 207] on div "Contact role" at bounding box center [789, 205] width 62 height 17
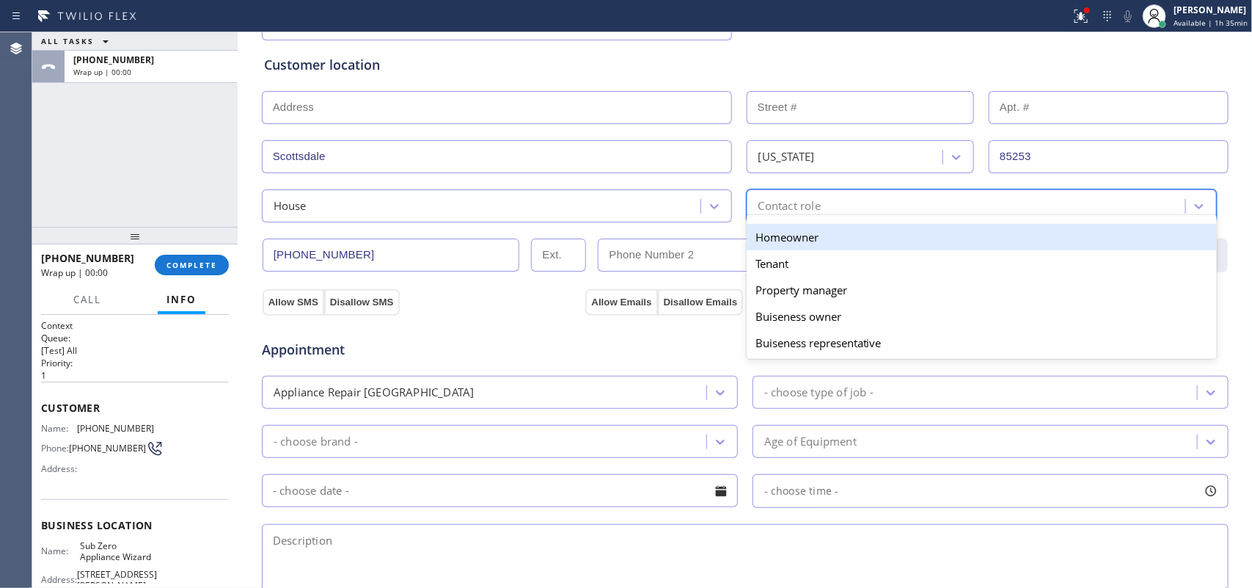
click at [785, 238] on div "Homeowner" at bounding box center [982, 237] width 470 height 26
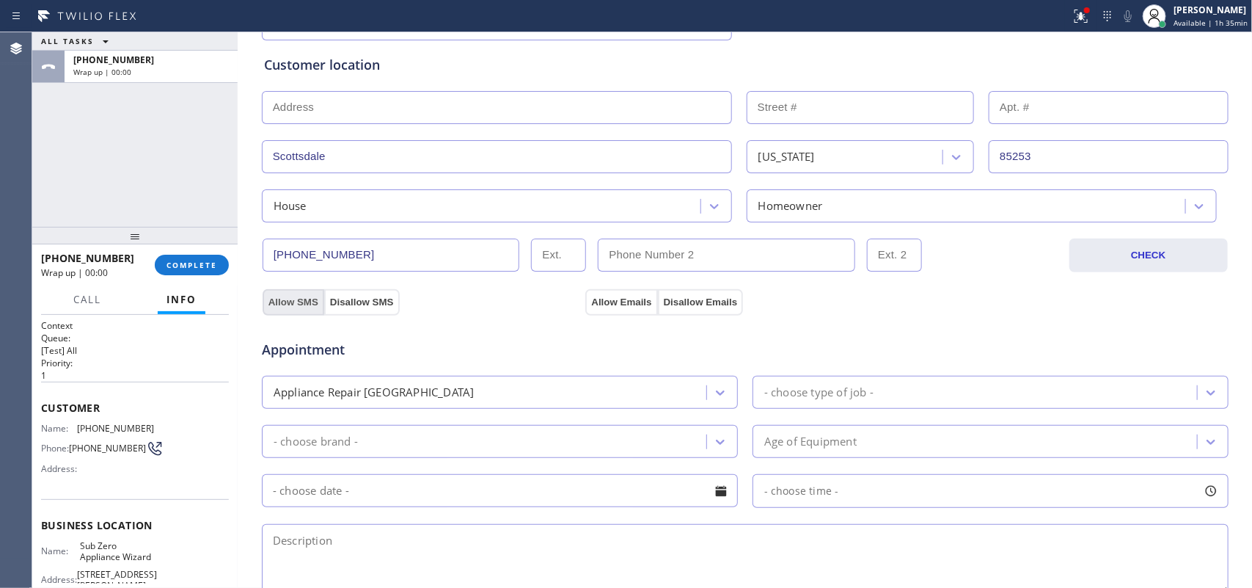
click at [297, 303] on button "Allow SMS" at bounding box center [294, 302] width 62 height 26
click at [613, 306] on button "Allow Emails" at bounding box center [621, 302] width 72 height 26
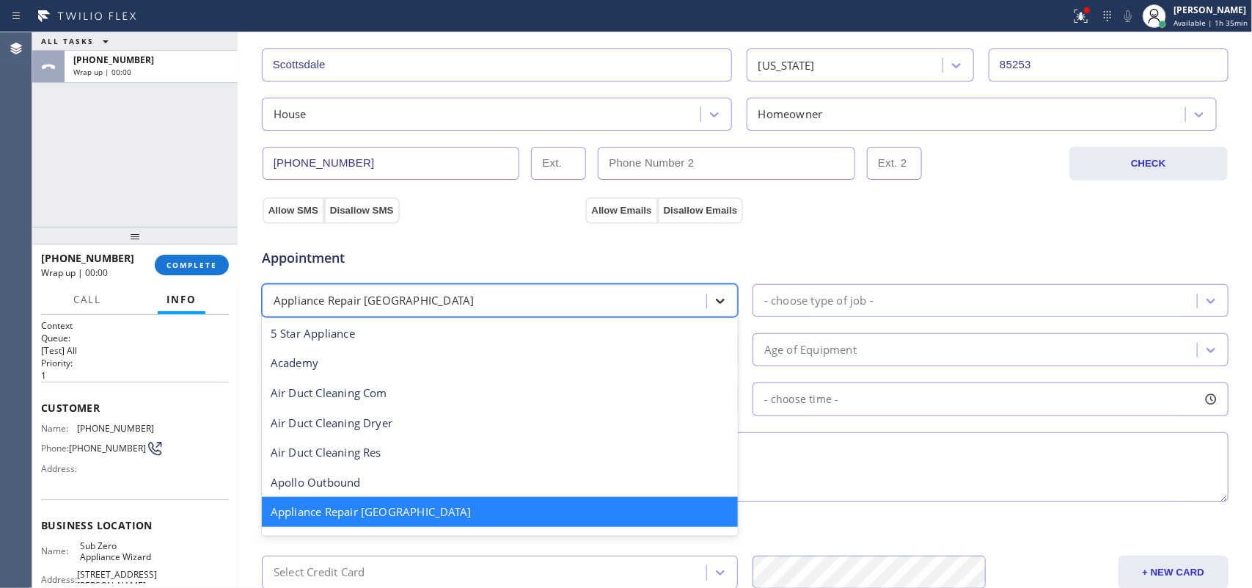
click at [707, 299] on div at bounding box center [720, 301] width 26 height 26
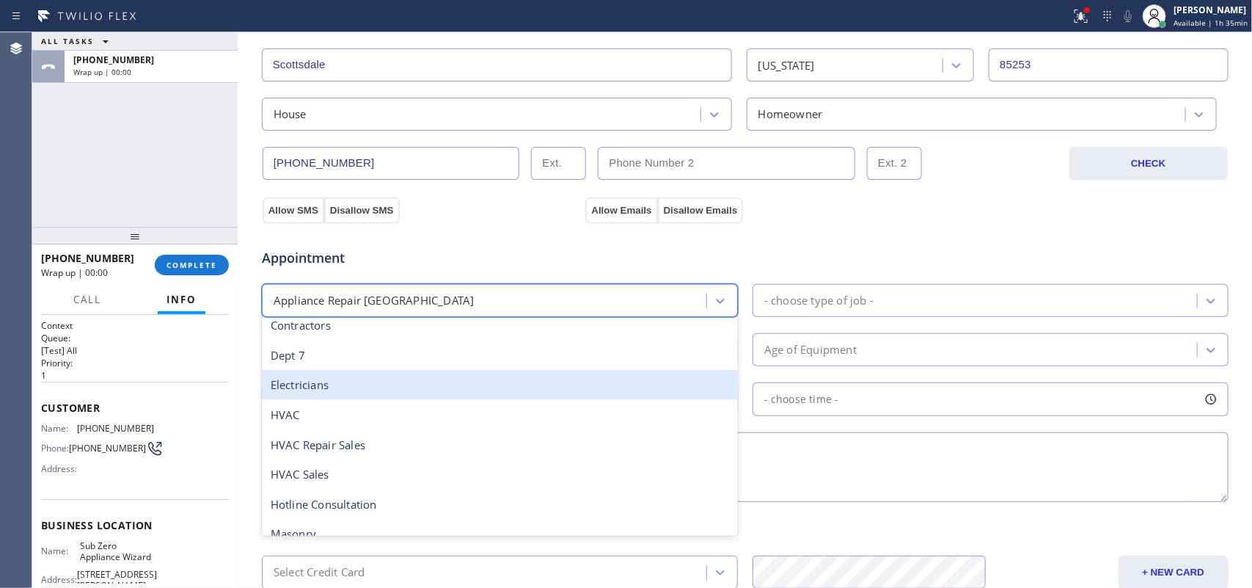
scroll to position [184, 0]
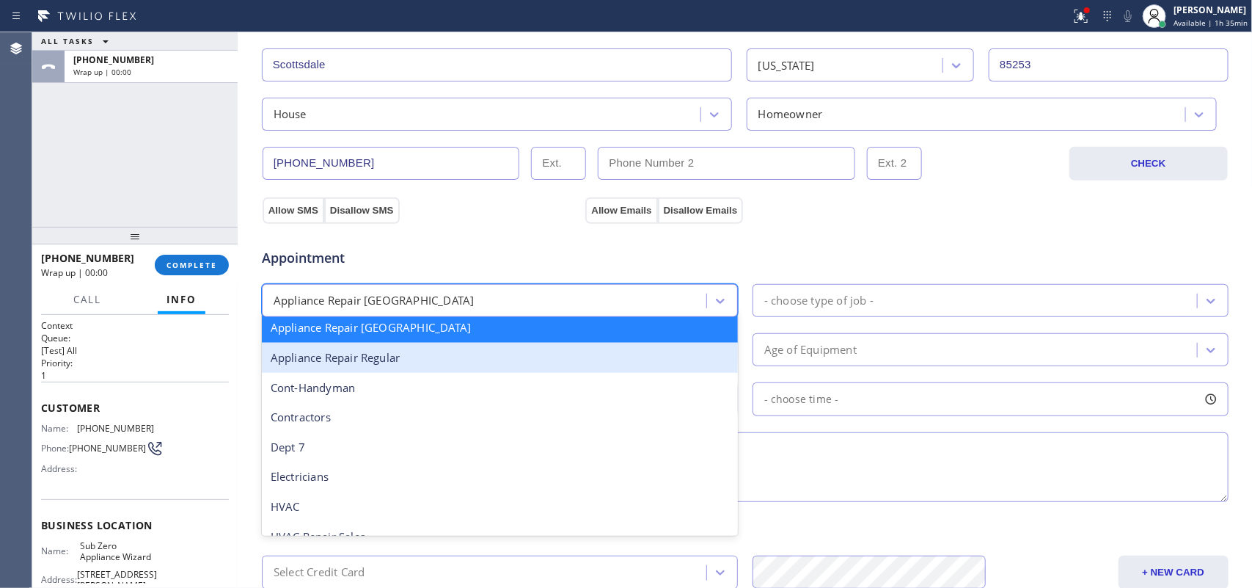
click at [533, 370] on div "Appliance Repair Regular" at bounding box center [500, 358] width 476 height 30
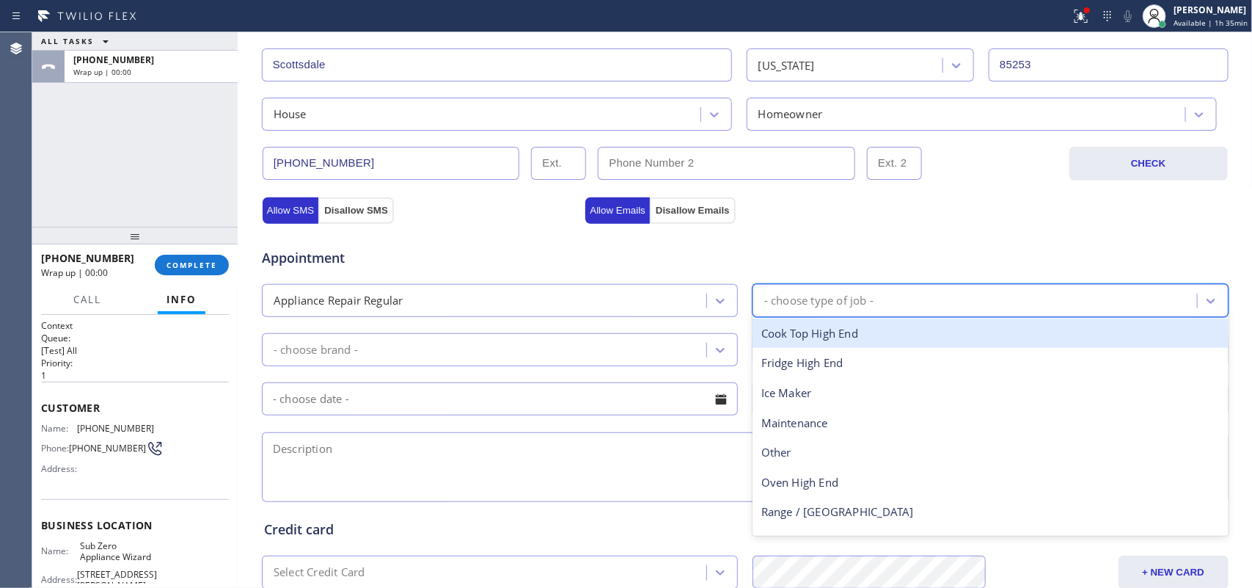
click at [808, 309] on div "- choose type of job -" at bounding box center [818, 300] width 109 height 17
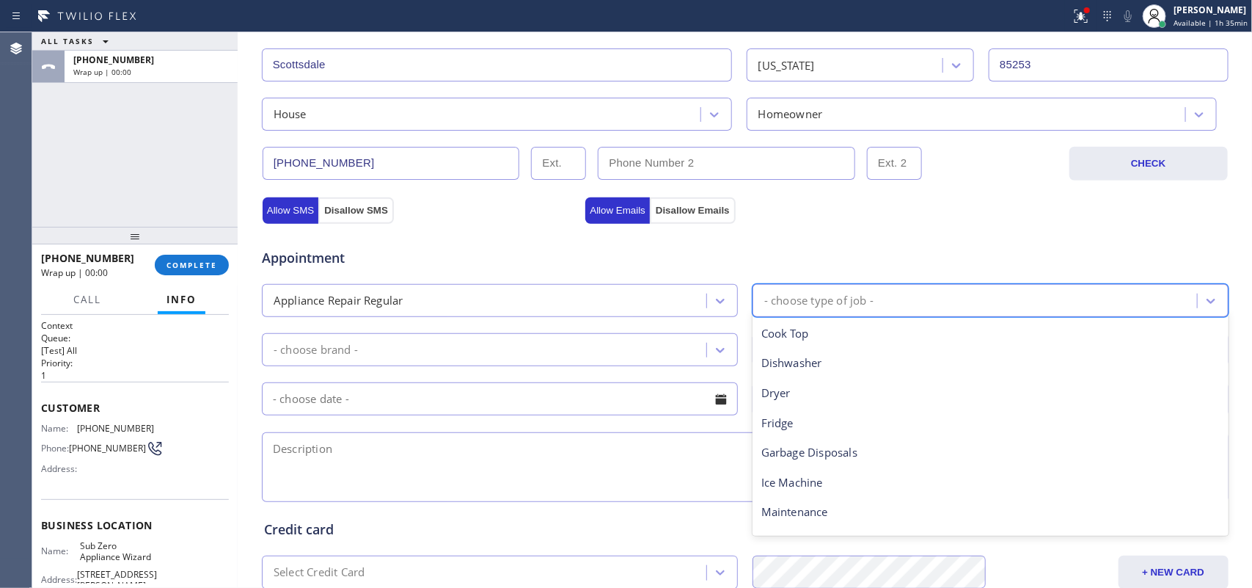
scroll to position [202, 0]
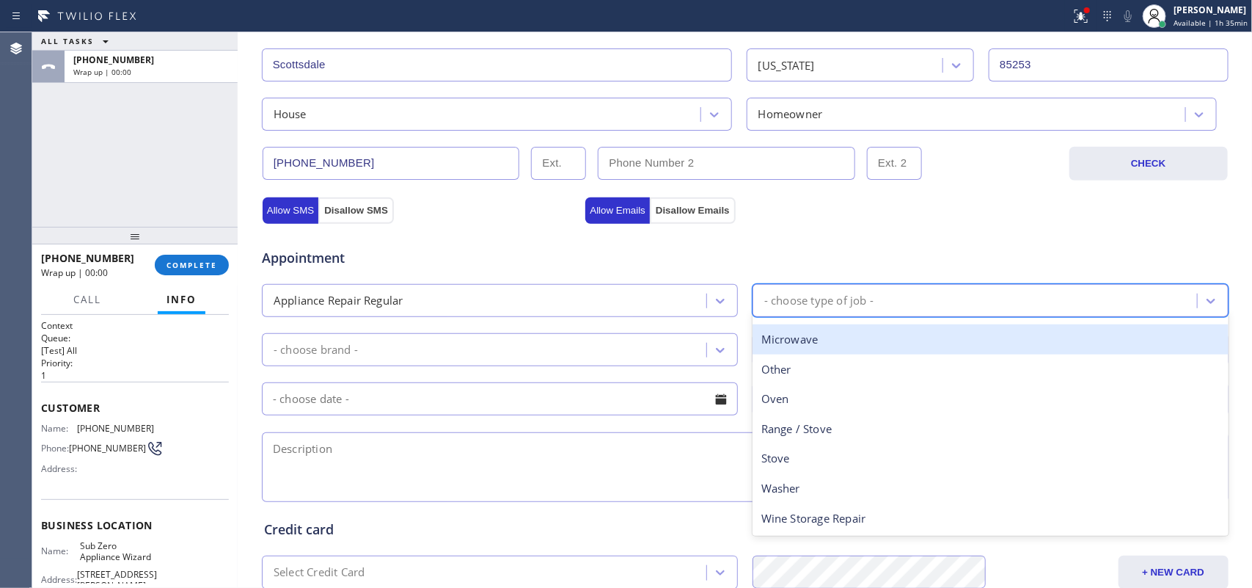
click at [844, 343] on div "Microwave" at bounding box center [991, 339] width 476 height 30
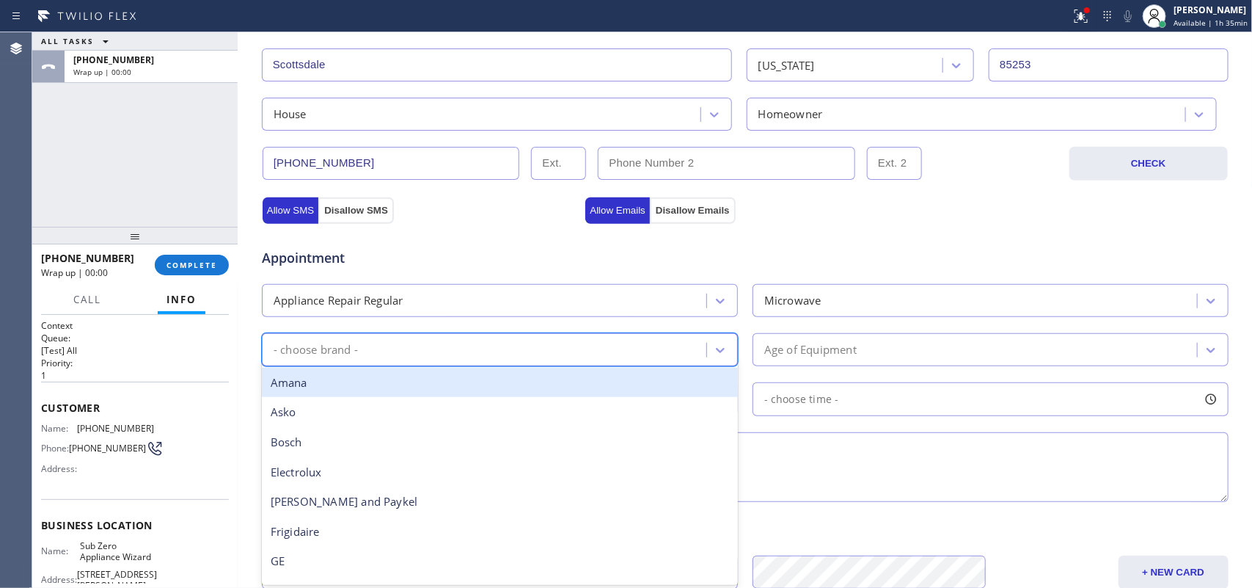
click at [495, 353] on div "- choose brand -" at bounding box center [486, 350] width 440 height 26
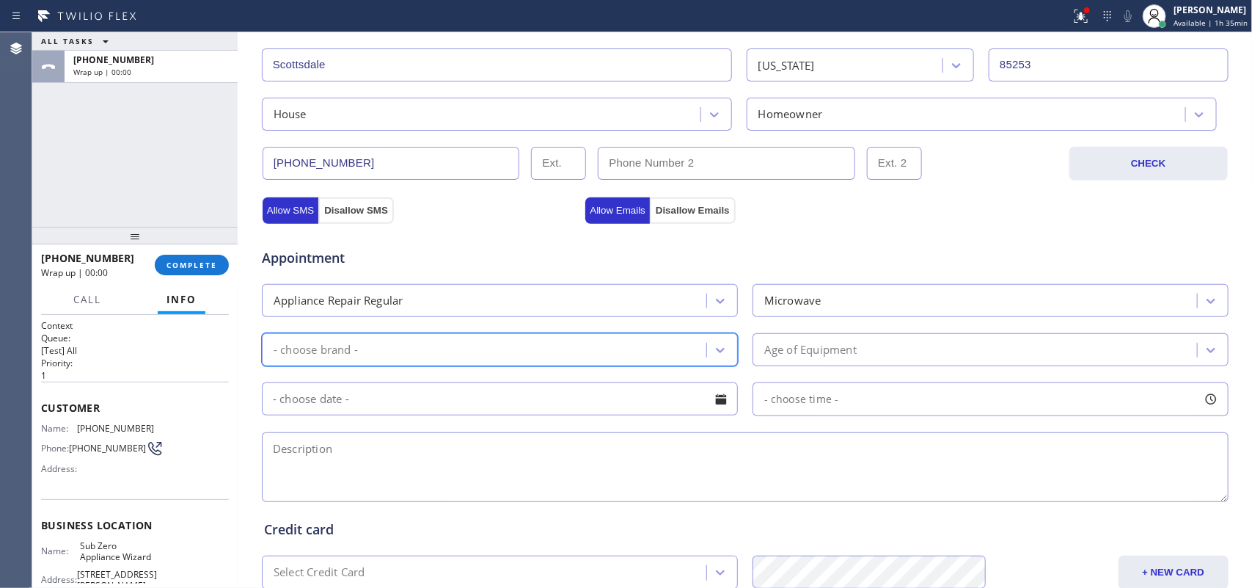
click at [495, 353] on div "- choose brand -" at bounding box center [486, 350] width 440 height 26
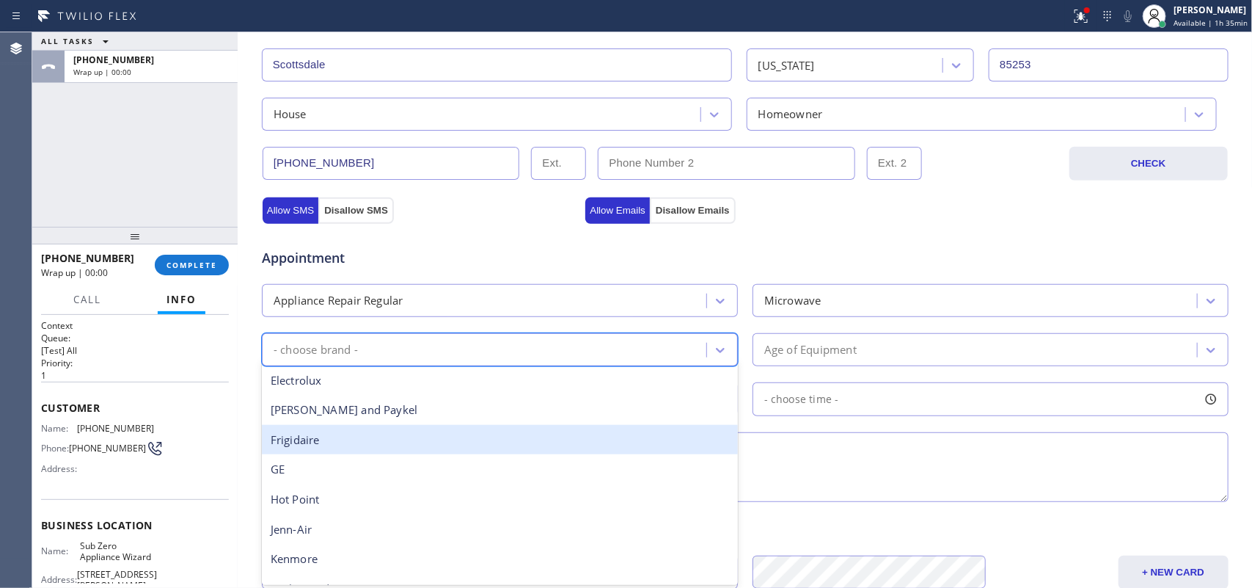
scroll to position [321, 0]
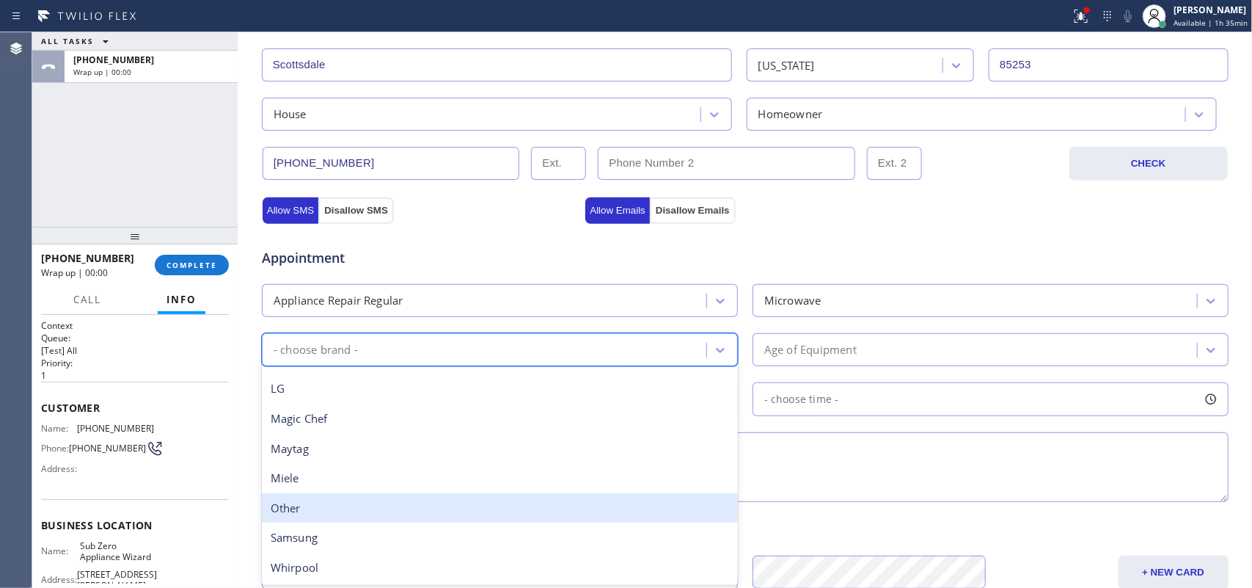
click at [478, 508] on div "Other" at bounding box center [500, 508] width 476 height 30
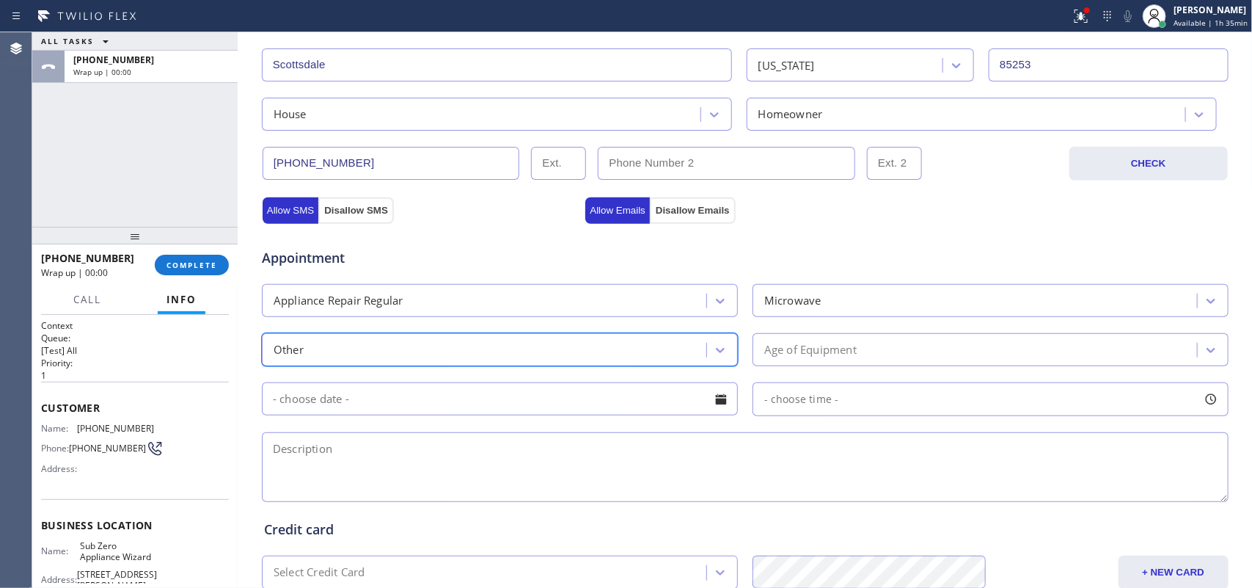
click at [804, 341] on div "Age of Equipment" at bounding box center [977, 350] width 440 height 26
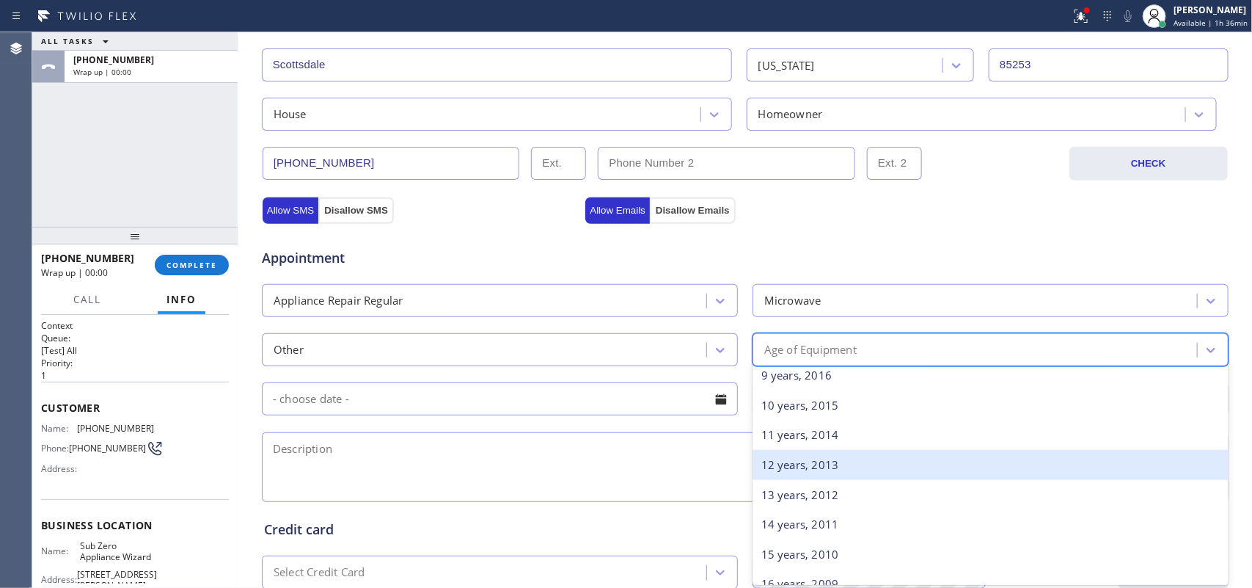
scroll to position [183, 0]
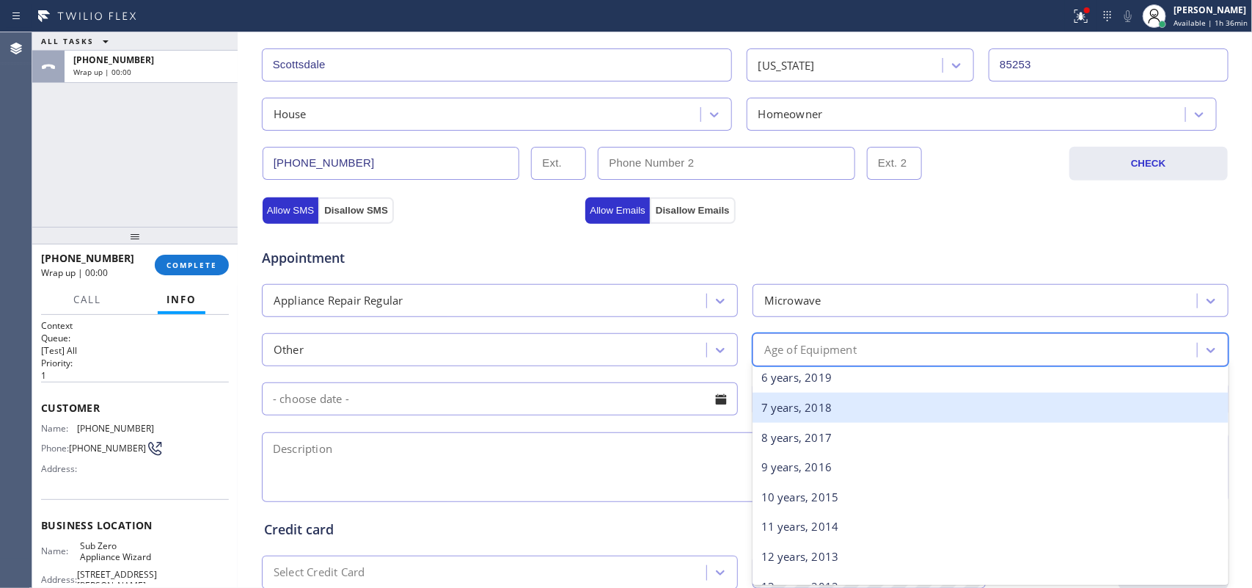
click at [841, 413] on div "7 years, 2018" at bounding box center [991, 407] width 476 height 30
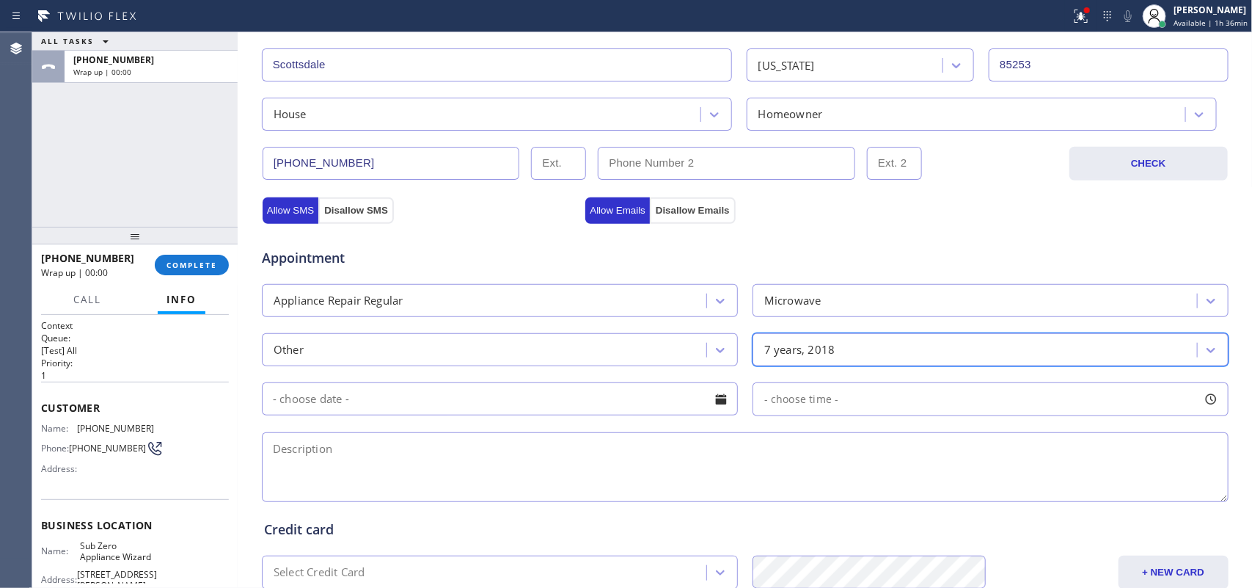
click at [801, 461] on textarea at bounding box center [745, 467] width 967 height 70
click at [323, 448] on textarea "Viking" at bounding box center [745, 467] width 967 height 70
paste textarea "microwave/ [DEMOGRAPHIC_DATA]/ not working , no power/"
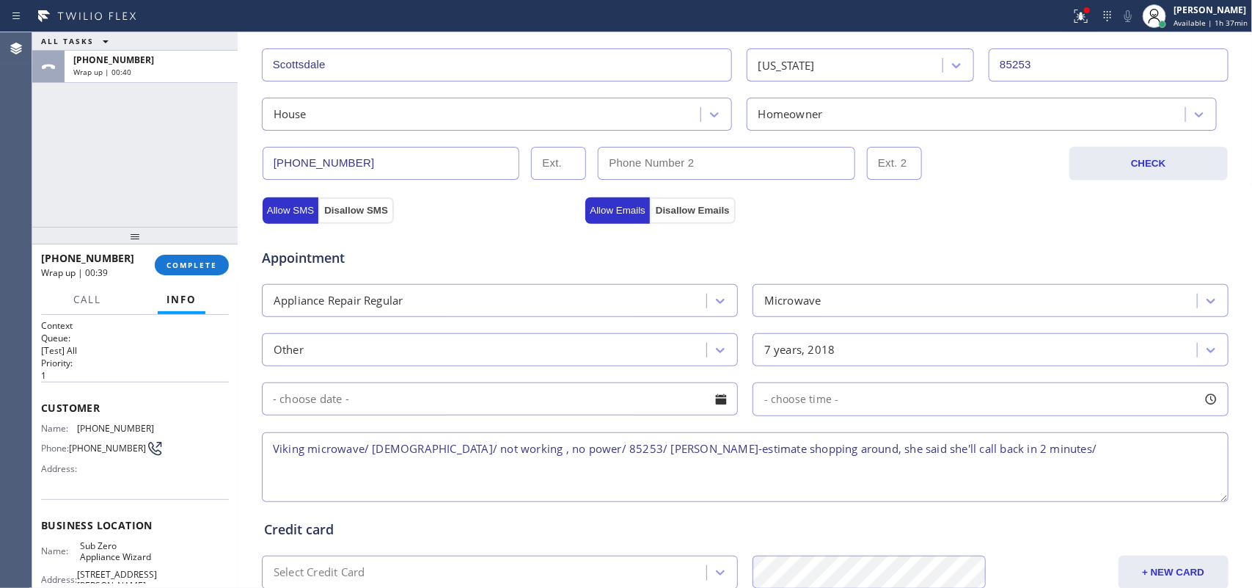
scroll to position [552, 0]
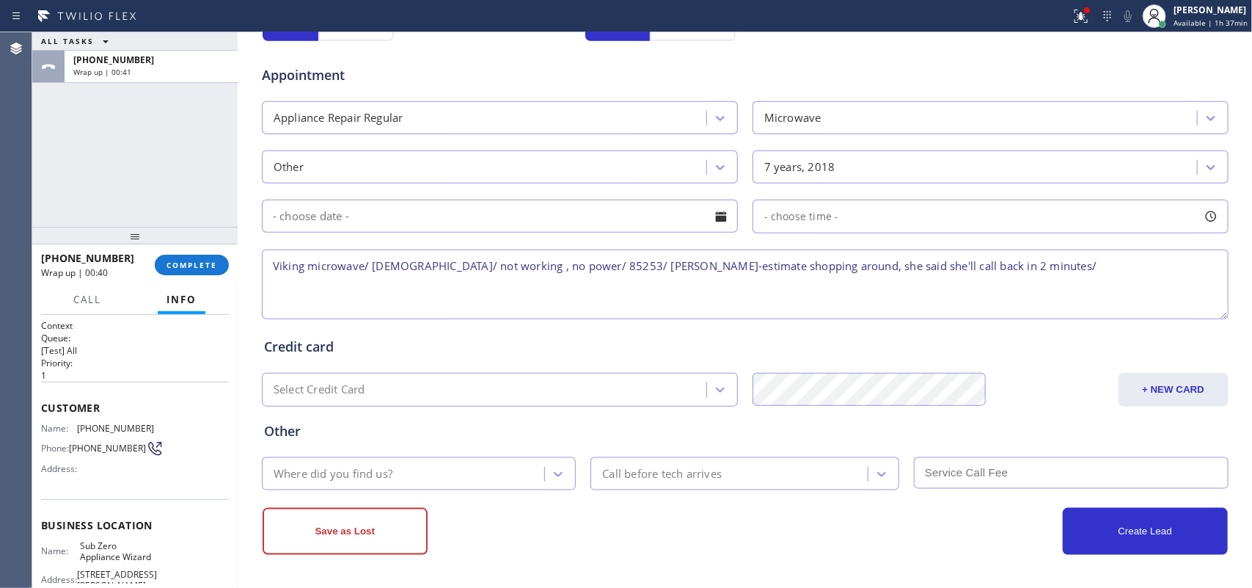
type textarea "Viking microwave/ [DEMOGRAPHIC_DATA]/ not working , no power/ 85253/ [PERSON_NA…"
click at [473, 462] on div "Where did you find us?" at bounding box center [405, 474] width 279 height 26
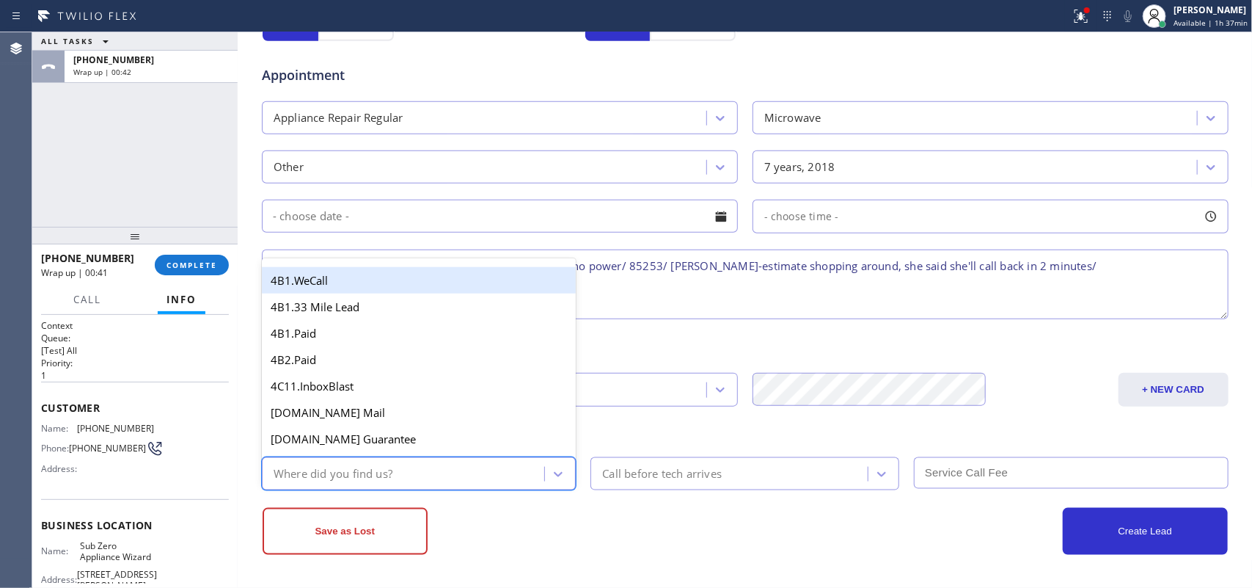
type input "g"
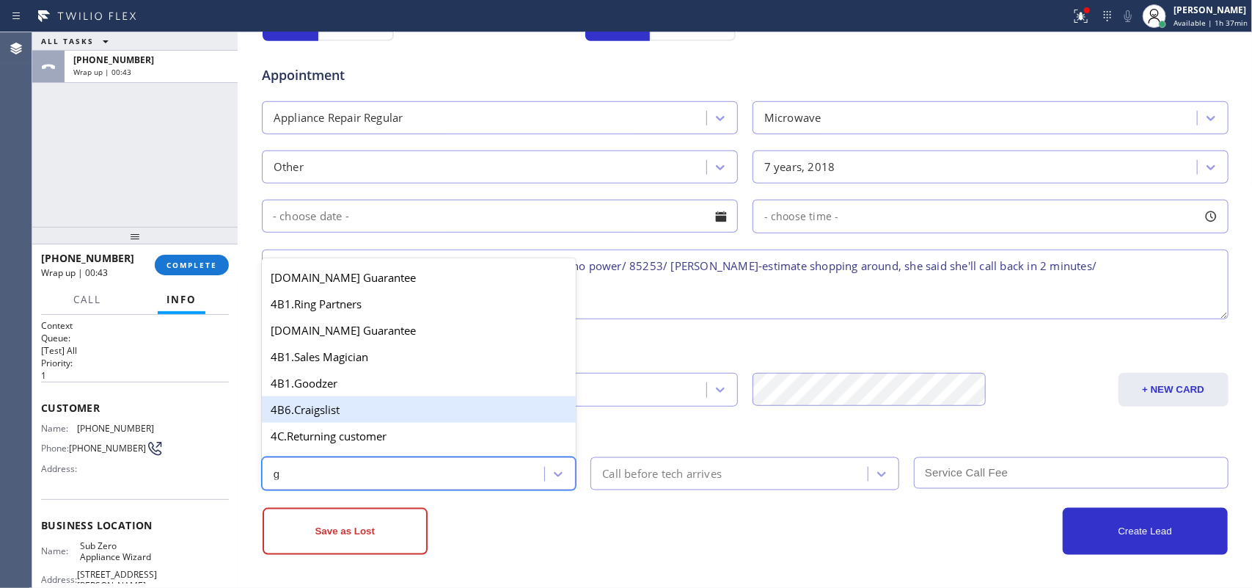
scroll to position [304, 0]
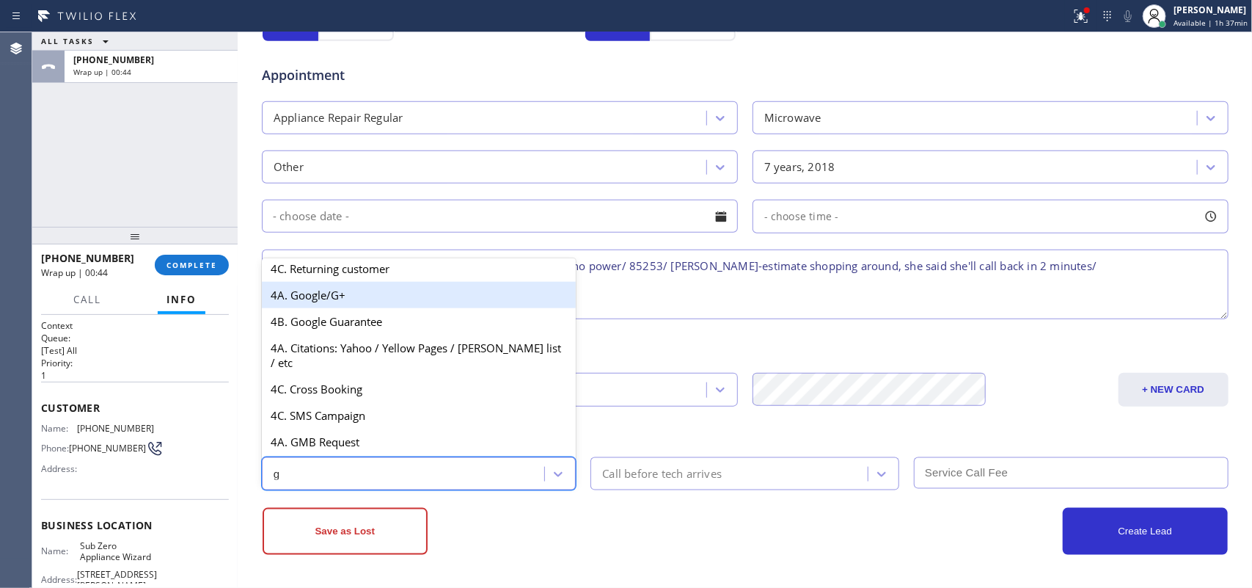
click at [397, 305] on div "4A. Google/G+" at bounding box center [419, 295] width 315 height 26
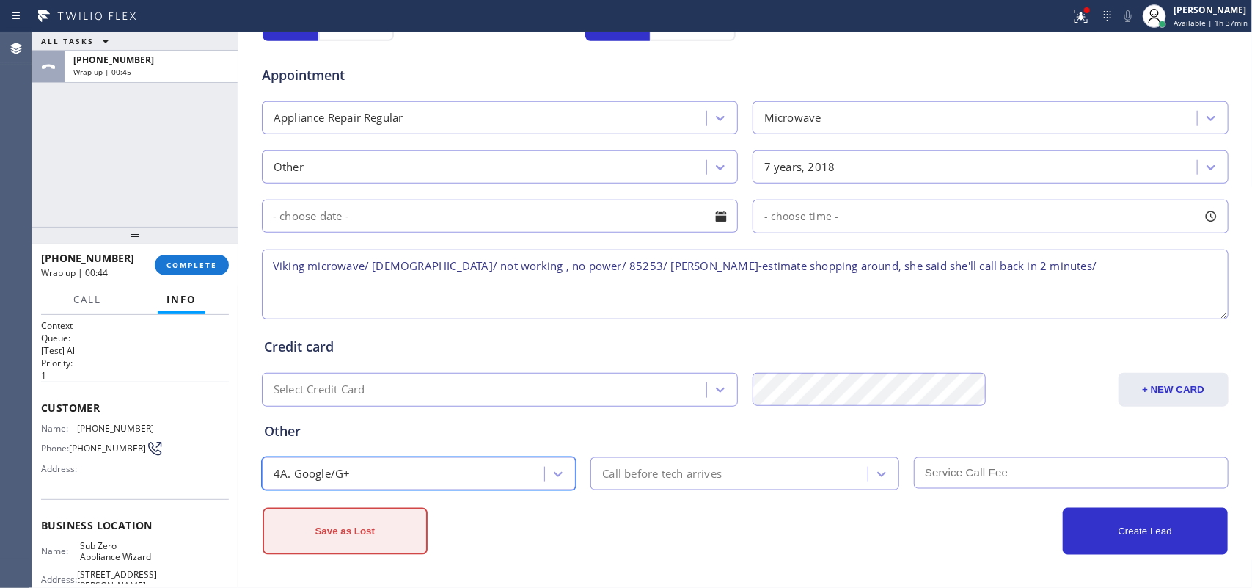
click at [354, 533] on button "Save as Lost" at bounding box center [345, 531] width 165 height 47
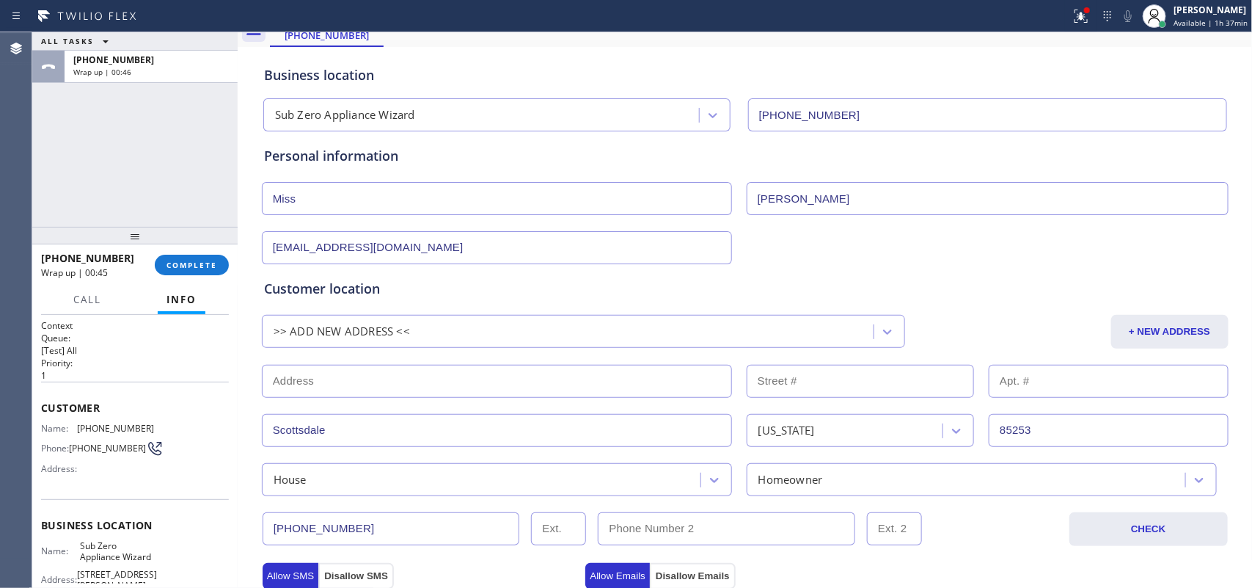
scroll to position [0, 0]
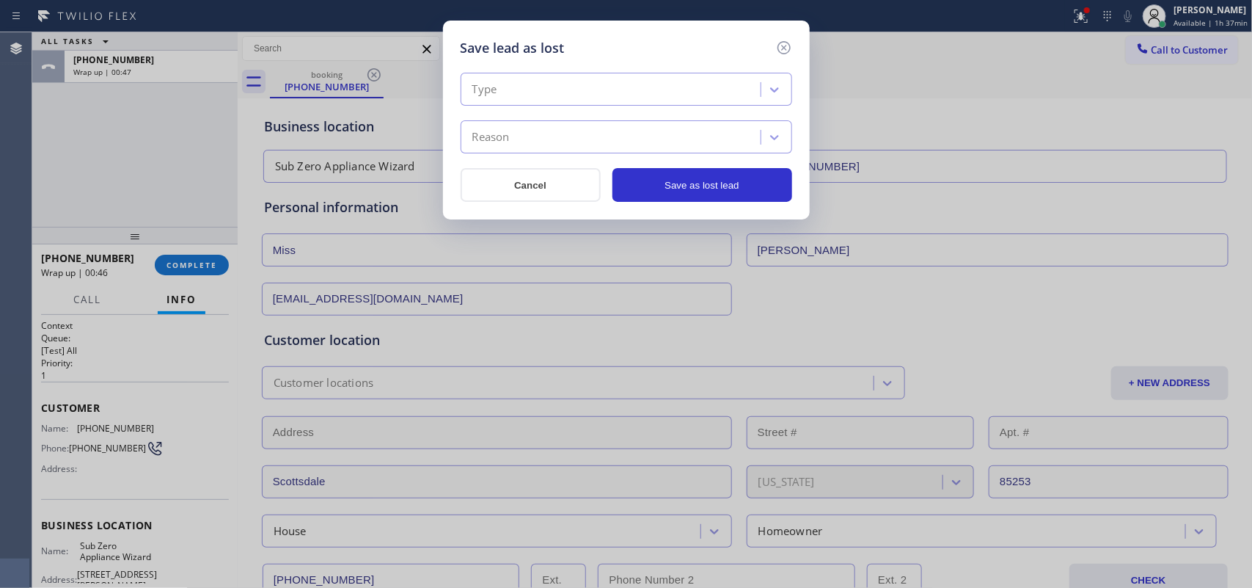
click at [694, 86] on div "Type" at bounding box center [613, 90] width 296 height 26
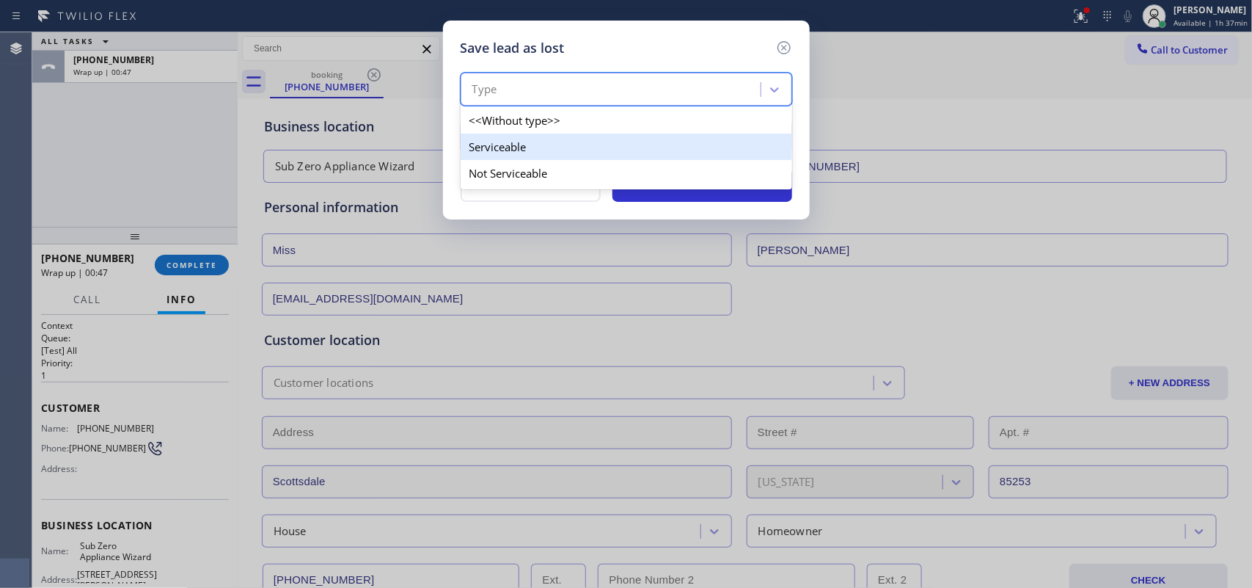
click at [679, 149] on div "Serviceable" at bounding box center [627, 147] width 332 height 26
click at [679, 149] on div "Reason" at bounding box center [613, 138] width 296 height 26
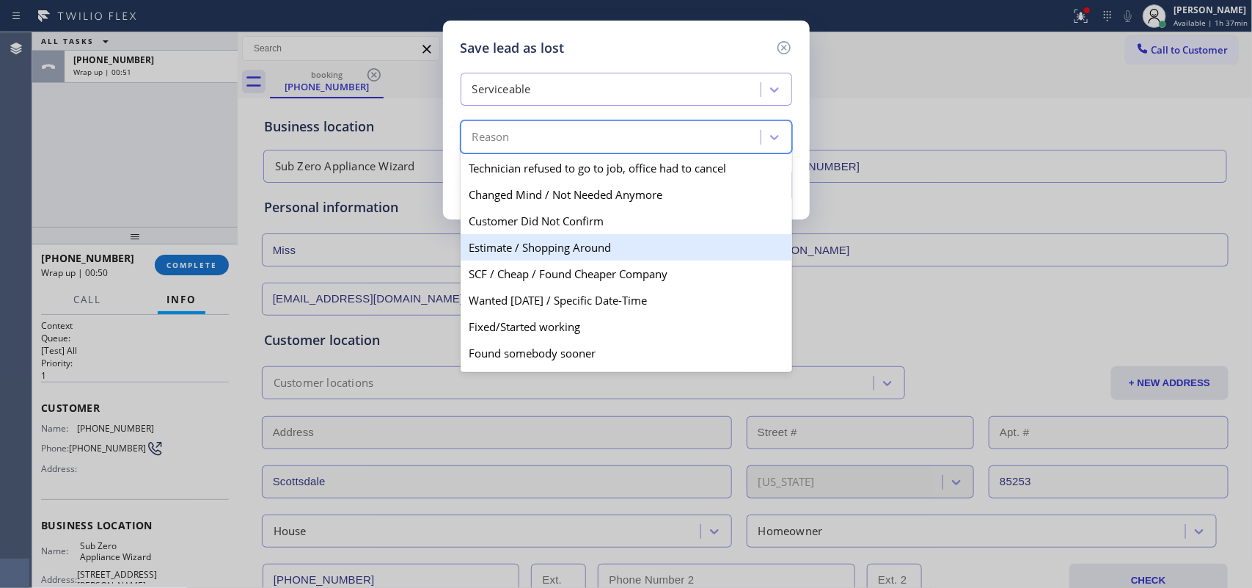
click at [622, 254] on div "Estimate / Shopping Around" at bounding box center [627, 247] width 332 height 26
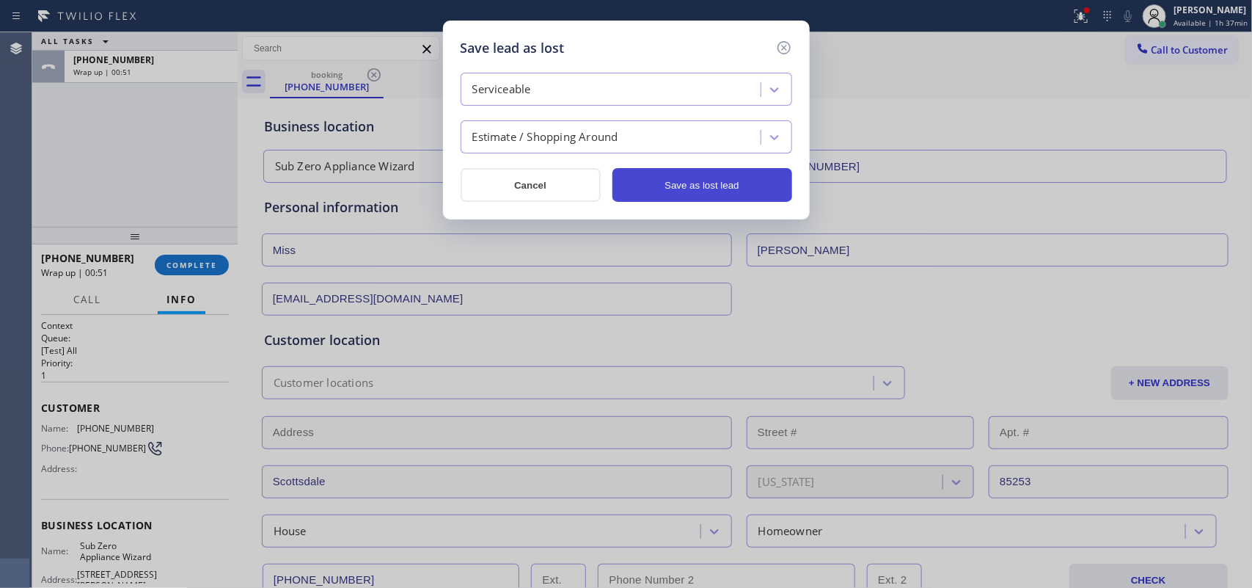
click at [690, 182] on button "Save as lost lead" at bounding box center [703, 185] width 180 height 34
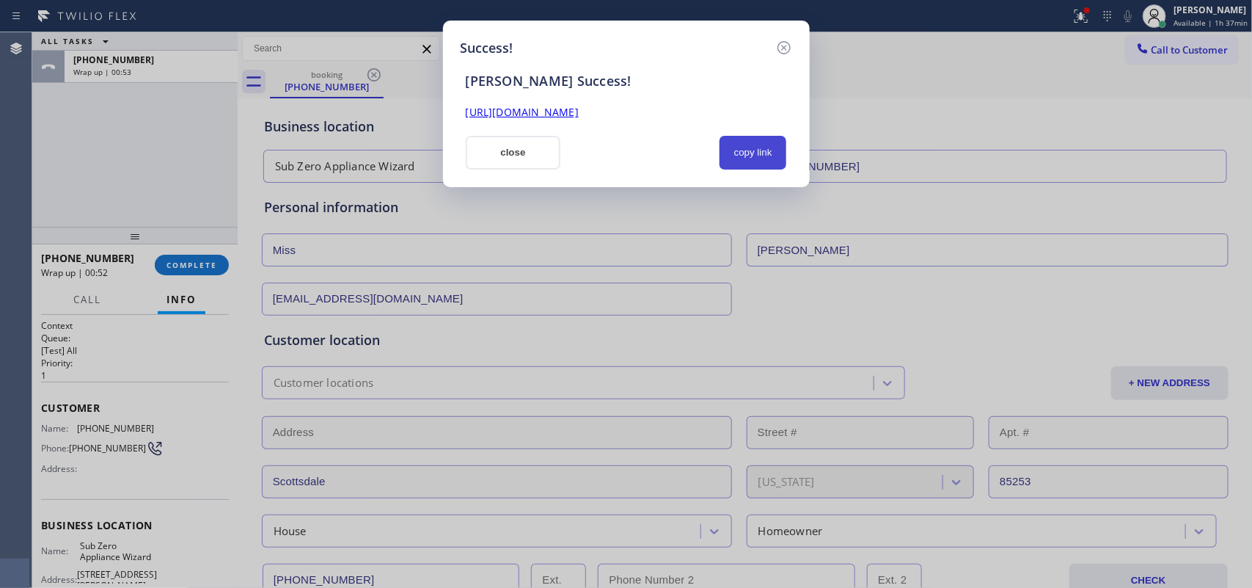
click at [743, 149] on button "copy link" at bounding box center [753, 153] width 67 height 34
click at [475, 470] on div "Success! [PERSON_NAME] Success! [URL][DOMAIN_NAME] close copy link" at bounding box center [626, 294] width 1252 height 588
click at [499, 140] on button "close" at bounding box center [513, 153] width 95 height 34
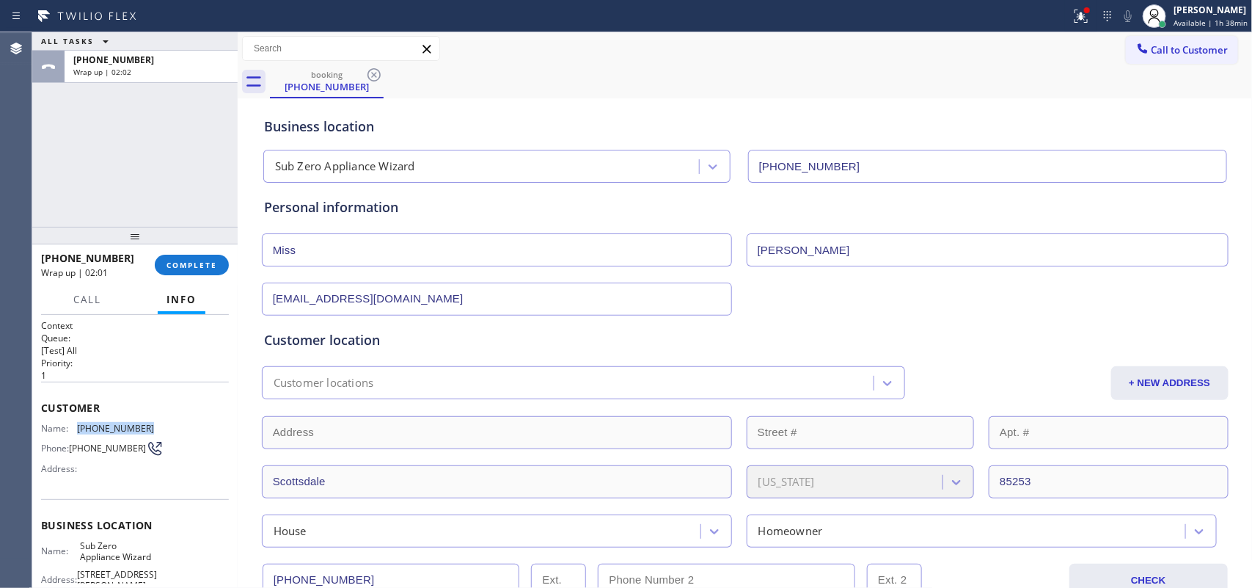
drag, startPoint x: 155, startPoint y: 423, endPoint x: 75, endPoint y: 417, distance: 80.2
click at [75, 417] on div "Customer Name: [PHONE_NUMBER] Phone: [PHONE_NUMBER] Address:" at bounding box center [135, 439] width 188 height 117
copy div "[PHONE_NUMBER]"
click at [198, 266] on span "COMPLETE" at bounding box center [192, 265] width 51 height 10
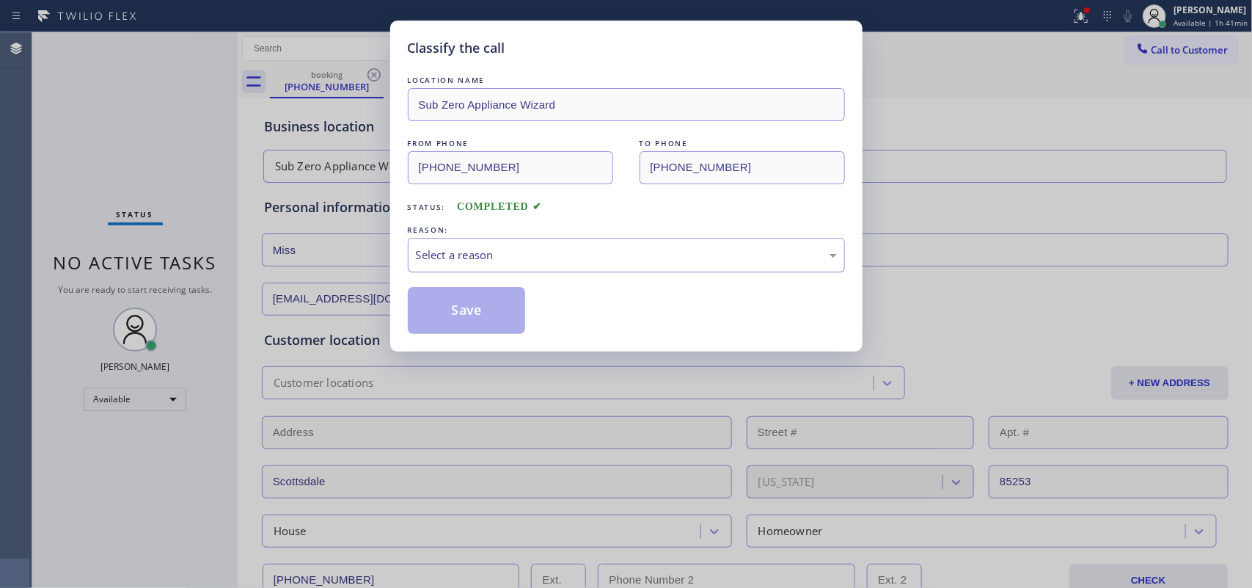
click at [538, 262] on div "Select a reason" at bounding box center [626, 254] width 421 height 17
click at [496, 319] on button "Save" at bounding box center [467, 310] width 118 height 47
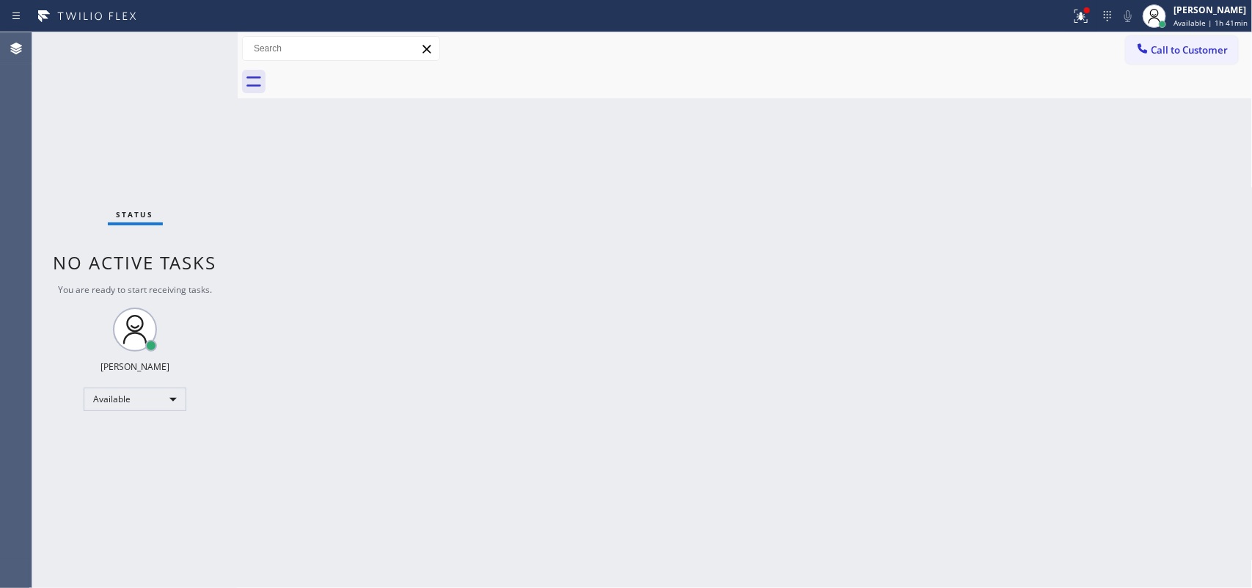
click at [459, 213] on div "Back to Dashboard Change Sender ID Customers Technicians Select a contact Outbo…" at bounding box center [745, 309] width 1015 height 555
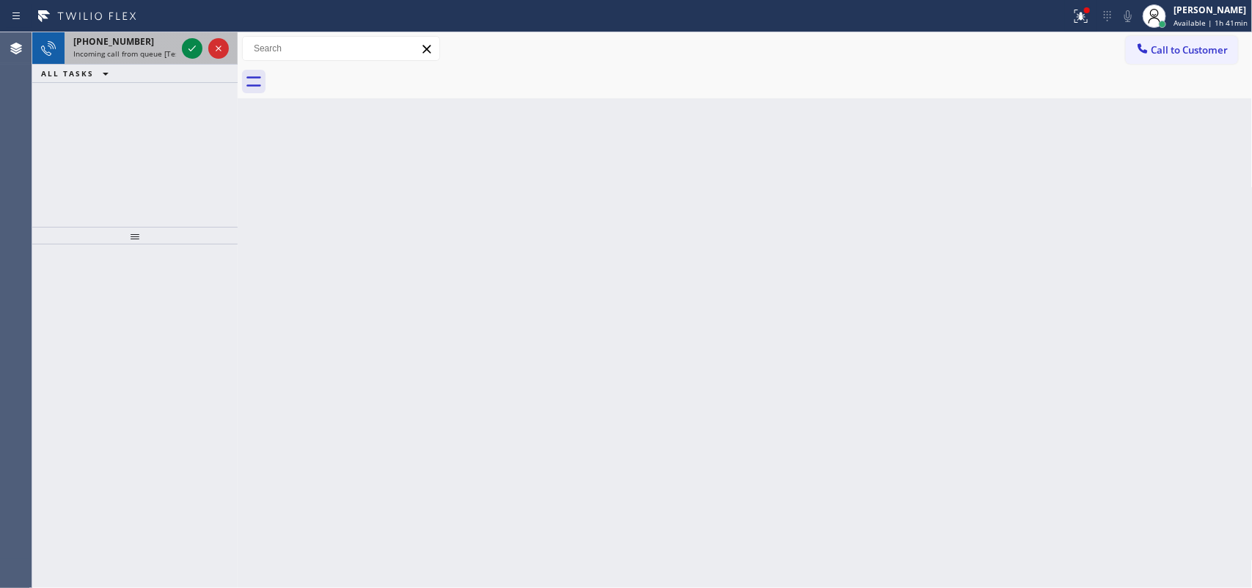
click at [140, 45] on div "[PHONE_NUMBER]" at bounding box center [124, 41] width 103 height 12
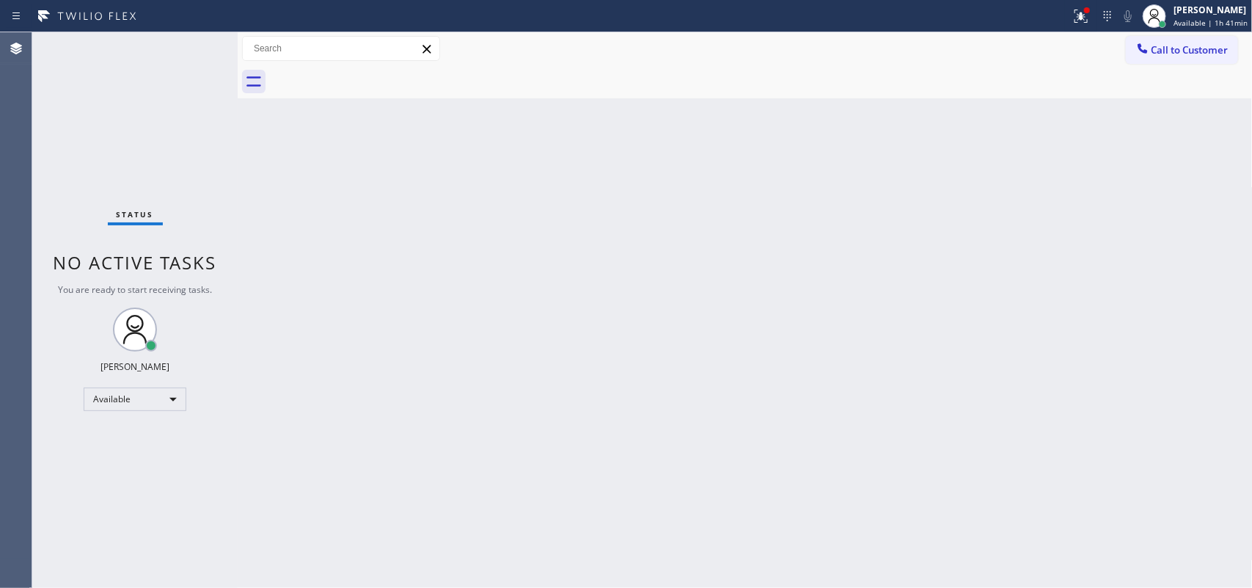
click at [193, 65] on div "Status No active tasks You are ready to start receiving tasks. [PERSON_NAME] Av…" at bounding box center [134, 309] width 205 height 555
click at [191, 67] on div "Status No active tasks You are ready to start receiving tasks. [PERSON_NAME] Av…" at bounding box center [134, 309] width 205 height 555
click at [1211, 22] on span "Available | 1h 41min" at bounding box center [1211, 23] width 74 height 10
drag, startPoint x: 617, startPoint y: 145, endPoint x: 602, endPoint y: 137, distance: 16.7
click at [617, 145] on div "Back to Dashboard Change Sender ID Customers Technicians Select a contact Outbo…" at bounding box center [745, 309] width 1015 height 555
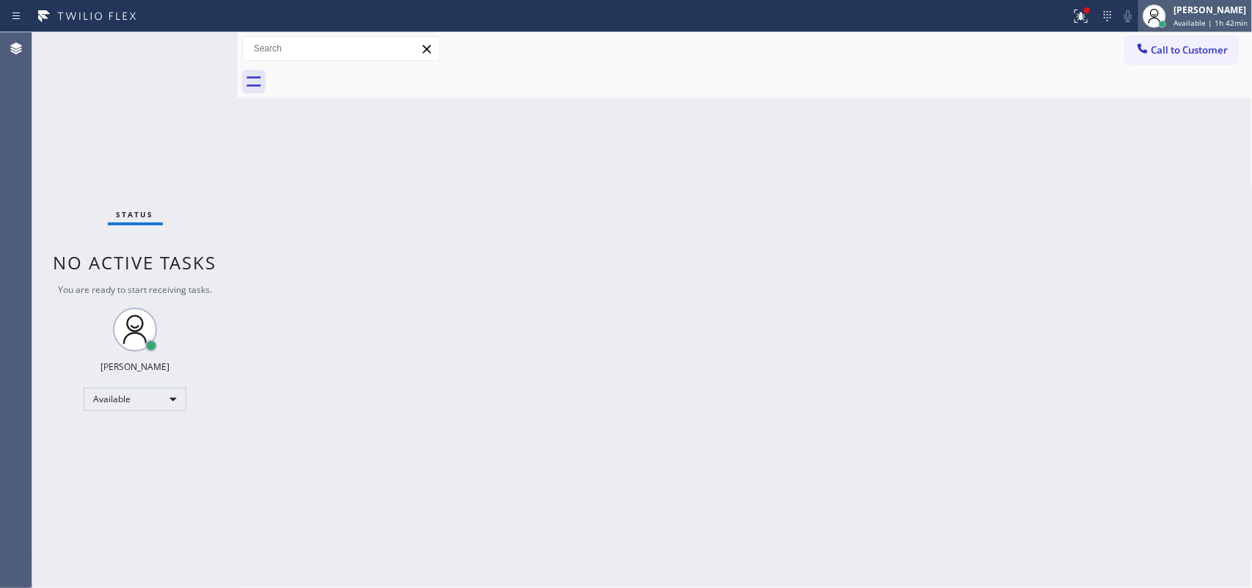
click at [1202, 13] on div "[PERSON_NAME]" at bounding box center [1211, 10] width 74 height 12
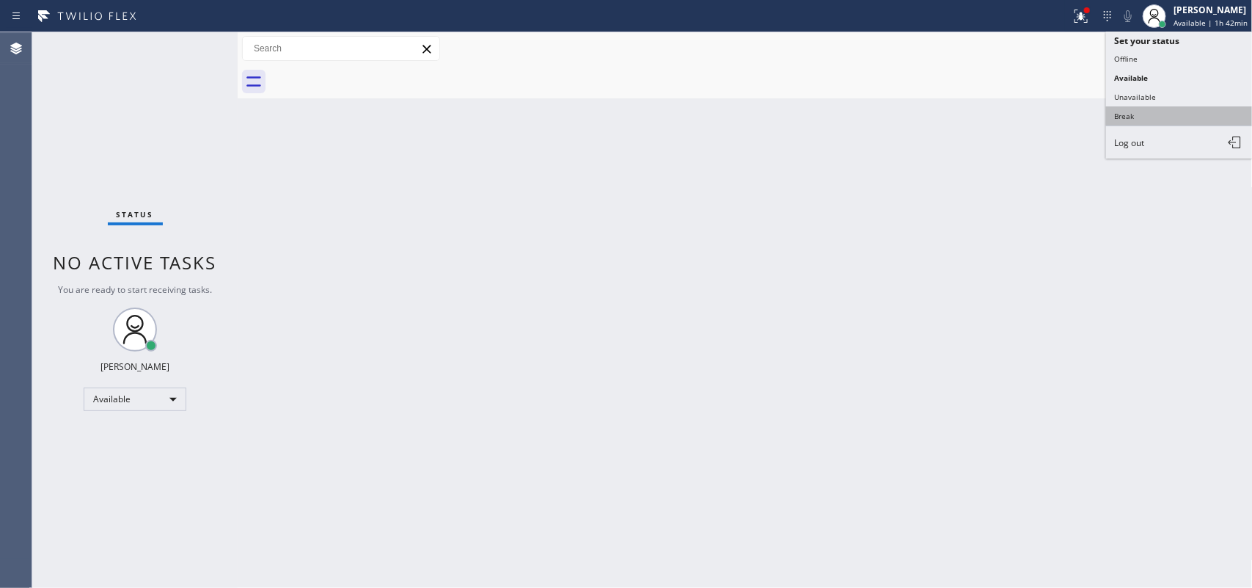
click at [1139, 107] on button "Break" at bounding box center [1179, 115] width 147 height 19
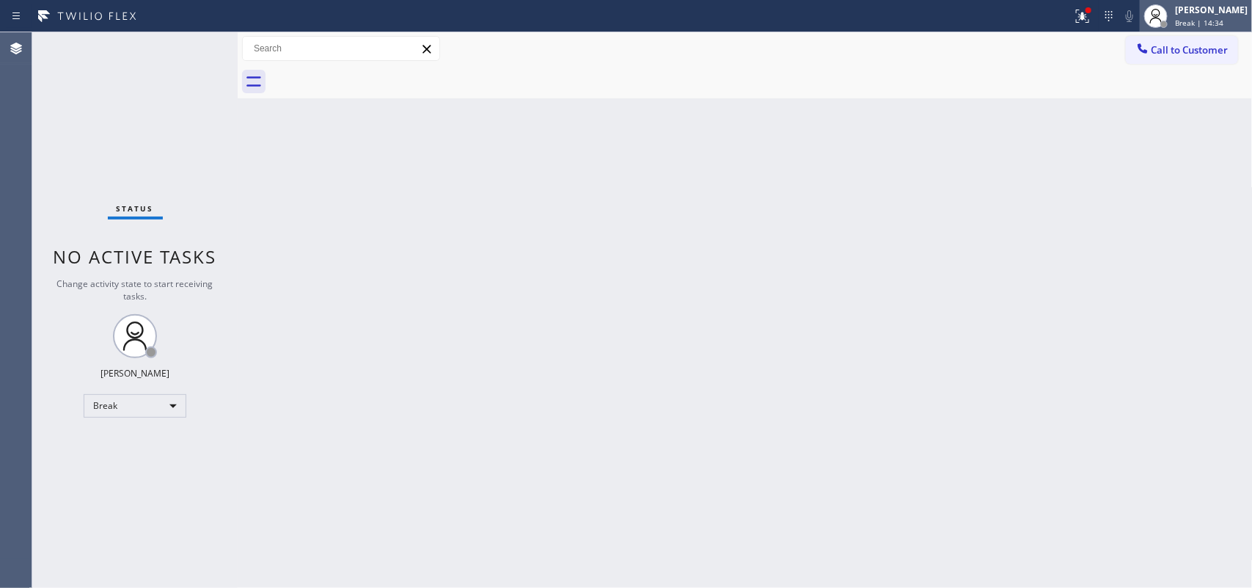
click at [1222, 15] on div "[PERSON_NAME]" at bounding box center [1211, 10] width 73 height 12
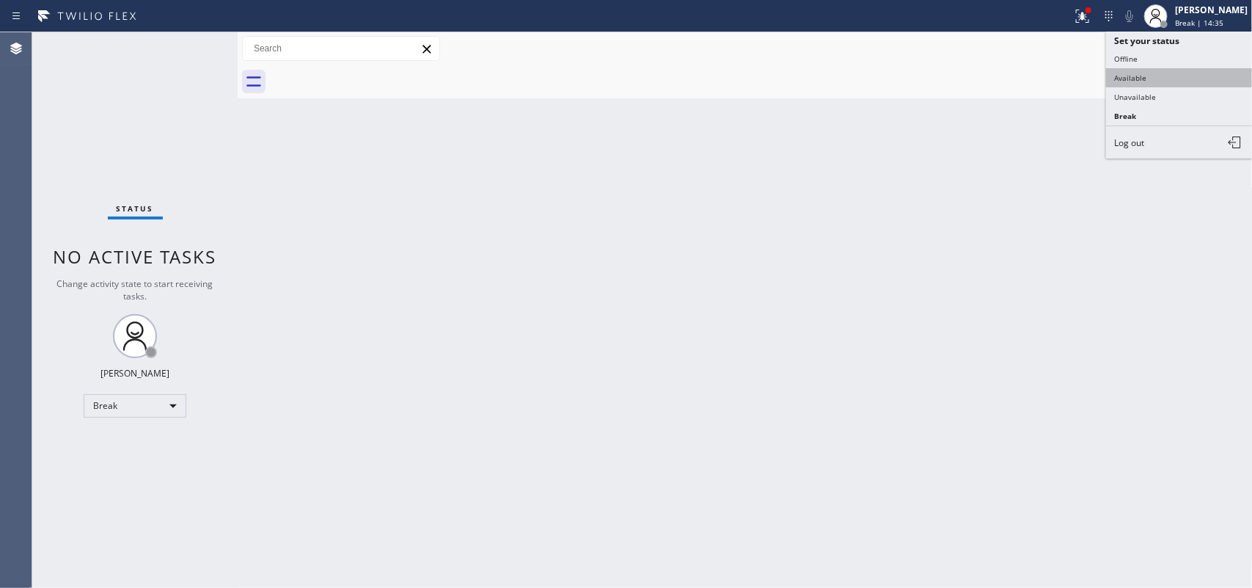
click at [1203, 81] on button "Available" at bounding box center [1179, 77] width 147 height 19
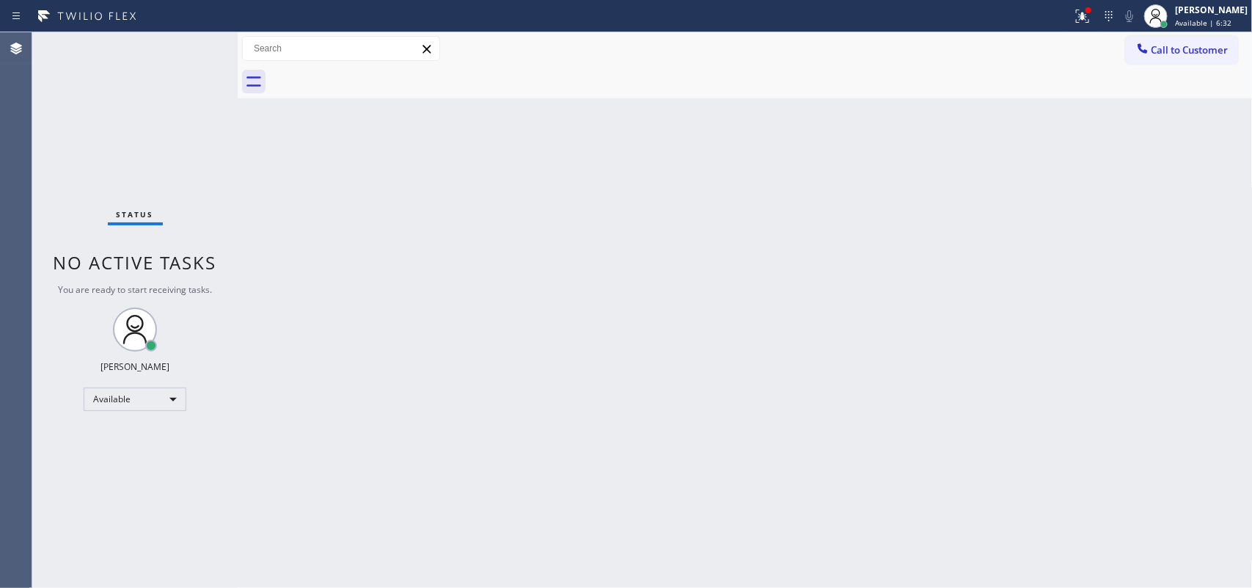
click at [375, 229] on div "Back to Dashboard Change Sender ID Customers Technicians Select a contact Outbo…" at bounding box center [745, 309] width 1015 height 555
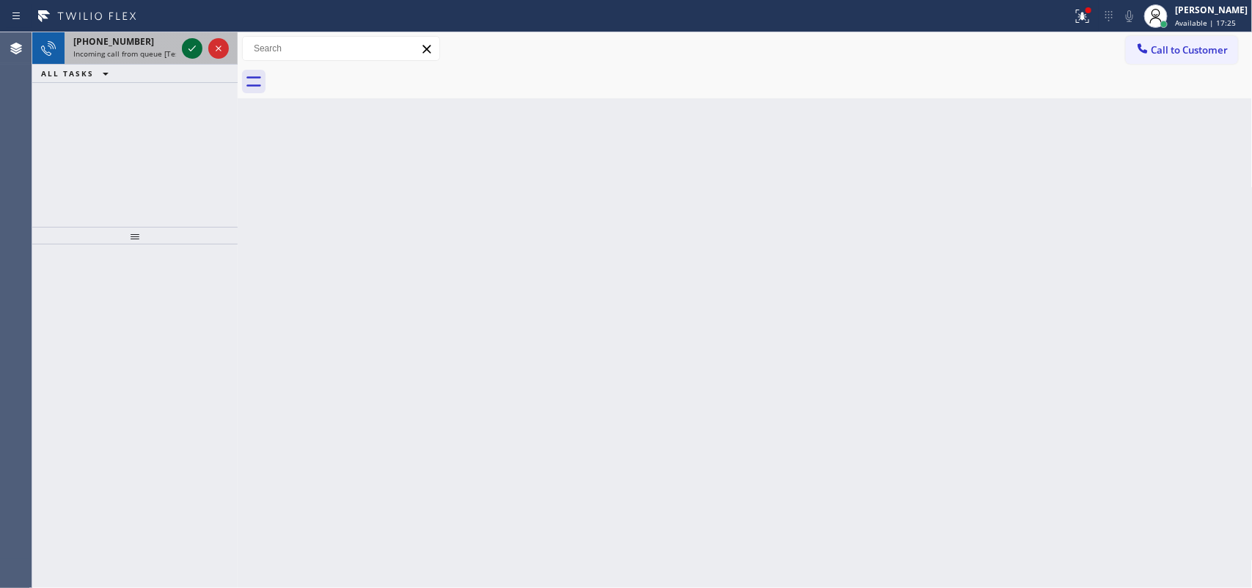
click at [191, 48] on icon at bounding box center [192, 49] width 18 height 18
click at [199, 48] on icon at bounding box center [192, 49] width 18 height 18
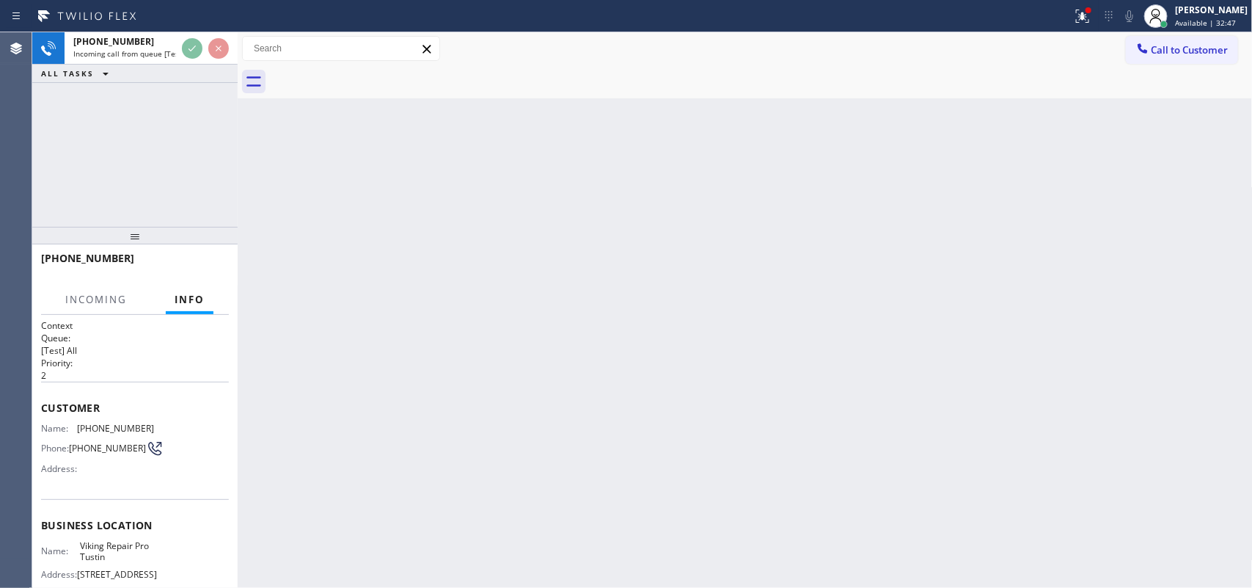
drag, startPoint x: 217, startPoint y: 50, endPoint x: 222, endPoint y: 108, distance: 58.2
click at [222, 108] on div "[PHONE_NUMBER] Incoming call from queue [Test] All ALL TASKS ALL TASKS ACTIVE T…" at bounding box center [134, 129] width 205 height 194
click at [153, 52] on span "Incoming call from queue [Test] All" at bounding box center [134, 53] width 122 height 10
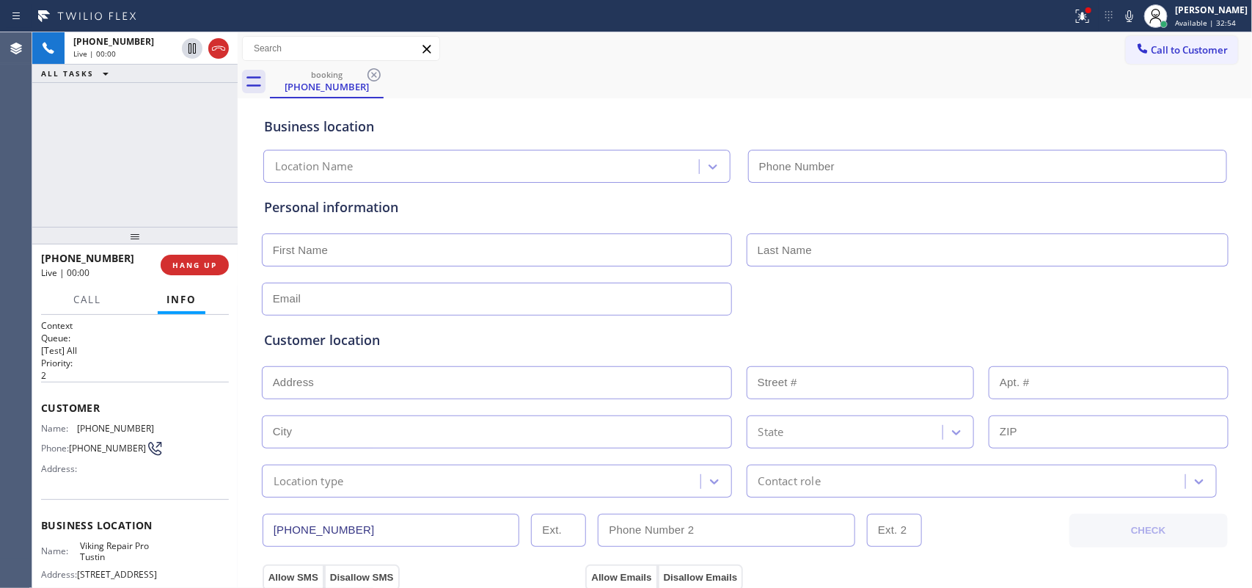
type input "[PHONE_NUMBER]"
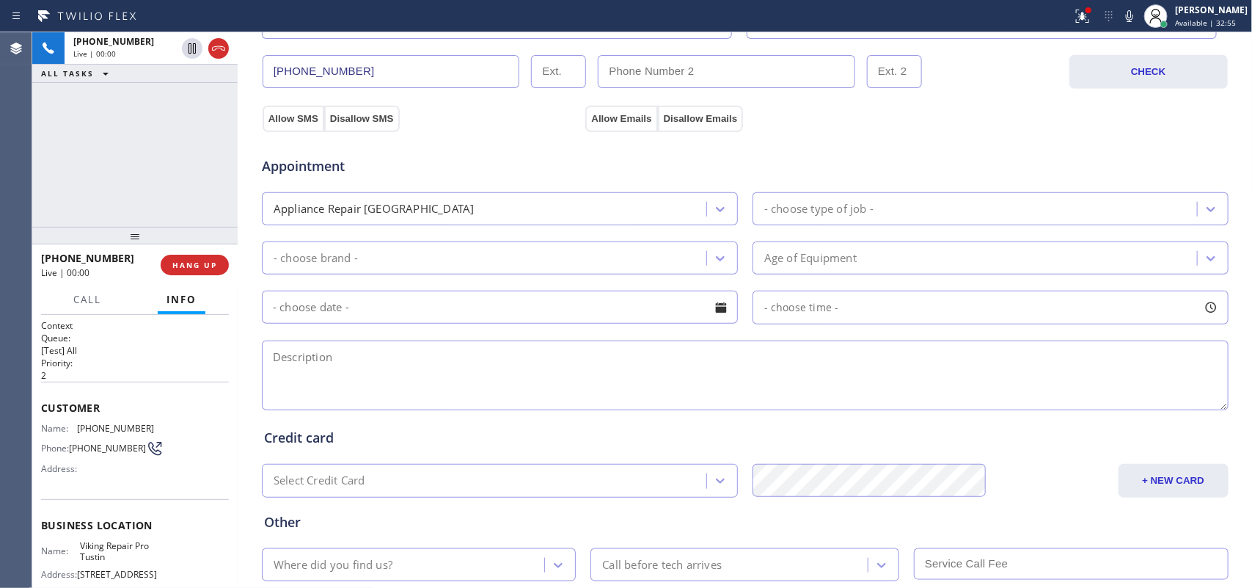
scroll to position [552, 0]
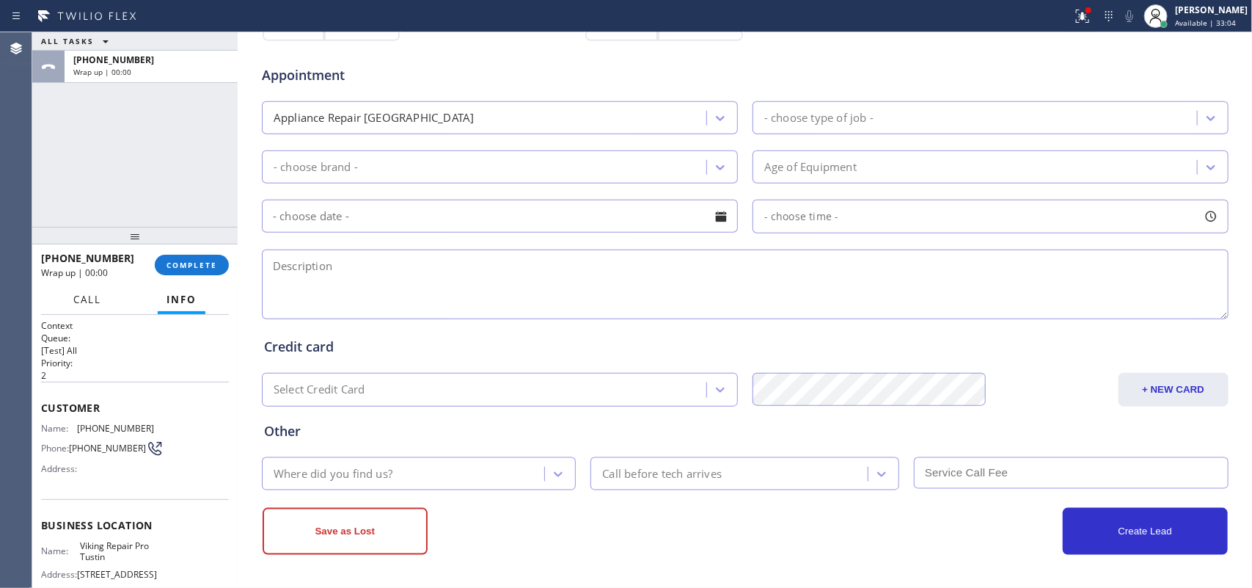
click at [94, 301] on span "Call" at bounding box center [87, 299] width 28 height 13
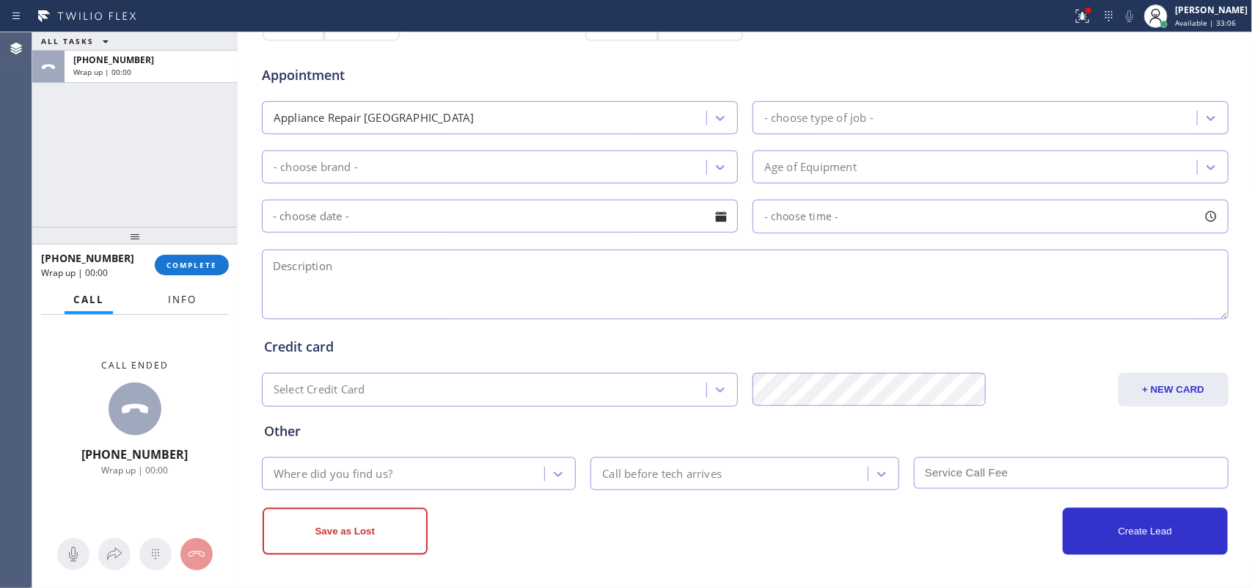
click at [196, 301] on span "Info" at bounding box center [182, 299] width 29 height 13
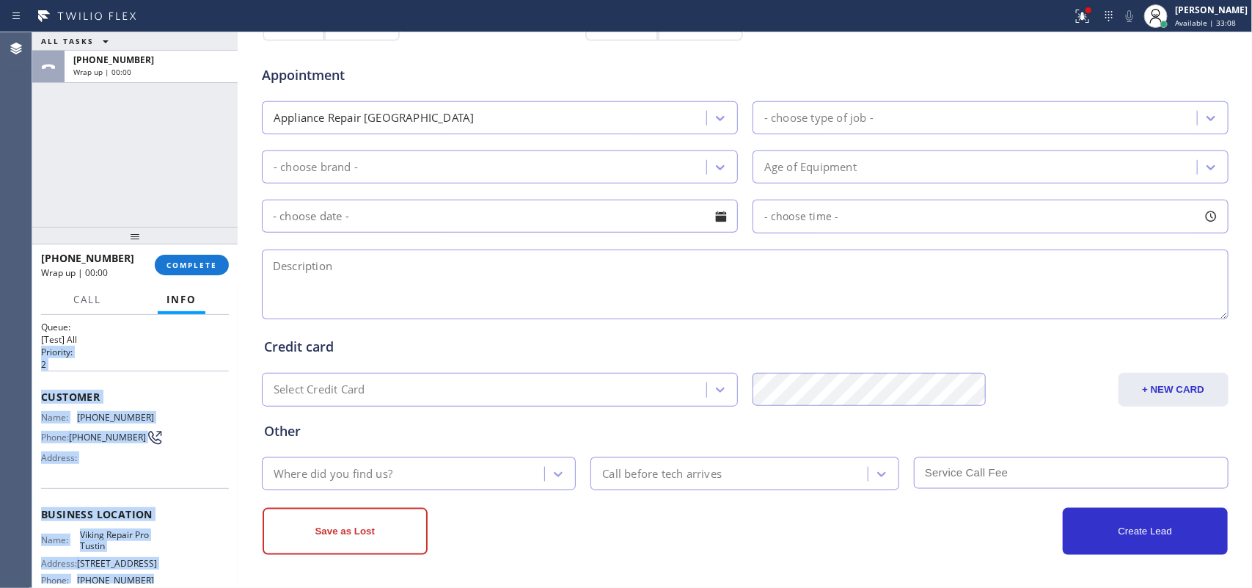
scroll to position [0, 0]
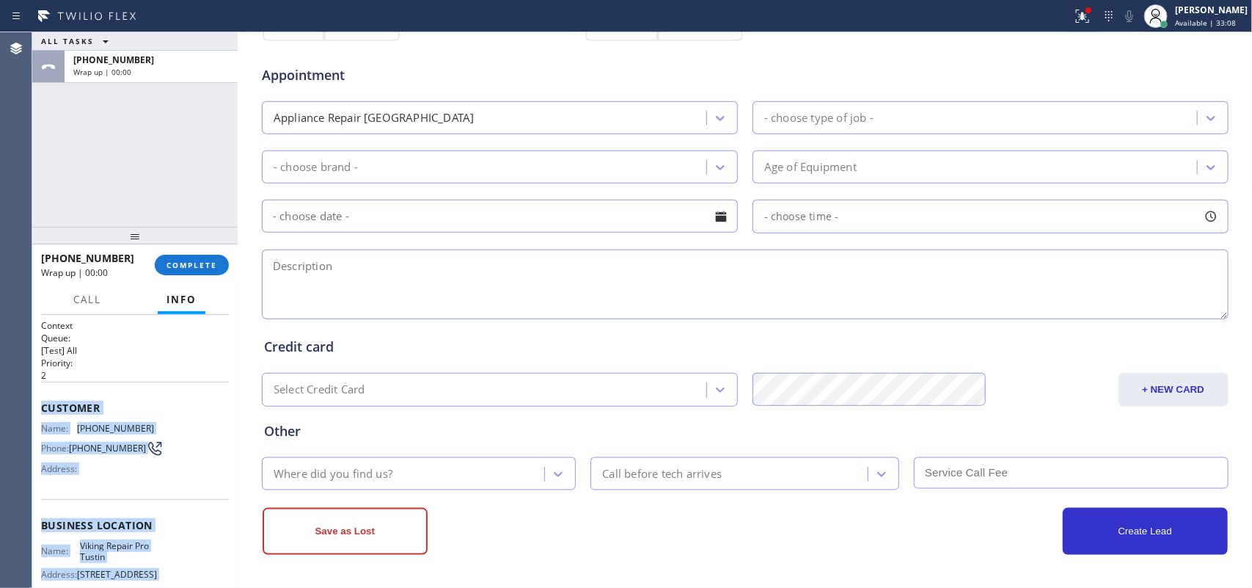
drag, startPoint x: 173, startPoint y: 456, endPoint x: 37, endPoint y: 402, distance: 145.9
click at [37, 402] on div "Context Queue: [Test] All Priority: 2 Customer Name: [PHONE_NUMBER] Phone: [PHO…" at bounding box center [134, 452] width 205 height 274
copy div "Customer Name: [PHONE_NUMBER] Phone: [PHONE_NUMBER] Address: Business location …"
click at [197, 263] on span "COMPLETE" at bounding box center [192, 265] width 51 height 10
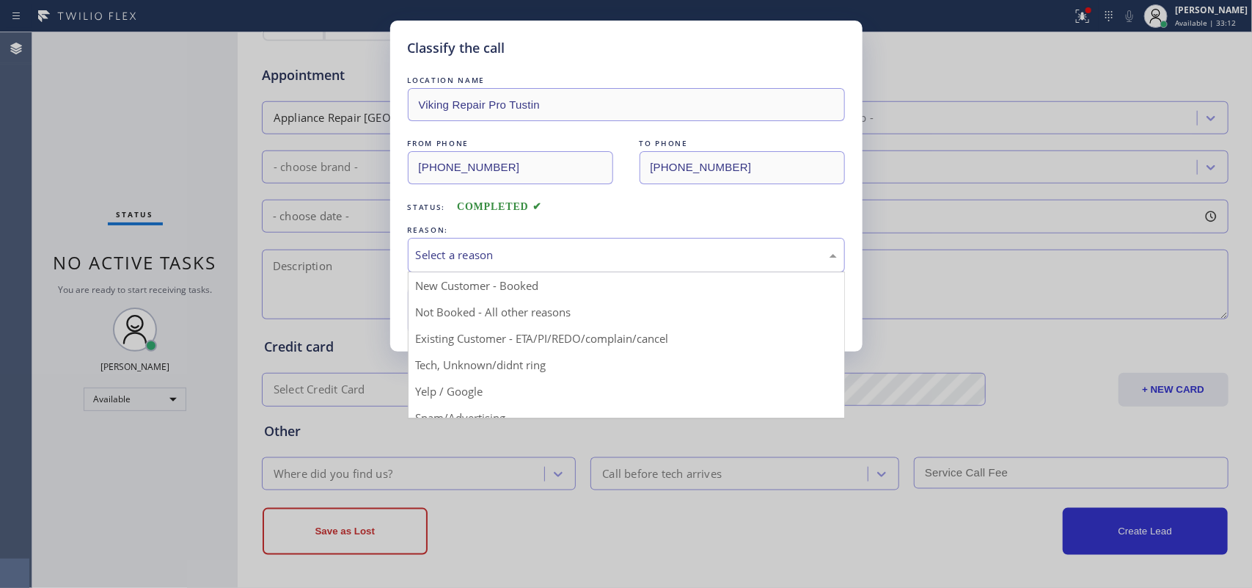
click at [502, 258] on div "Select a reason" at bounding box center [626, 254] width 421 height 17
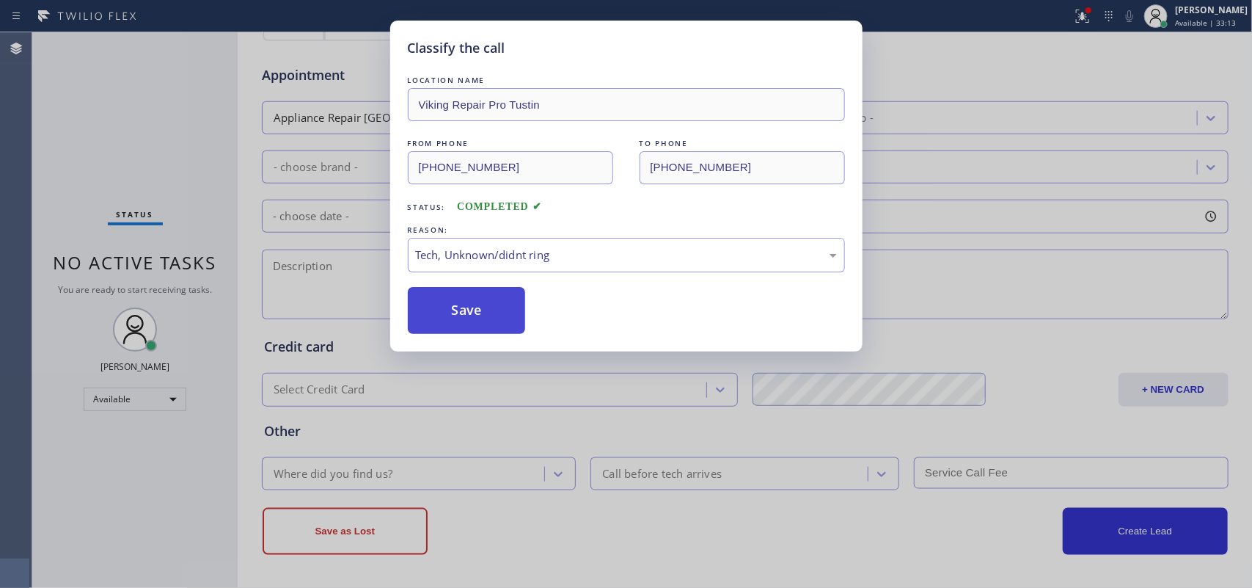
click at [481, 321] on button "Save" at bounding box center [467, 310] width 118 height 47
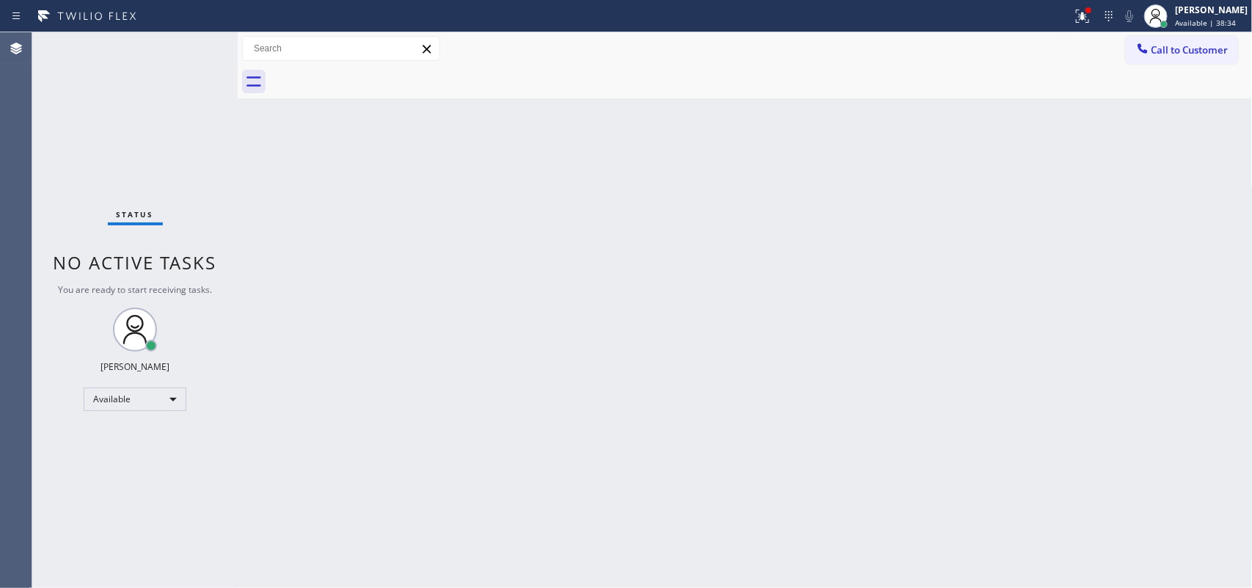
click at [423, 206] on div "Back to Dashboard Change Sender ID Customers Technicians Select a contact Outbo…" at bounding box center [745, 309] width 1015 height 555
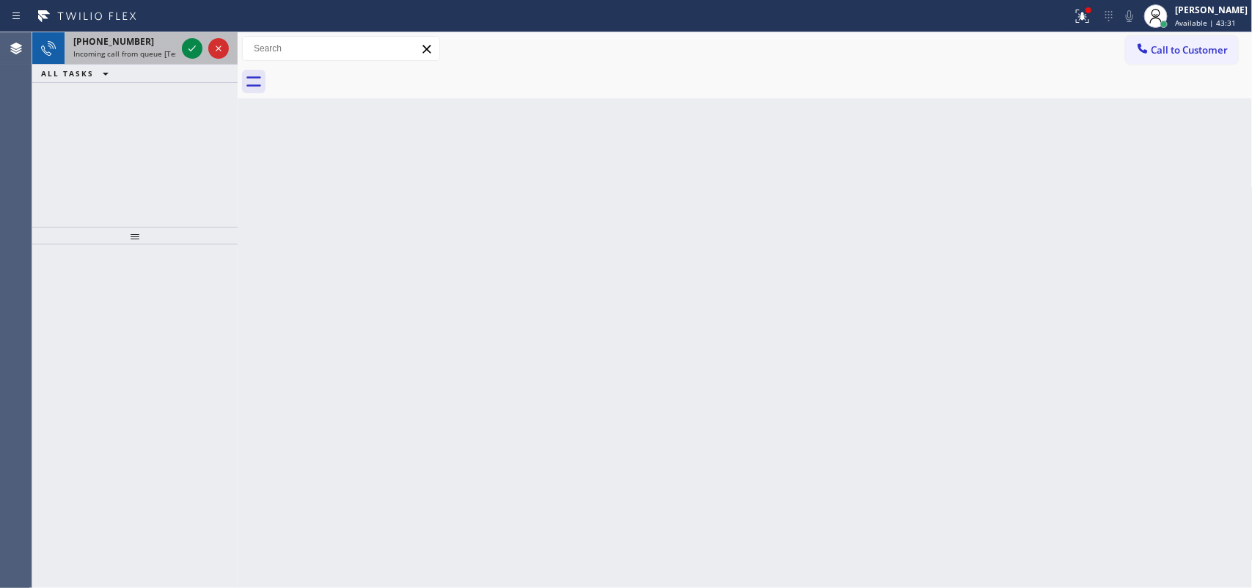
click at [131, 48] on span "Incoming call from queue [Test] All" at bounding box center [134, 53] width 122 height 10
drag, startPoint x: 202, startPoint y: 43, endPoint x: 144, endPoint y: 48, distance: 58.2
click at [144, 48] on div "Classify the call LOCATION NAME Viking Repair Service FROM PHONE [PHONE_NUMBER]…" at bounding box center [642, 309] width 1220 height 555
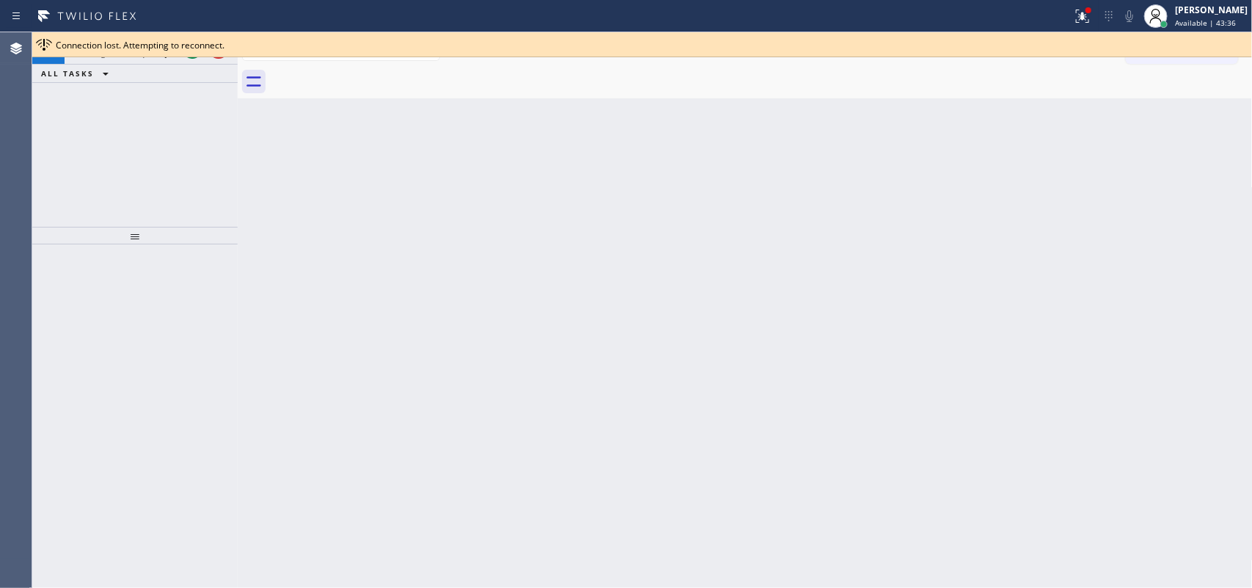
click at [161, 100] on div "[PHONE_NUMBER] Incoming call from queue [Test] All ALL TASKS ALL TASKS ACTIVE T…" at bounding box center [134, 129] width 205 height 194
click at [189, 59] on div at bounding box center [205, 48] width 53 height 32
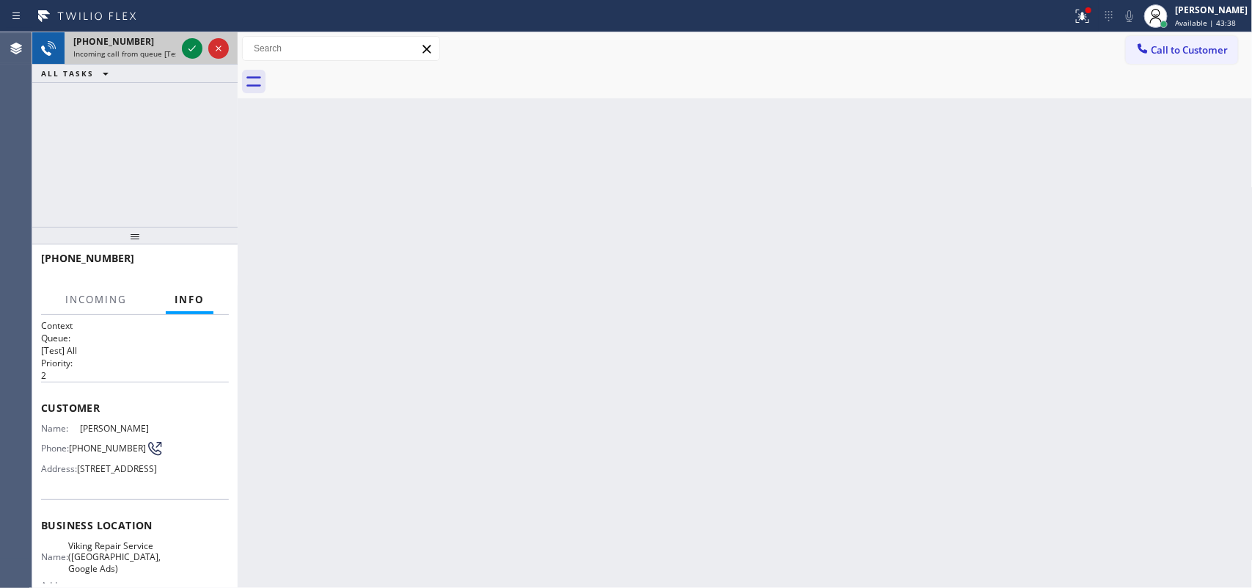
click at [189, 59] on div at bounding box center [205, 48] width 53 height 32
click at [191, 44] on icon at bounding box center [192, 49] width 18 height 18
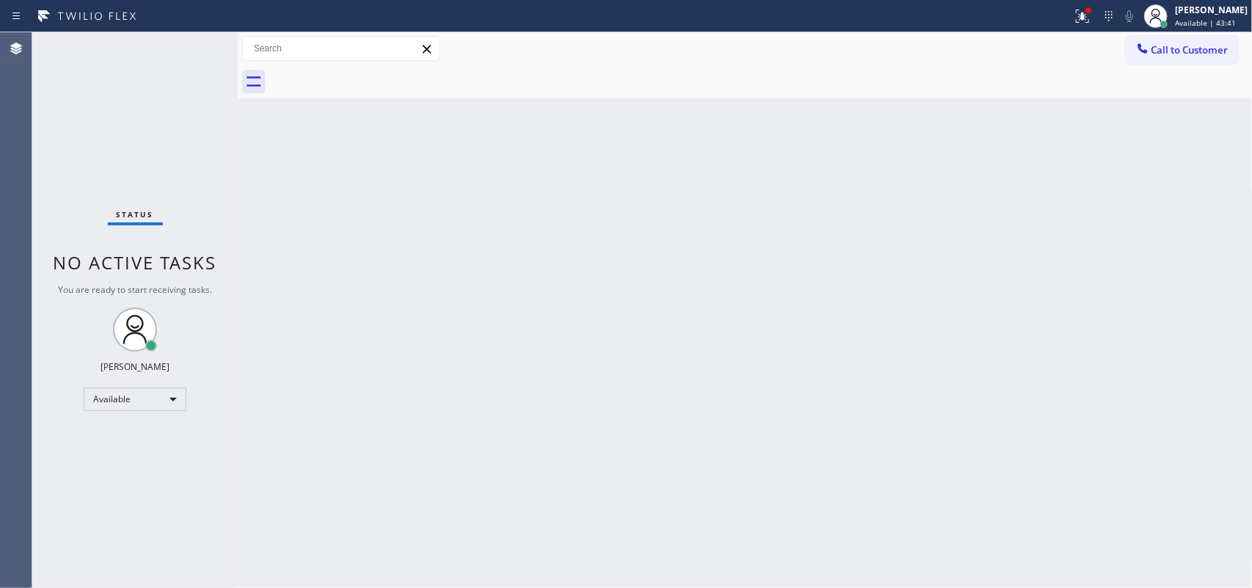
click at [191, 44] on div "Status No active tasks You are ready to start receiving tasks. [PERSON_NAME] Av…" at bounding box center [134, 309] width 205 height 555
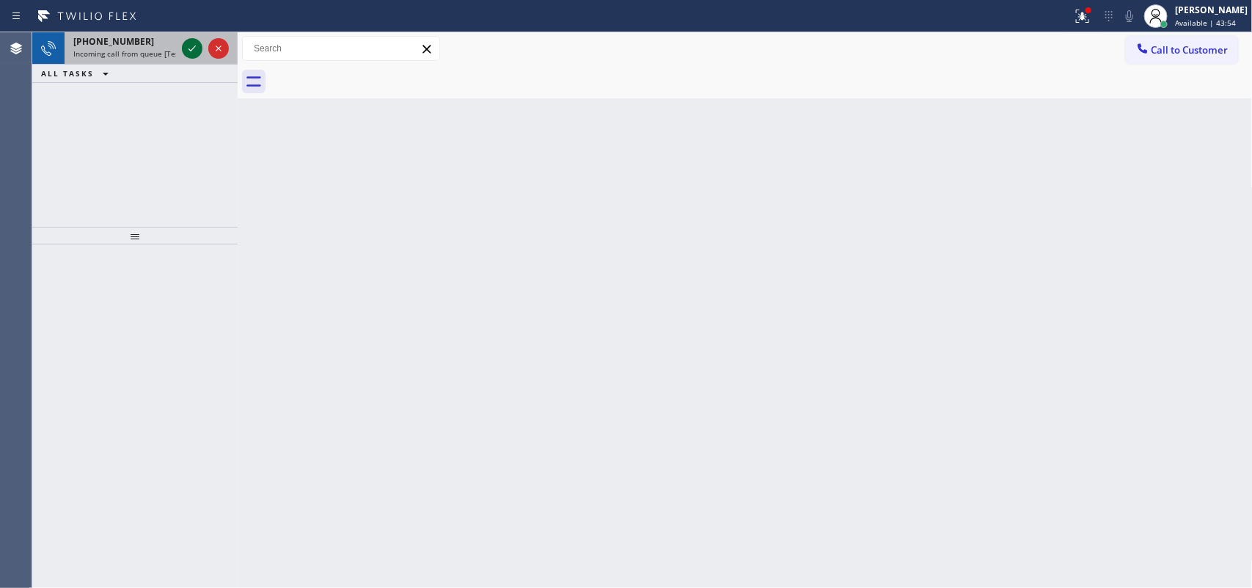
click at [188, 49] on icon at bounding box center [192, 49] width 18 height 18
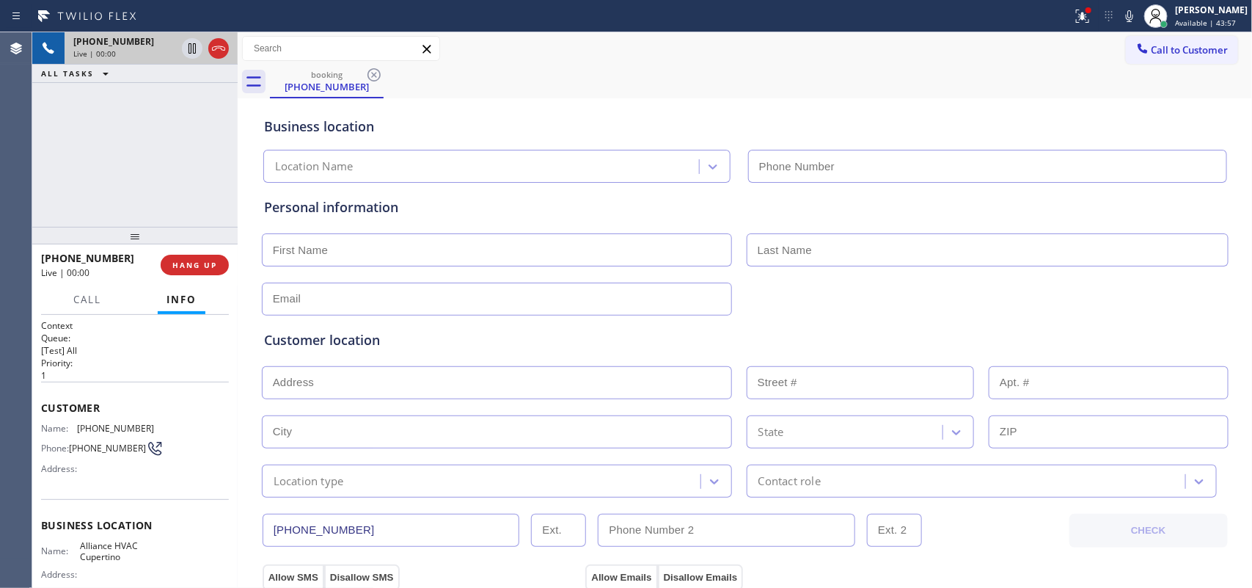
type input "[PHONE_NUMBER]"
click at [81, 293] on span "Call" at bounding box center [87, 299] width 28 height 13
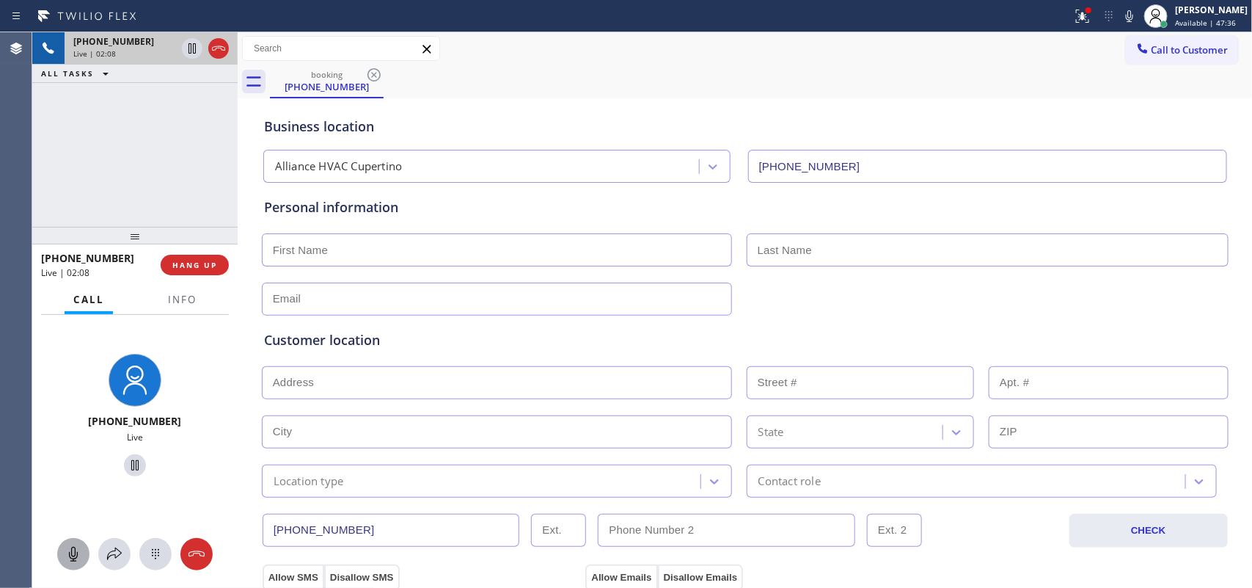
click at [70, 557] on icon at bounding box center [73, 553] width 9 height 15
click at [126, 464] on icon at bounding box center [135, 465] width 18 height 18
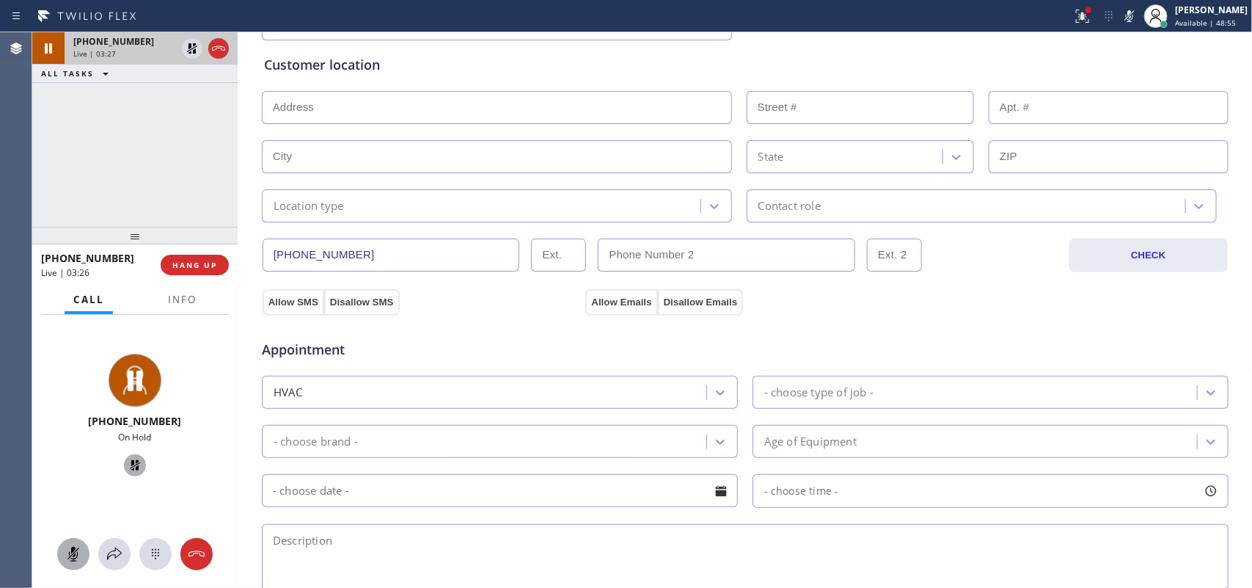
click at [508, 123] on input "text" at bounding box center [497, 107] width 470 height 33
paste input "[STREET_ADDRESS][PERSON_NAME]"
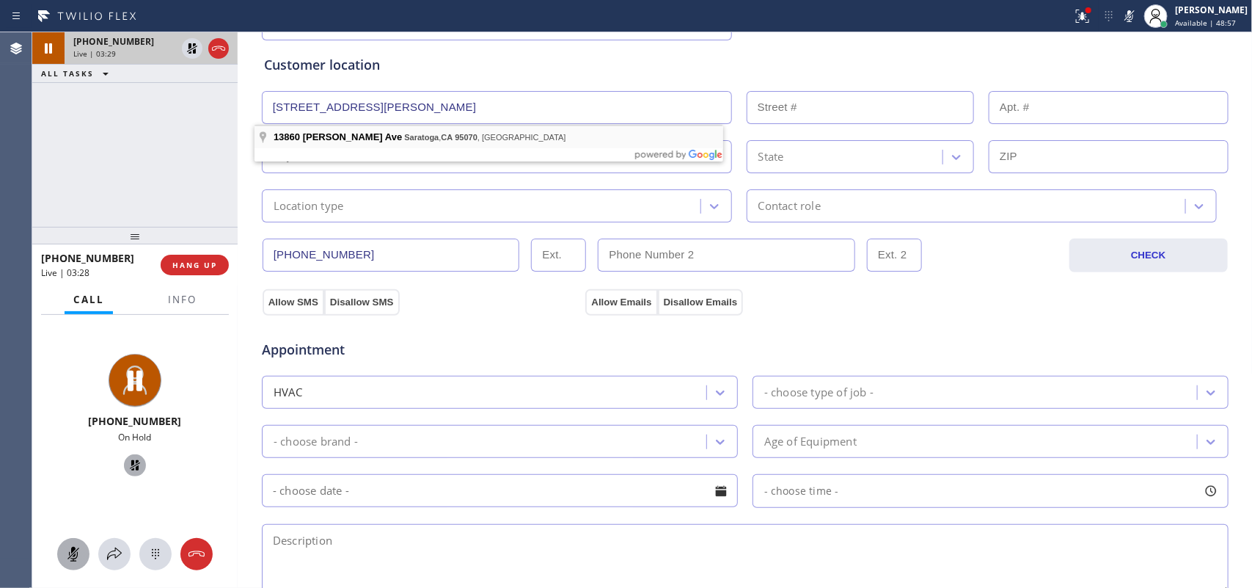
type input "[STREET_ADDRESS][PERSON_NAME]"
type input "13860"
type input "Saratoga"
type input "95070"
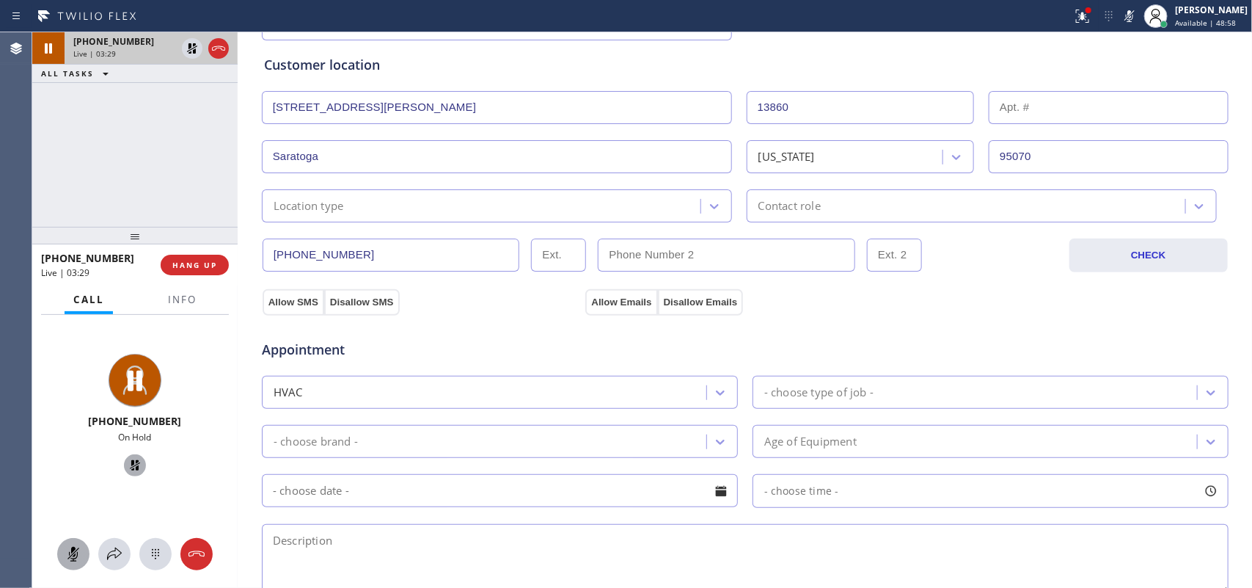
click at [491, 211] on div "Location type" at bounding box center [483, 206] width 434 height 26
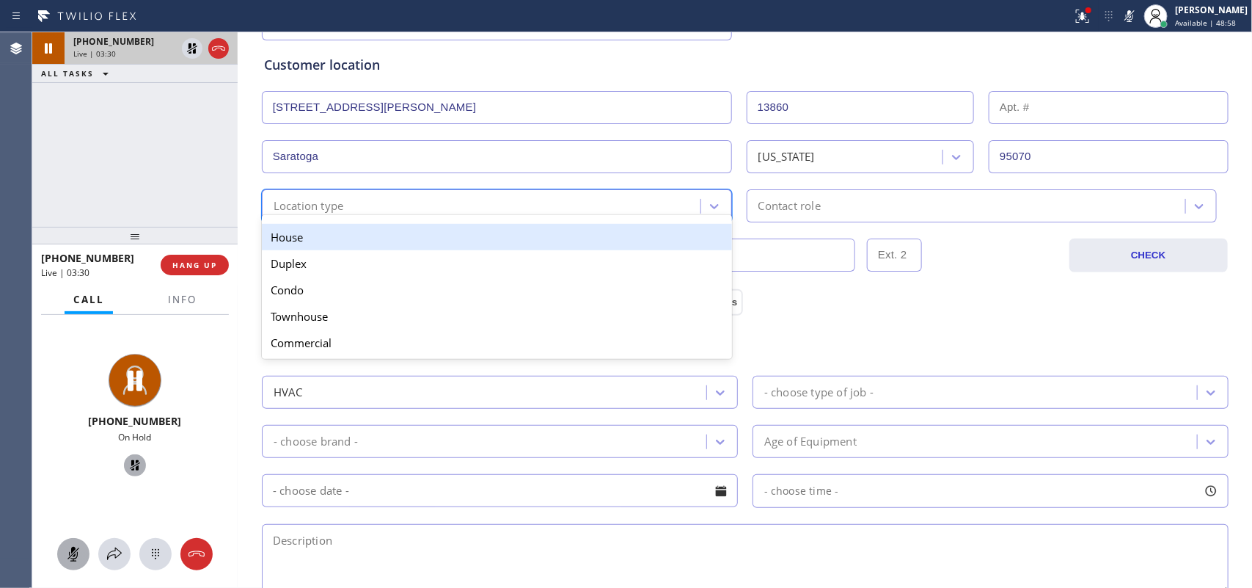
click at [490, 237] on div "House" at bounding box center [497, 237] width 470 height 26
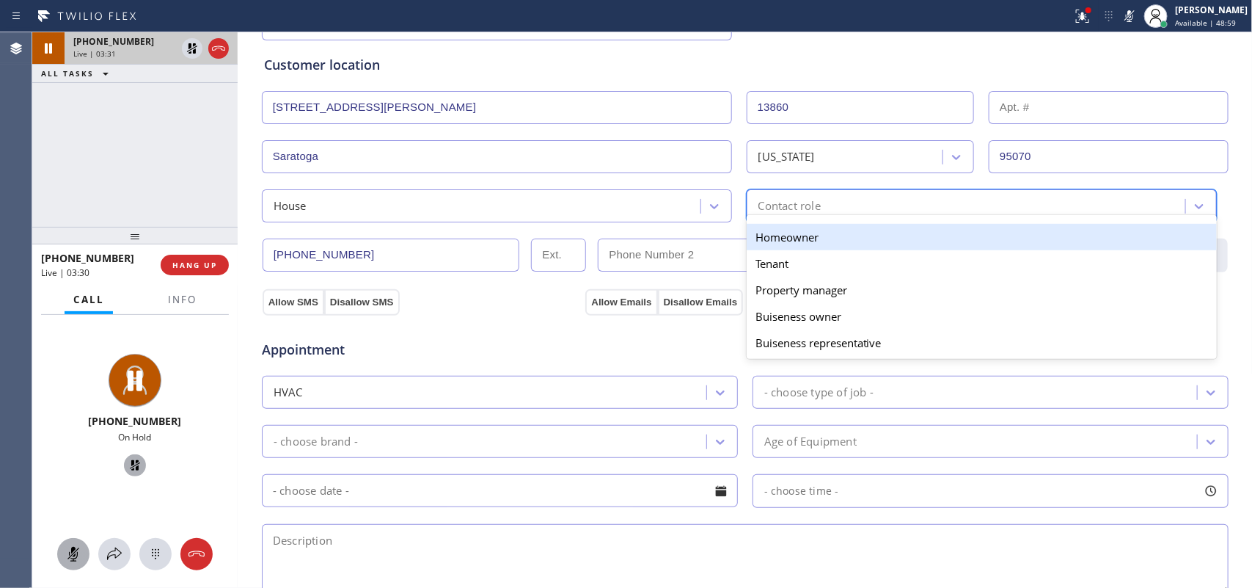
click at [781, 191] on div "Contact role" at bounding box center [982, 205] width 470 height 33
click at [783, 233] on div "Homeowner" at bounding box center [982, 237] width 470 height 26
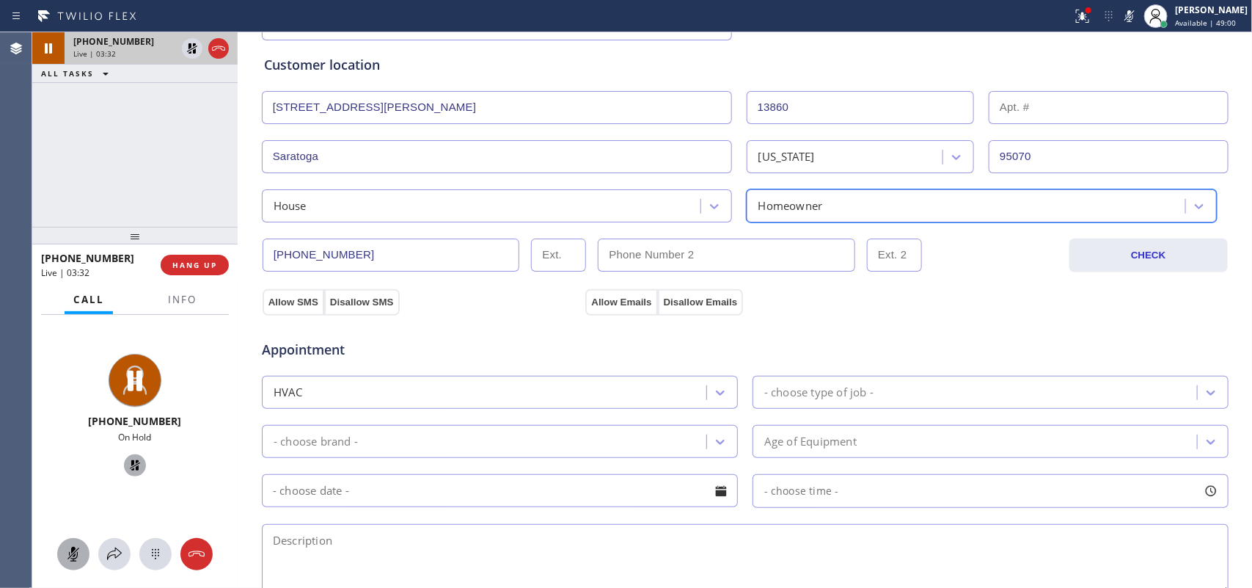
click at [782, 401] on div "- choose type of job -" at bounding box center [818, 392] width 109 height 17
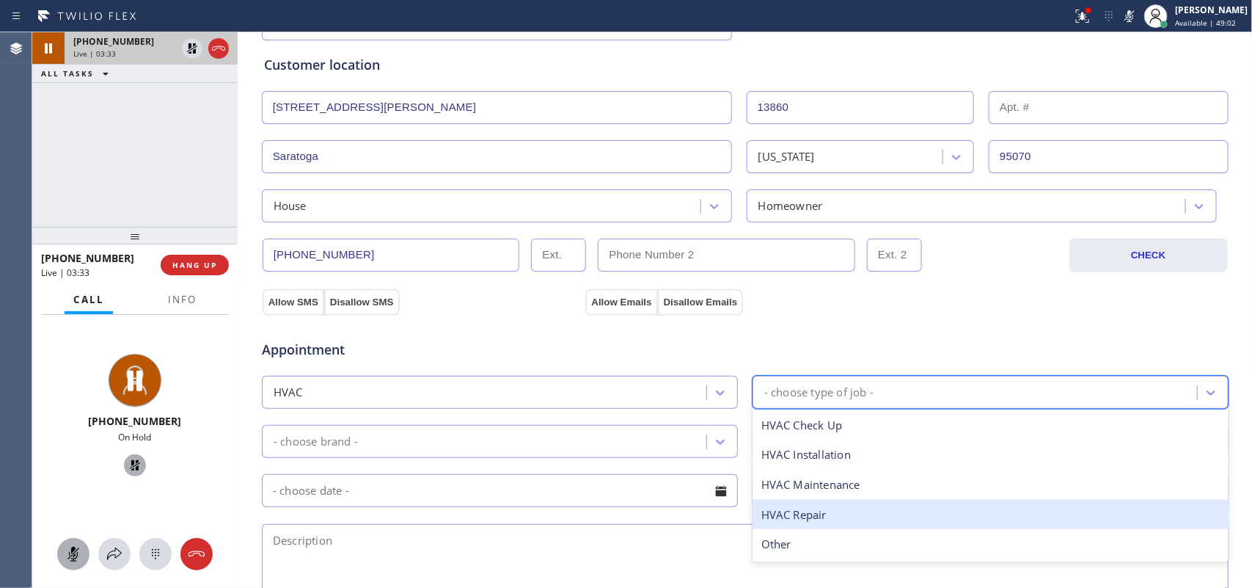
click at [805, 510] on div "HVAC Repair" at bounding box center [991, 515] width 476 height 30
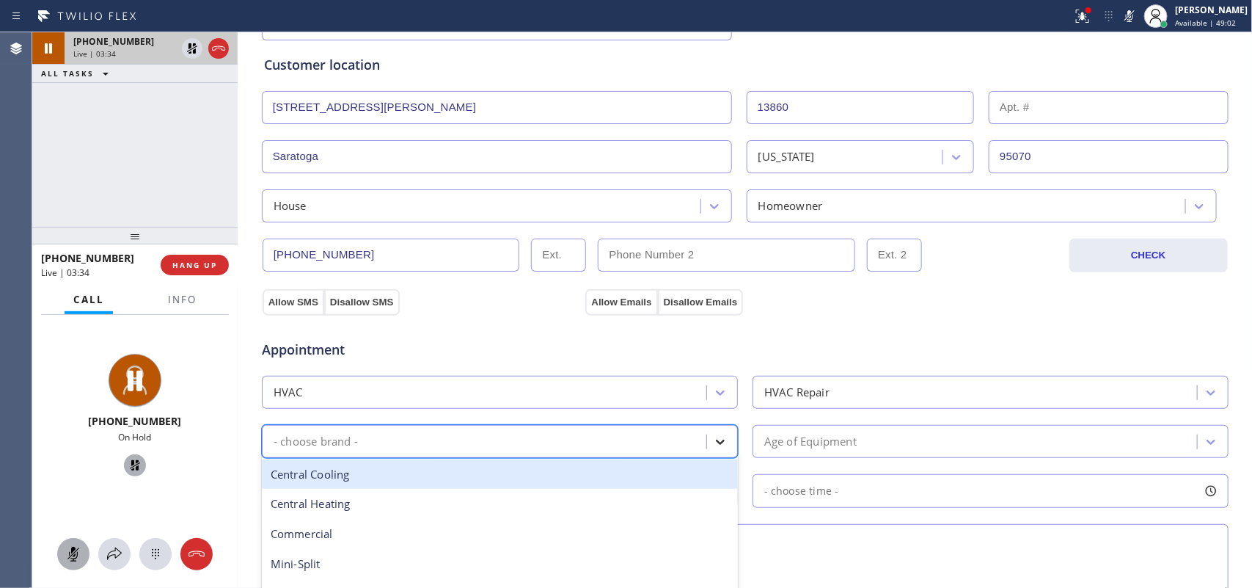
click at [717, 444] on icon at bounding box center [720, 441] width 15 height 15
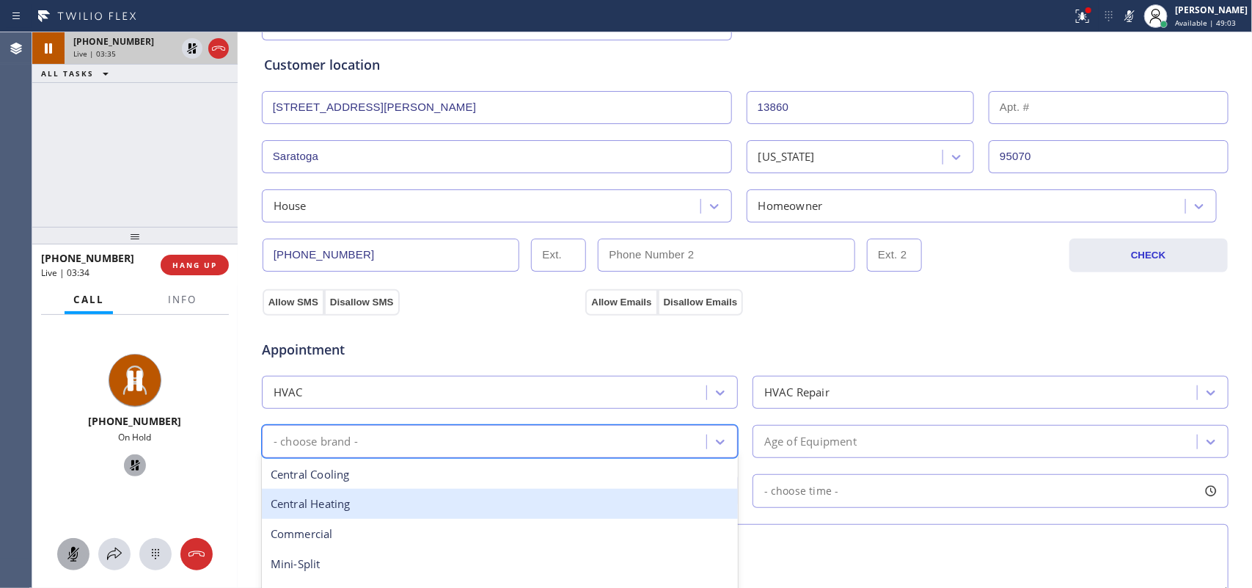
click at [661, 505] on div "Central Heating" at bounding box center [500, 504] width 476 height 30
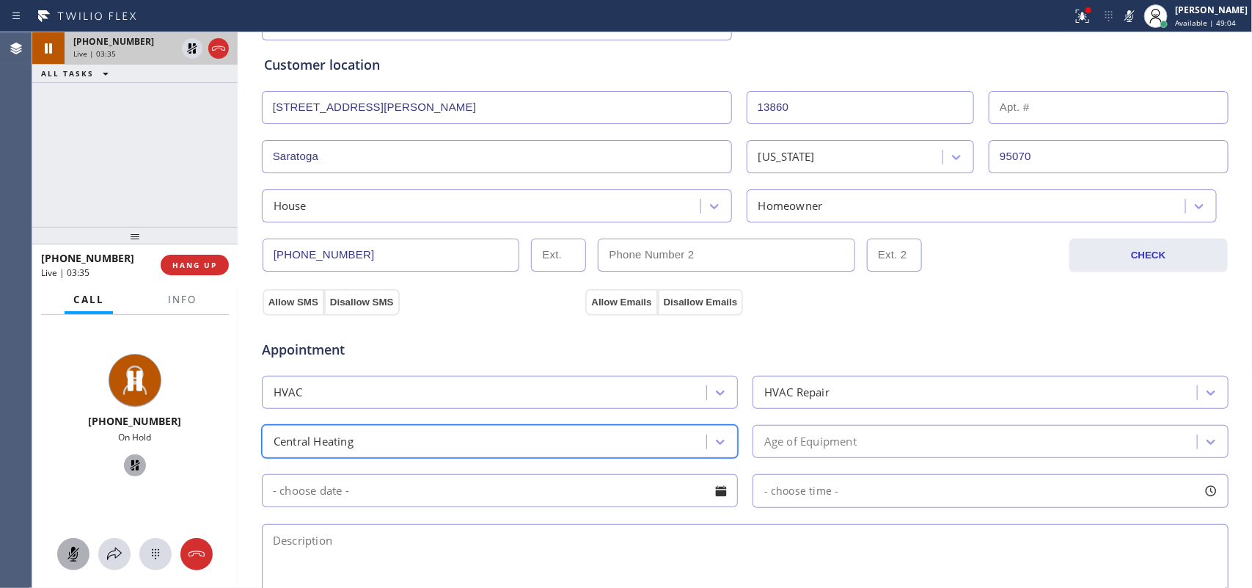
scroll to position [458, 0]
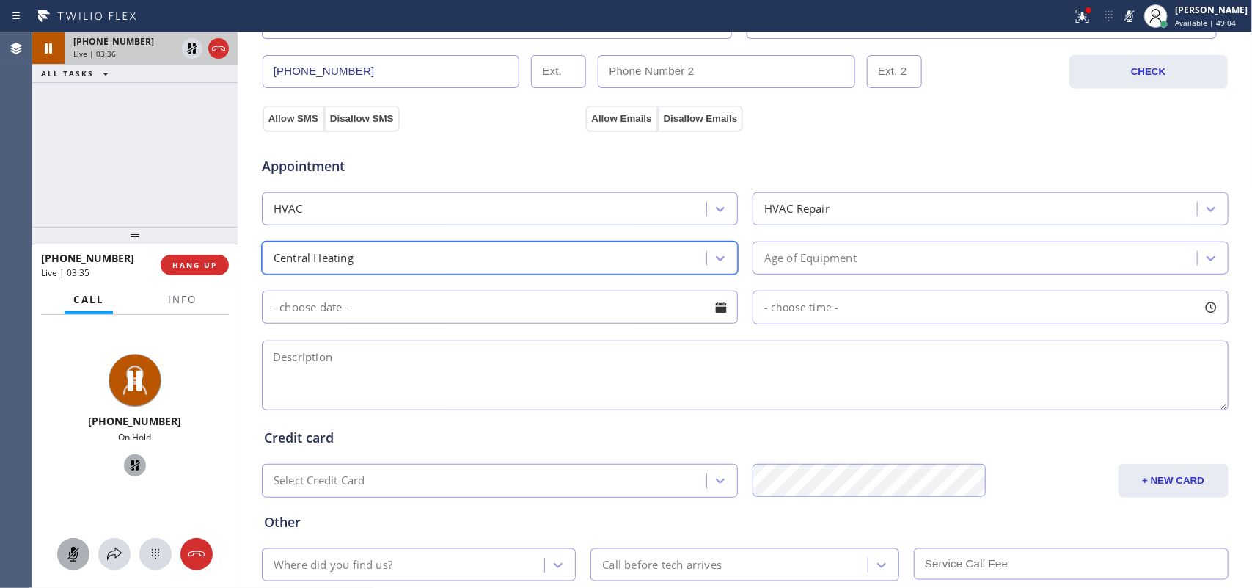
click at [881, 260] on div "Age of Equipment" at bounding box center [977, 258] width 440 height 26
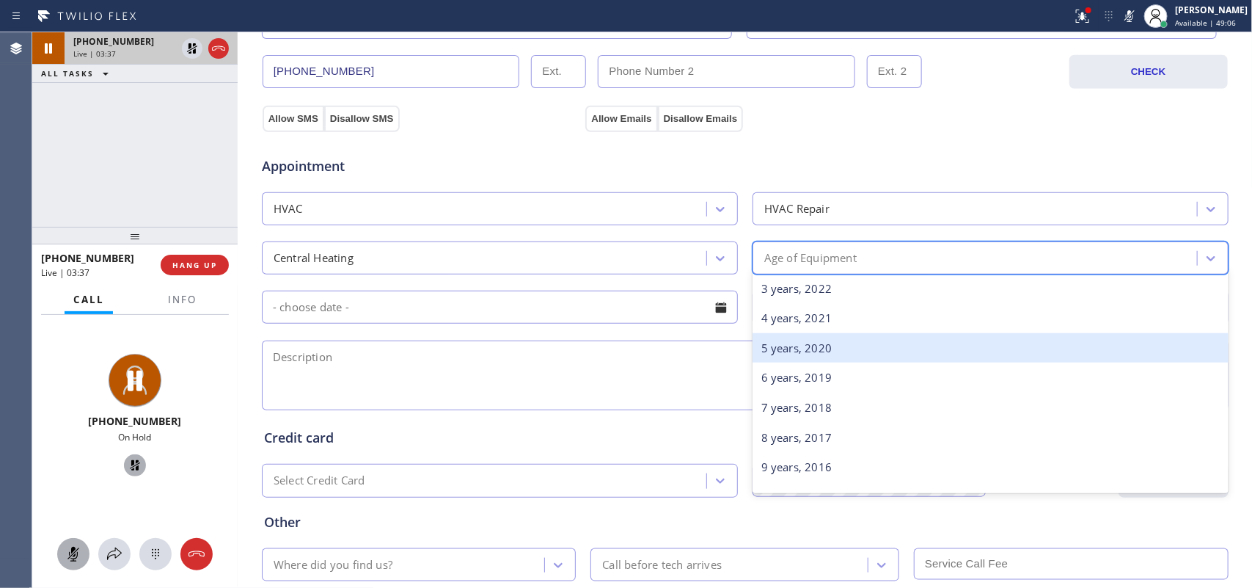
scroll to position [275, 0]
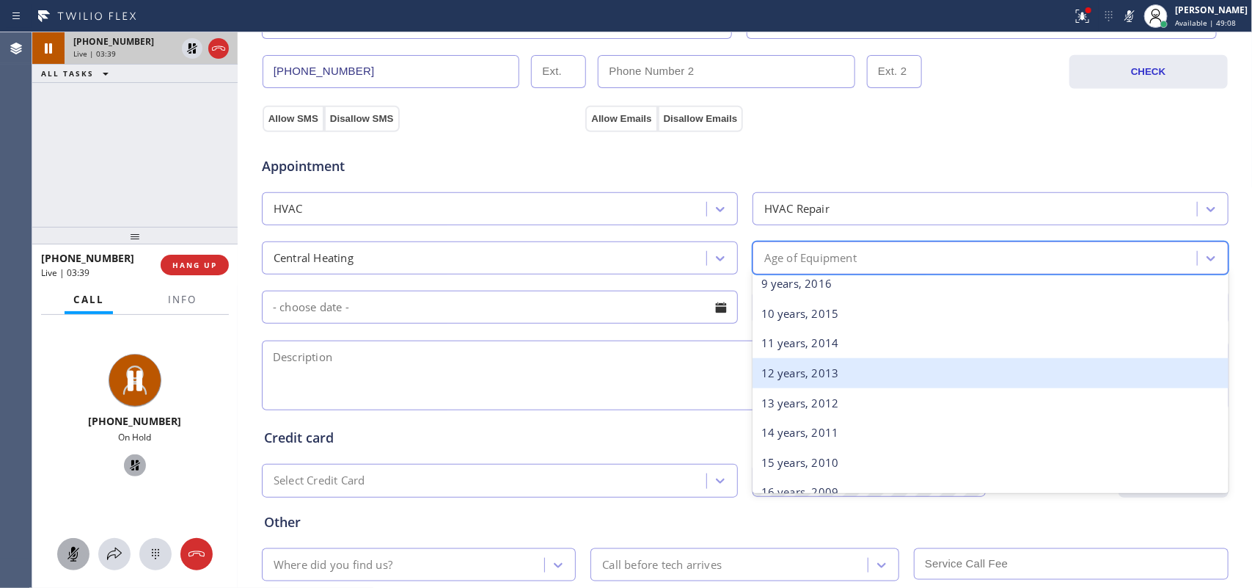
click at [833, 376] on div "12 years, 2013" at bounding box center [991, 373] width 476 height 30
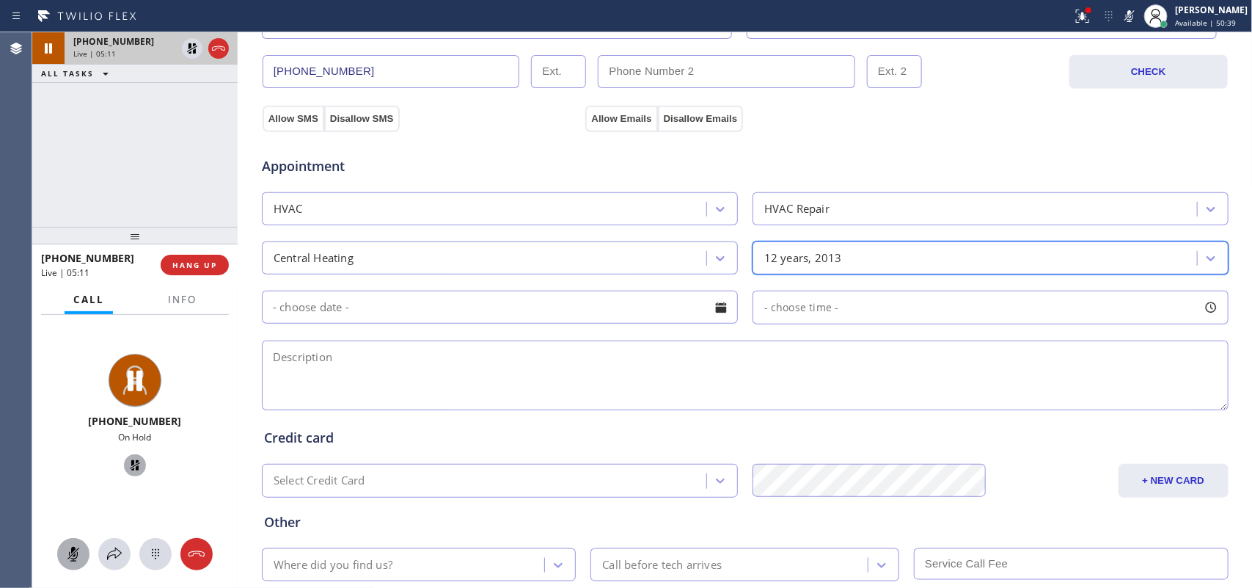
click at [70, 559] on icon at bounding box center [74, 554] width 18 height 18
click at [131, 464] on icon at bounding box center [135, 465] width 18 height 18
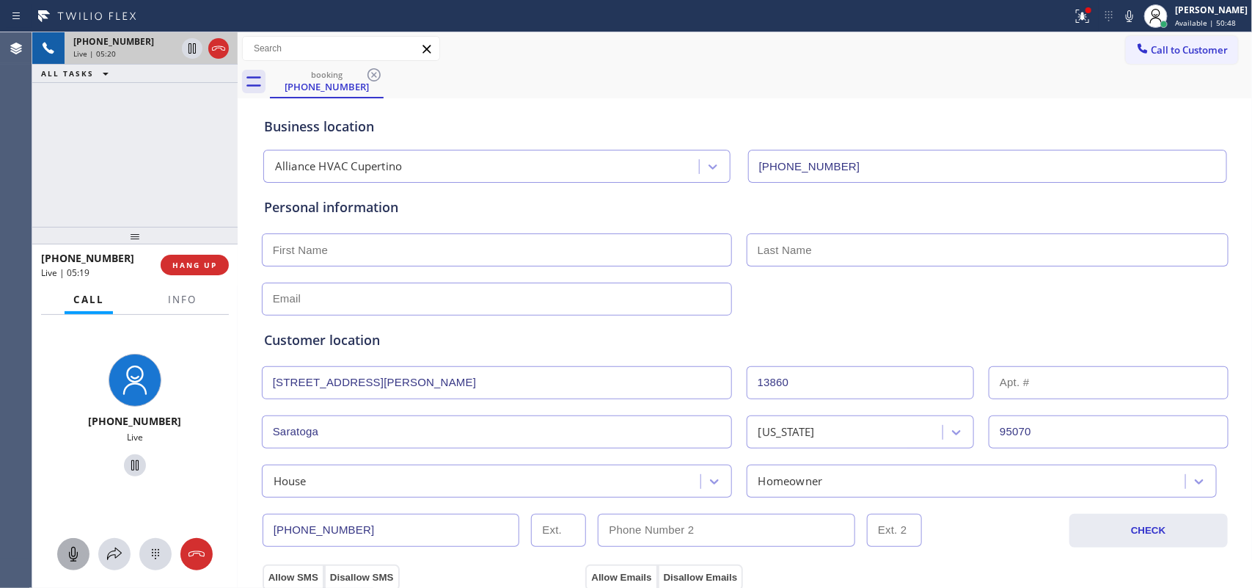
click at [798, 66] on div "booking [PHONE_NUMBER]" at bounding box center [761, 81] width 983 height 33
click at [302, 301] on input "text" at bounding box center [497, 298] width 470 height 33
paste input "[PERSON_NAME][DOMAIN_NAME][EMAIL_ADDRESS][PERSON_NAME][DOMAIN_NAME]"
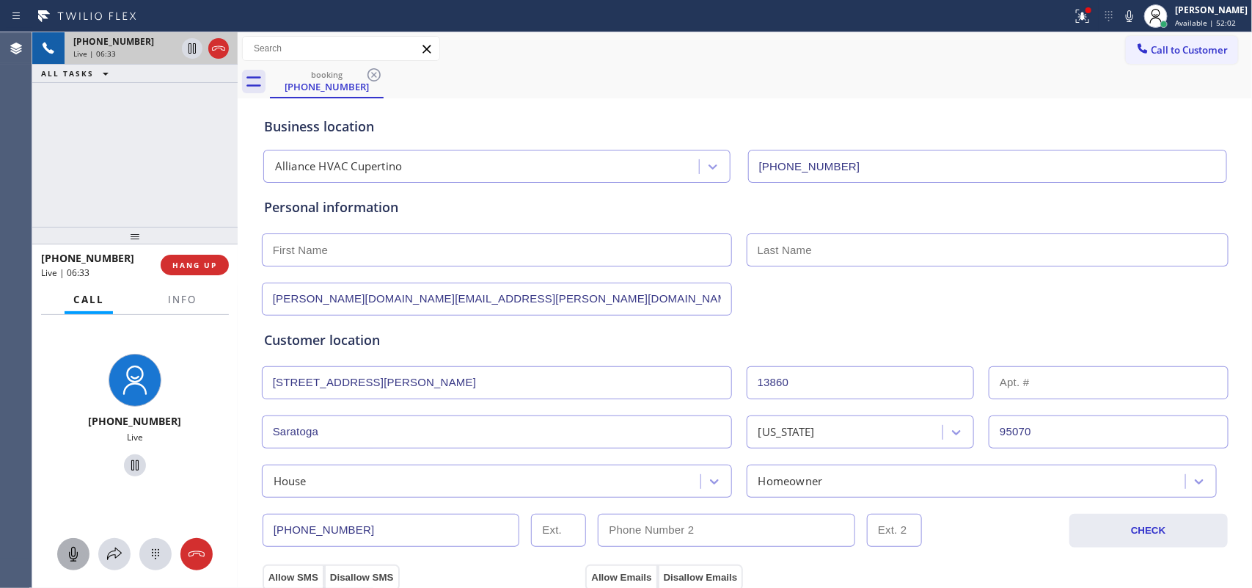
type input "[PERSON_NAME][DOMAIN_NAME][EMAIL_ADDRESS][PERSON_NAME][DOMAIN_NAME]"
click at [334, 253] on input "text" at bounding box center [497, 249] width 470 height 33
type input "[PERSON_NAME]"
click at [901, 255] on input "text" at bounding box center [988, 249] width 482 height 33
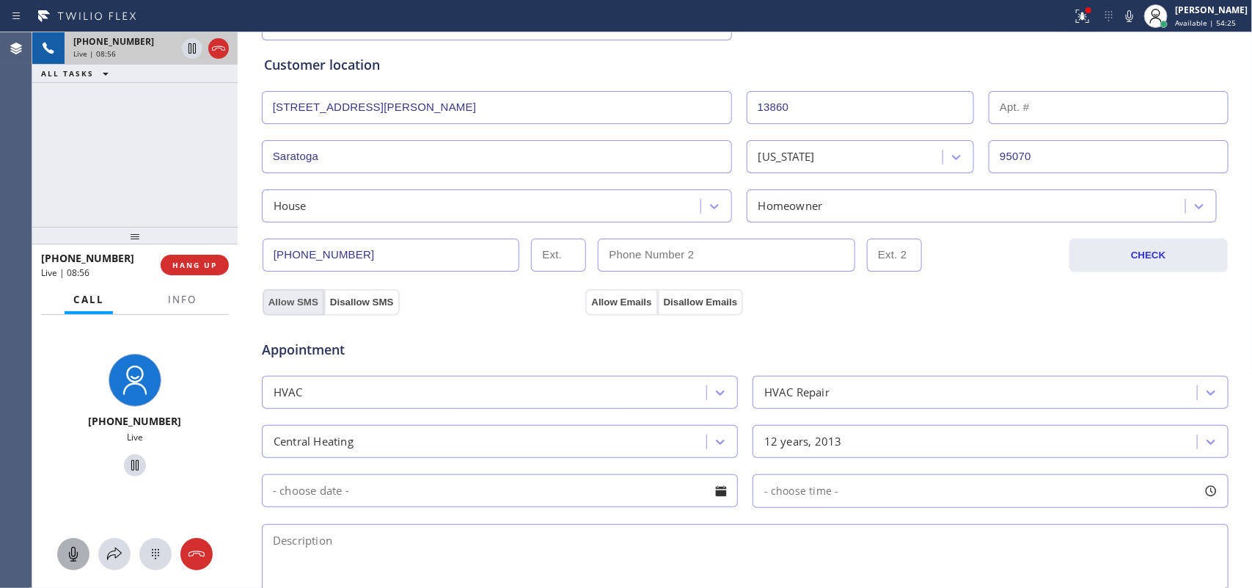
type input "[PERSON_NAME]"
click at [283, 301] on button "Allow SMS" at bounding box center [294, 302] width 62 height 26
click at [617, 299] on button "Allow Emails" at bounding box center [621, 302] width 72 height 26
click at [269, 307] on button "Allow SMS" at bounding box center [294, 302] width 62 height 26
click at [621, 312] on div "Appointment HVAC HVAC Repair Central Heating 12 years, 2013 - choose time -" at bounding box center [745, 453] width 968 height 288
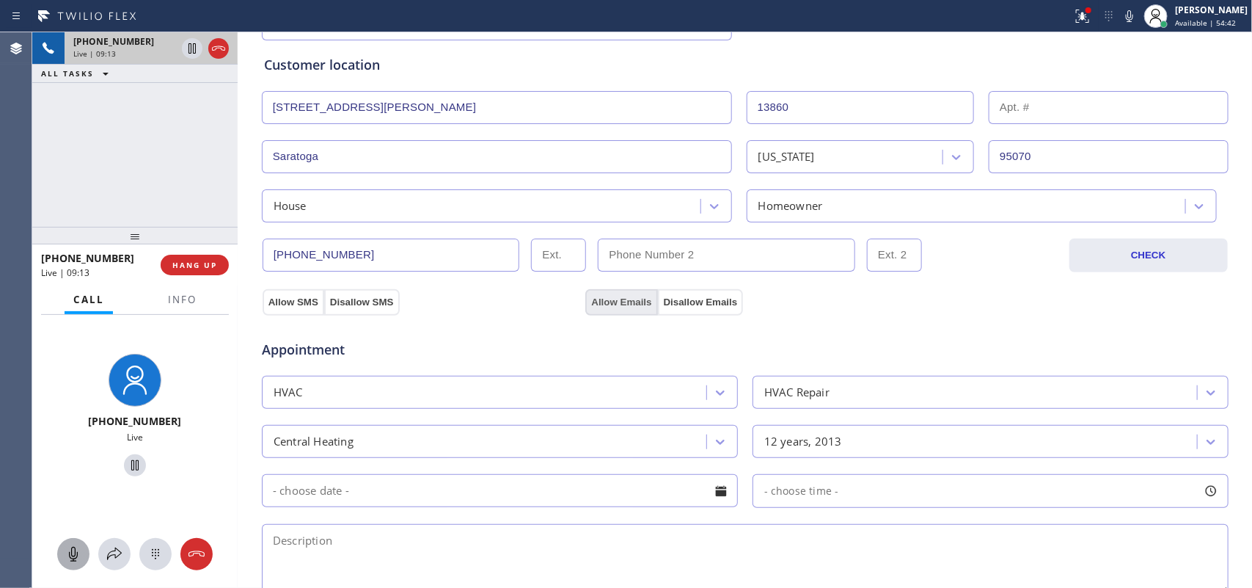
click at [622, 306] on button "Allow Emails" at bounding box center [621, 302] width 72 height 26
click at [292, 304] on button "Allow SMS" at bounding box center [294, 302] width 62 height 26
click at [610, 294] on button "Allow Emails" at bounding box center [621, 302] width 72 height 26
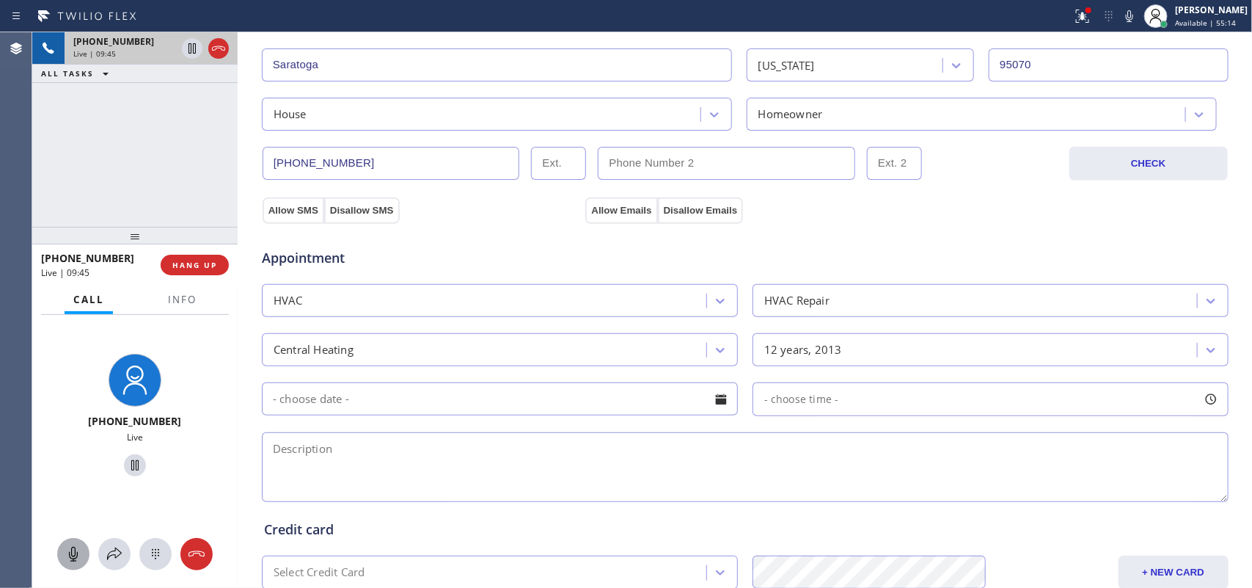
scroll to position [550, 0]
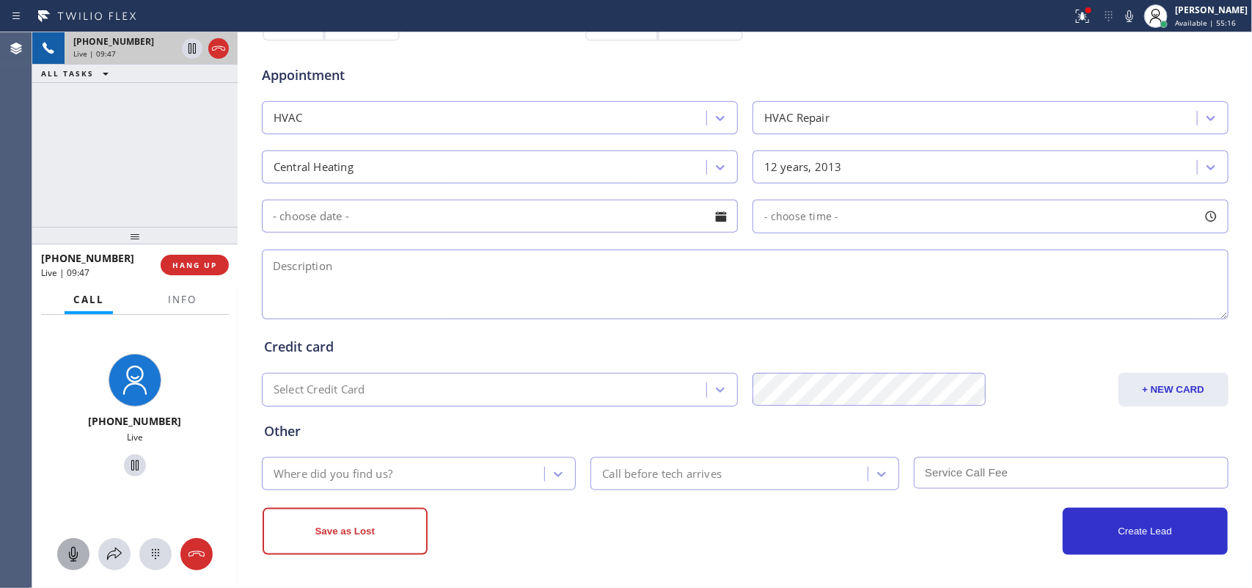
click at [723, 221] on div at bounding box center [721, 216] width 25 height 25
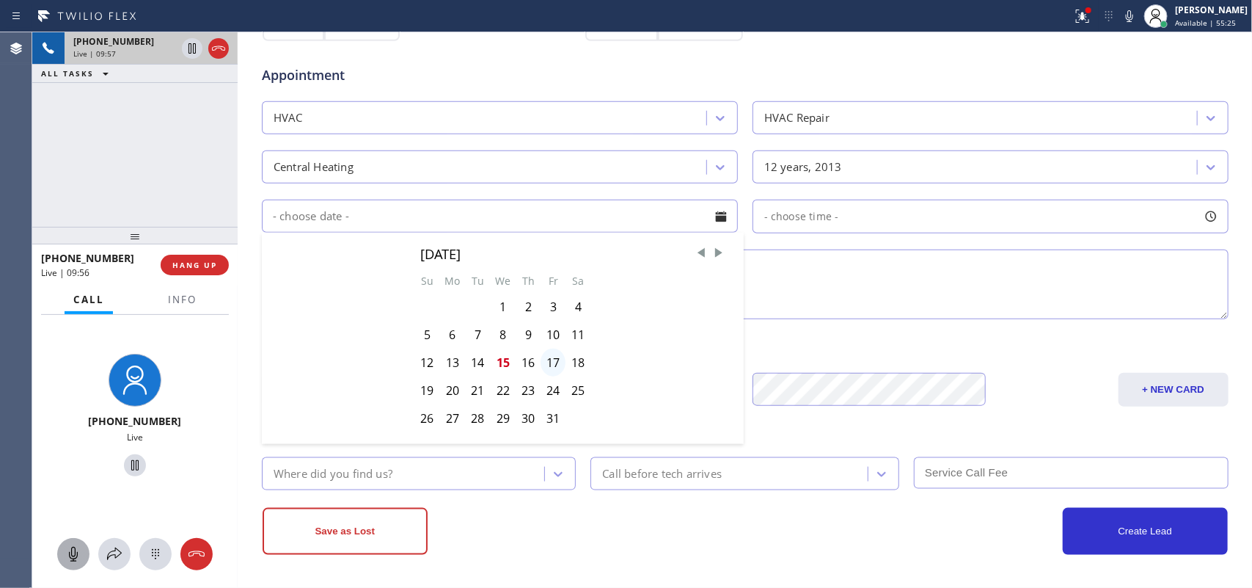
click at [547, 364] on div "17" at bounding box center [553, 362] width 25 height 28
type input "[DATE]"
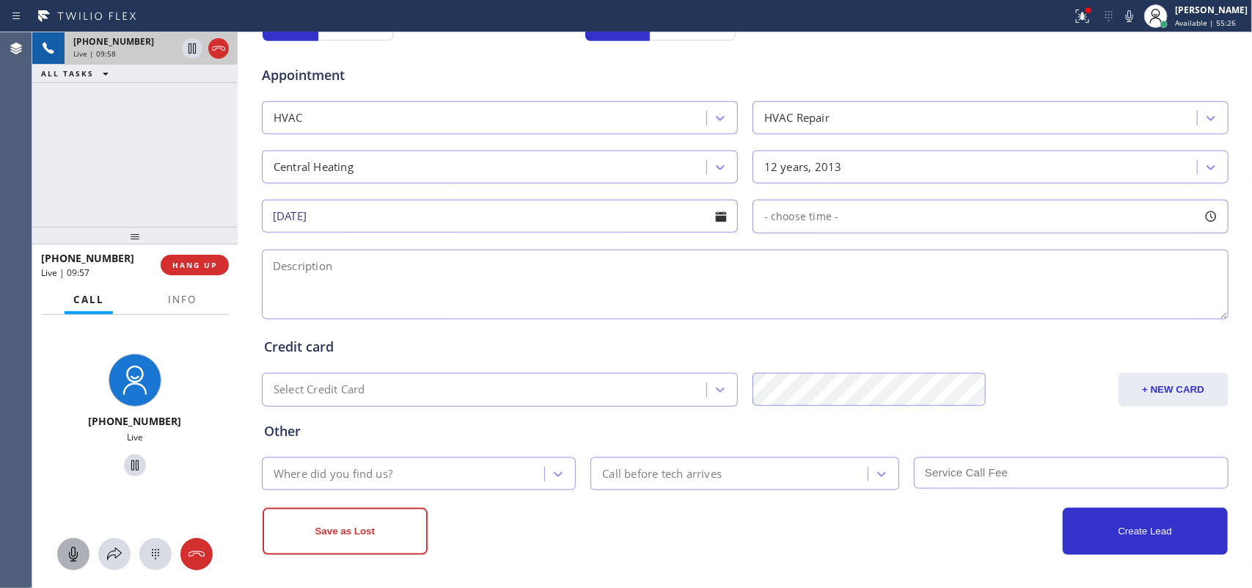
click at [1202, 222] on div at bounding box center [1211, 216] width 25 height 25
click at [776, 308] on div at bounding box center [767, 305] width 18 height 31
drag, startPoint x: 913, startPoint y: 309, endPoint x: 1070, endPoint y: 313, distance: 156.3
click at [1074, 313] on div at bounding box center [1083, 305] width 18 height 31
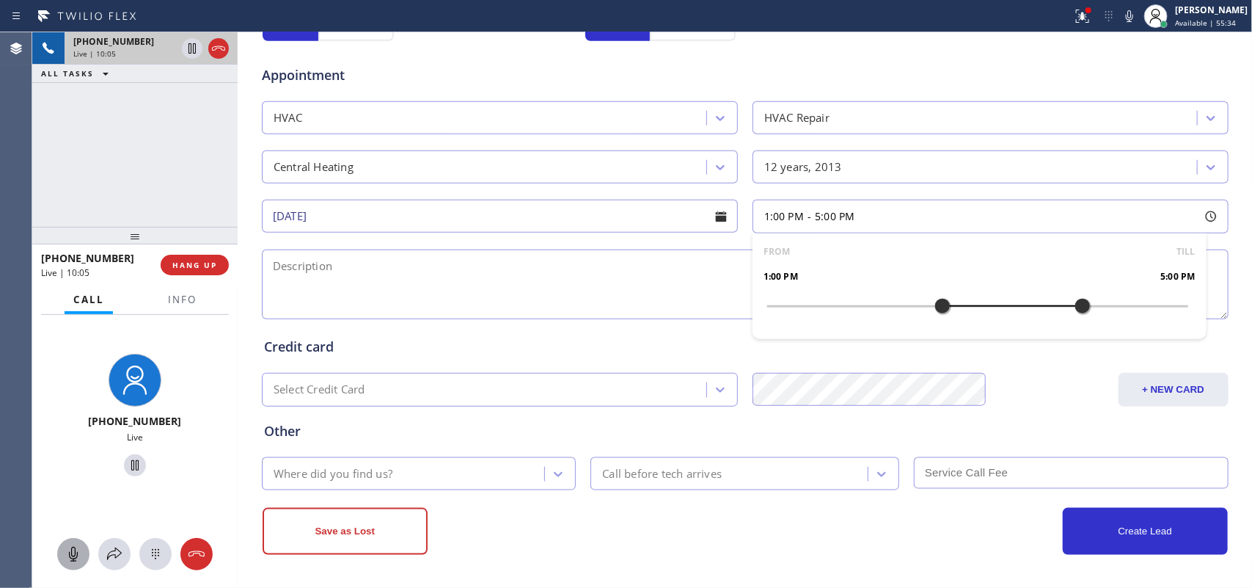
drag, startPoint x: 886, startPoint y: 309, endPoint x: 940, endPoint y: 313, distance: 54.5
click at [940, 313] on div at bounding box center [943, 305] width 18 height 31
click at [306, 296] on textarea at bounding box center [745, 284] width 967 height 70
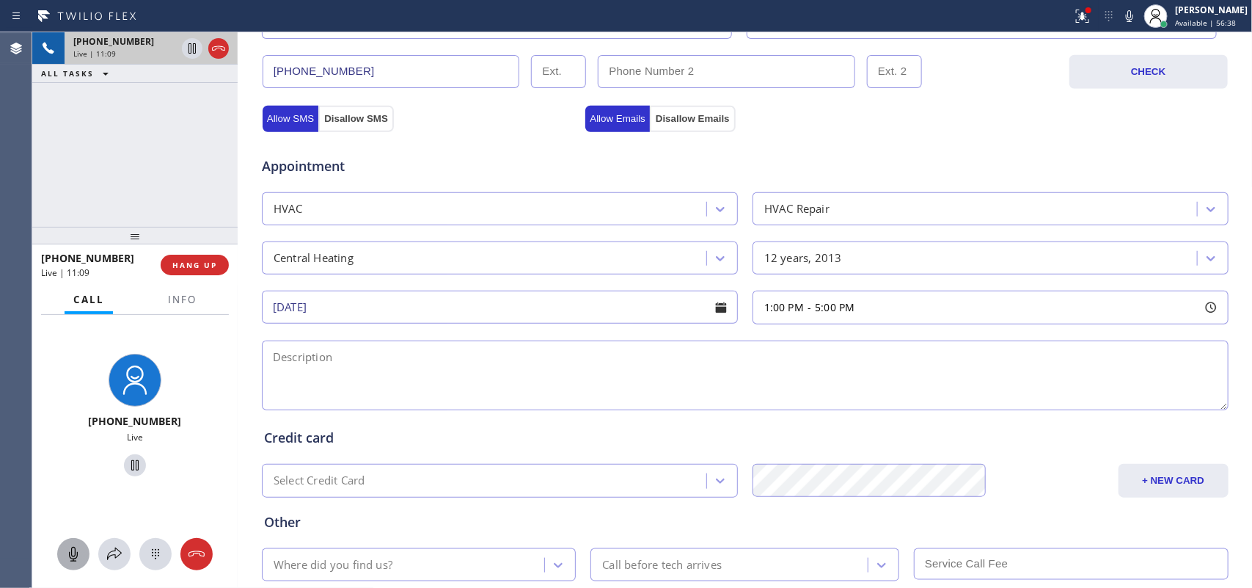
scroll to position [552, 0]
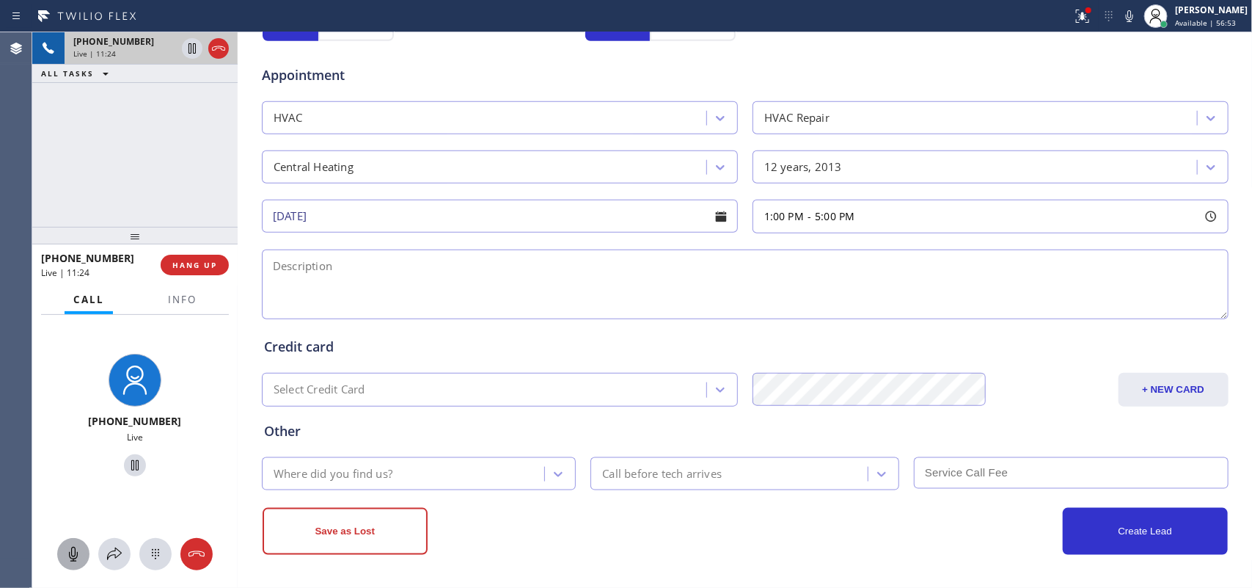
click at [158, 171] on div "[PHONE_NUMBER] Live | 11:24 ALL TASKS ALL TASKS ACTIVE TASKS TASKS IN WRAP UP" at bounding box center [134, 129] width 205 height 194
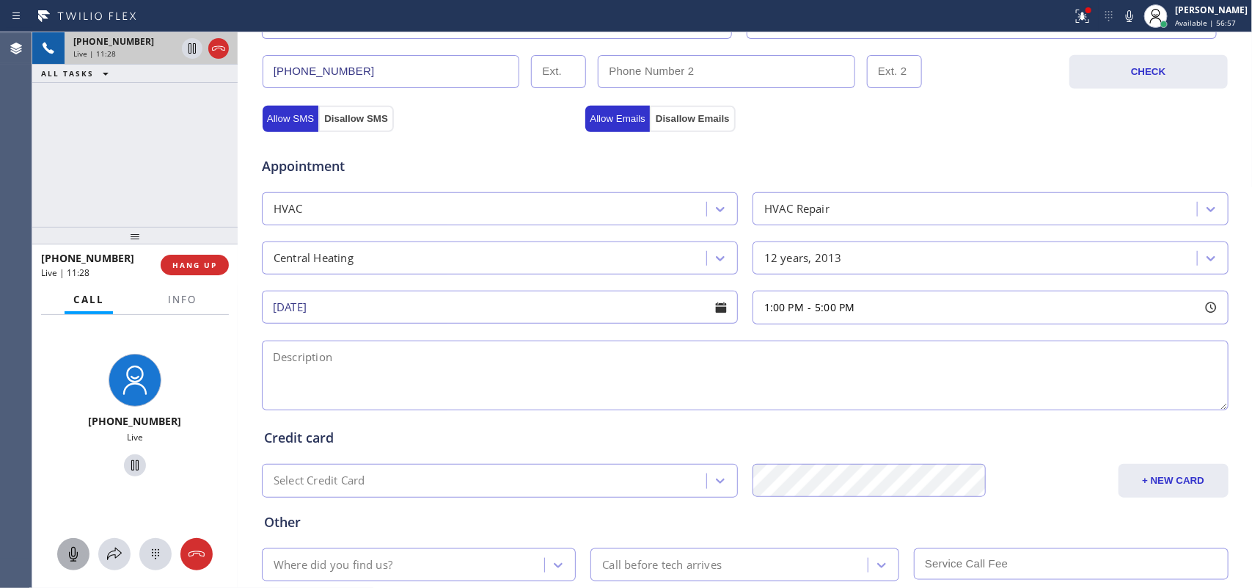
scroll to position [550, 0]
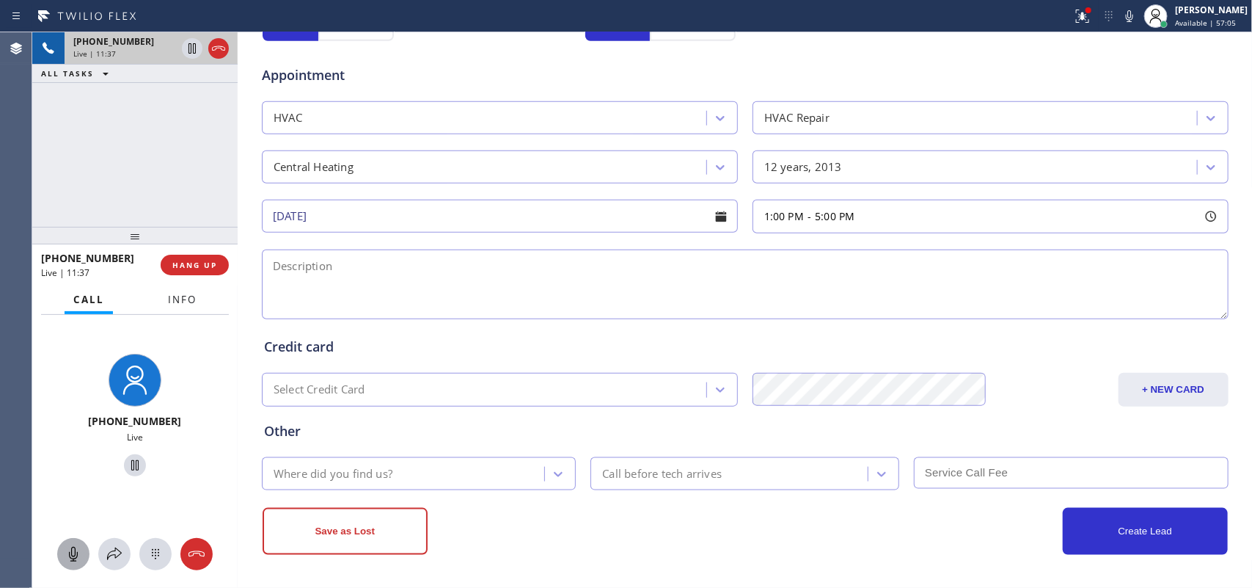
click at [171, 299] on span "Info" at bounding box center [182, 299] width 29 height 13
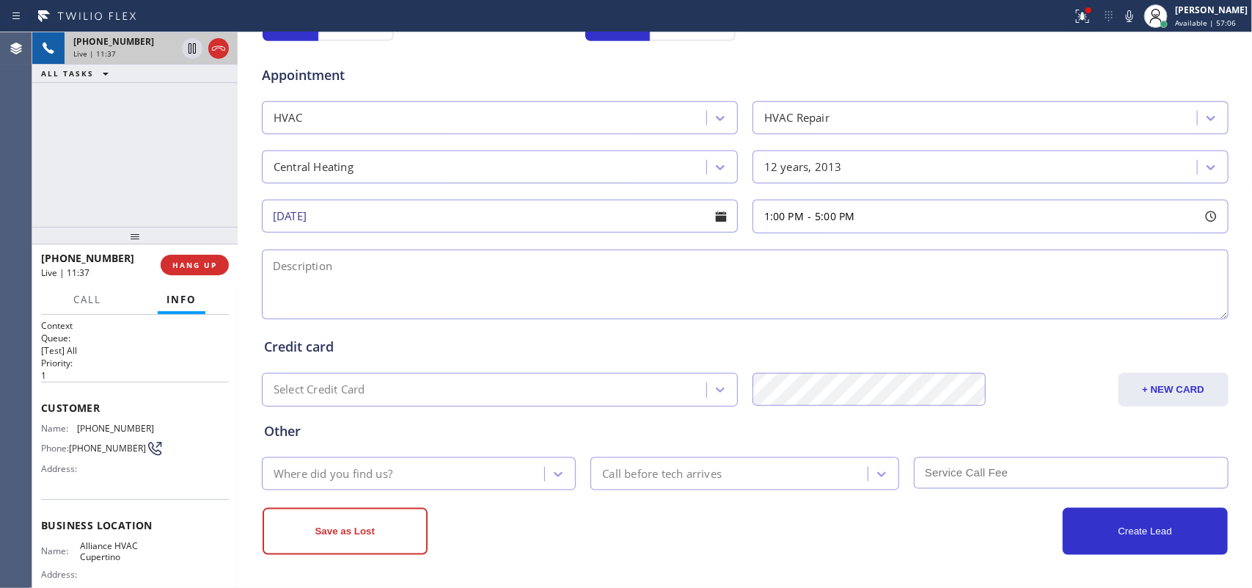
scroll to position [151, 0]
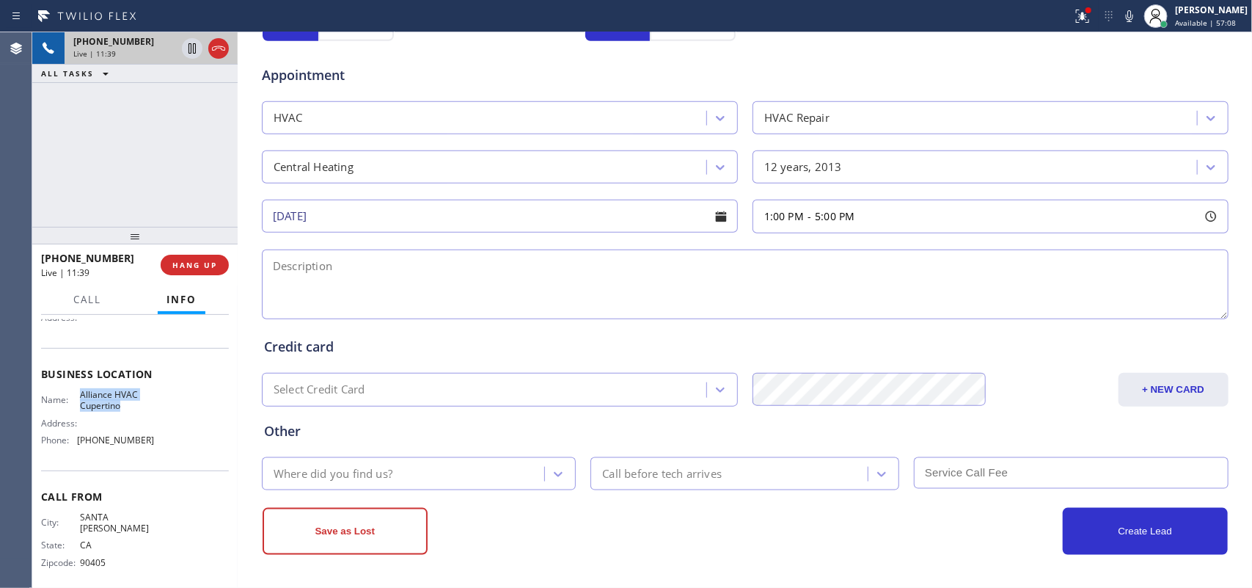
drag, startPoint x: 123, startPoint y: 411, endPoint x: 79, endPoint y: 394, distance: 46.5
click at [80, 394] on span "Alliance HVAC Cupertino" at bounding box center [116, 400] width 73 height 23
copy span "Alliance HVAC Cupertino"
click at [222, 266] on button "HANG UP" at bounding box center [195, 265] width 68 height 21
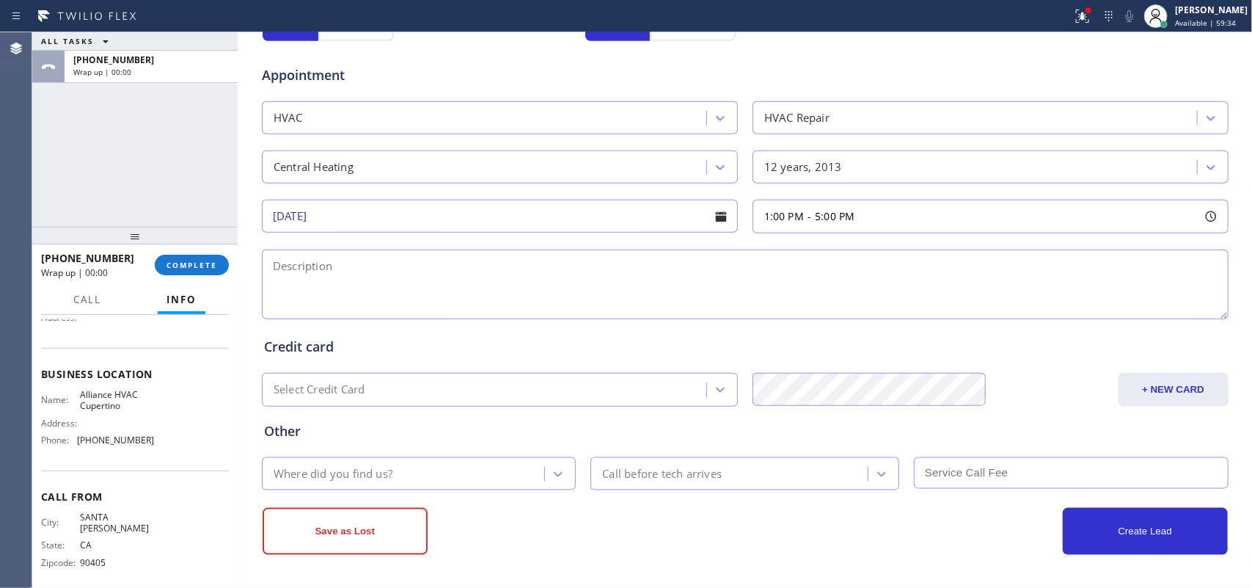
click at [99, 130] on div "ALL TASKS ALL TASKS ACTIVE TASKS TASKS IN WRAP UP [PHONE_NUMBER] Wrap up | 00:00" at bounding box center [134, 129] width 205 height 194
click at [346, 271] on textarea at bounding box center [745, 284] width 967 height 70
paste textarea "1-5/ member 10% discount on labor/ house-ho/ central heating 1/ 1 tstat/[DEMOGR…"
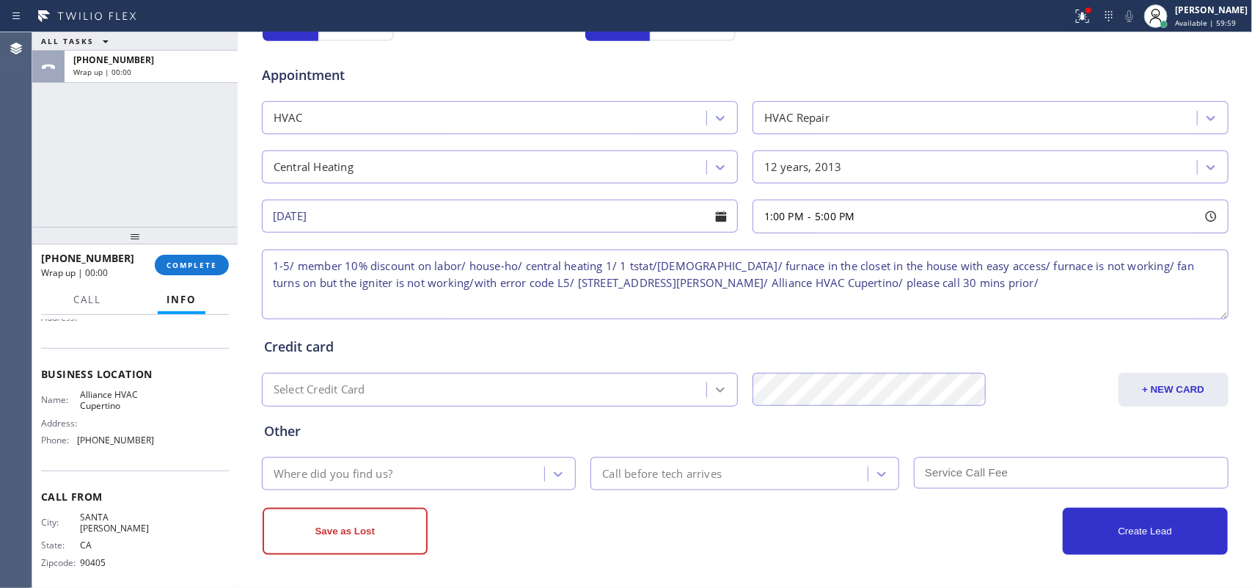
scroll to position [552, 0]
type textarea "1-5/ member 10% discount on labor/ house-ho/ central heating 1/ 1 tstat/[DEMOGR…"
click at [555, 475] on icon at bounding box center [559, 474] width 9 height 5
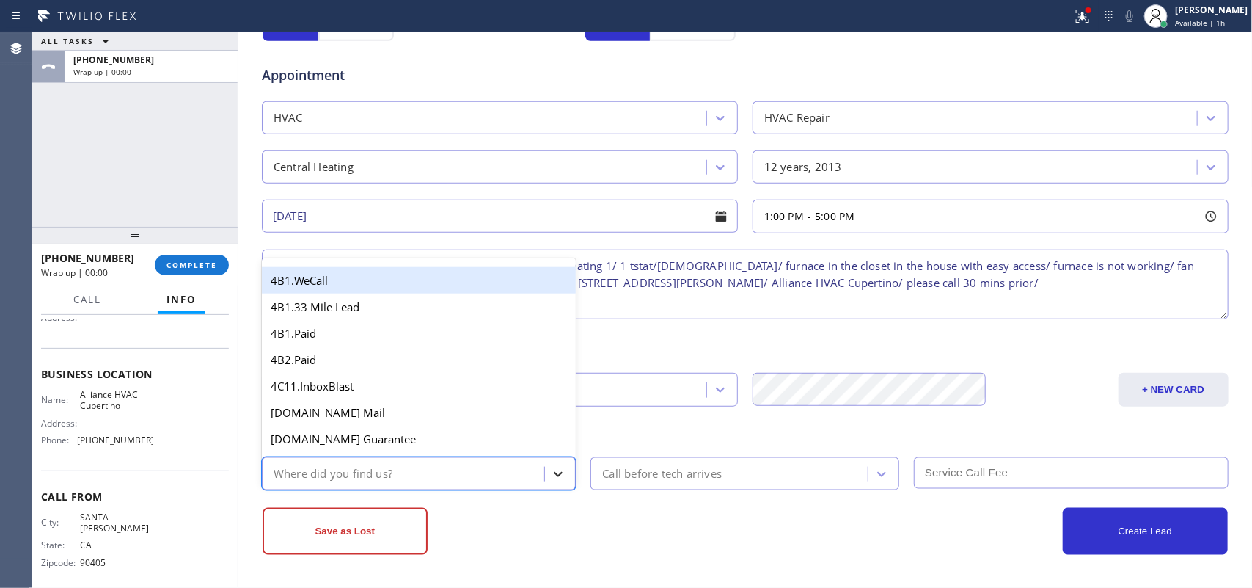
type input "g"
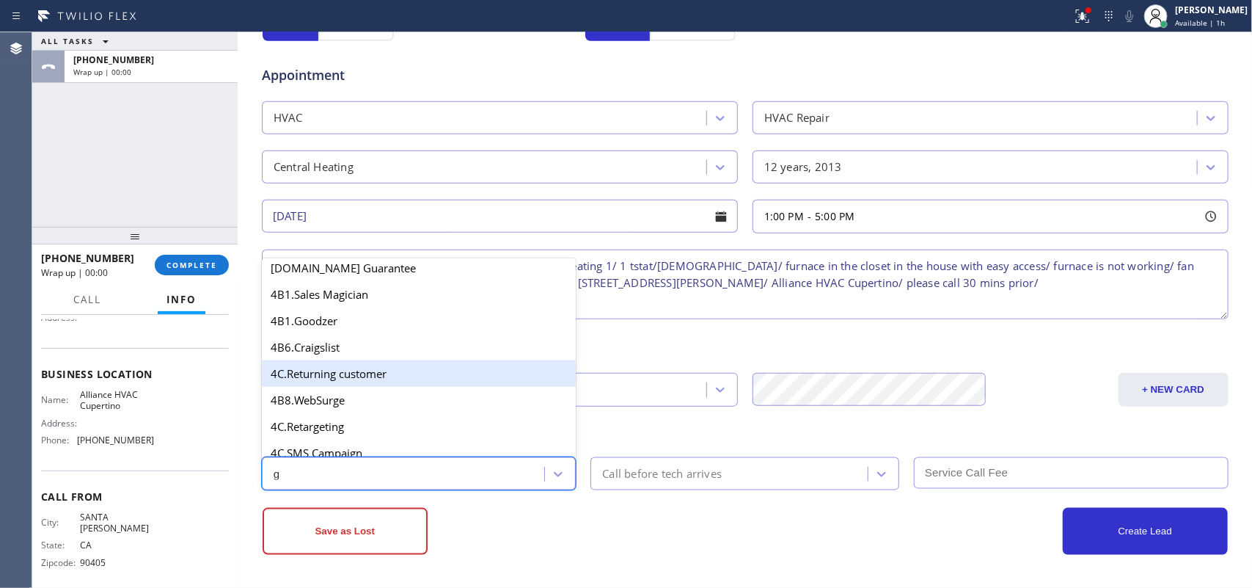
scroll to position [183, 0]
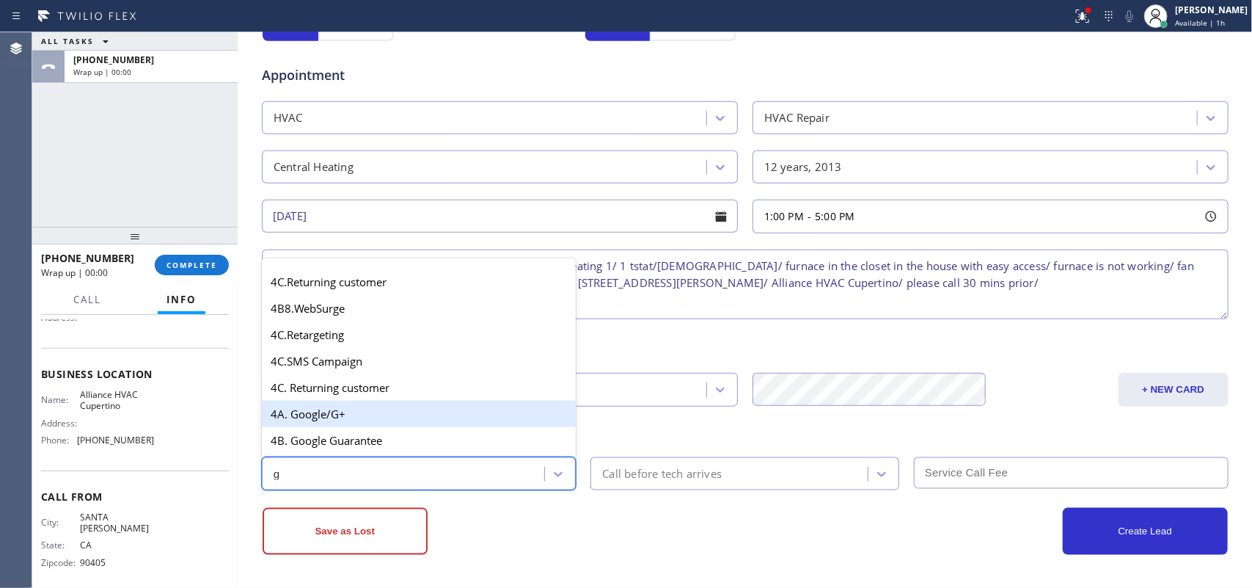
click at [382, 420] on div "4A. Google/G+" at bounding box center [419, 414] width 315 height 26
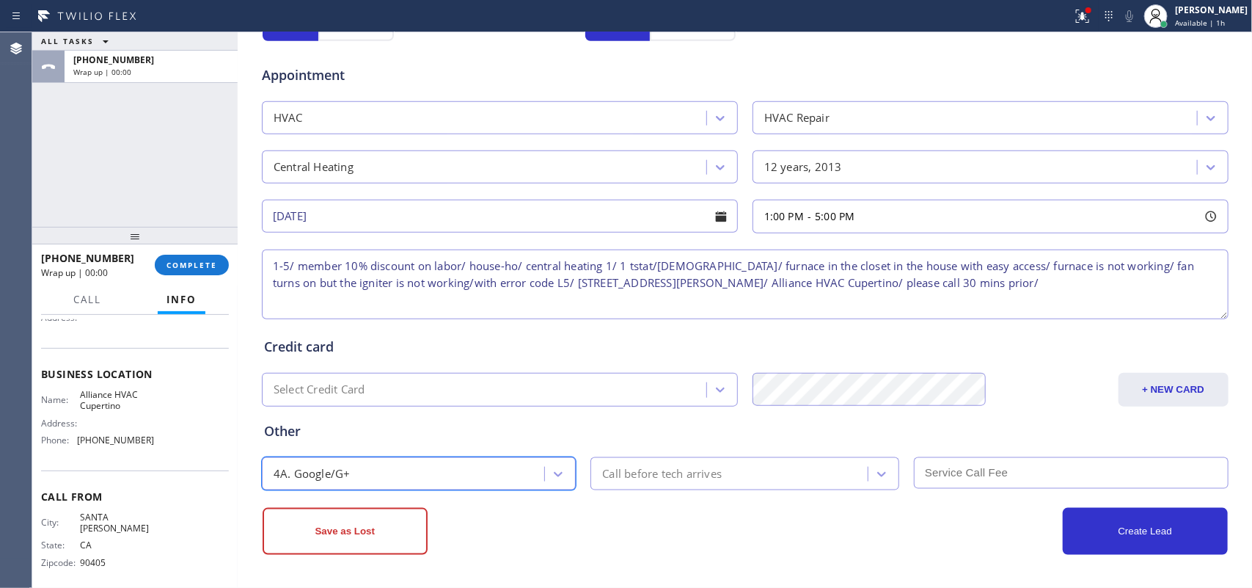
click at [628, 475] on div "Call before tech arrives" at bounding box center [662, 473] width 120 height 17
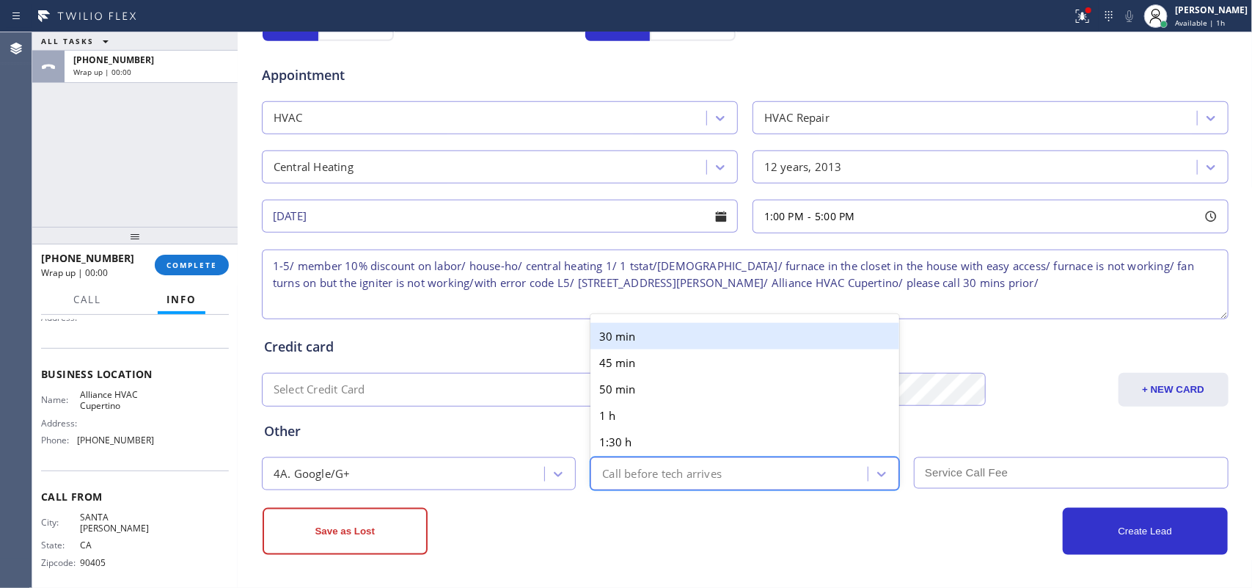
click at [668, 342] on div "30 min" at bounding box center [745, 336] width 309 height 26
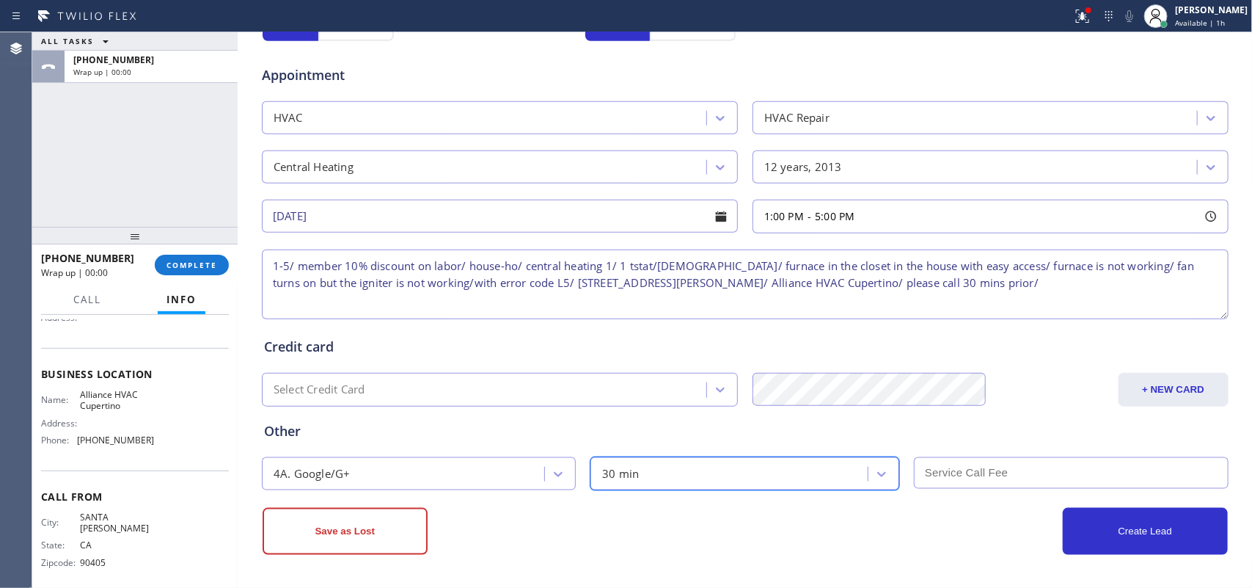
click at [1143, 484] on input "text" at bounding box center [1071, 473] width 315 height 32
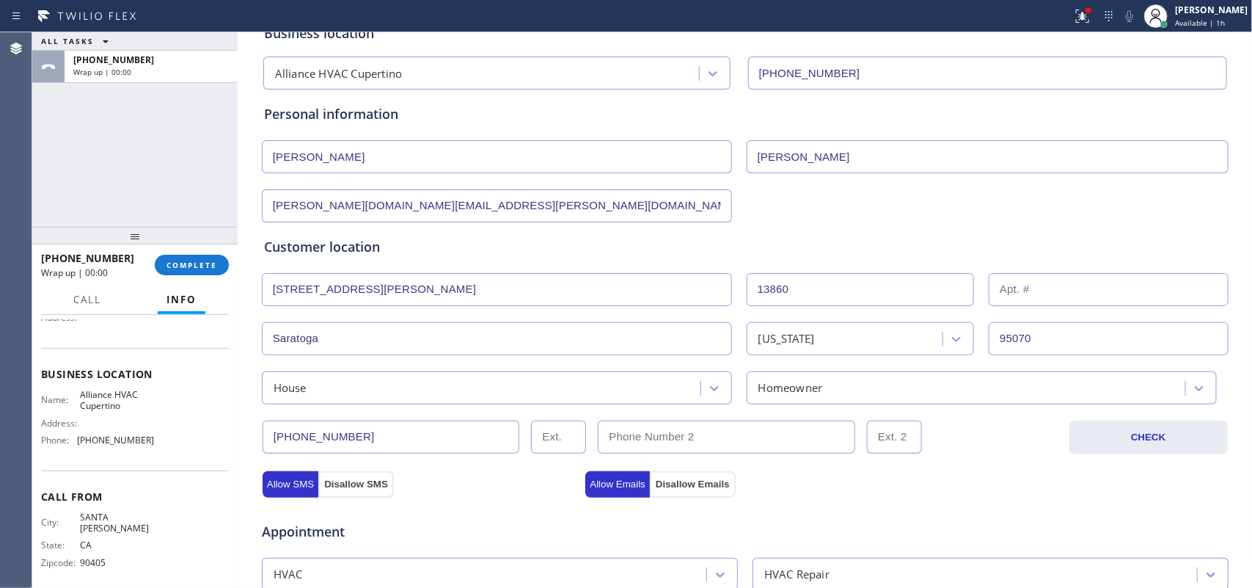
scroll to position [0, 0]
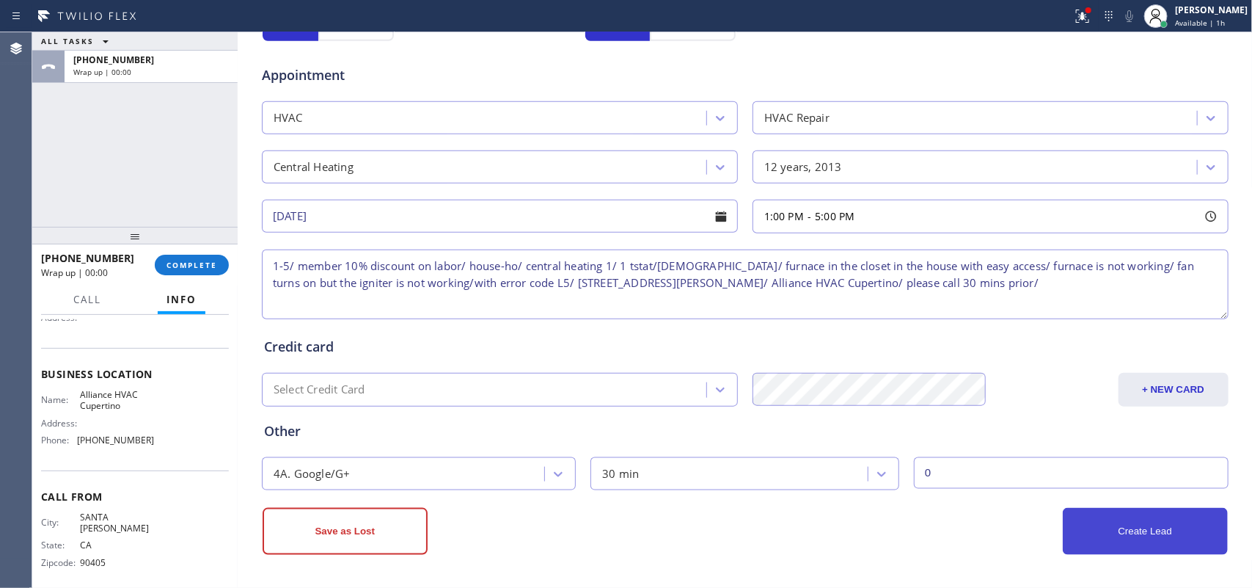
type input "0"
click at [1131, 534] on button "Create Lead" at bounding box center [1145, 531] width 165 height 47
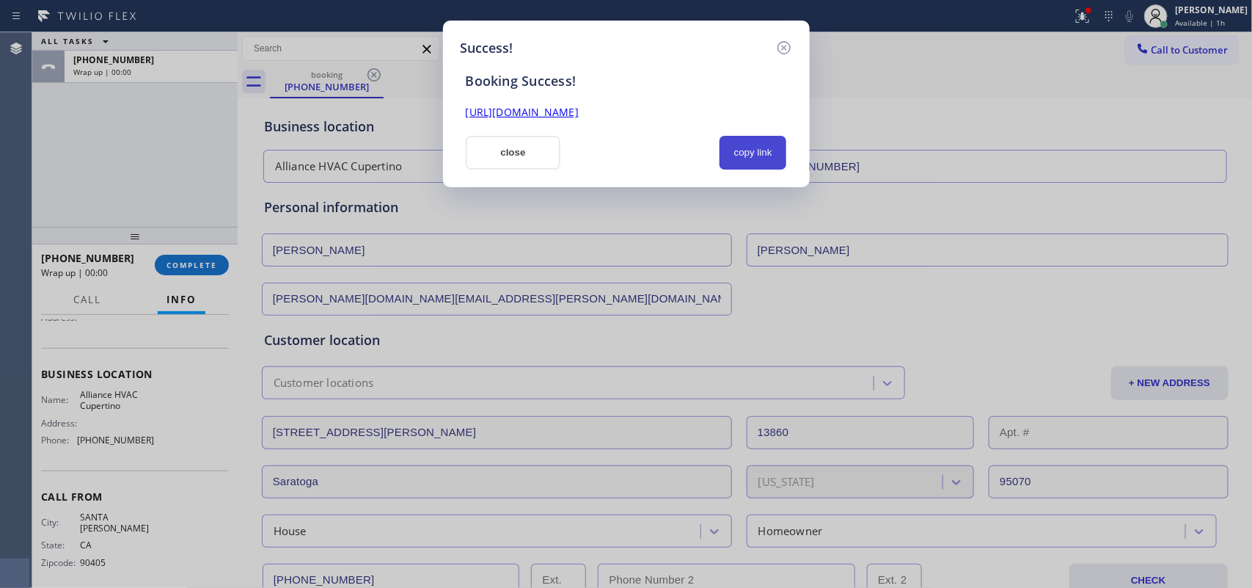
click at [753, 156] on button "copy link" at bounding box center [753, 153] width 67 height 34
click at [579, 114] on link "[URL][DOMAIN_NAME]" at bounding box center [522, 112] width 113 height 14
click at [500, 158] on button "close" at bounding box center [513, 153] width 95 height 34
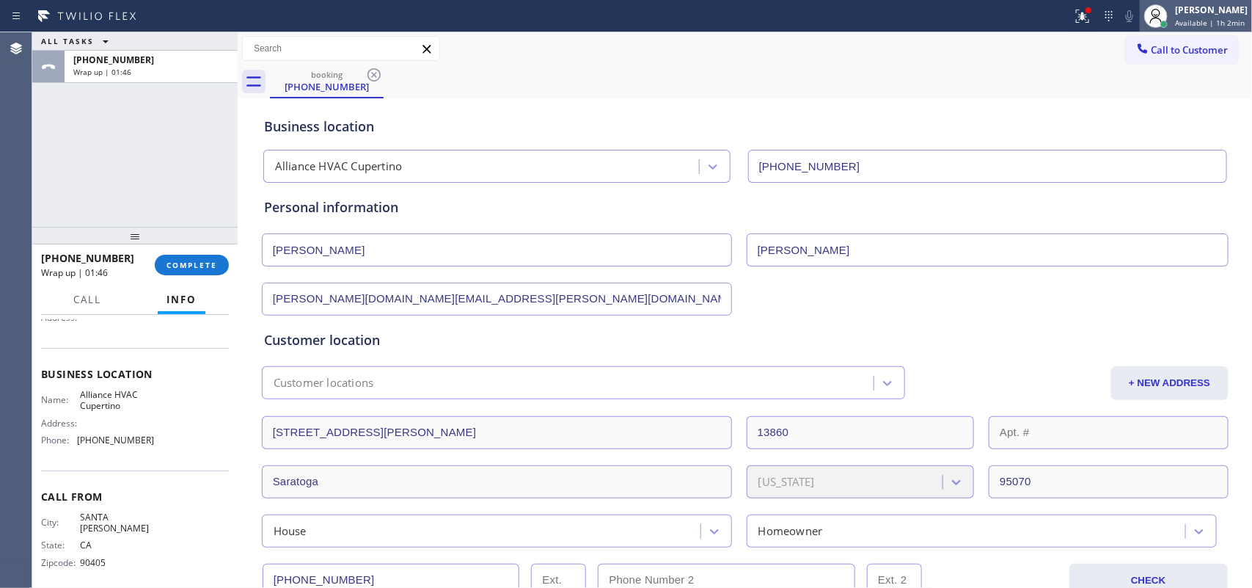
click at [1202, 18] on span "Available | 1h 2min" at bounding box center [1210, 23] width 70 height 10
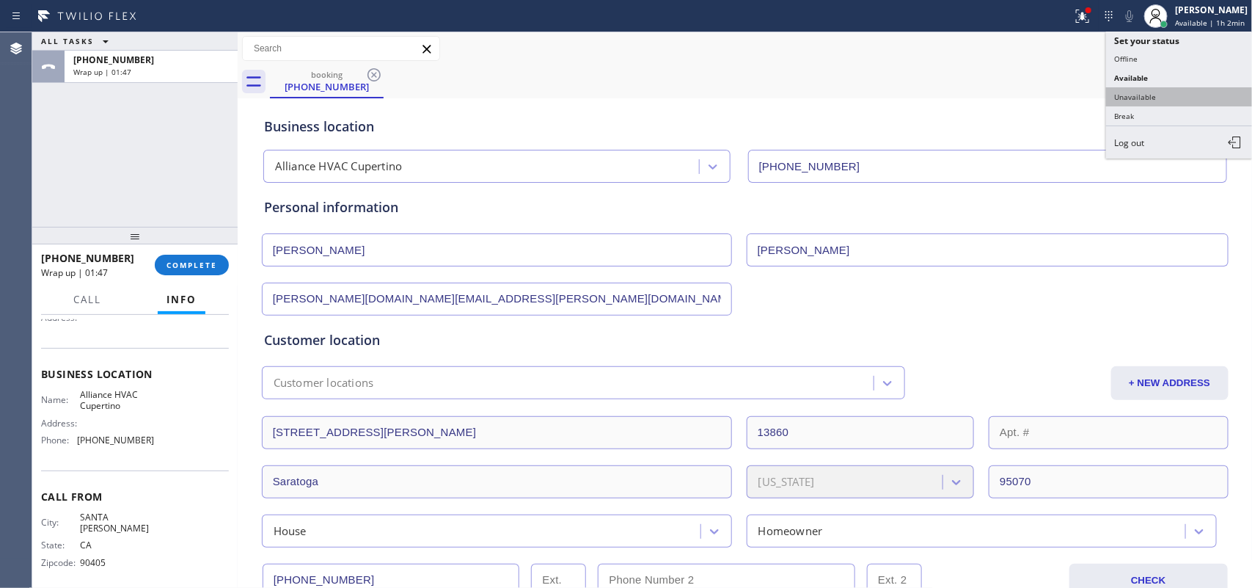
click at [1176, 100] on button "Unavailable" at bounding box center [1179, 96] width 147 height 19
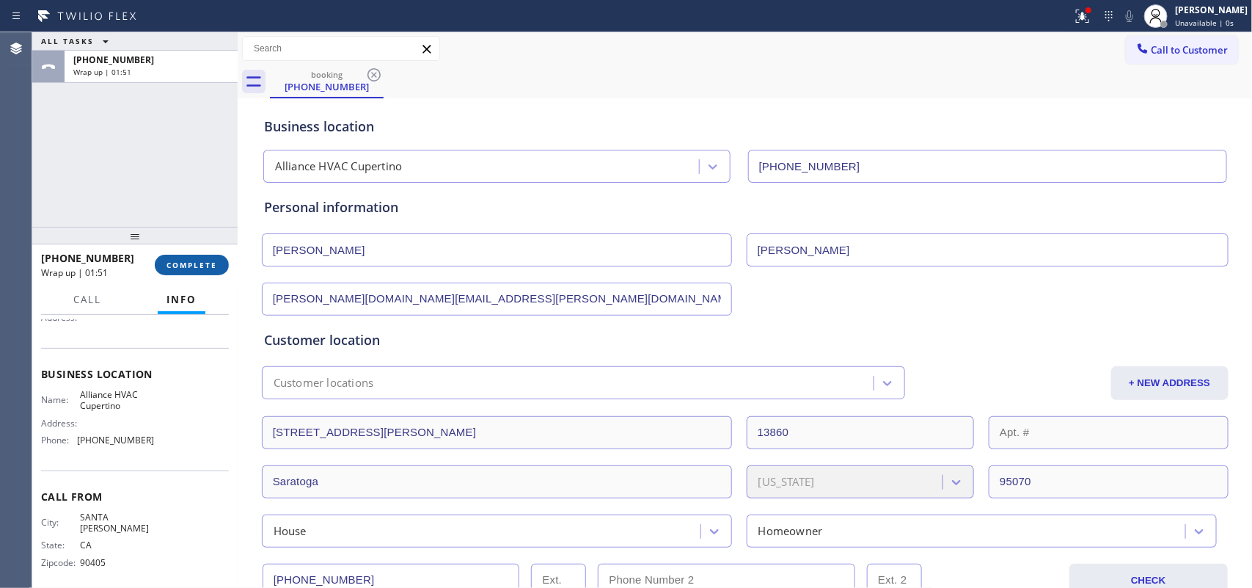
click at [191, 271] on button "COMPLETE" at bounding box center [192, 265] width 74 height 21
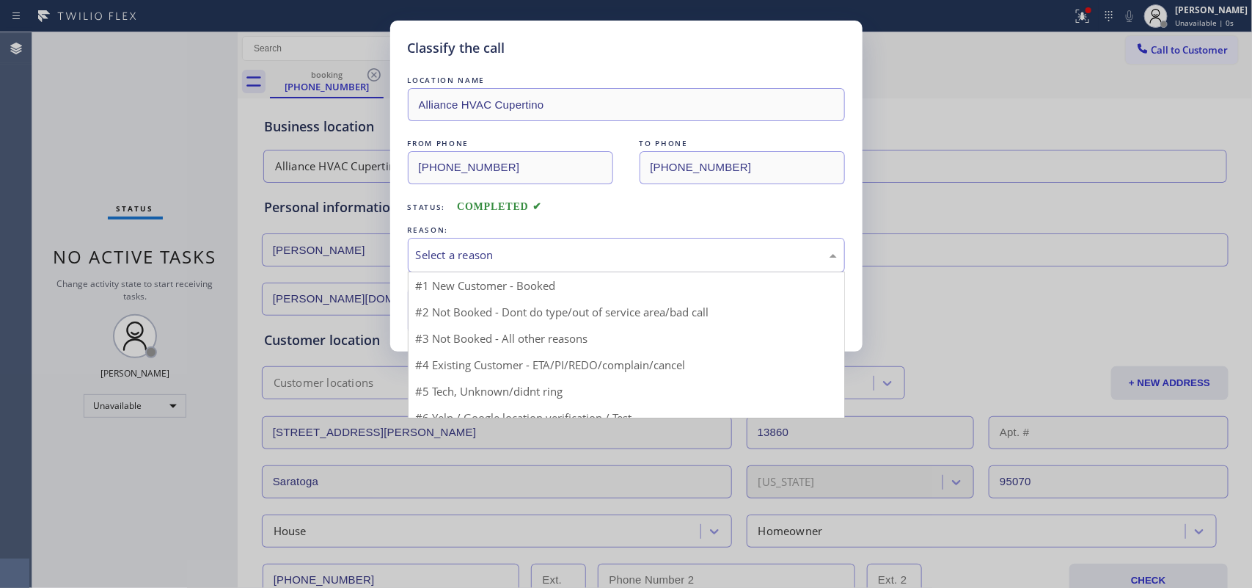
click at [598, 255] on div "Select a reason" at bounding box center [626, 254] width 421 height 17
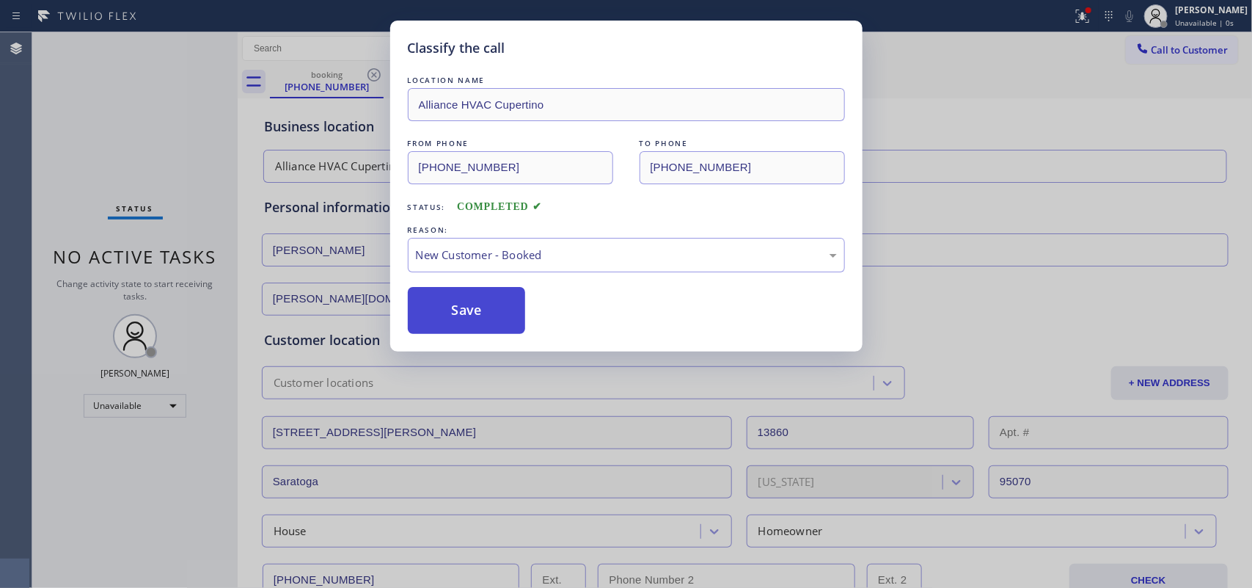
click at [506, 314] on button "Save" at bounding box center [467, 310] width 118 height 47
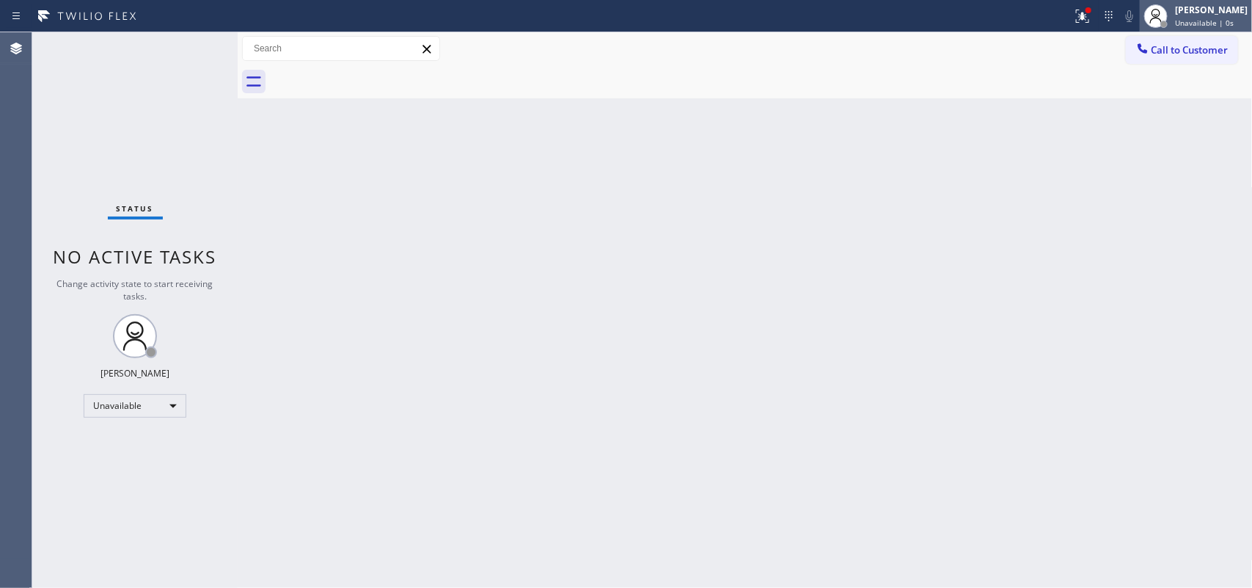
click at [1200, 20] on span "Unavailable | 0s" at bounding box center [1204, 23] width 59 height 10
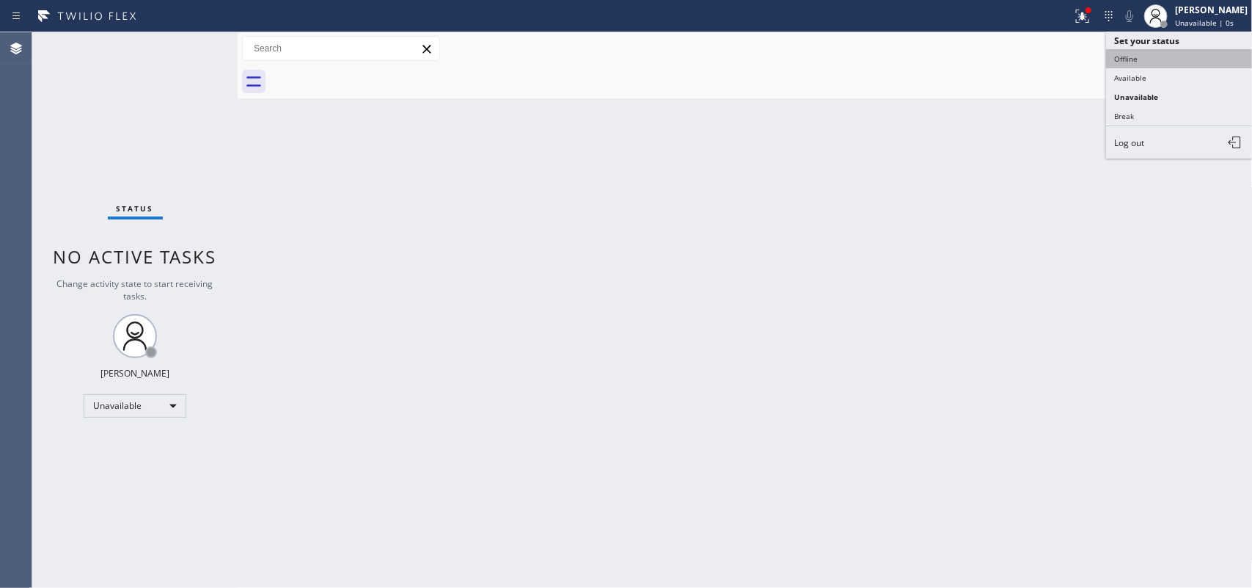
click at [1196, 61] on button "Offline" at bounding box center [1179, 58] width 147 height 19
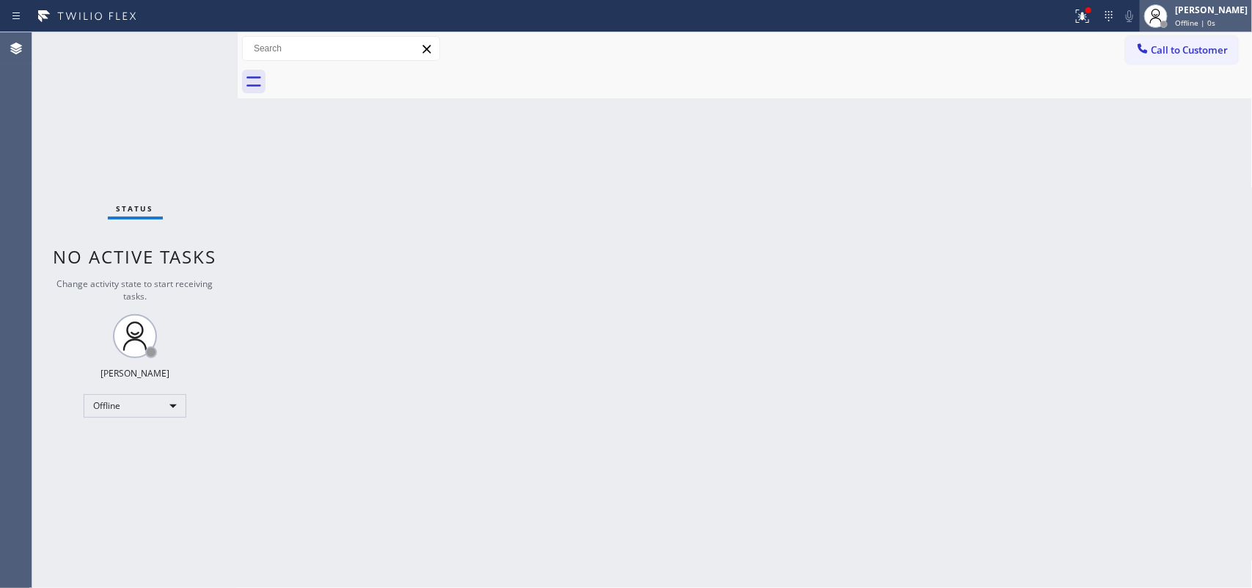
click at [1215, 19] on span "Offline | 0s" at bounding box center [1195, 23] width 40 height 10
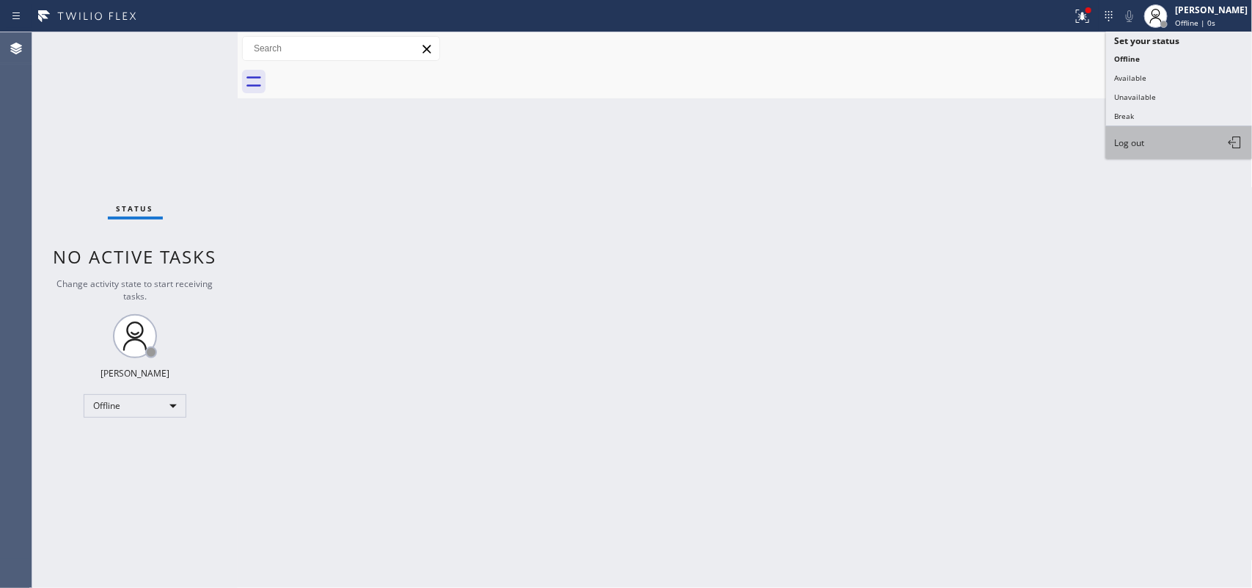
click at [1182, 148] on button "Log out" at bounding box center [1179, 142] width 147 height 32
click at [1182, 148] on div "Back to Dashboard Change Sender ID Customers Technicians Select a contact Outbo…" at bounding box center [745, 309] width 1015 height 555
